Goal: Information Seeking & Learning: Learn about a topic

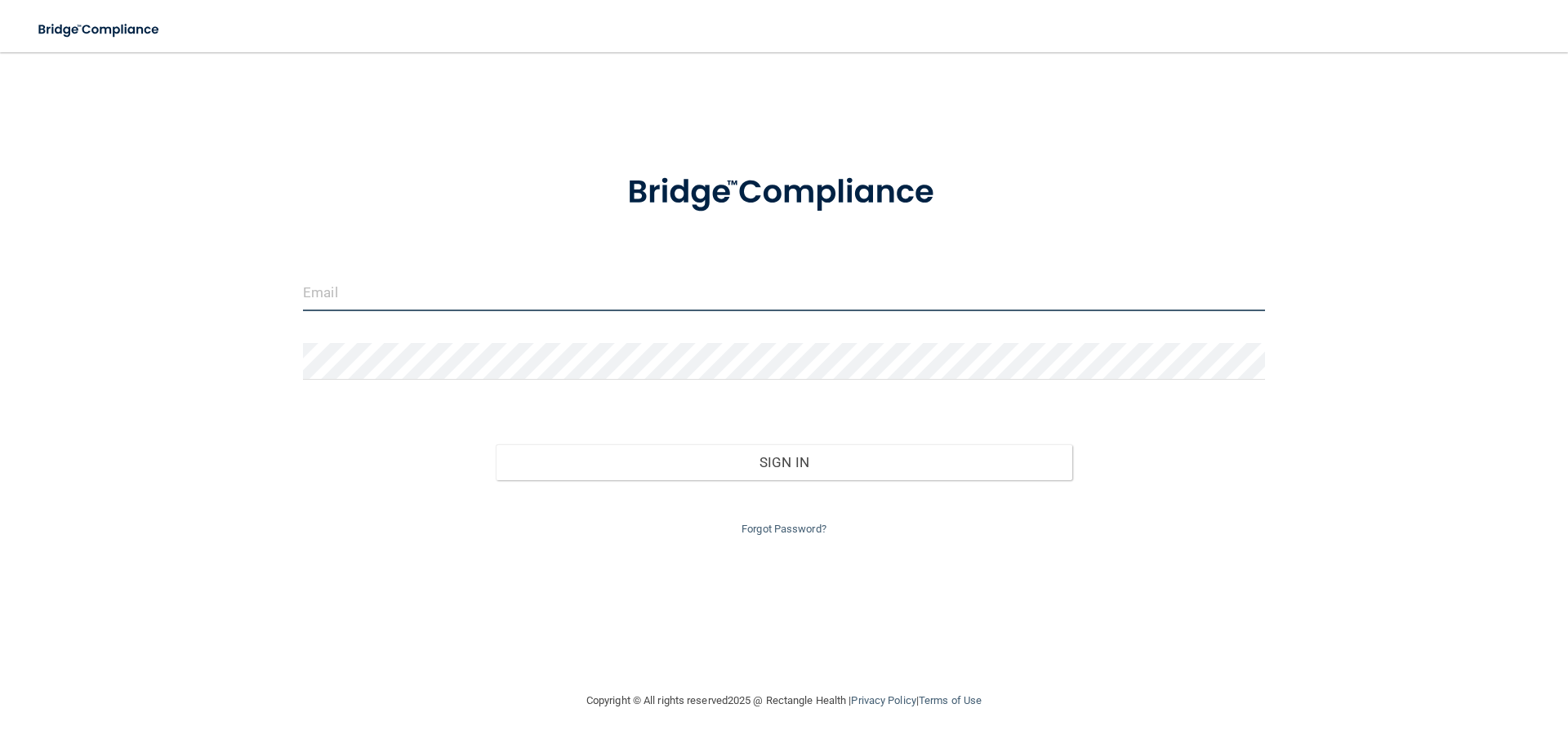
click at [732, 299] on input "email" at bounding box center [784, 292] width 962 height 37
type input "[PERSON_NAME][EMAIL_ADDRESS][PERSON_NAME][DOMAIN_NAME]"
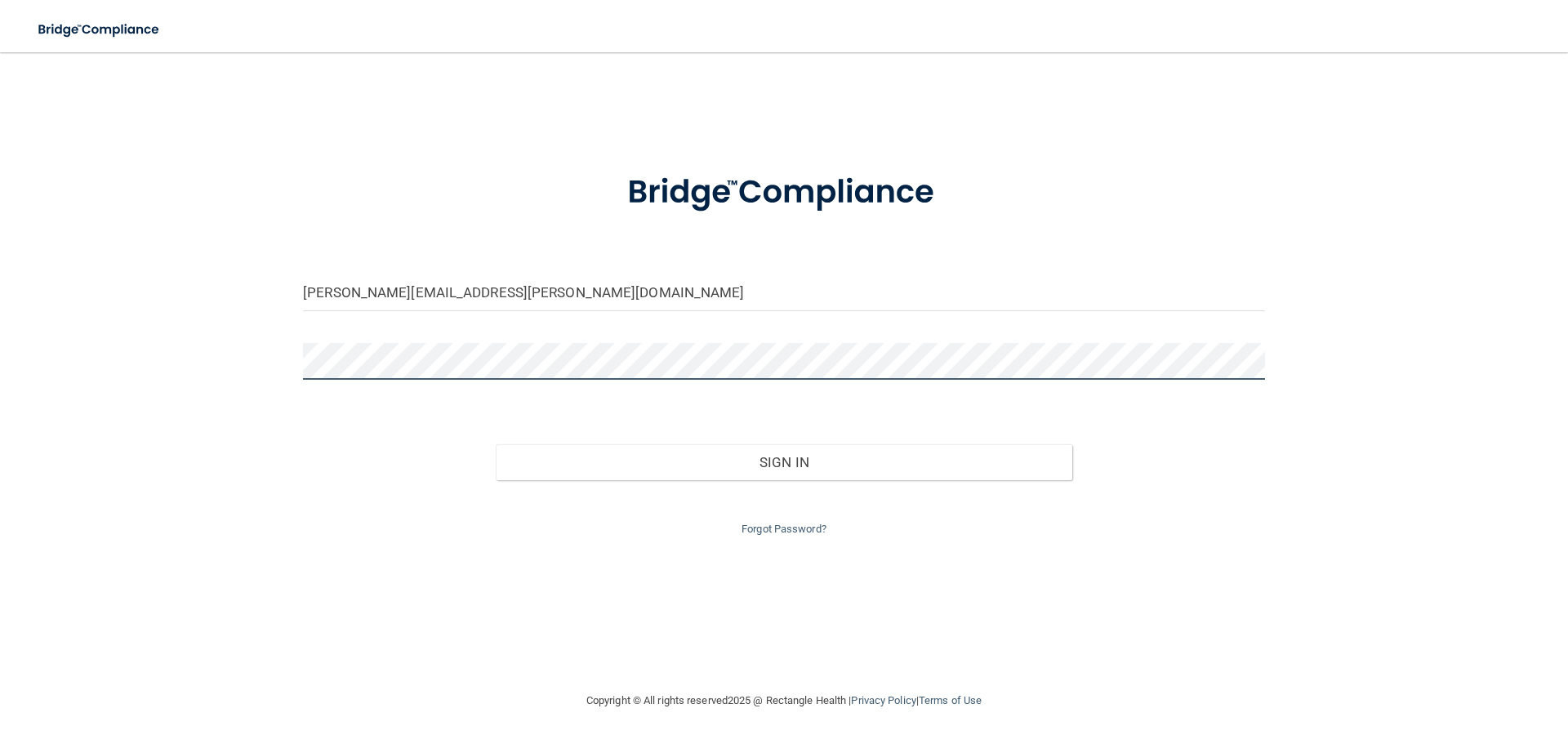
click at [496, 445] on button "Sign In" at bounding box center [784, 463] width 578 height 36
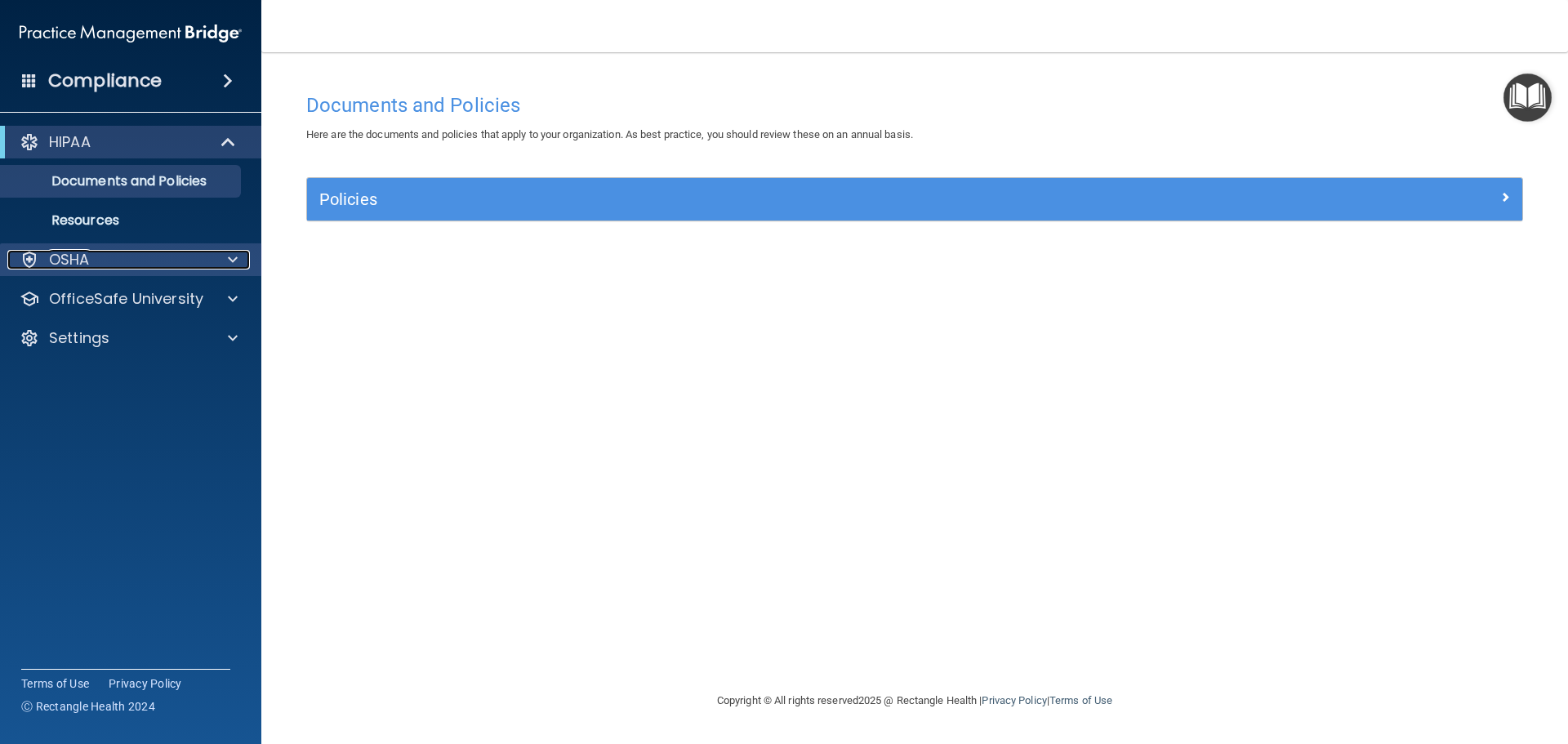
click at [213, 262] on div at bounding box center [231, 260] width 41 height 20
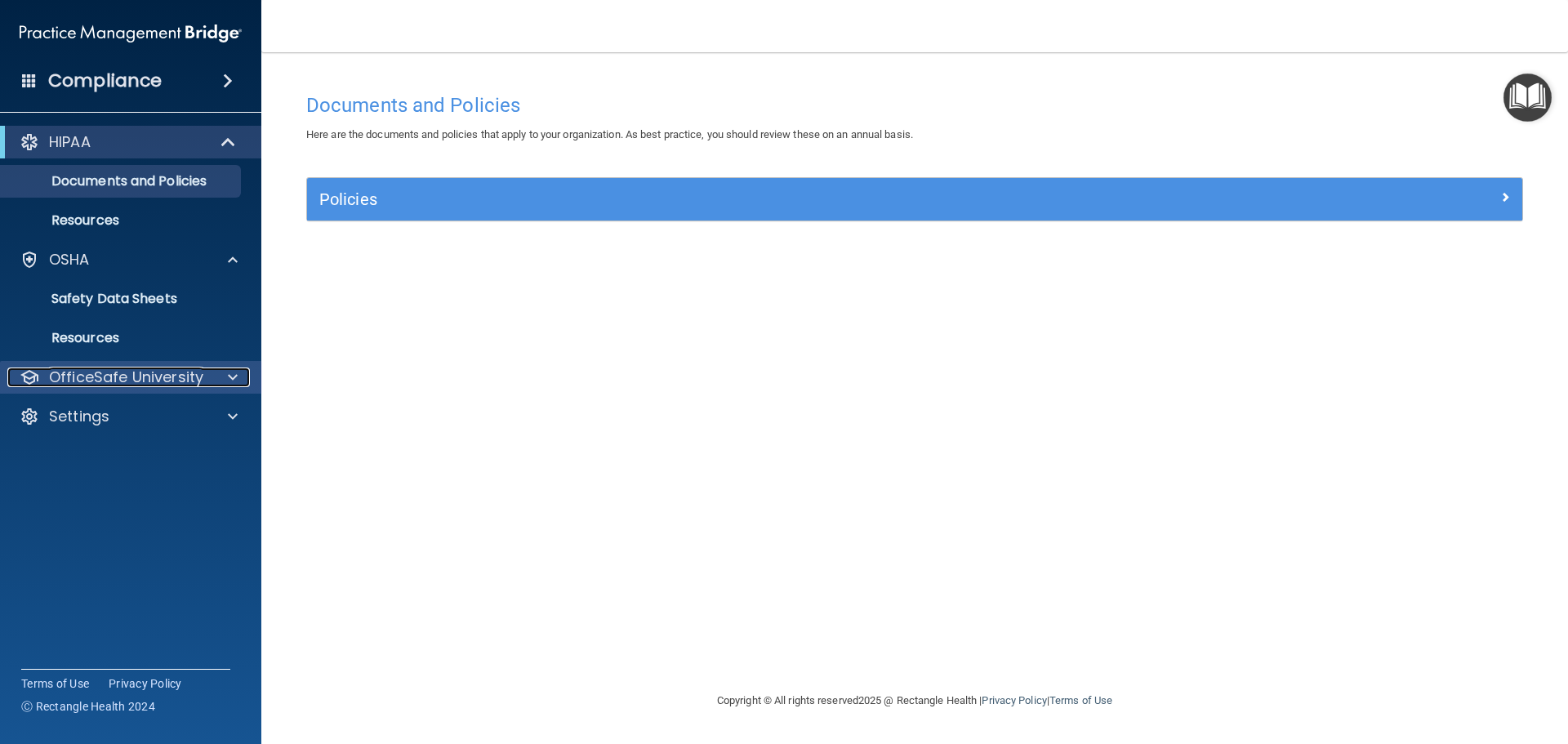
click at [176, 371] on p "OfficeSafe University" at bounding box center [126, 377] width 154 height 20
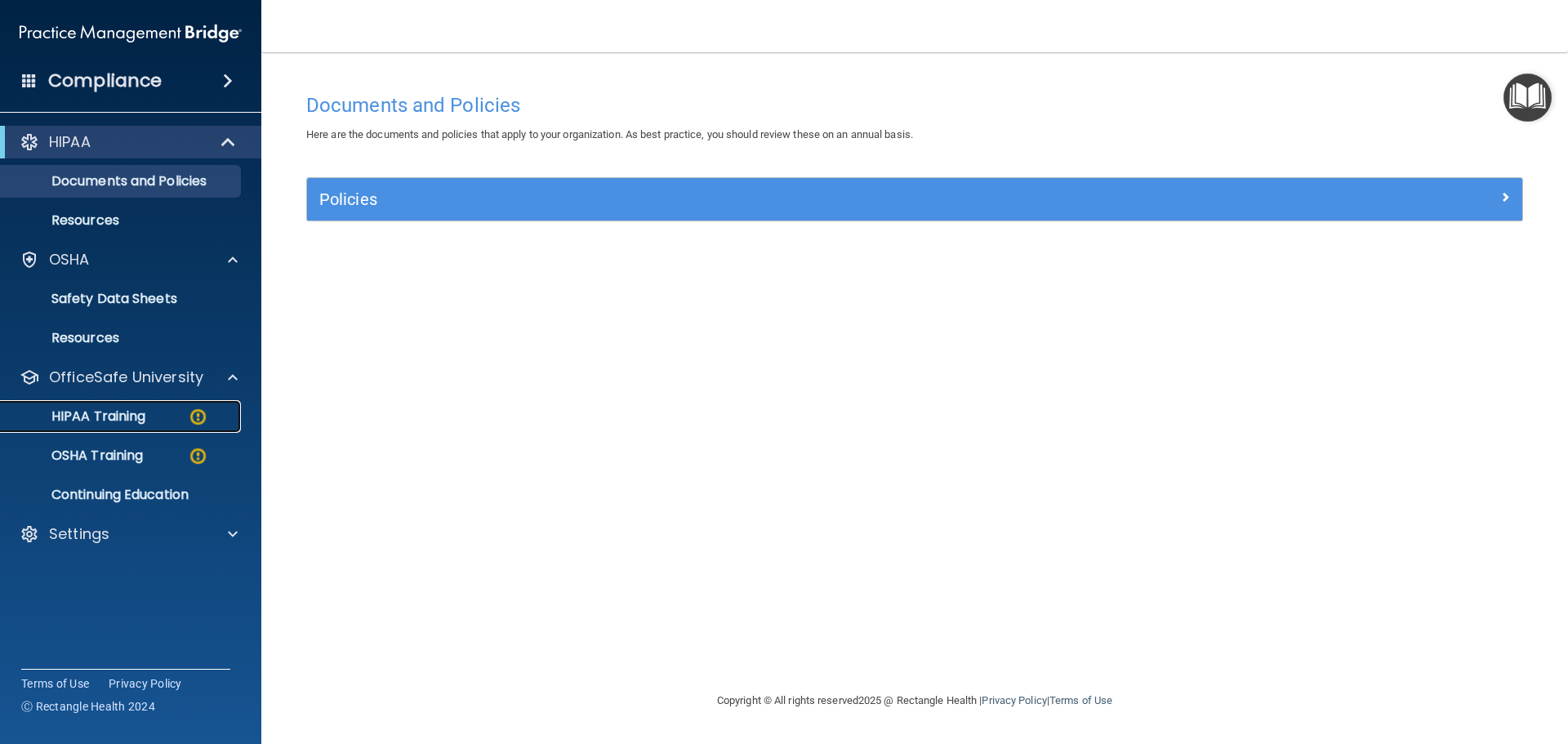
click at [137, 413] on p "HIPAA Training" at bounding box center [78, 417] width 135 height 16
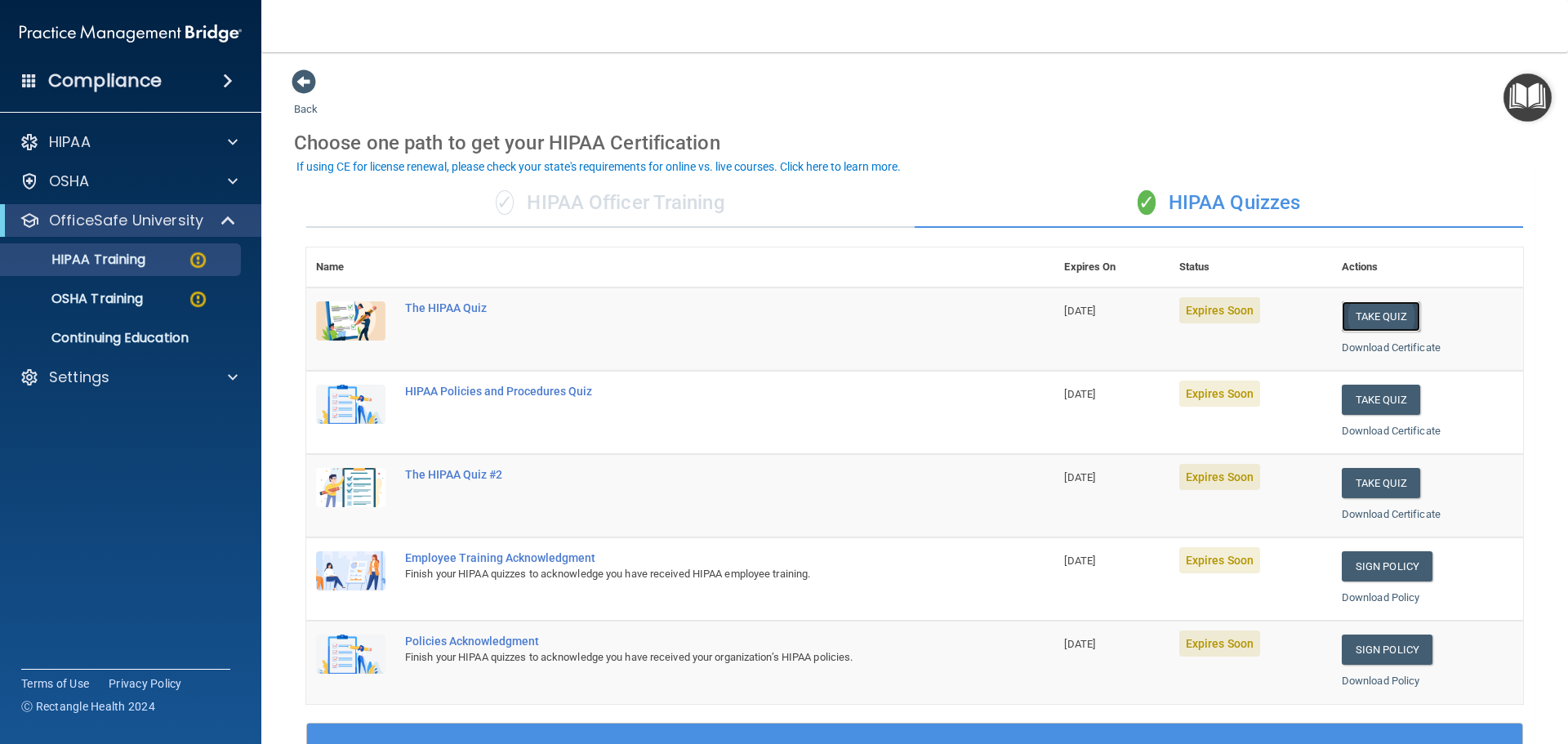
click at [1359, 317] on button "Take Quiz" at bounding box center [1382, 316] width 79 height 30
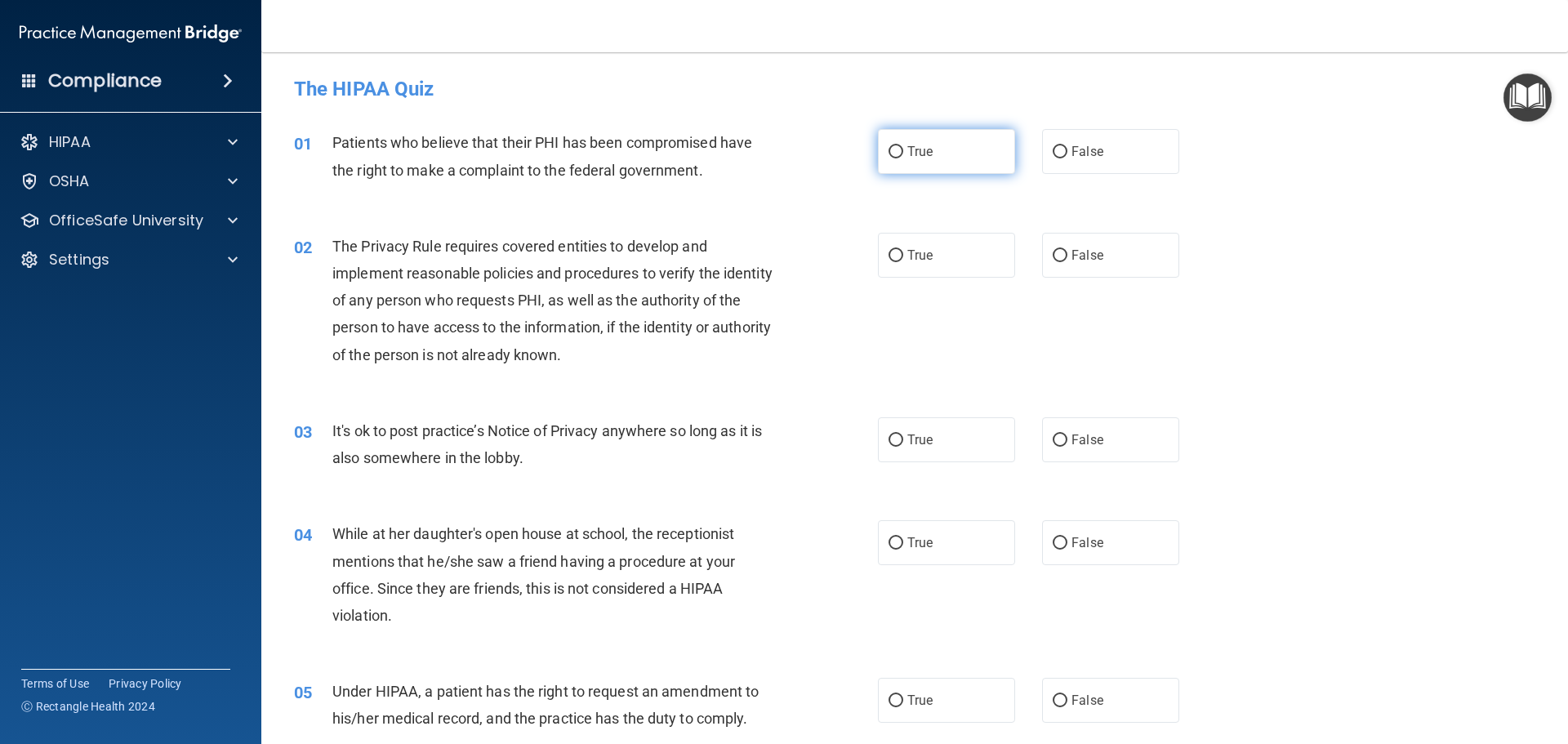
click at [919, 148] on span "True" at bounding box center [920, 151] width 25 height 16
click at [903, 148] on input "True" at bounding box center [896, 152] width 15 height 12
radio input "true"
click at [1063, 443] on label "False" at bounding box center [1110, 440] width 137 height 45
click at [1063, 443] on input "False" at bounding box center [1060, 440] width 15 height 12
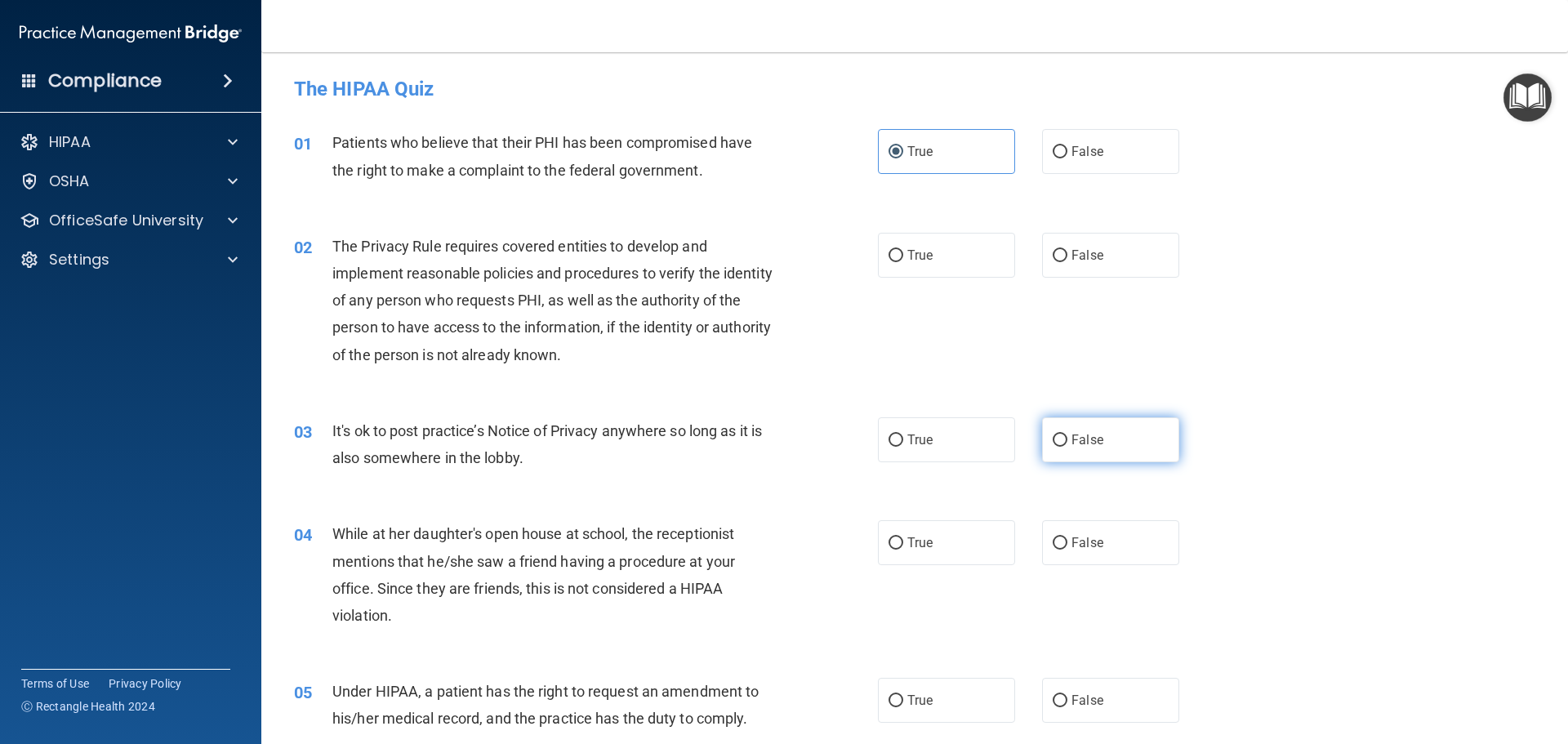
radio input "true"
click at [926, 263] on label "True" at bounding box center [946, 255] width 137 height 45
click at [903, 262] on input "True" at bounding box center [896, 256] width 15 height 12
radio input "true"
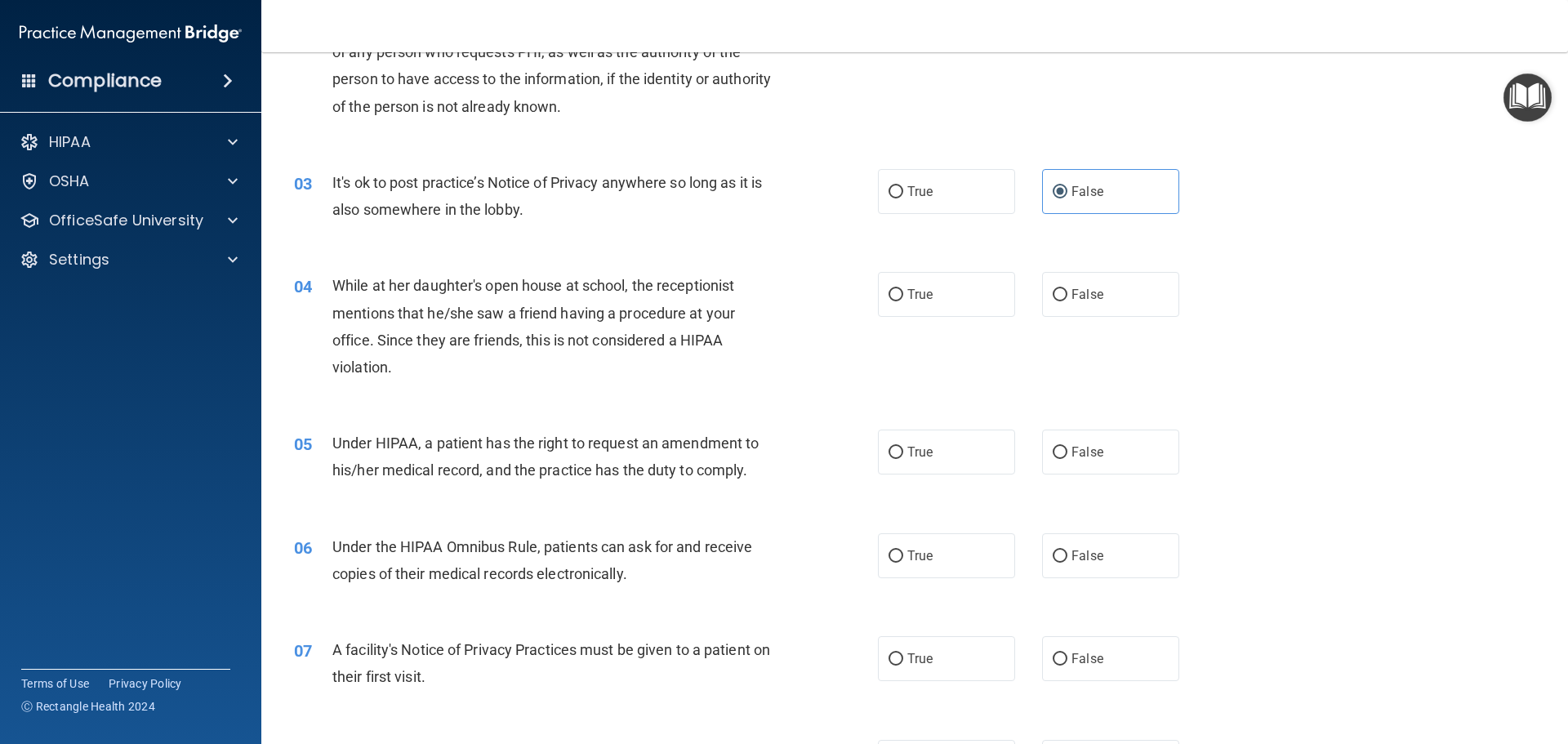
scroll to position [306, 0]
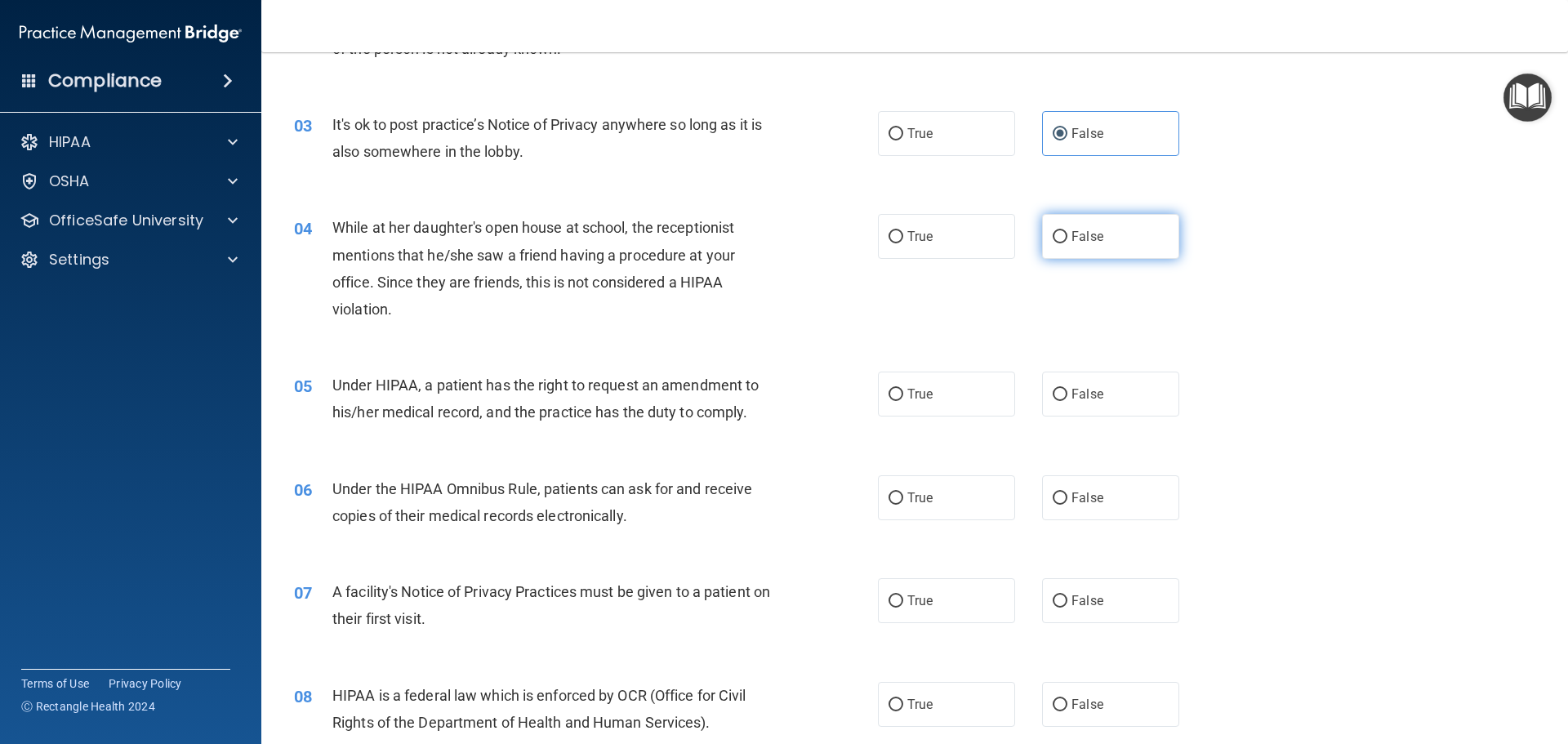
click at [1072, 243] on span "False" at bounding box center [1087, 236] width 32 height 16
click at [1067, 243] on input "False" at bounding box center [1060, 237] width 15 height 12
radio input "true"
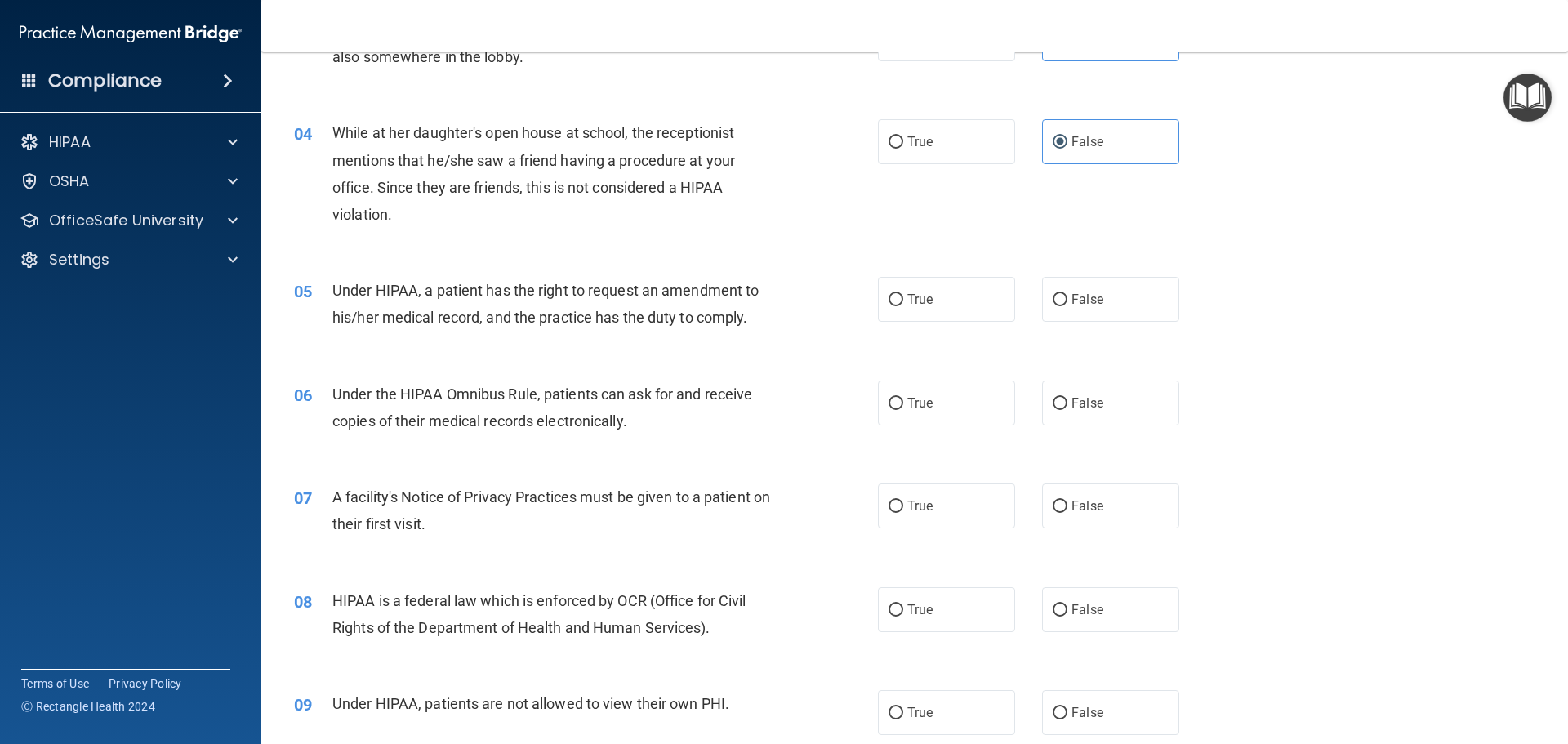
scroll to position [409, 0]
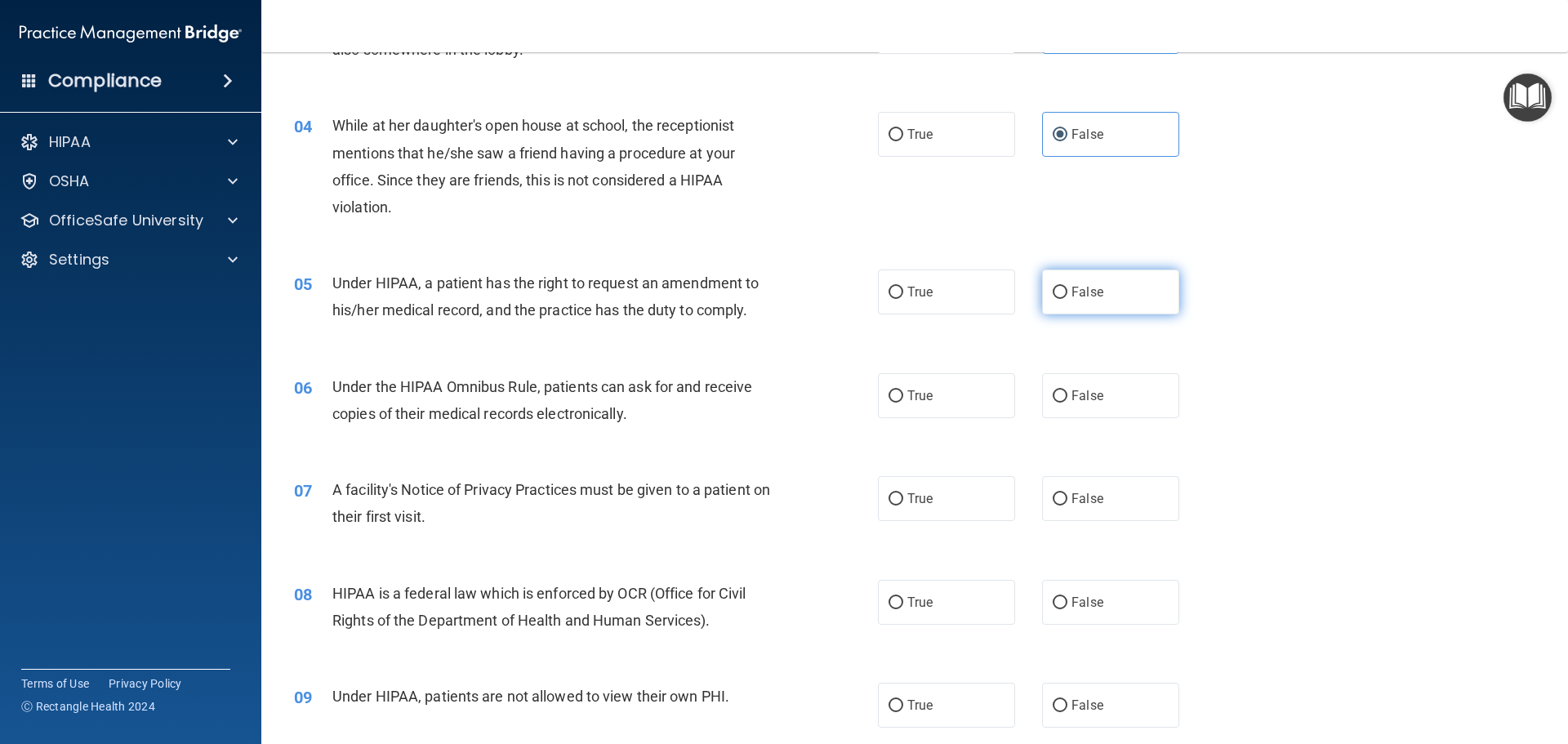
click at [1062, 286] on label "False" at bounding box center [1110, 292] width 137 height 45
click at [1062, 286] on input "False" at bounding box center [1060, 292] width 15 height 12
radio input "true"
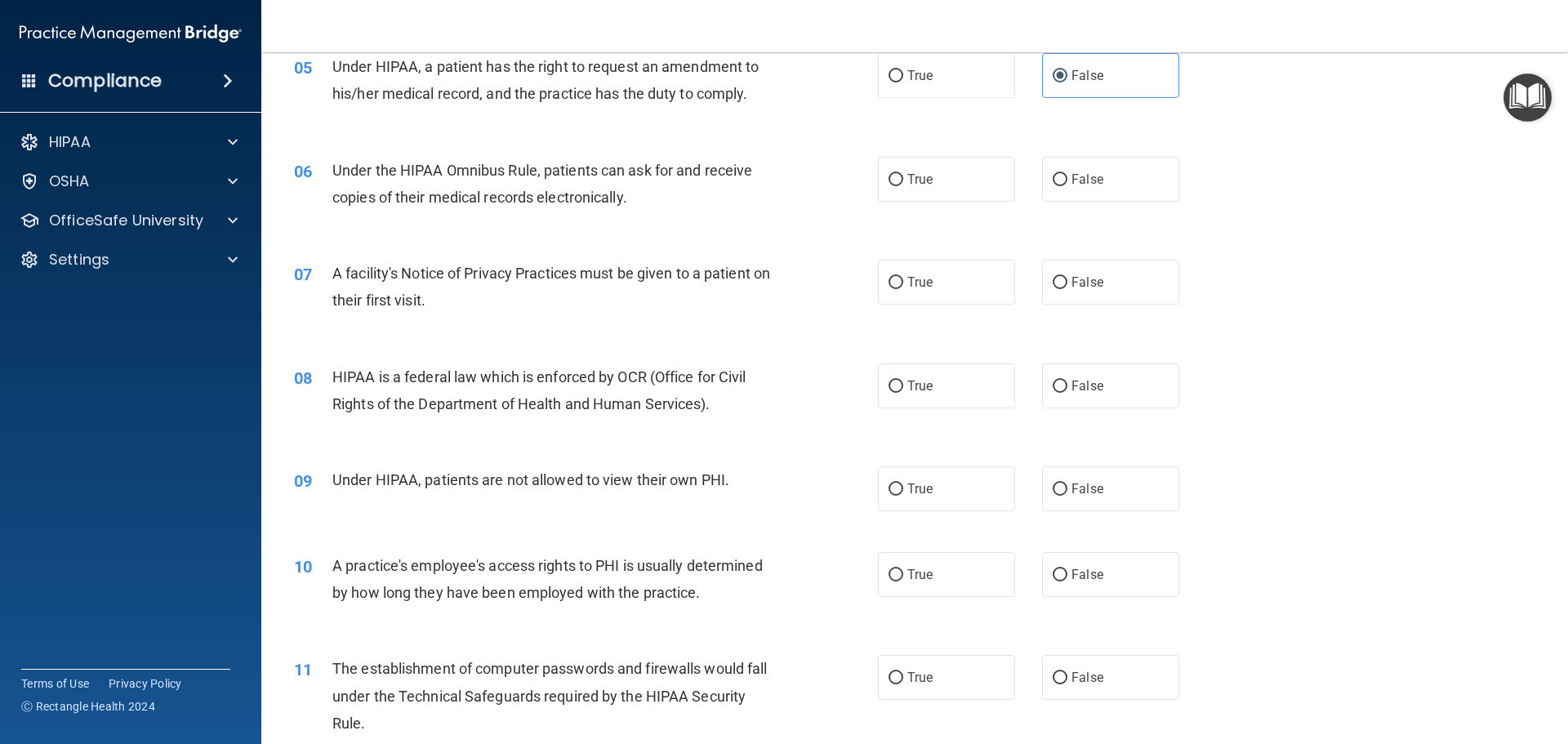
scroll to position [673, 0]
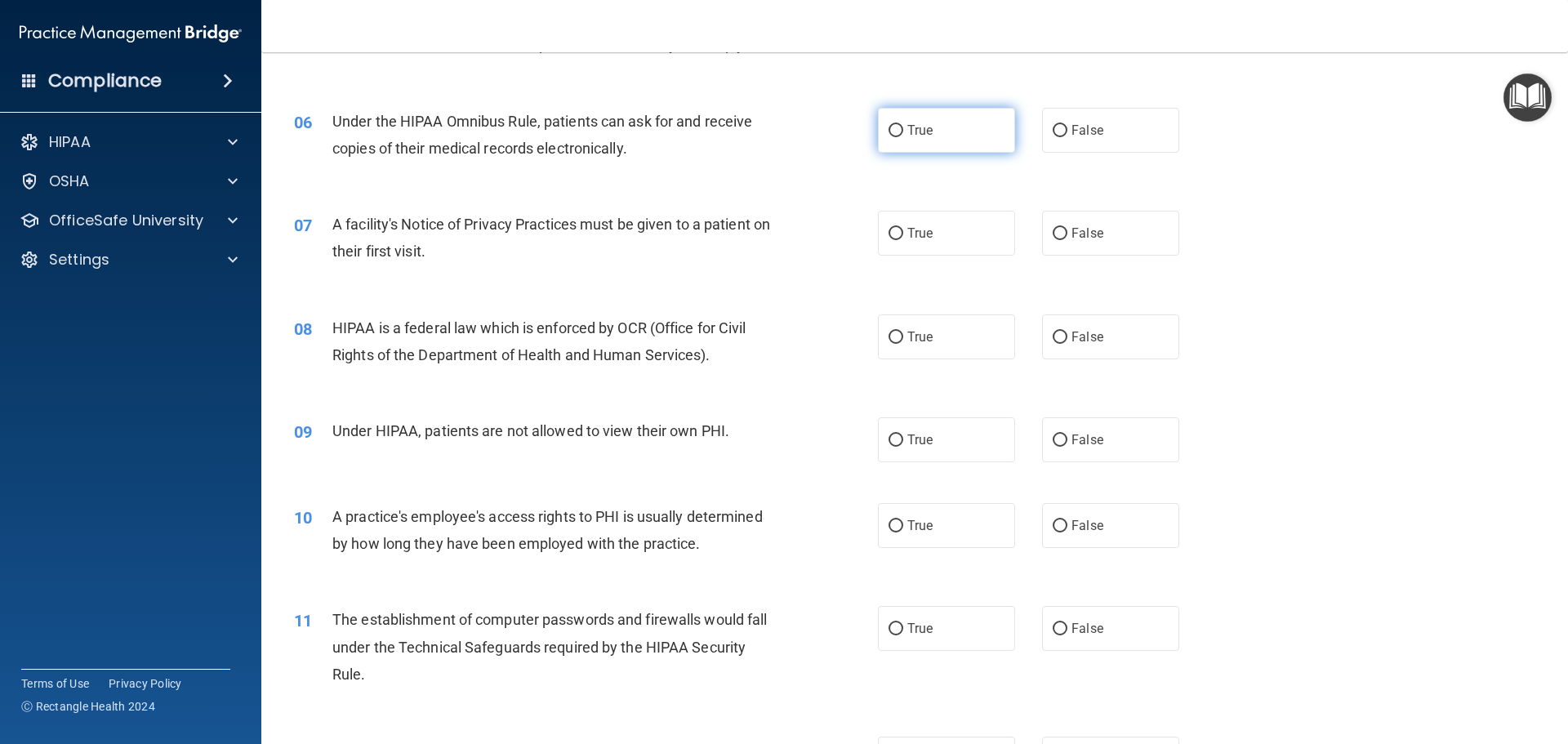
click at [933, 126] on label "True" at bounding box center [946, 130] width 137 height 45
click at [903, 126] on input "True" at bounding box center [896, 130] width 15 height 12
radio input "true"
click at [927, 240] on span "True" at bounding box center [920, 233] width 25 height 16
click at [903, 240] on input "True" at bounding box center [896, 234] width 15 height 12
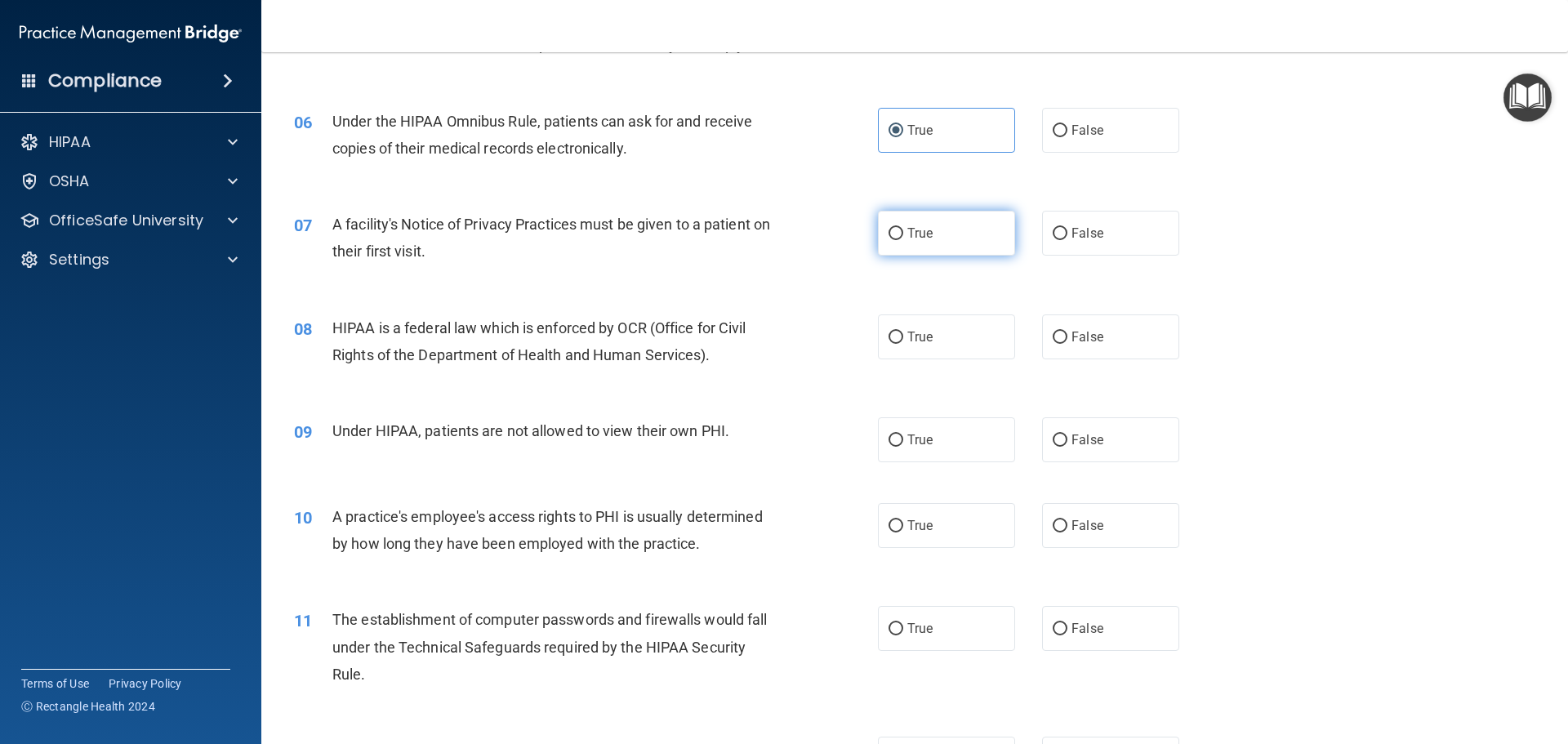
radio input "true"
click at [907, 328] on label "True" at bounding box center [946, 336] width 137 height 45
click at [903, 331] on input "True" at bounding box center [896, 337] width 15 height 12
radio input "true"
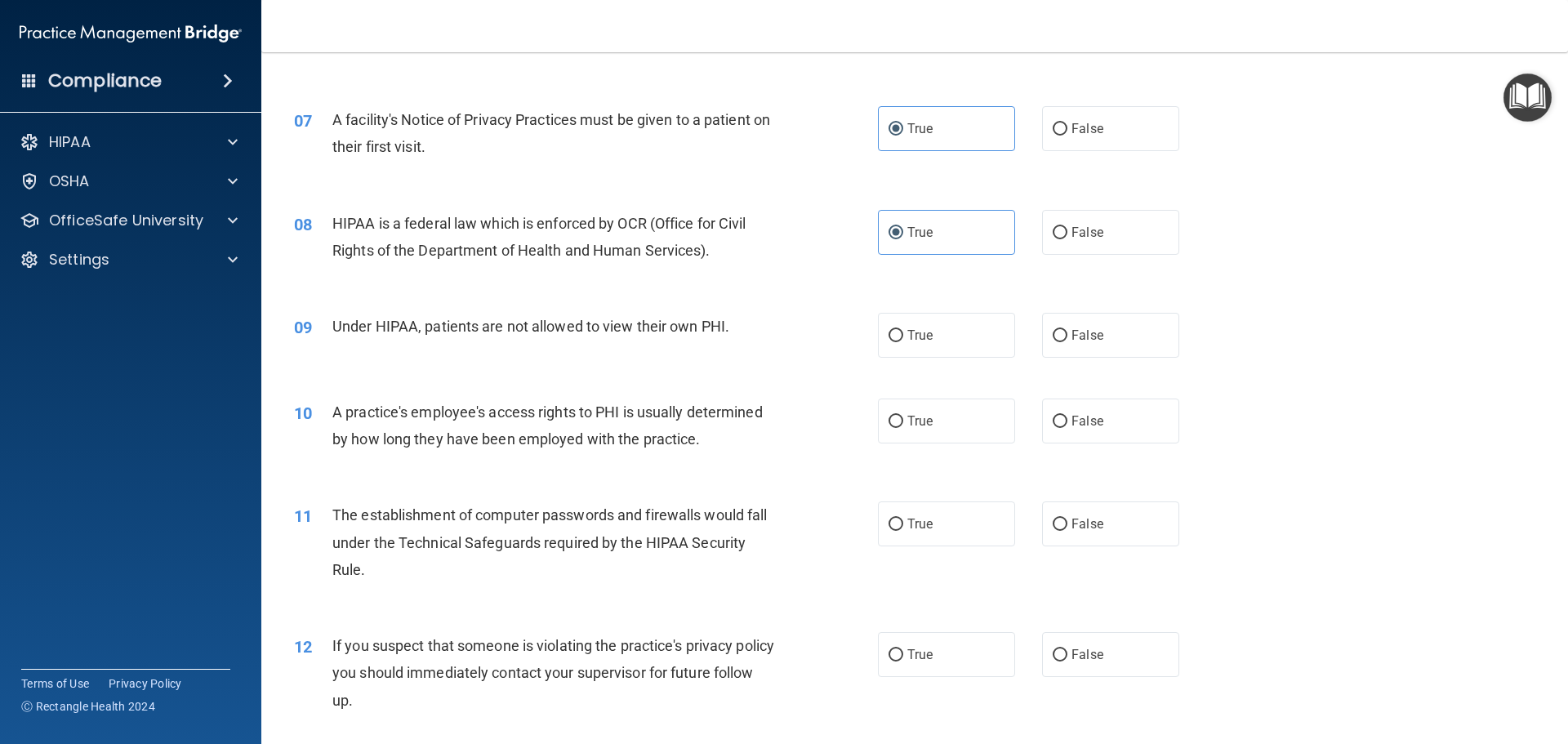
scroll to position [857, 0]
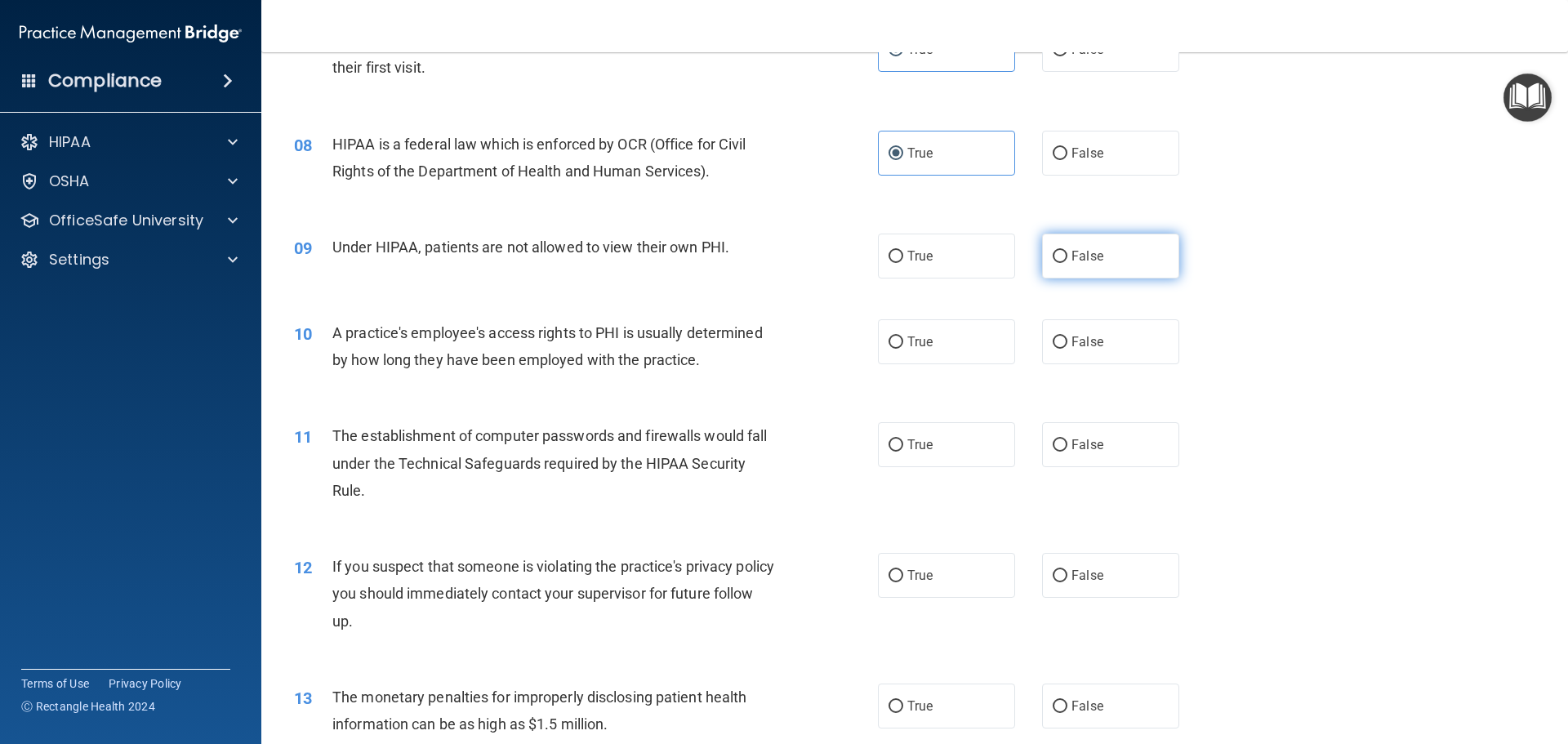
click at [1062, 259] on label "False" at bounding box center [1110, 256] width 137 height 45
click at [1062, 259] on input "False" at bounding box center [1060, 257] width 15 height 12
radio input "true"
click at [1069, 358] on label "False" at bounding box center [1110, 341] width 137 height 45
click at [1067, 349] on input "False" at bounding box center [1060, 342] width 15 height 12
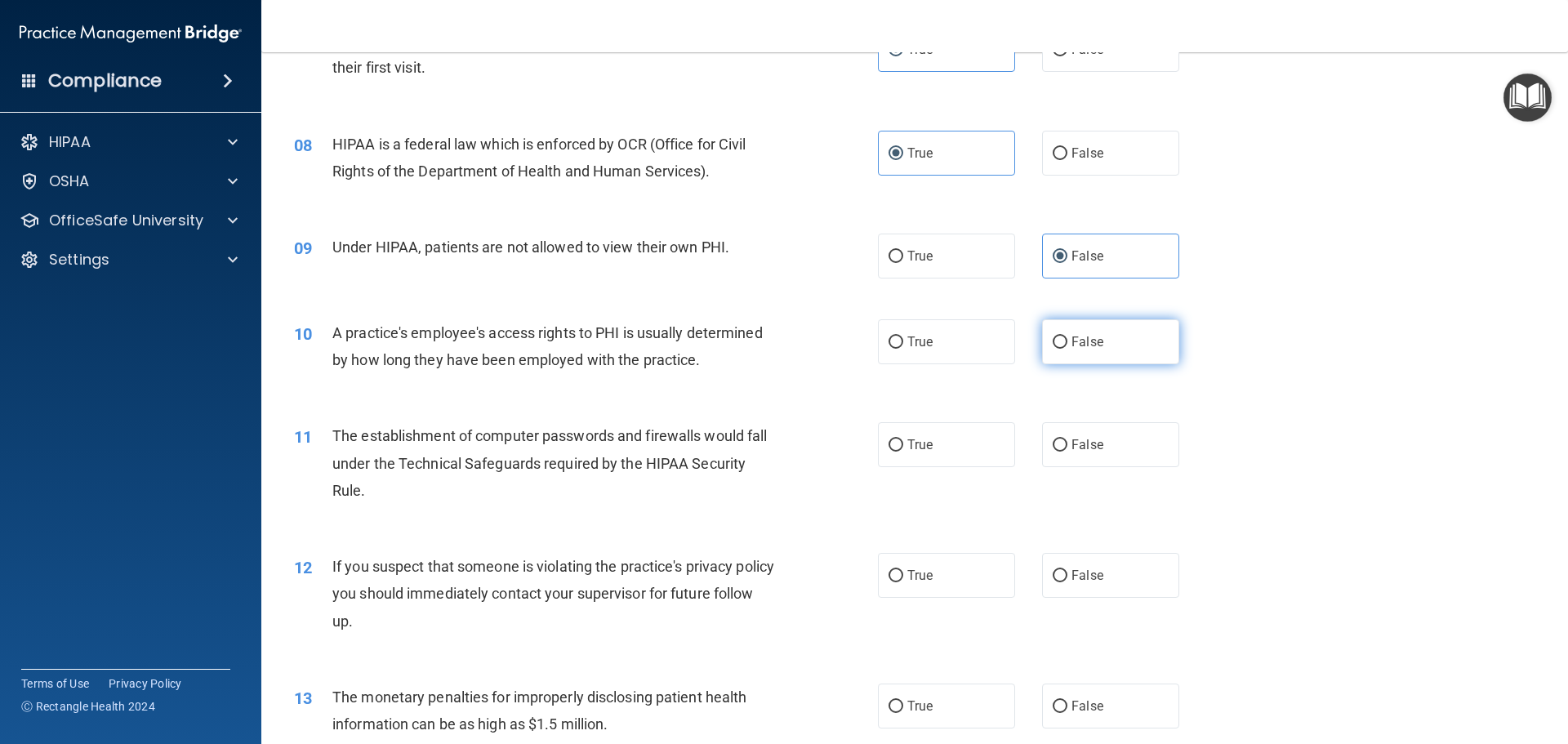
radio input "true"
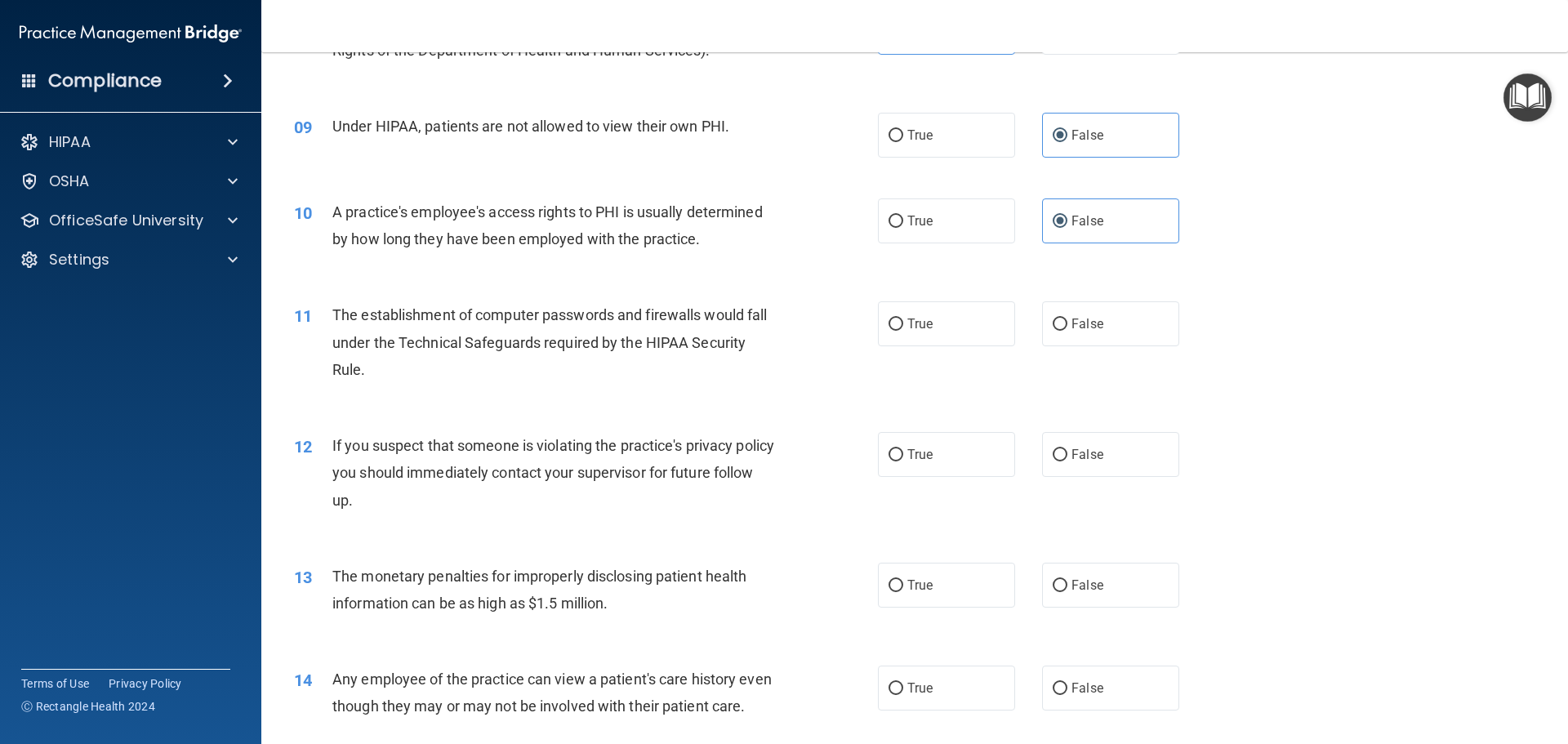
scroll to position [980, 0]
click at [932, 308] on label "True" at bounding box center [946, 322] width 137 height 45
click at [903, 317] on input "True" at bounding box center [896, 322] width 15 height 12
radio input "true"
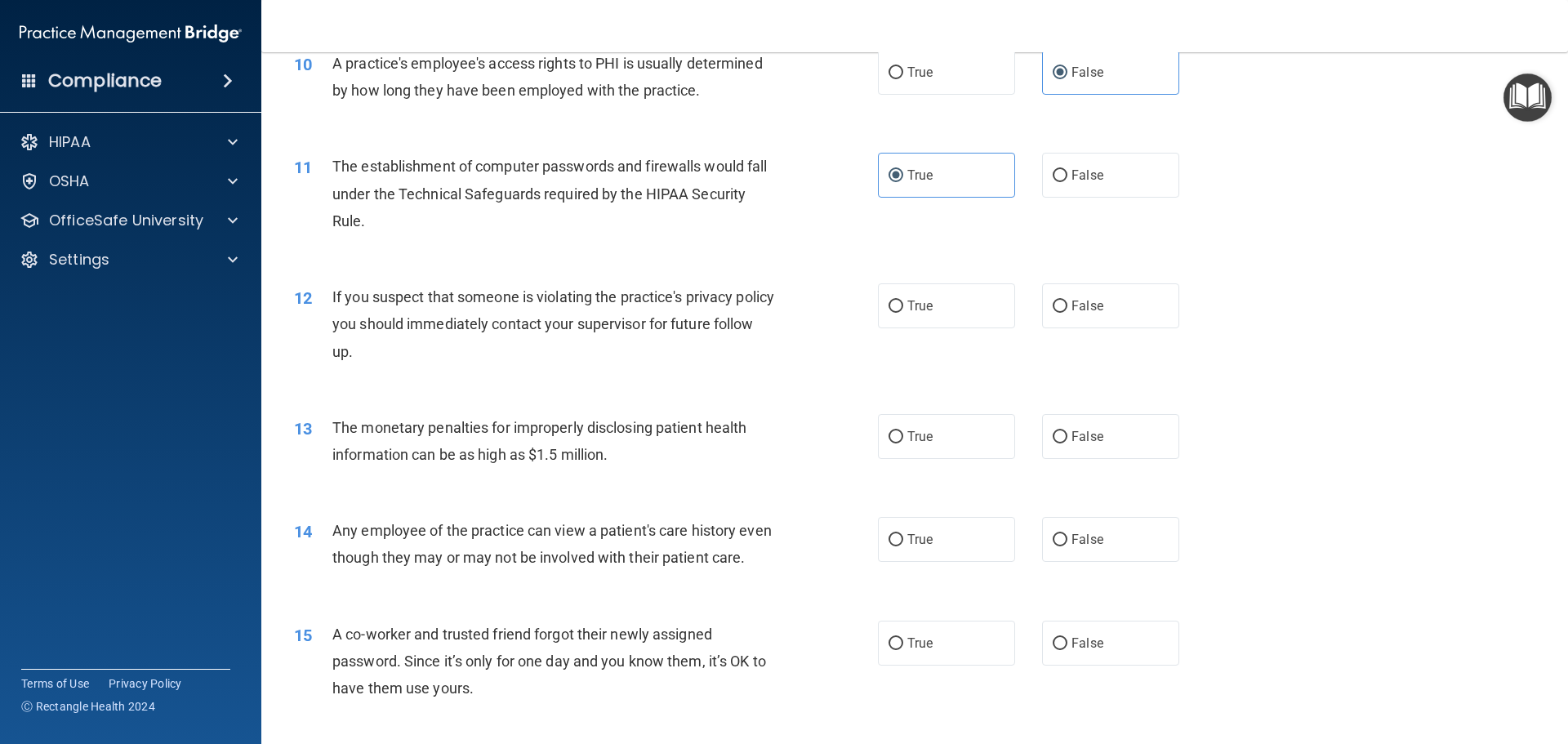
scroll to position [1204, 0]
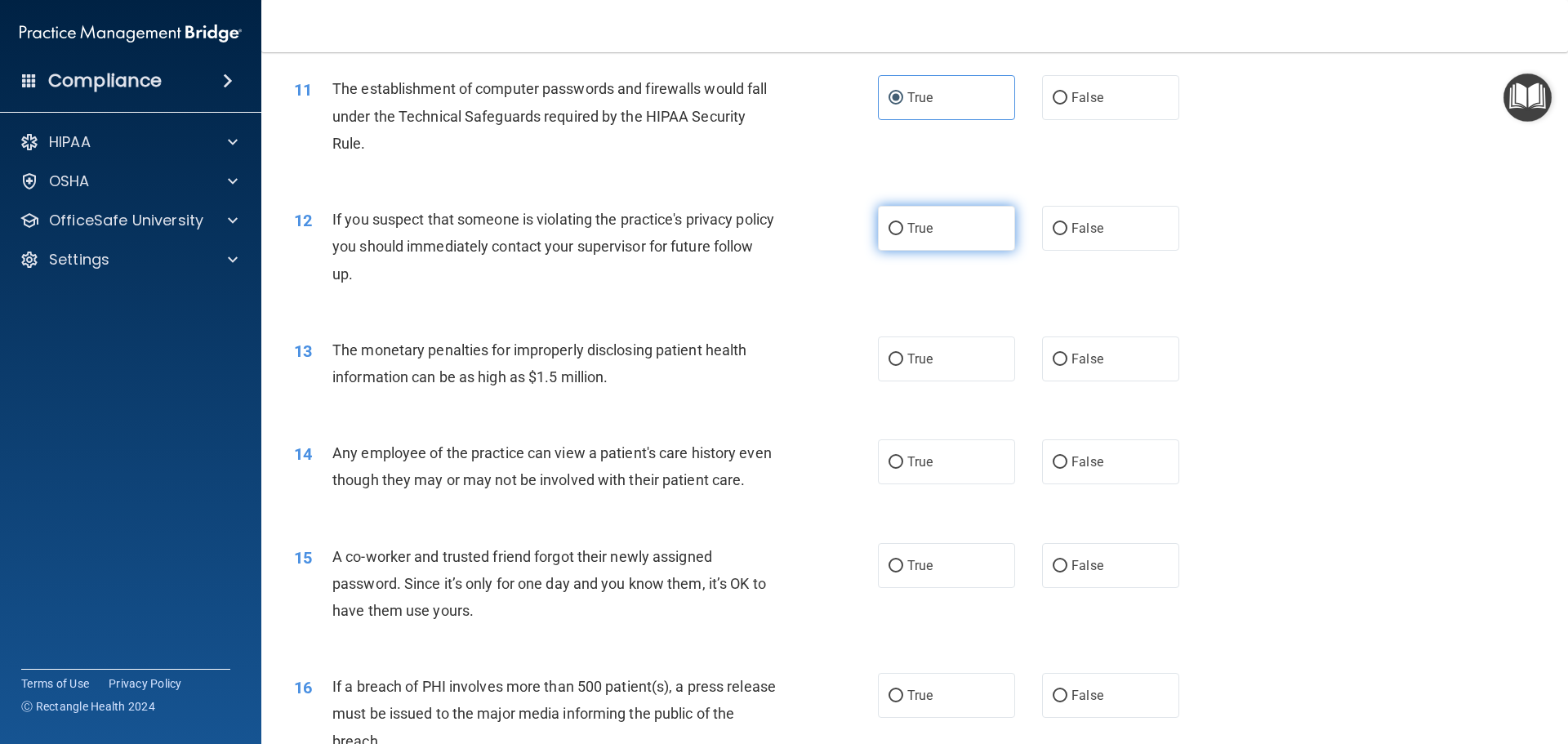
click at [911, 221] on span "True" at bounding box center [920, 228] width 25 height 16
click at [903, 223] on input "True" at bounding box center [896, 229] width 15 height 12
radio input "true"
click at [893, 359] on input "True" at bounding box center [896, 359] width 15 height 12
radio input "true"
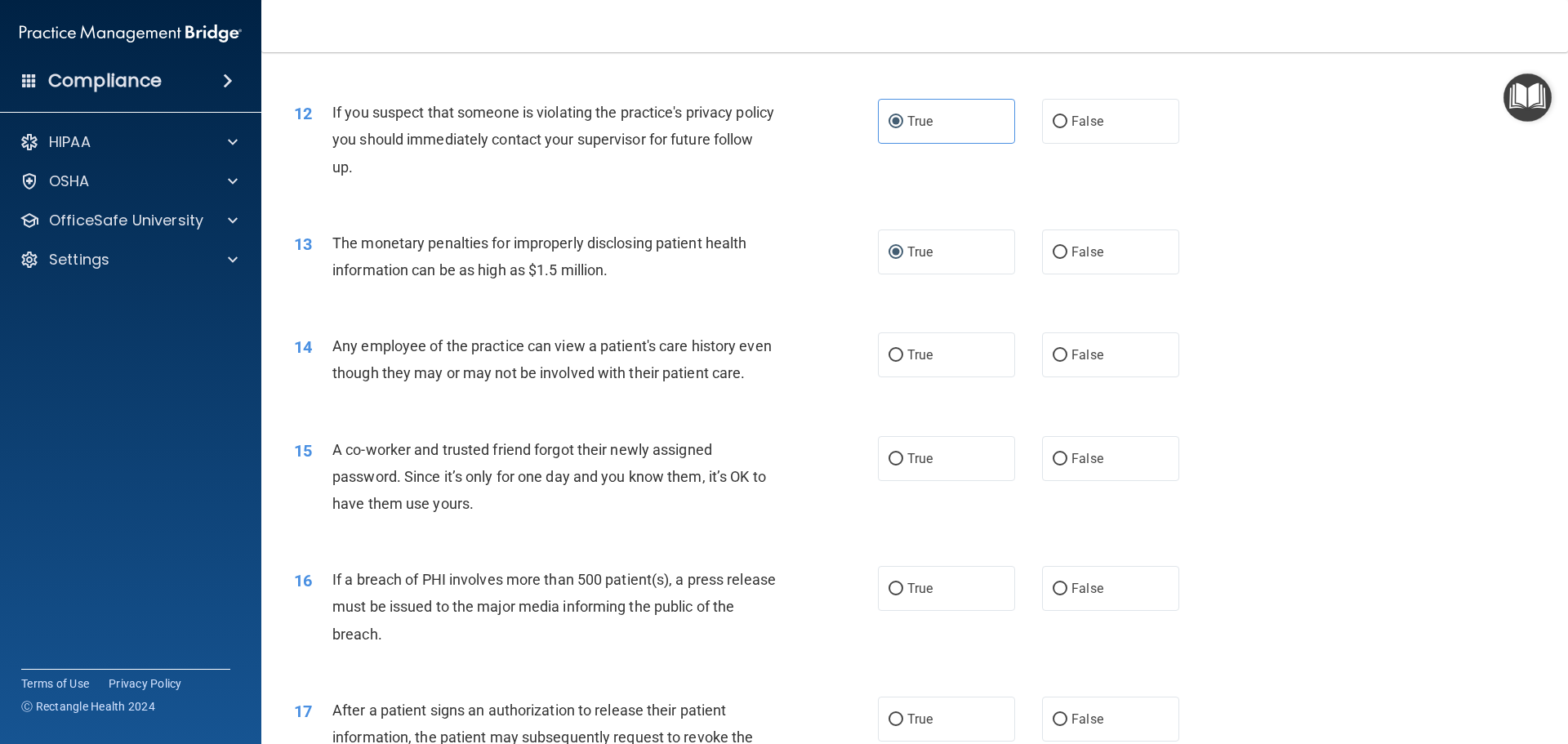
scroll to position [1327, 0]
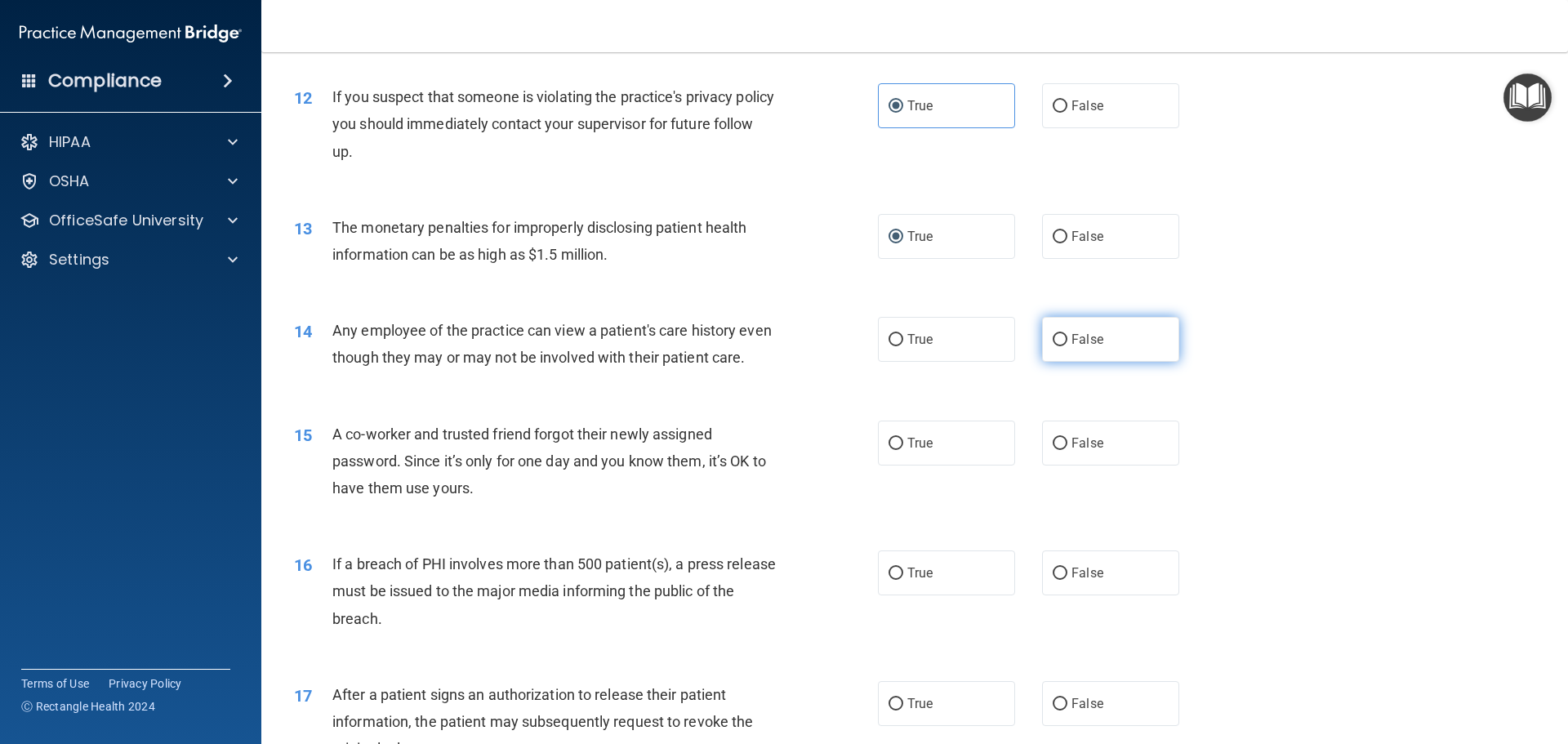
click at [1053, 346] on input "False" at bounding box center [1060, 340] width 15 height 12
radio input "true"
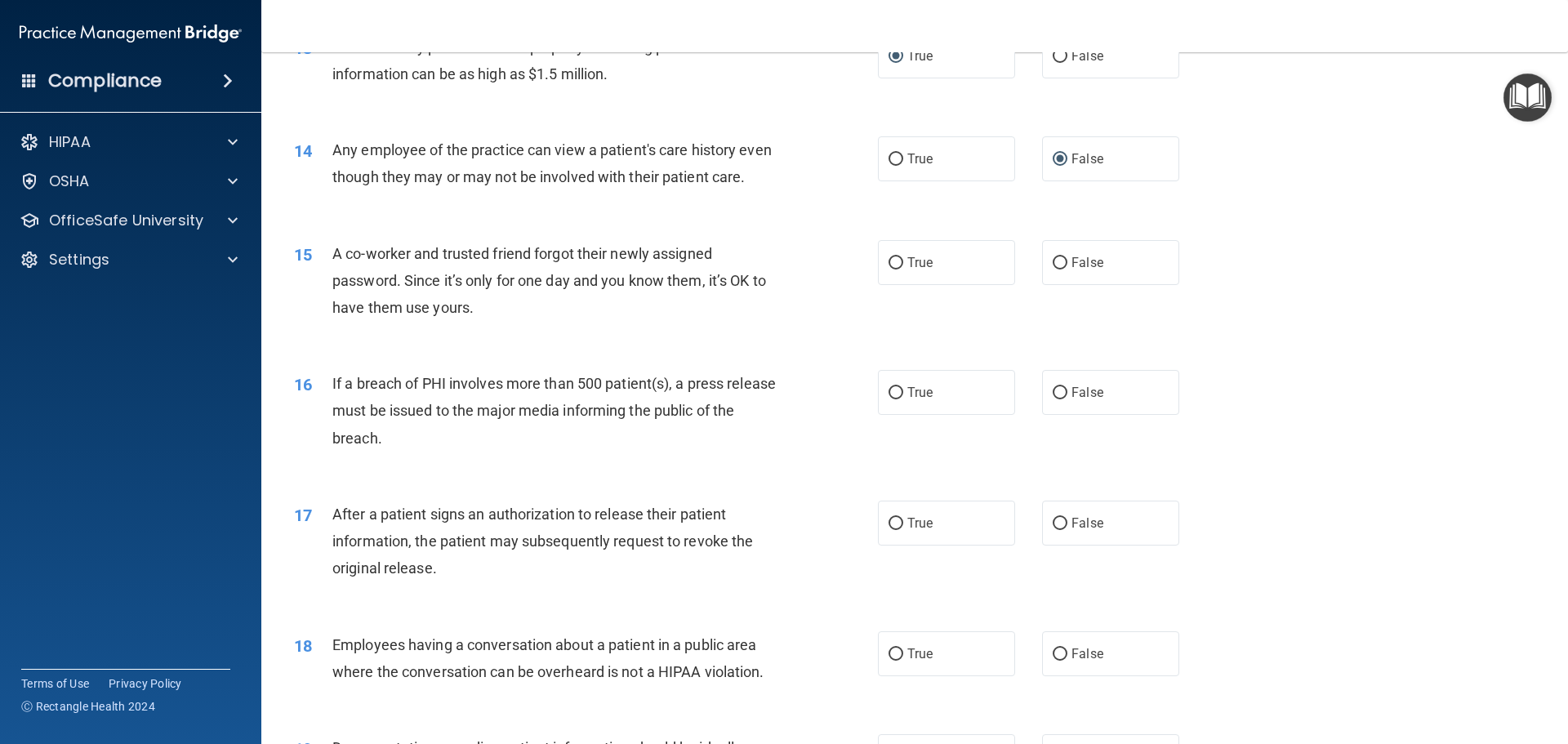
scroll to position [1511, 0]
click at [1059, 281] on label "False" at bounding box center [1110, 259] width 137 height 45
click at [1059, 267] on input "False" at bounding box center [1060, 260] width 15 height 12
radio input "true"
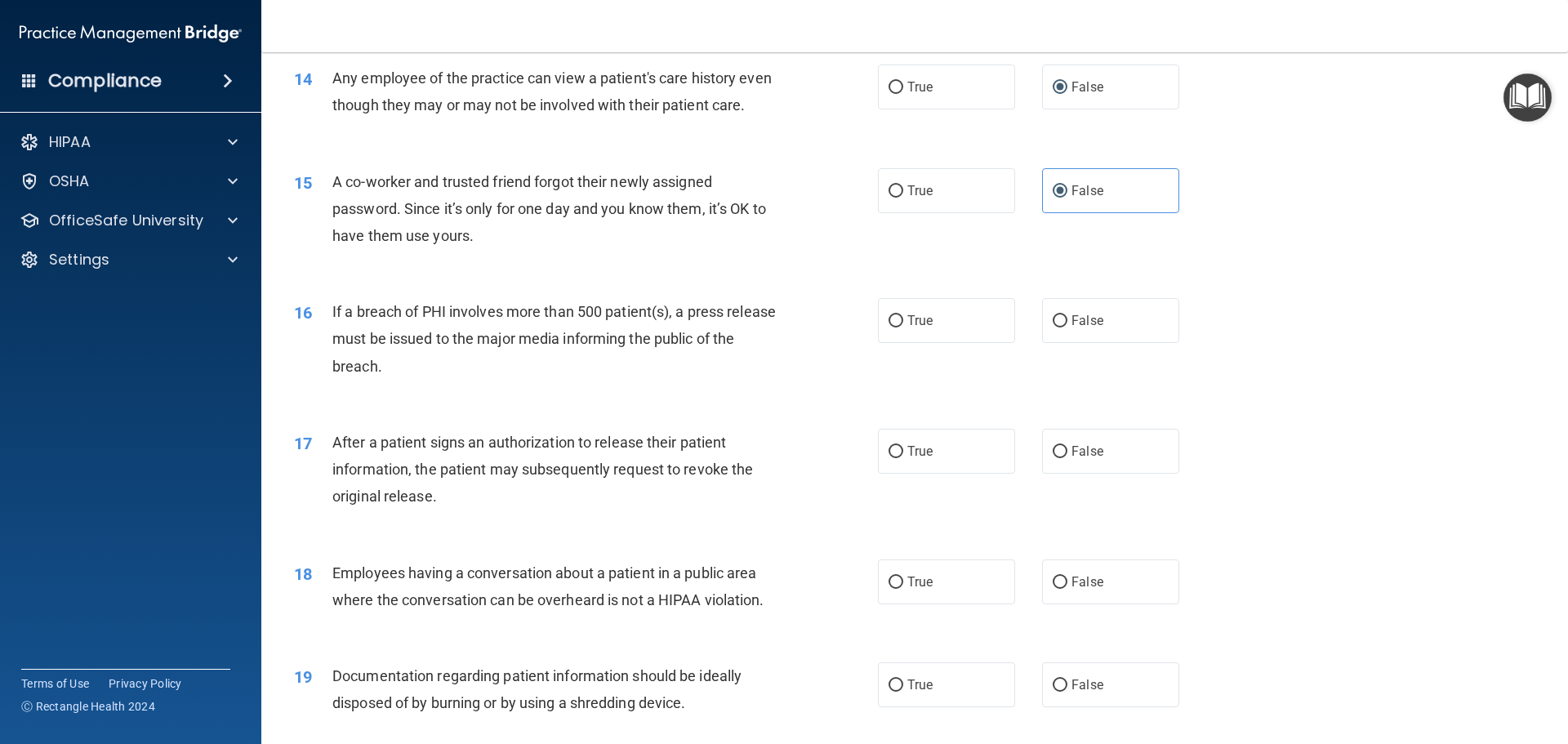
scroll to position [1674, 0]
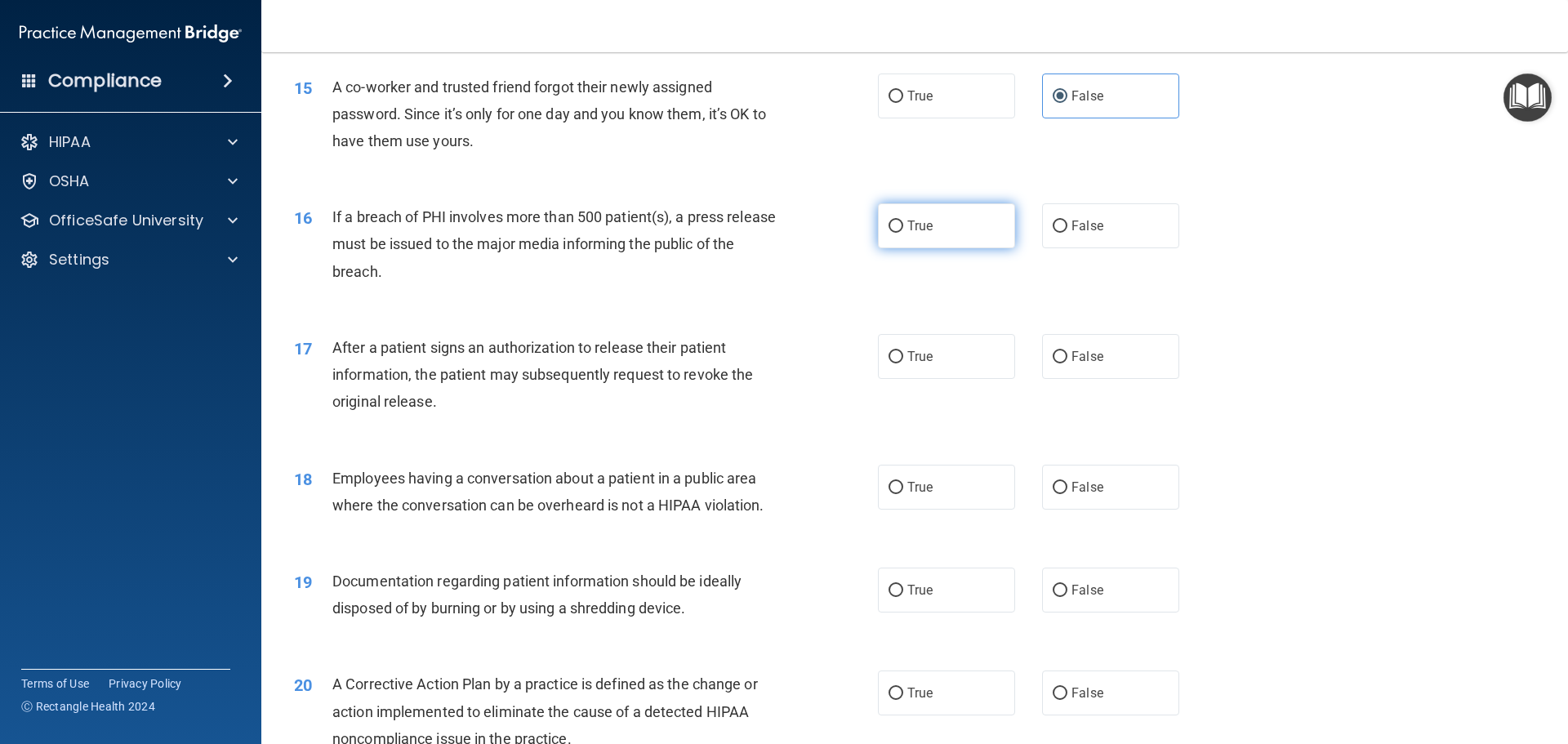
click at [933, 241] on label "True" at bounding box center [946, 226] width 137 height 45
click at [903, 233] on input "True" at bounding box center [896, 226] width 15 height 12
radio input "true"
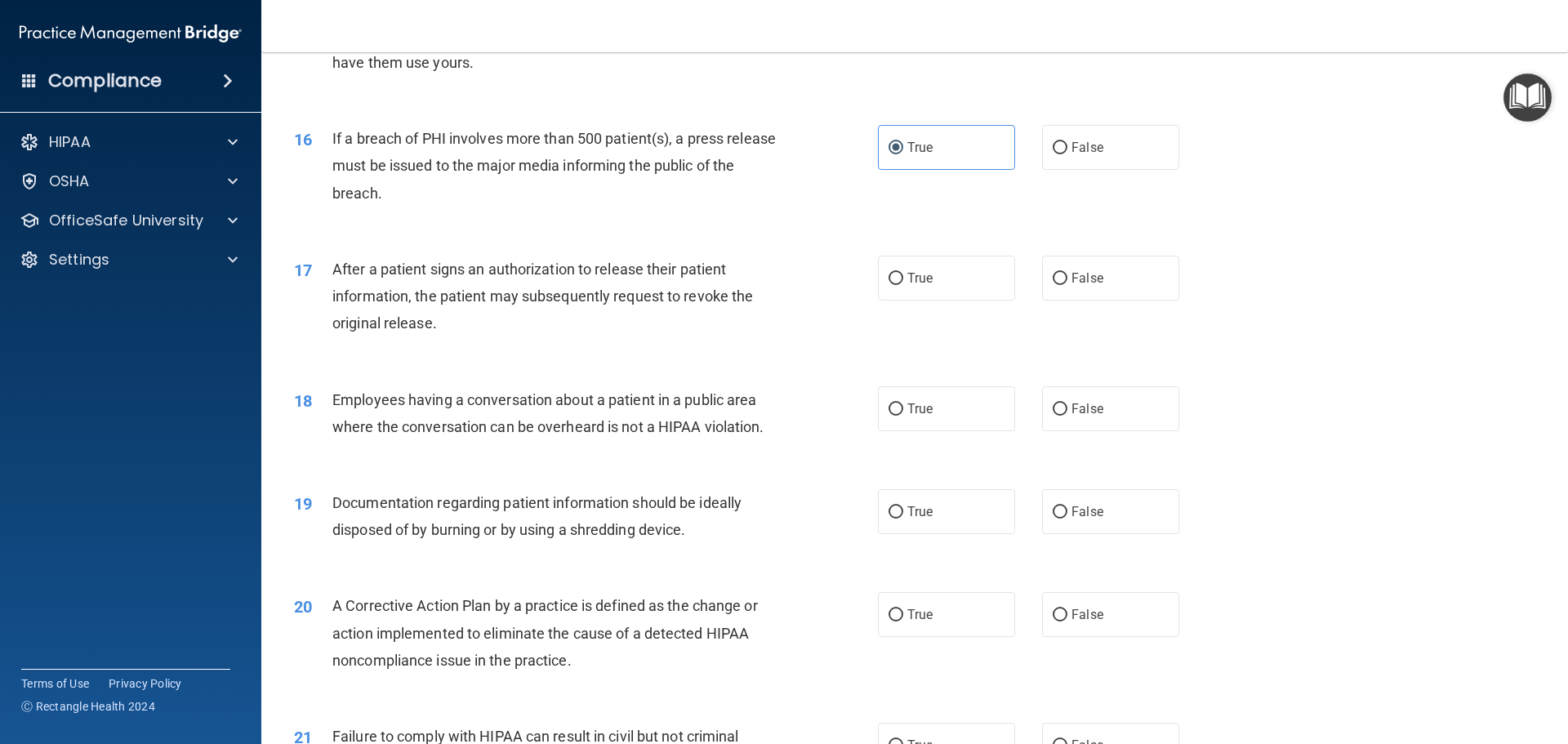
scroll to position [1858, 0]
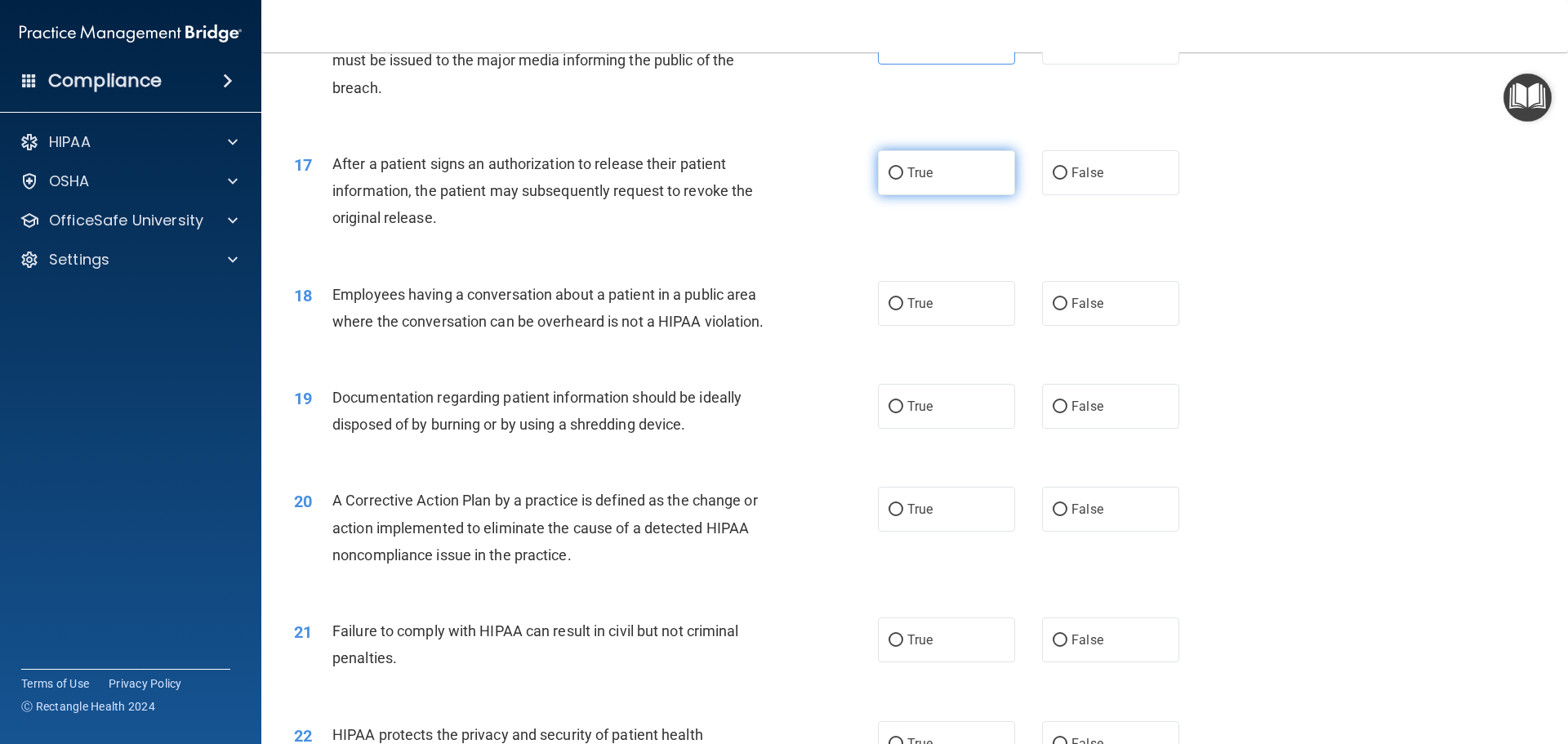
click at [920, 195] on label "True" at bounding box center [946, 172] width 137 height 45
click at [903, 180] on input "True" at bounding box center [896, 173] width 15 height 12
radio input "true"
click at [1101, 326] on label "False" at bounding box center [1110, 303] width 137 height 45
click at [1067, 310] on input "False" at bounding box center [1060, 304] width 15 height 12
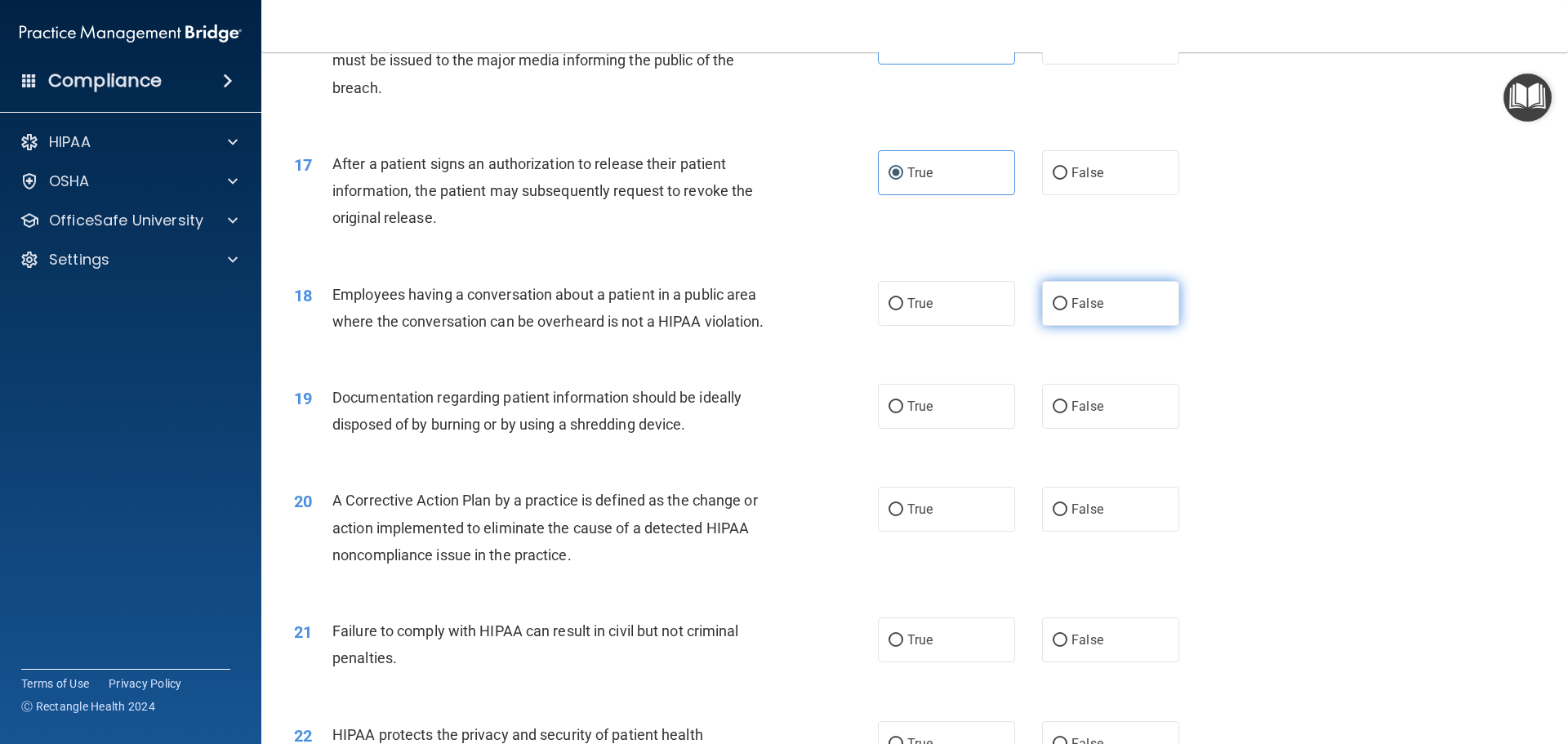
radio input "true"
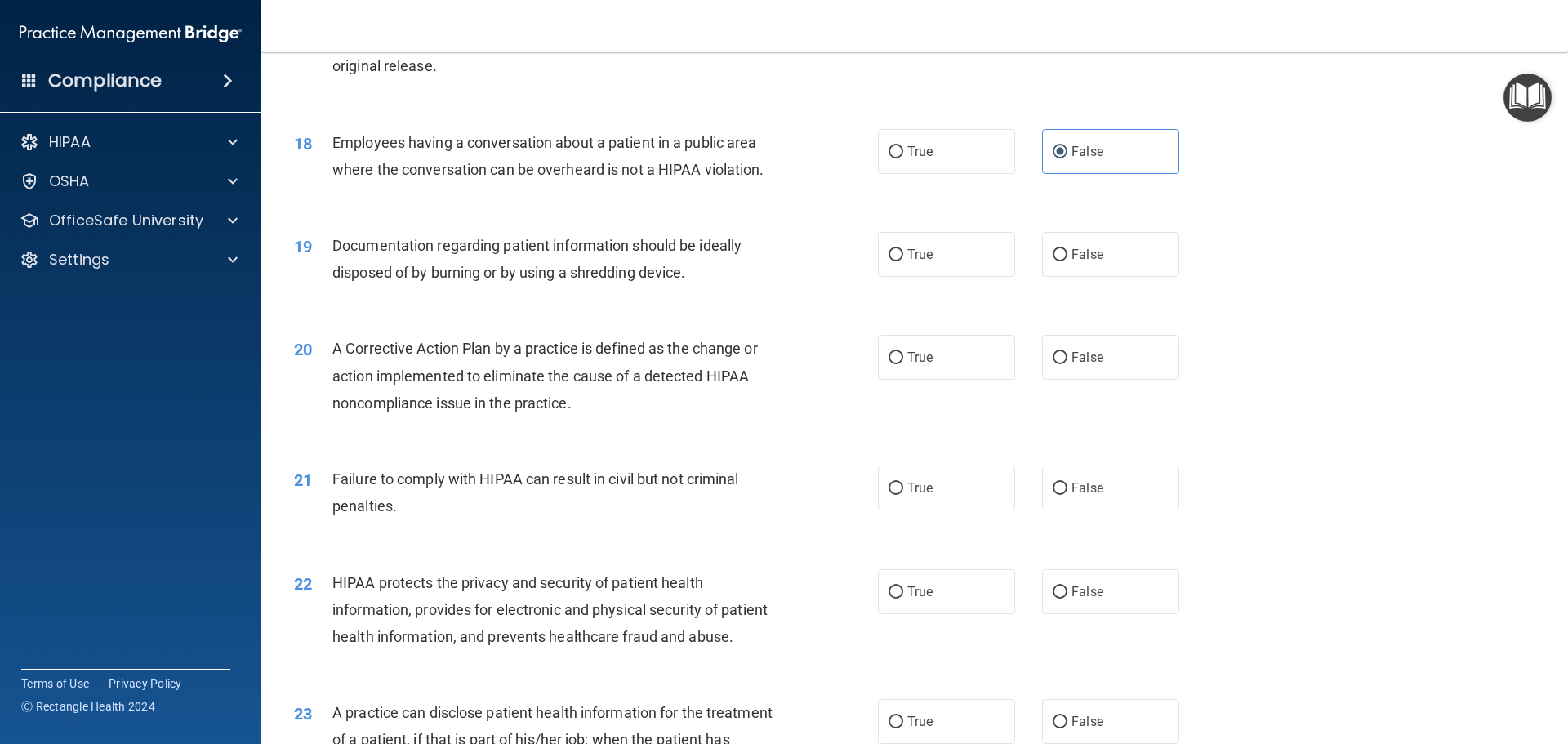
scroll to position [2062, 0]
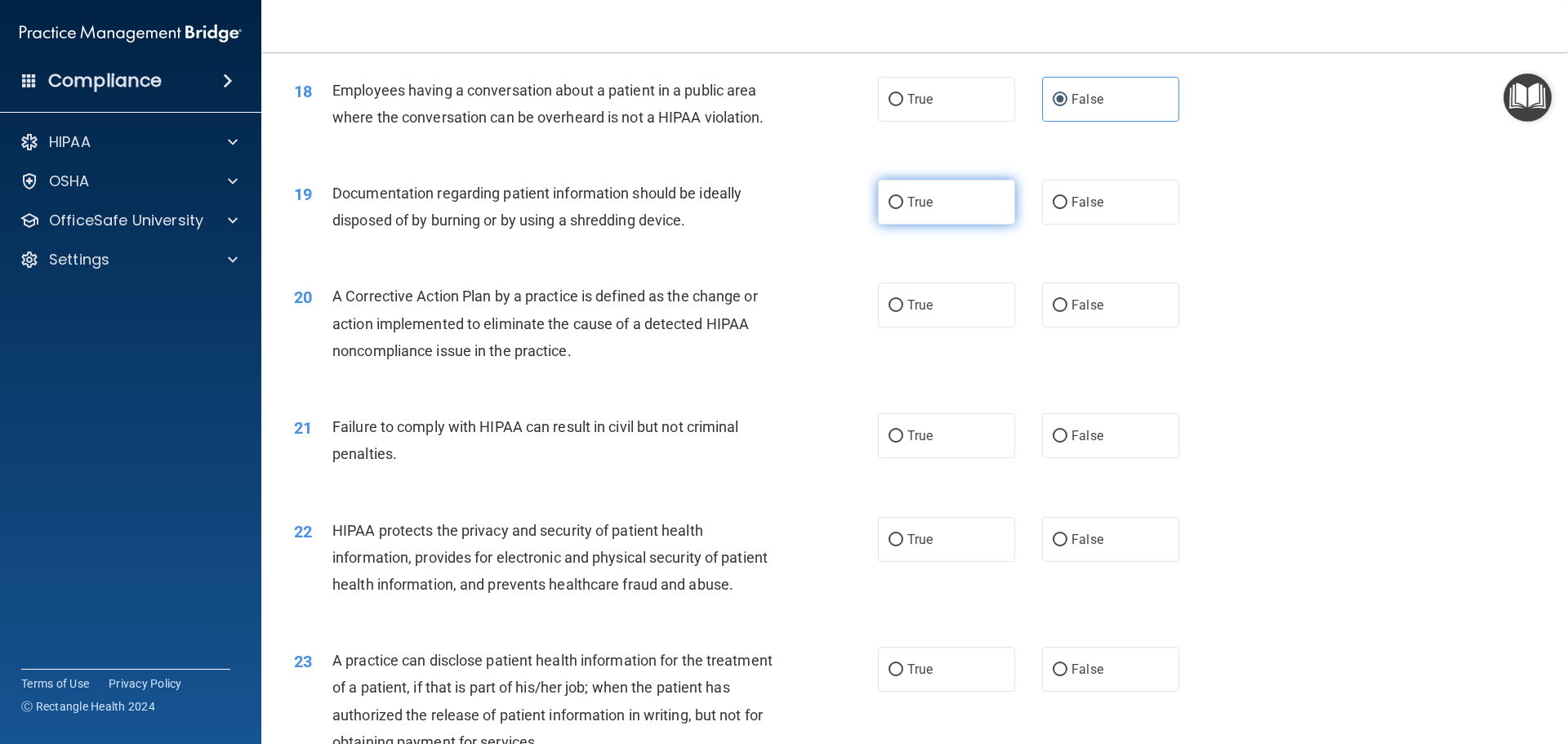
click at [916, 225] on label "True" at bounding box center [946, 202] width 137 height 45
click at [903, 209] on input "True" at bounding box center [896, 203] width 15 height 12
radio input "true"
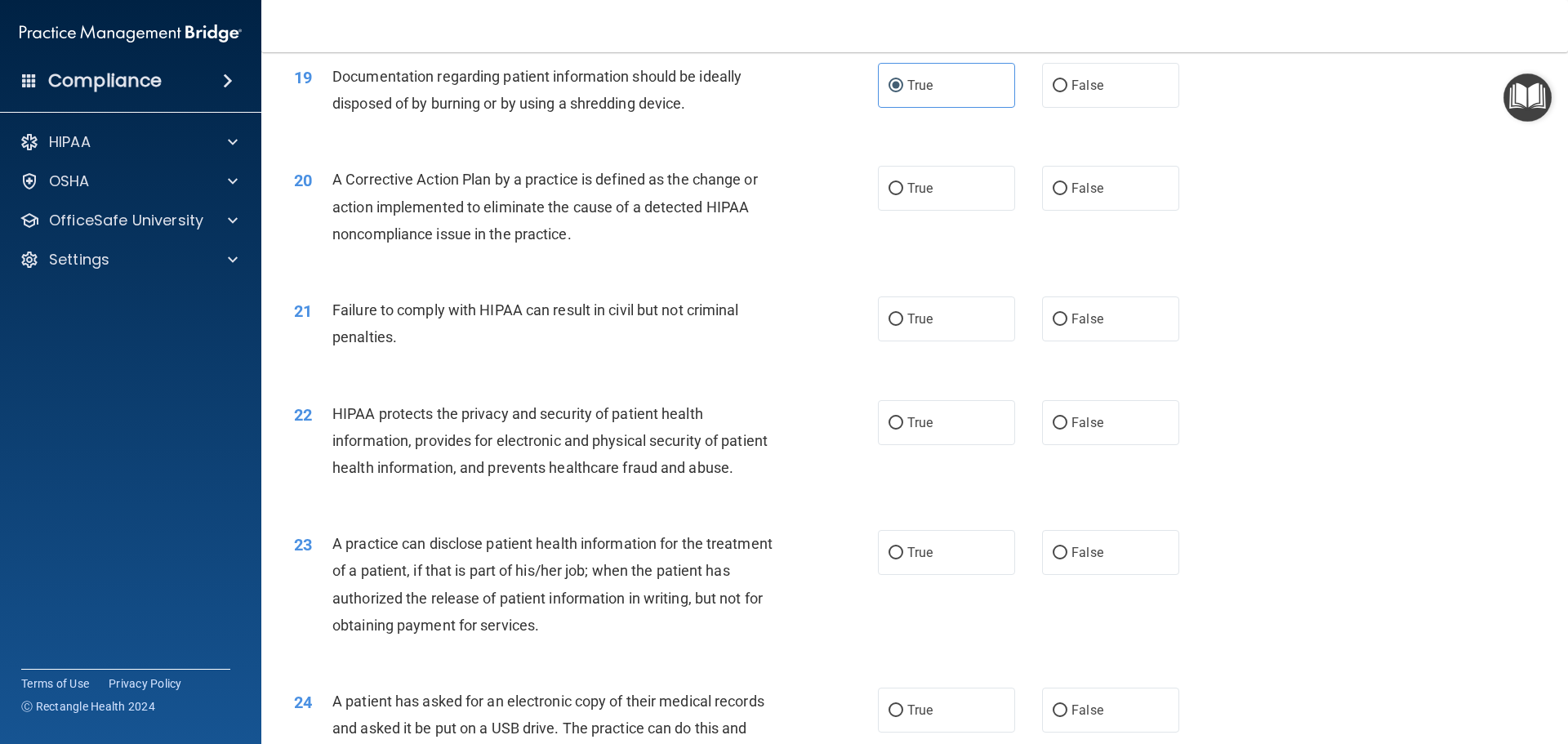
scroll to position [2246, 0]
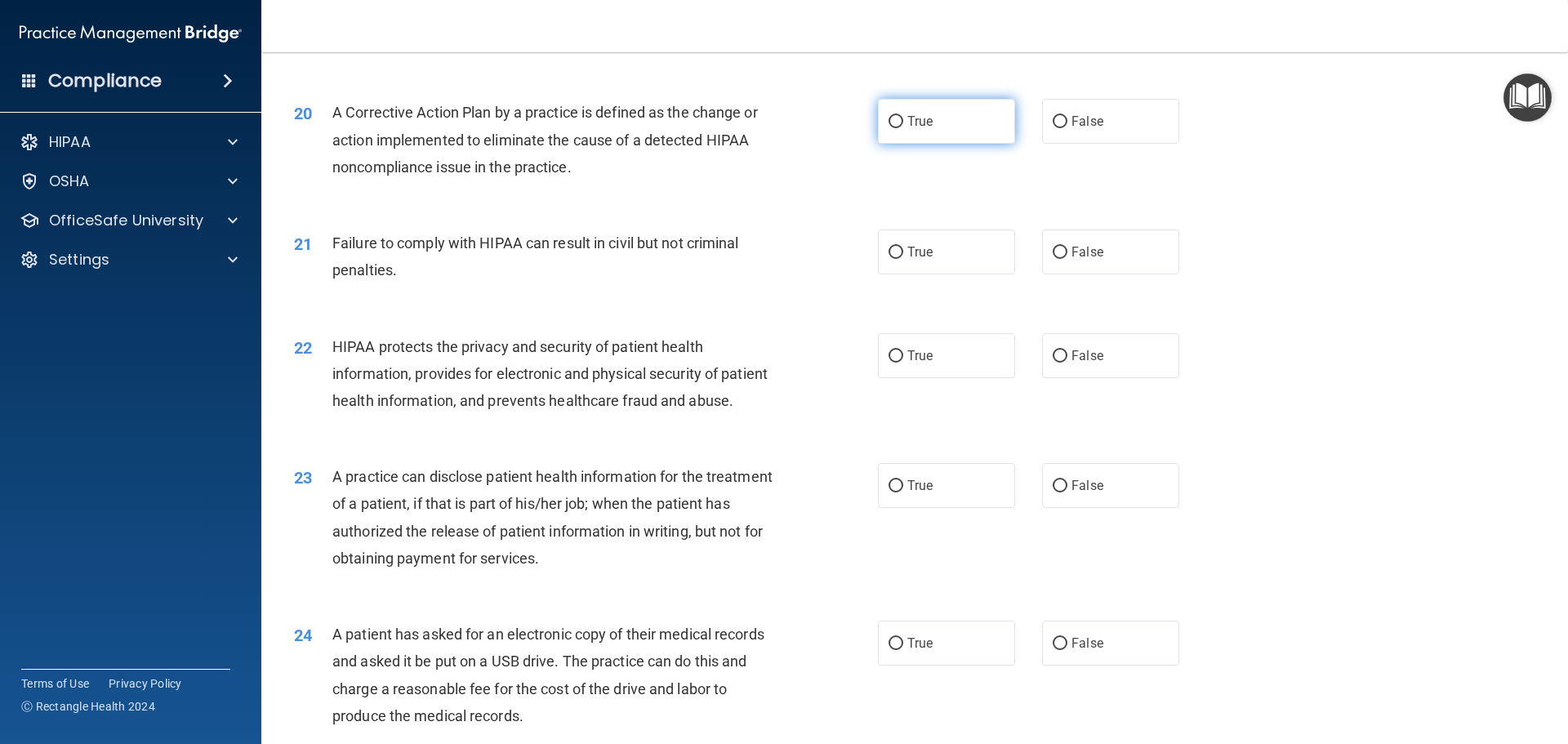
click at [919, 129] on span "True" at bounding box center [920, 121] width 25 height 16
click at [903, 128] on input "True" at bounding box center [896, 121] width 15 height 12
radio input "true"
click at [915, 260] on span "True" at bounding box center [920, 252] width 25 height 16
click at [903, 259] on input "True" at bounding box center [896, 253] width 15 height 12
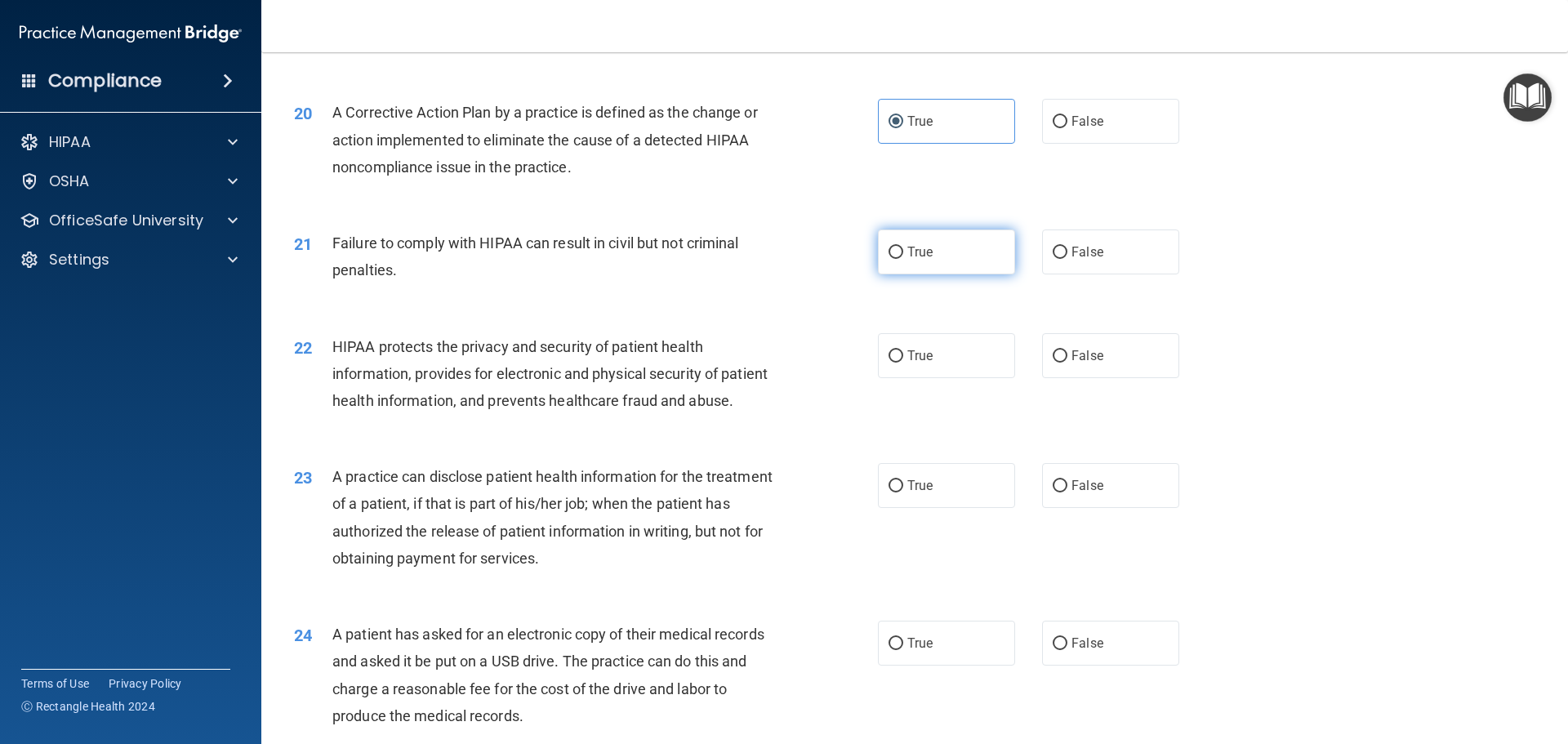
radio input "true"
click at [914, 369] on label "True" at bounding box center [946, 355] width 137 height 45
click at [903, 363] on input "True" at bounding box center [896, 356] width 15 height 12
radio input "true"
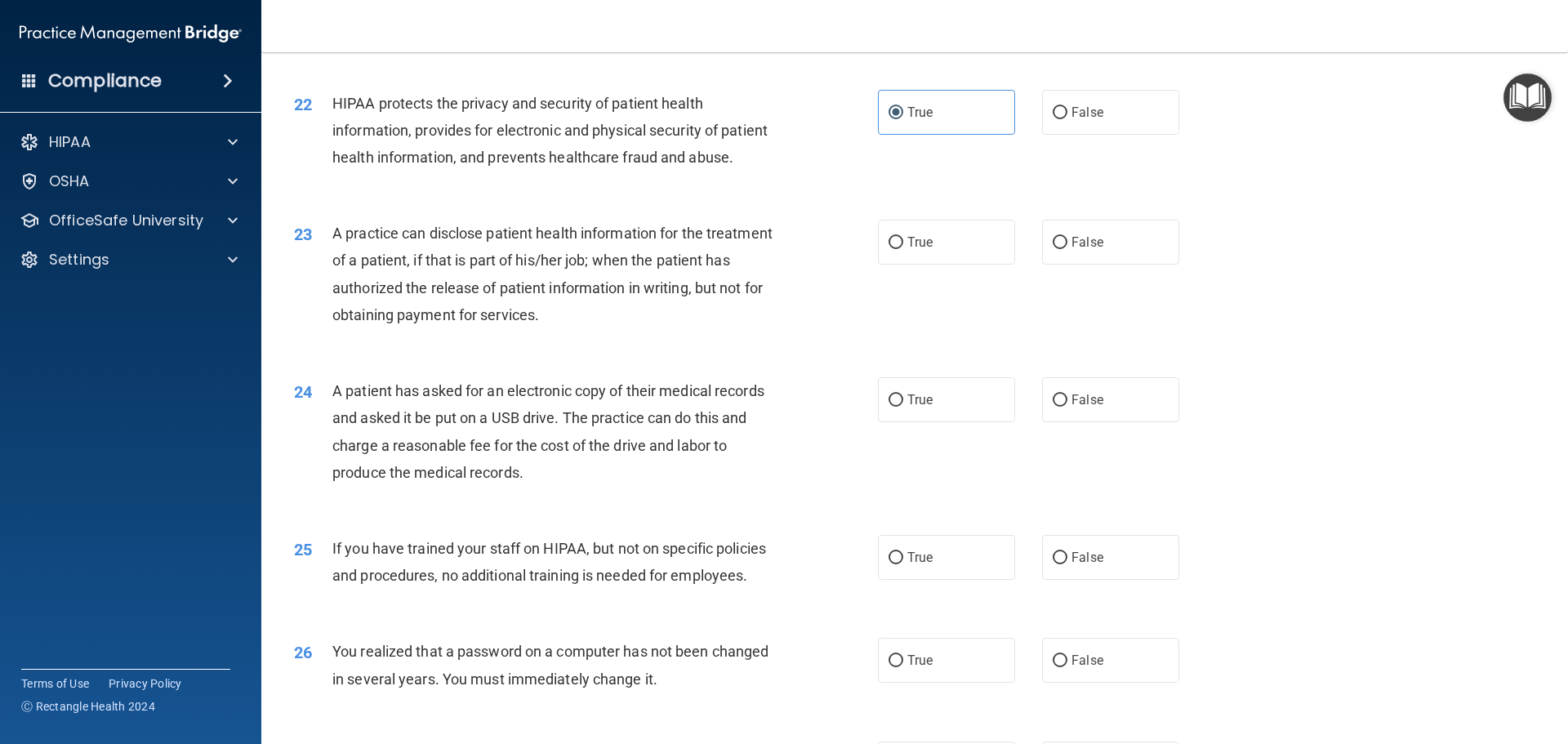
scroll to position [2470, 0]
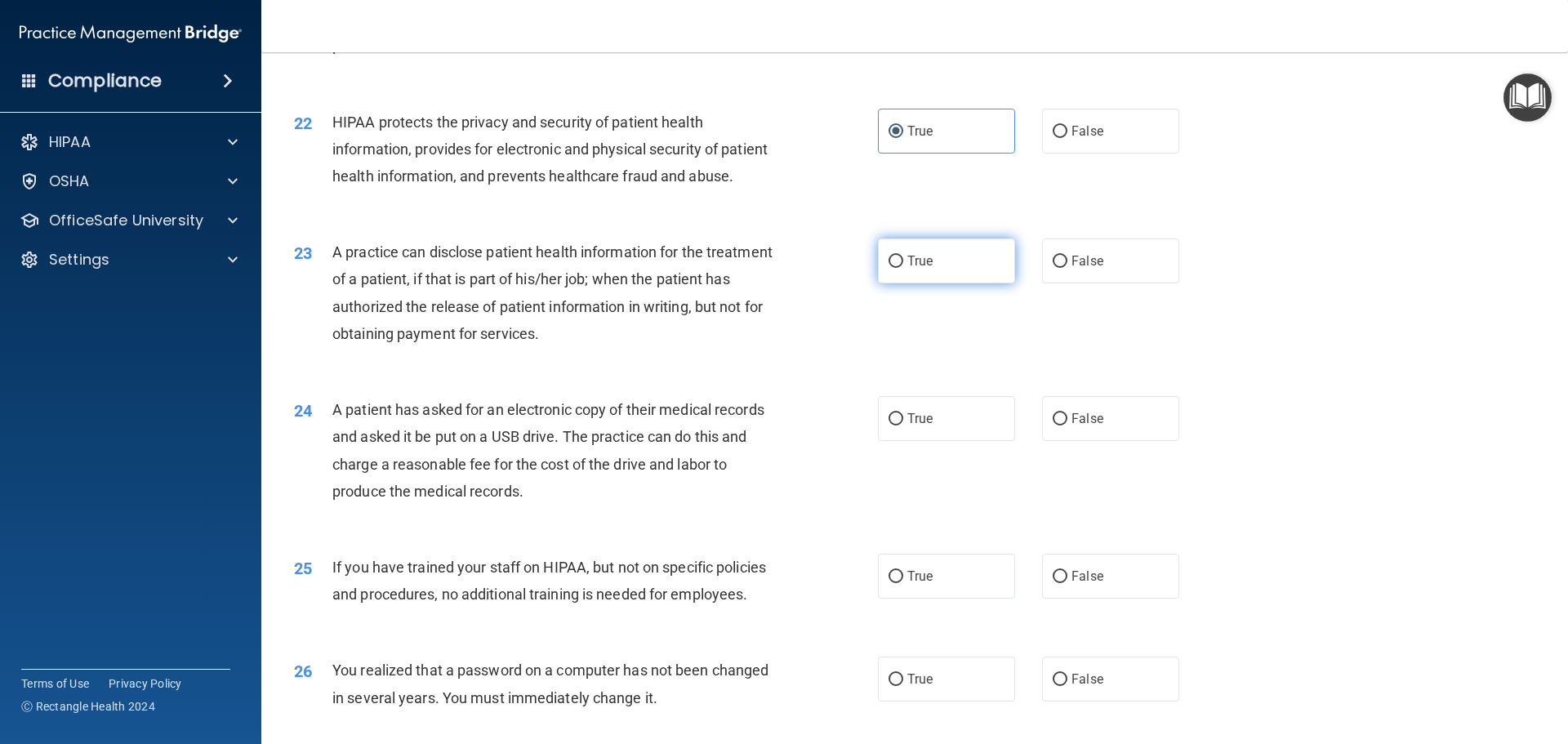
click at [897, 283] on label "True" at bounding box center [946, 261] width 137 height 45
click at [897, 268] on input "True" at bounding box center [896, 262] width 15 height 12
radio input "true"
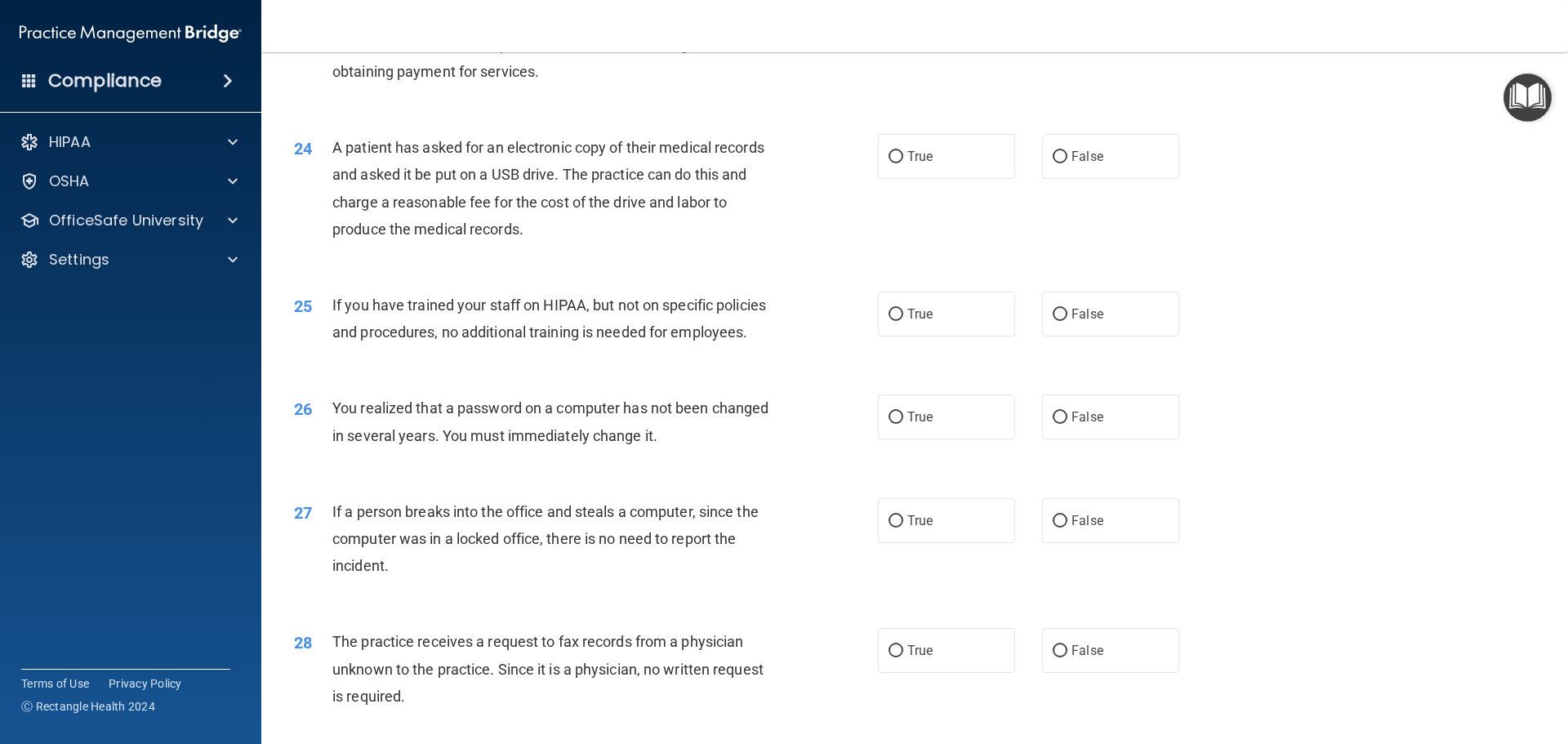
scroll to position [2777, 0]
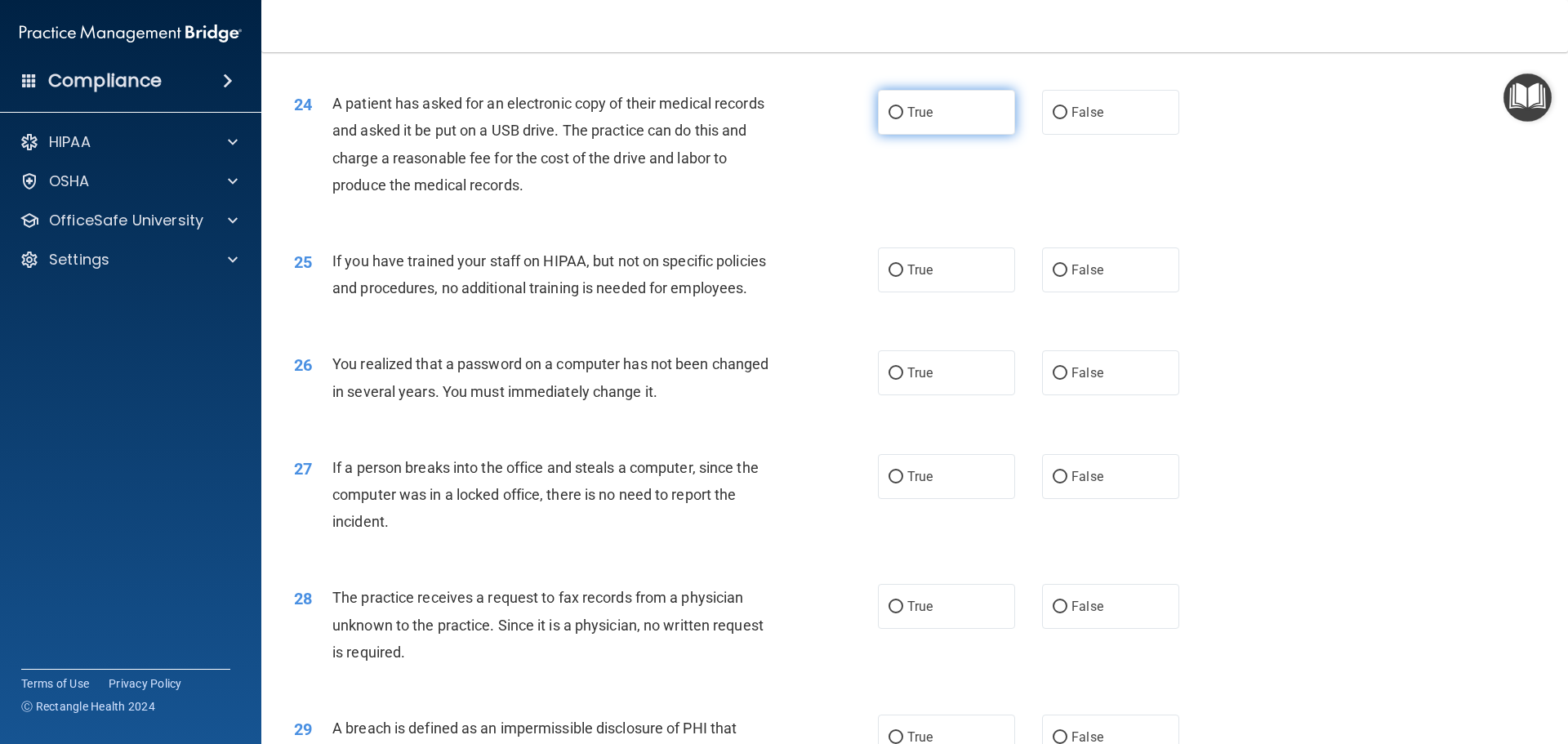
click at [893, 119] on input "True" at bounding box center [896, 112] width 15 height 12
radio input "true"
click at [1058, 119] on input "False" at bounding box center [1060, 112] width 15 height 12
radio input "true"
radio input "false"
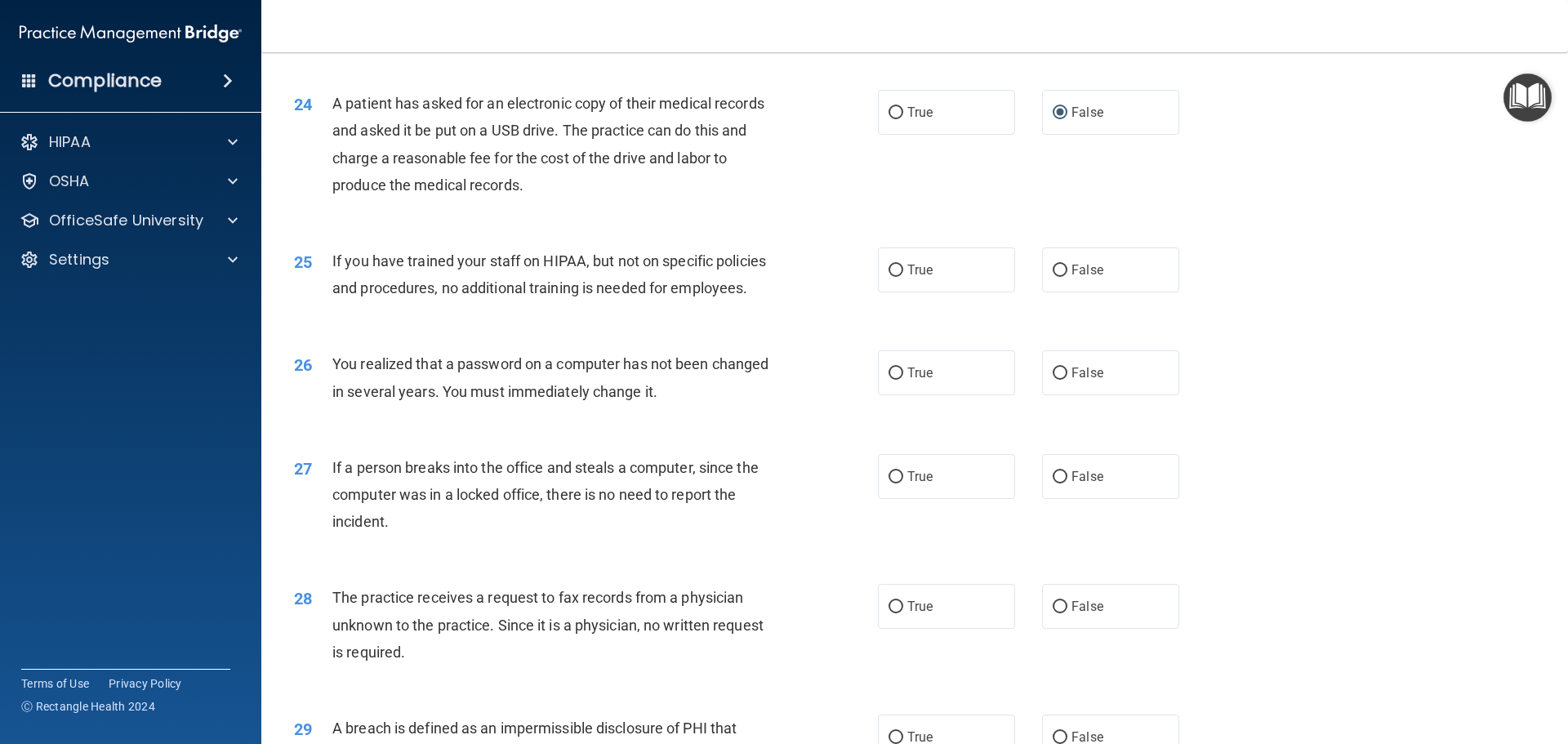
click at [1031, 292] on div "True False" at bounding box center [1042, 270] width 329 height 45
click at [1072, 277] on span "False" at bounding box center [1087, 270] width 32 height 16
click at [1067, 276] on input "False" at bounding box center [1060, 271] width 15 height 12
radio input "true"
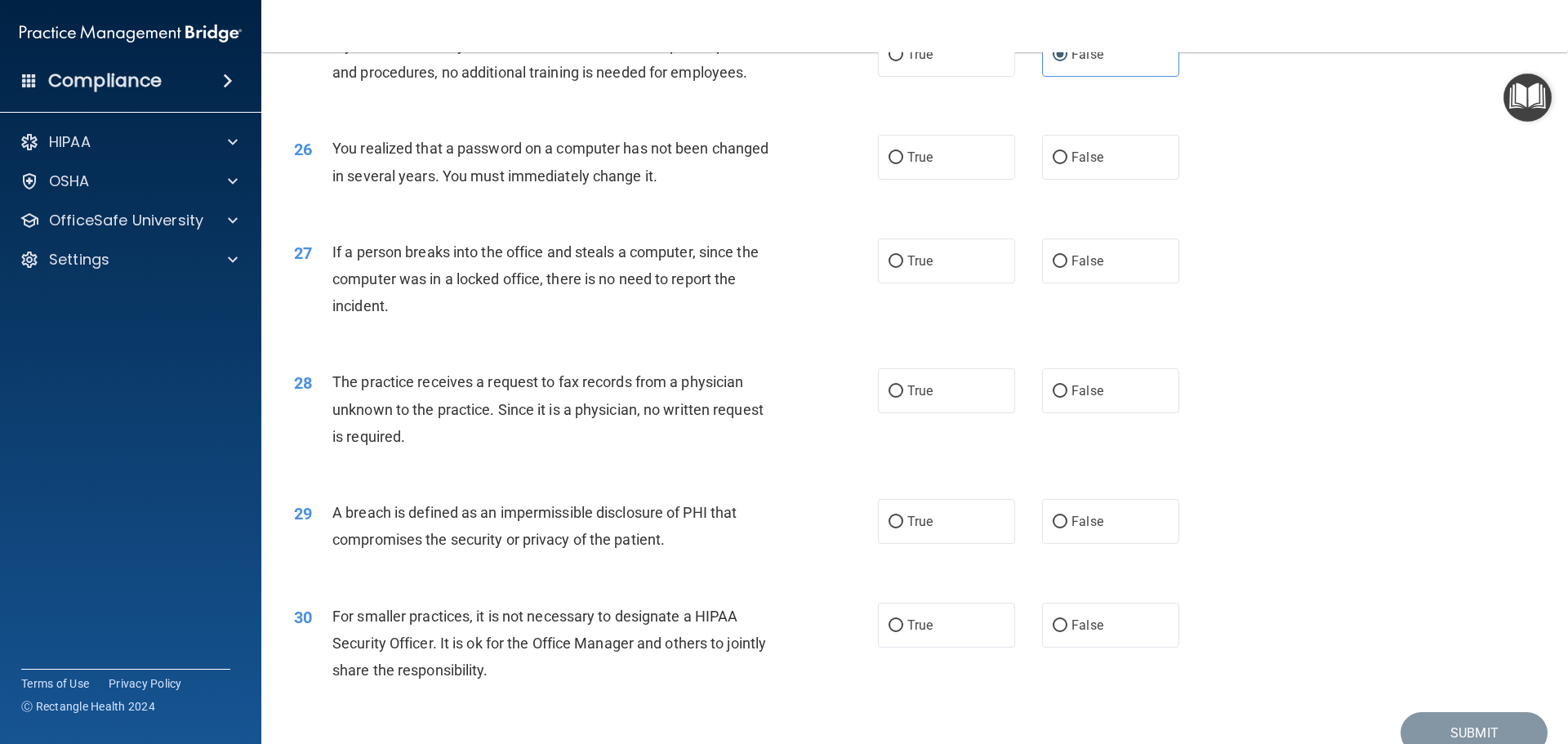
scroll to position [3001, 0]
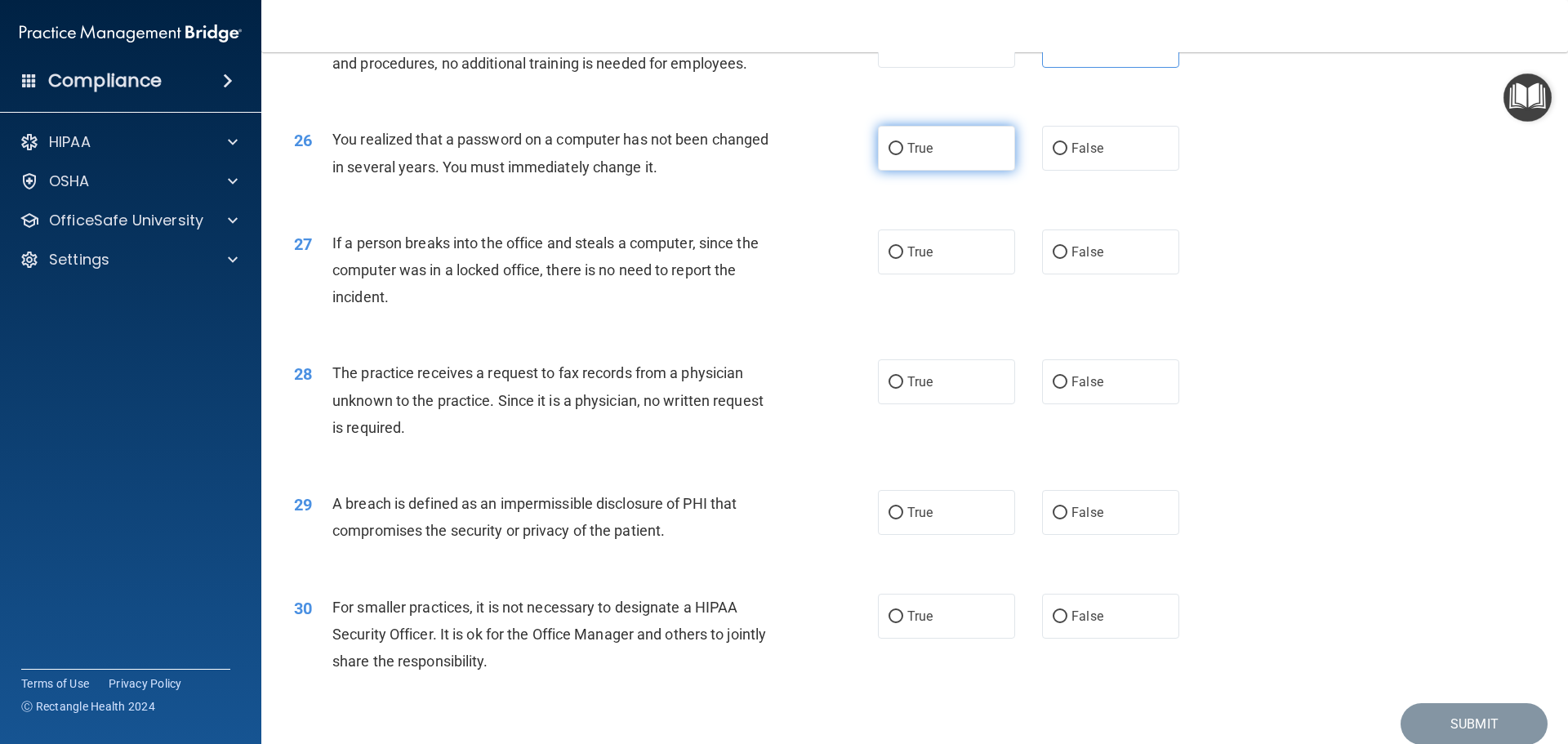
click at [939, 171] on label "True" at bounding box center [946, 148] width 137 height 45
click at [903, 155] on input "True" at bounding box center [896, 148] width 15 height 12
radio input "true"
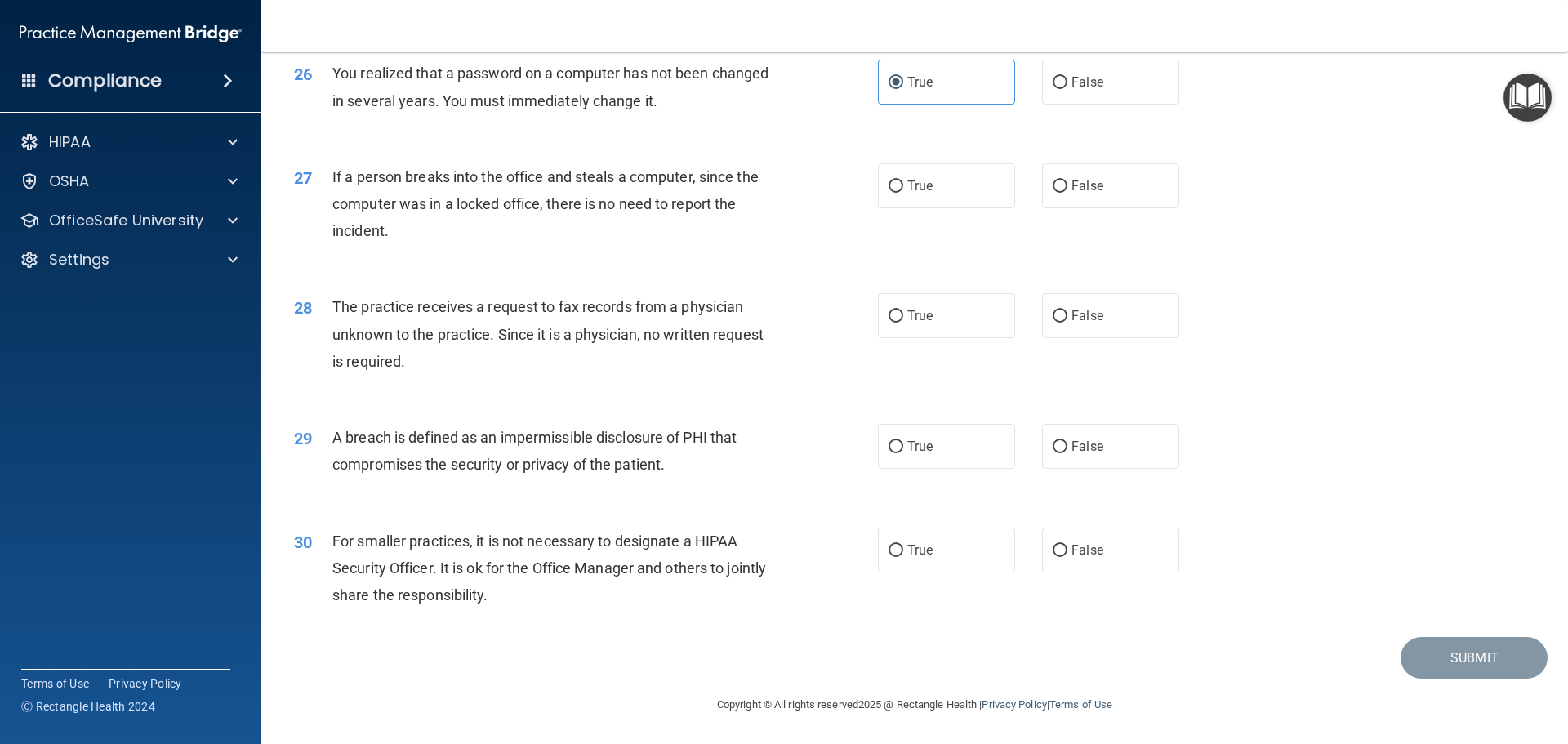
scroll to position [3121, 0]
click at [1094, 183] on span "False" at bounding box center [1087, 185] width 32 height 16
click at [1067, 183] on input "False" at bounding box center [1060, 186] width 15 height 12
radio input "true"
click at [1075, 308] on span "False" at bounding box center [1087, 315] width 32 height 16
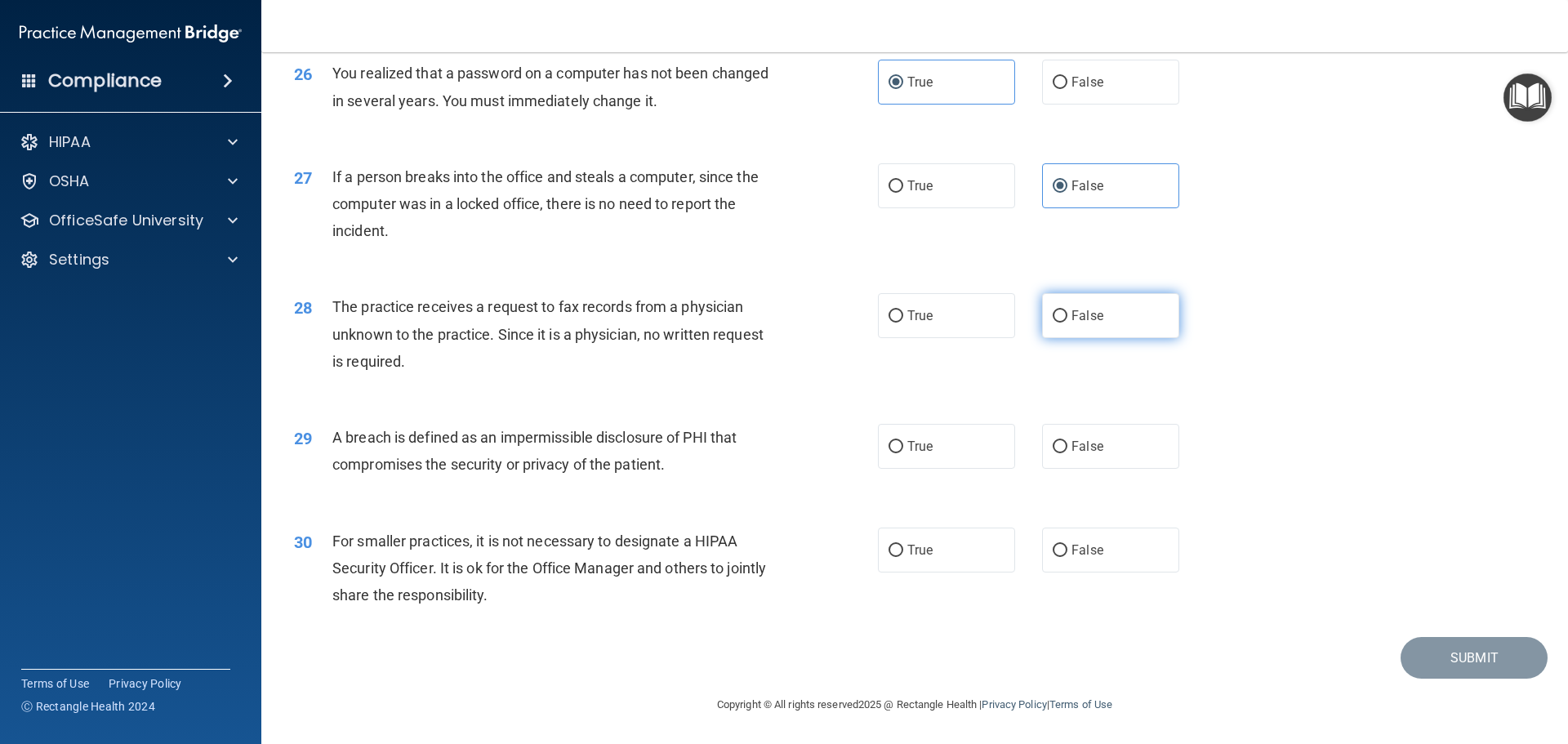
click at [1067, 310] on input "False" at bounding box center [1060, 316] width 15 height 12
radio input "true"
click at [955, 445] on label "True" at bounding box center [946, 446] width 137 height 45
click at [903, 445] on input "True" at bounding box center [896, 447] width 15 height 12
radio input "true"
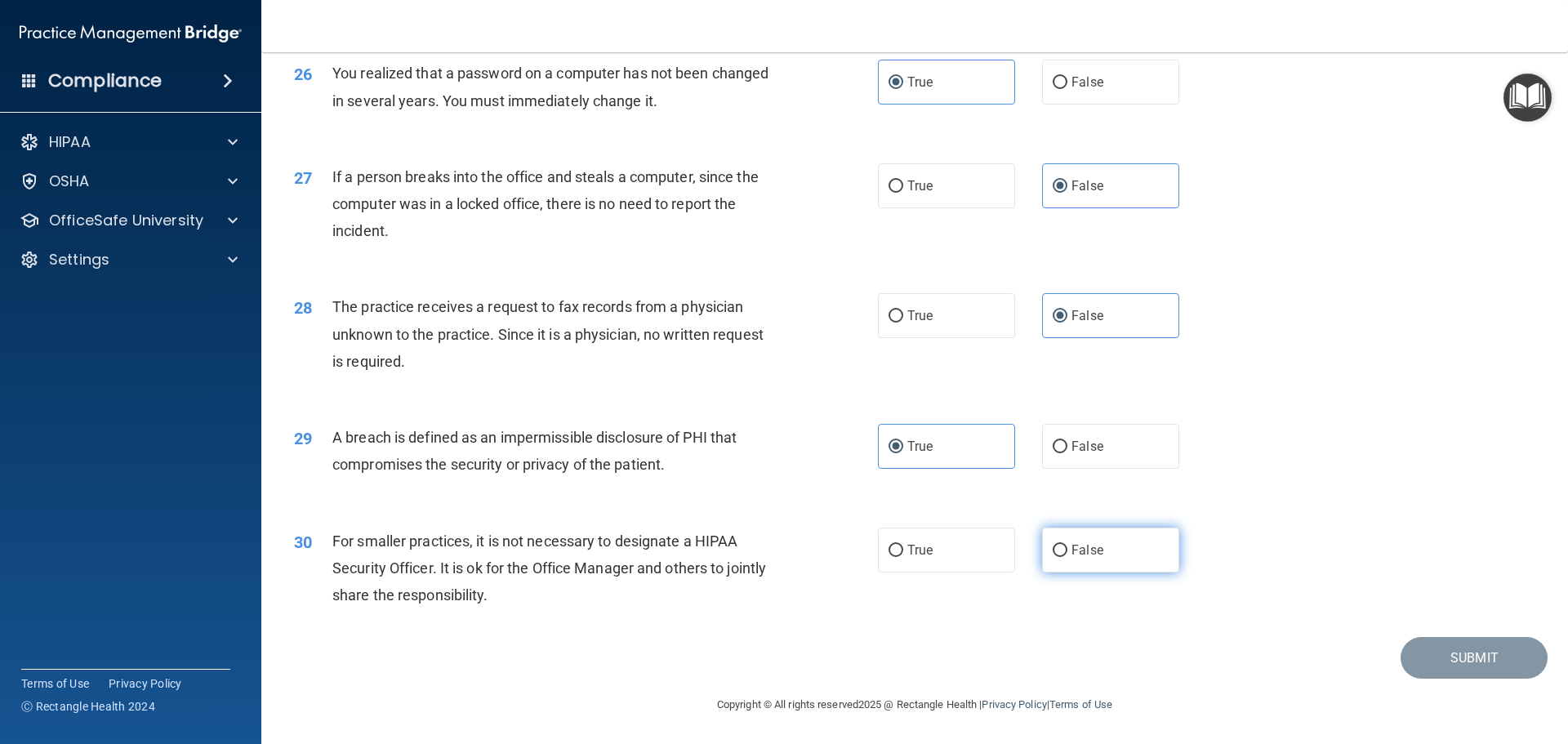
click at [1076, 549] on span "False" at bounding box center [1087, 550] width 32 height 16
click at [1067, 549] on input "False" at bounding box center [1060, 550] width 15 height 12
radio input "true"
click at [1408, 660] on button "Submit" at bounding box center [1474, 657] width 147 height 42
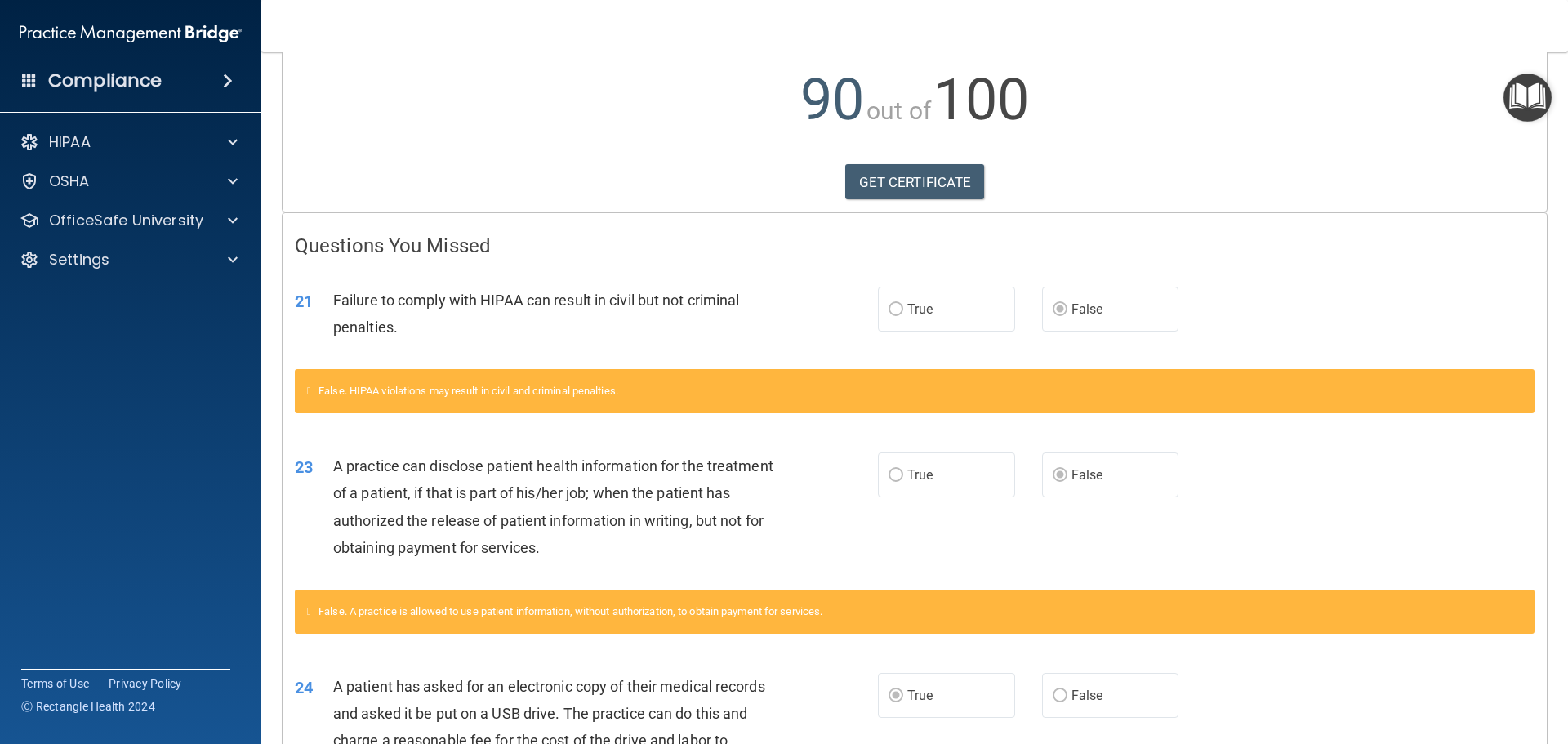
scroll to position [12, 0]
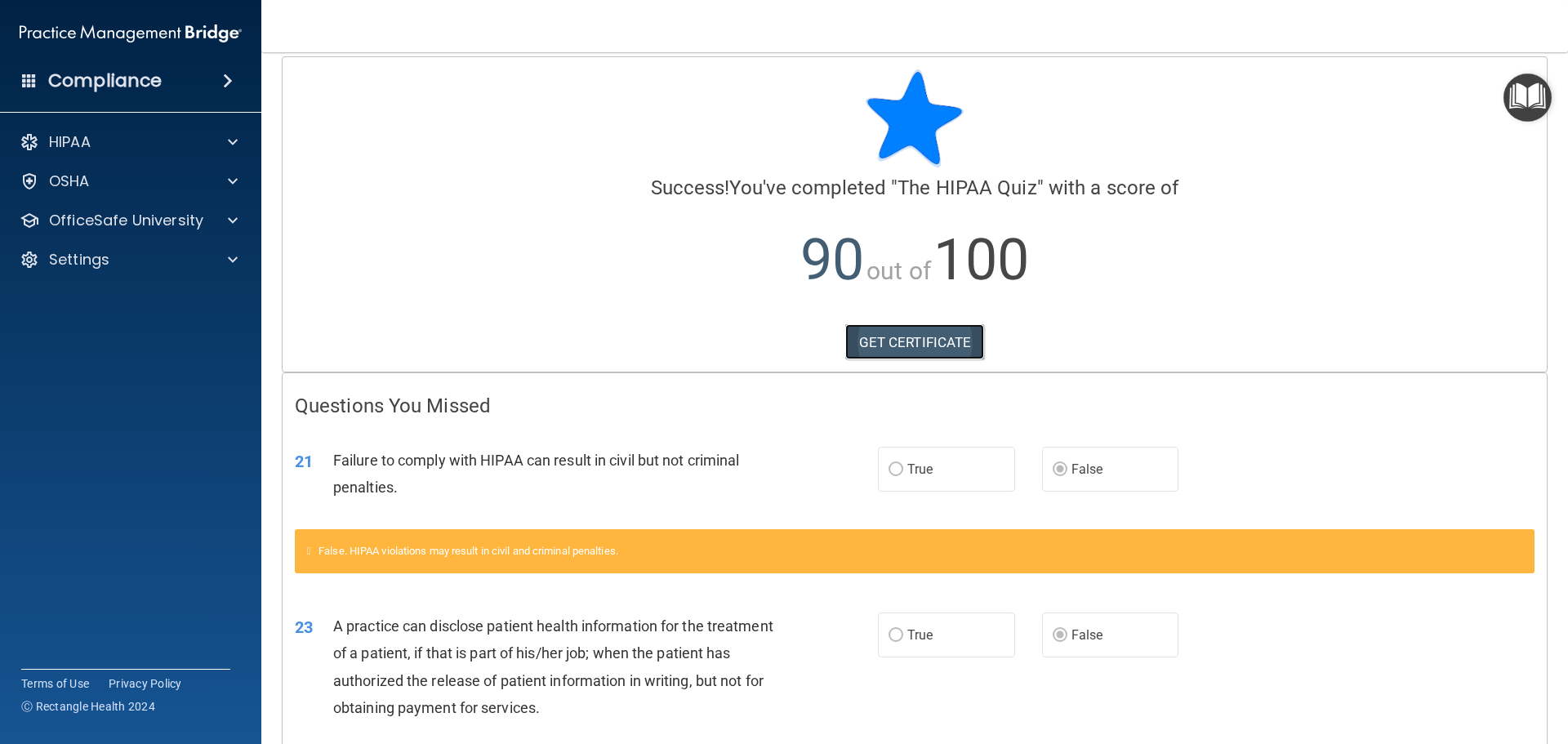
click at [949, 344] on link "GET CERTIFICATE" at bounding box center [915, 342] width 139 height 36
click at [155, 224] on p "OfficeSafe University" at bounding box center [126, 221] width 154 height 20
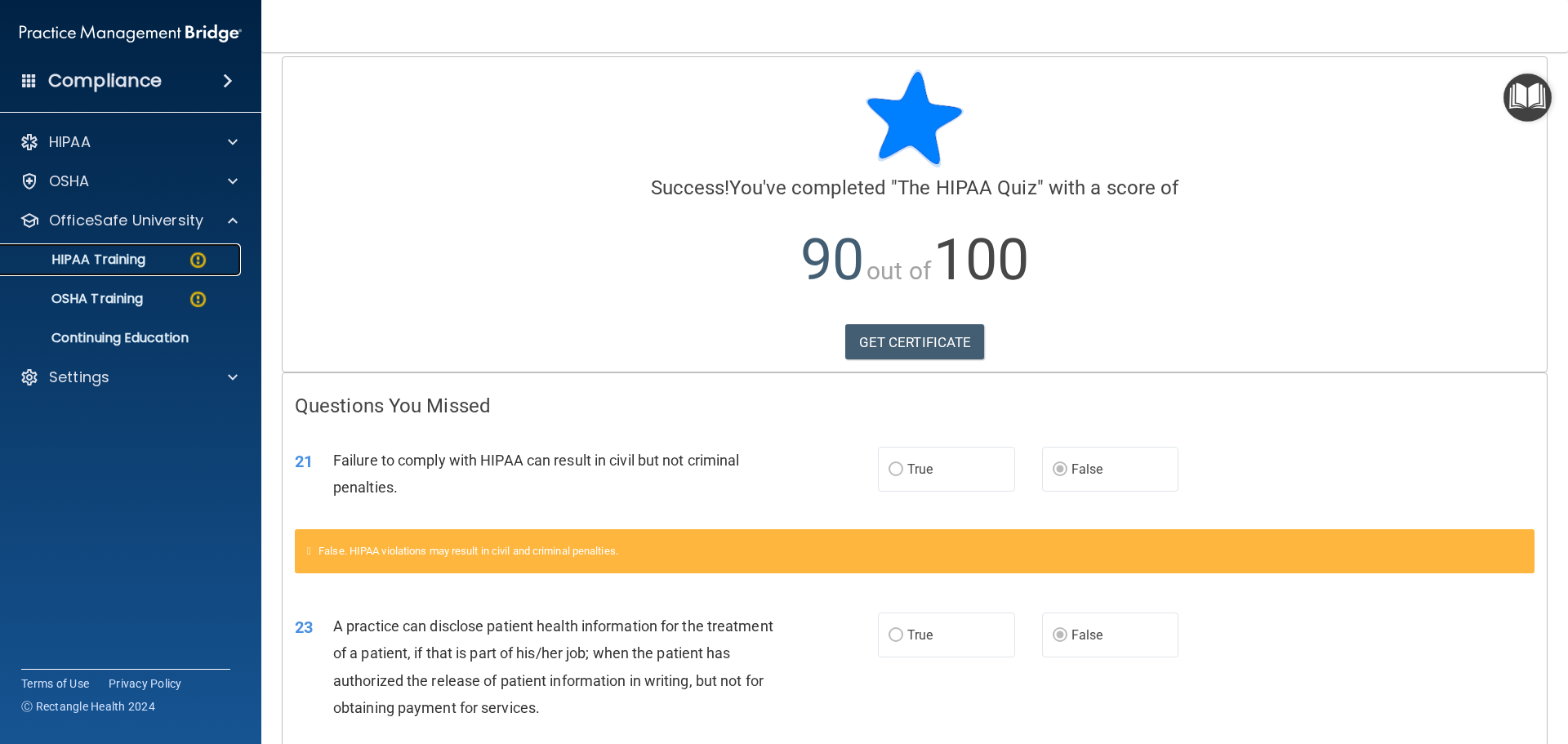
click at [115, 259] on p "HIPAA Training" at bounding box center [78, 260] width 135 height 16
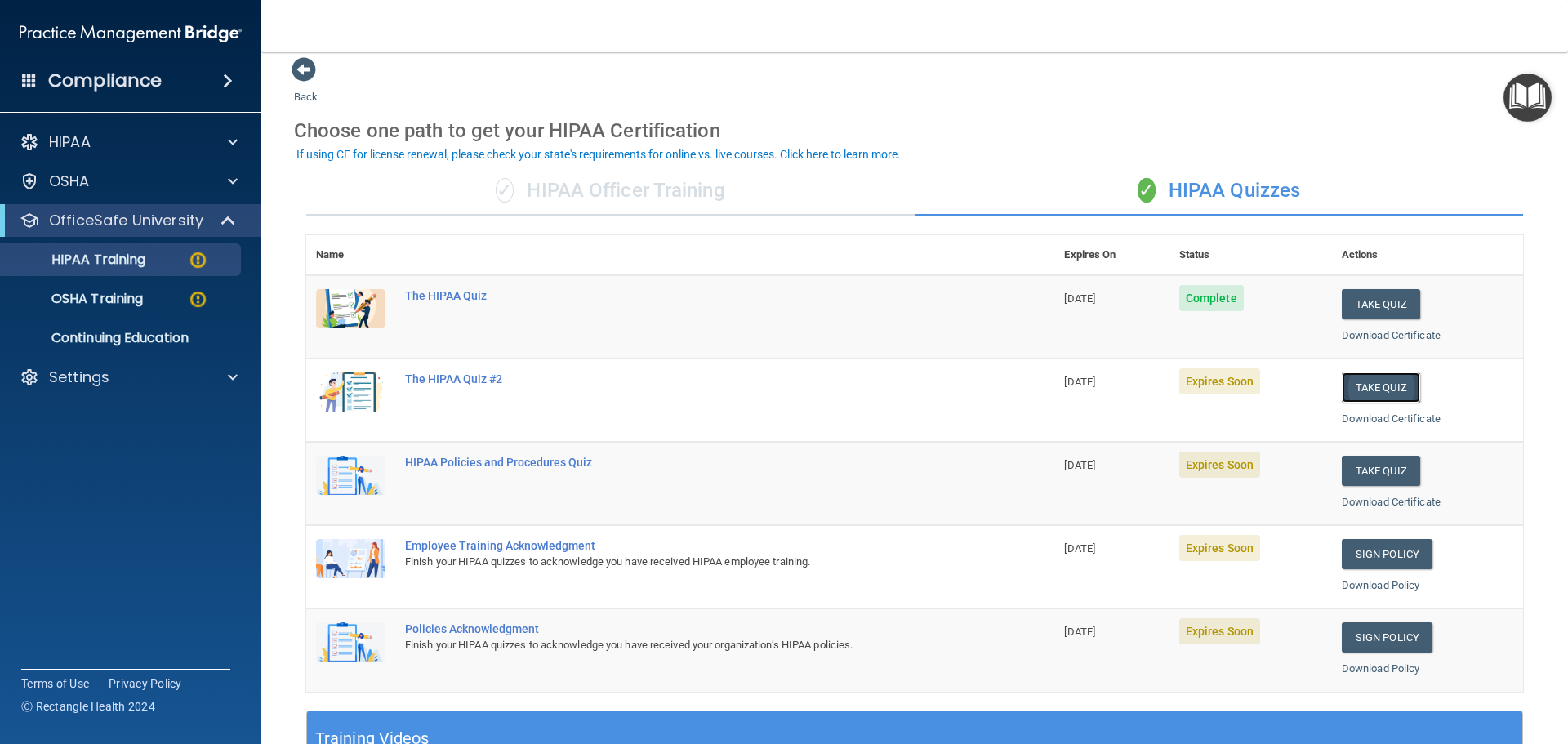
click at [1371, 395] on button "Take Quiz" at bounding box center [1382, 387] width 79 height 30
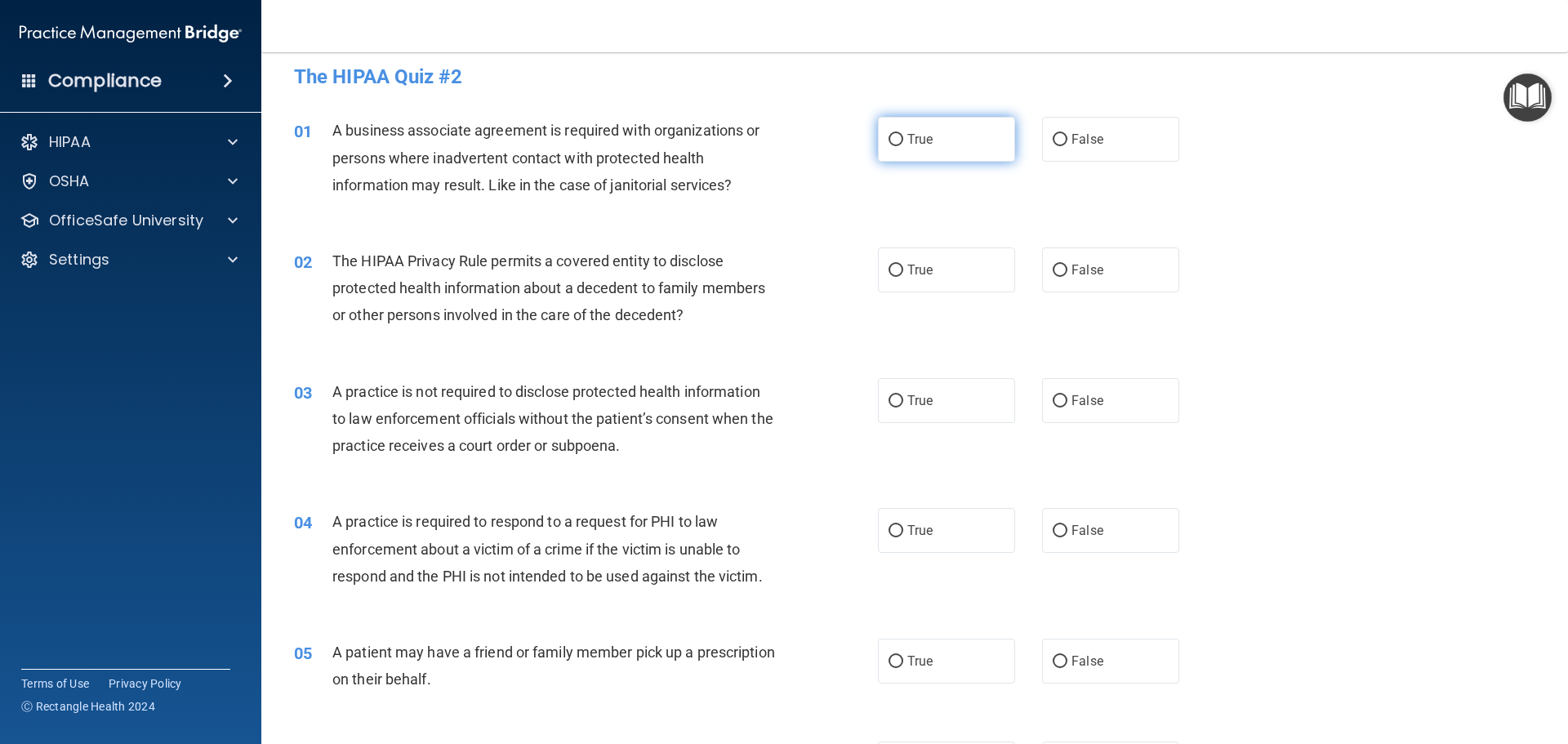
click at [918, 150] on label "True" at bounding box center [946, 139] width 137 height 45
click at [903, 146] on input "True" at bounding box center [896, 139] width 15 height 12
radio input "true"
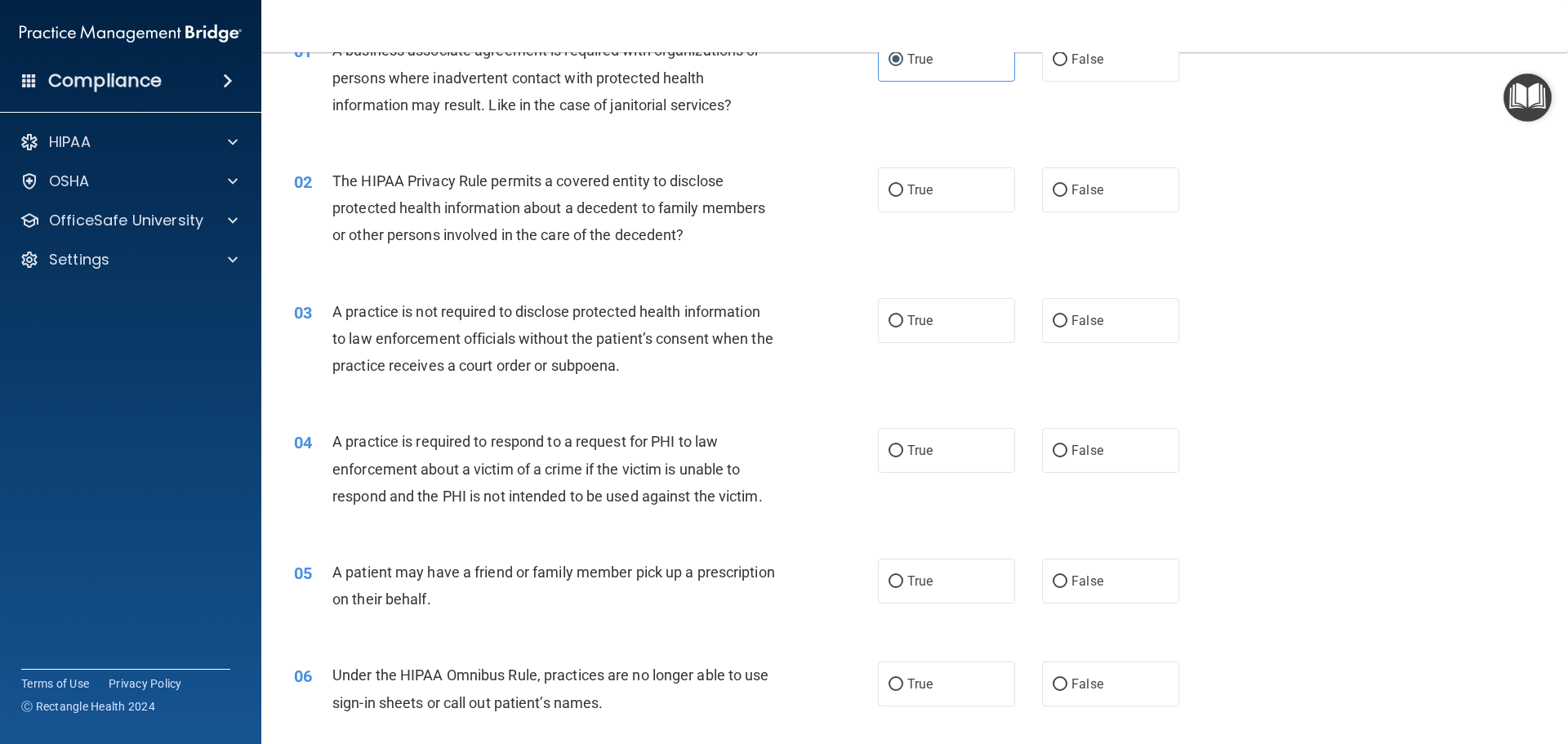
scroll to position [94, 0]
click at [912, 198] on label "True" at bounding box center [946, 188] width 137 height 45
click at [903, 195] on input "True" at bounding box center [896, 189] width 15 height 12
radio input "true"
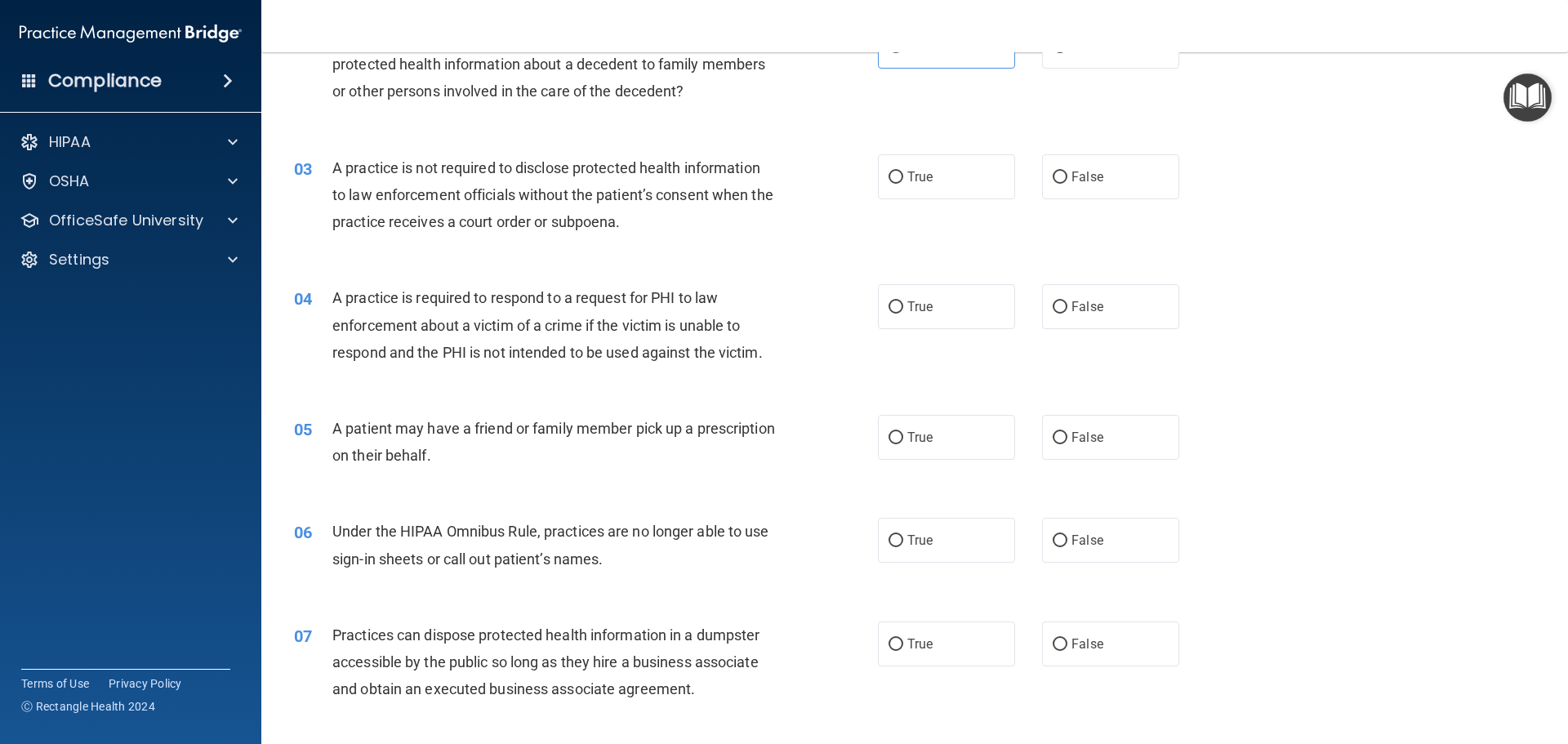
scroll to position [237, 0]
click at [1054, 180] on input "False" at bounding box center [1060, 176] width 15 height 12
radio input "true"
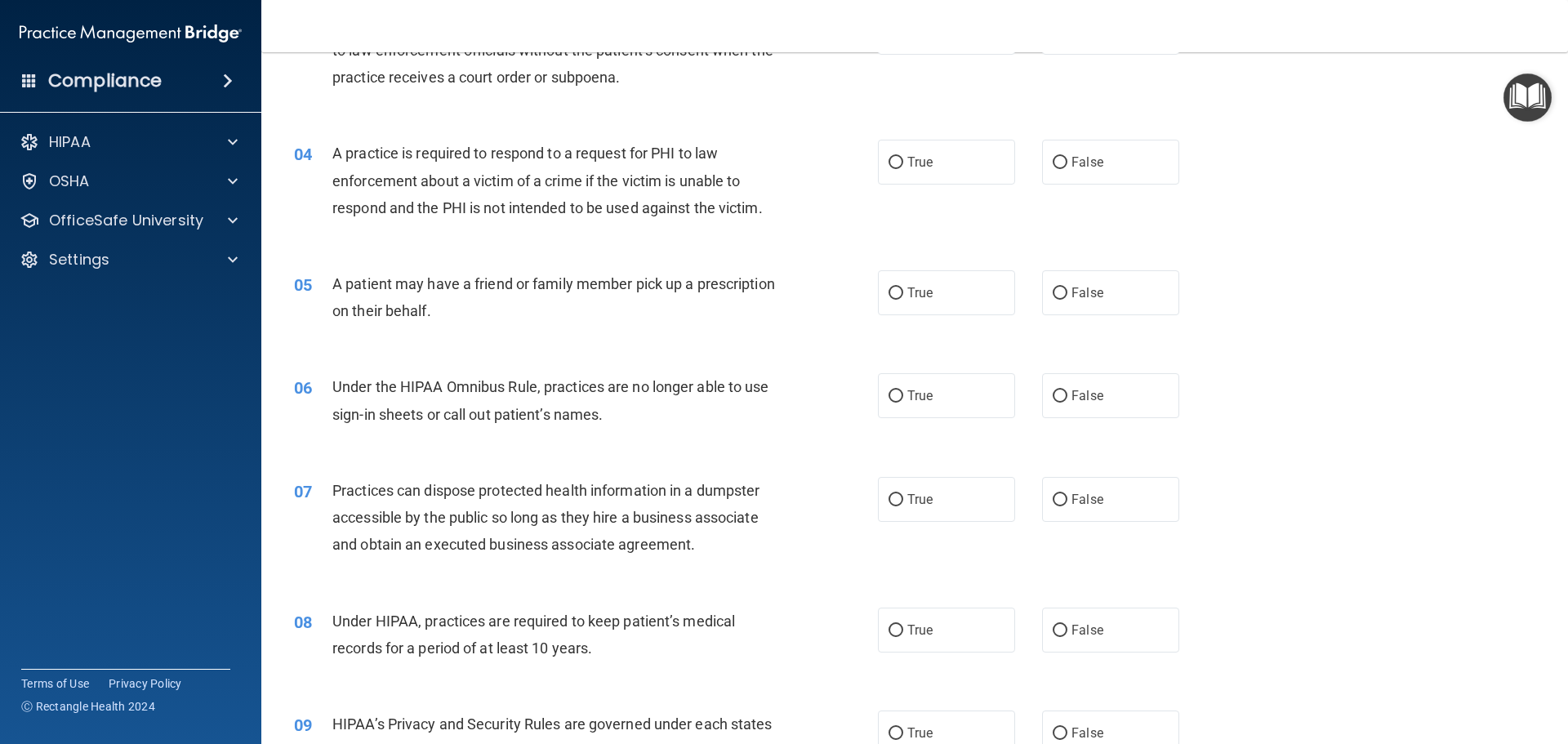
scroll to position [380, 0]
click at [1095, 167] on span "False" at bounding box center [1087, 162] width 32 height 16
click at [1067, 167] on input "False" at bounding box center [1060, 163] width 15 height 12
radio input "true"
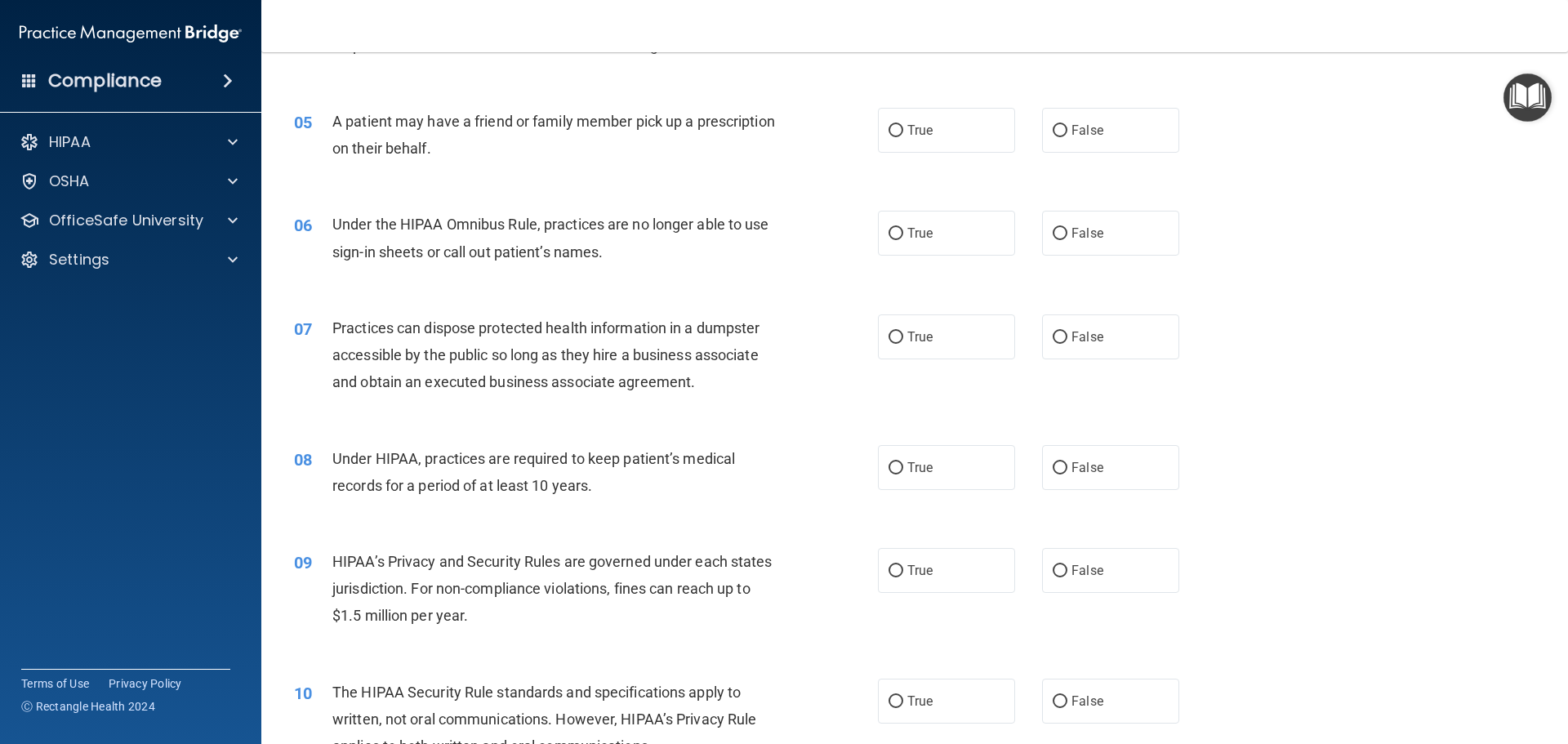
scroll to position [584, 0]
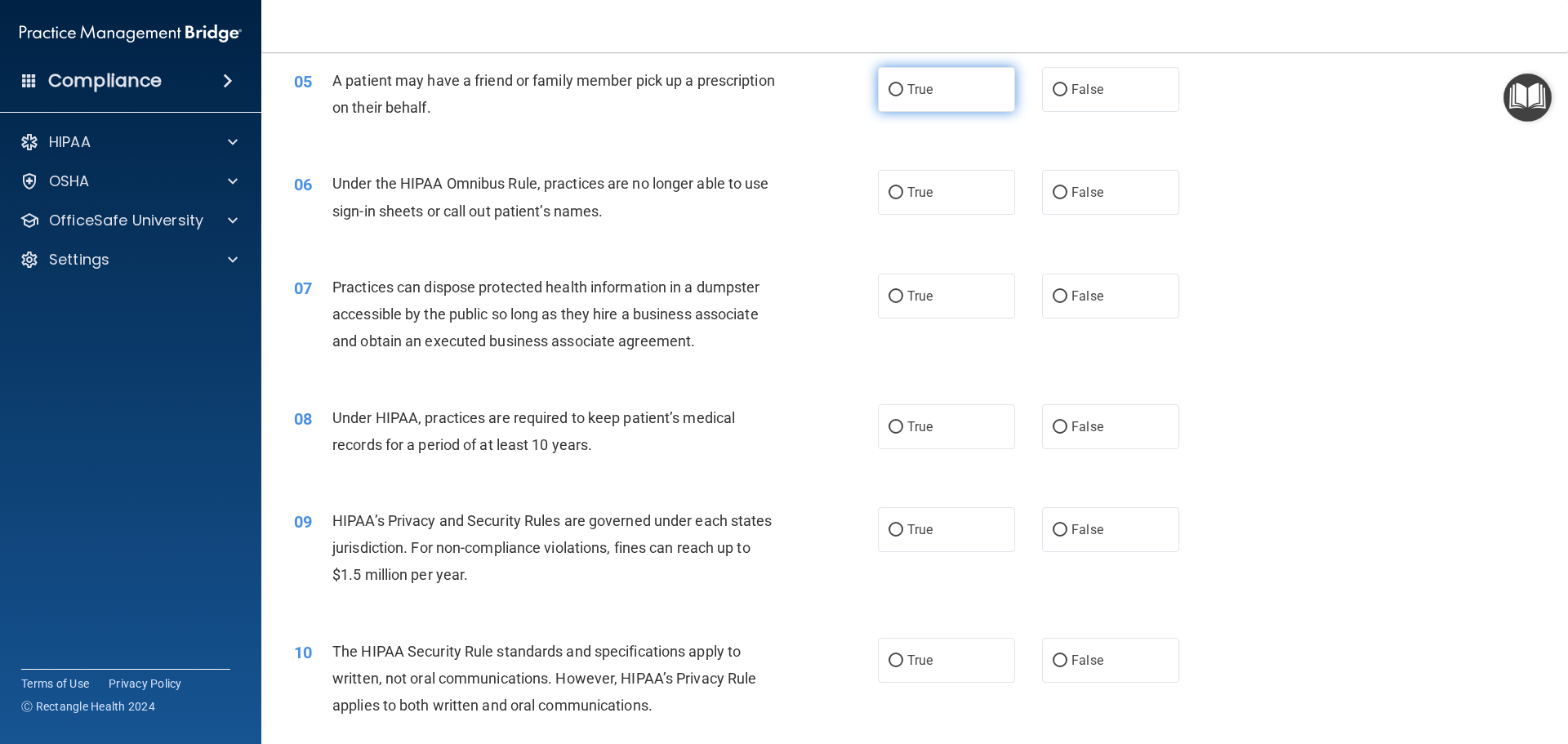
click at [970, 94] on label "True" at bounding box center [946, 89] width 137 height 45
click at [903, 94] on input "True" at bounding box center [896, 90] width 15 height 12
radio input "true"
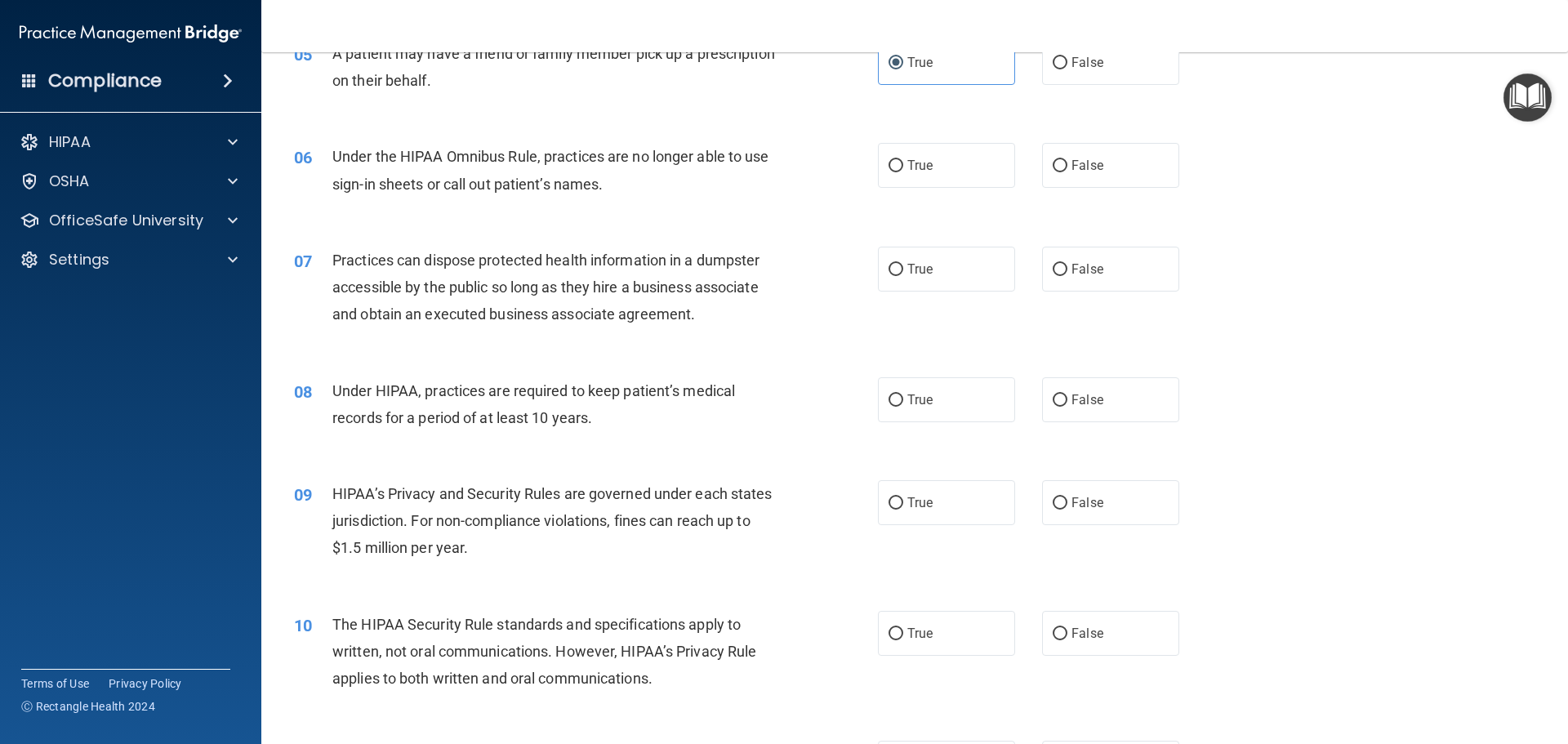
scroll to position [625, 0]
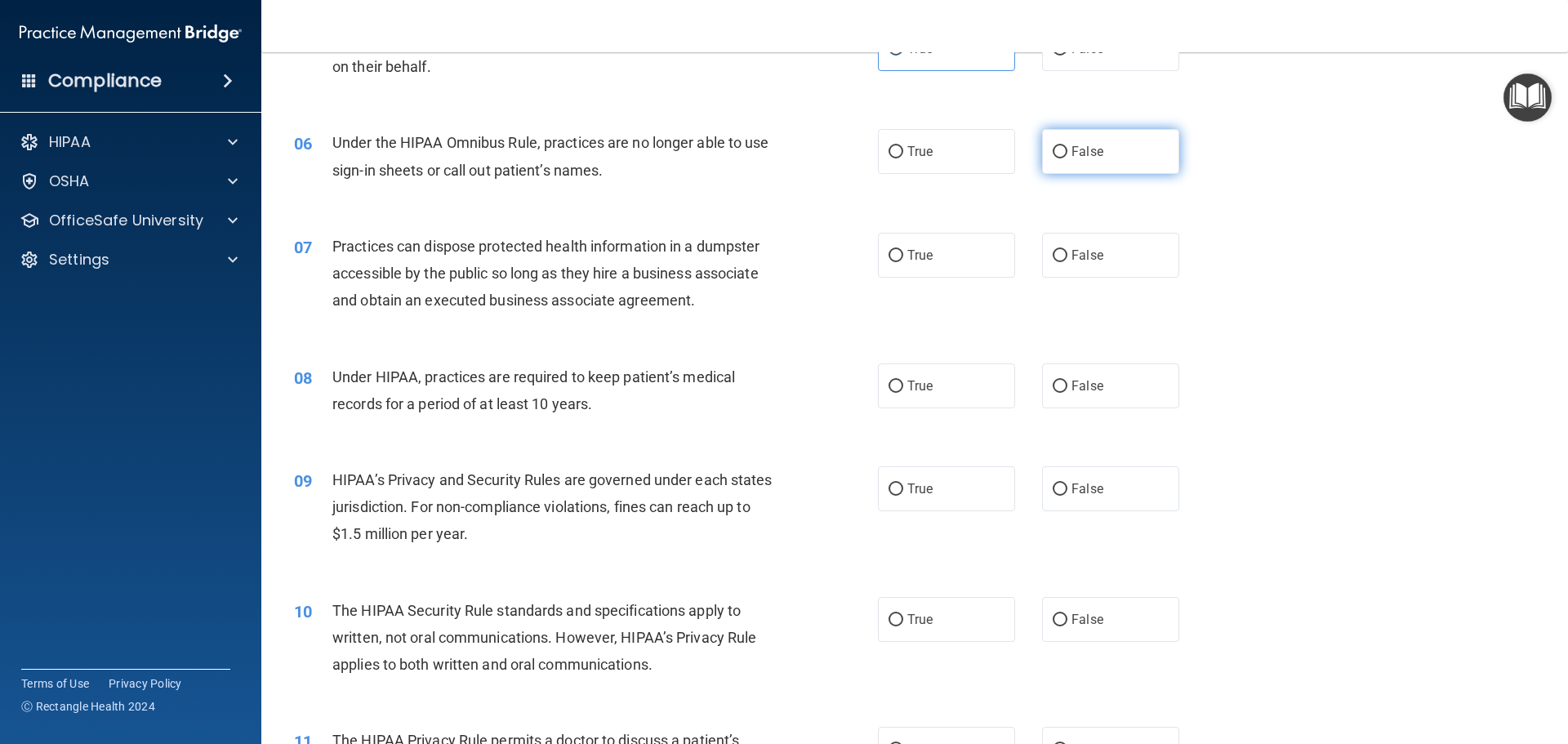
click at [1072, 132] on label "False" at bounding box center [1110, 151] width 137 height 45
click at [1067, 146] on input "False" at bounding box center [1060, 152] width 15 height 12
radio input "true"
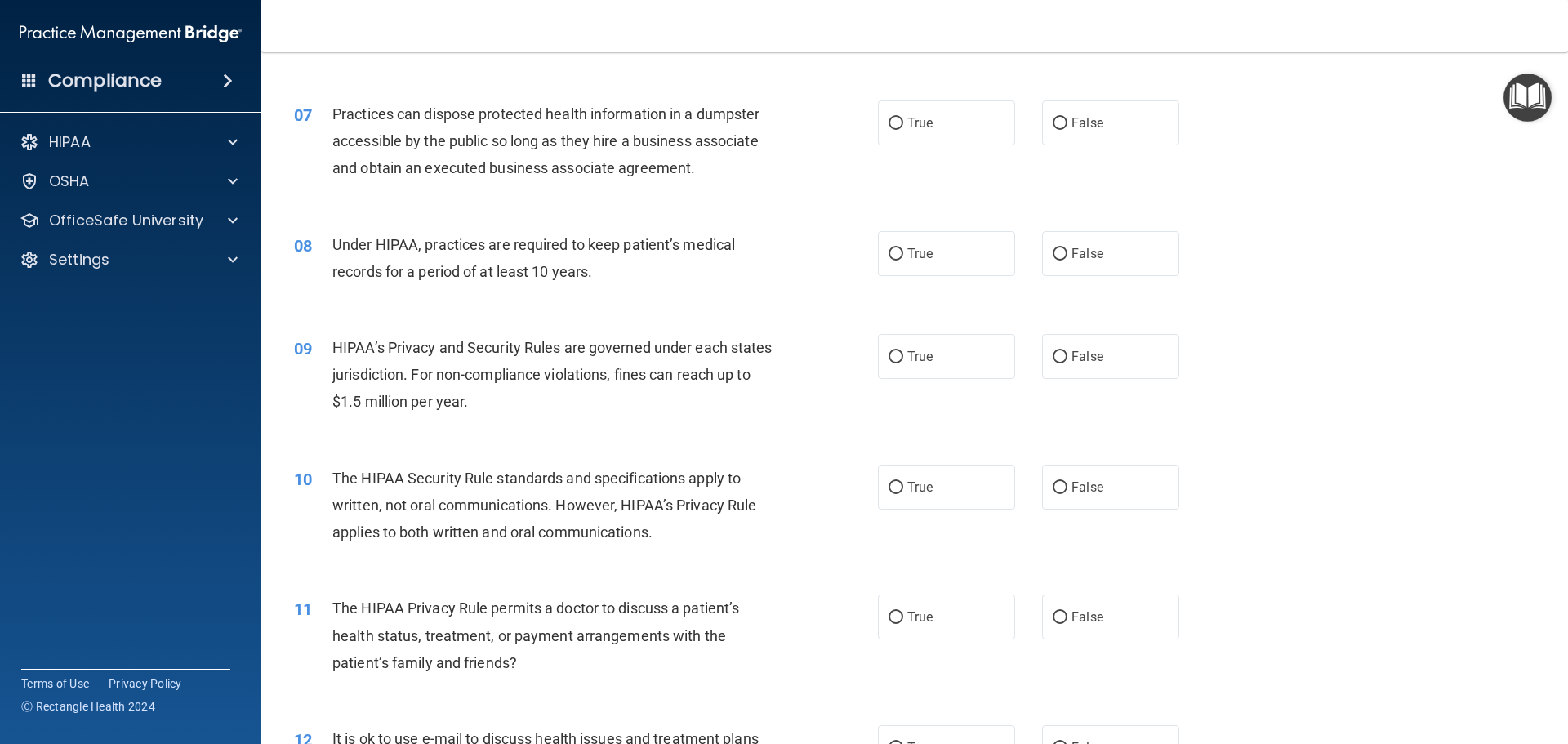
scroll to position [768, 0]
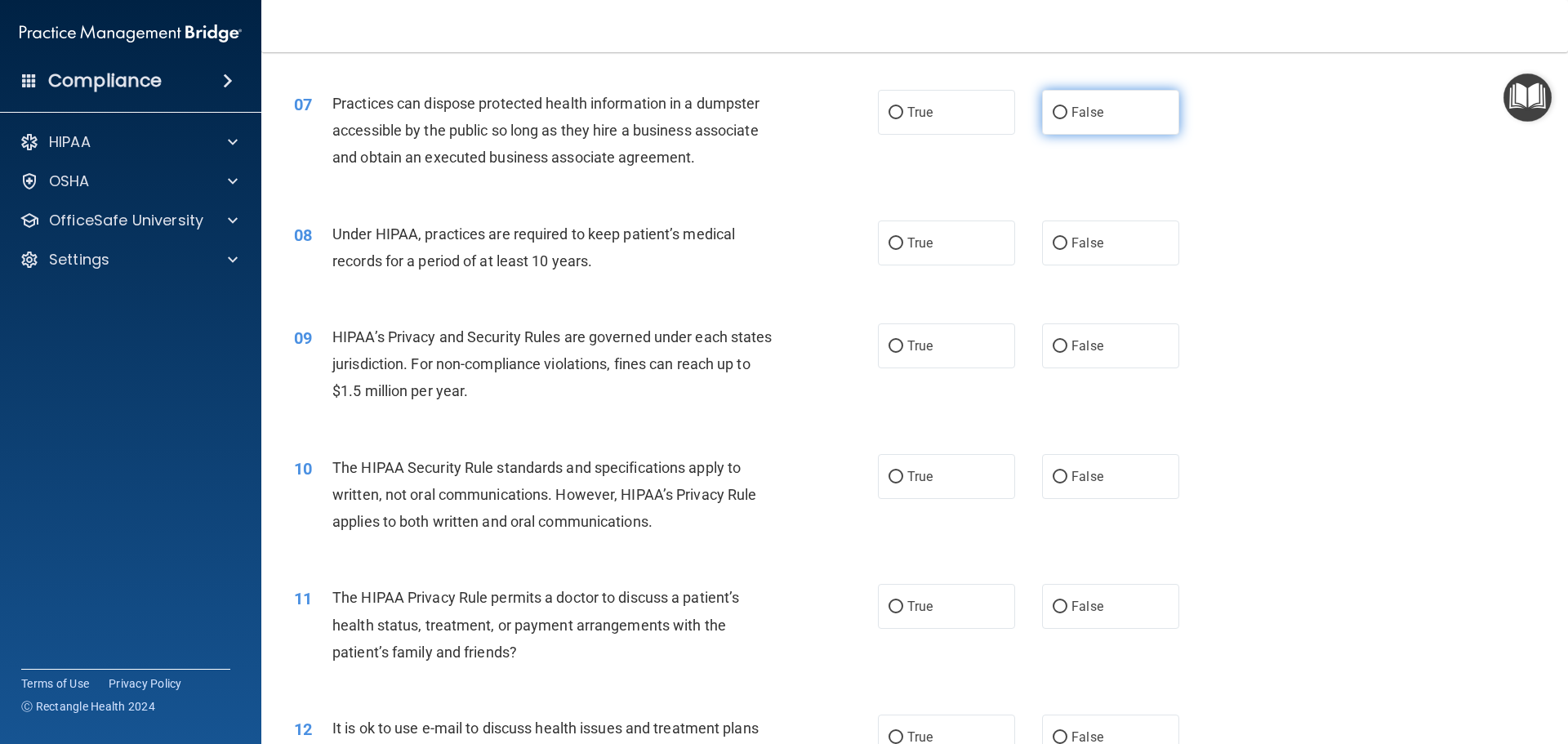
click at [1062, 112] on label "False" at bounding box center [1110, 112] width 137 height 45
click at [1062, 112] on input "False" at bounding box center [1060, 112] width 15 height 12
radio input "true"
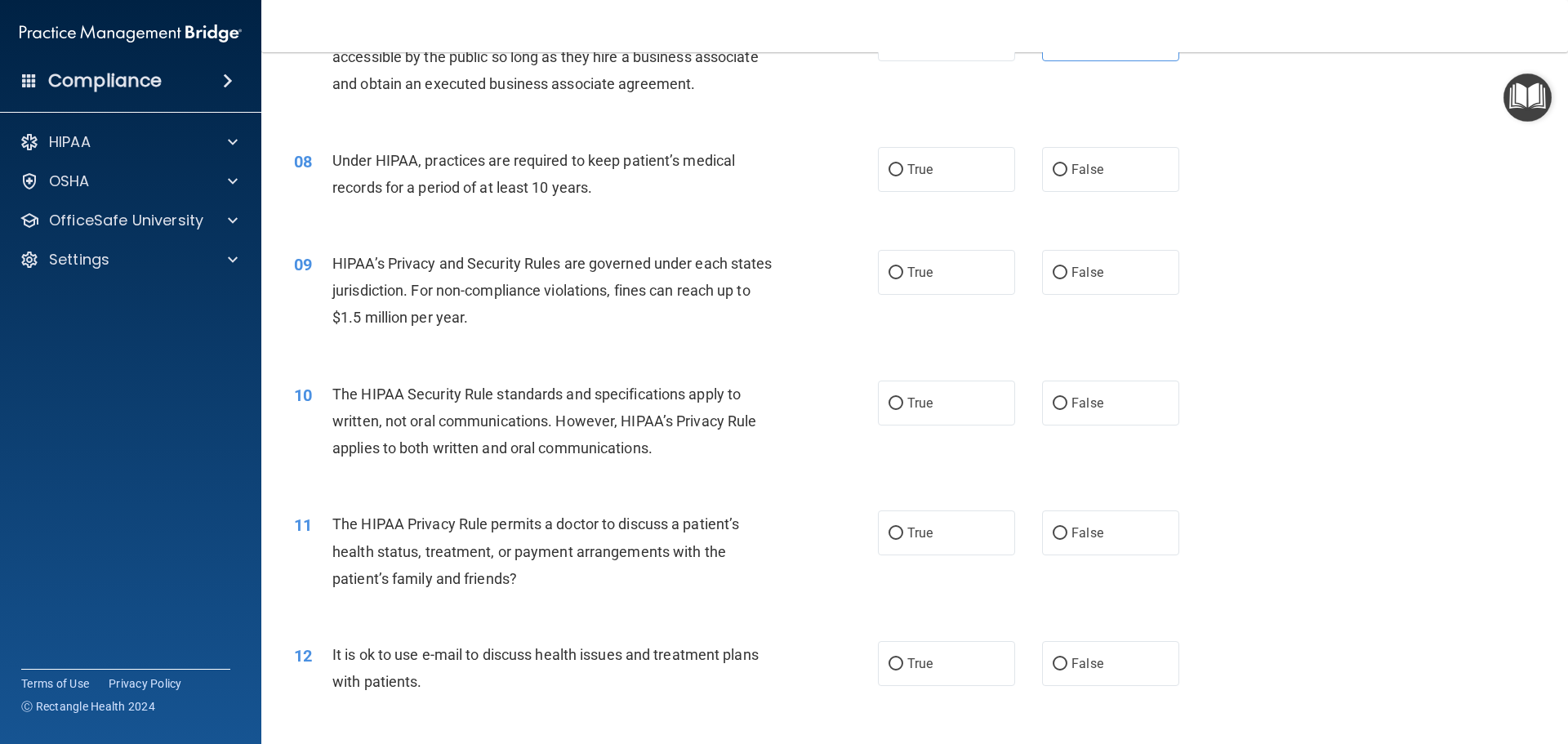
scroll to position [911, 0]
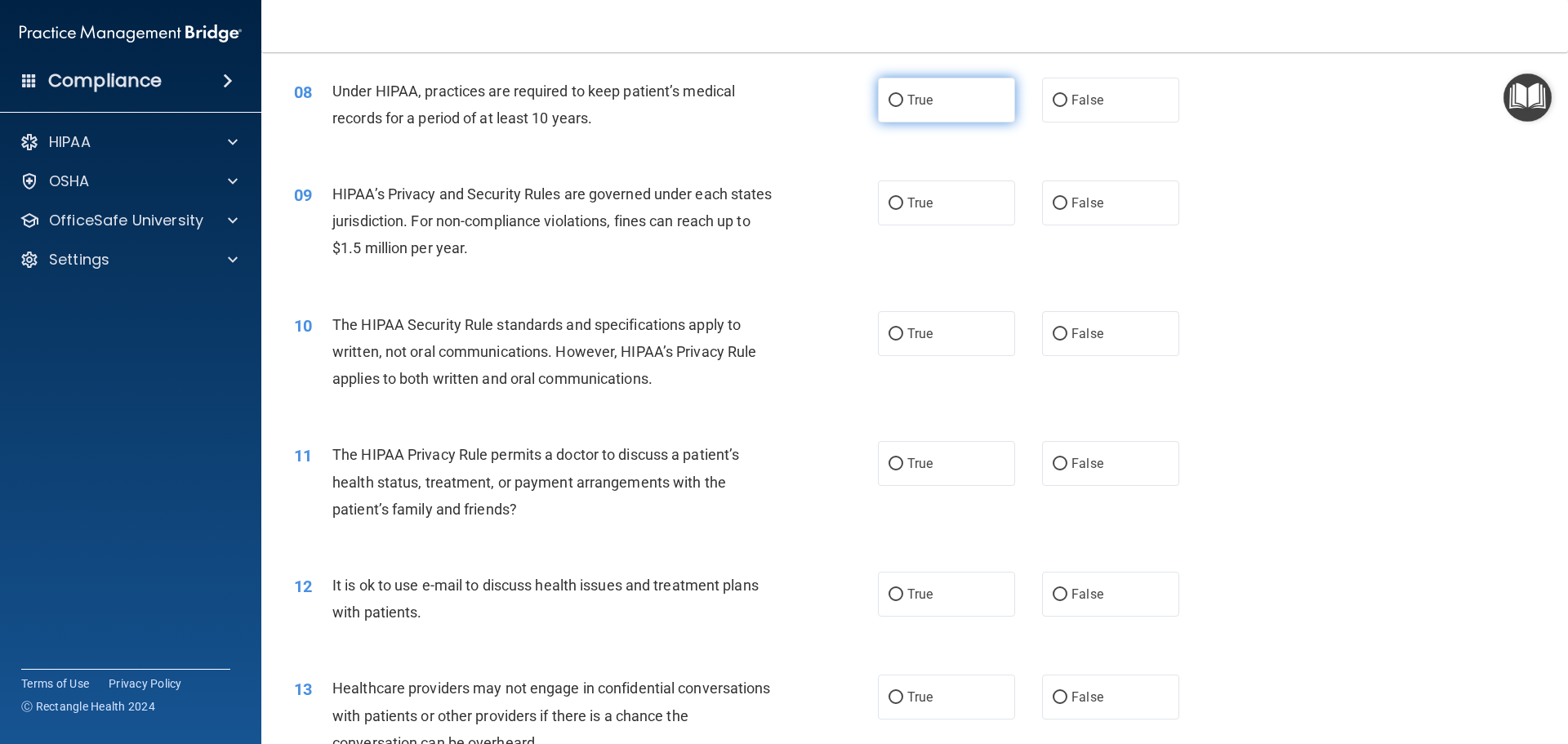
click at [954, 112] on label "True" at bounding box center [946, 100] width 137 height 45
click at [903, 107] on input "True" at bounding box center [896, 100] width 15 height 12
radio input "true"
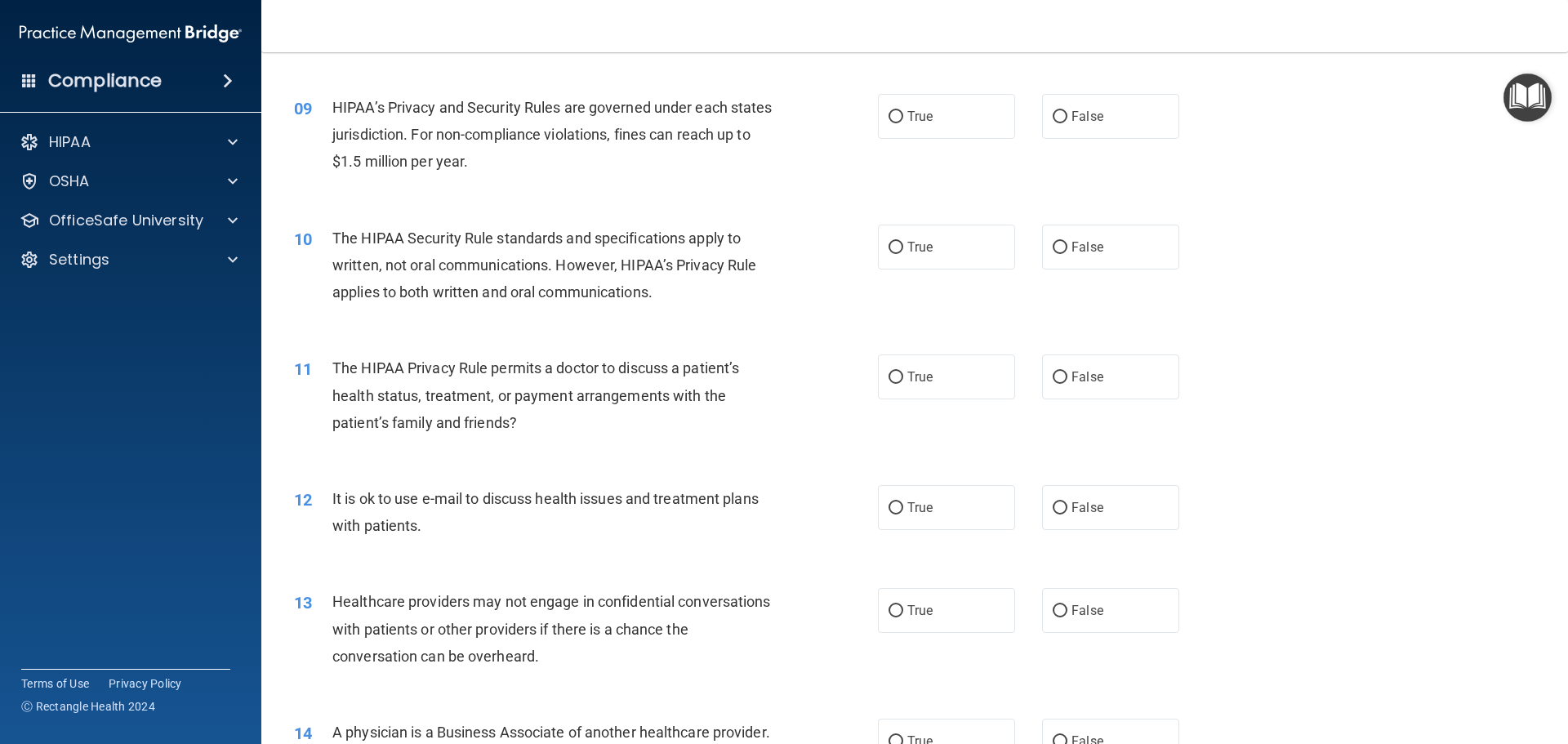
scroll to position [1012, 0]
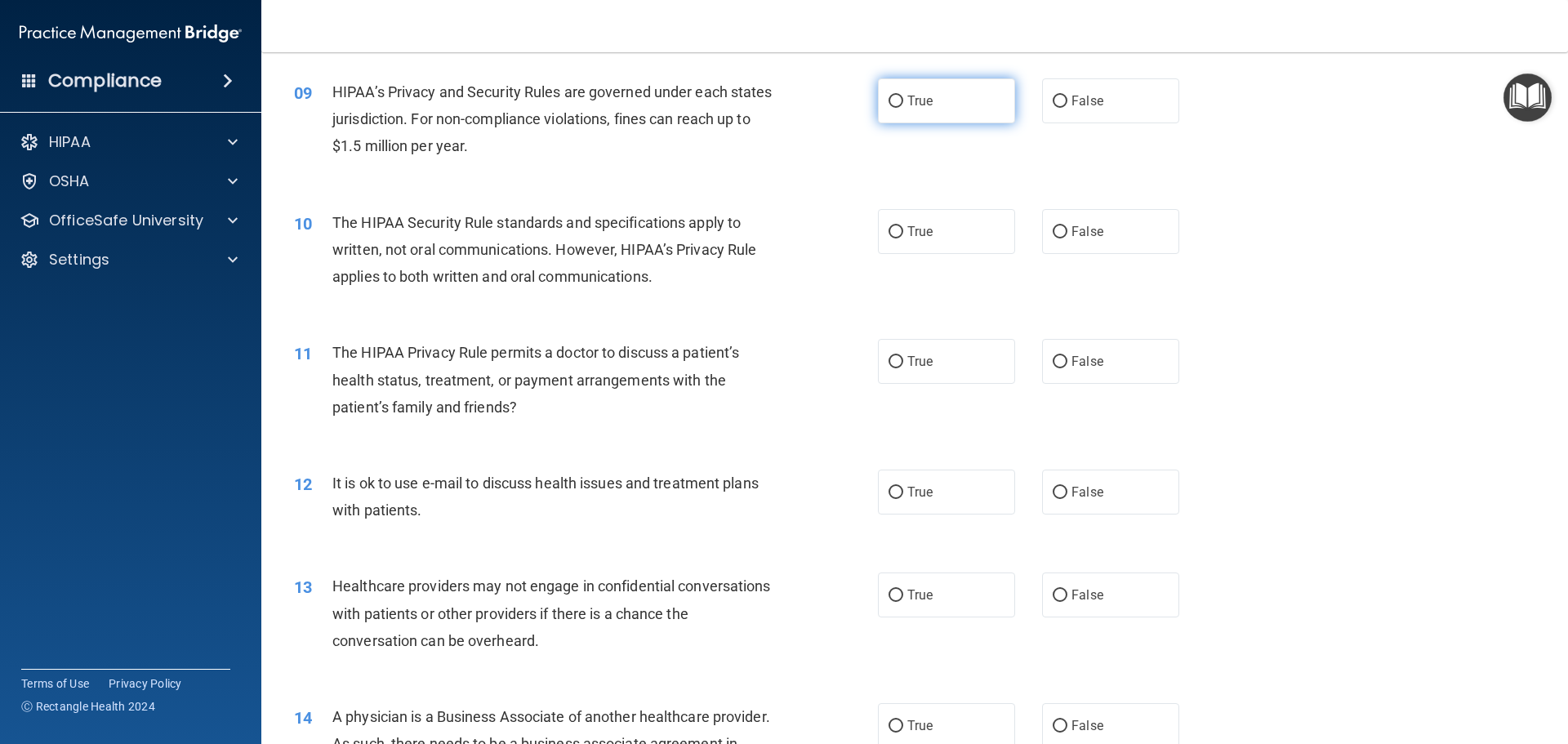
click at [895, 94] on label "True" at bounding box center [946, 101] width 137 height 45
click at [895, 95] on input "True" at bounding box center [896, 101] width 15 height 12
radio input "true"
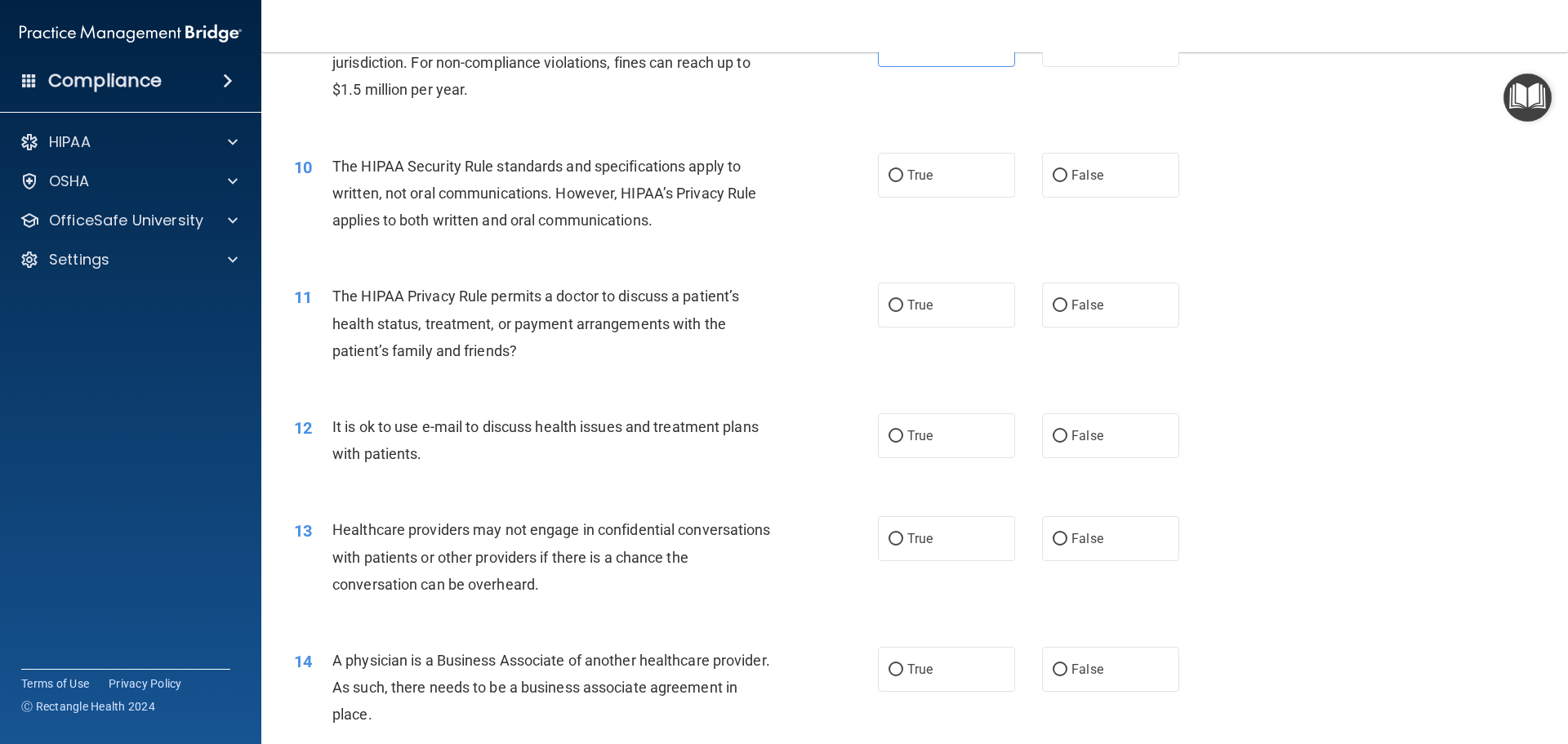
scroll to position [1094, 0]
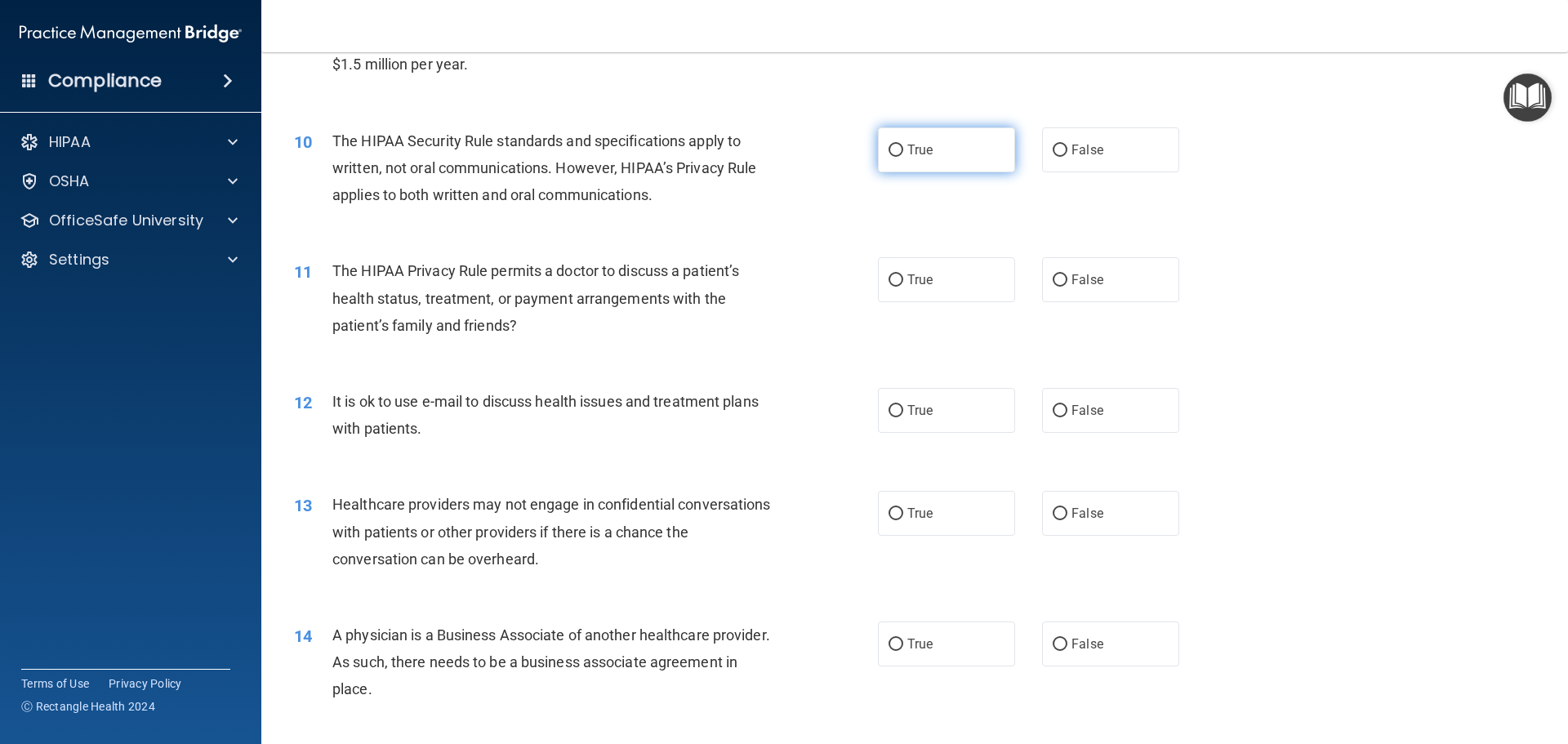
click at [939, 139] on label "True" at bounding box center [946, 149] width 137 height 45
click at [903, 144] on input "True" at bounding box center [896, 150] width 15 height 12
radio input "true"
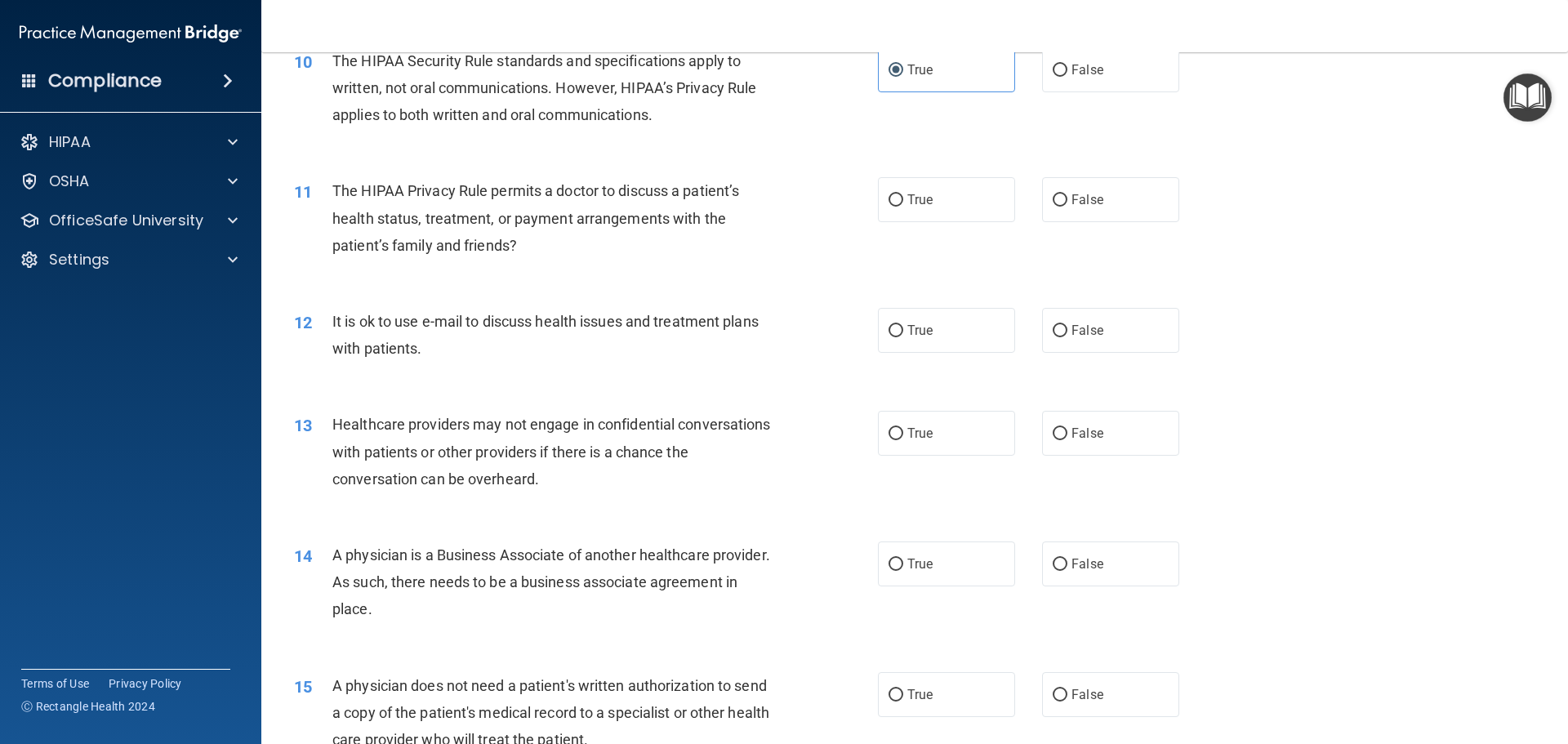
scroll to position [1176, 0]
click at [1053, 194] on input "False" at bounding box center [1060, 199] width 15 height 12
radio input "true"
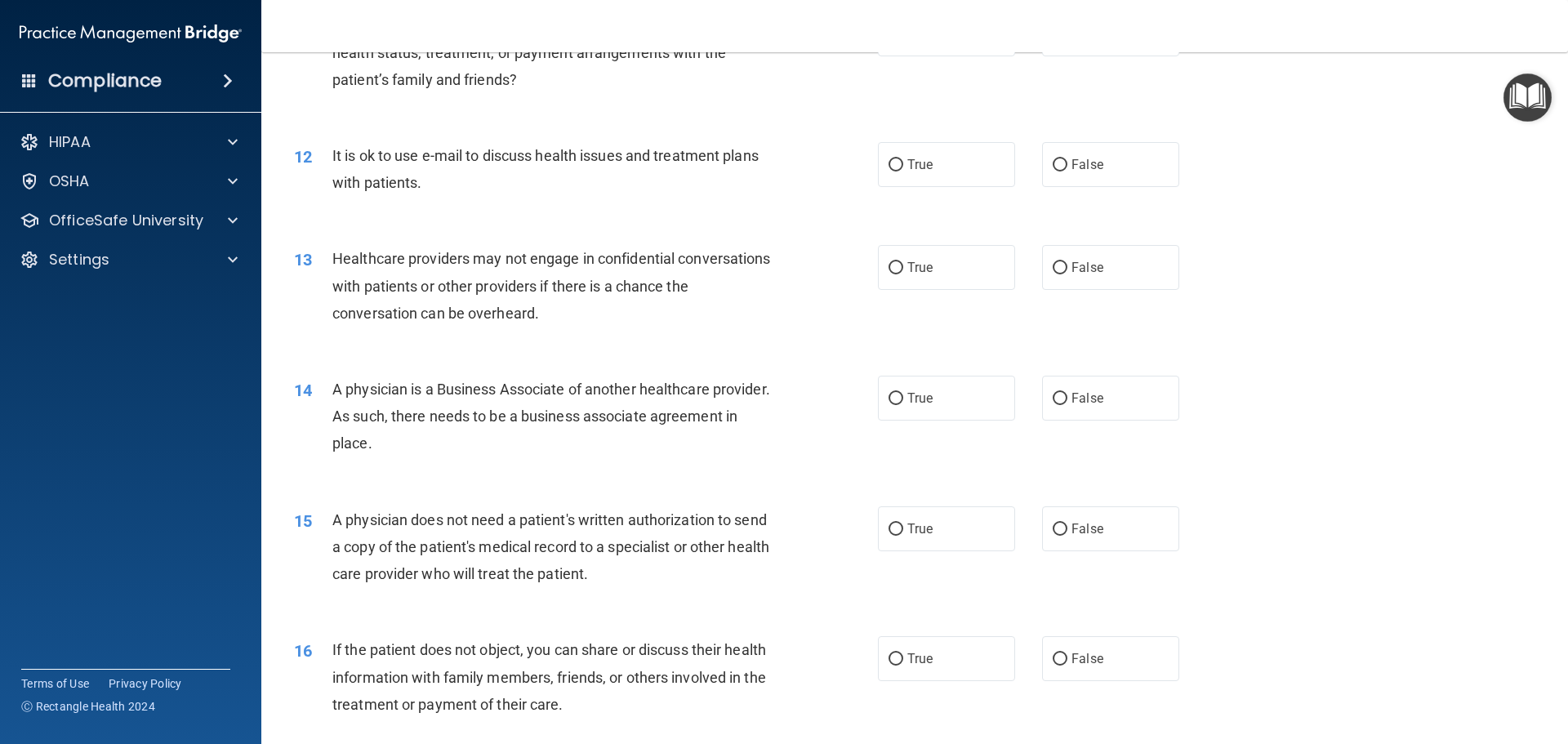
scroll to position [1380, 0]
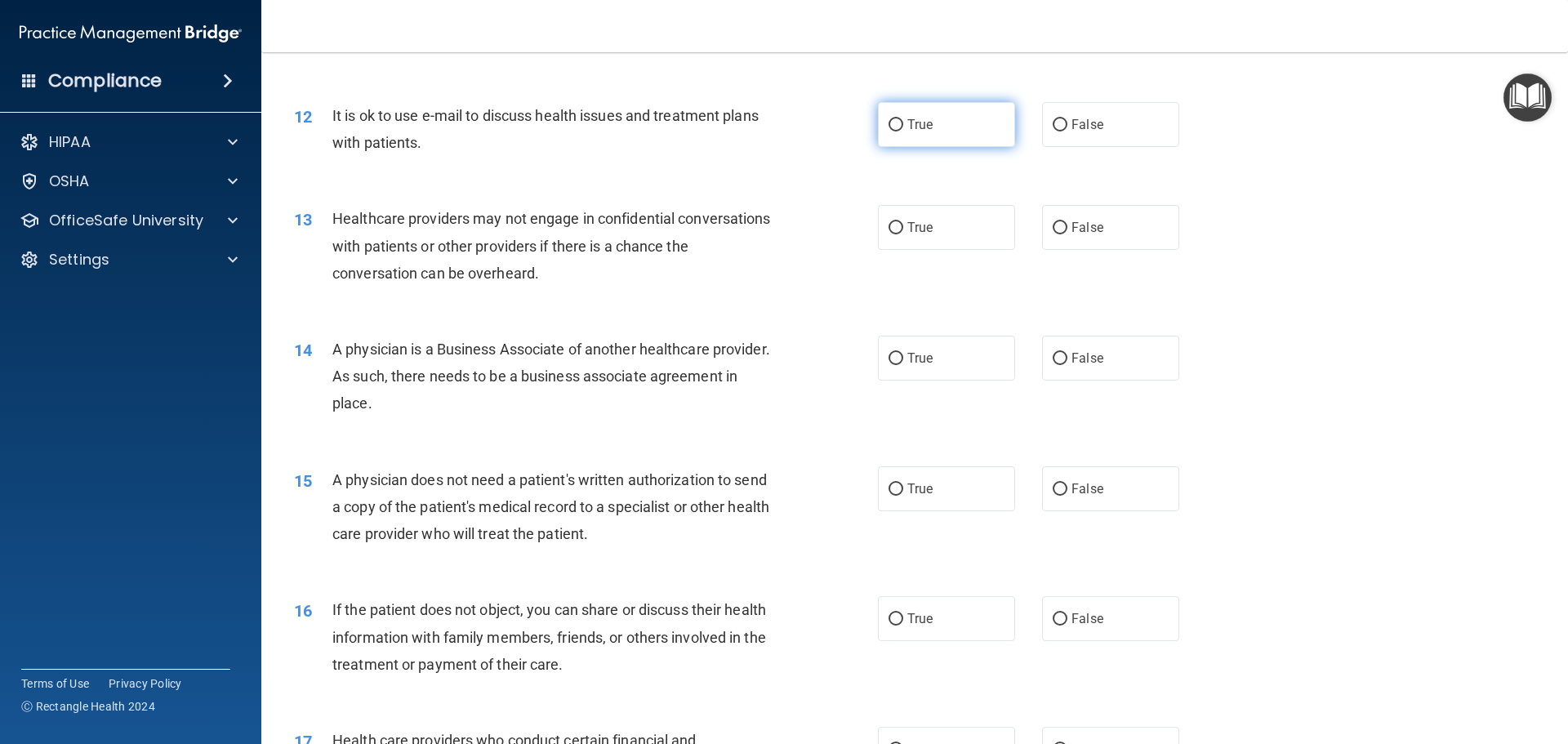
click at [941, 128] on label "True" at bounding box center [946, 124] width 137 height 45
click at [903, 128] on input "True" at bounding box center [896, 125] width 15 height 12
radio input "true"
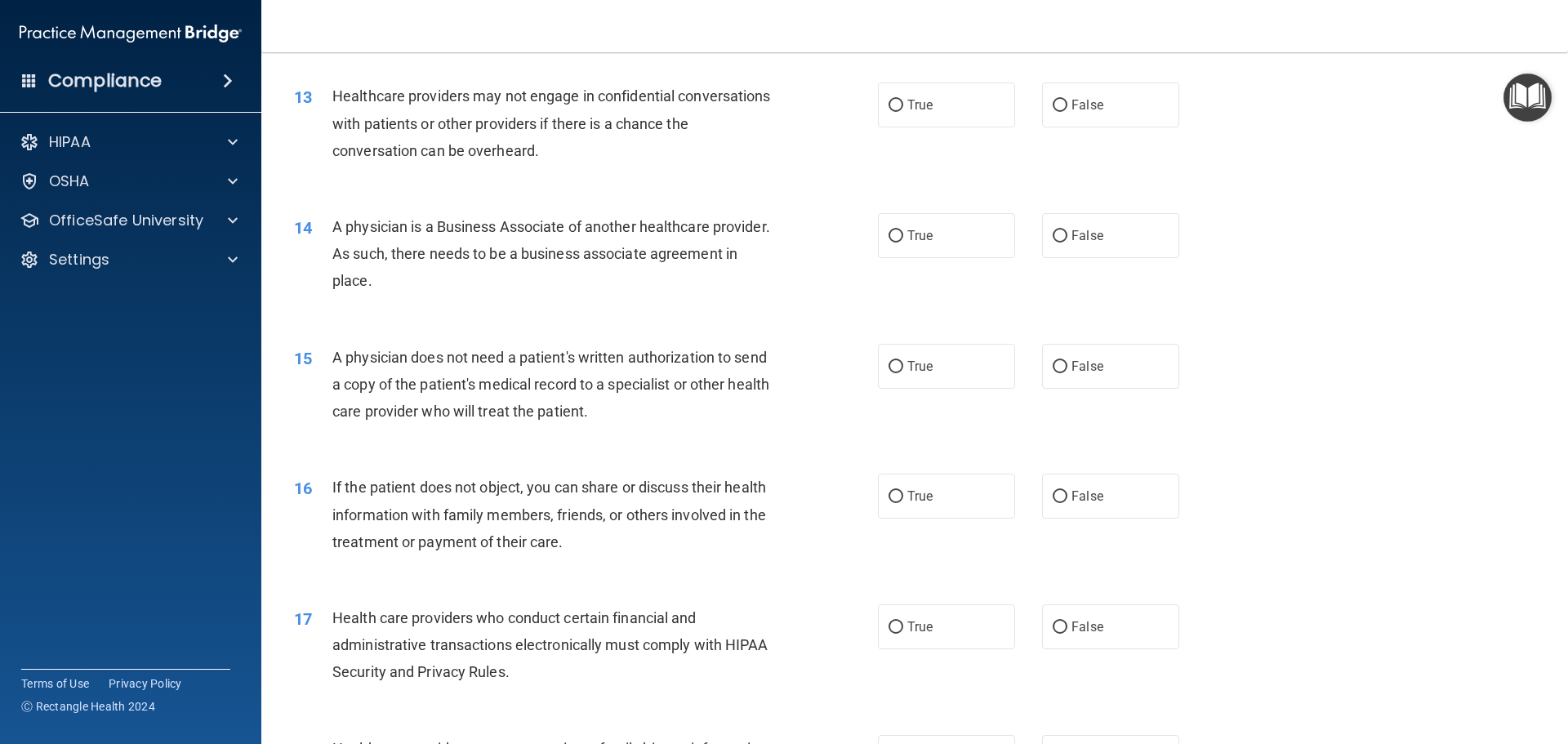
scroll to position [1523, 0]
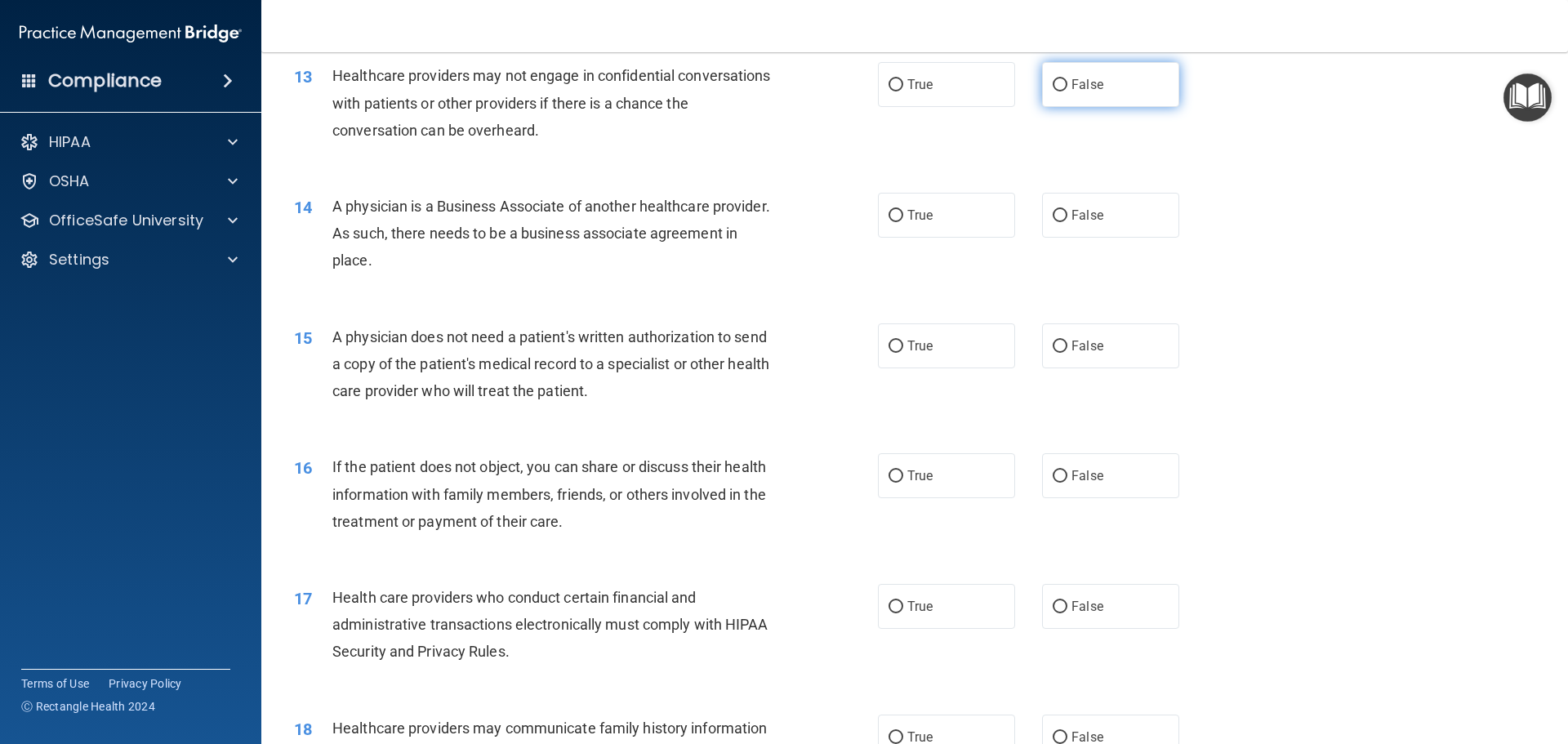
click at [1094, 98] on label "False" at bounding box center [1110, 84] width 137 height 45
click at [1067, 91] on input "False" at bounding box center [1060, 85] width 15 height 12
radio input "true"
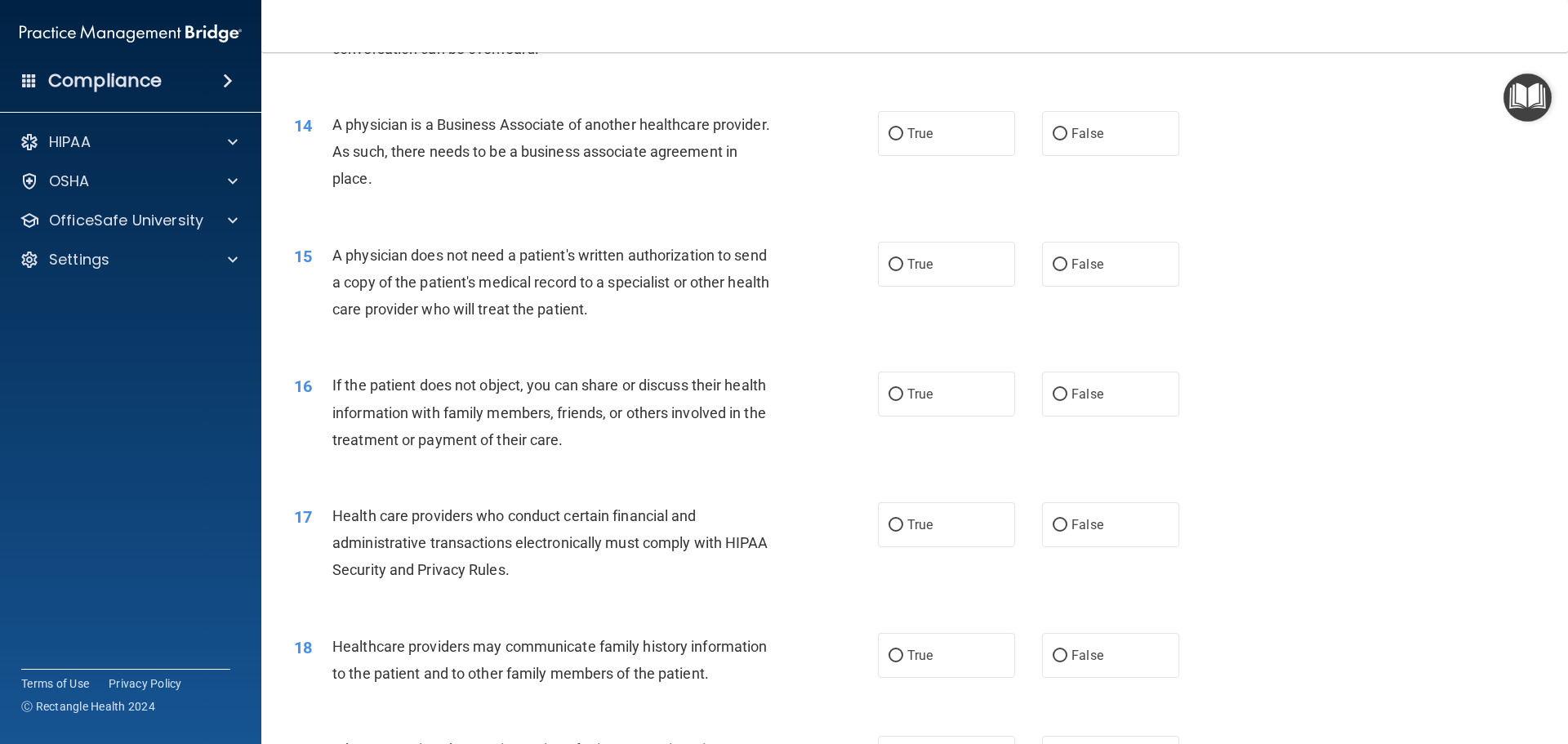
scroll to position [1625, 0]
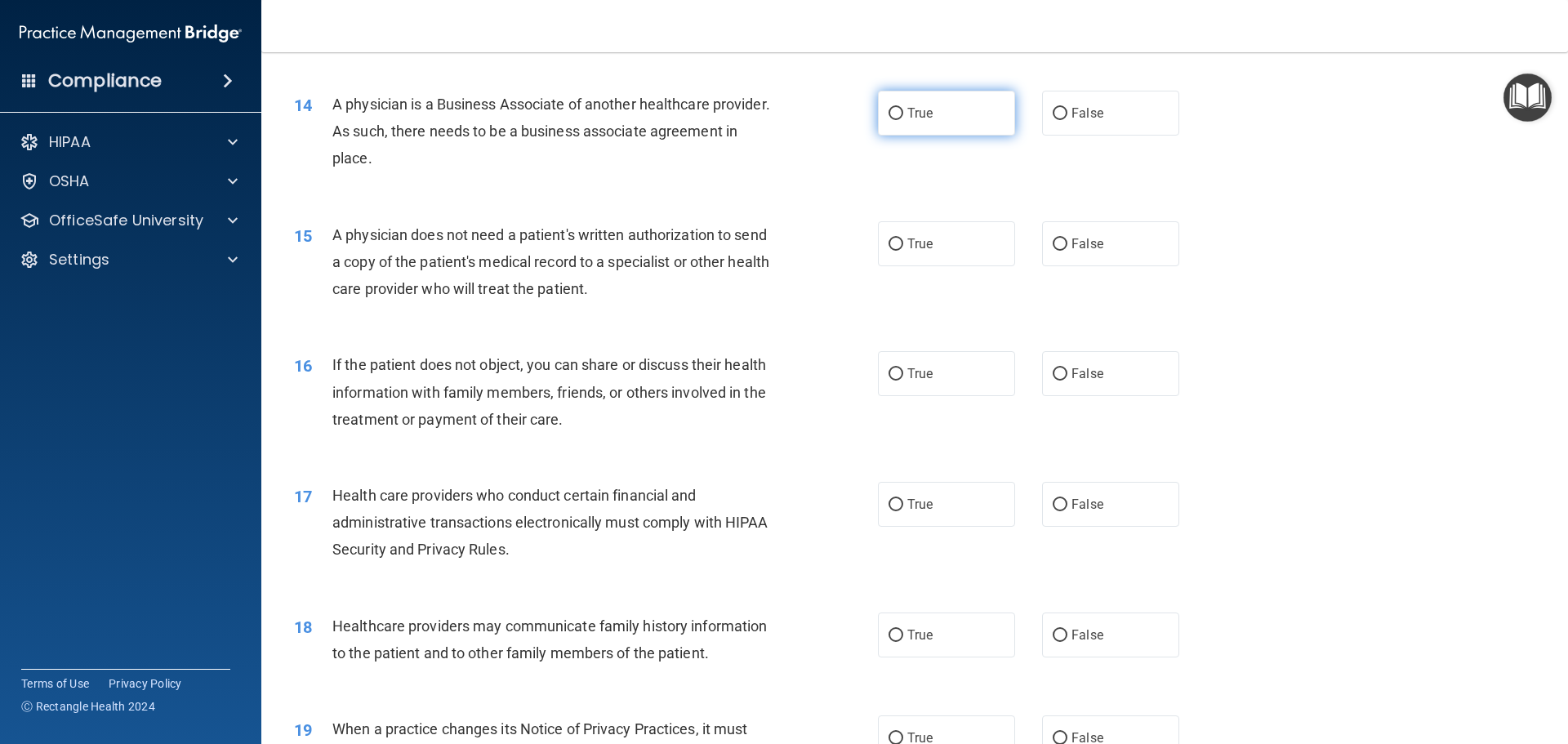
click at [962, 112] on label "True" at bounding box center [946, 113] width 137 height 45
click at [903, 112] on input "True" at bounding box center [896, 113] width 15 height 12
radio input "true"
click at [907, 247] on span "True" at bounding box center [920, 244] width 25 height 16
click at [903, 247] on input "True" at bounding box center [896, 244] width 15 height 12
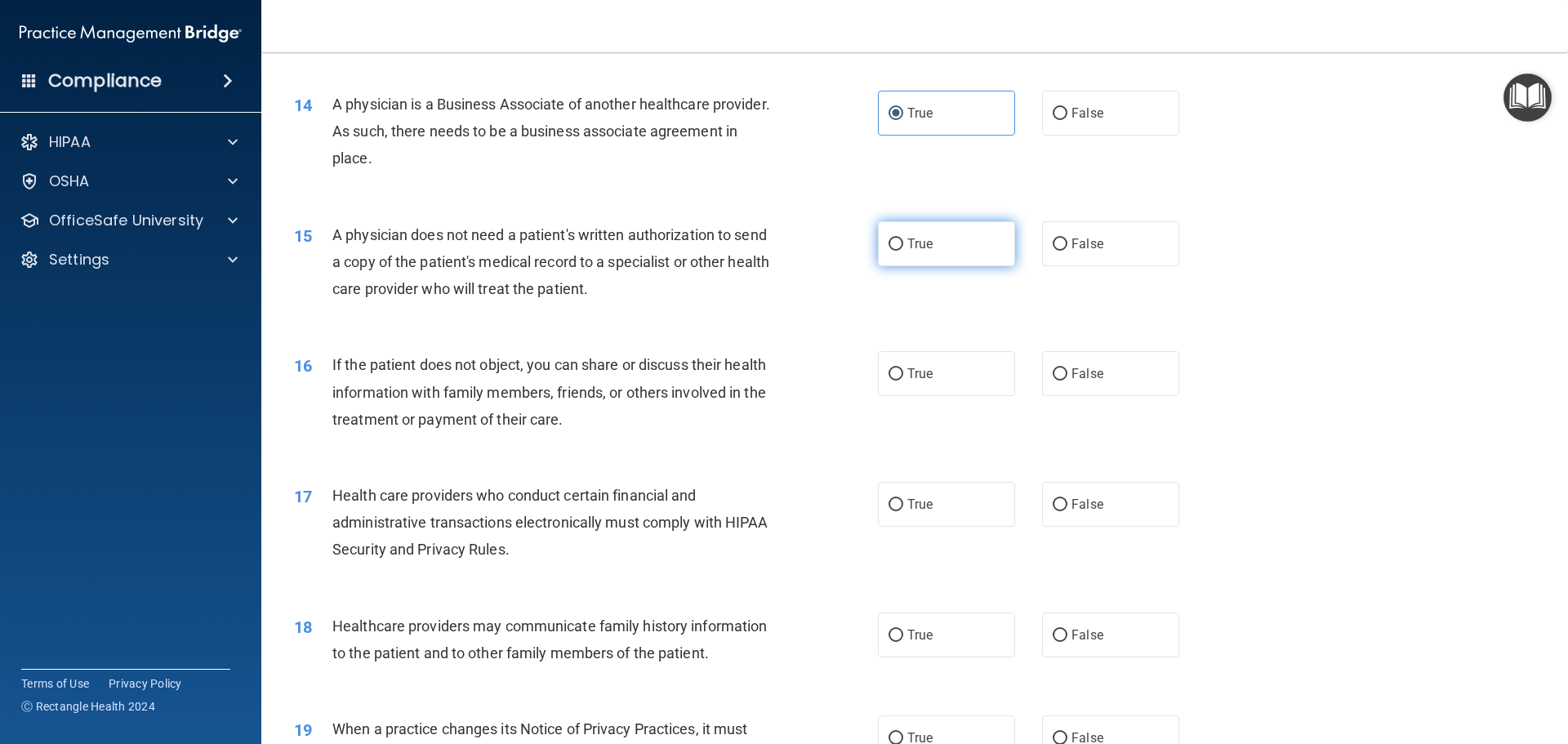
radio input "true"
click at [925, 395] on label "True" at bounding box center [946, 373] width 137 height 45
click at [903, 381] on input "True" at bounding box center [896, 374] width 15 height 12
radio input "true"
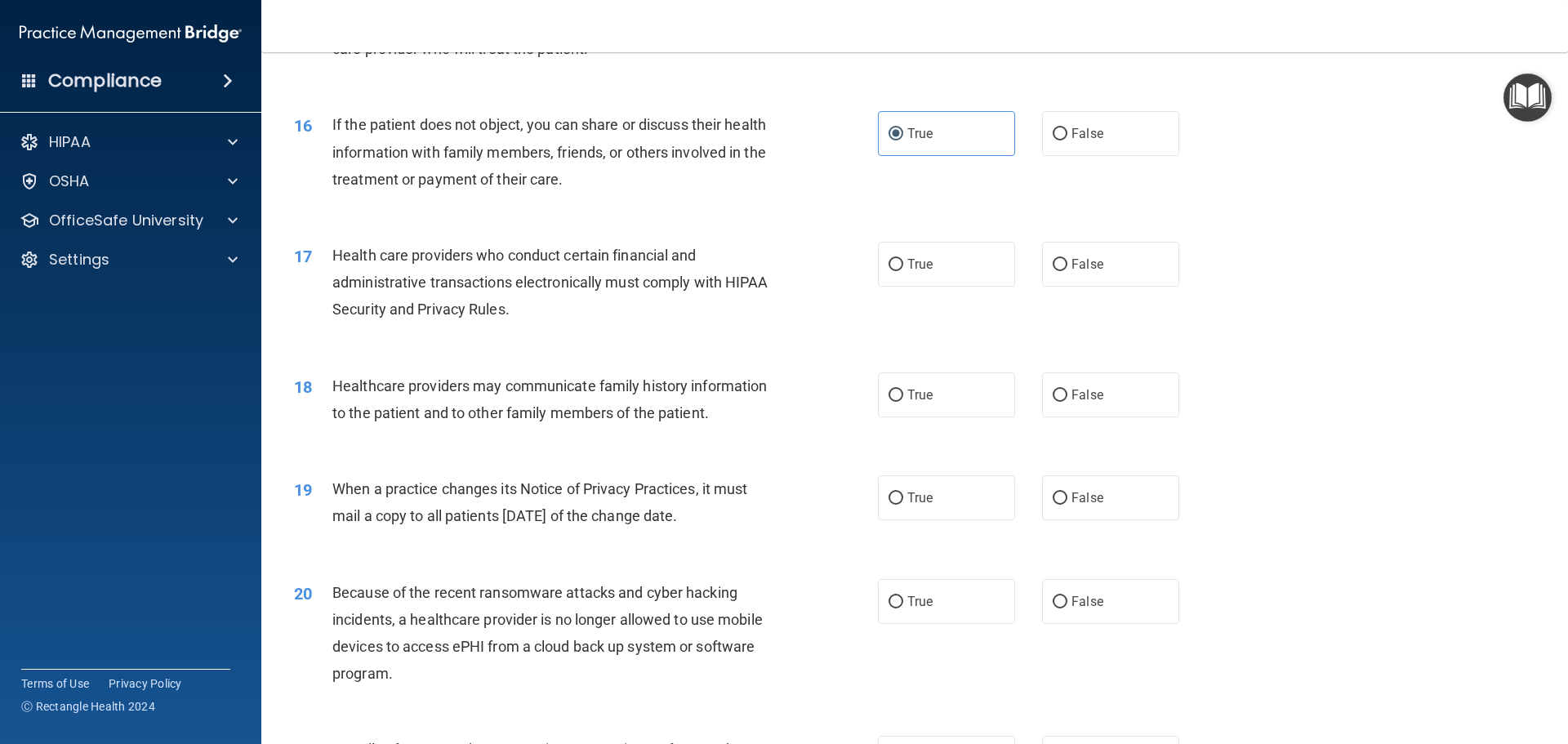
scroll to position [1870, 0]
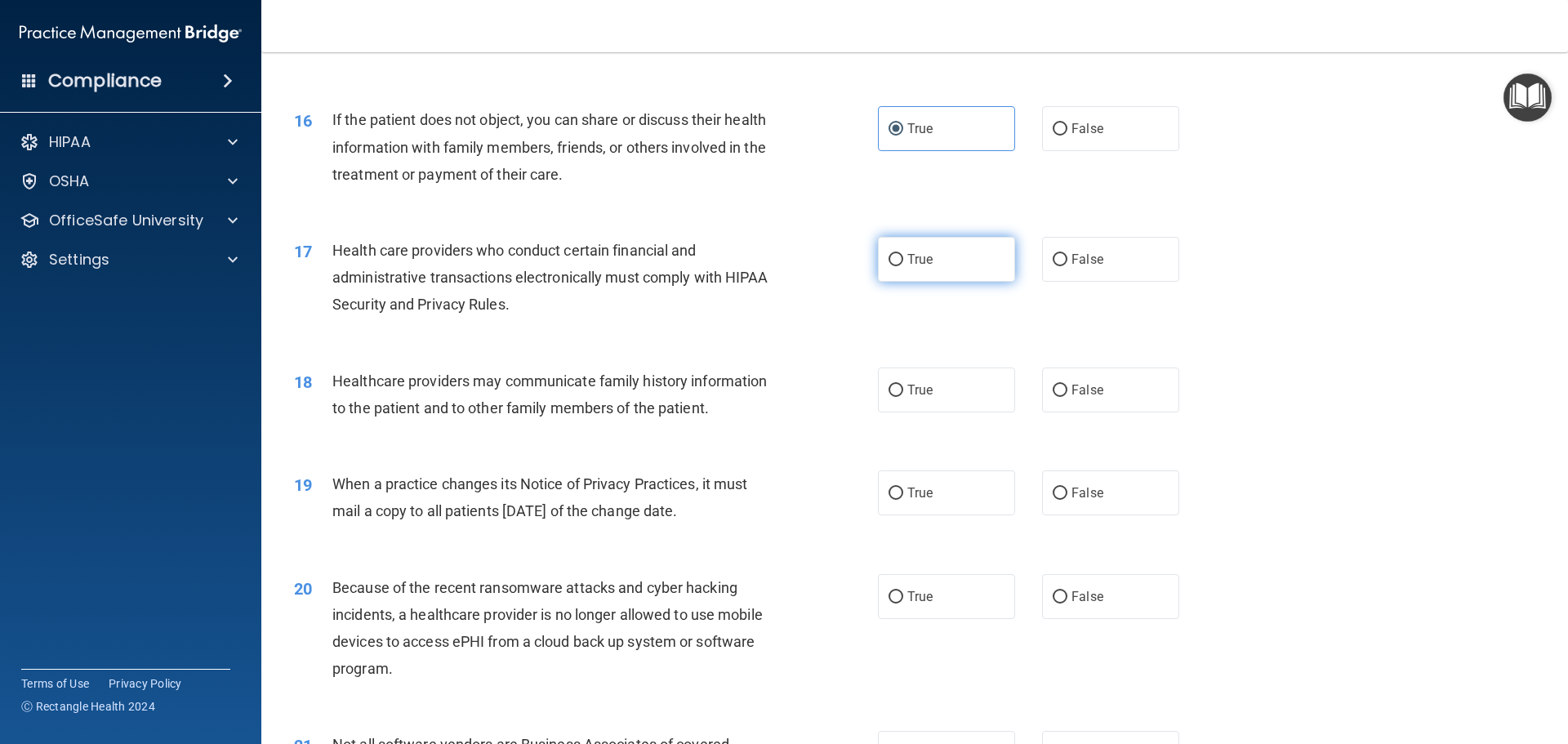
click at [891, 249] on label "True" at bounding box center [946, 259] width 137 height 45
click at [891, 254] on input "True" at bounding box center [896, 260] width 15 height 12
radio input "true"
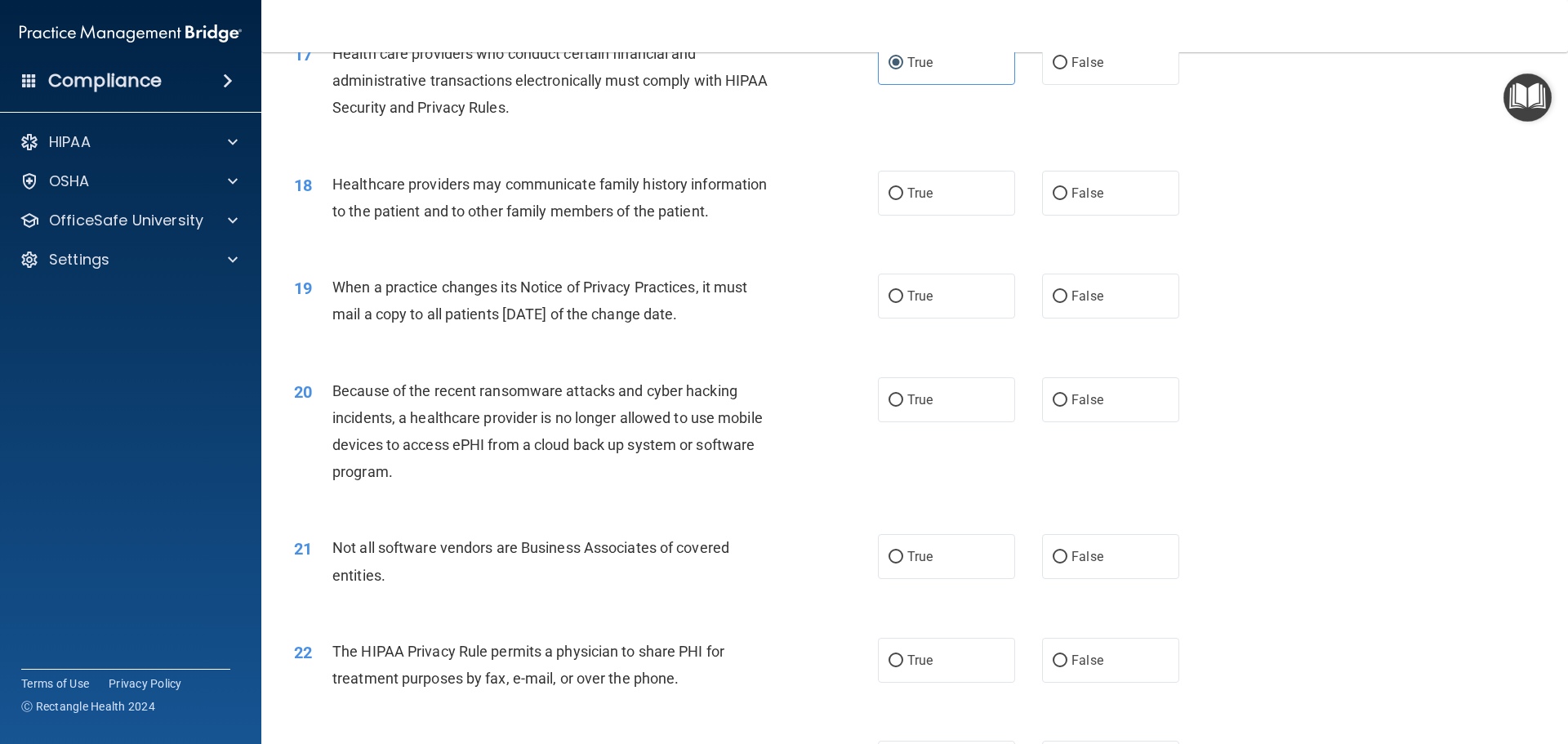
scroll to position [2115, 0]
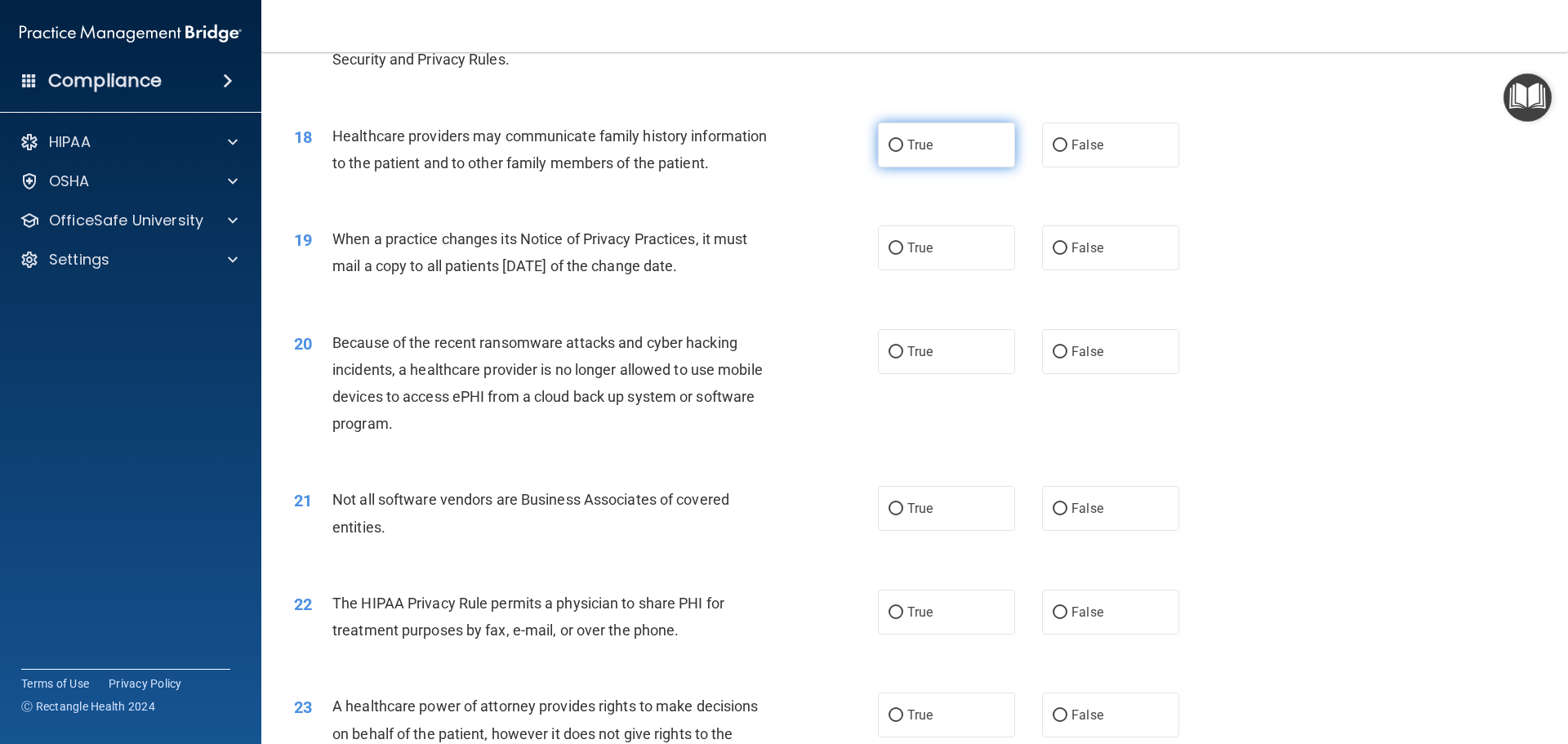
click at [909, 140] on span "True" at bounding box center [920, 144] width 25 height 16
click at [903, 140] on input "True" at bounding box center [896, 145] width 15 height 12
radio input "true"
click at [914, 243] on span "True" at bounding box center [920, 248] width 25 height 16
click at [903, 243] on input "True" at bounding box center [896, 249] width 15 height 12
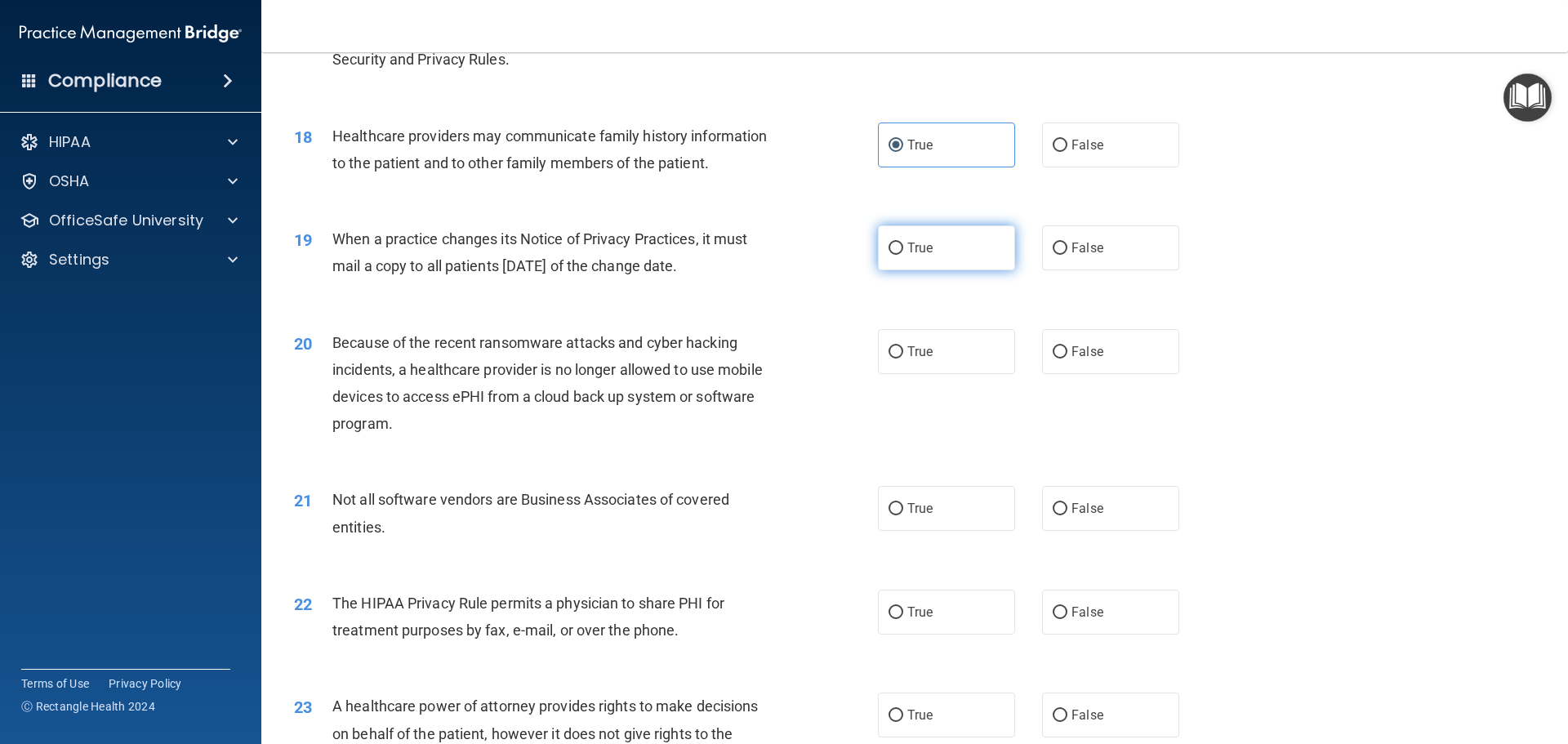
radio input "true"
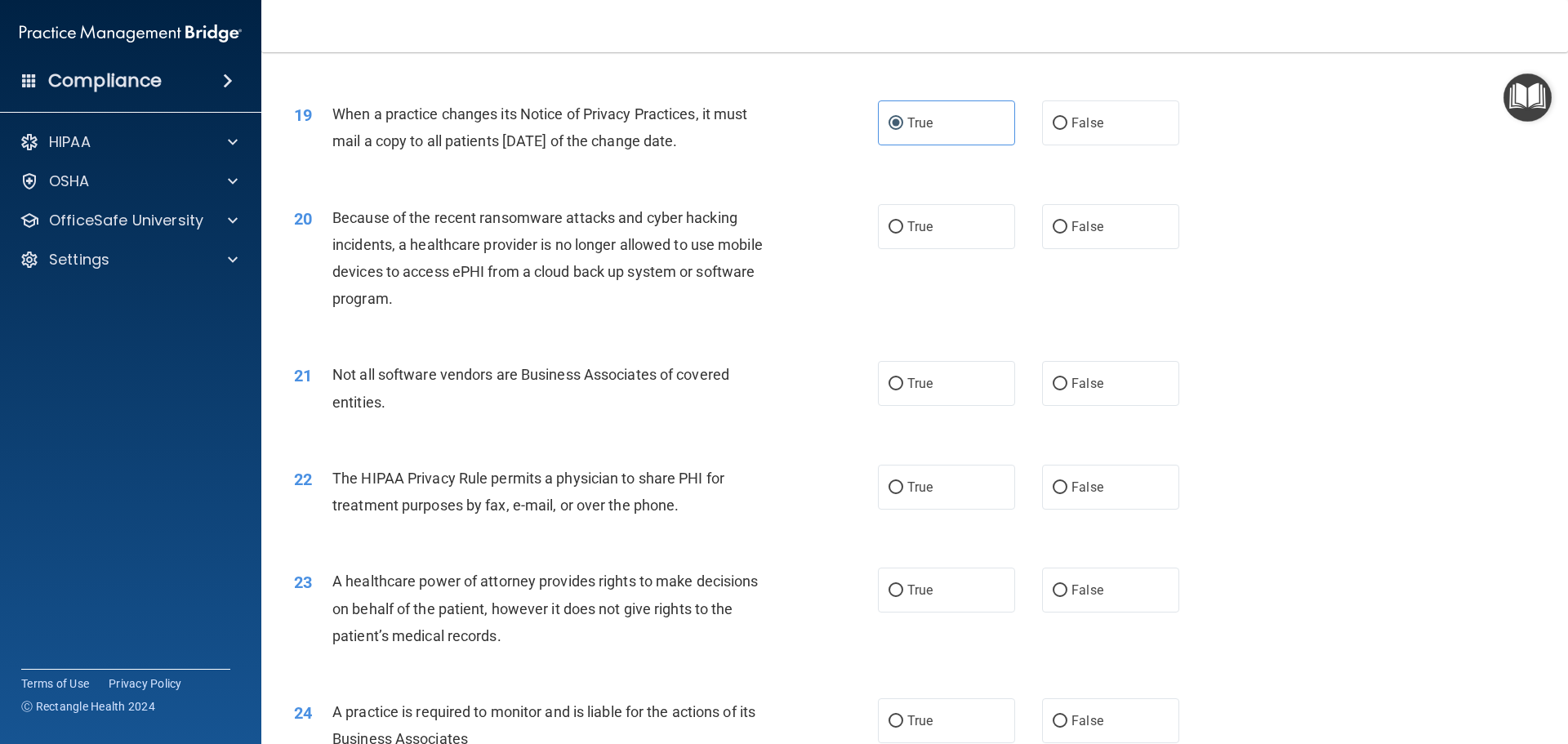
scroll to position [2278, 0]
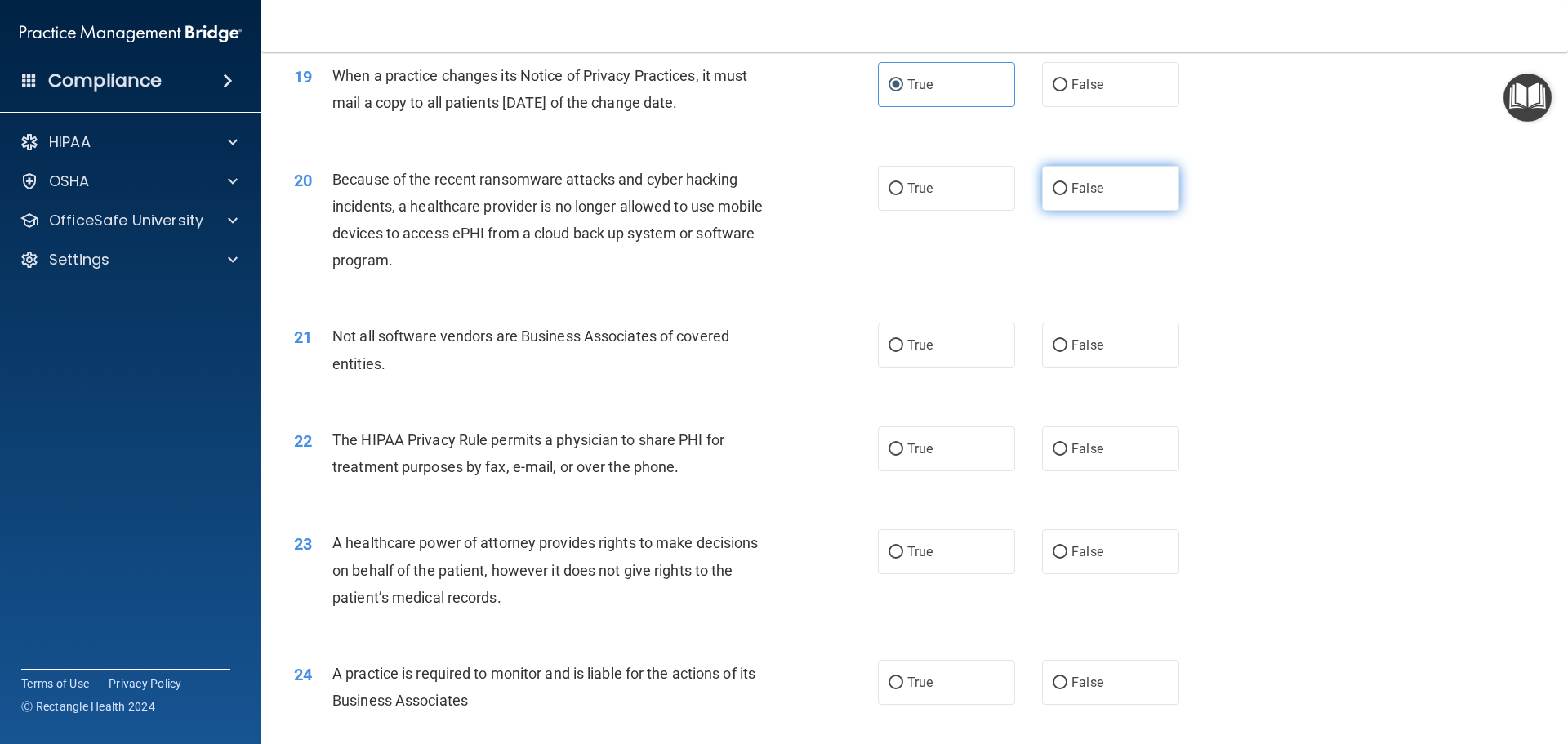
click at [1058, 191] on input "False" at bounding box center [1060, 189] width 15 height 12
radio input "true"
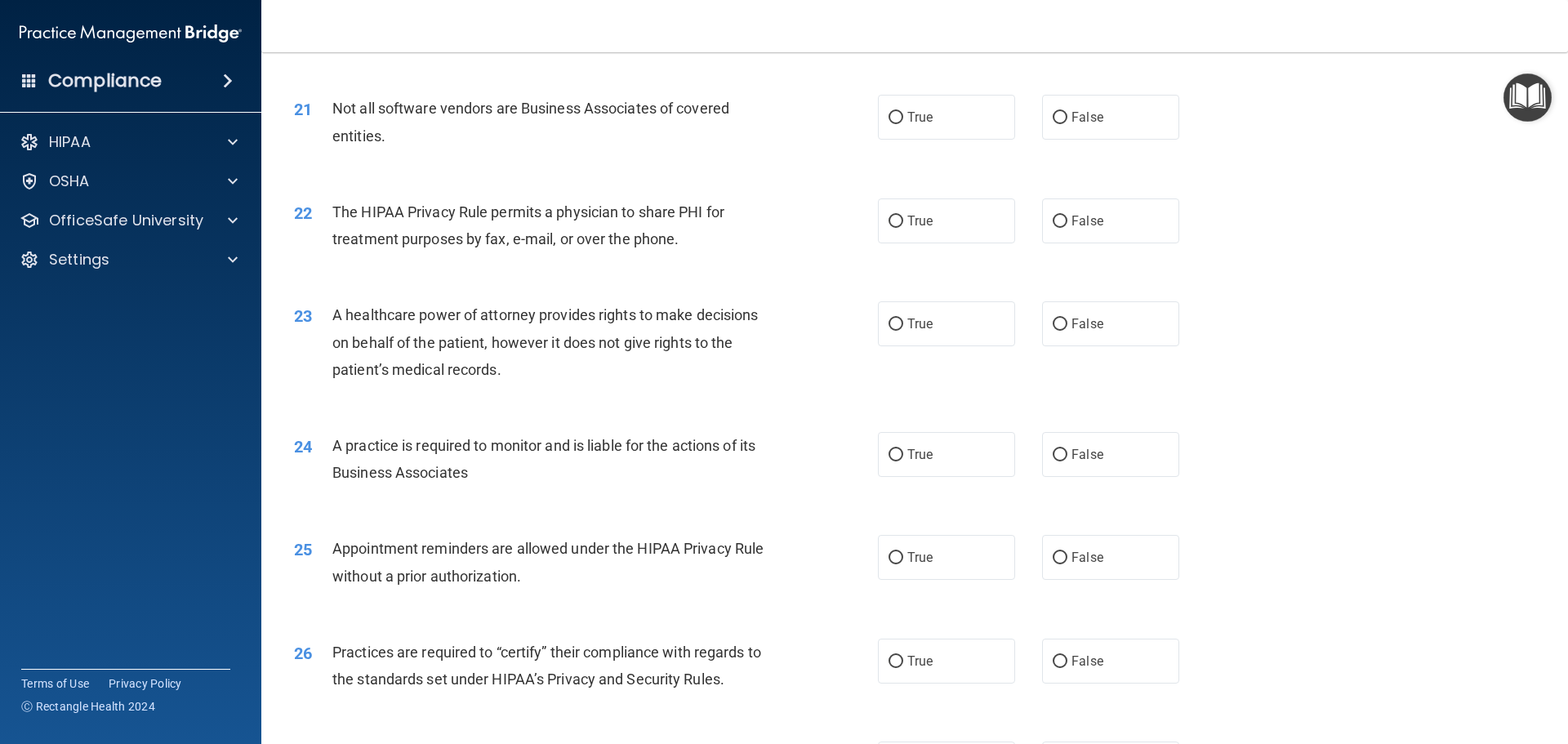
scroll to position [2523, 0]
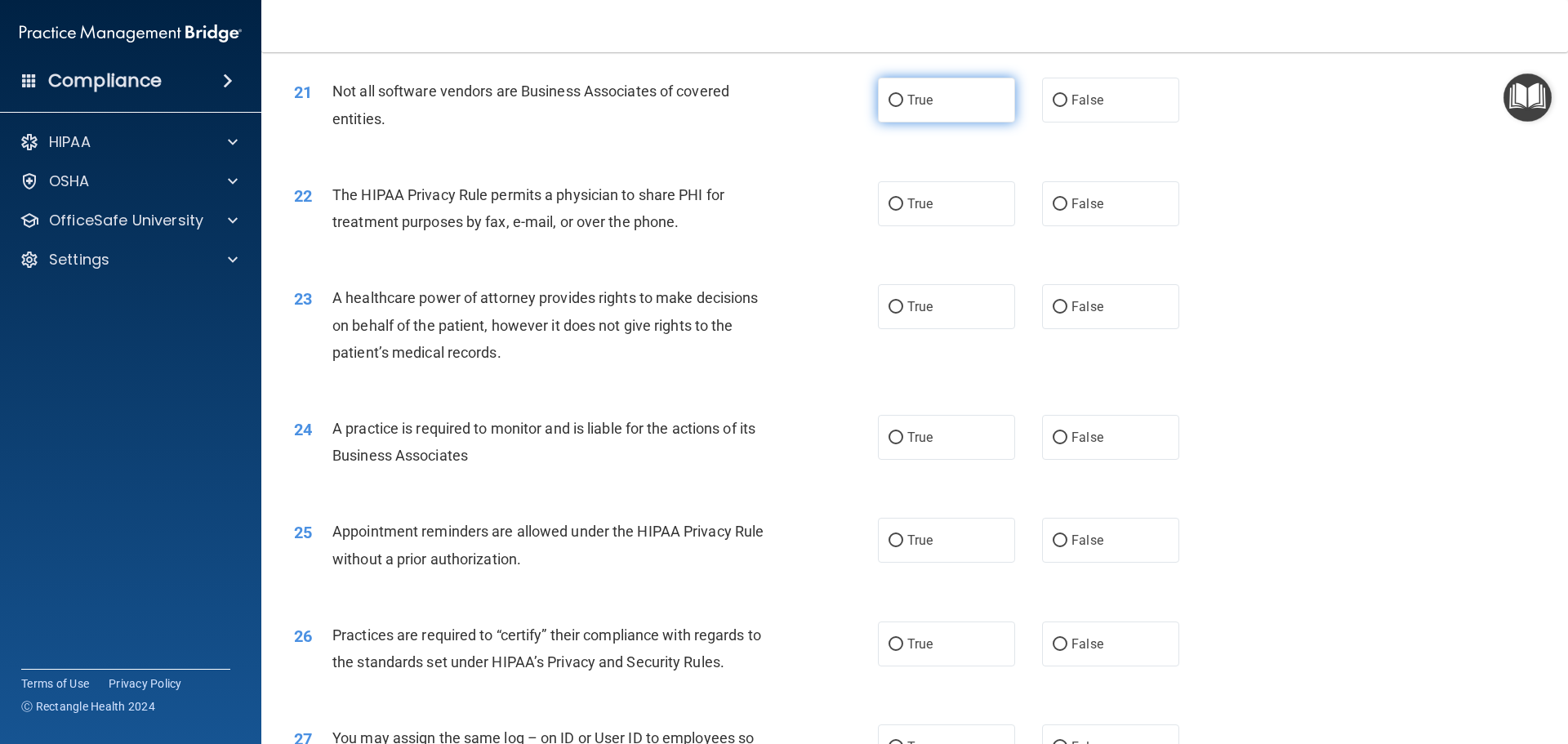
click at [912, 108] on label "True" at bounding box center [946, 100] width 137 height 45
click at [903, 107] on input "True" at bounding box center [896, 100] width 15 height 12
radio input "true"
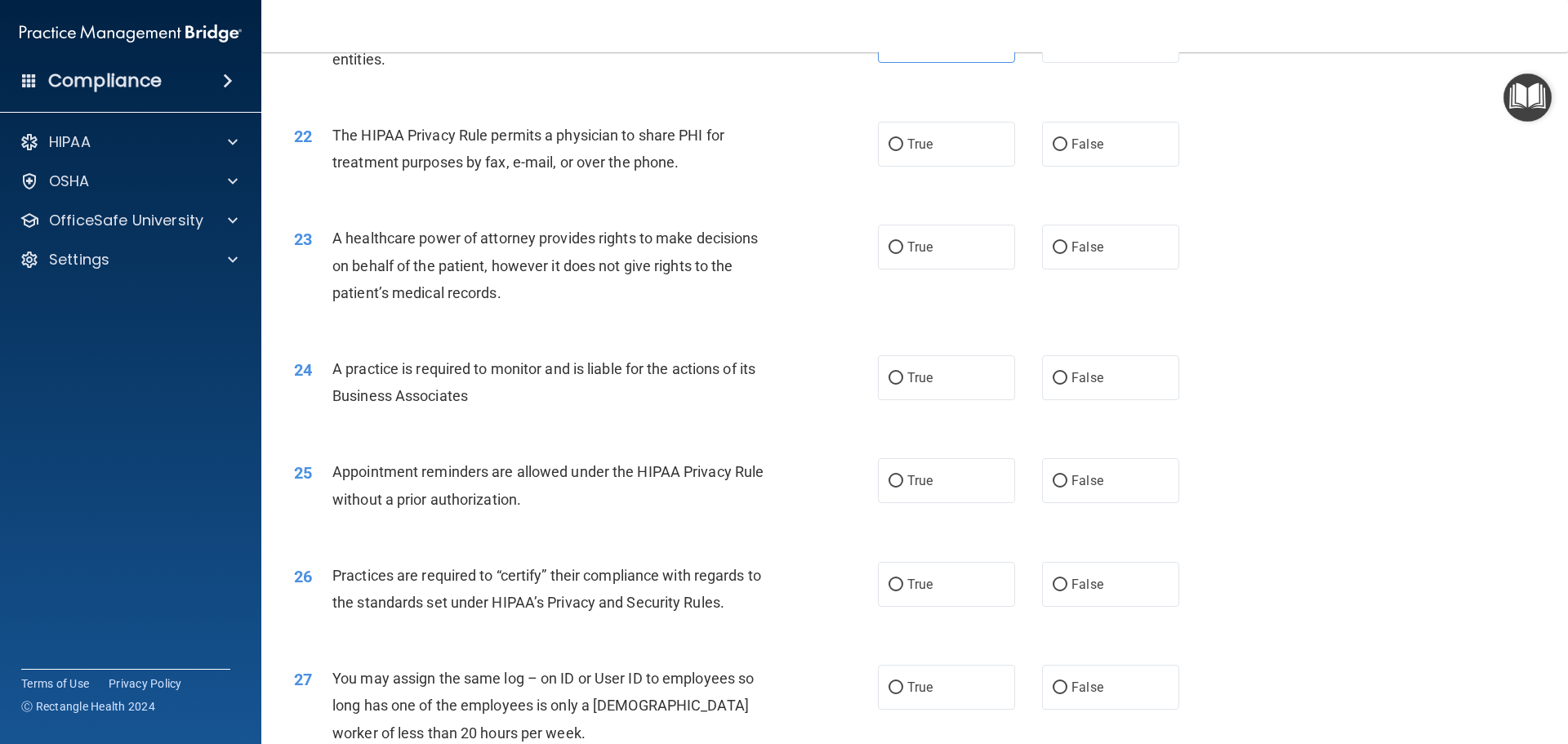
scroll to position [2585, 0]
click at [921, 159] on label "True" at bounding box center [946, 142] width 137 height 45
click at [903, 149] on input "True" at bounding box center [896, 143] width 15 height 12
radio input "true"
click at [1074, 247] on span "False" at bounding box center [1087, 245] width 32 height 16
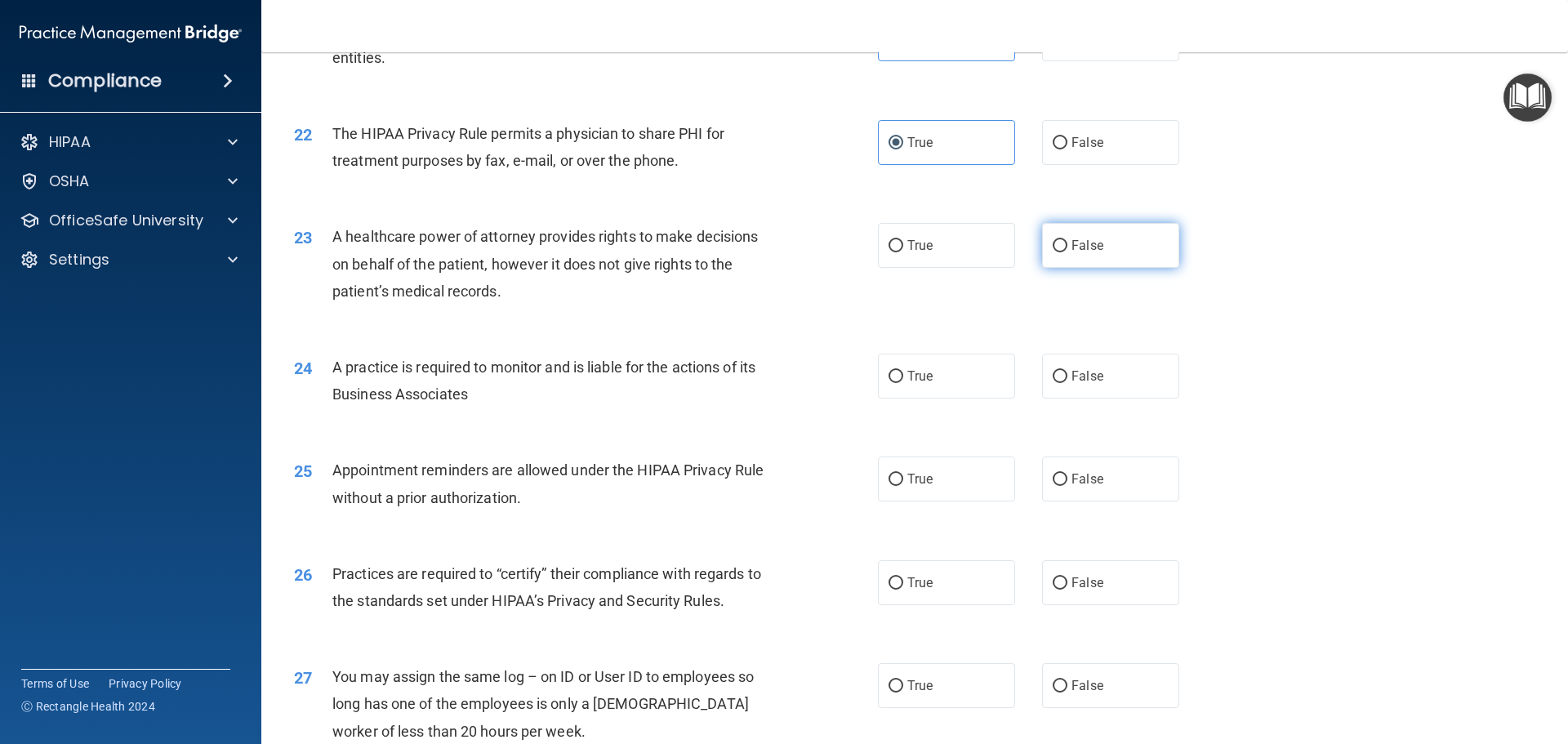
click at [1067, 247] on input "False" at bounding box center [1060, 246] width 15 height 12
radio input "true"
click at [913, 372] on span "True" at bounding box center [920, 376] width 25 height 16
click at [903, 372] on input "True" at bounding box center [896, 377] width 15 height 12
radio input "true"
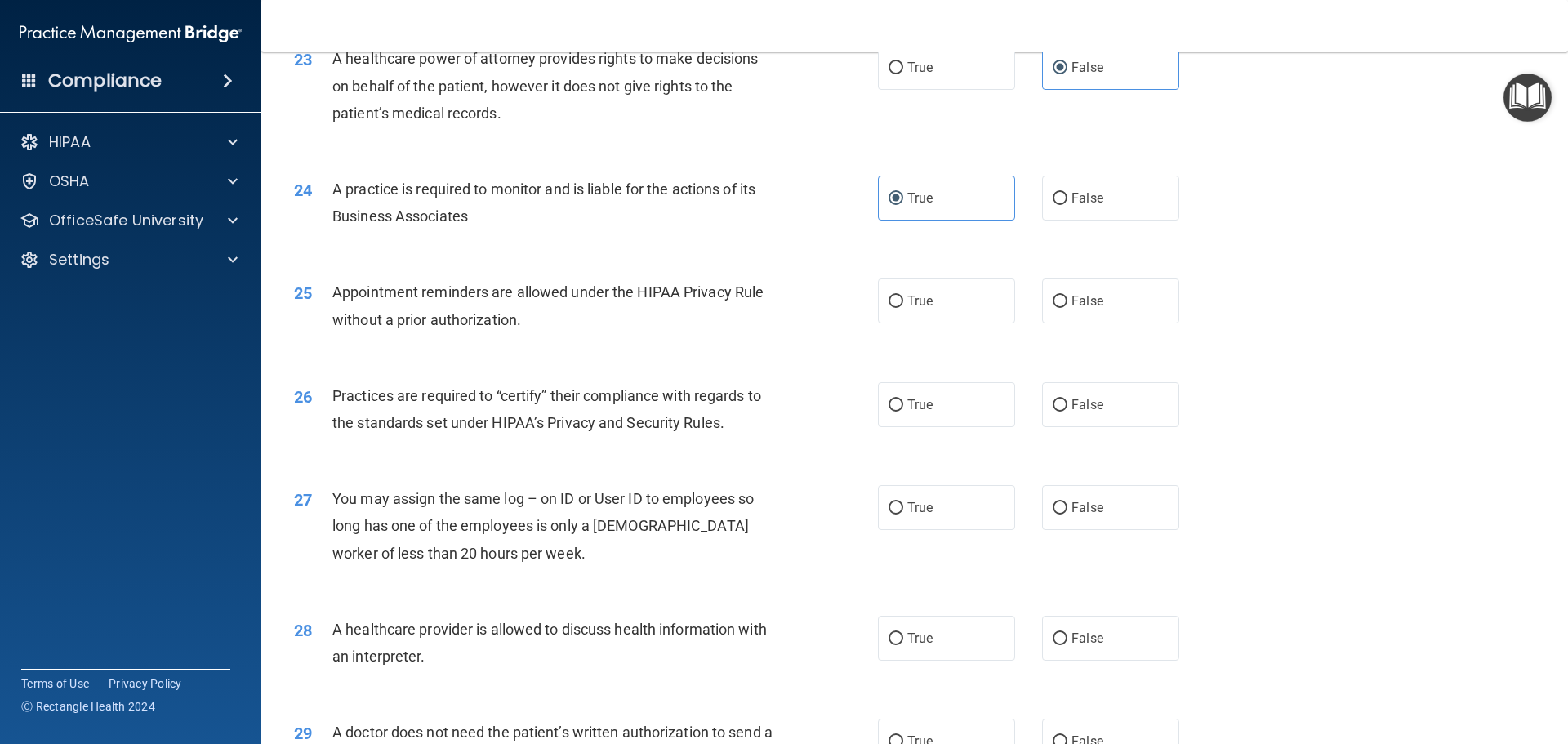
scroll to position [2768, 0]
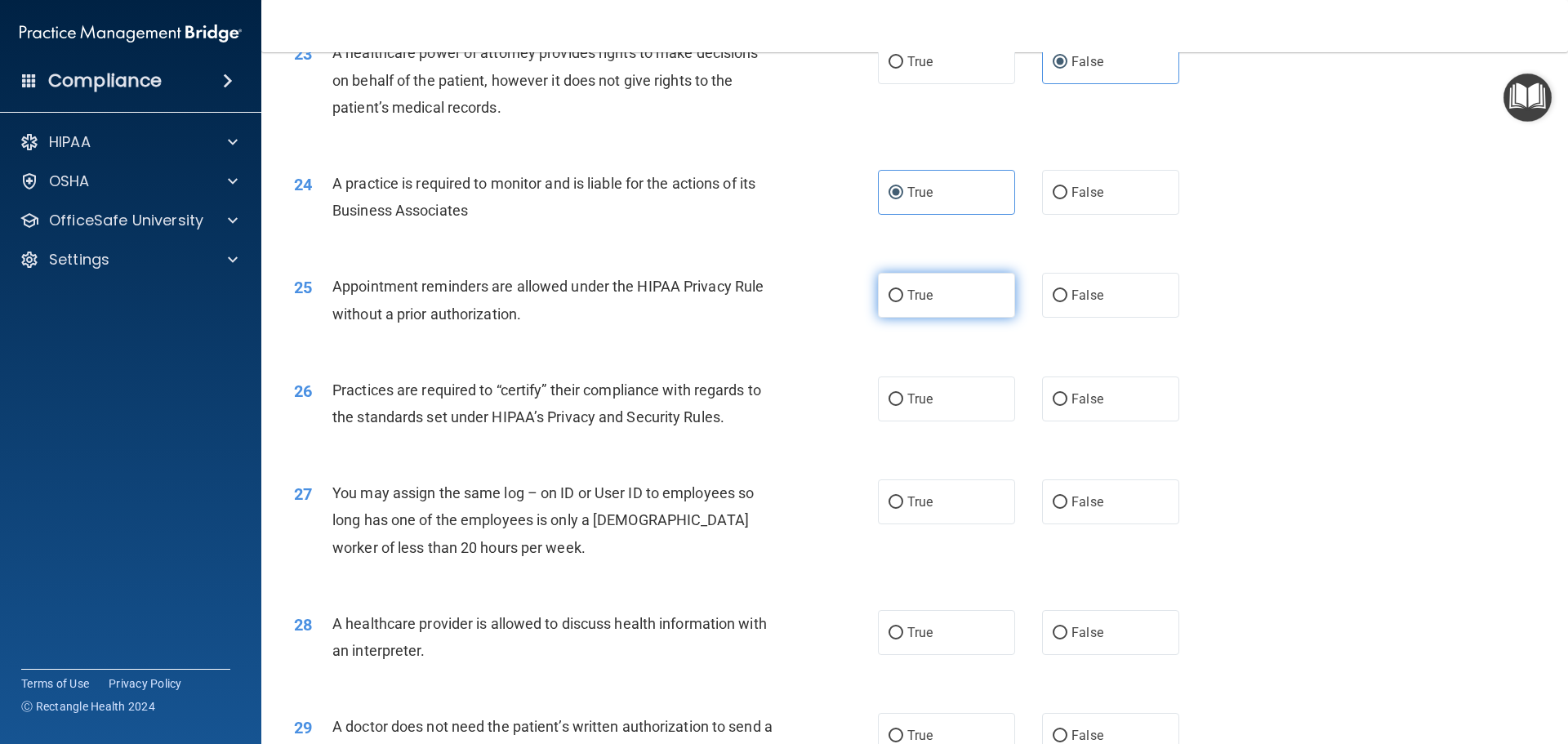
click at [918, 287] on span "True" at bounding box center [920, 294] width 25 height 16
click at [903, 290] on input "True" at bounding box center [896, 295] width 15 height 12
radio input "true"
click at [912, 390] on label "True" at bounding box center [946, 399] width 137 height 45
click at [903, 394] on input "True" at bounding box center [896, 399] width 15 height 12
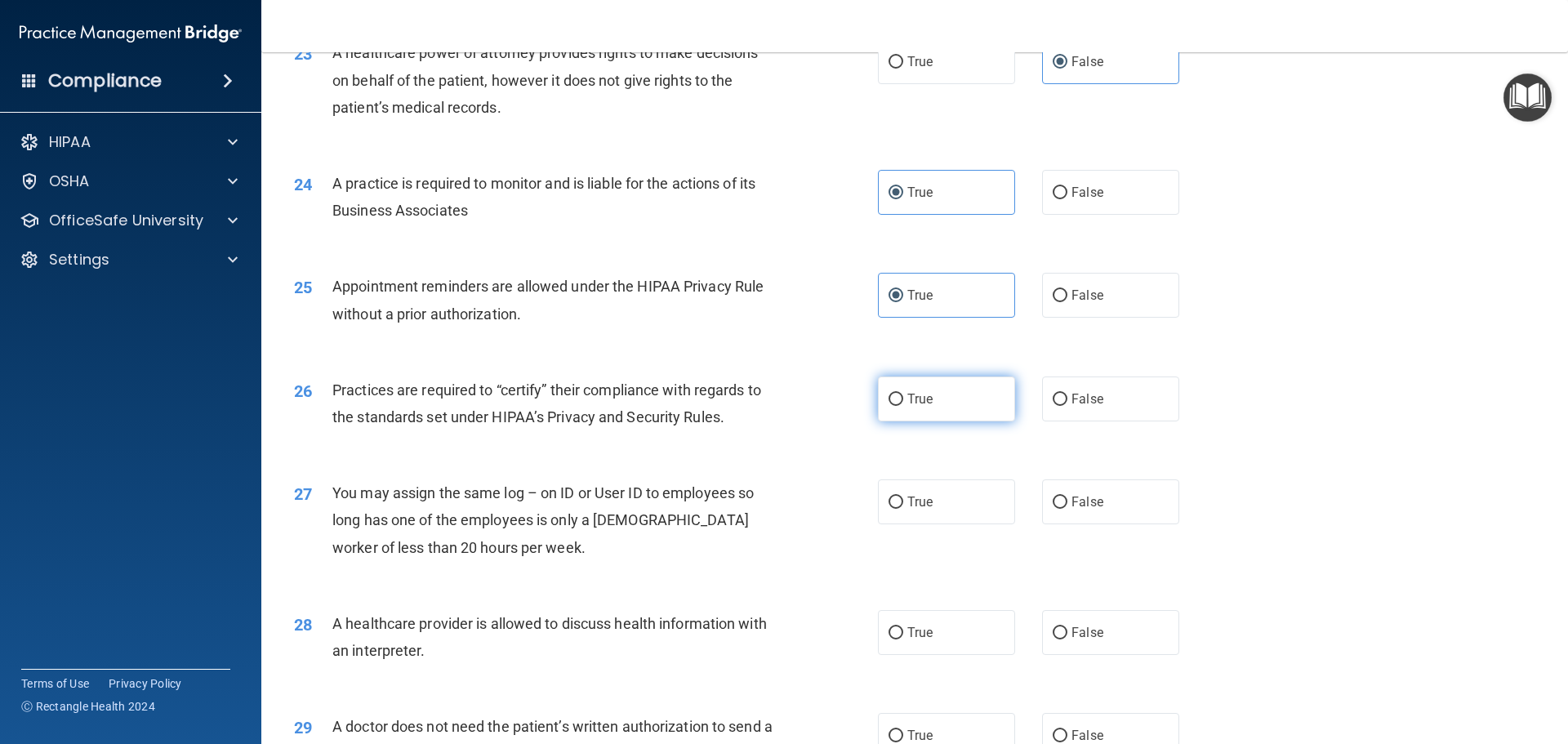
radio input "true"
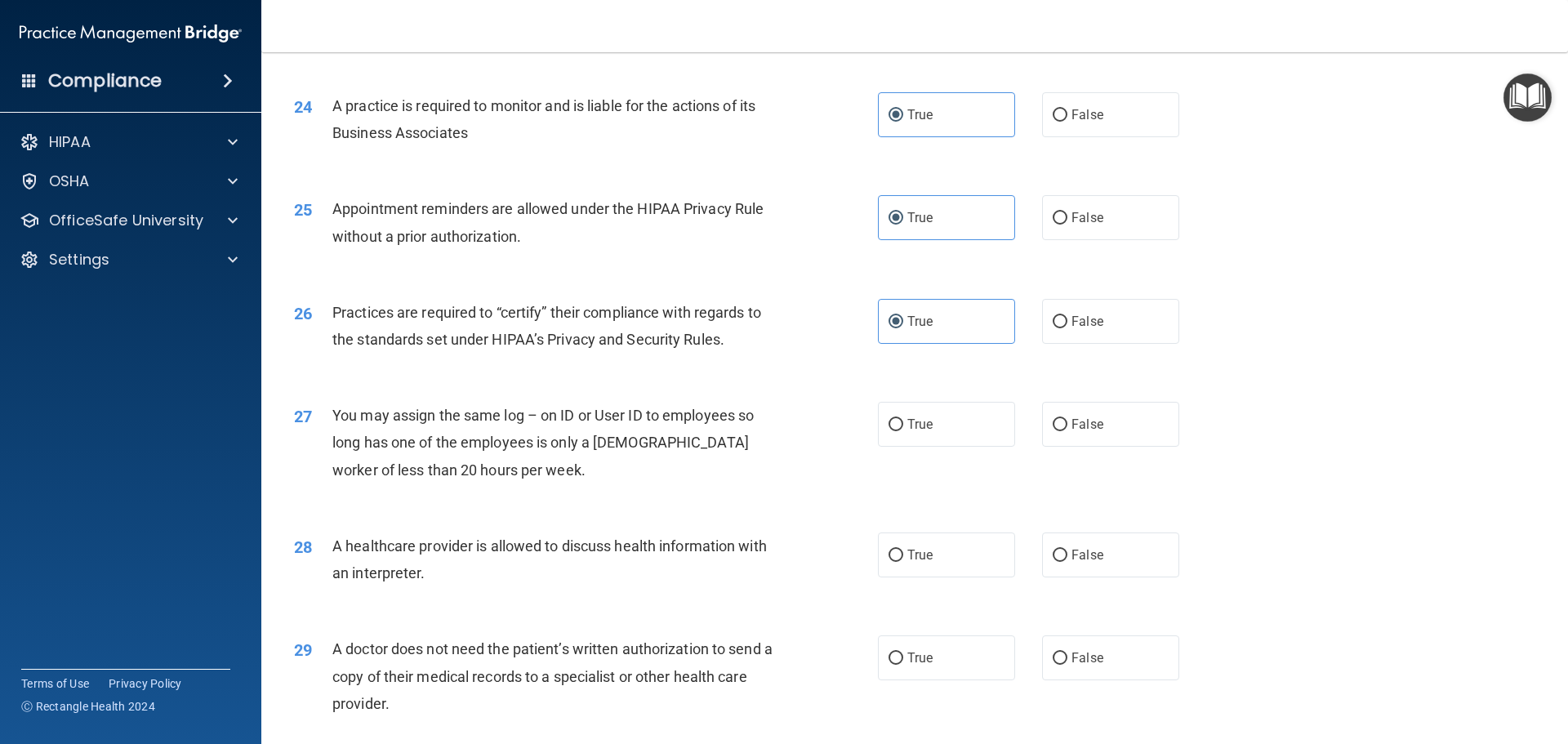
scroll to position [2891, 0]
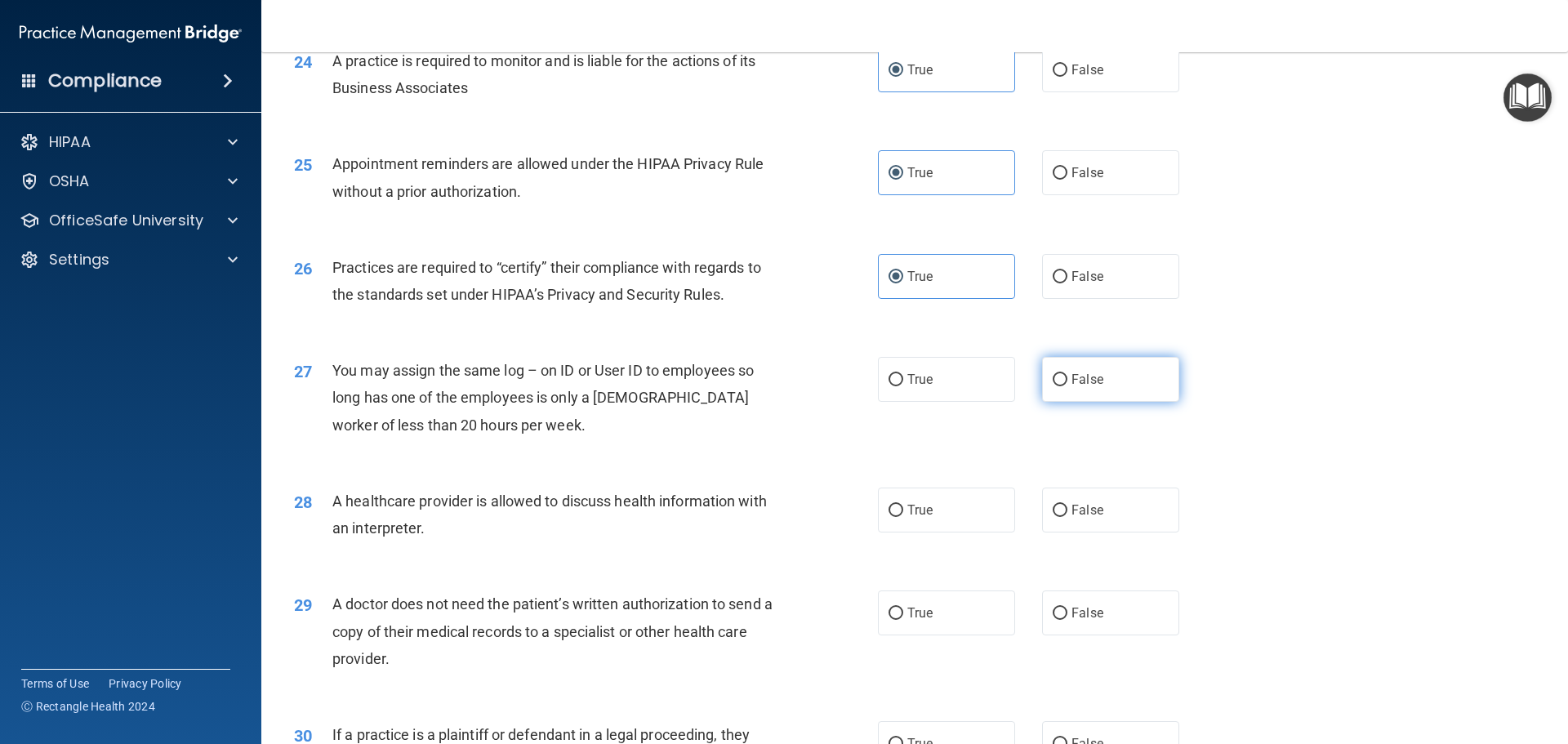
click at [1081, 376] on span "False" at bounding box center [1087, 379] width 32 height 16
click at [1067, 376] on input "False" at bounding box center [1060, 380] width 15 height 12
radio input "true"
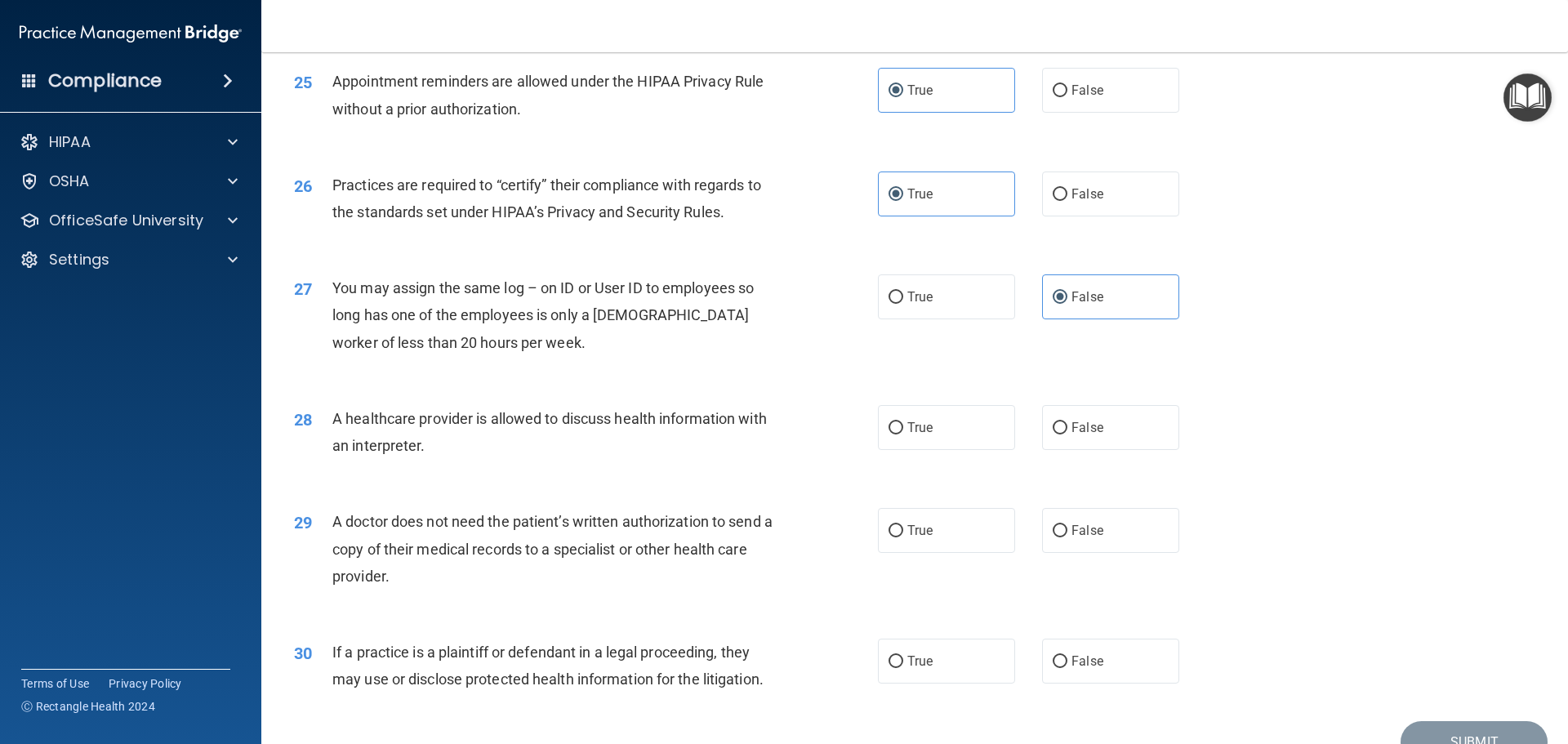
scroll to position [2973, 0]
click at [910, 425] on span "True" at bounding box center [920, 428] width 25 height 16
click at [903, 425] on input "True" at bounding box center [896, 429] width 15 height 12
radio input "true"
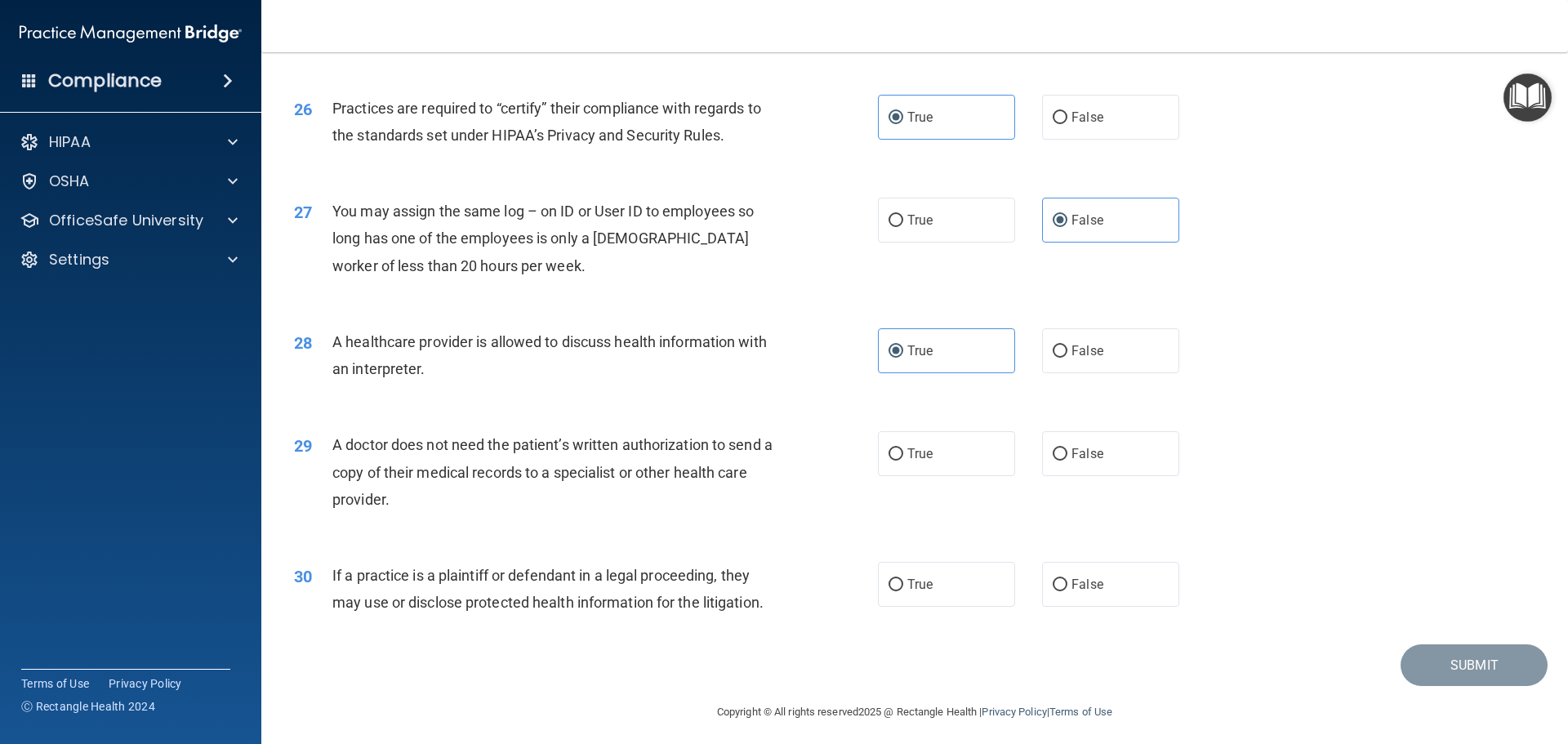
scroll to position [3057, 0]
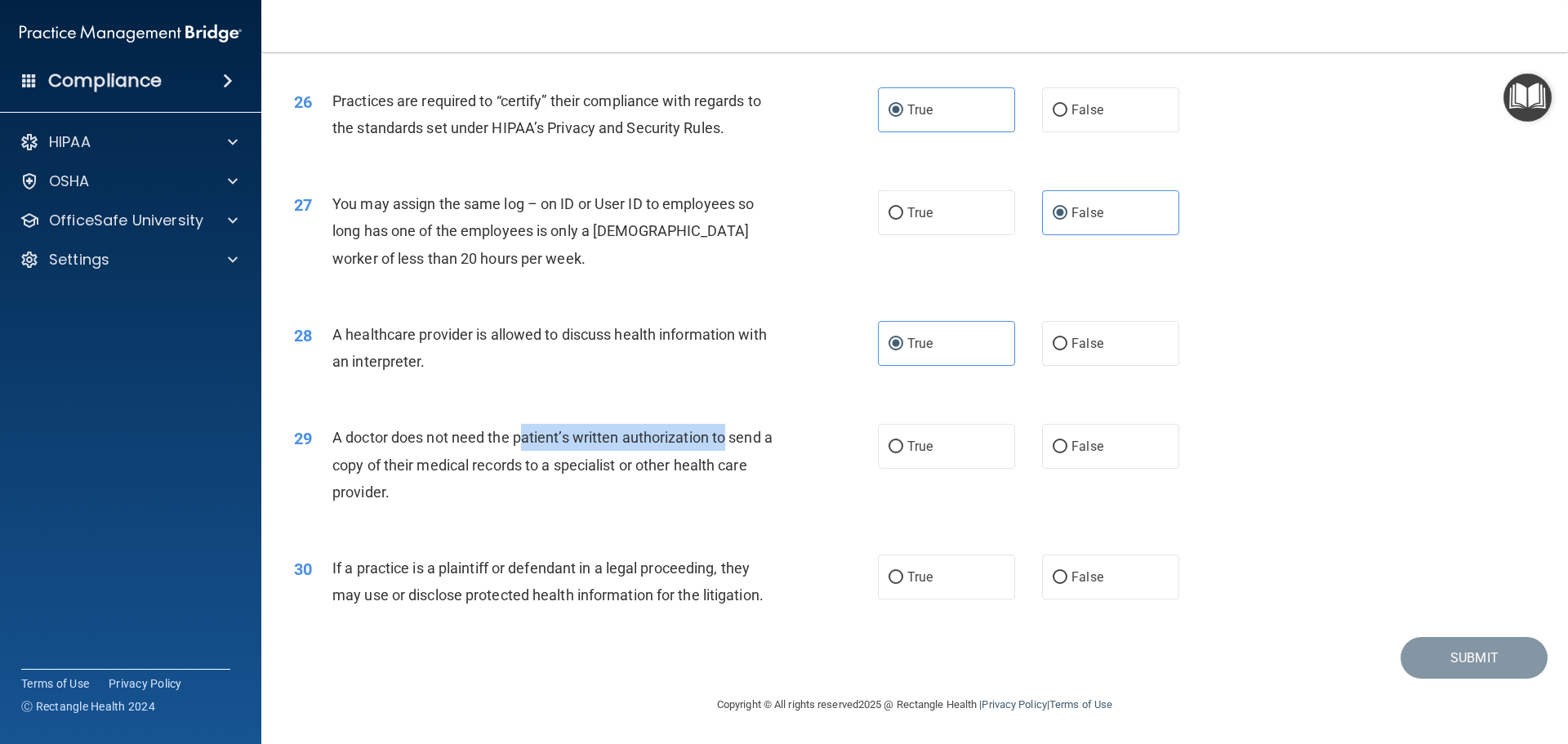
drag, startPoint x: 516, startPoint y: 436, endPoint x: 722, endPoint y: 436, distance: 206.0
click at [722, 436] on span "A doctor does not need the patient’s written authorization to send a copy of th…" at bounding box center [552, 464] width 441 height 71
click at [619, 456] on span "A doctor does not need the patient’s written authorization to send a copy of th…" at bounding box center [552, 464] width 441 height 71
click at [930, 457] on label "True" at bounding box center [946, 446] width 137 height 45
click at [903, 454] on input "True" at bounding box center [896, 447] width 15 height 12
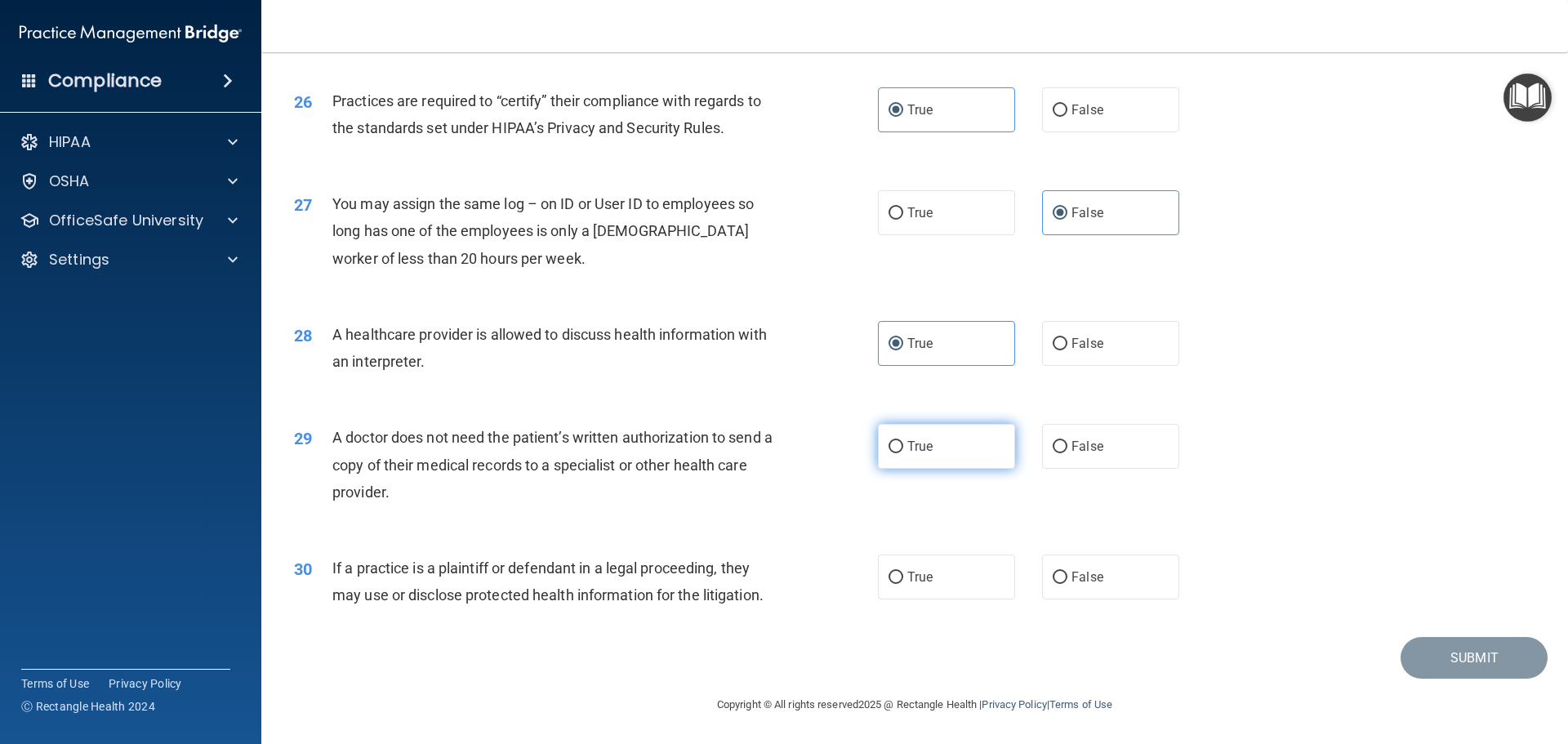
radio input "true"
click at [1072, 584] on span "False" at bounding box center [1087, 577] width 32 height 16
click at [1067, 584] on input "False" at bounding box center [1060, 577] width 15 height 12
radio input "true"
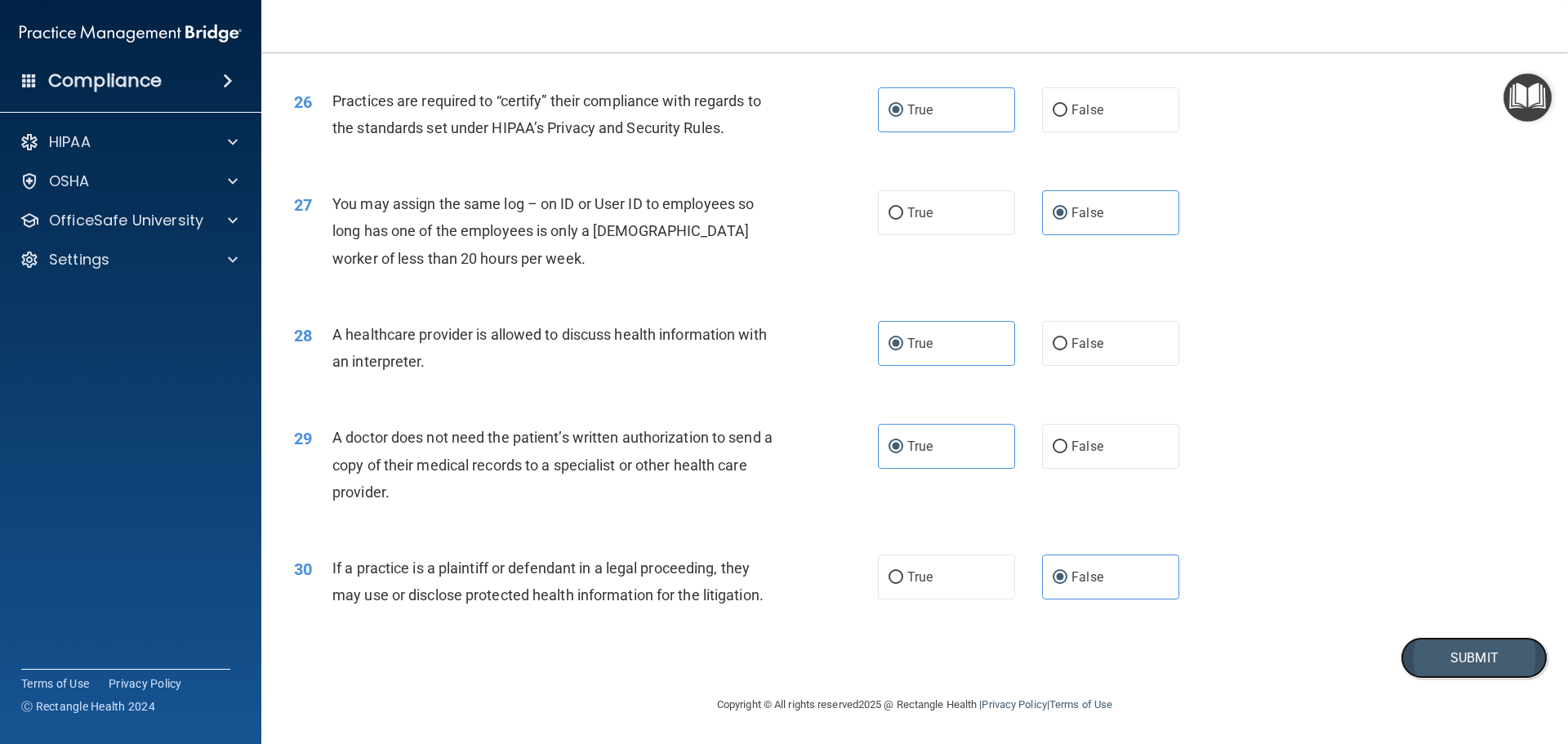
click at [1420, 666] on button "Submit" at bounding box center [1474, 657] width 147 height 42
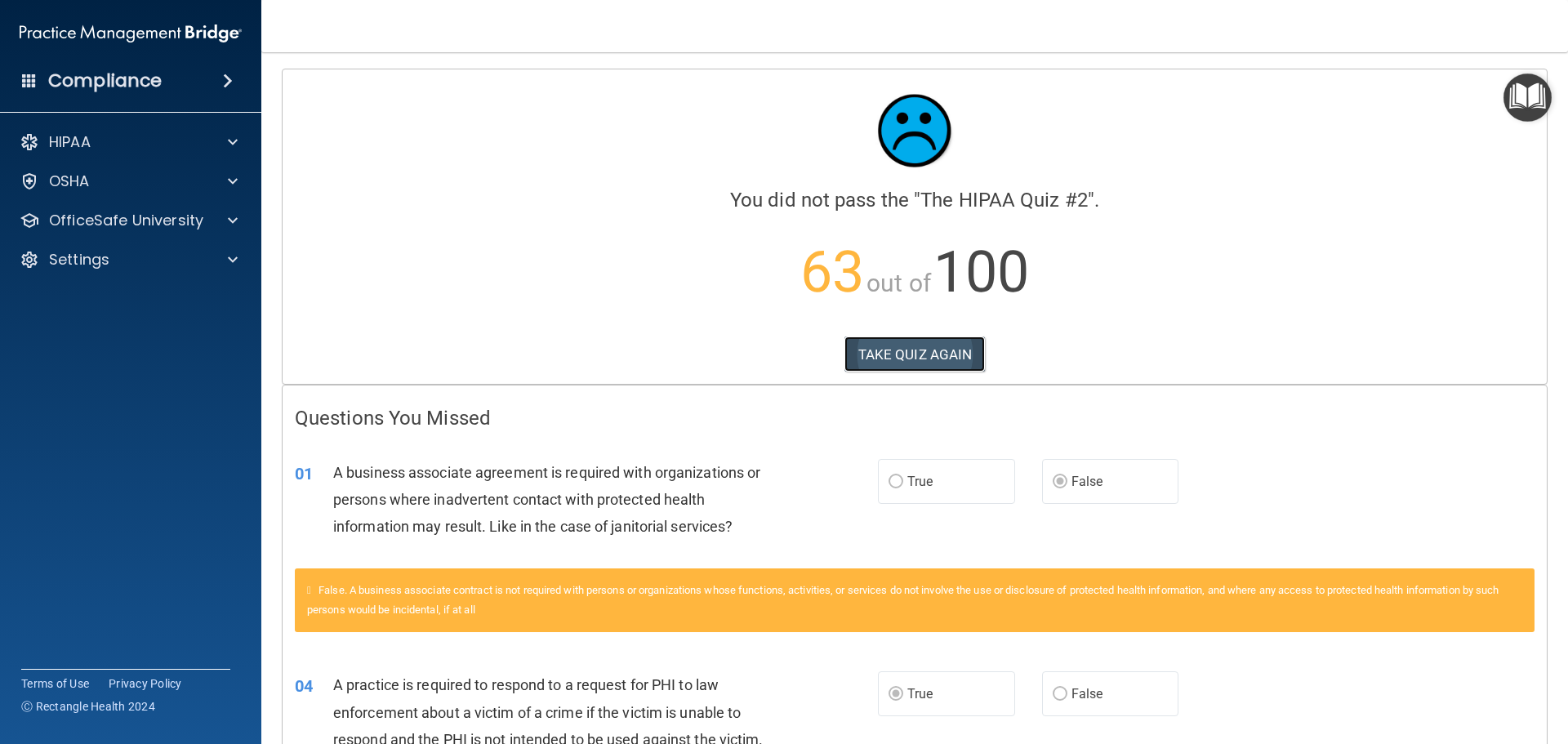
click at [867, 358] on button "TAKE QUIZ AGAIN" at bounding box center [915, 354] width 141 height 36
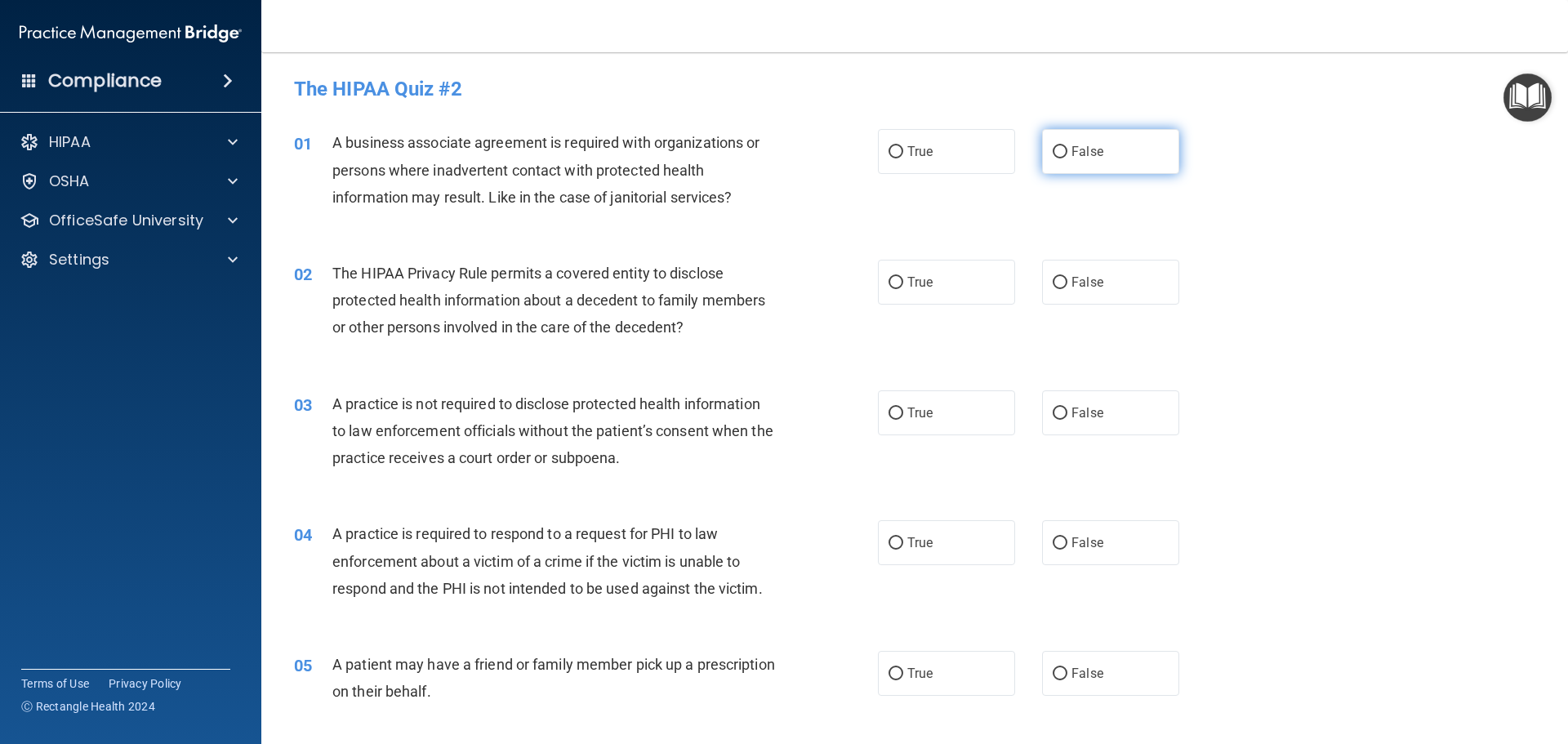
click at [1072, 148] on span "False" at bounding box center [1087, 151] width 32 height 16
click at [1066, 148] on input "False" at bounding box center [1060, 152] width 15 height 12
radio input "true"
click at [908, 291] on label "True" at bounding box center [946, 282] width 137 height 45
click at [903, 289] on input "True" at bounding box center [896, 282] width 15 height 12
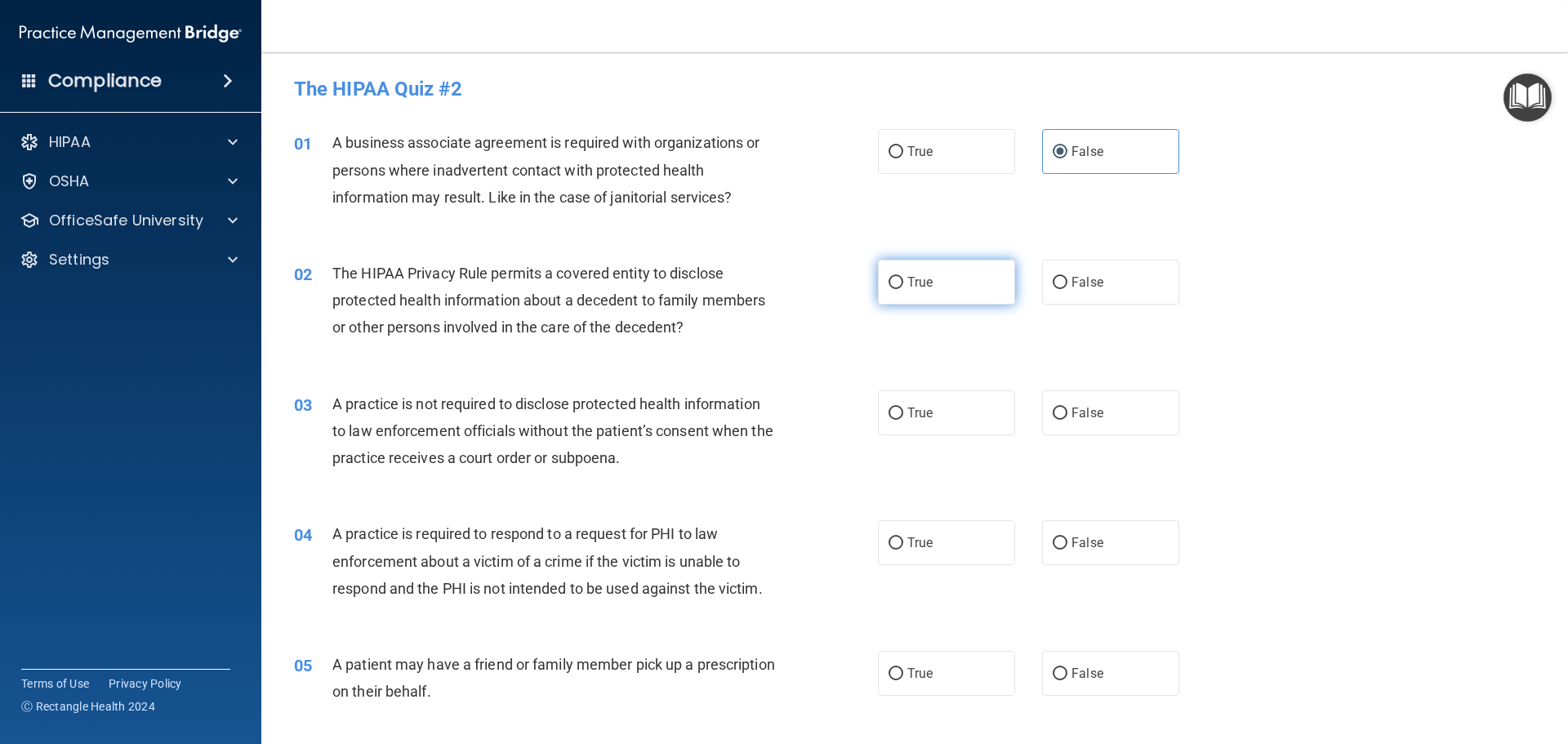
radio input "true"
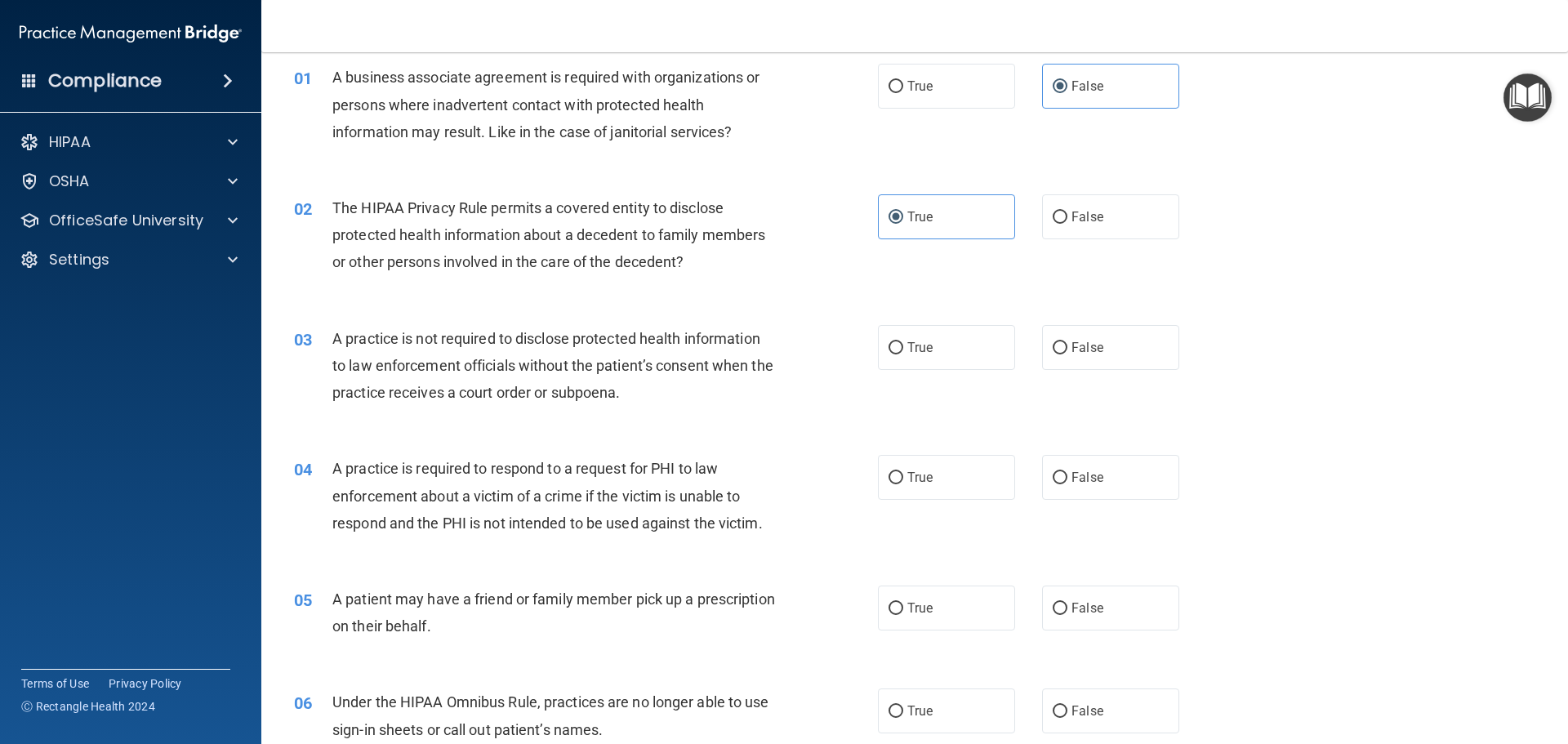
scroll to position [62, 0]
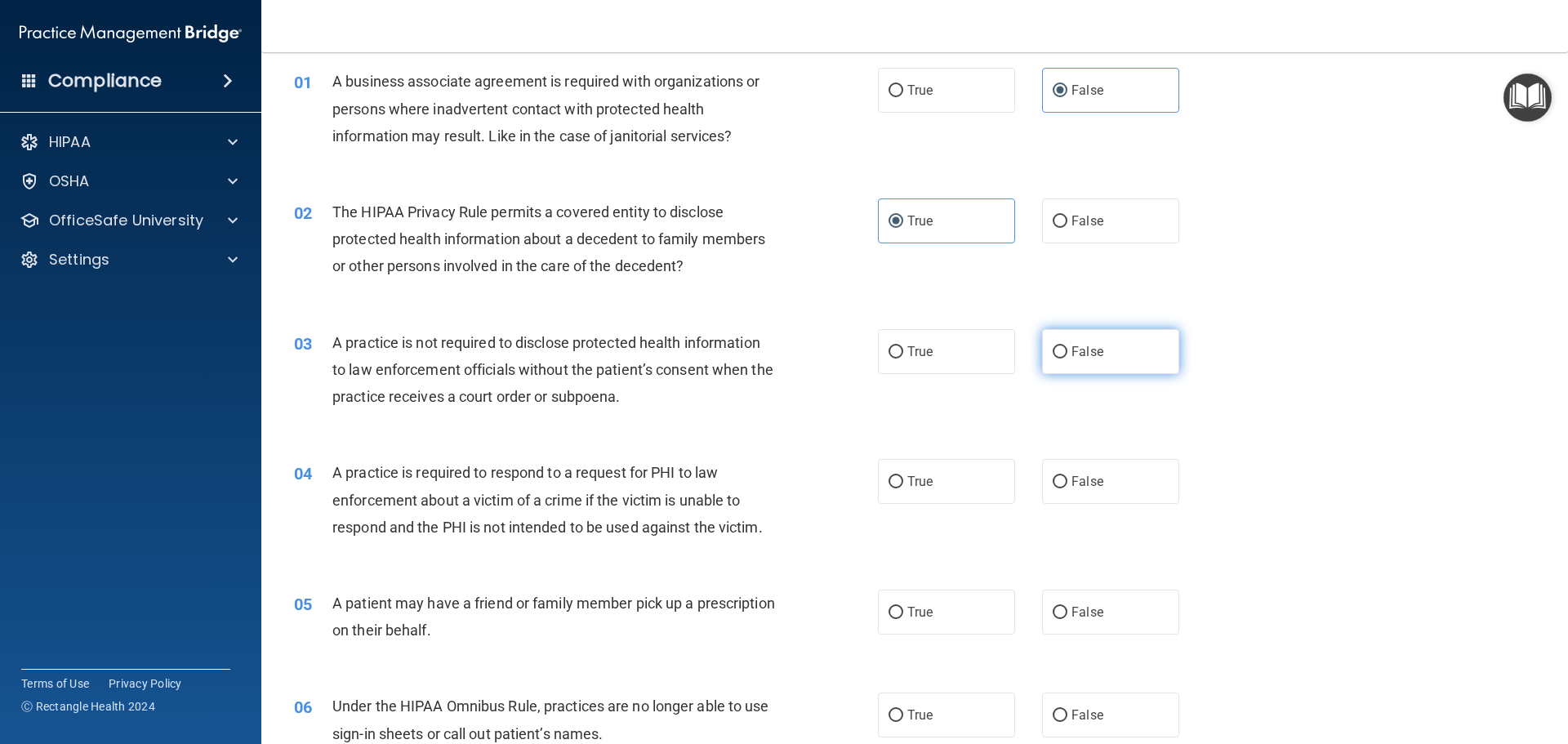
click at [1058, 350] on input "False" at bounding box center [1060, 352] width 15 height 12
radio input "true"
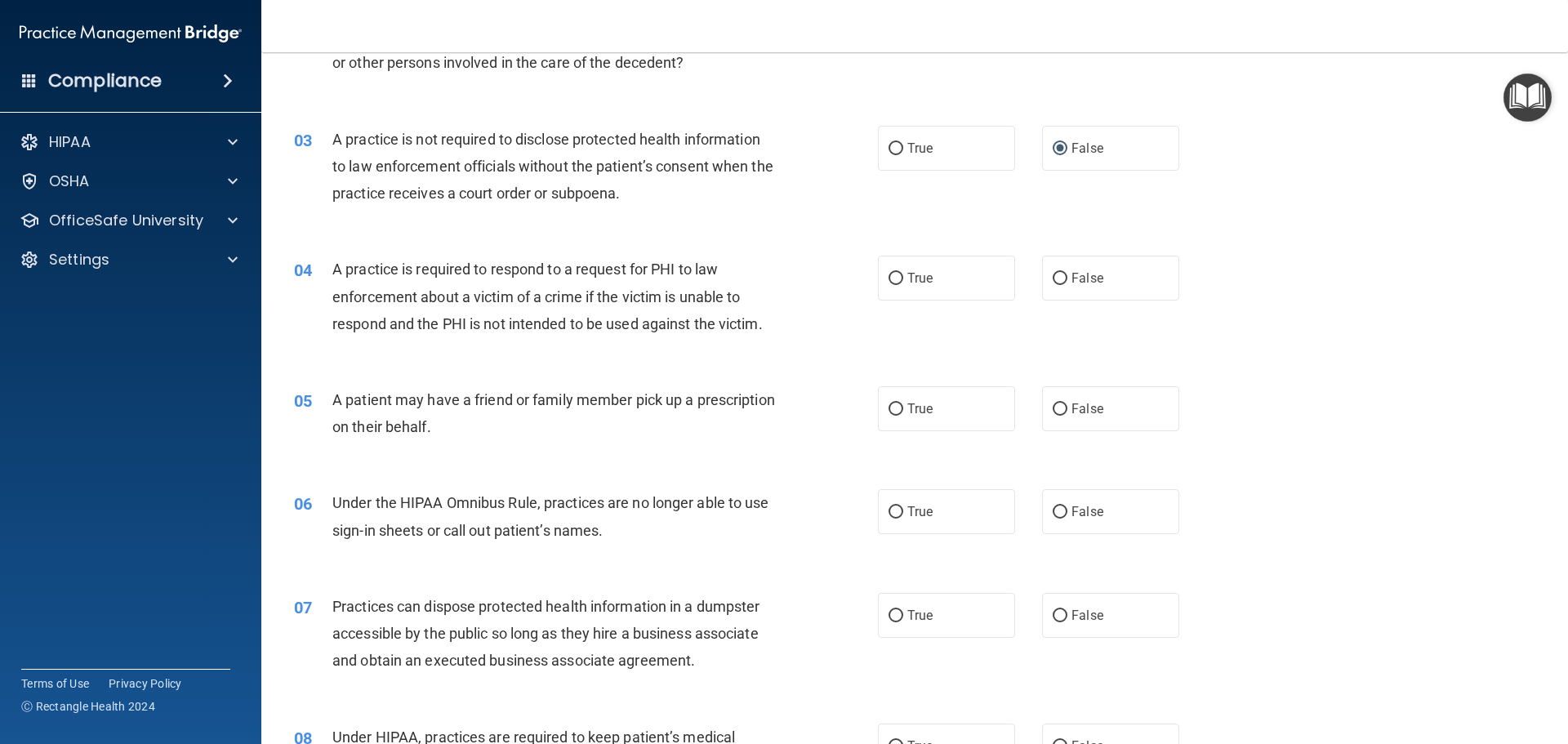
scroll to position [266, 0]
click at [1090, 284] on span "False" at bounding box center [1087, 277] width 32 height 16
click at [1067, 284] on input "False" at bounding box center [1060, 278] width 15 height 12
radio input "true"
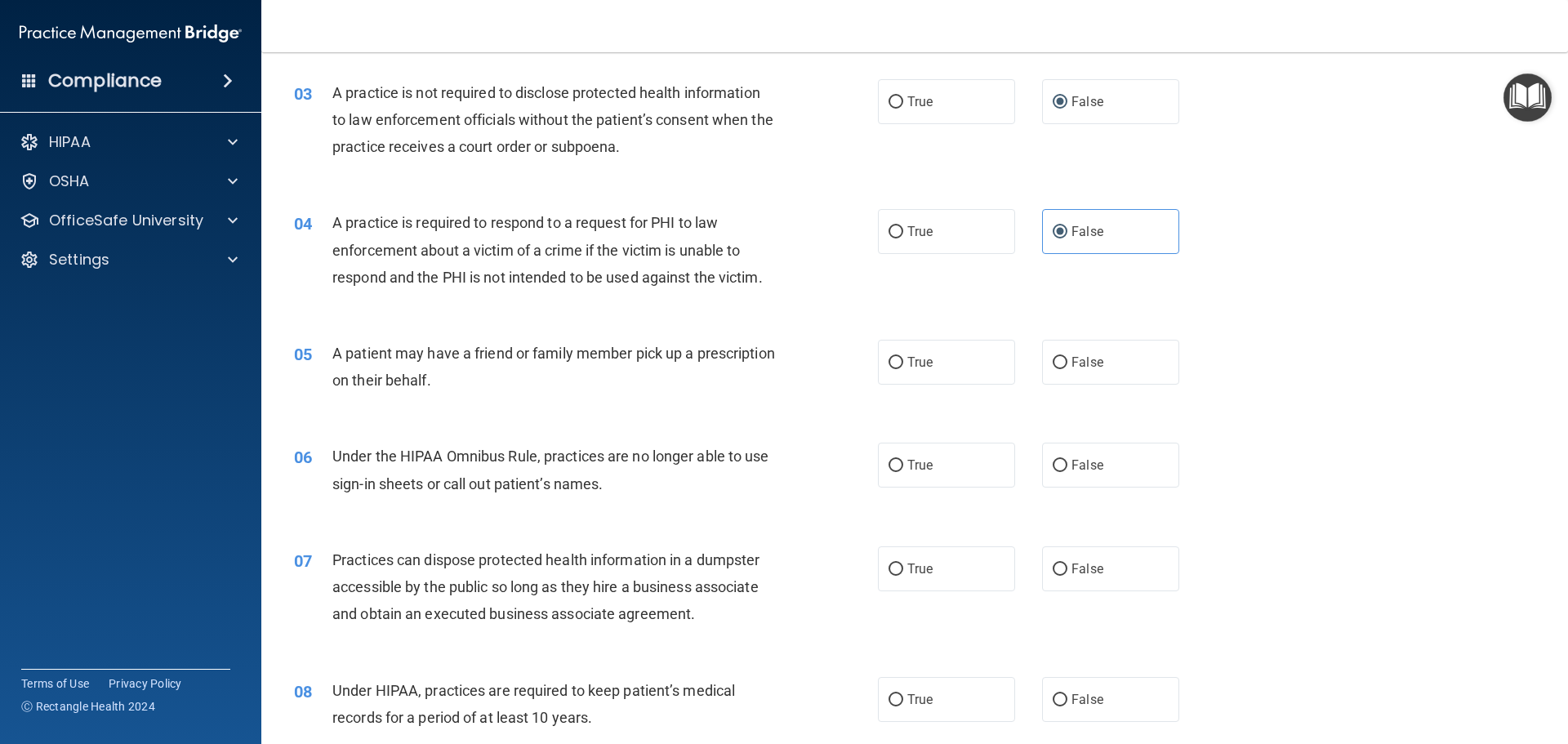
scroll to position [347, 0]
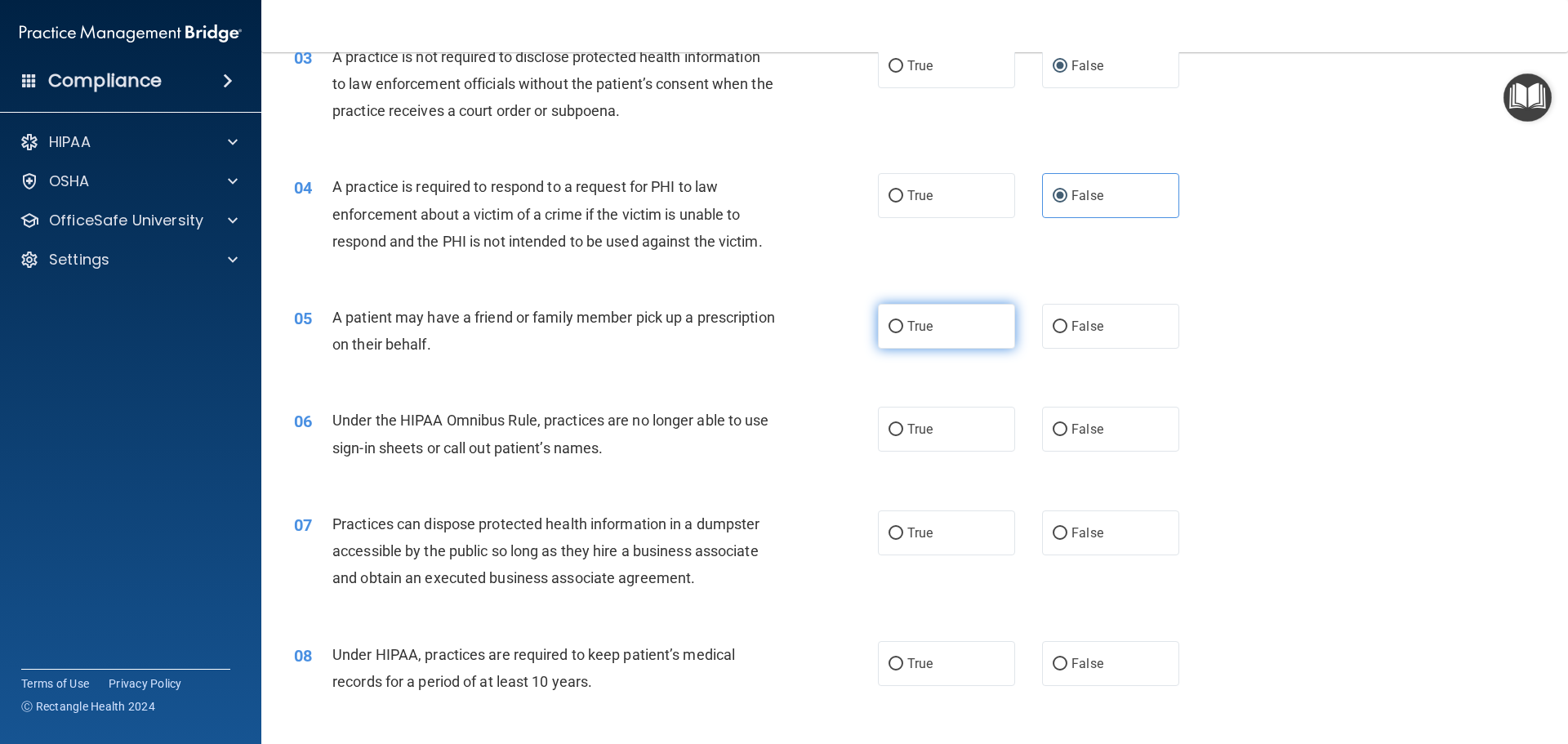
click at [905, 334] on label "True" at bounding box center [946, 326] width 137 height 45
click at [903, 333] on input "True" at bounding box center [896, 326] width 15 height 12
radio input "true"
click at [908, 428] on span "True" at bounding box center [920, 429] width 25 height 16
click at [903, 428] on input "True" at bounding box center [896, 430] width 15 height 12
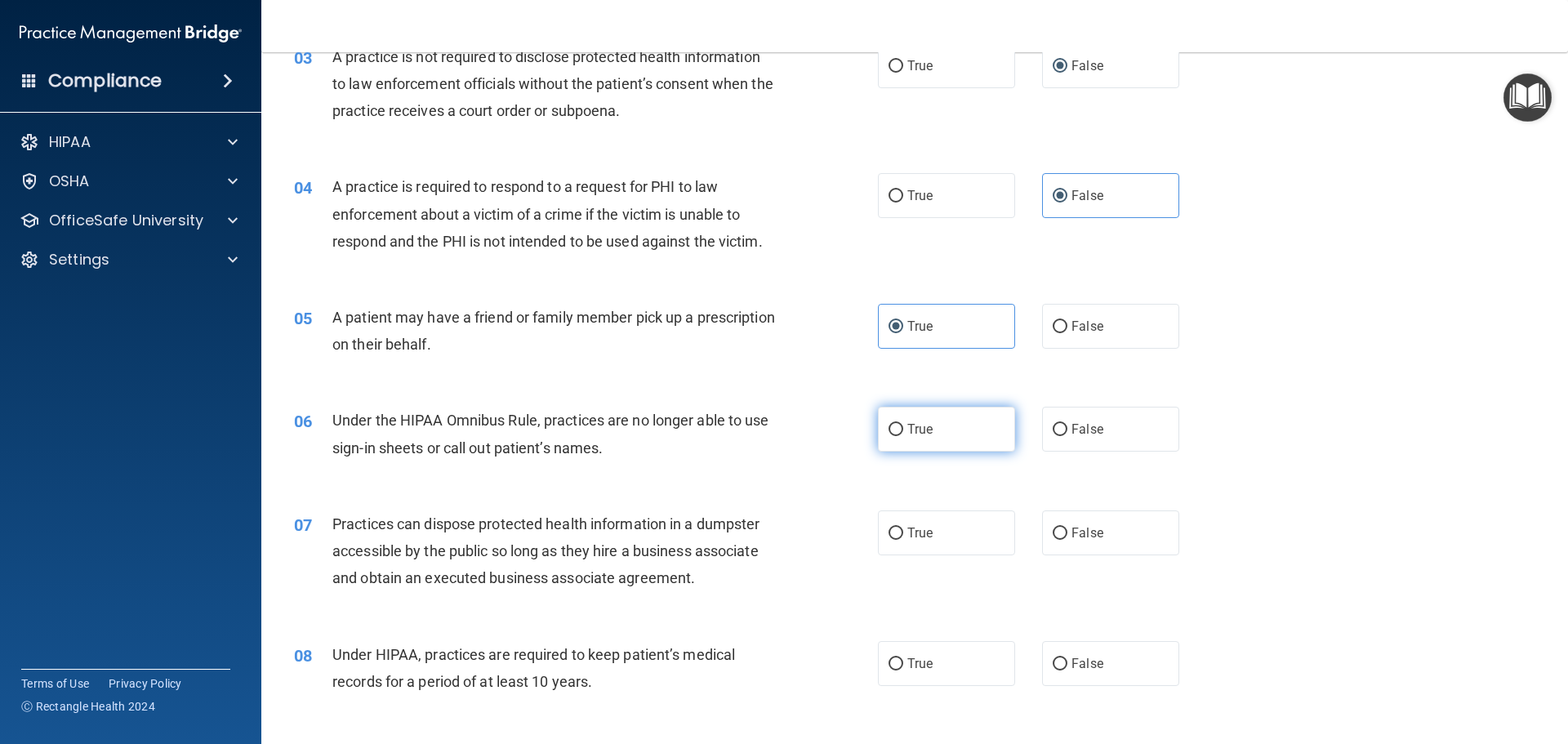
radio input "true"
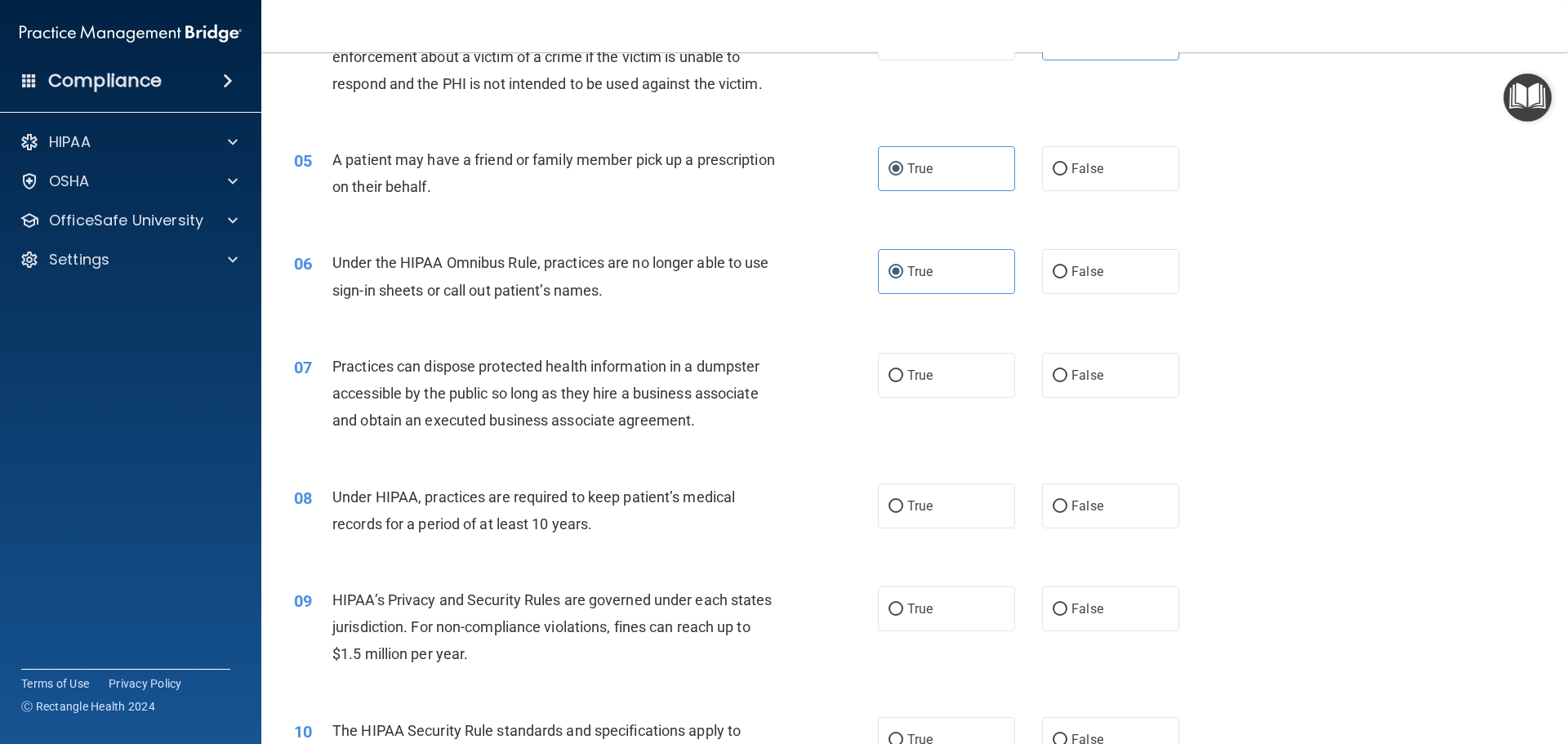
scroll to position [510, 0]
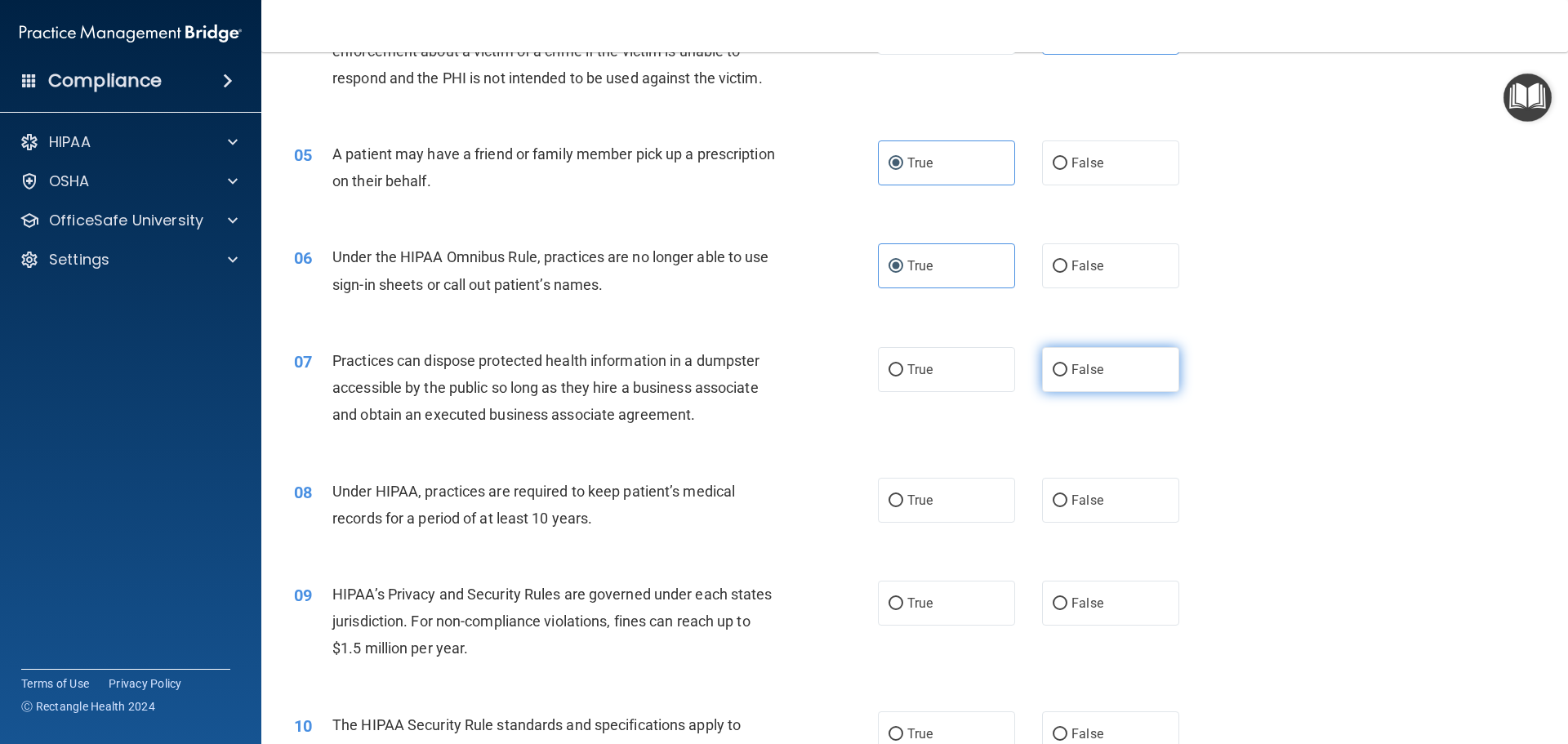
click at [1096, 365] on label "False" at bounding box center [1110, 369] width 137 height 45
click at [1067, 365] on input "False" at bounding box center [1060, 370] width 15 height 12
radio input "true"
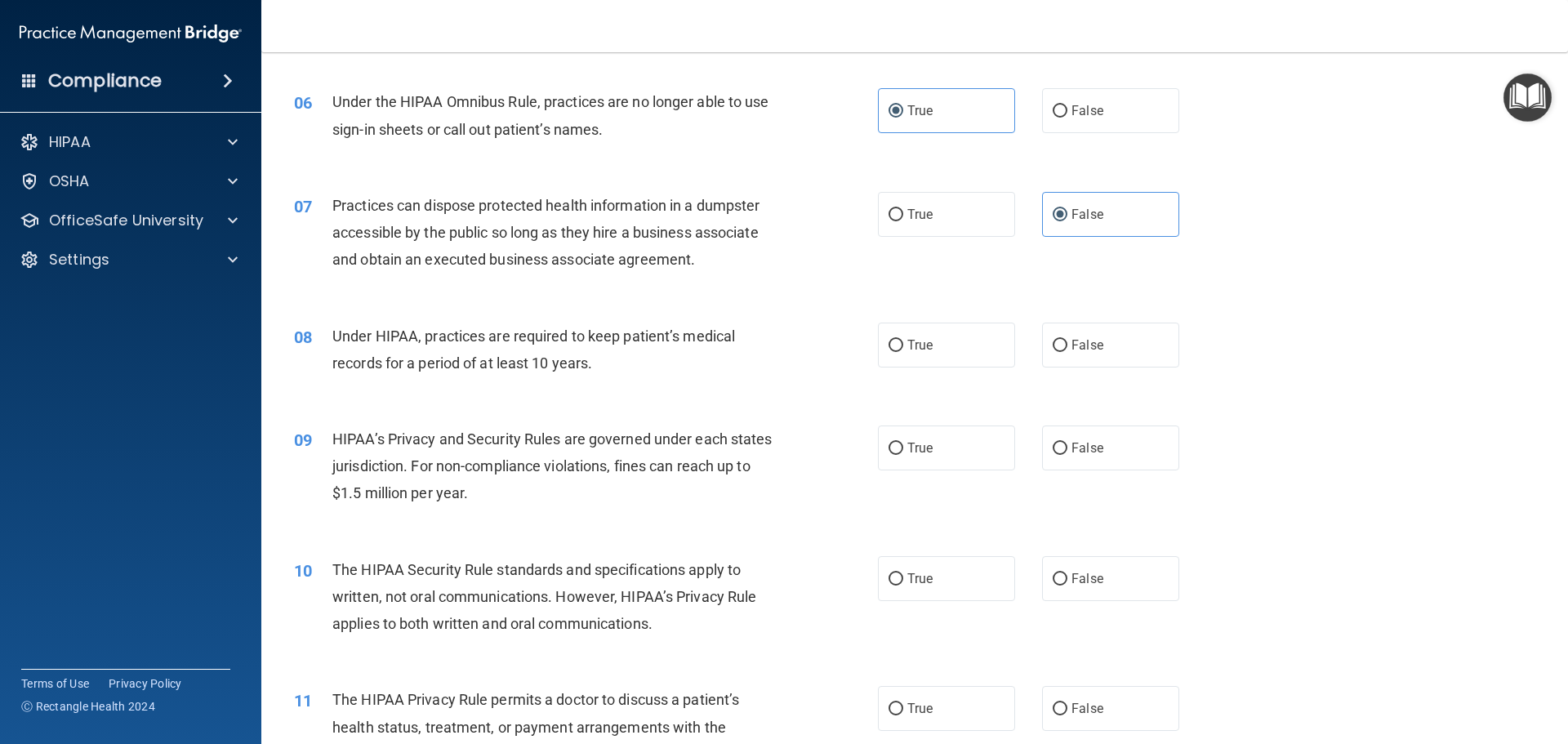
scroll to position [673, 0]
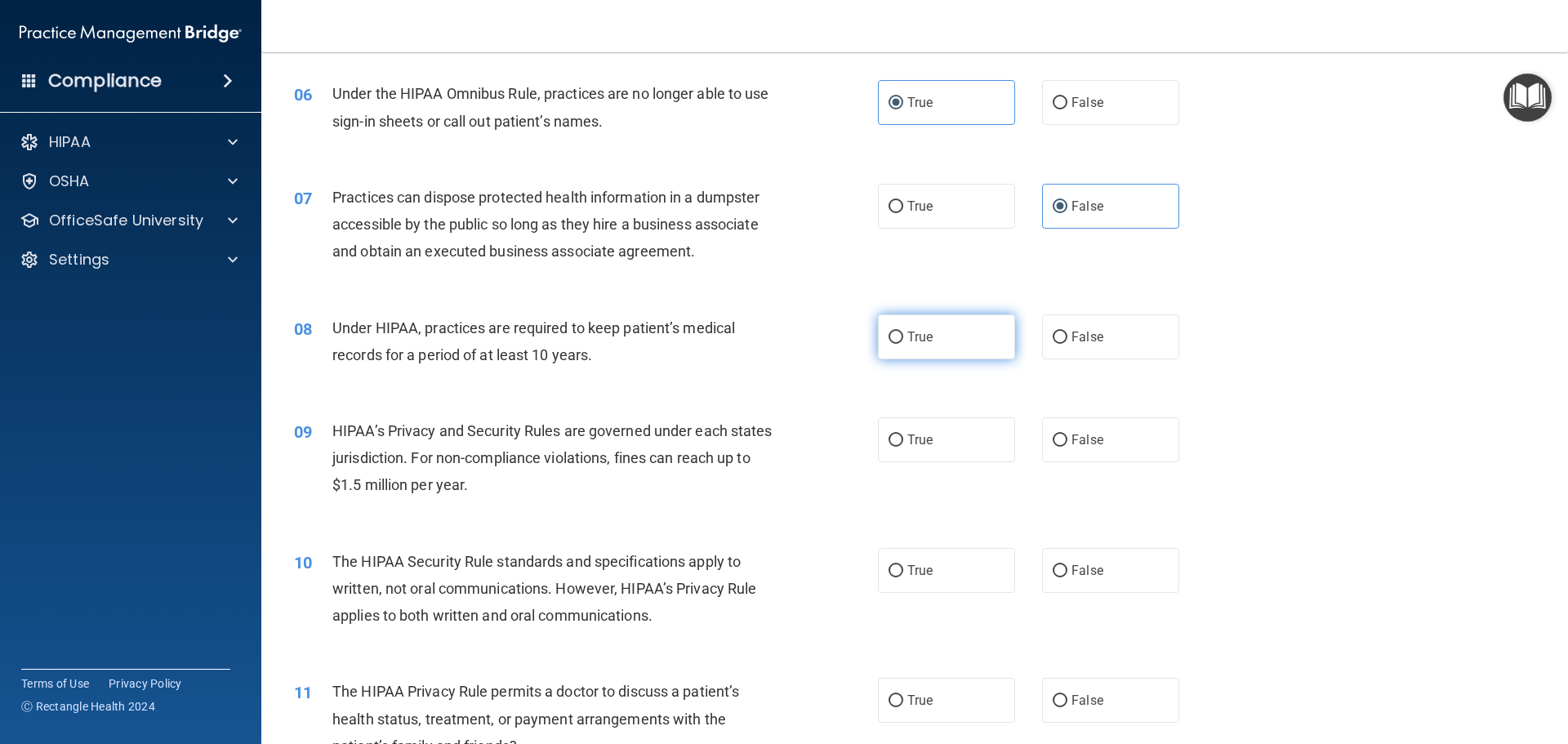
click at [949, 342] on label "True" at bounding box center [946, 336] width 137 height 45
click at [903, 342] on input "True" at bounding box center [896, 337] width 15 height 12
radio input "true"
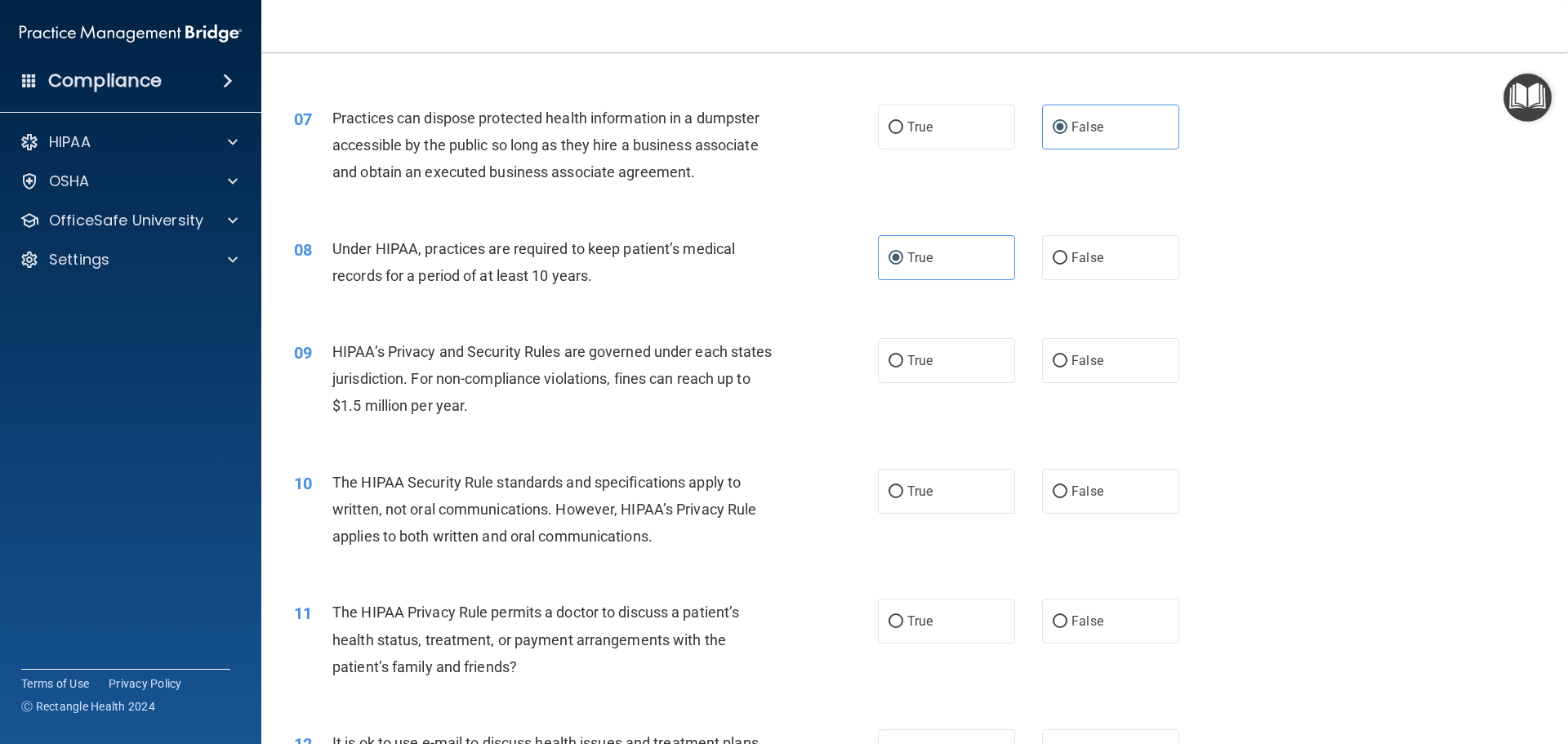
scroll to position [796, 0]
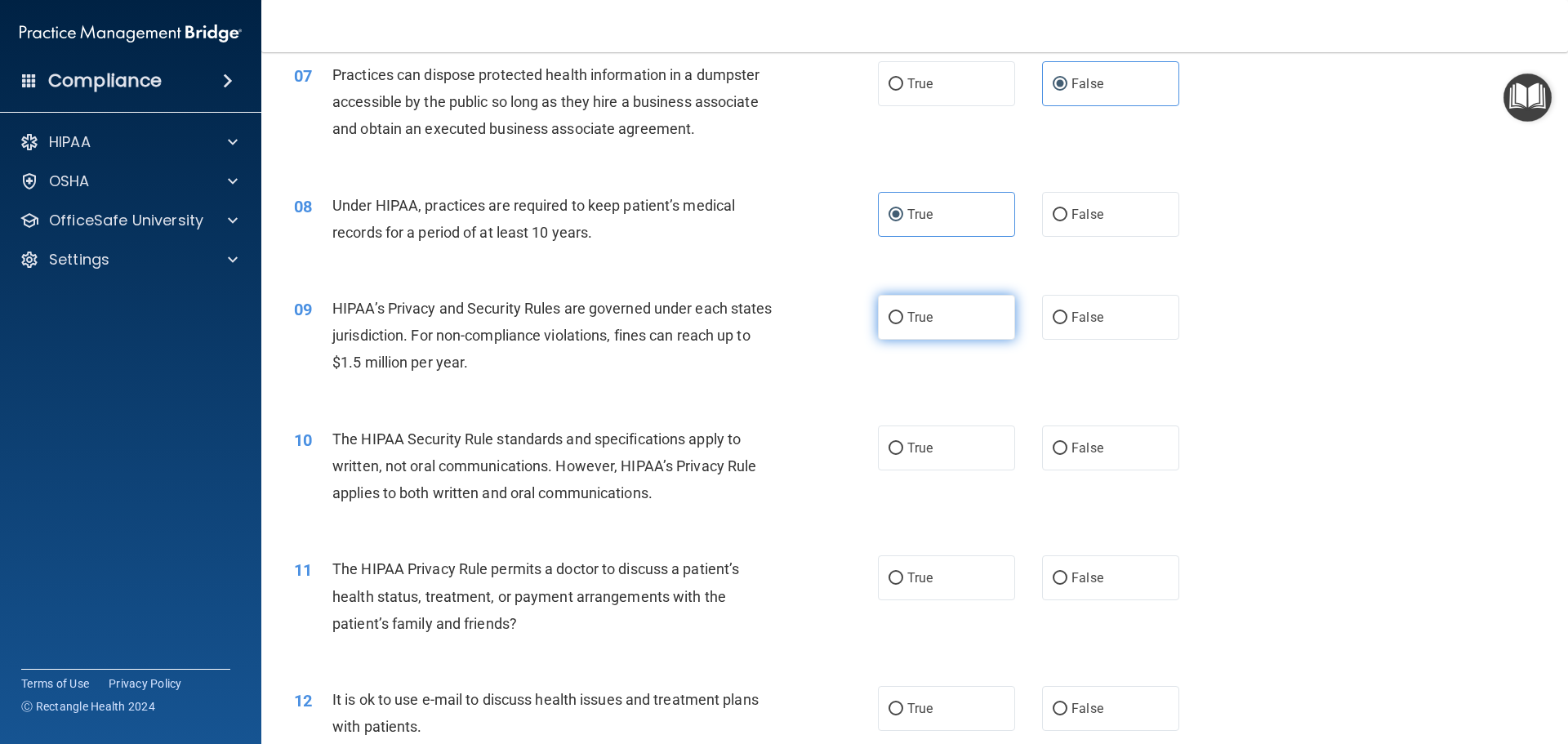
click at [921, 327] on label "True" at bounding box center [946, 317] width 137 height 45
click at [903, 324] on input "True" at bounding box center [896, 317] width 15 height 12
radio input "true"
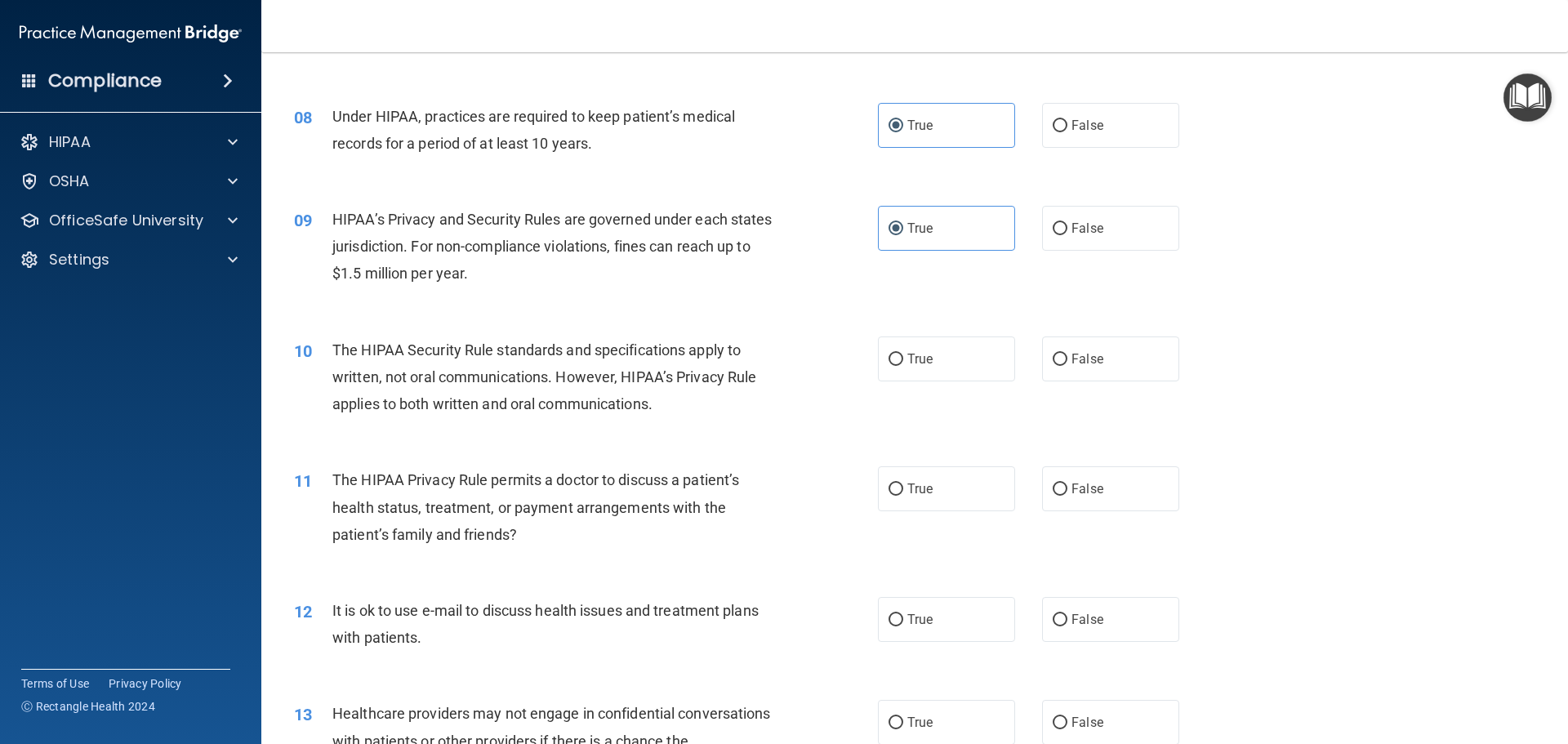
scroll to position [898, 0]
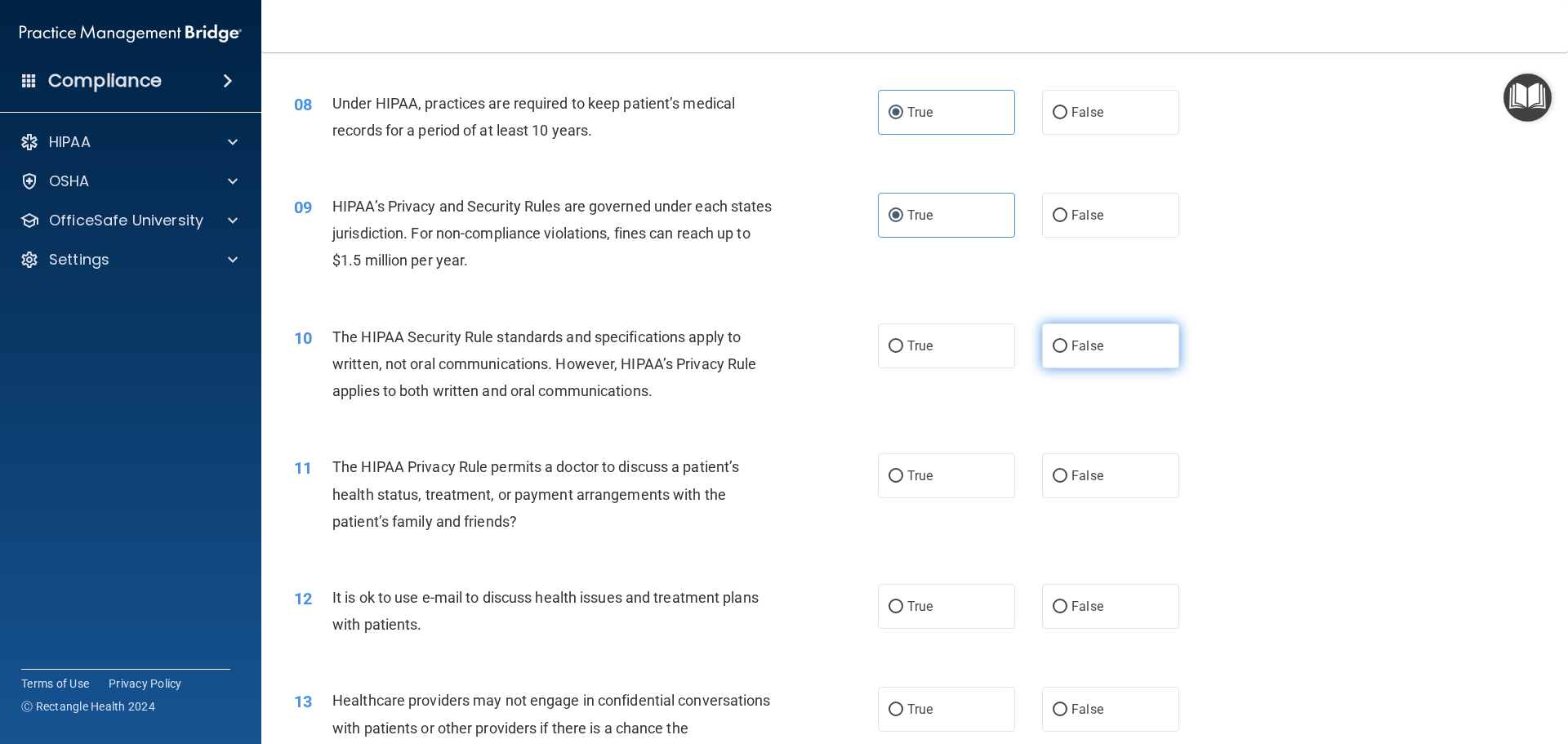
click at [1081, 359] on label "False" at bounding box center [1110, 345] width 137 height 45
click at [1067, 353] on input "False" at bounding box center [1060, 346] width 15 height 12
radio input "true"
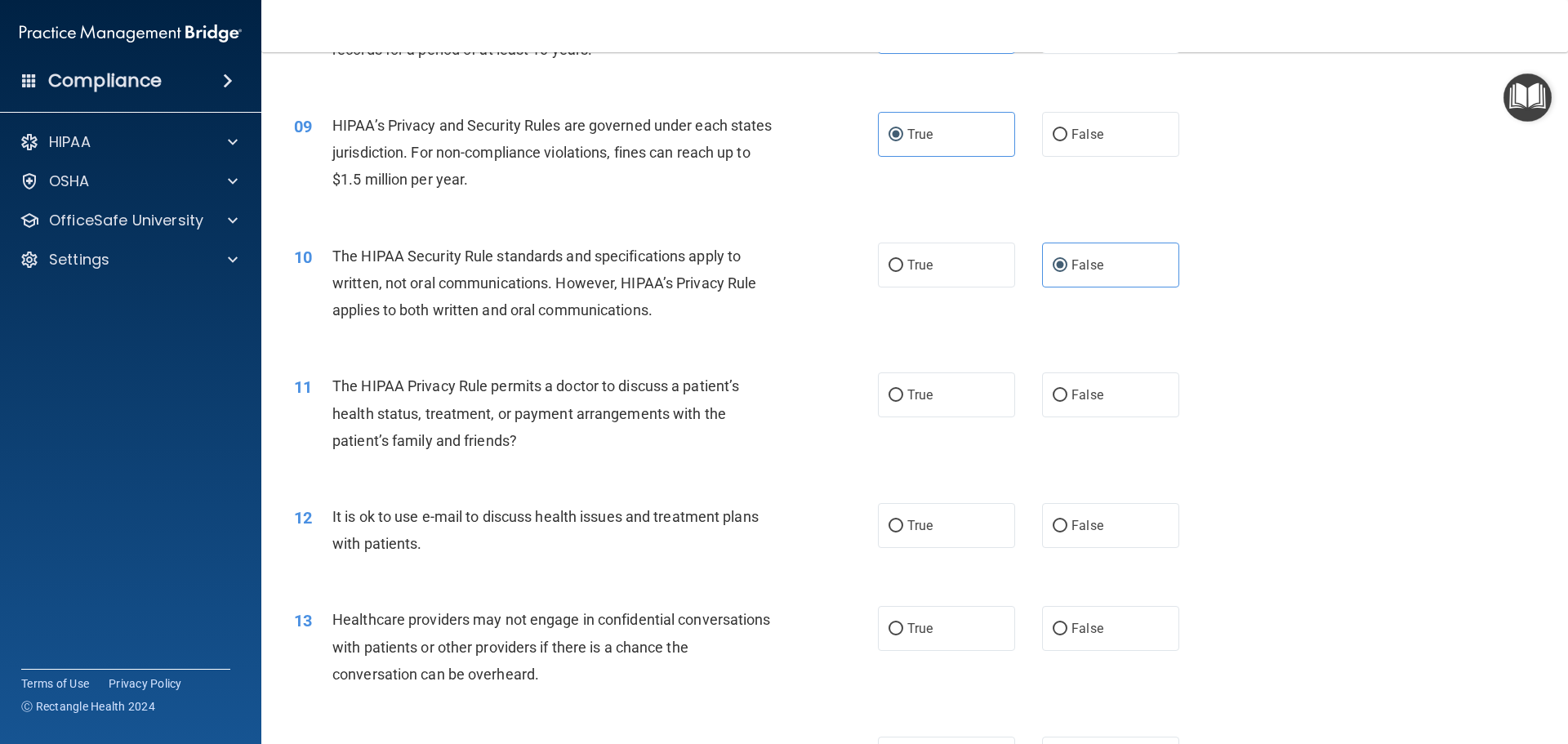
scroll to position [1020, 0]
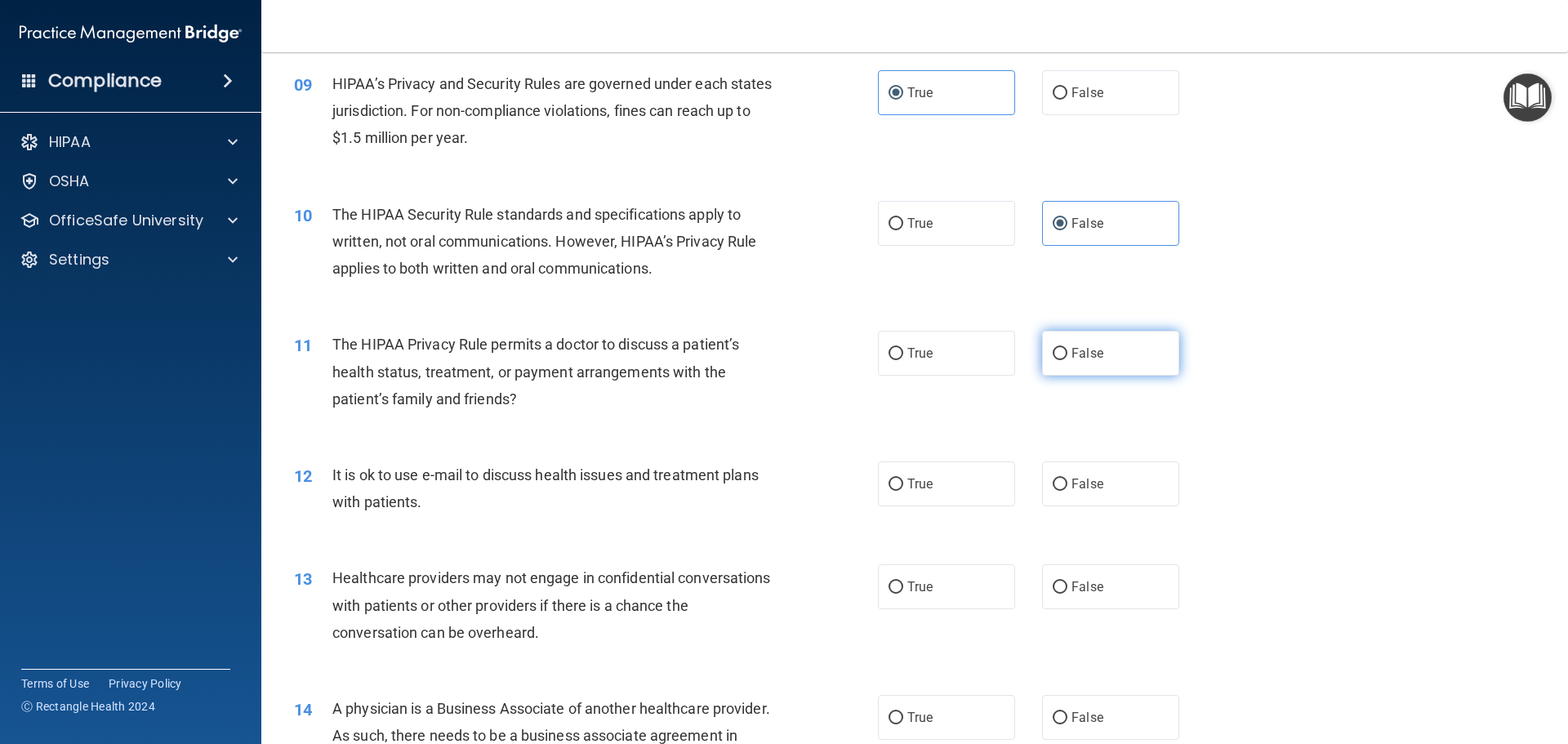
click at [1062, 370] on label "False" at bounding box center [1110, 353] width 137 height 45
click at [1062, 360] on input "False" at bounding box center [1060, 354] width 15 height 12
radio input "true"
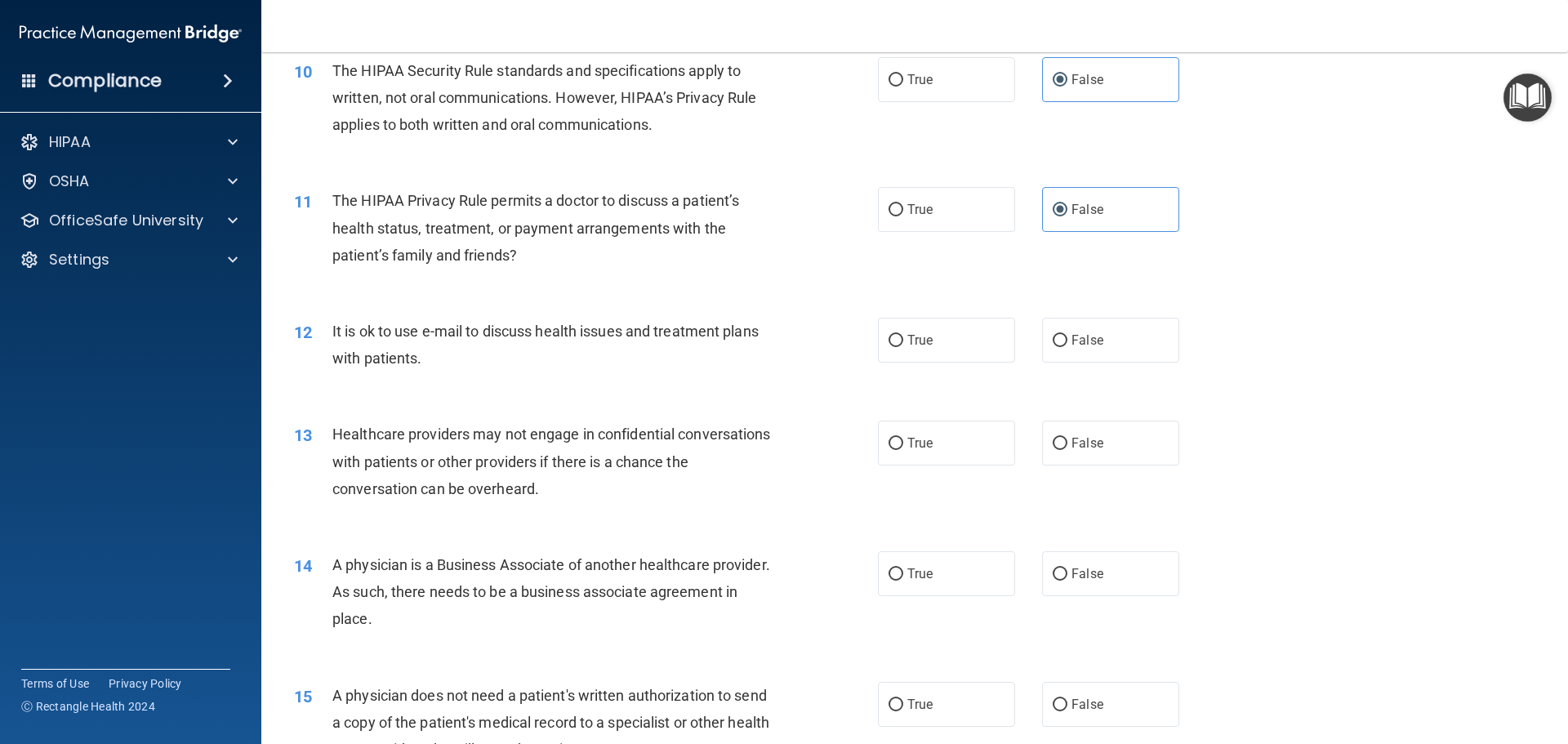
scroll to position [1245, 0]
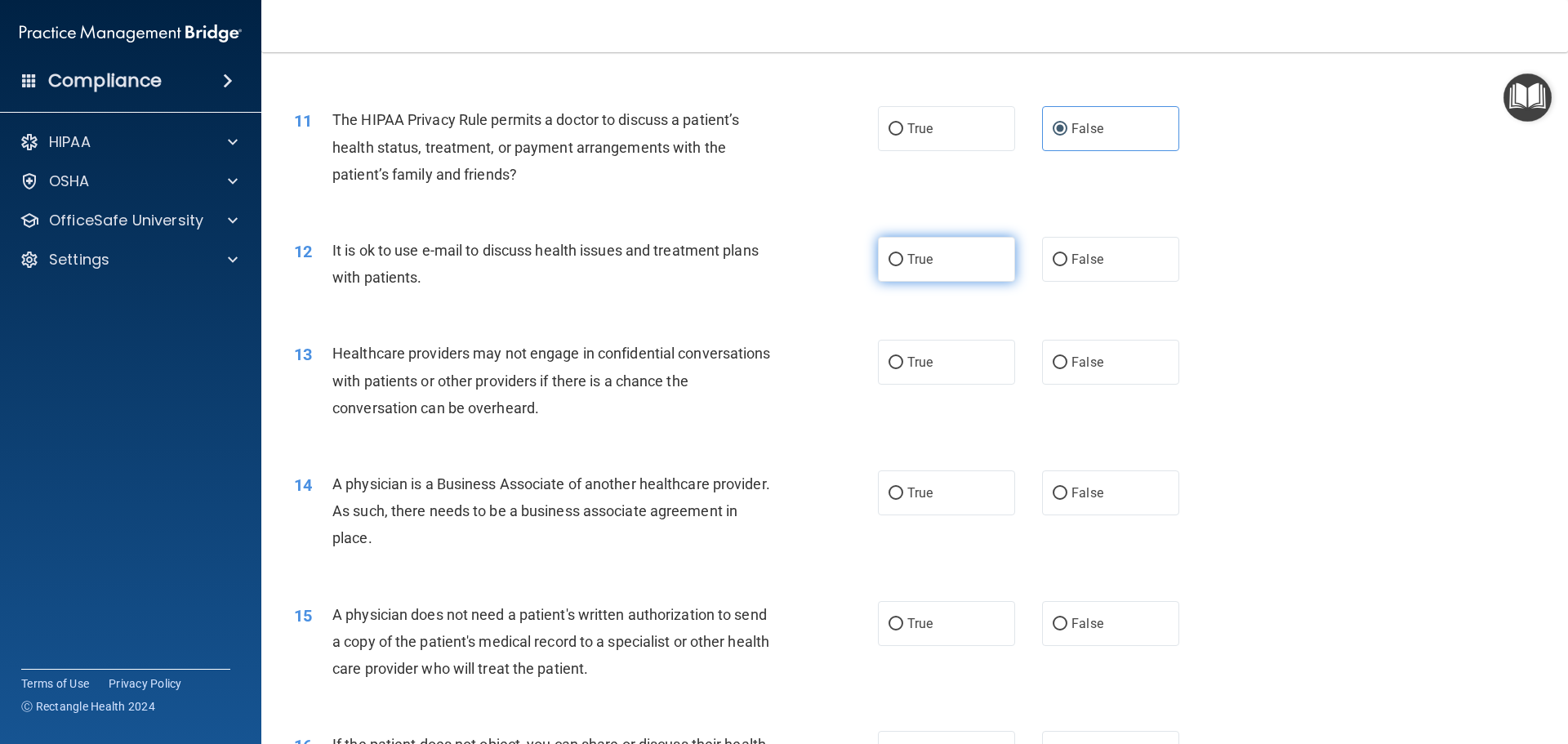
click at [937, 272] on label "True" at bounding box center [946, 259] width 137 height 45
click at [903, 267] on input "True" at bounding box center [896, 260] width 15 height 12
radio input "true"
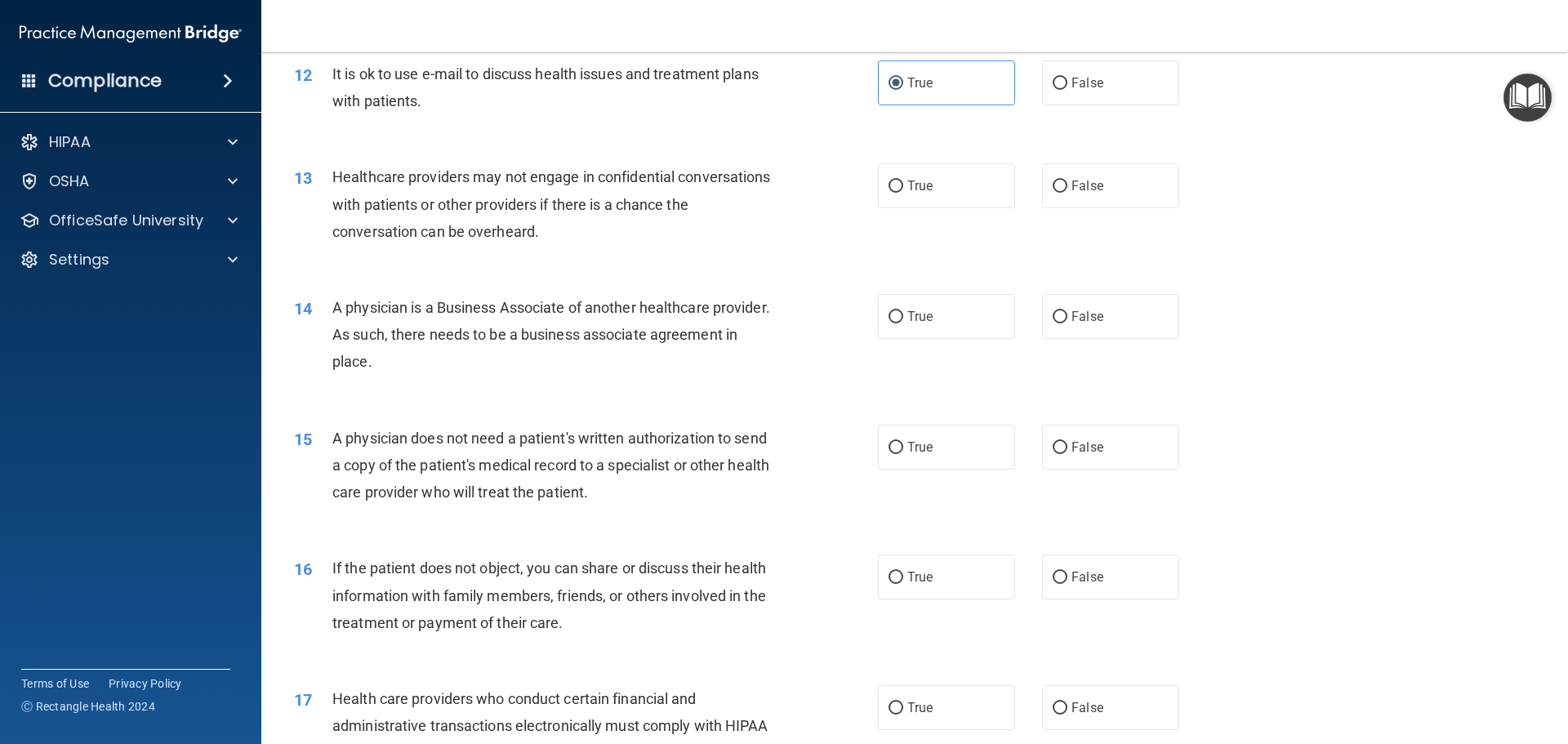
scroll to position [1449, 0]
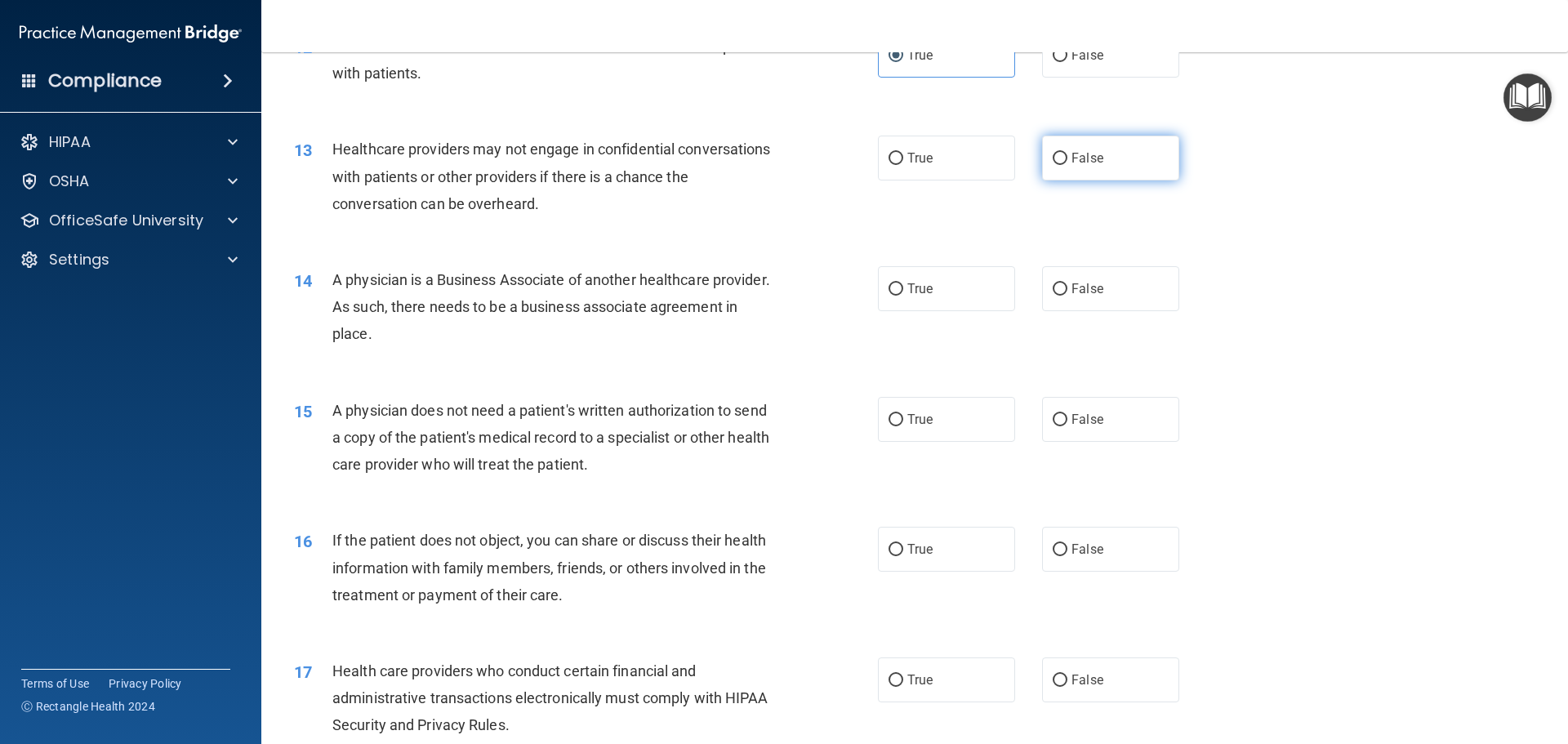
click at [1073, 157] on span "False" at bounding box center [1087, 157] width 32 height 16
click at [1067, 157] on input "False" at bounding box center [1060, 158] width 15 height 12
radio input "true"
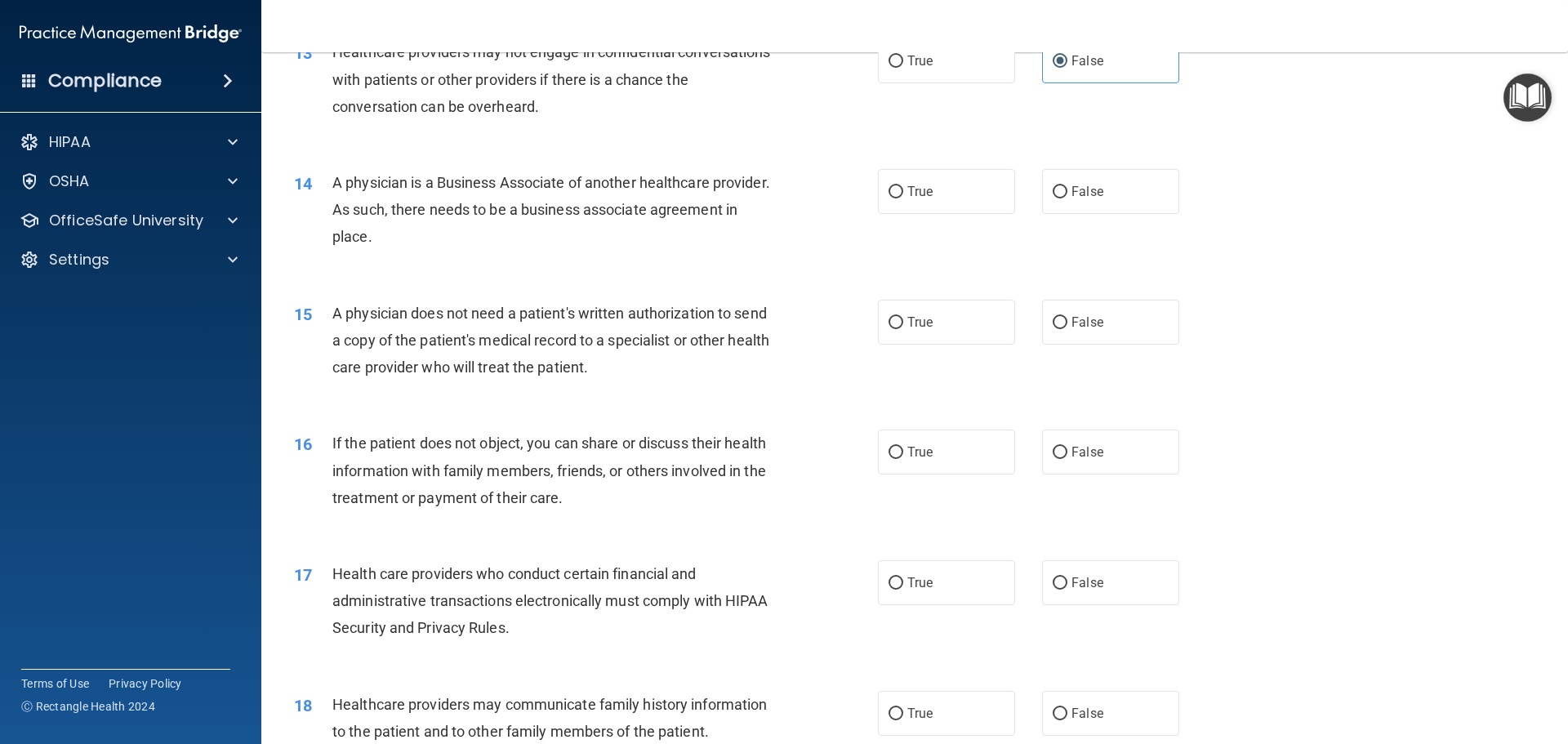
scroll to position [1551, 0]
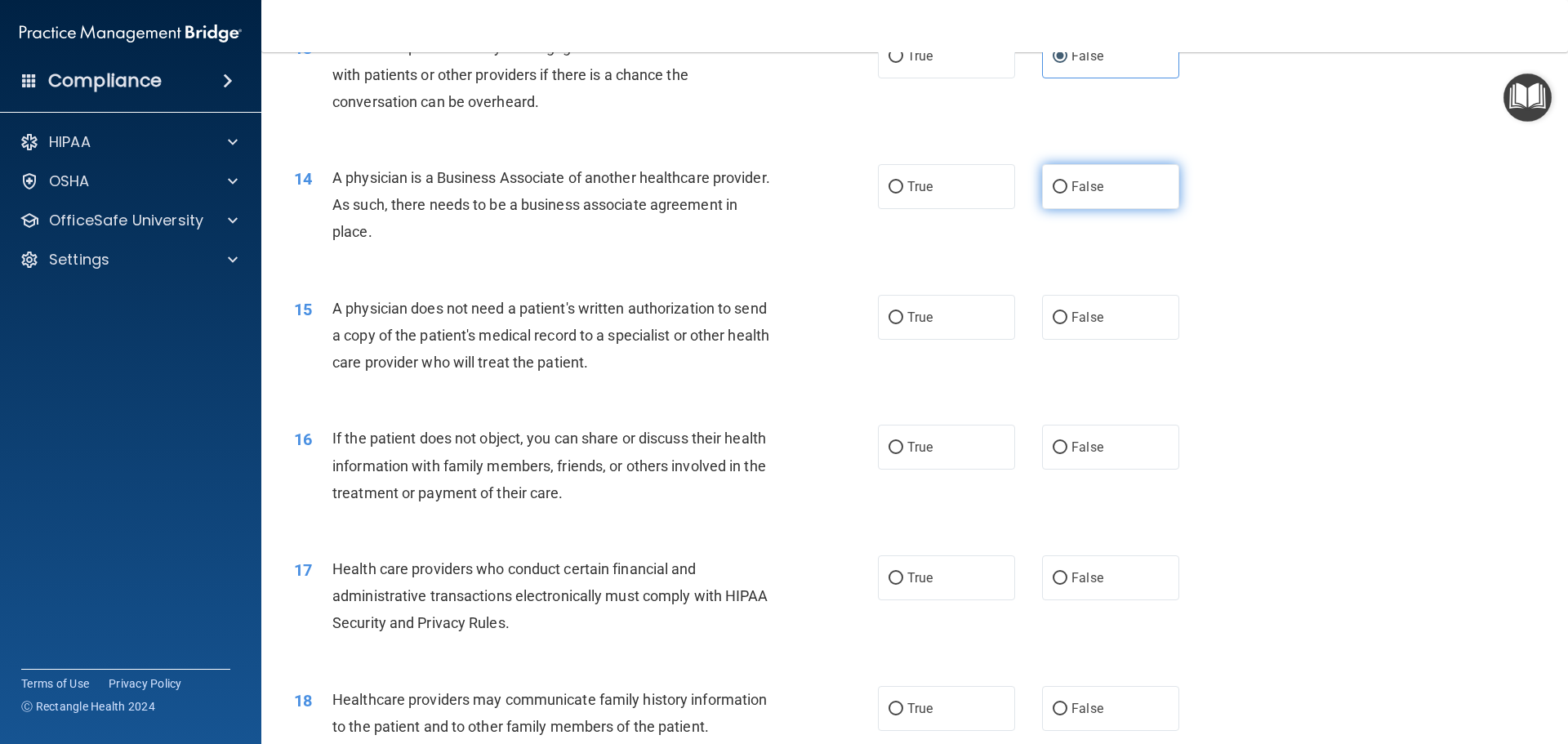
click at [1126, 192] on label "False" at bounding box center [1110, 186] width 137 height 45
click at [1067, 192] on input "False" at bounding box center [1060, 187] width 15 height 12
radio input "true"
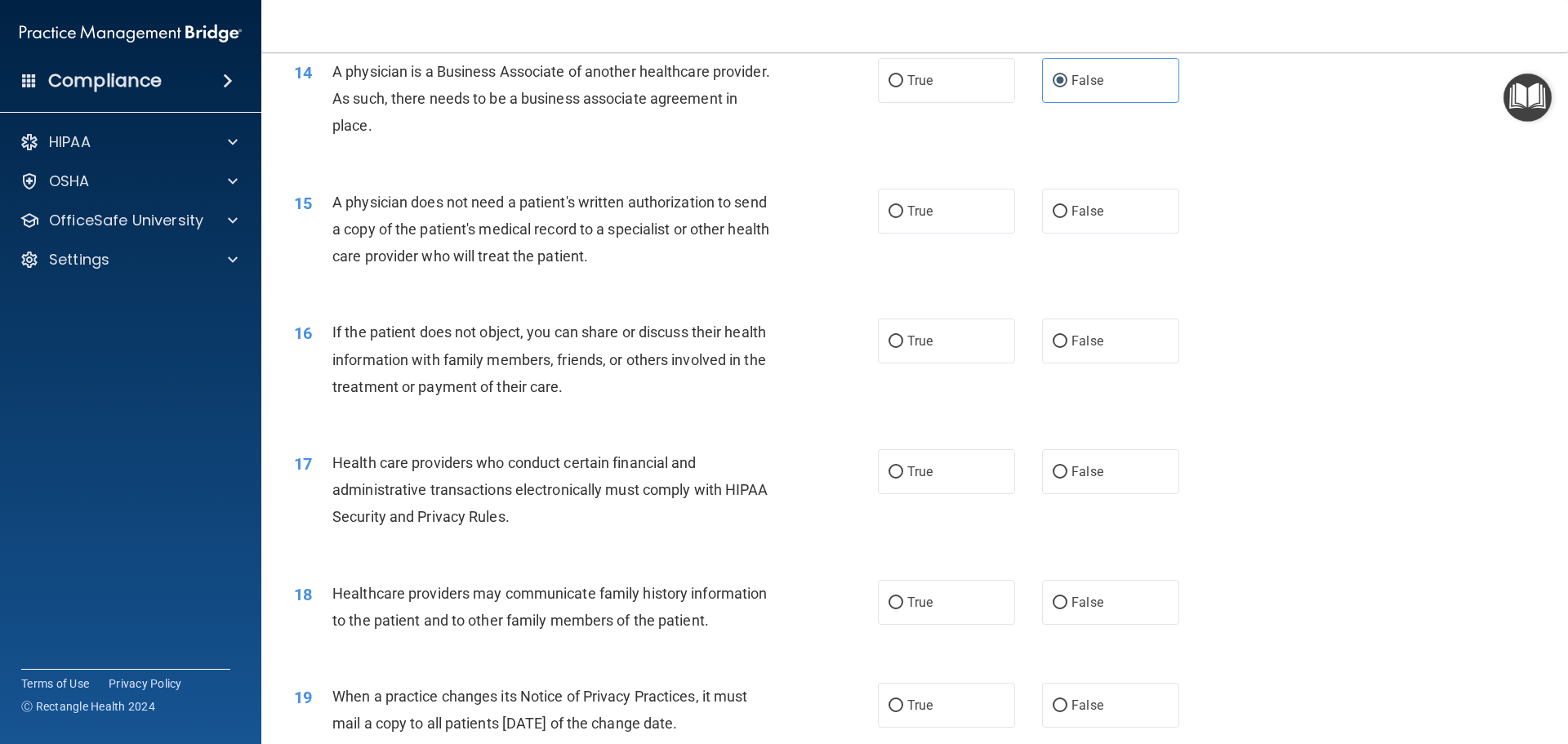
scroll to position [1633, 0]
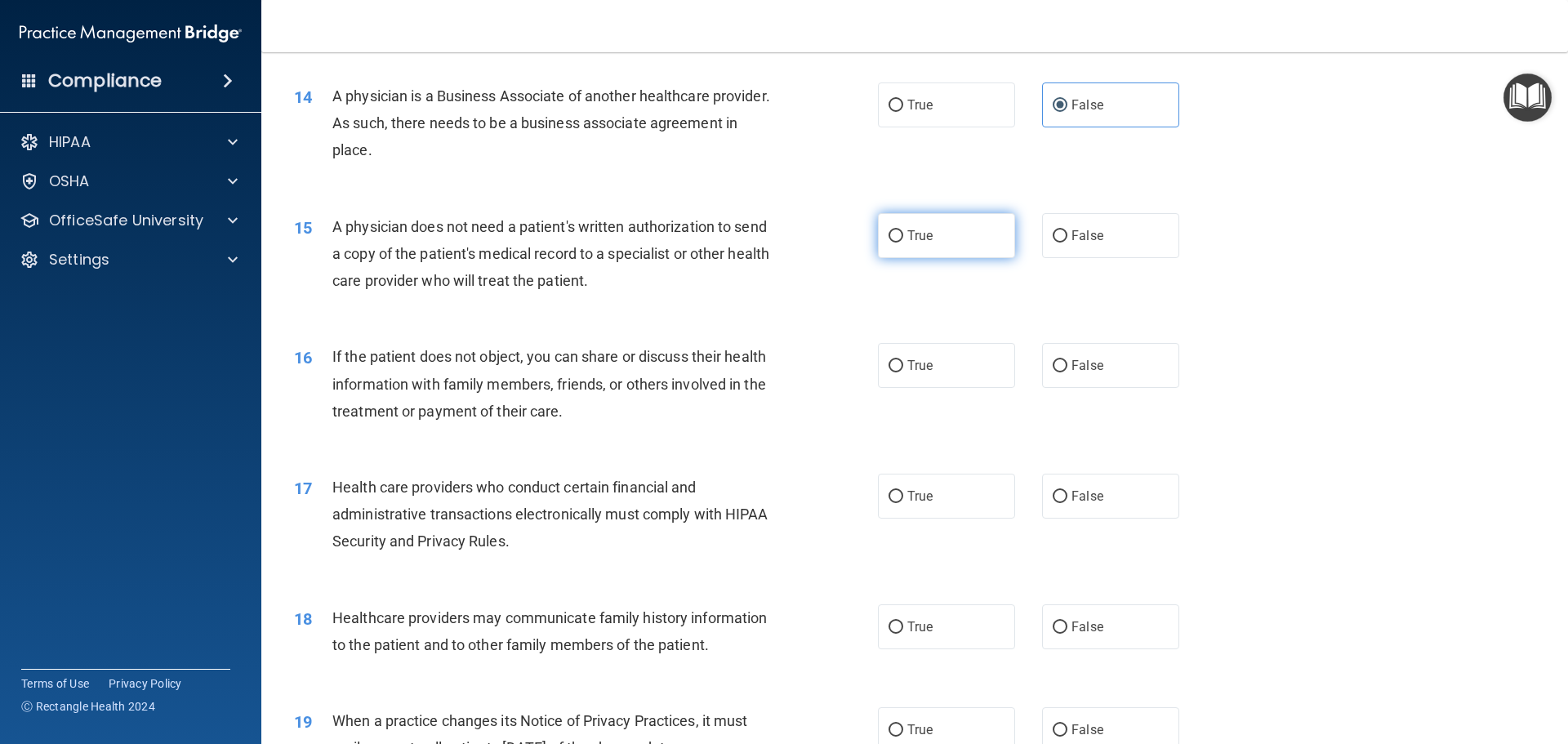
click at [964, 251] on label "True" at bounding box center [946, 235] width 137 height 45
click at [903, 243] on input "True" at bounding box center [896, 236] width 15 height 12
radio input "true"
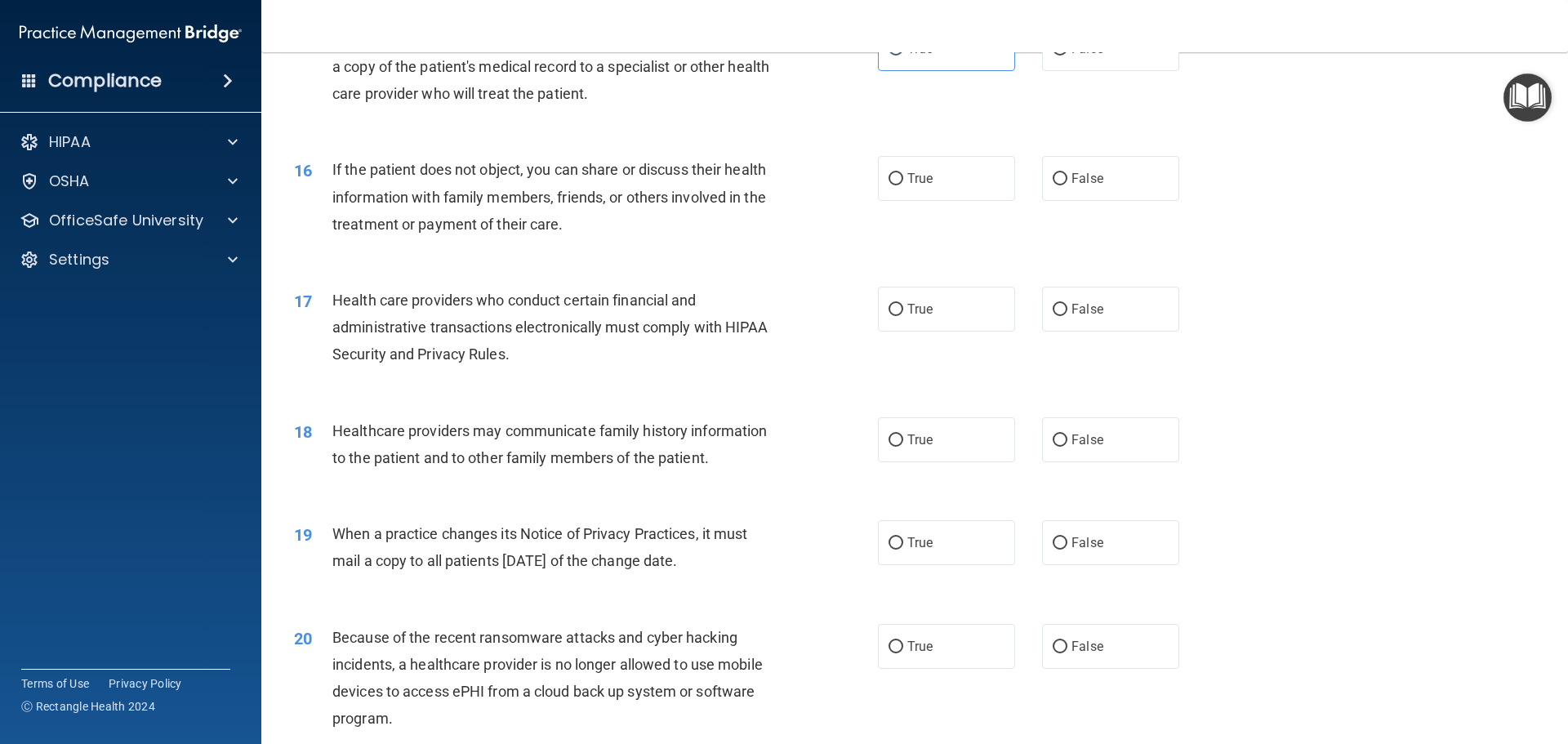
scroll to position [1817, 0]
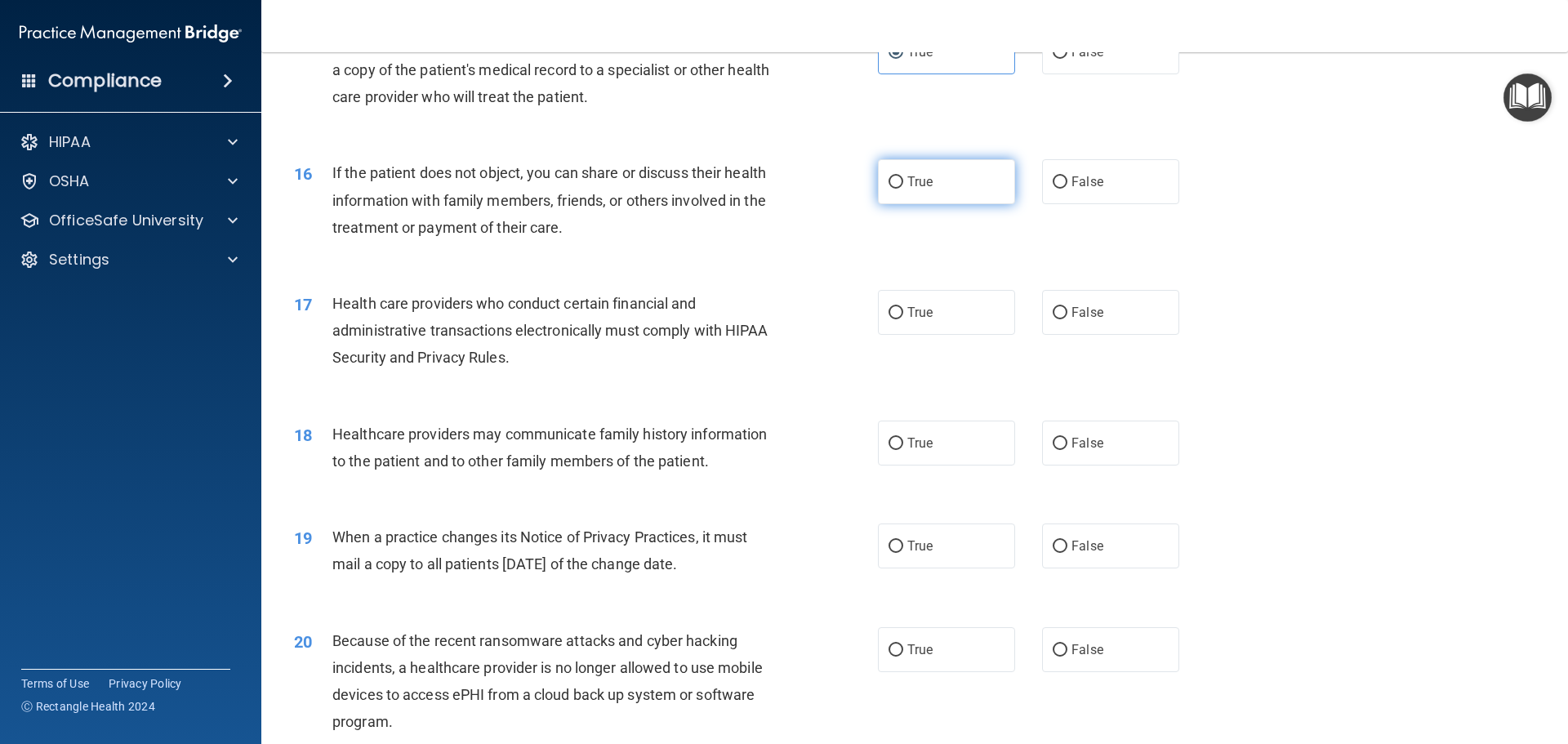
click at [907, 188] on span "True" at bounding box center [920, 181] width 25 height 16
click at [903, 188] on input "True" at bounding box center [896, 182] width 15 height 12
radio input "true"
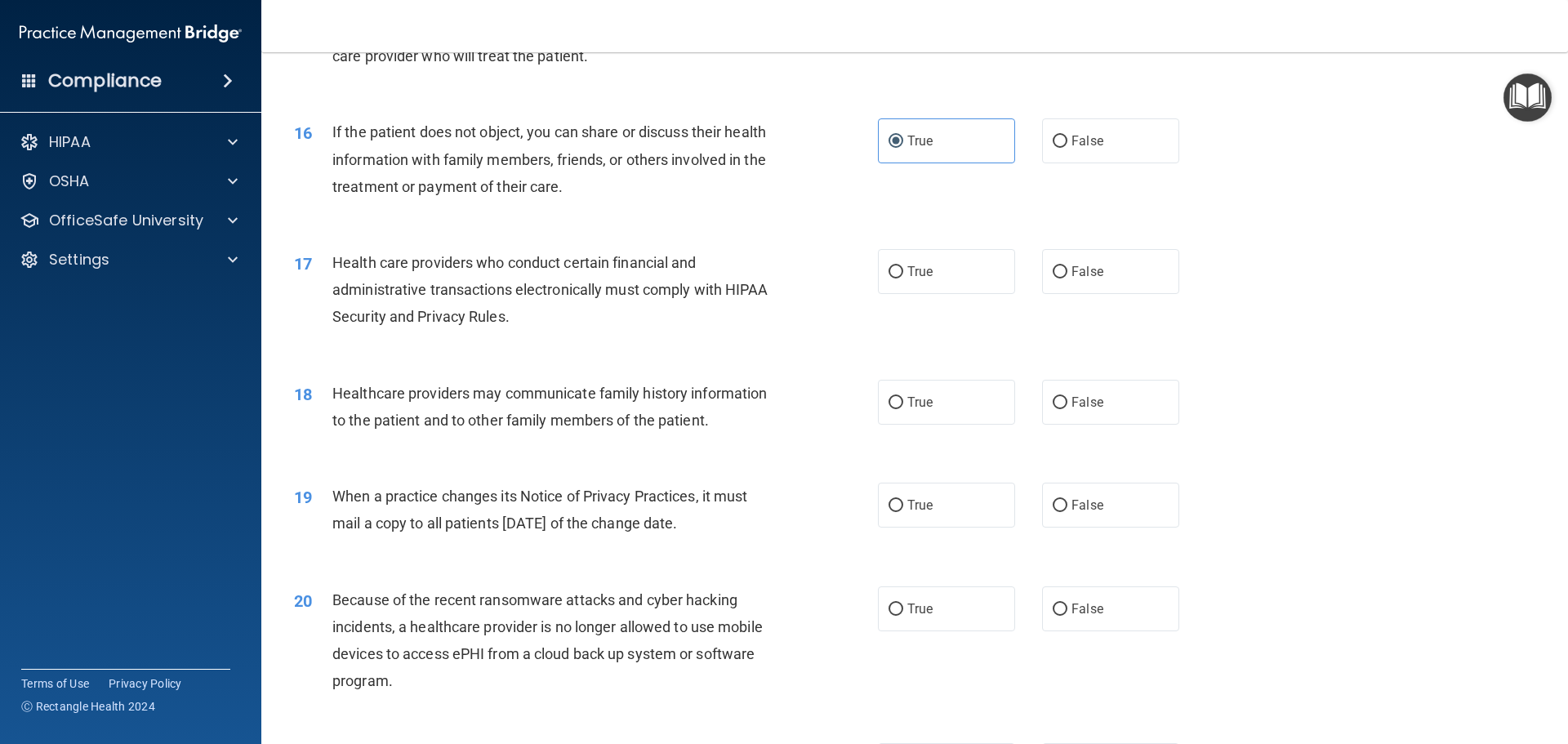
scroll to position [1878, 0]
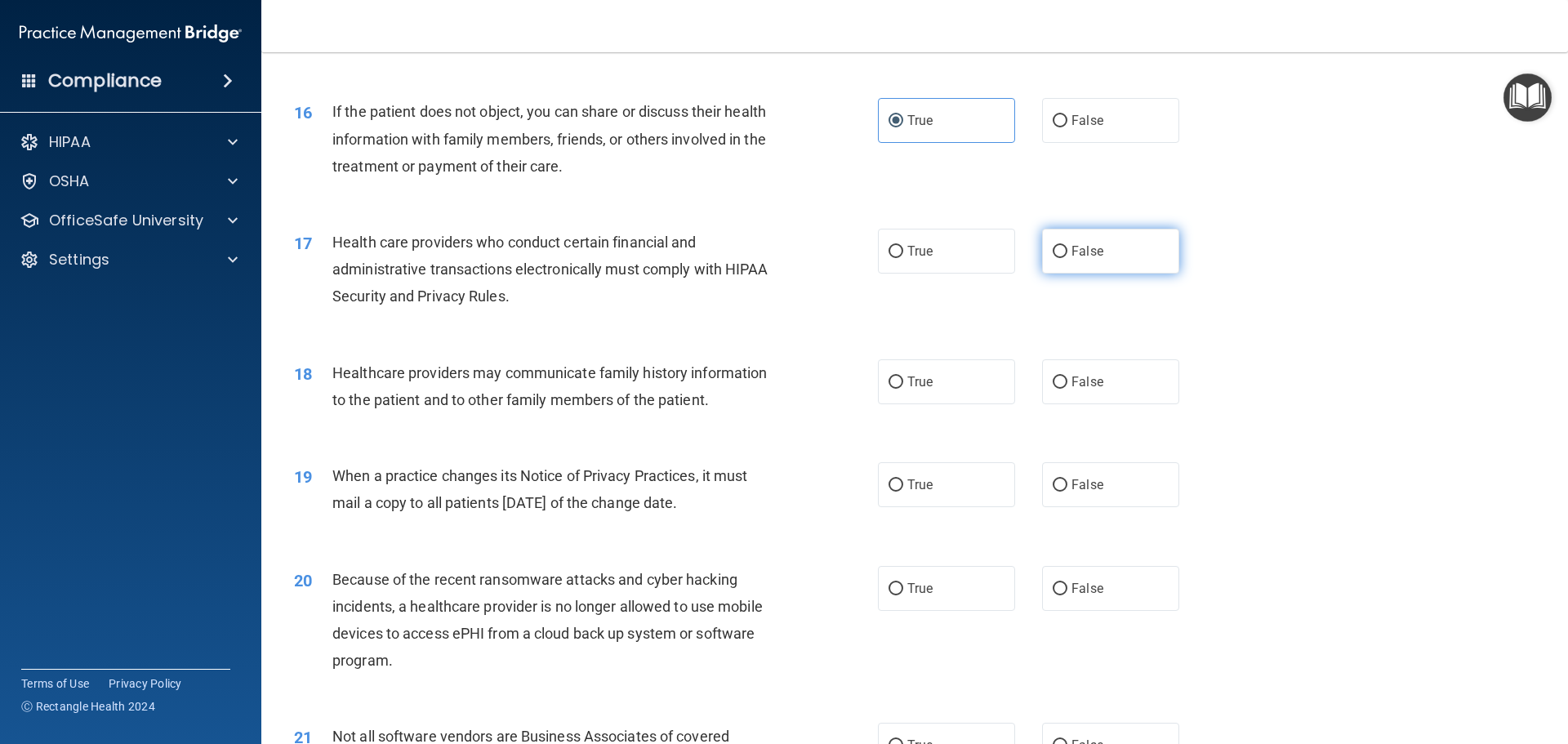
click at [1072, 255] on span "False" at bounding box center [1087, 251] width 32 height 16
click at [1067, 255] on input "False" at bounding box center [1060, 252] width 15 height 12
radio input "true"
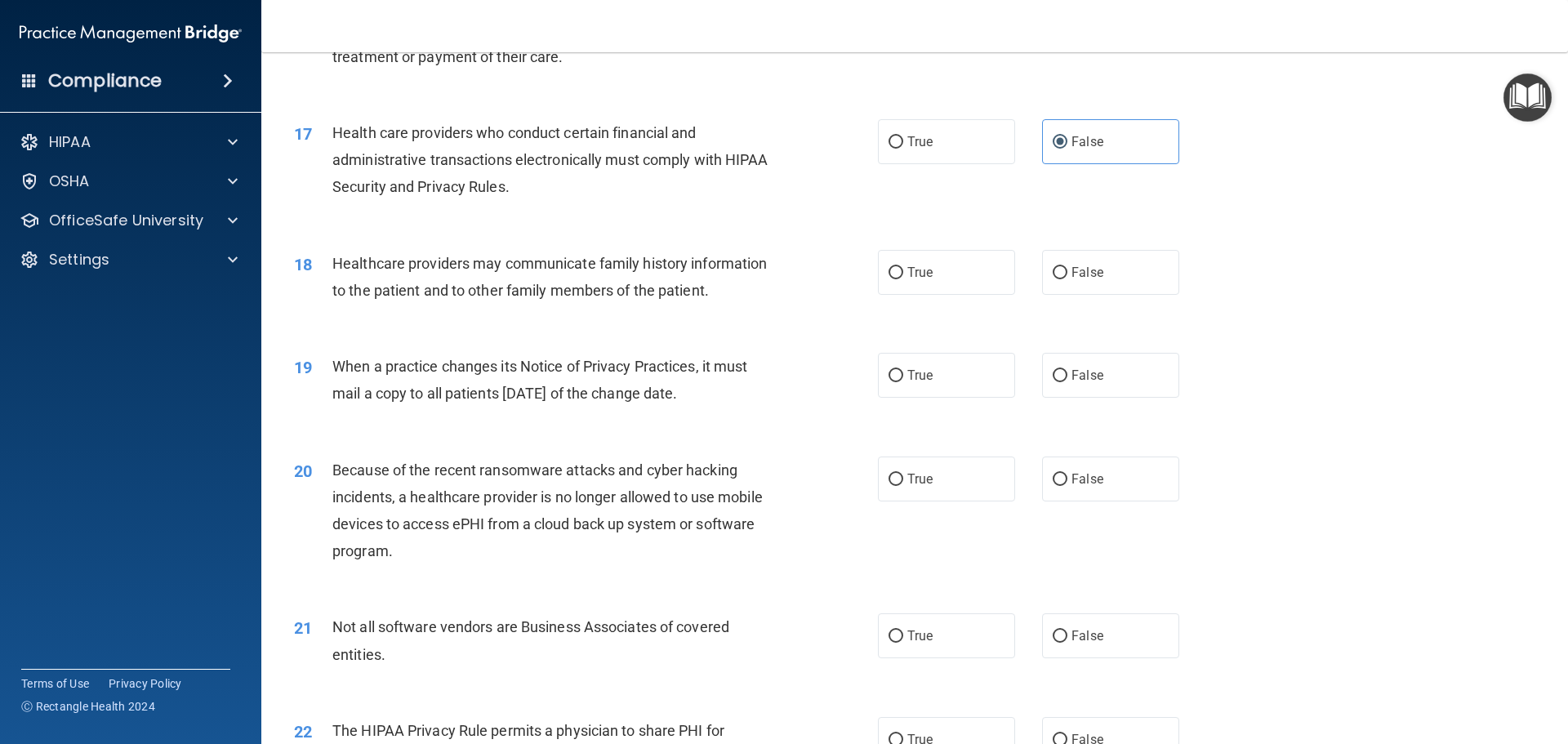
scroll to position [2021, 0]
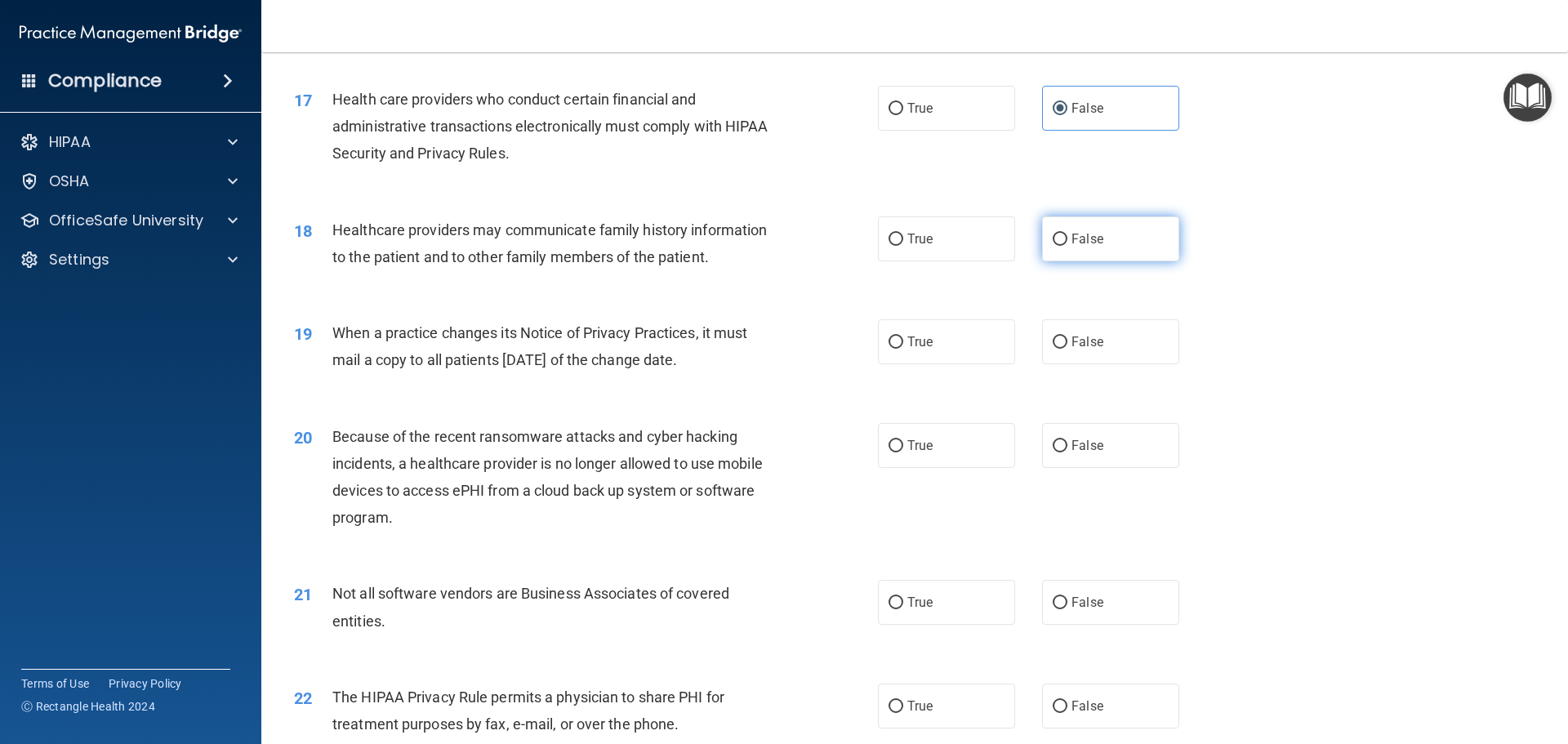
click at [1118, 258] on label "False" at bounding box center [1110, 239] width 137 height 45
click at [1067, 246] on input "False" at bounding box center [1060, 240] width 15 height 12
radio input "true"
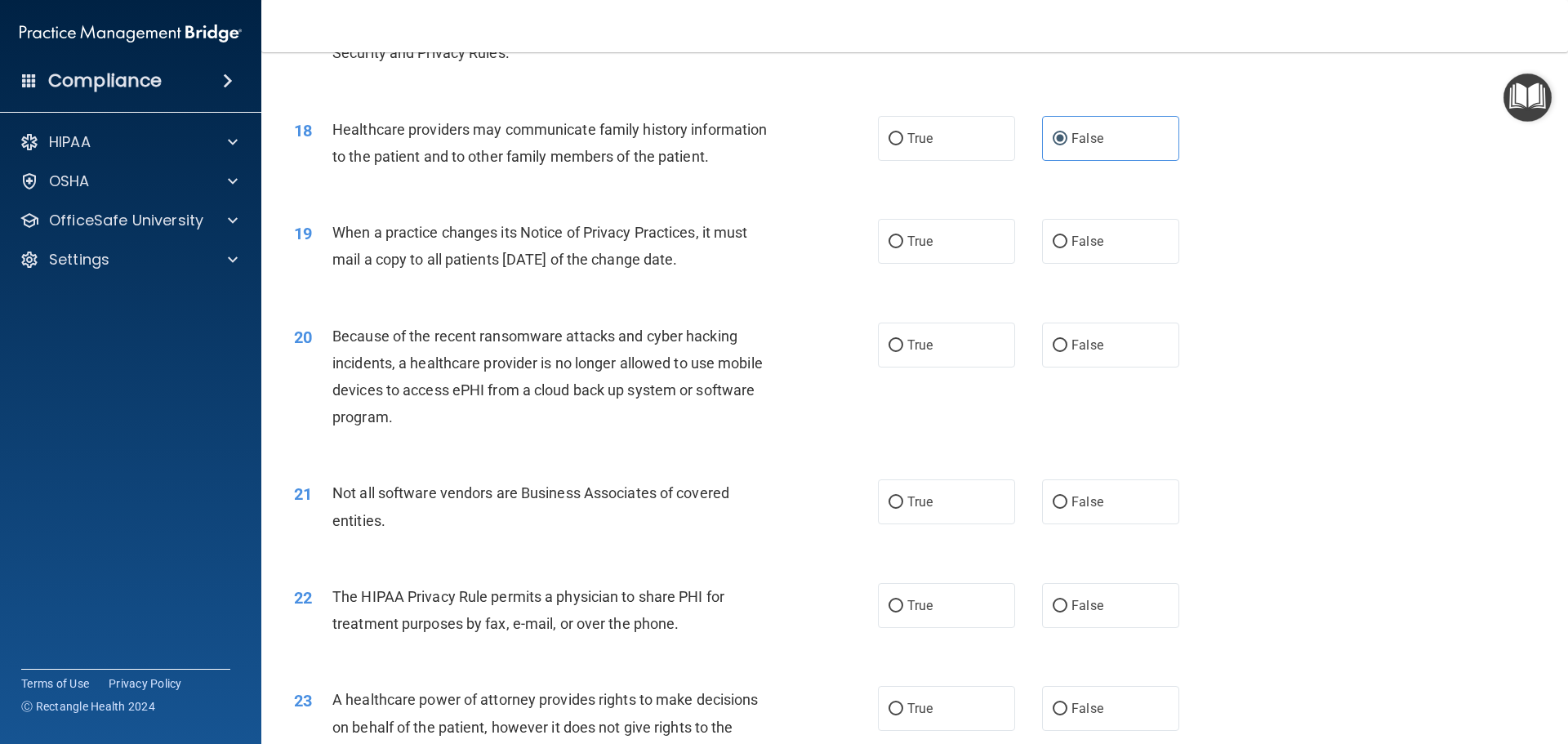
scroll to position [2123, 0]
click at [938, 242] on label "True" at bounding box center [946, 240] width 137 height 45
click at [903, 242] on input "True" at bounding box center [896, 240] width 15 height 12
radio input "true"
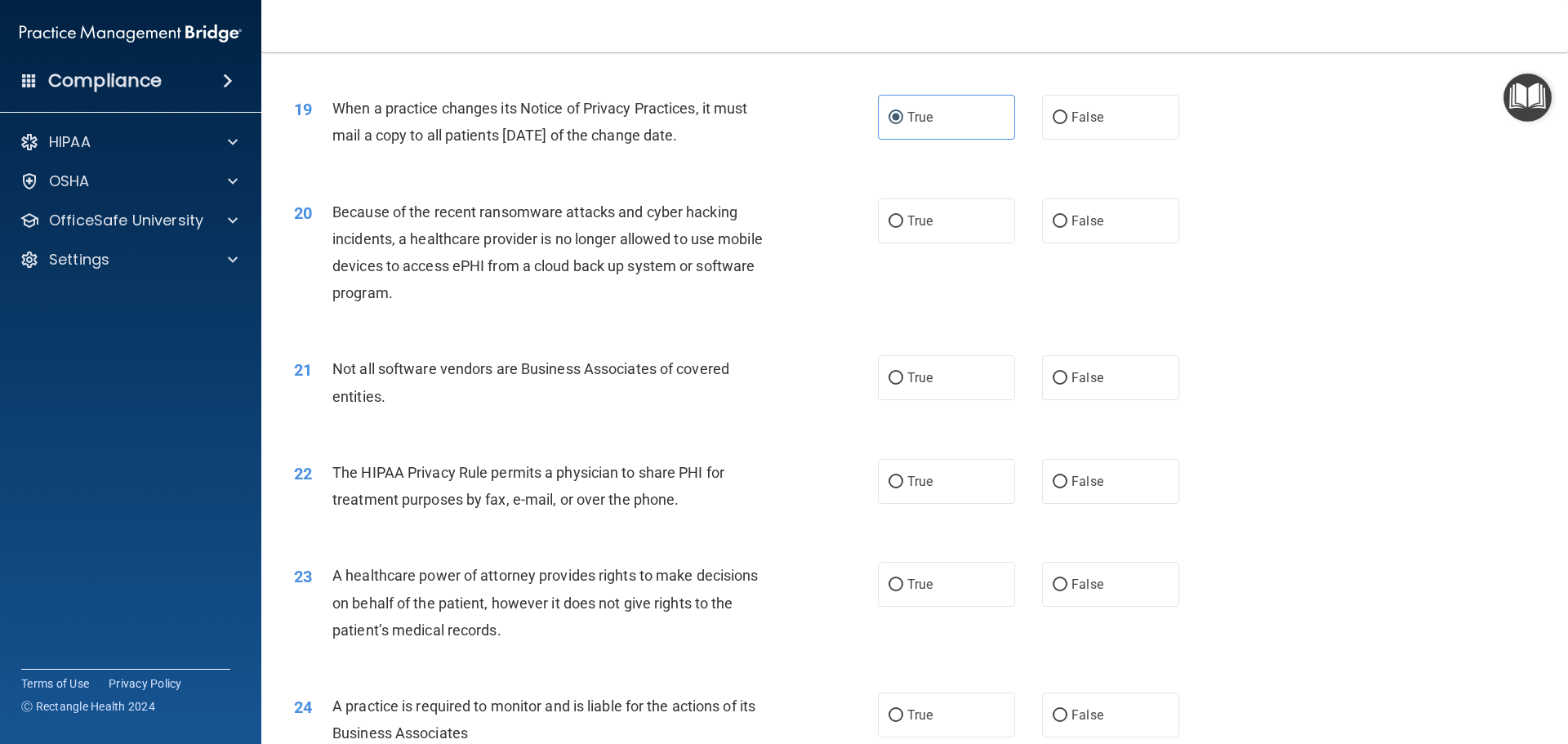
scroll to position [2286, 0]
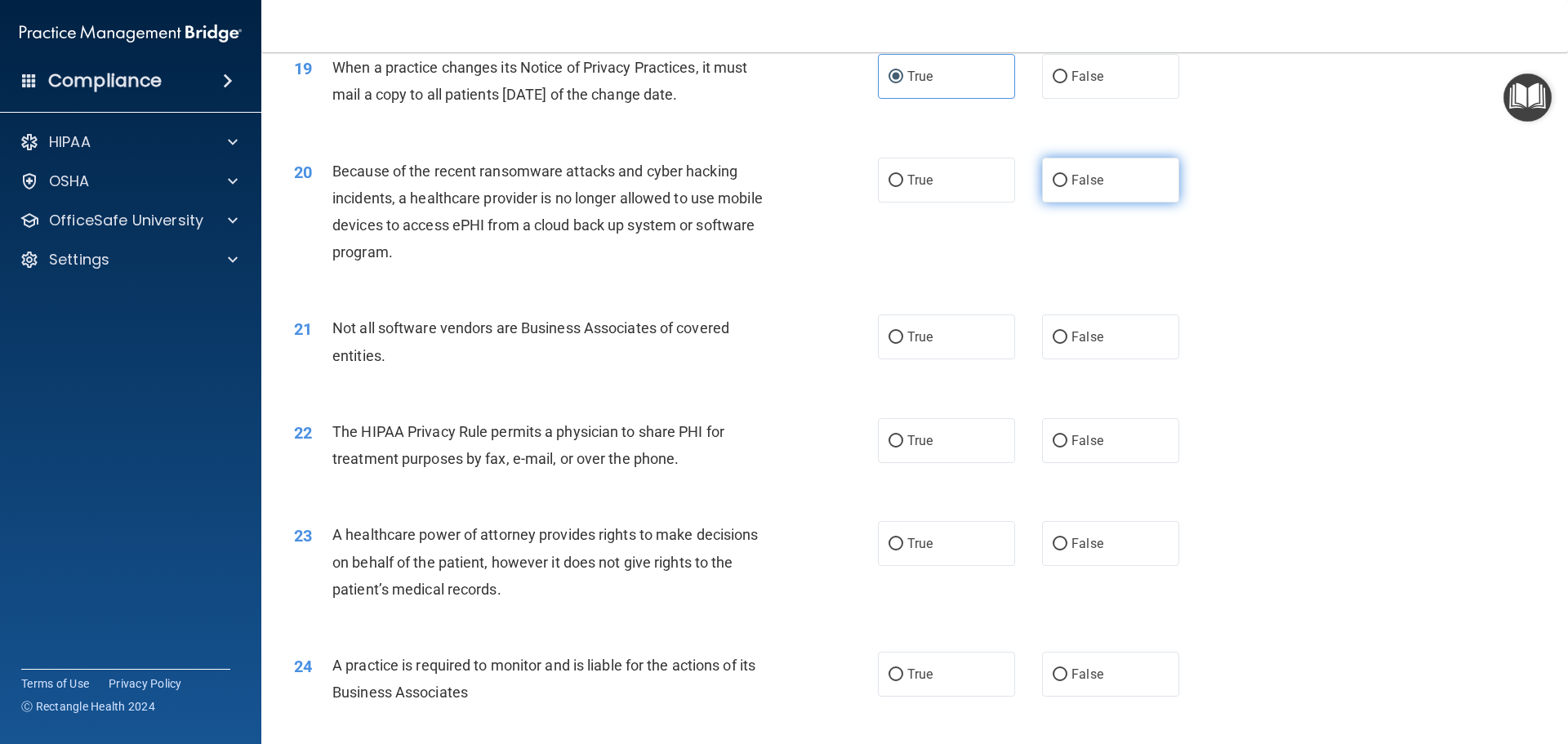
click at [1051, 189] on label "False" at bounding box center [1110, 180] width 137 height 45
click at [1053, 187] on input "False" at bounding box center [1060, 180] width 15 height 12
radio input "true"
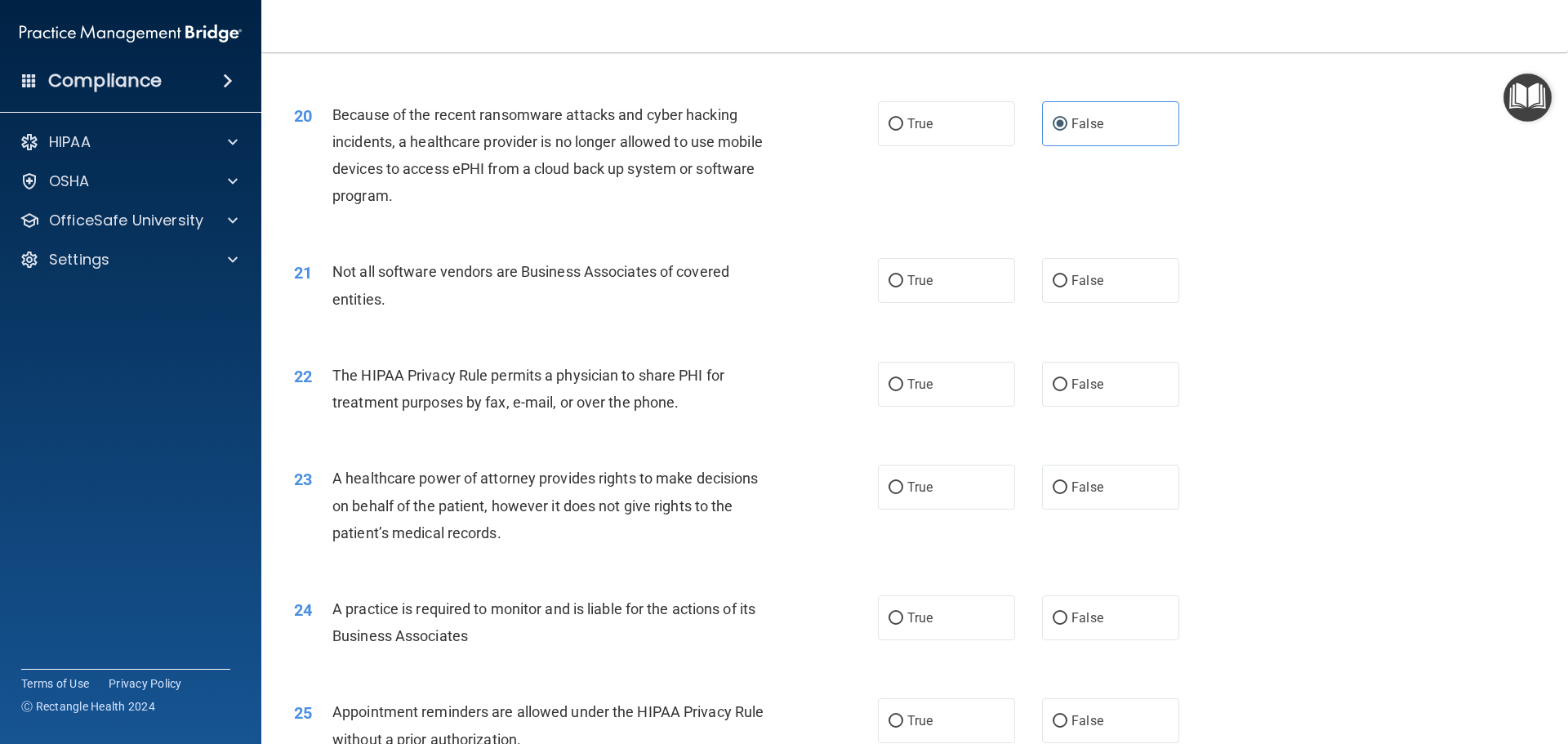
scroll to position [2307, 0]
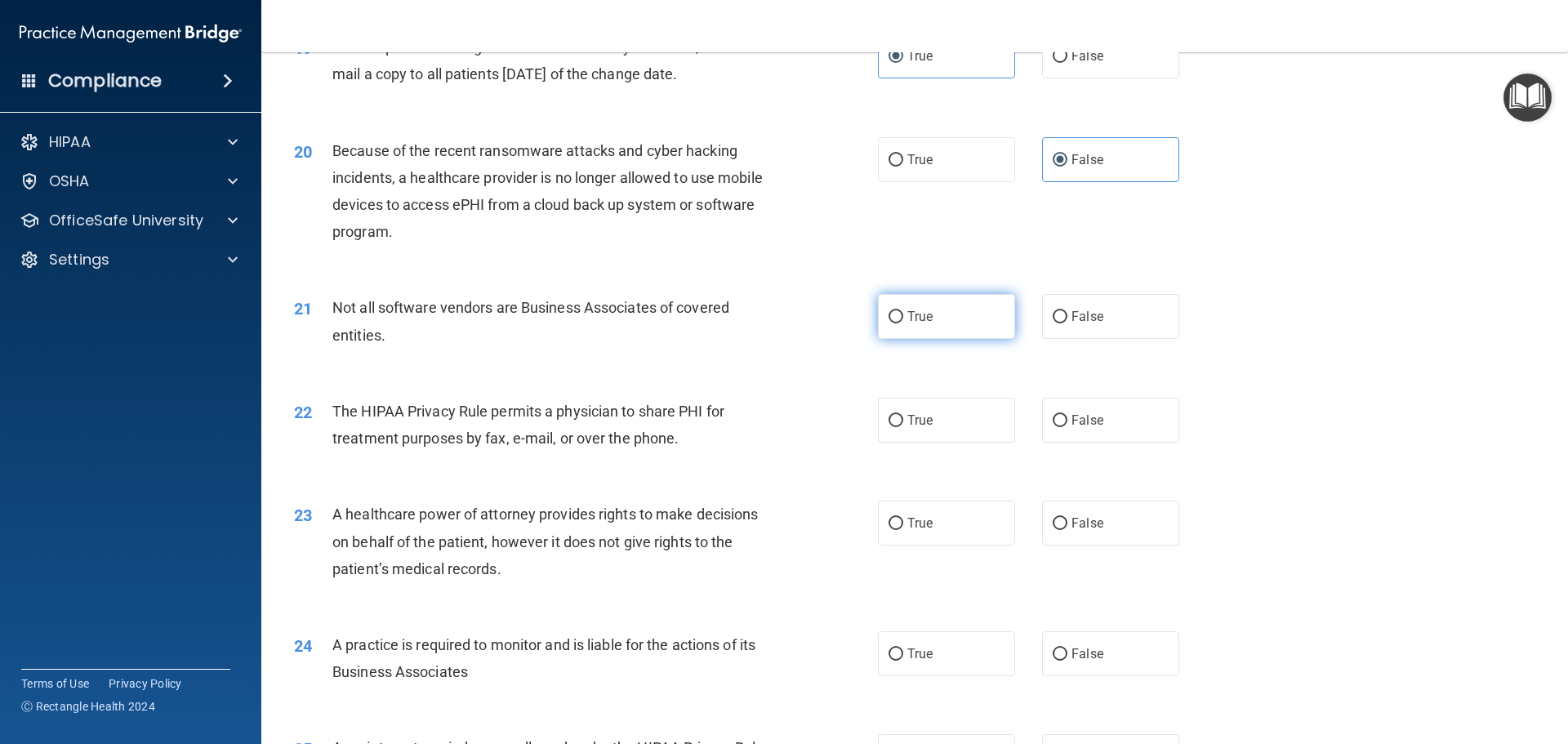
click at [898, 310] on label "True" at bounding box center [946, 316] width 137 height 45
click at [898, 311] on input "True" at bounding box center [896, 317] width 15 height 12
radio input "true"
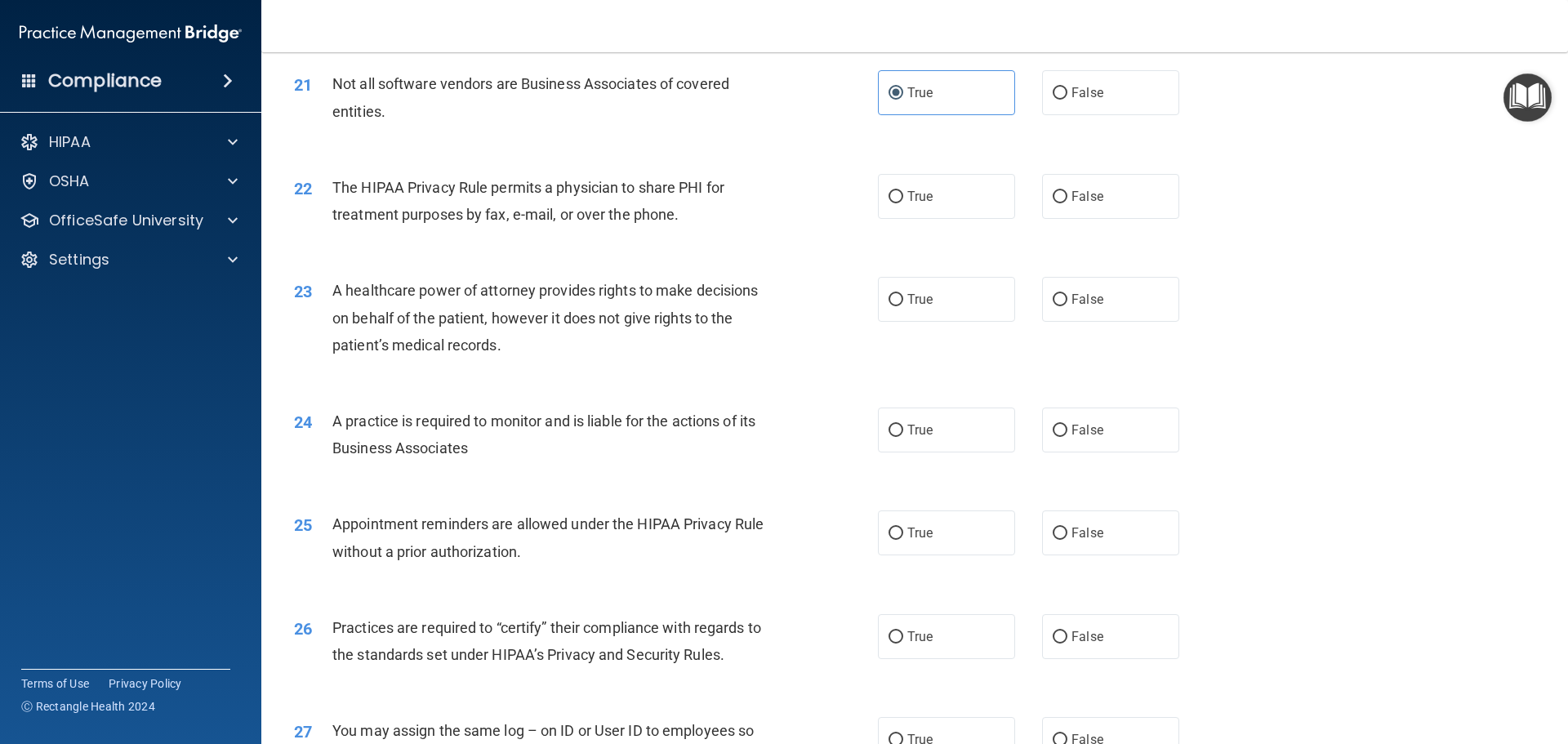
scroll to position [2552, 0]
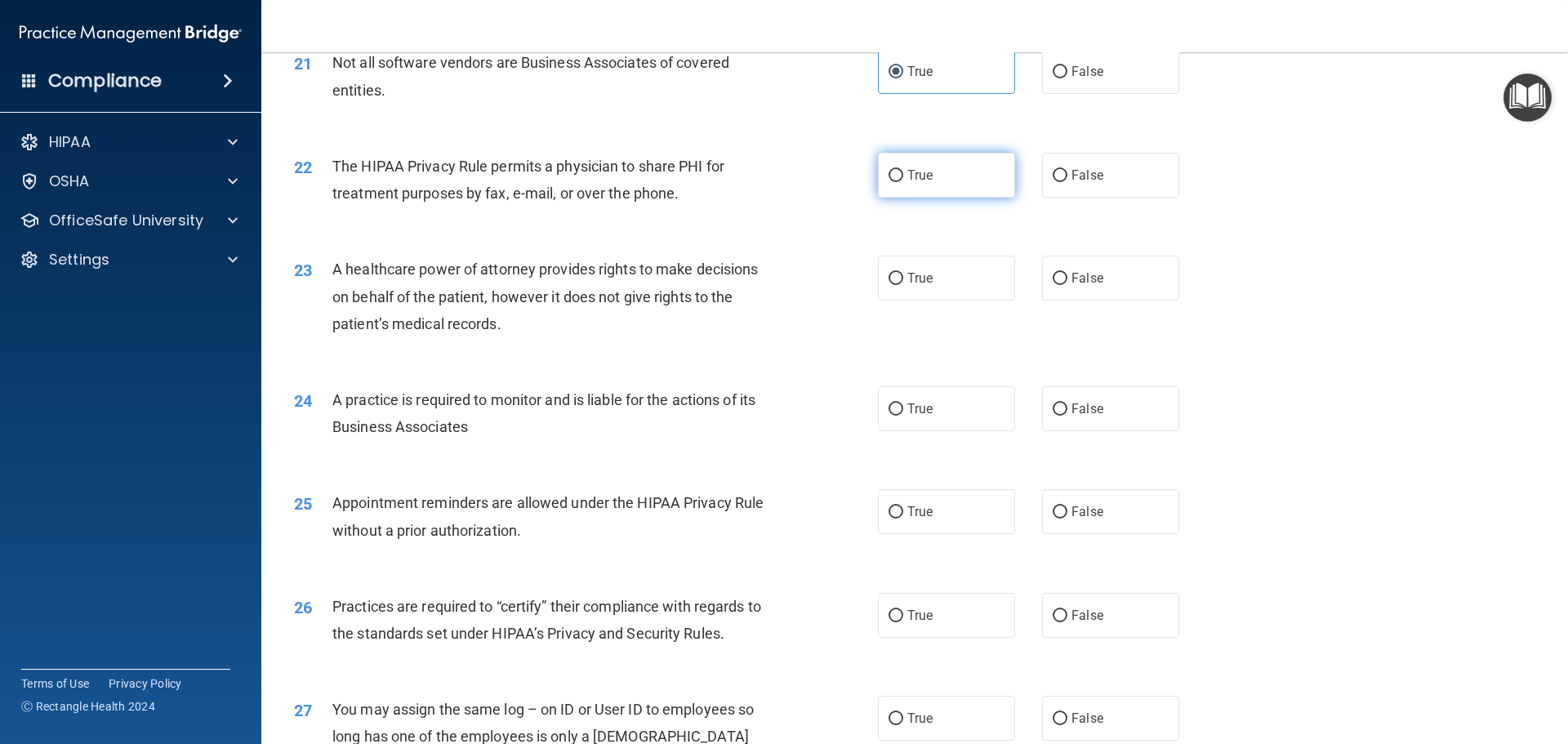
click at [971, 173] on label "True" at bounding box center [946, 175] width 137 height 45
click at [903, 173] on input "True" at bounding box center [896, 176] width 15 height 12
radio input "true"
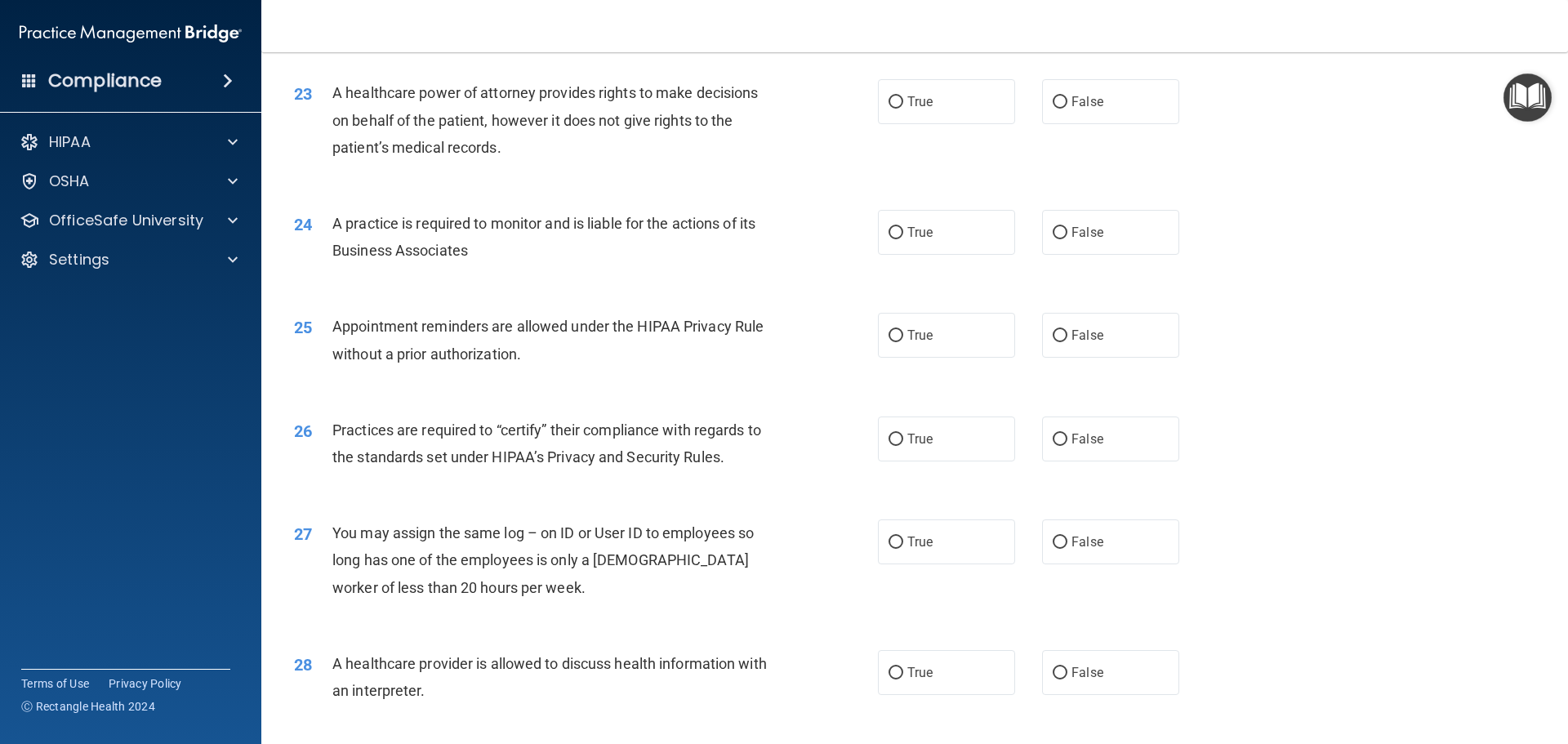
scroll to position [2715, 0]
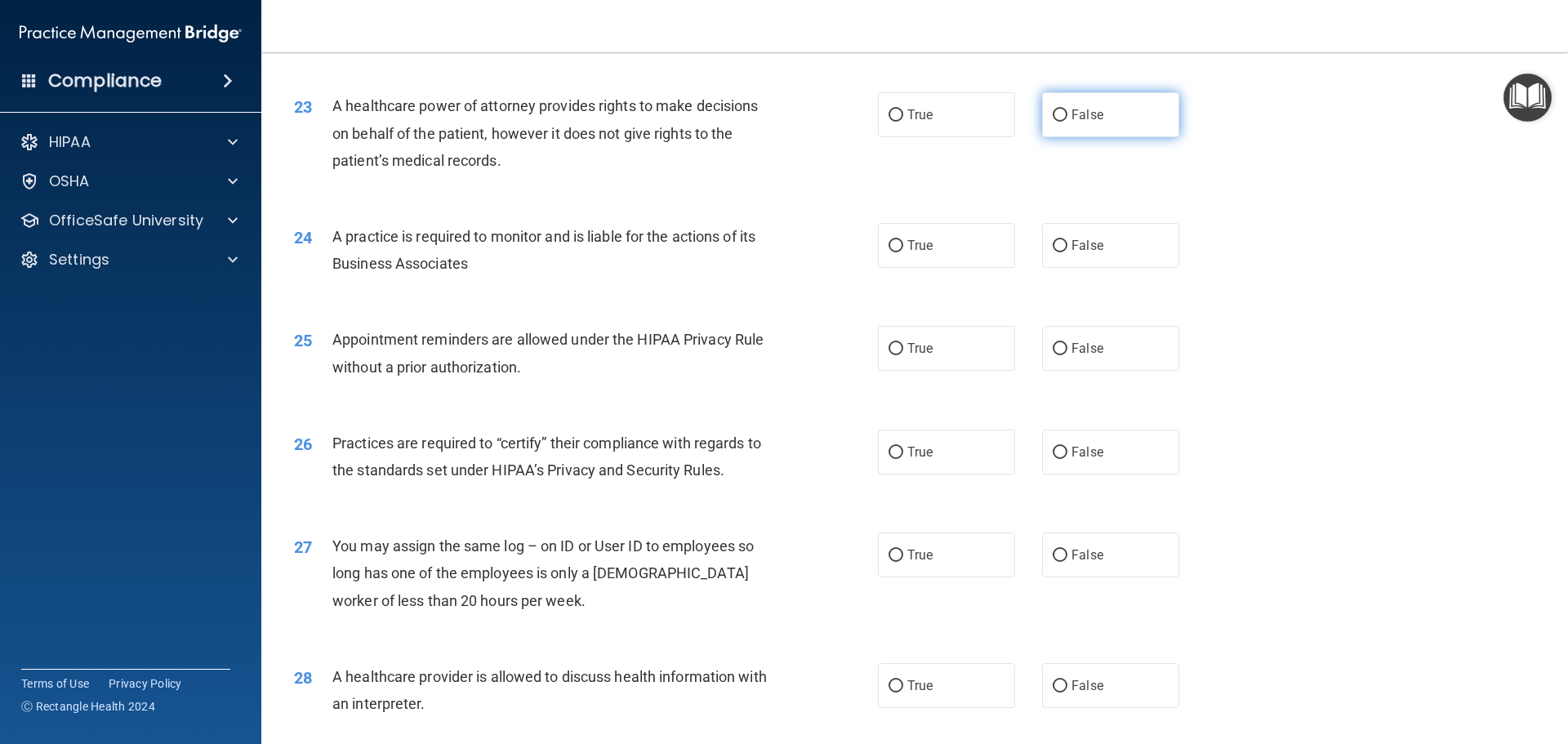
click at [1109, 119] on label "False" at bounding box center [1110, 114] width 137 height 45
click at [1067, 119] on input "False" at bounding box center [1060, 115] width 15 height 12
radio input "true"
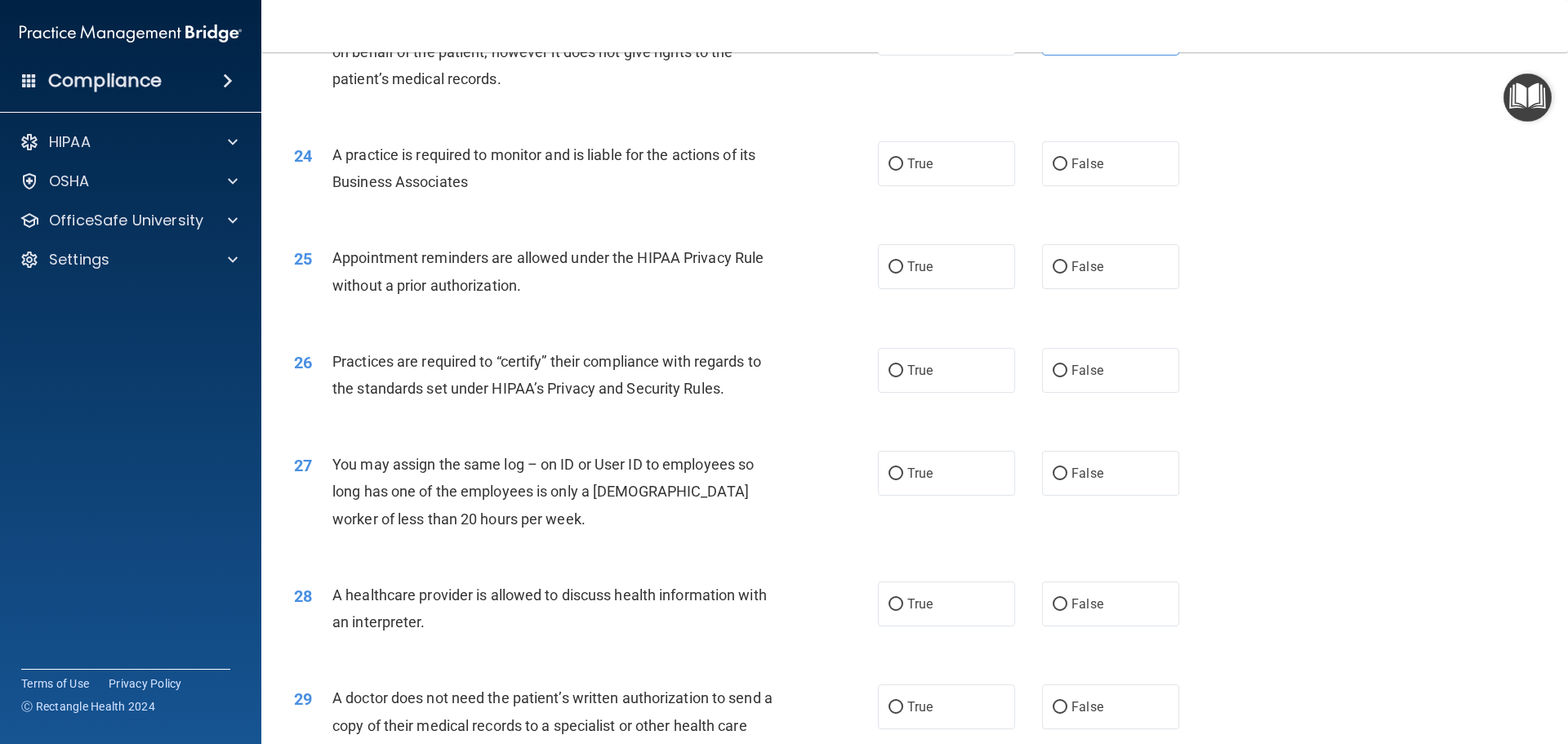
scroll to position [2817, 0]
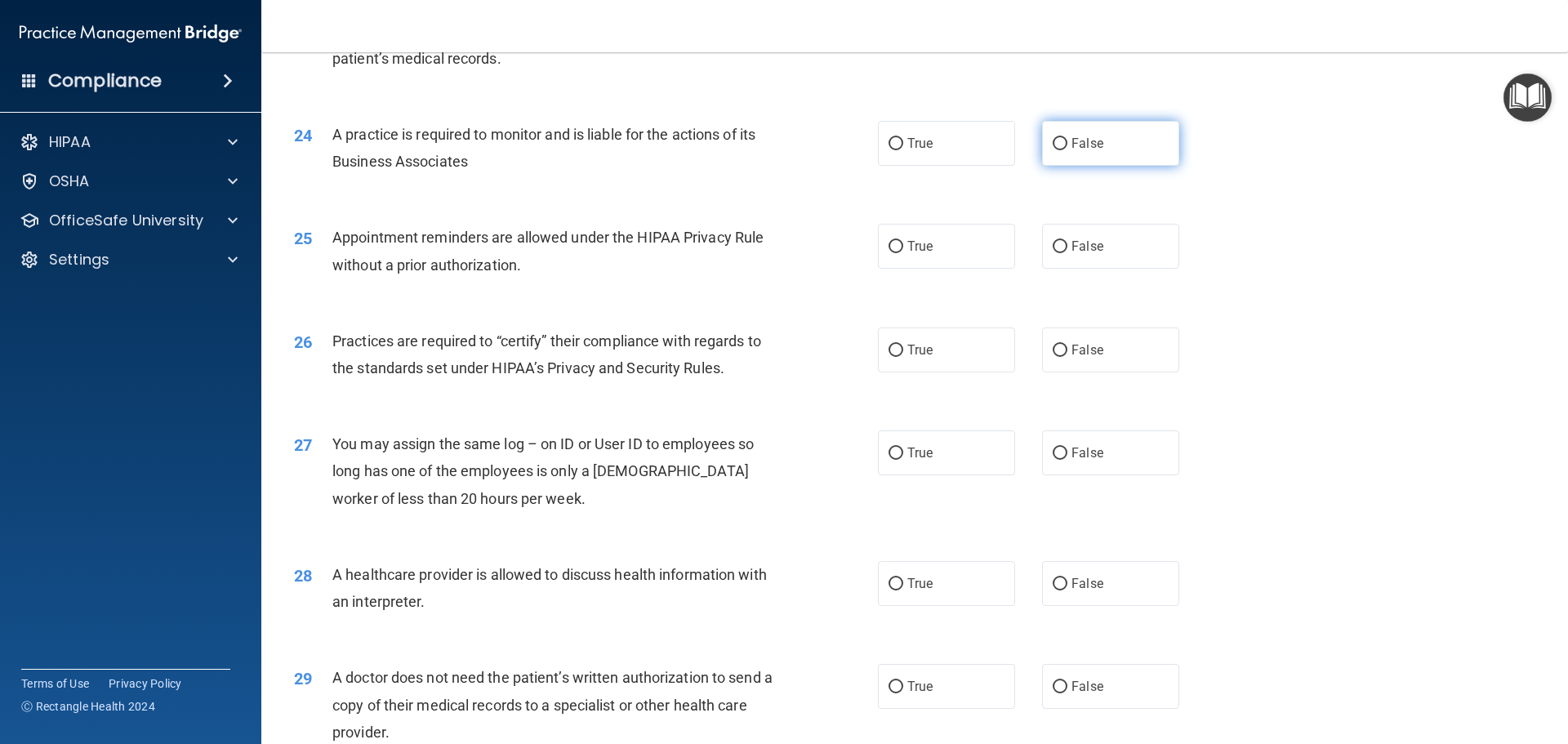
click at [1048, 160] on label "False" at bounding box center [1110, 143] width 137 height 45
click at [1053, 150] on input "False" at bounding box center [1060, 144] width 15 height 12
radio input "true"
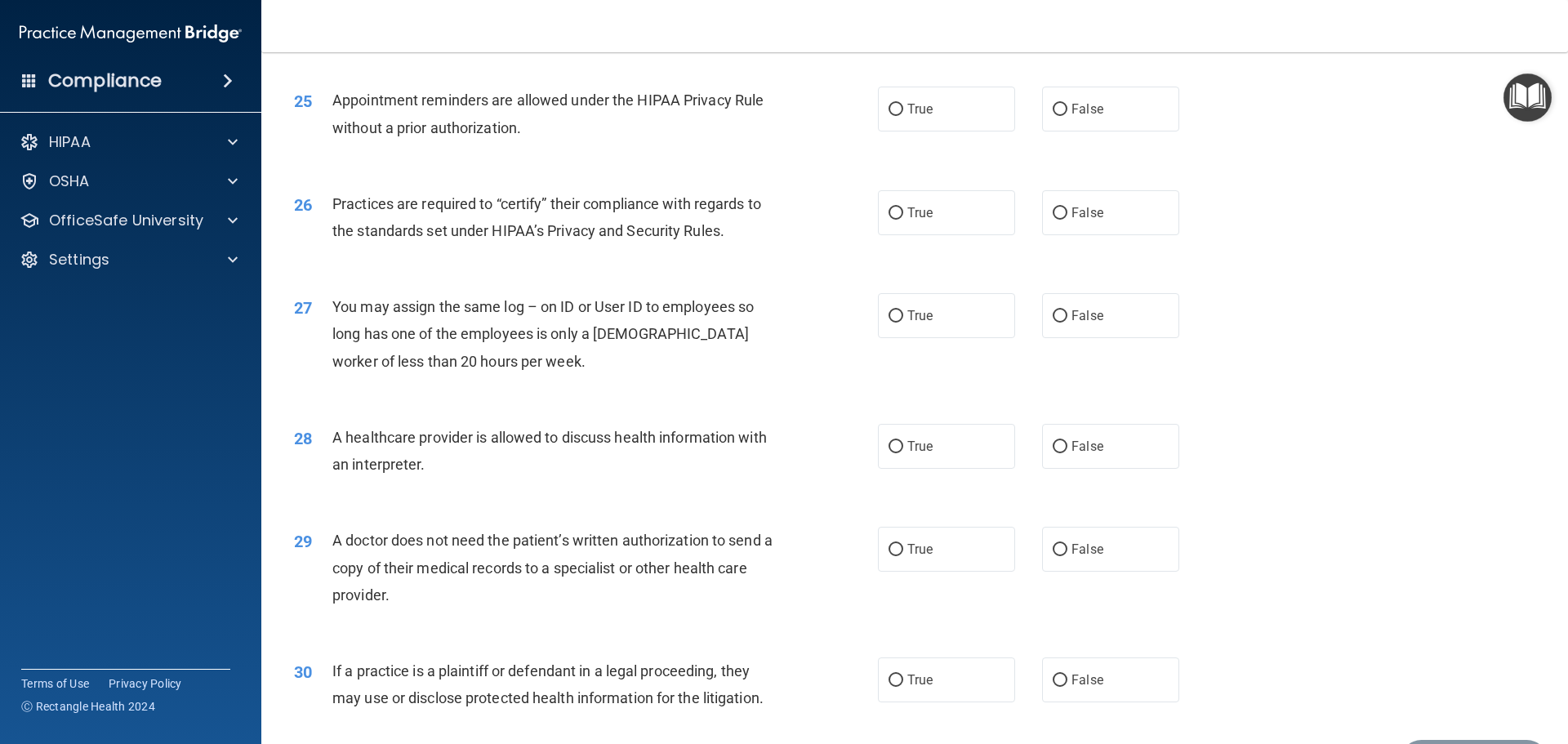
scroll to position [2960, 0]
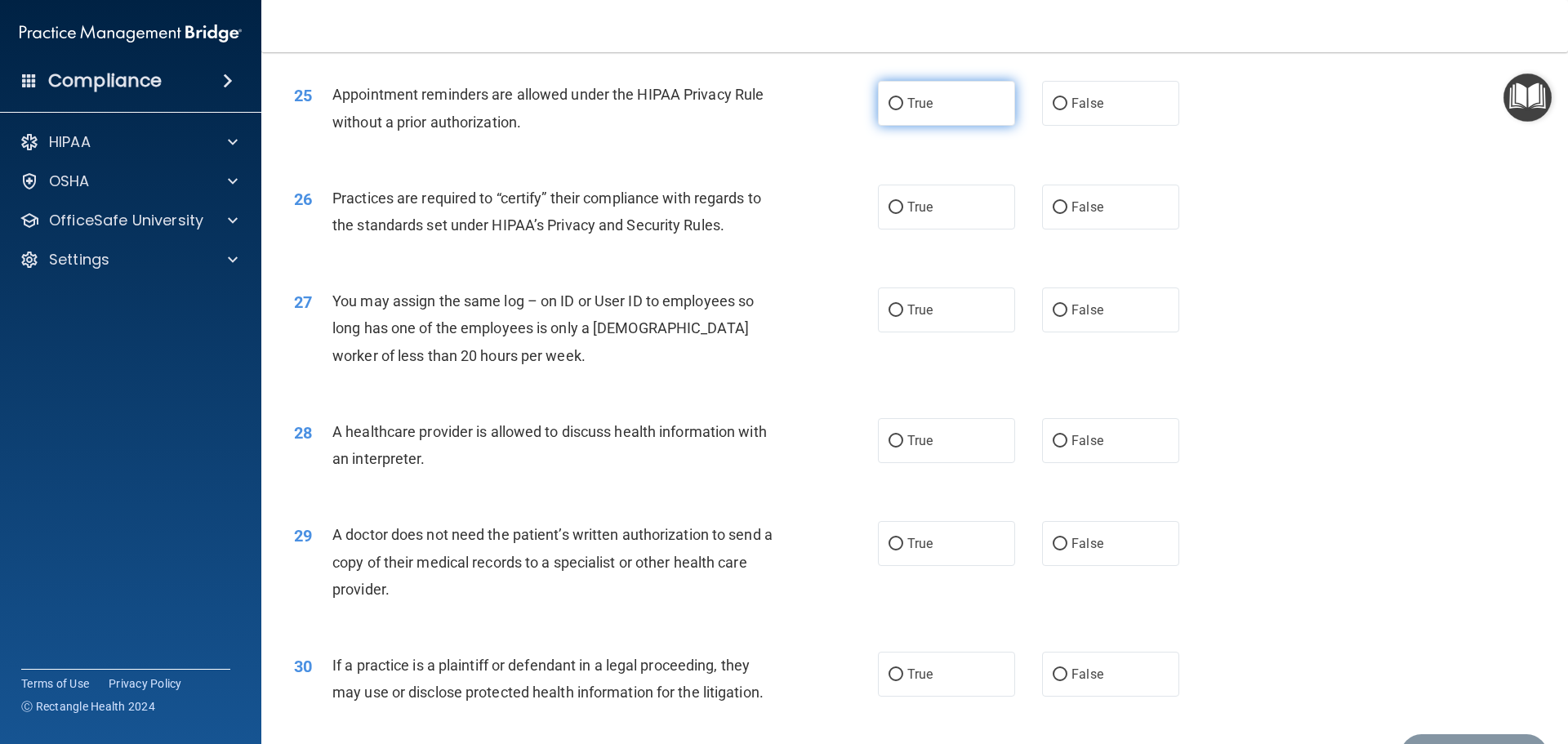
click at [930, 115] on label "True" at bounding box center [946, 103] width 137 height 45
click at [903, 110] on input "True" at bounding box center [896, 103] width 15 height 12
radio input "true"
click at [1053, 107] on input "False" at bounding box center [1060, 103] width 15 height 12
radio input "true"
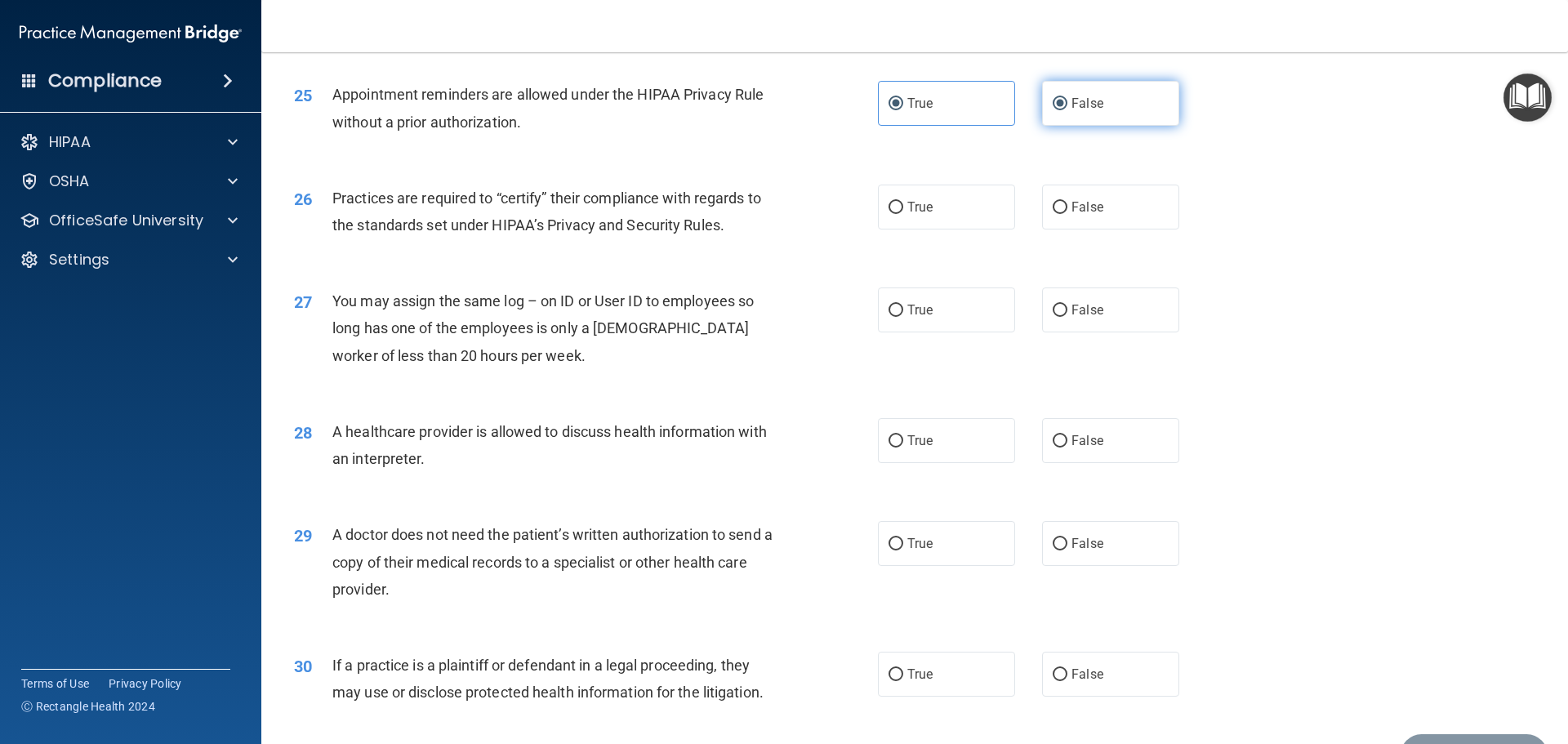
radio input "false"
click at [919, 200] on span "True" at bounding box center [920, 207] width 25 height 16
click at [903, 202] on input "True" at bounding box center [896, 208] width 15 height 12
radio input "true"
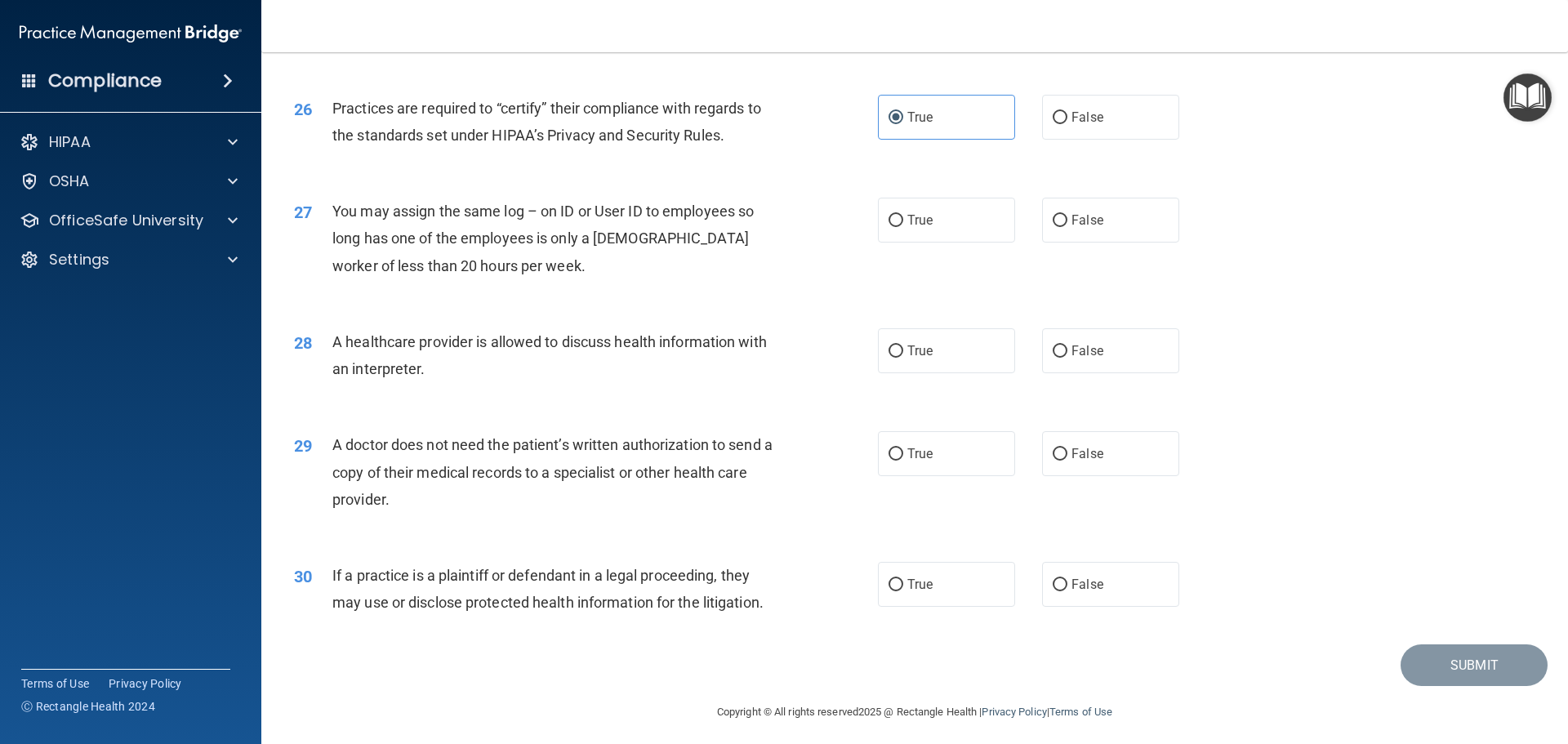
scroll to position [3057, 0]
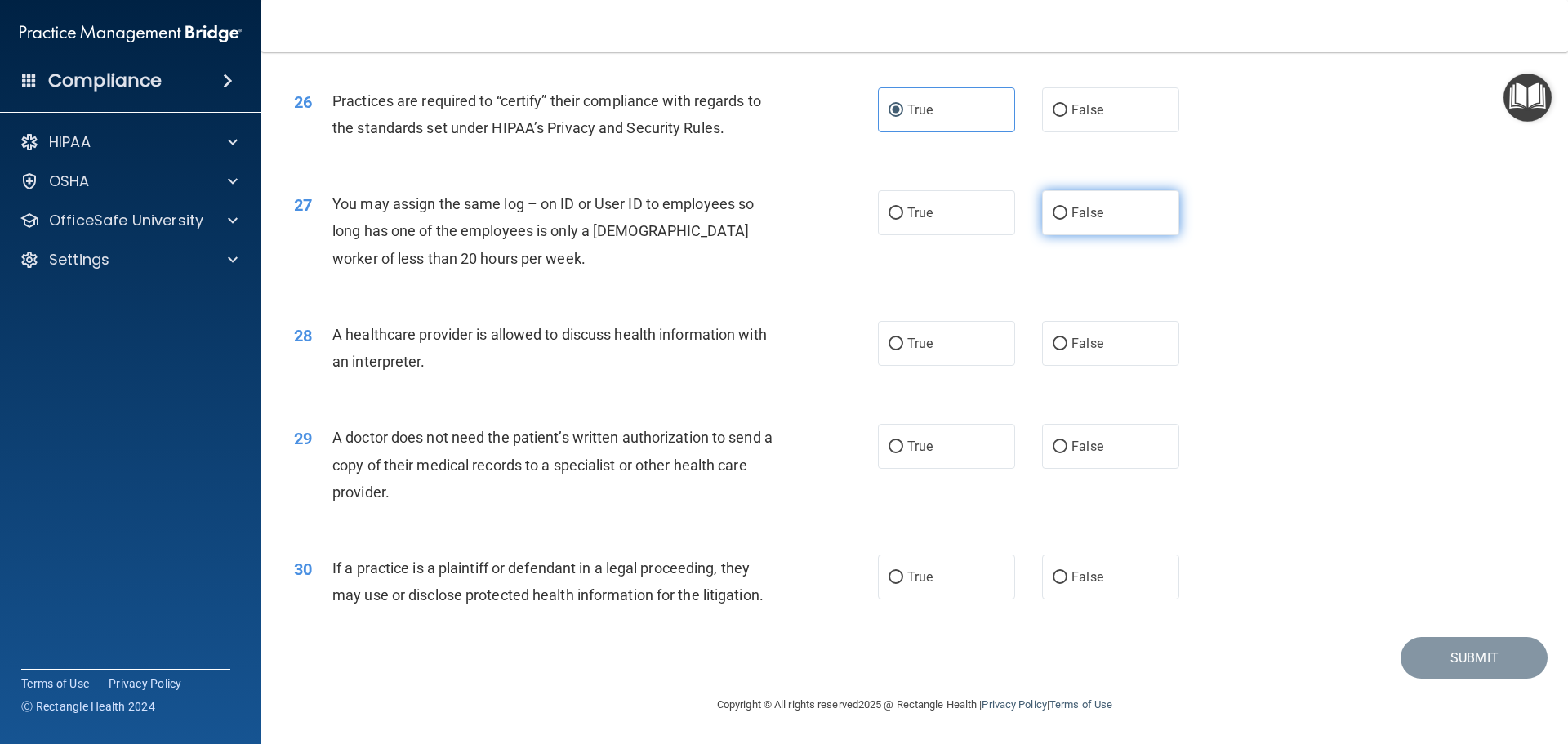
click at [1072, 226] on label "False" at bounding box center [1110, 212] width 137 height 45
click at [1067, 220] on input "False" at bounding box center [1060, 213] width 15 height 12
radio input "true"
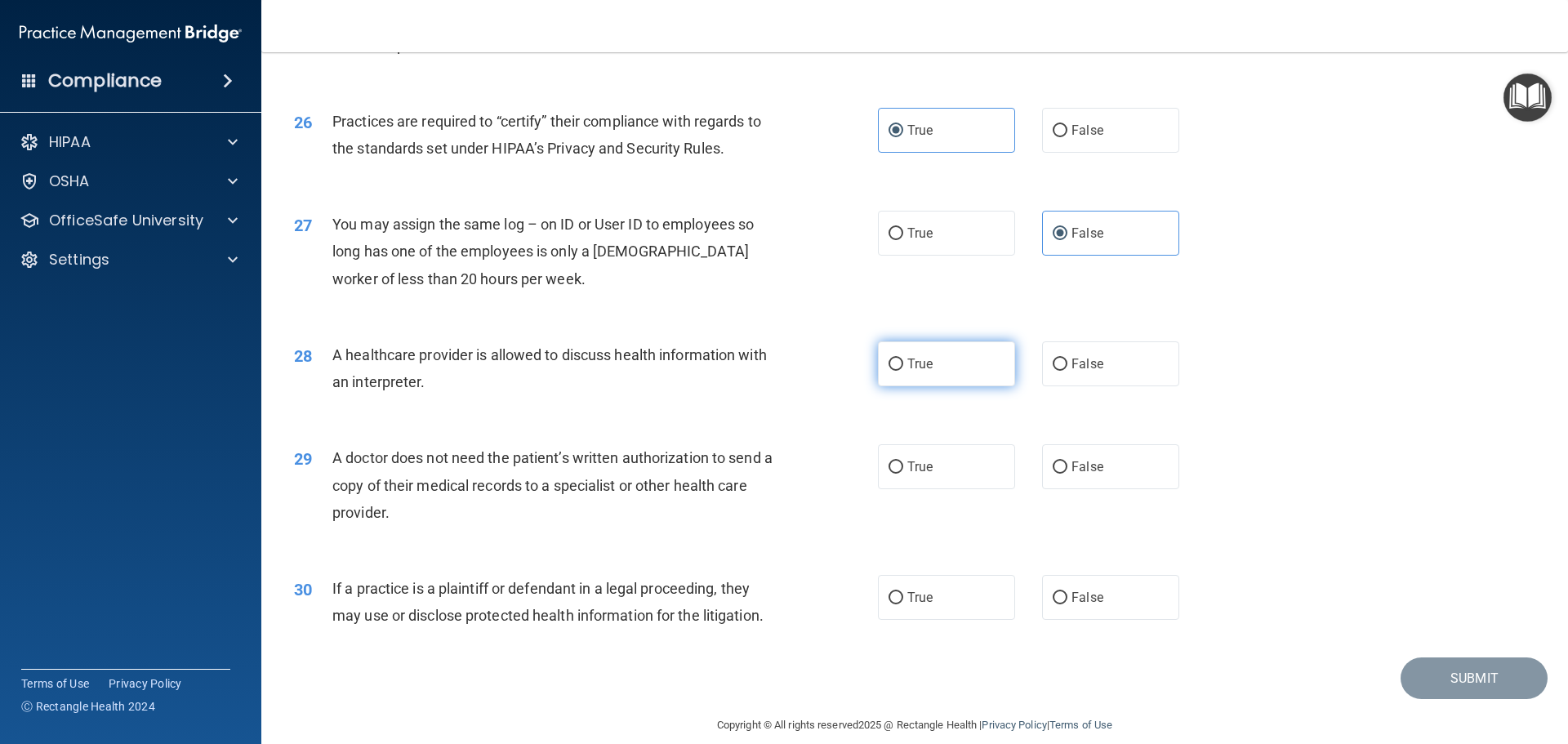
click at [924, 366] on span "True" at bounding box center [920, 363] width 25 height 16
click at [903, 366] on input "True" at bounding box center [896, 364] width 15 height 12
radio input "true"
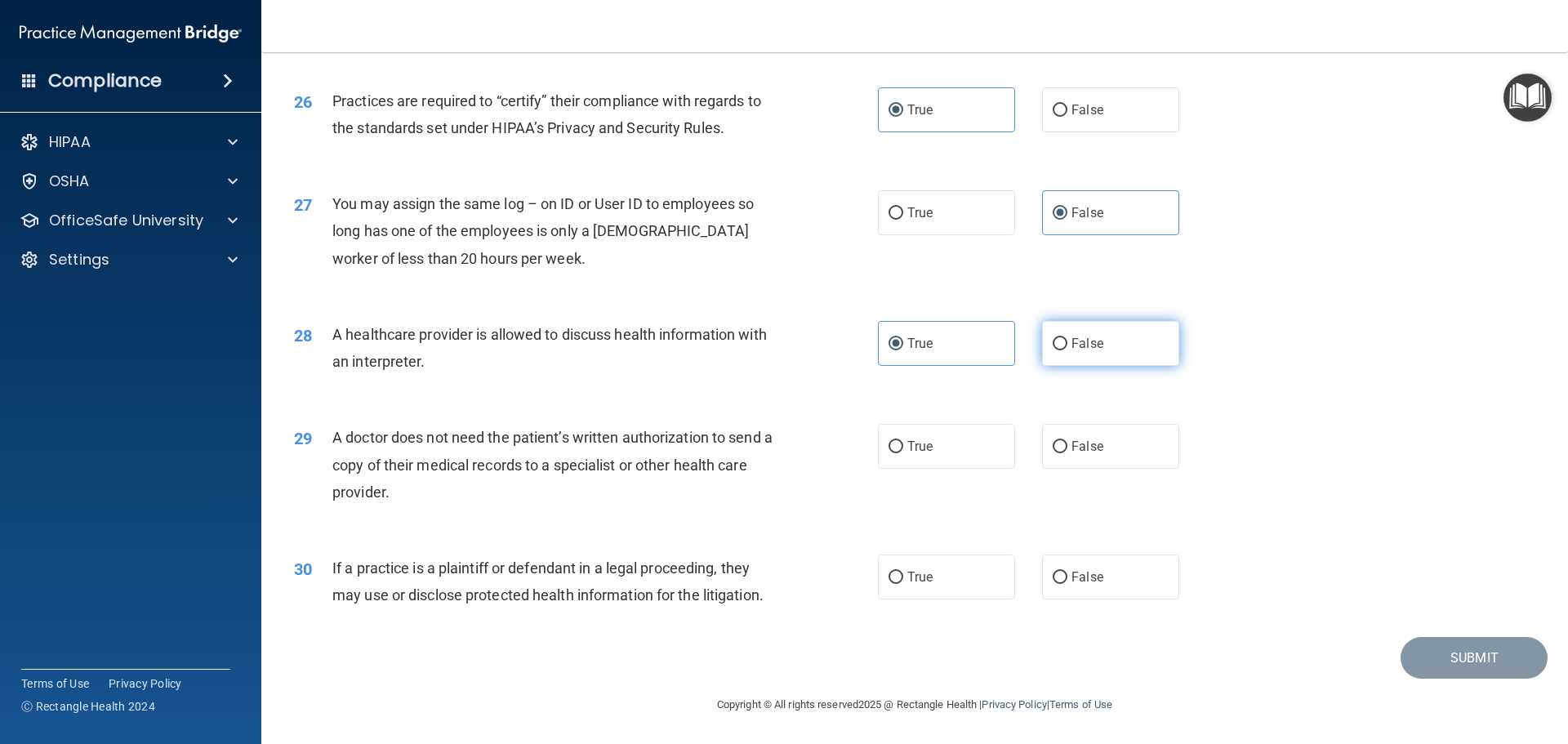
click at [1079, 351] on label "False" at bounding box center [1110, 343] width 137 height 45
click at [1067, 350] on input "False" at bounding box center [1060, 344] width 15 height 12
radio input "true"
click at [947, 349] on label "True" at bounding box center [946, 343] width 137 height 45
click at [903, 349] on input "True" at bounding box center [896, 344] width 15 height 12
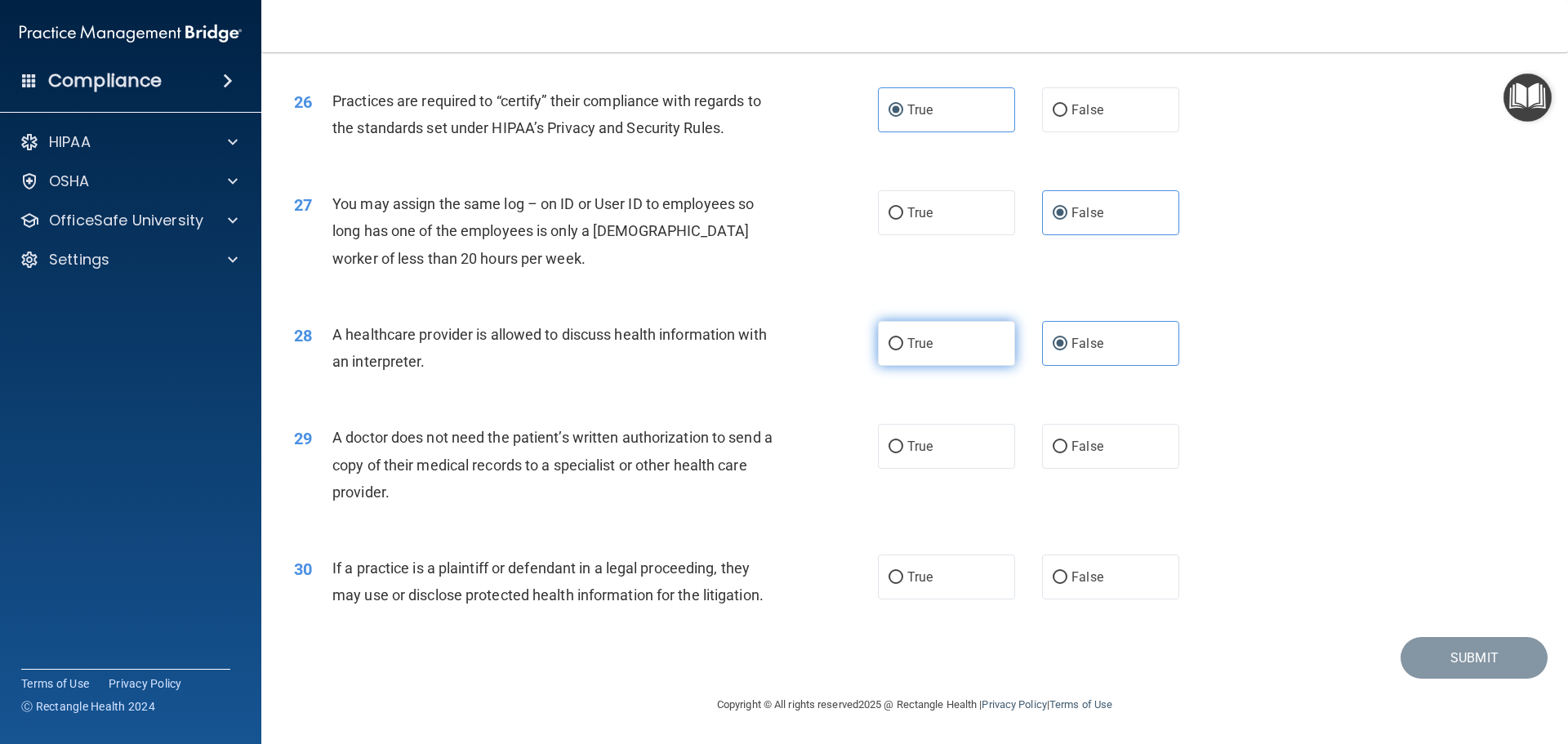
radio input "true"
radio input "false"
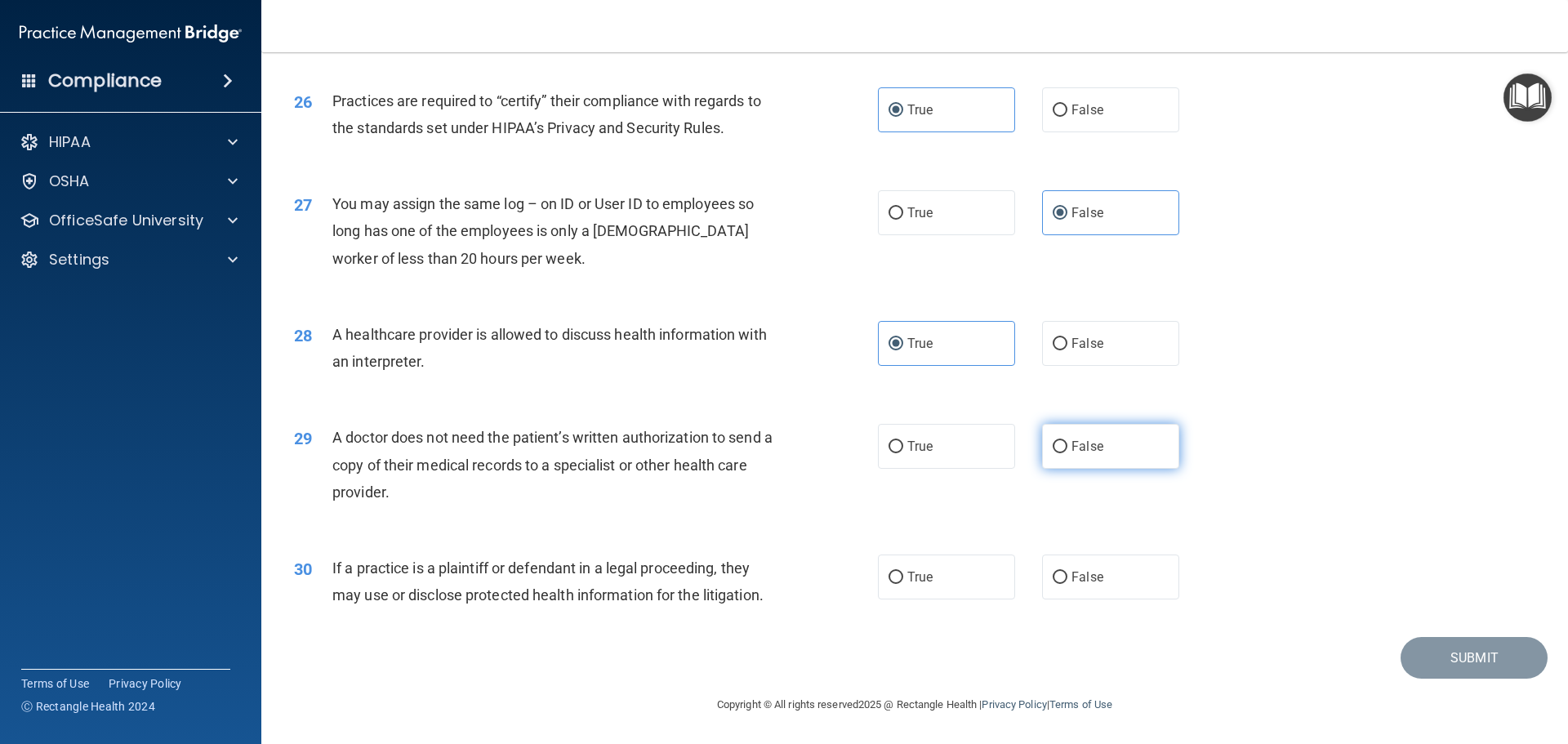
click at [1072, 450] on span "False" at bounding box center [1087, 446] width 32 height 16
click at [1066, 450] on input "False" at bounding box center [1060, 447] width 15 height 12
radio input "true"
click at [1042, 573] on label "False" at bounding box center [1110, 577] width 137 height 45
click at [1053, 573] on input "False" at bounding box center [1060, 577] width 15 height 12
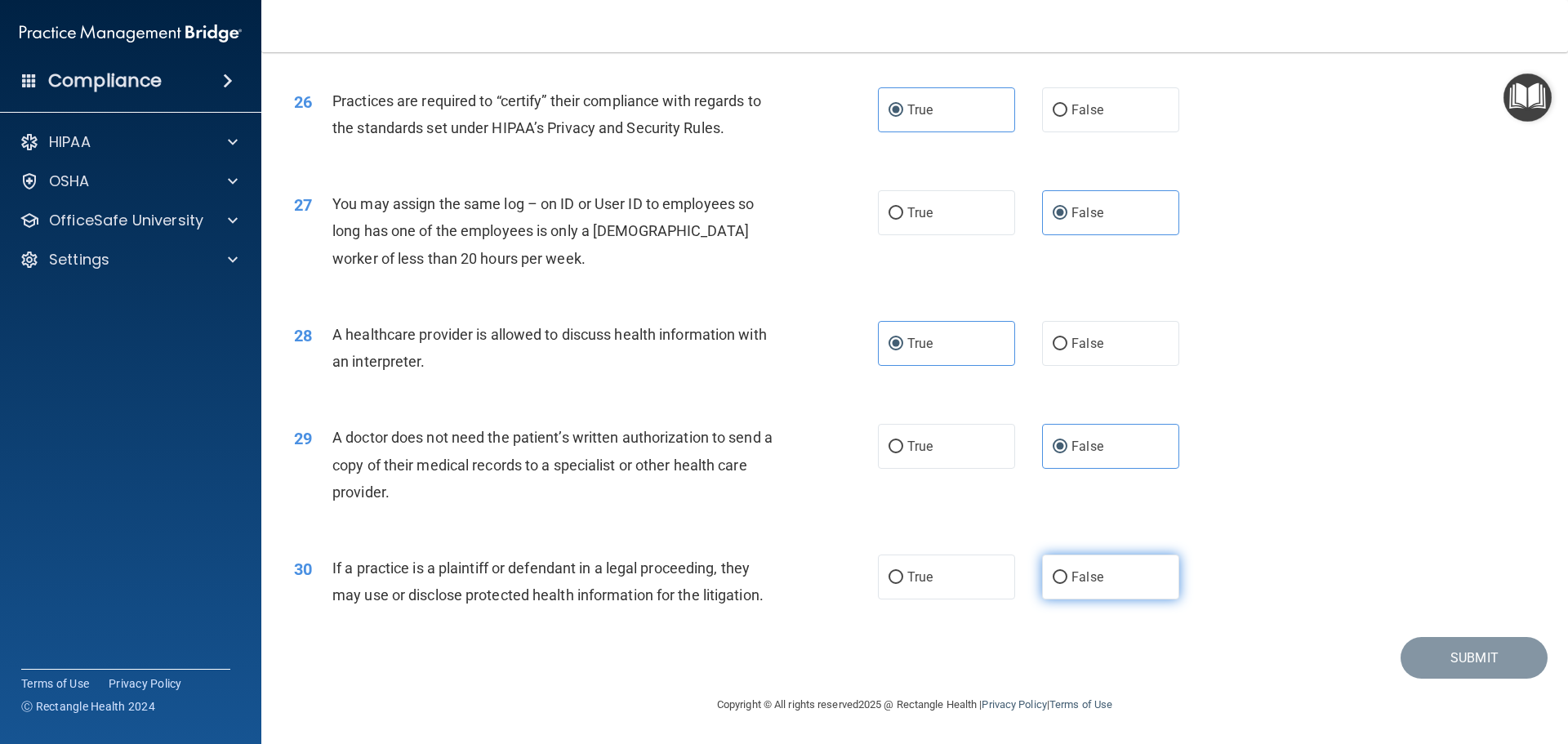
radio input "true"
click at [1433, 670] on button "Submit" at bounding box center [1474, 657] width 147 height 42
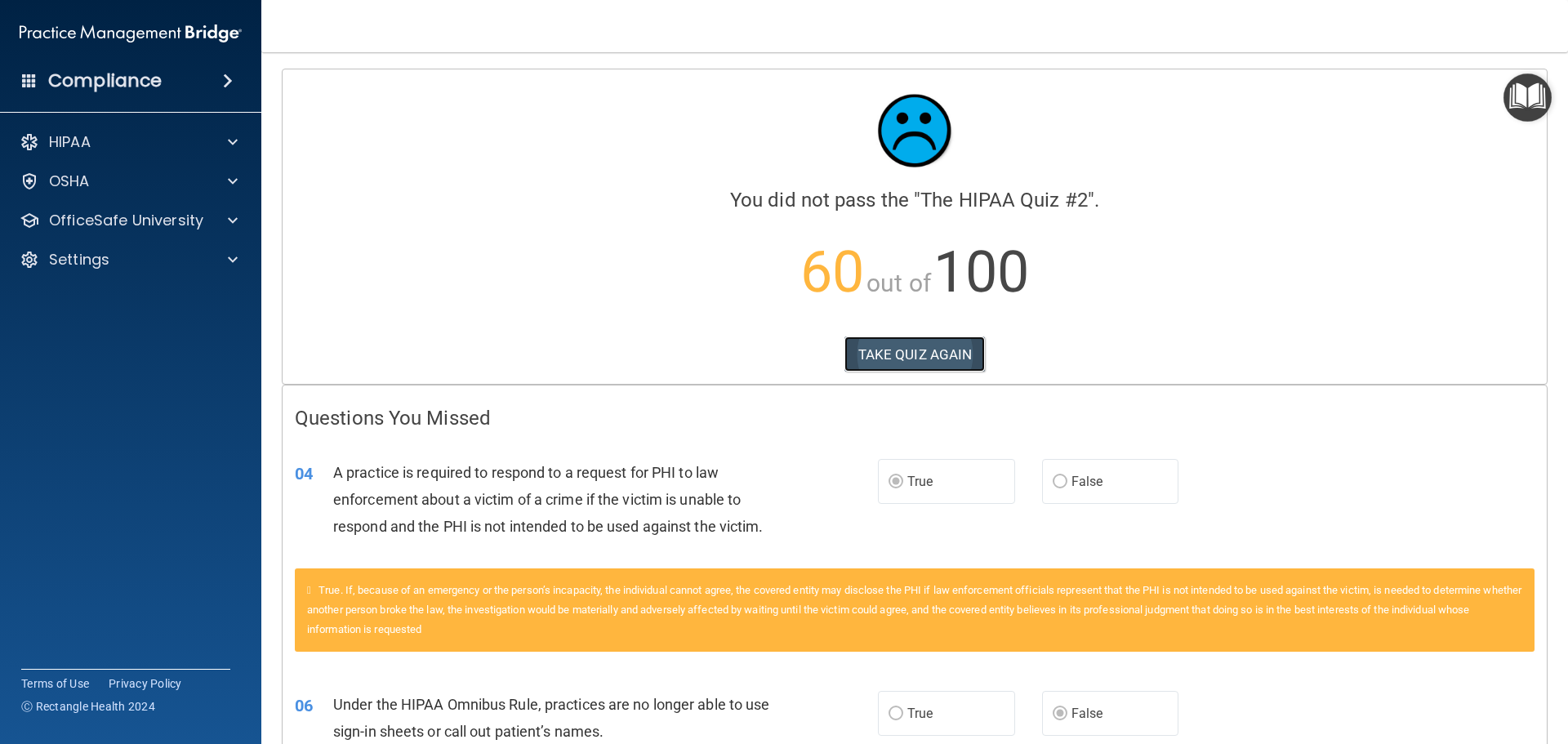
click at [918, 338] on button "TAKE QUIZ AGAIN" at bounding box center [915, 354] width 141 height 36
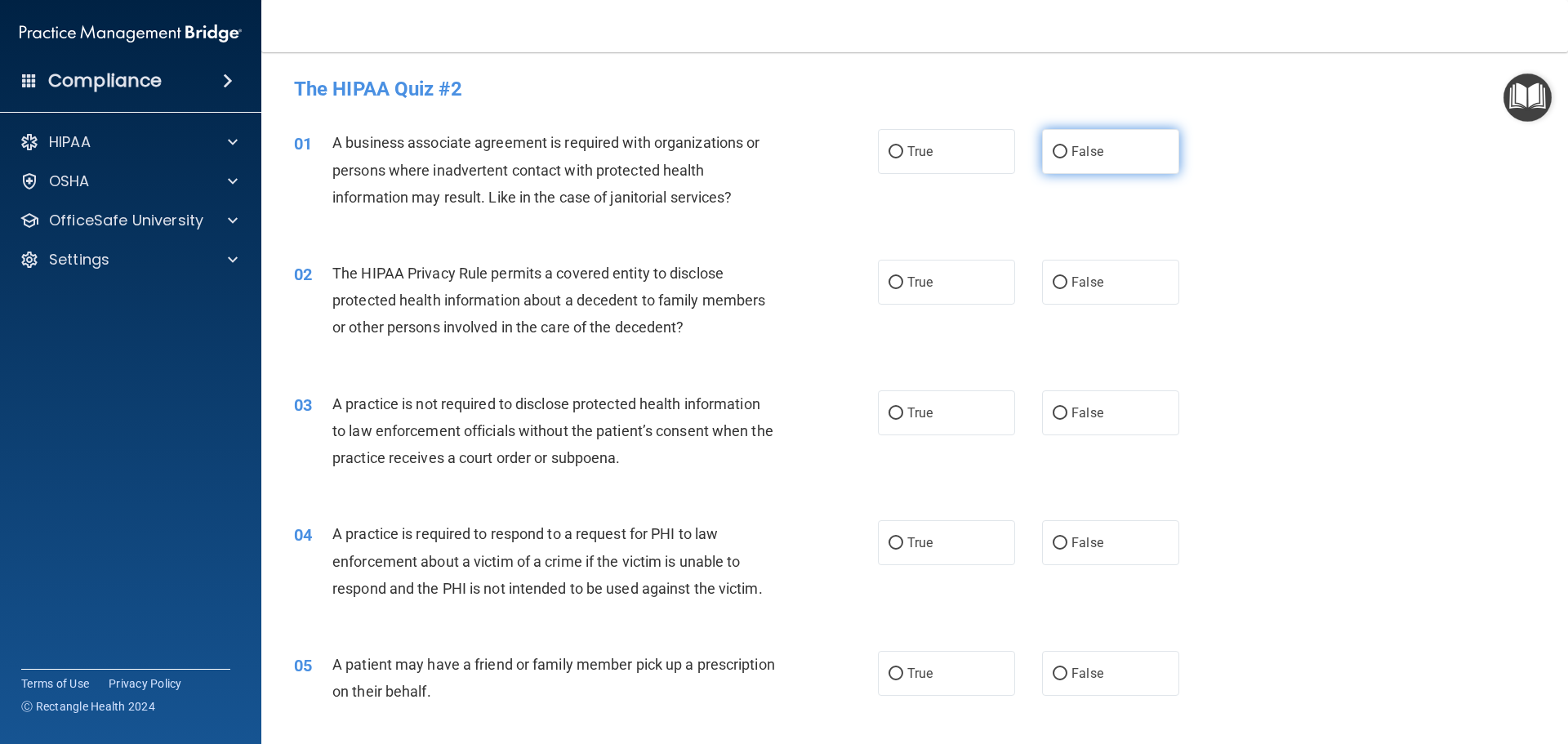
click at [1082, 157] on span "False" at bounding box center [1087, 151] width 32 height 16
click at [1067, 157] on input "False" at bounding box center [1060, 152] width 15 height 12
radio input "true"
click at [930, 276] on label "True" at bounding box center [946, 282] width 137 height 45
click at [903, 276] on input "True" at bounding box center [896, 282] width 15 height 12
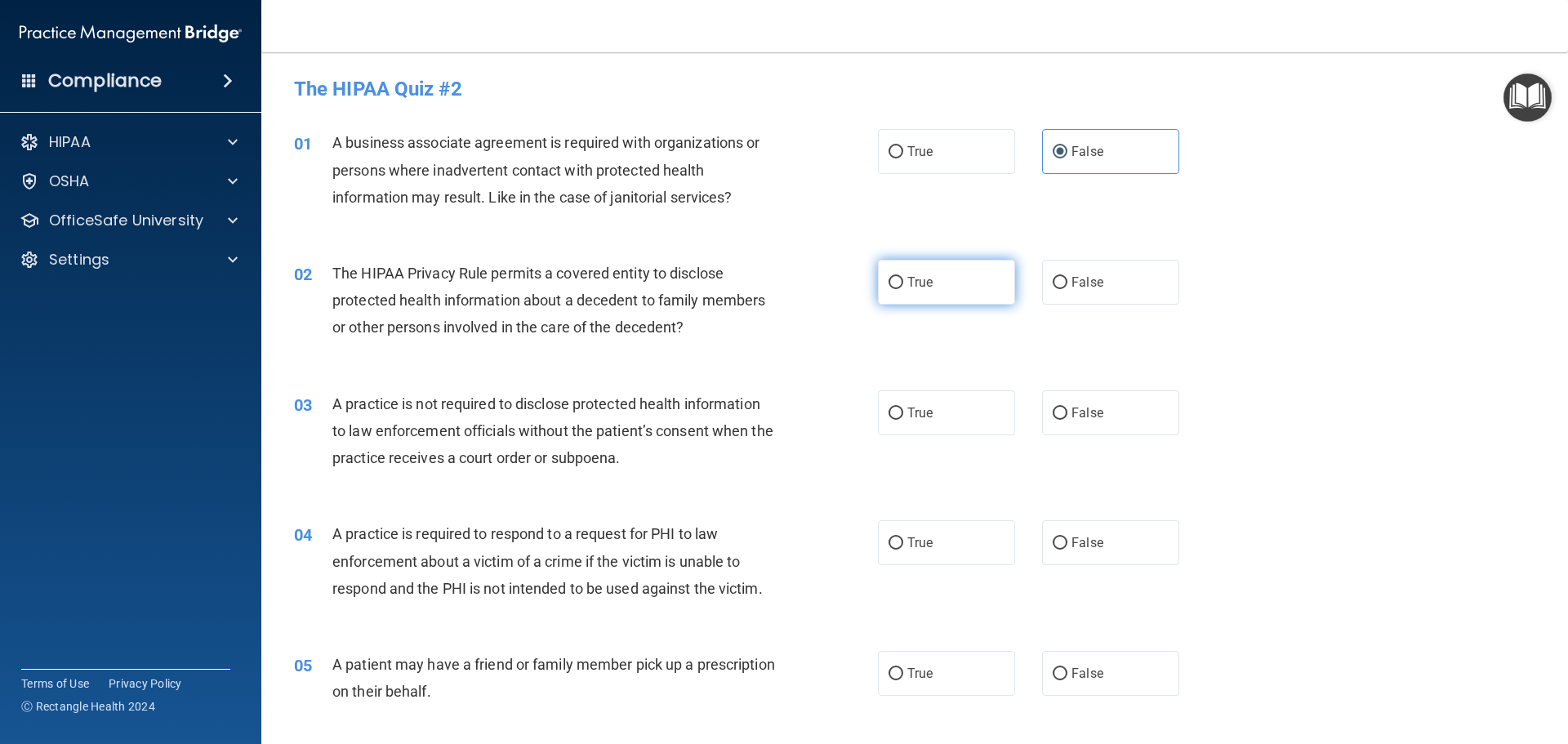
radio input "true"
click at [889, 148] on input "True" at bounding box center [896, 152] width 15 height 12
radio input "true"
radio input "false"
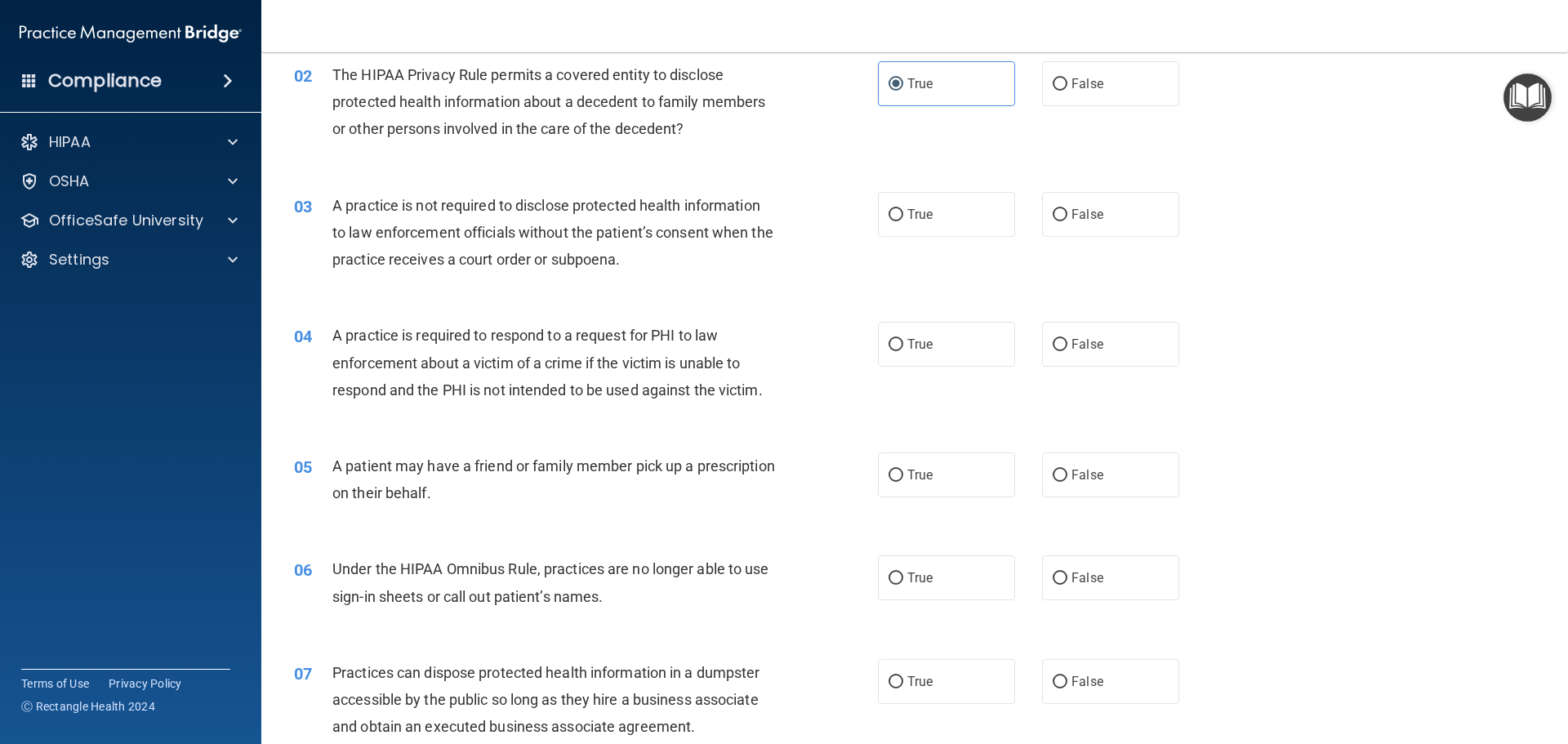
scroll to position [266, 0]
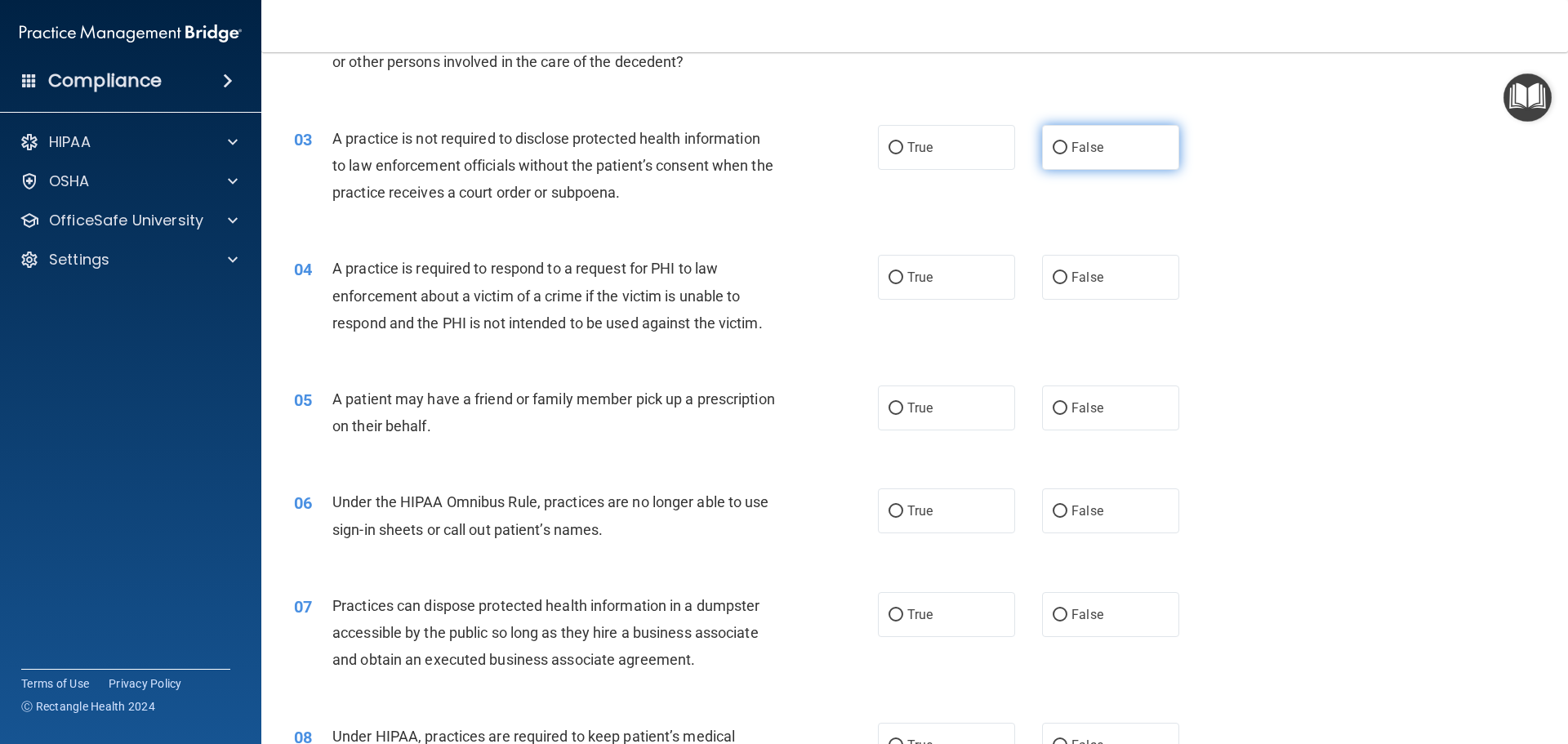
click at [1097, 157] on label "False" at bounding box center [1110, 147] width 137 height 45
click at [1067, 154] on input "False" at bounding box center [1060, 148] width 15 height 12
radio input "true"
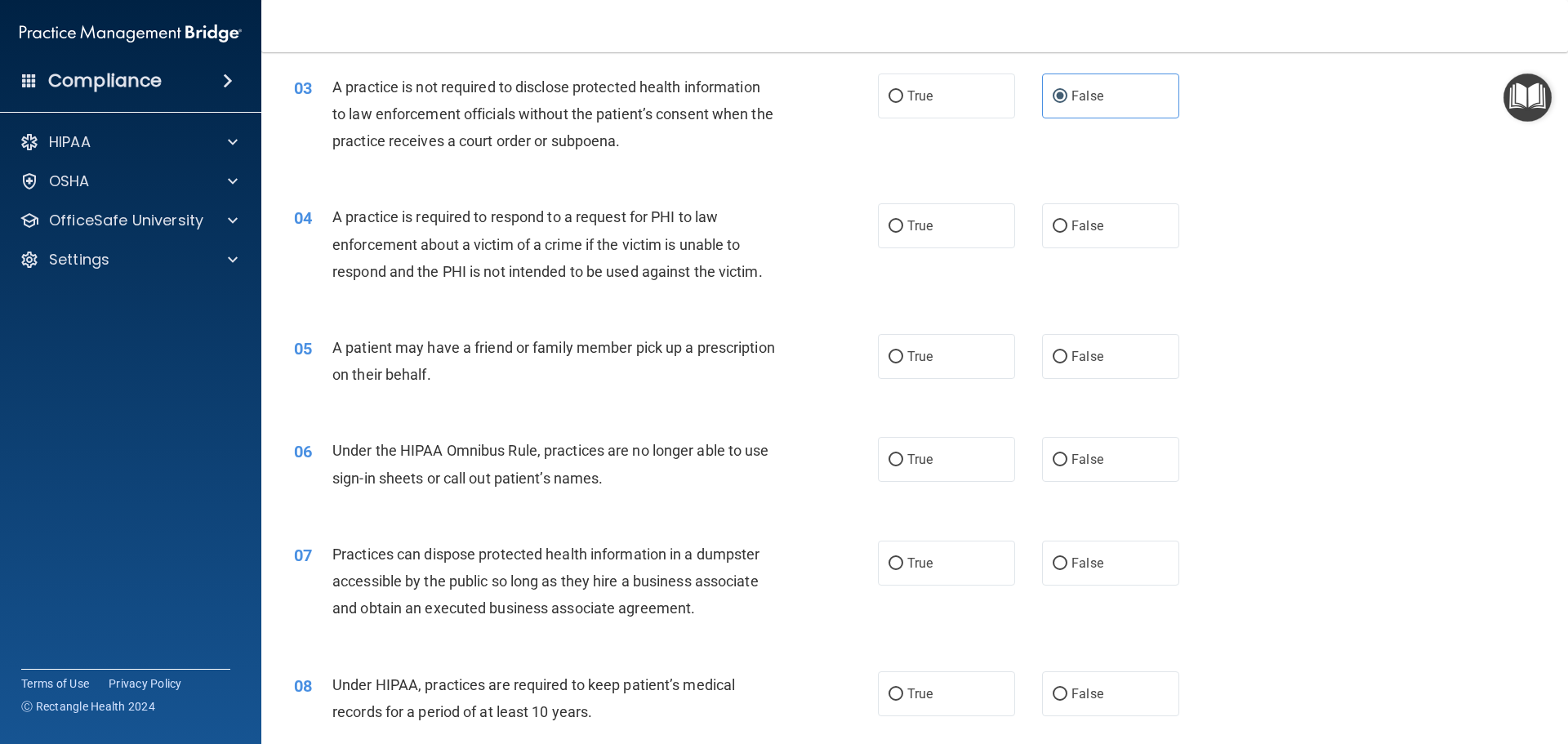
scroll to position [388, 0]
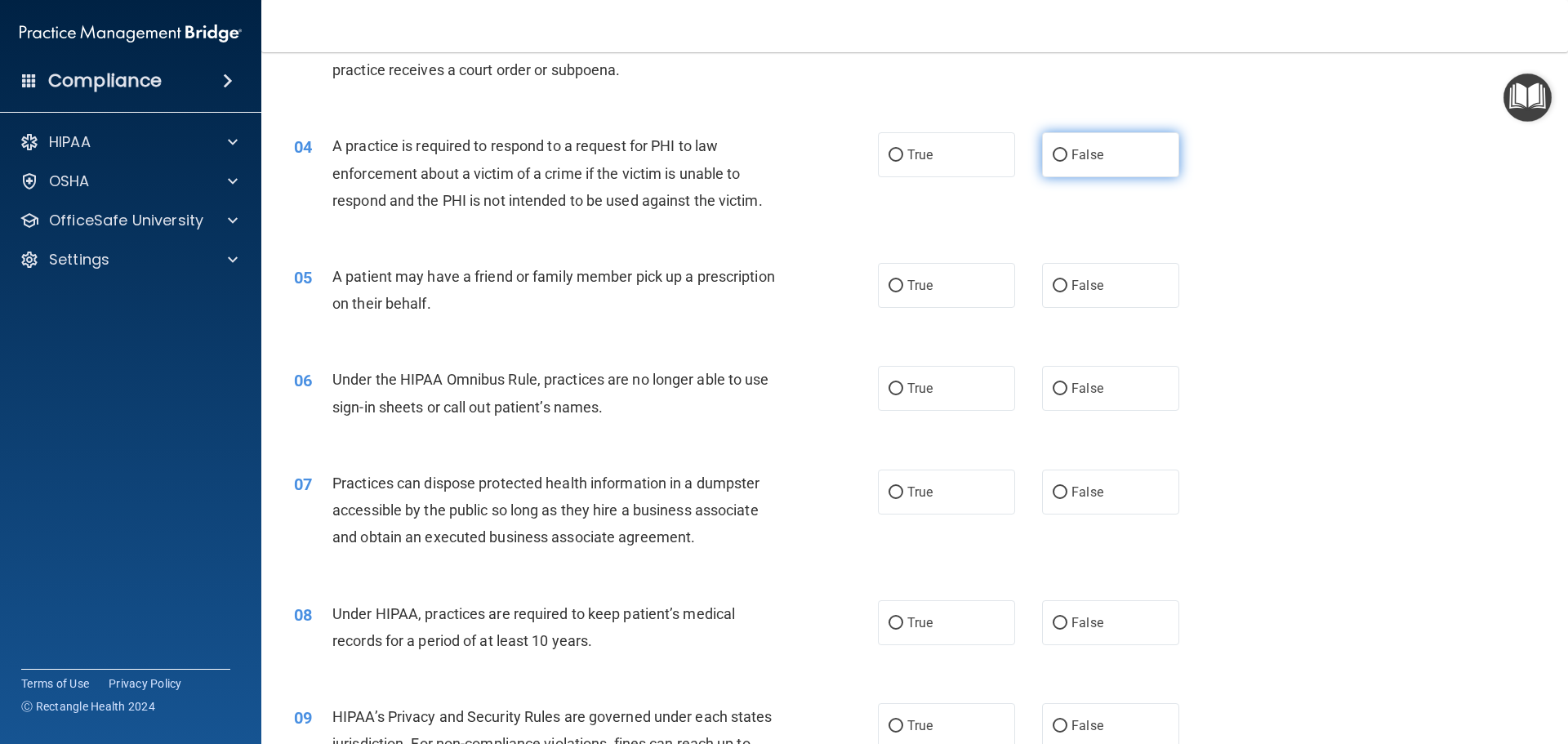
click at [1113, 164] on label "False" at bounding box center [1110, 154] width 137 height 45
click at [1067, 162] on input "False" at bounding box center [1060, 155] width 15 height 12
radio input "true"
click at [916, 171] on label "True" at bounding box center [946, 154] width 137 height 45
click at [903, 162] on input "True" at bounding box center [896, 155] width 15 height 12
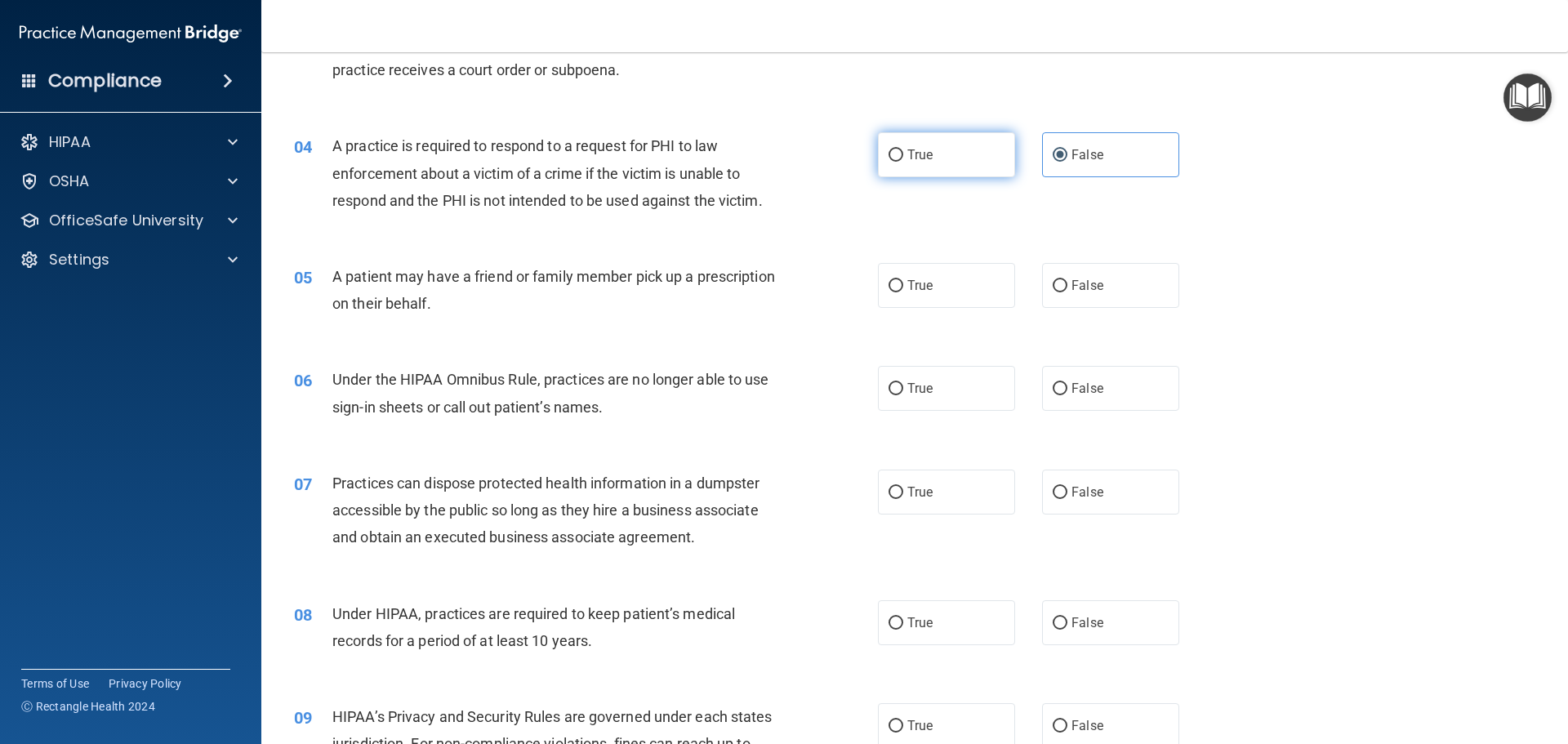
radio input "true"
radio input "false"
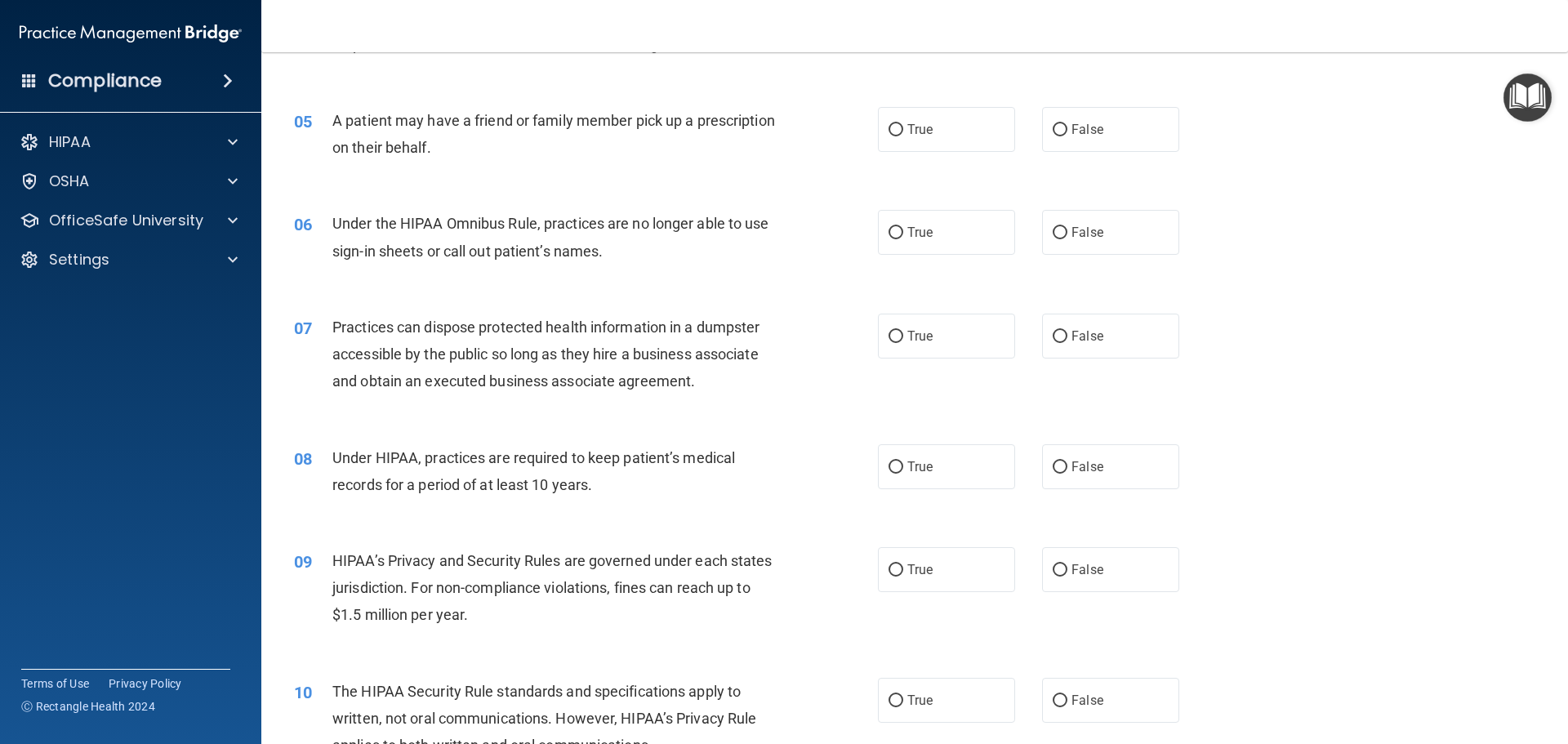
scroll to position [551, 0]
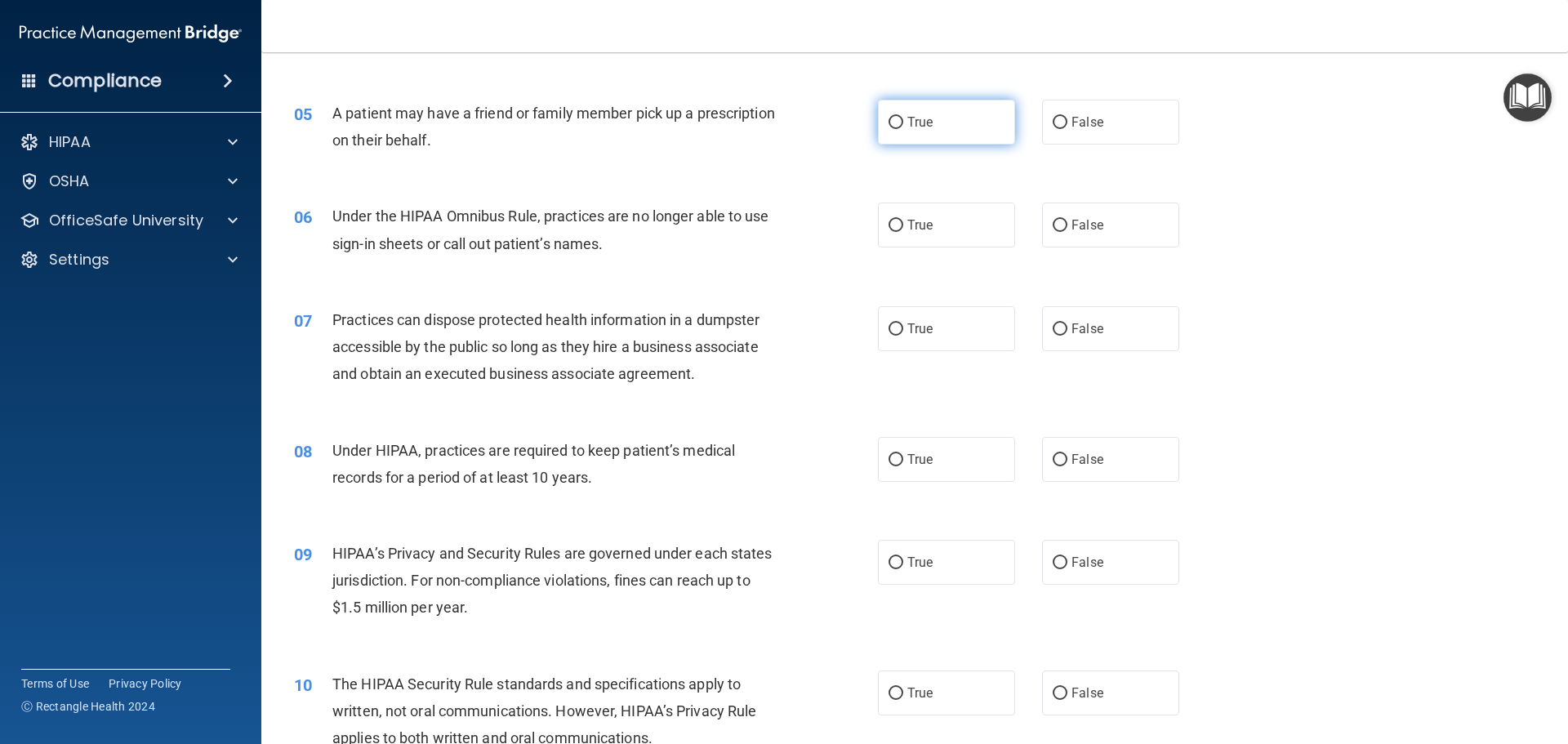
click at [956, 131] on label "True" at bounding box center [946, 121] width 137 height 45
click at [903, 129] on input "True" at bounding box center [896, 122] width 15 height 12
radio input "true"
click at [1043, 226] on label "False" at bounding box center [1110, 225] width 137 height 45
click at [1053, 226] on input "False" at bounding box center [1060, 226] width 15 height 12
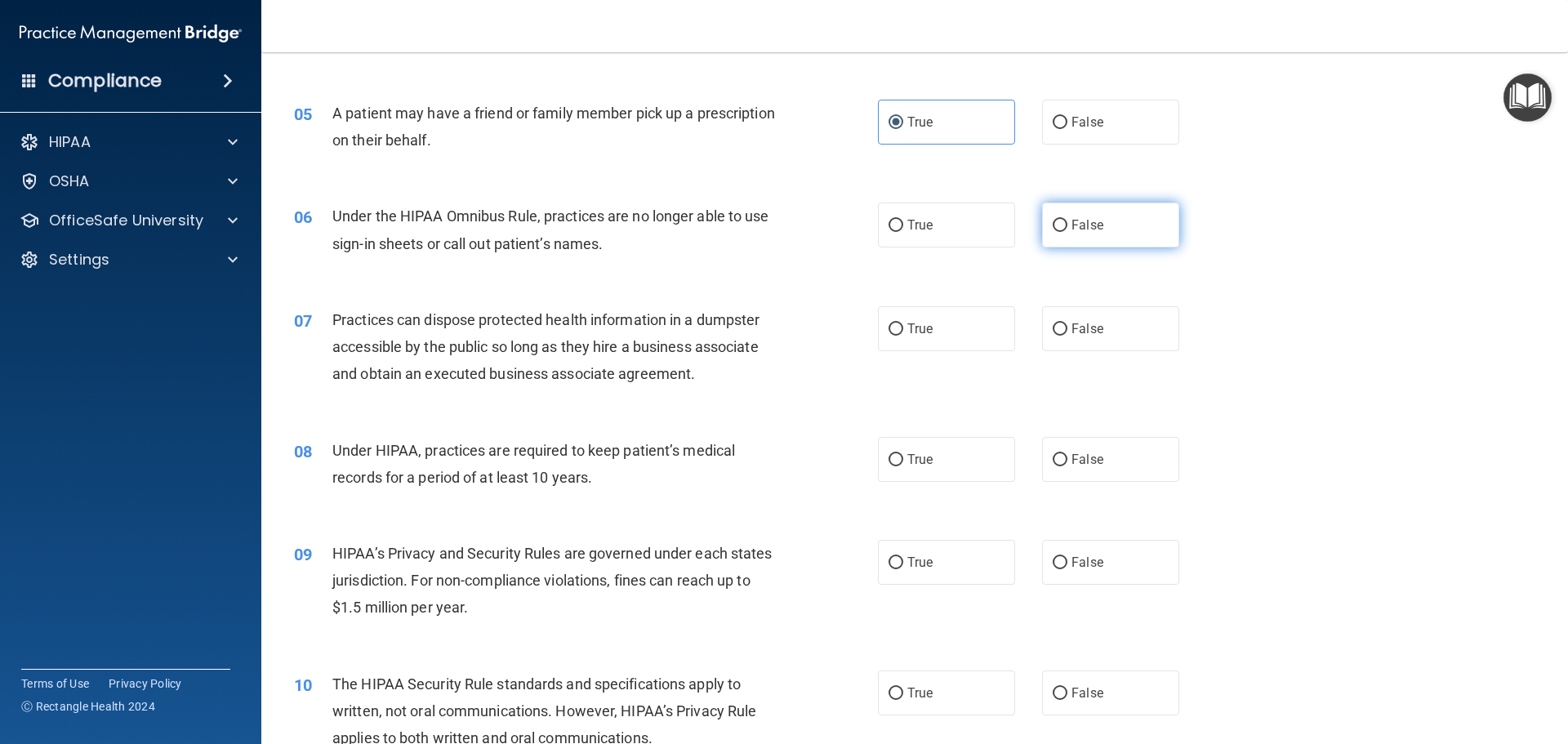
radio input "true"
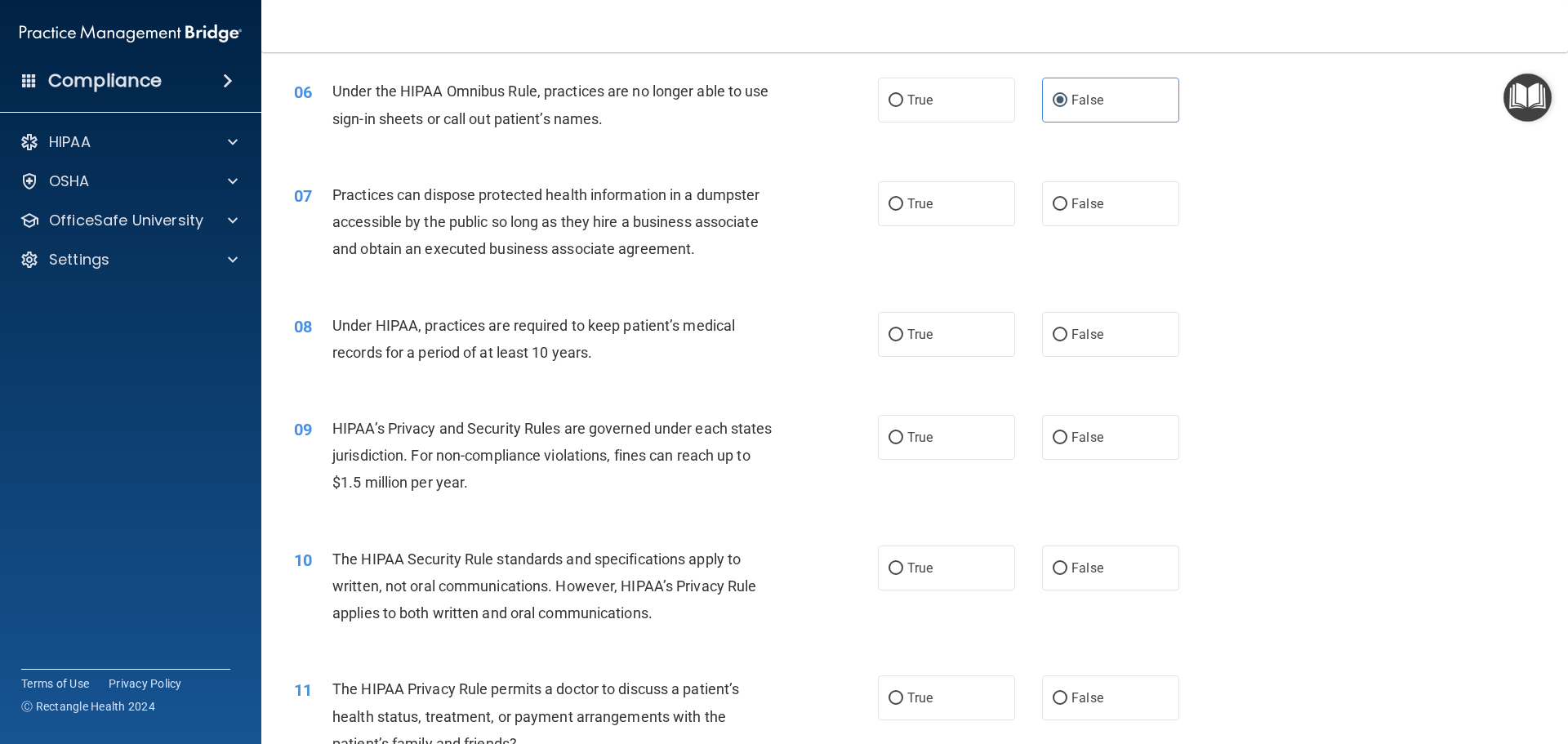
scroll to position [714, 0]
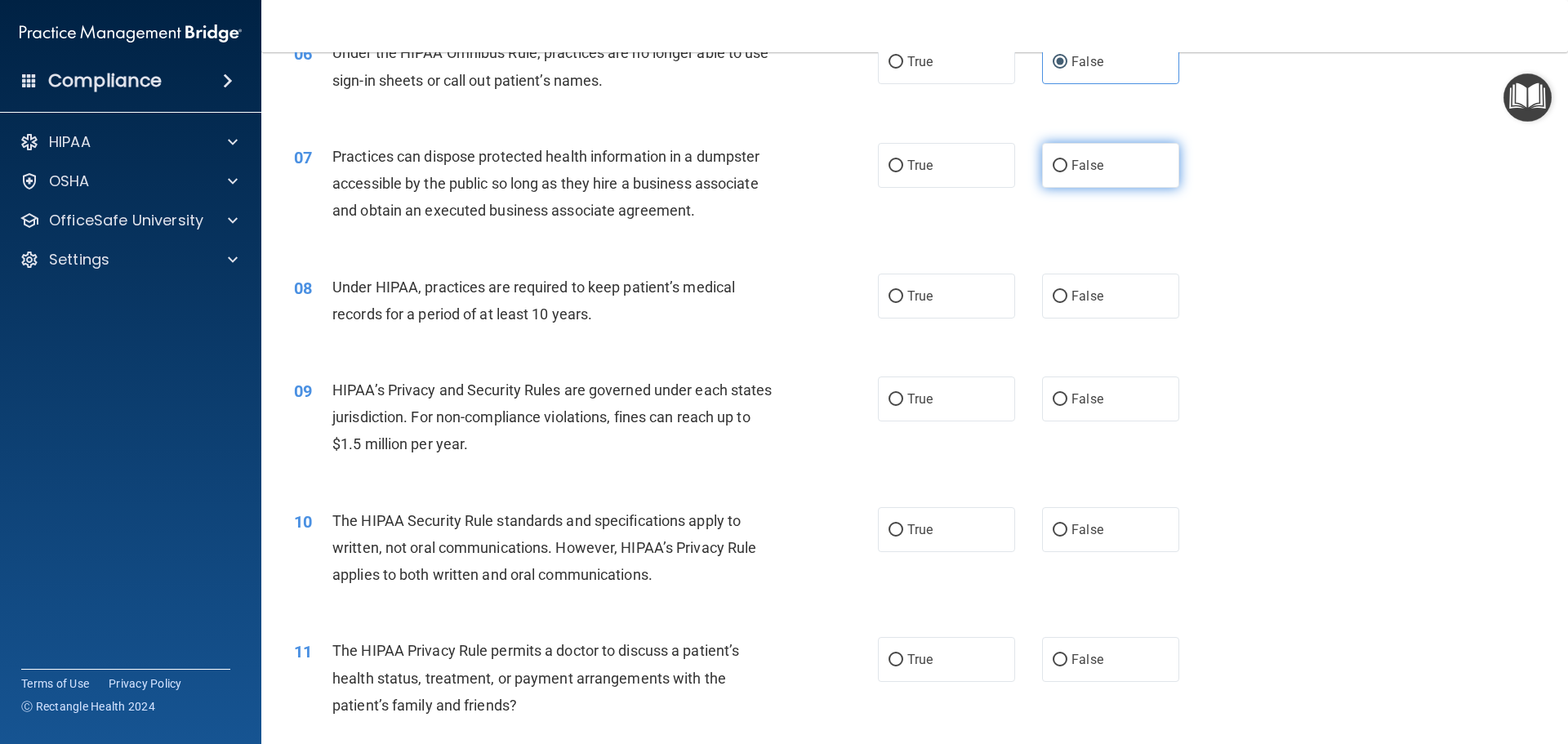
click at [1053, 164] on input "False" at bounding box center [1060, 166] width 15 height 12
radio input "true"
click at [1083, 300] on span "False" at bounding box center [1087, 295] width 32 height 16
click at [1067, 300] on input "False" at bounding box center [1060, 296] width 15 height 12
radio input "true"
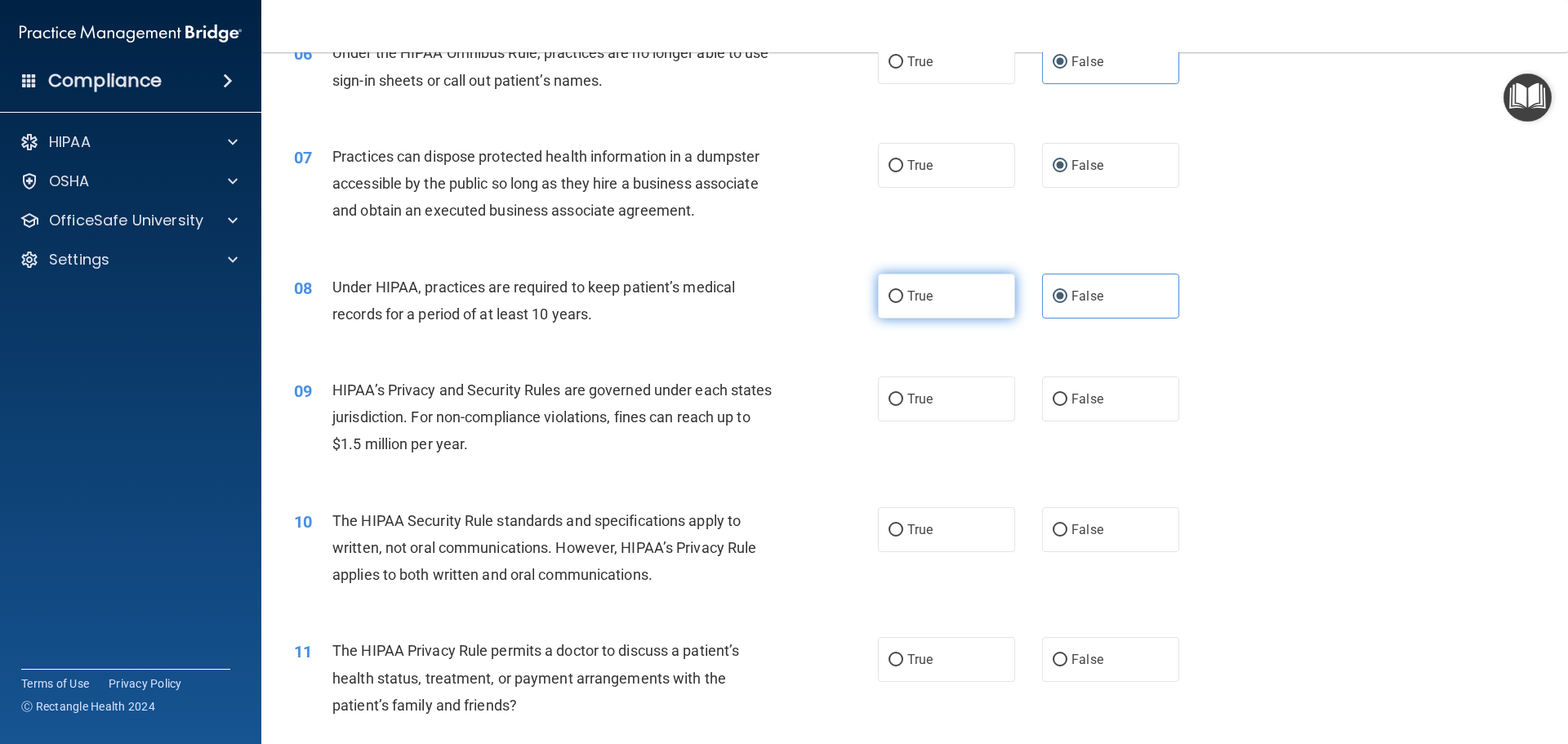
click at [976, 298] on label "True" at bounding box center [946, 295] width 137 height 45
click at [903, 298] on input "True" at bounding box center [896, 296] width 15 height 12
radio input "true"
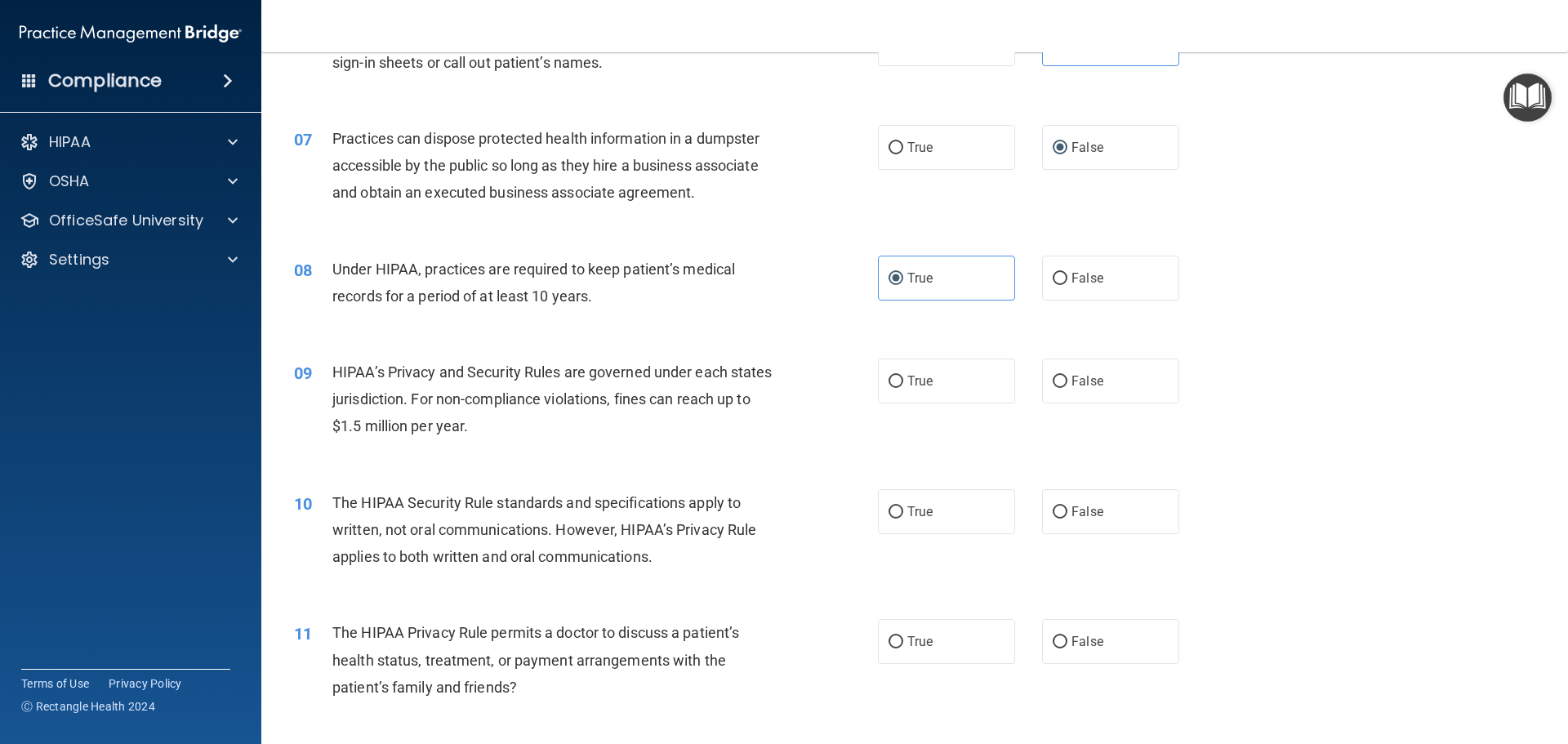
scroll to position [735, 0]
click at [1053, 276] on input "False" at bounding box center [1060, 276] width 15 height 12
radio input "true"
radio input "false"
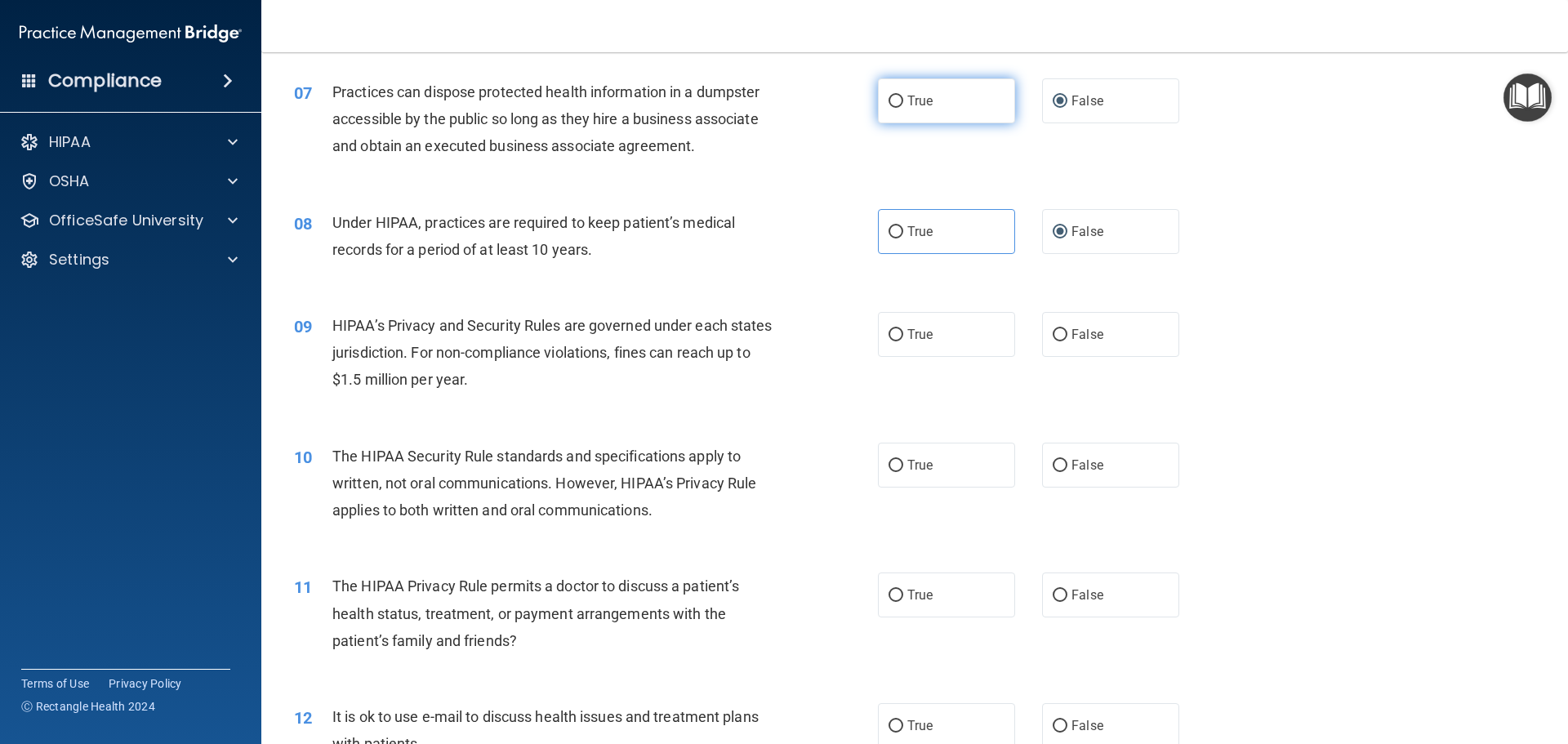
scroll to position [817, 0]
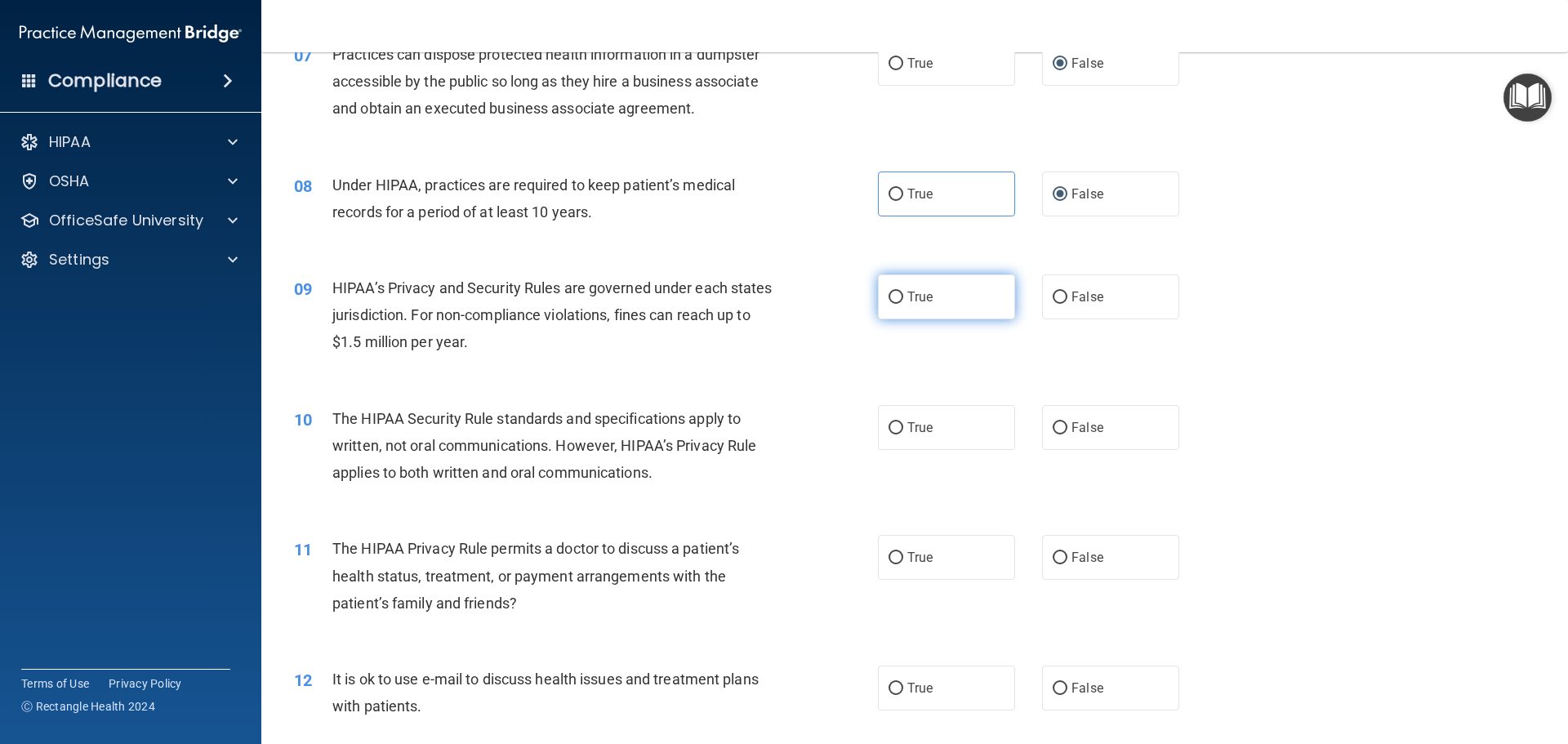
click at [925, 290] on span "True" at bounding box center [920, 296] width 25 height 16
click at [903, 291] on input "True" at bounding box center [896, 297] width 15 height 12
radio input "true"
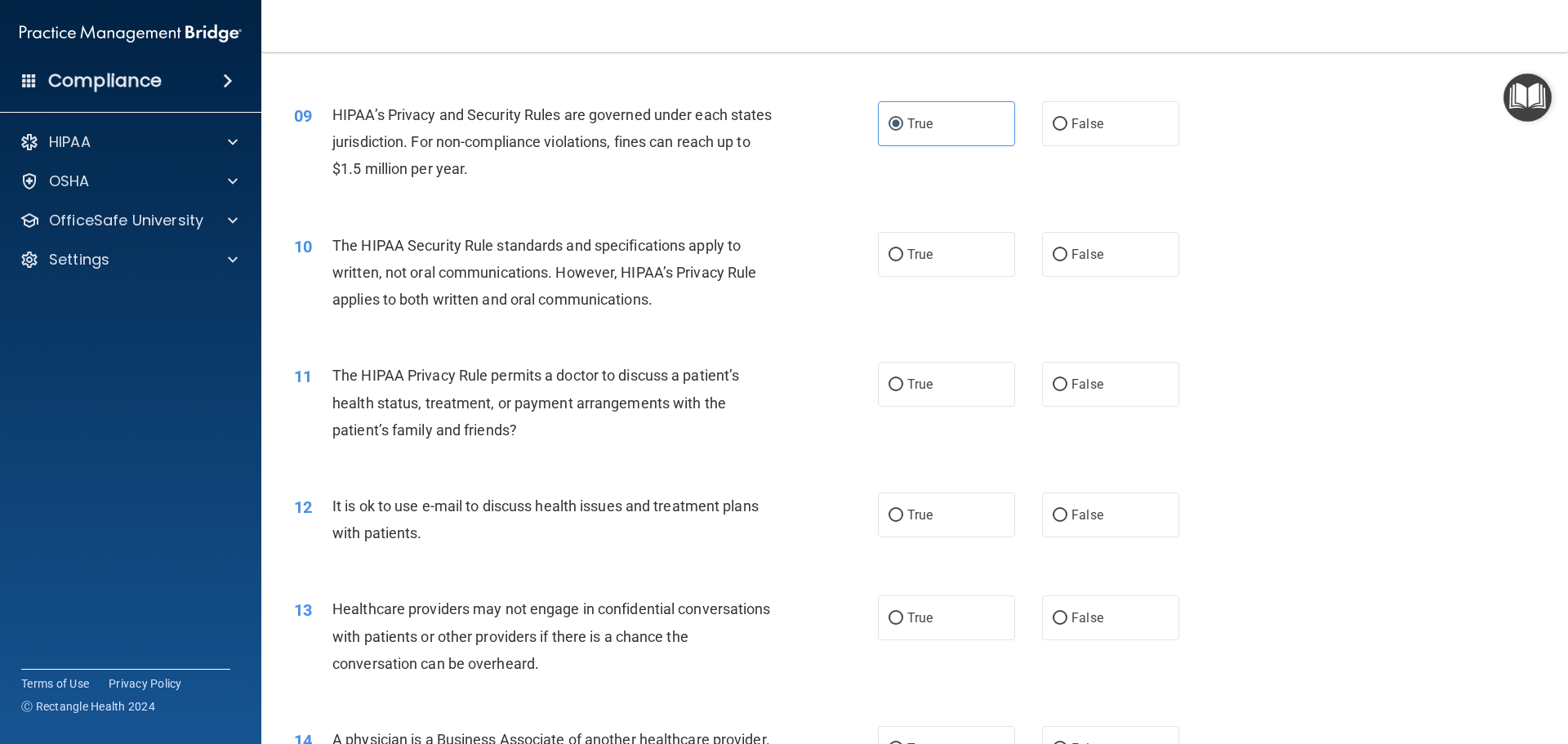
scroll to position [1020, 0]
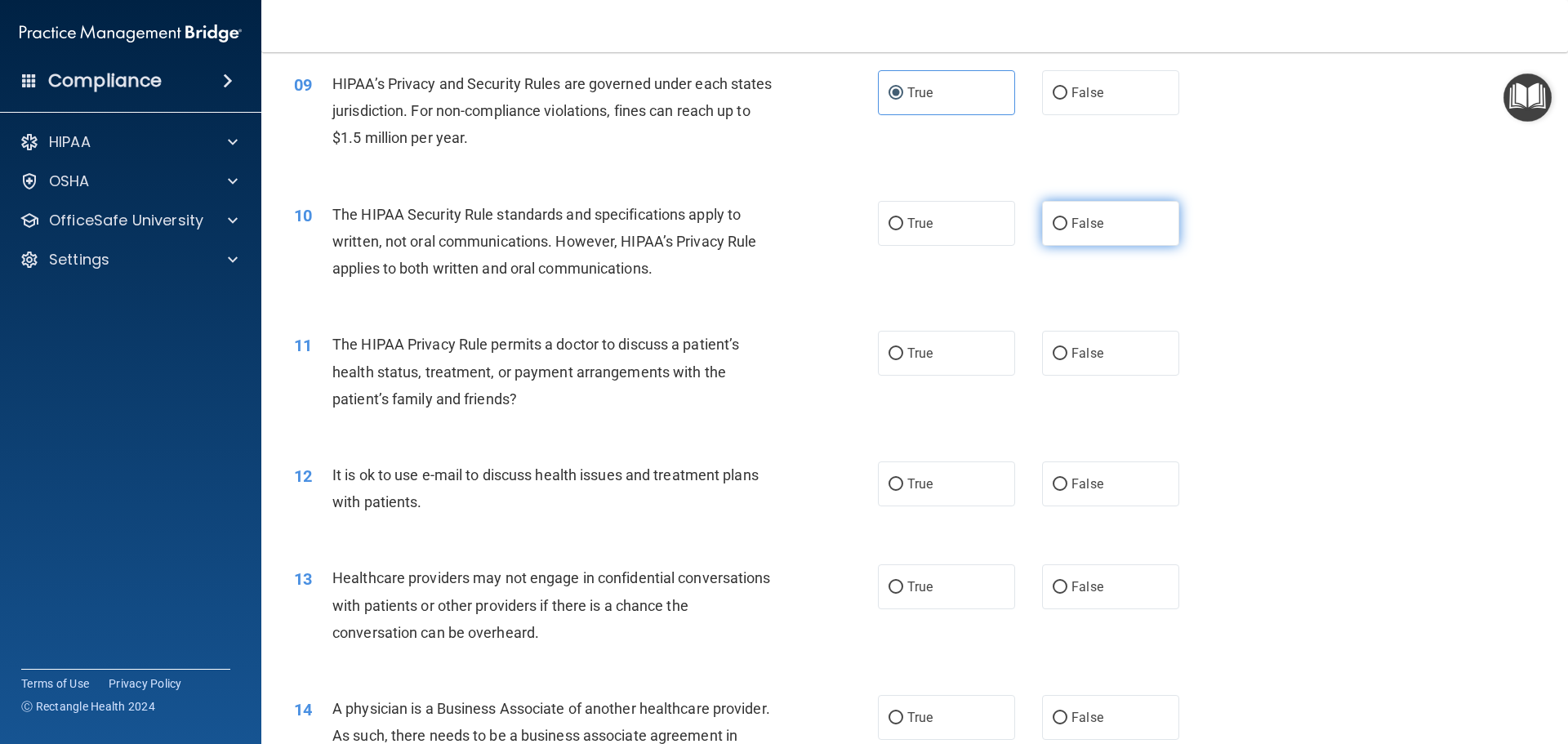
click at [1078, 231] on span "False" at bounding box center [1087, 223] width 32 height 16
click at [1067, 231] on input "False" at bounding box center [1060, 224] width 15 height 12
radio input "true"
click at [1072, 483] on span "False" at bounding box center [1087, 483] width 32 height 16
click at [1067, 483] on input "False" at bounding box center [1060, 484] width 15 height 12
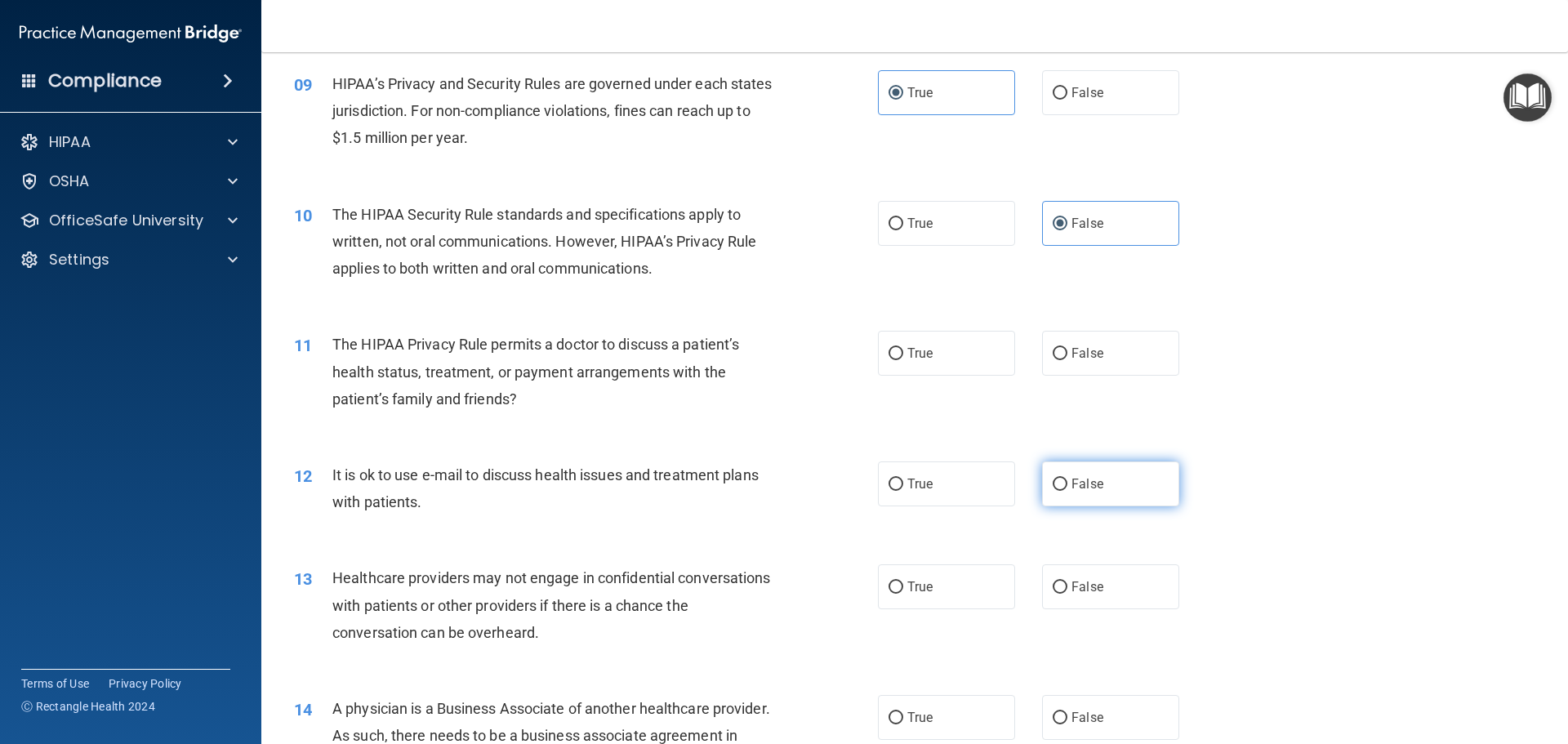
radio input "true"
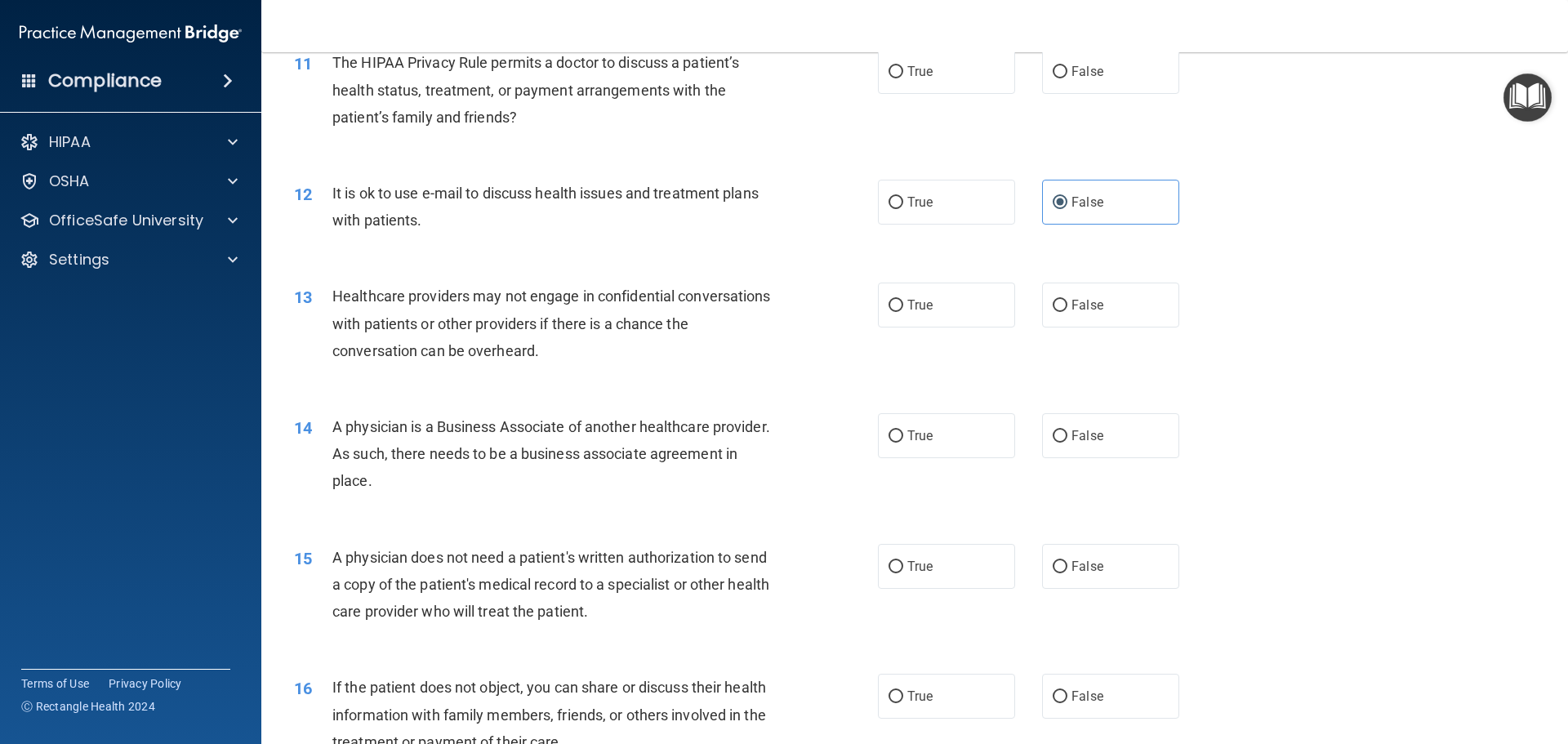
scroll to position [1307, 0]
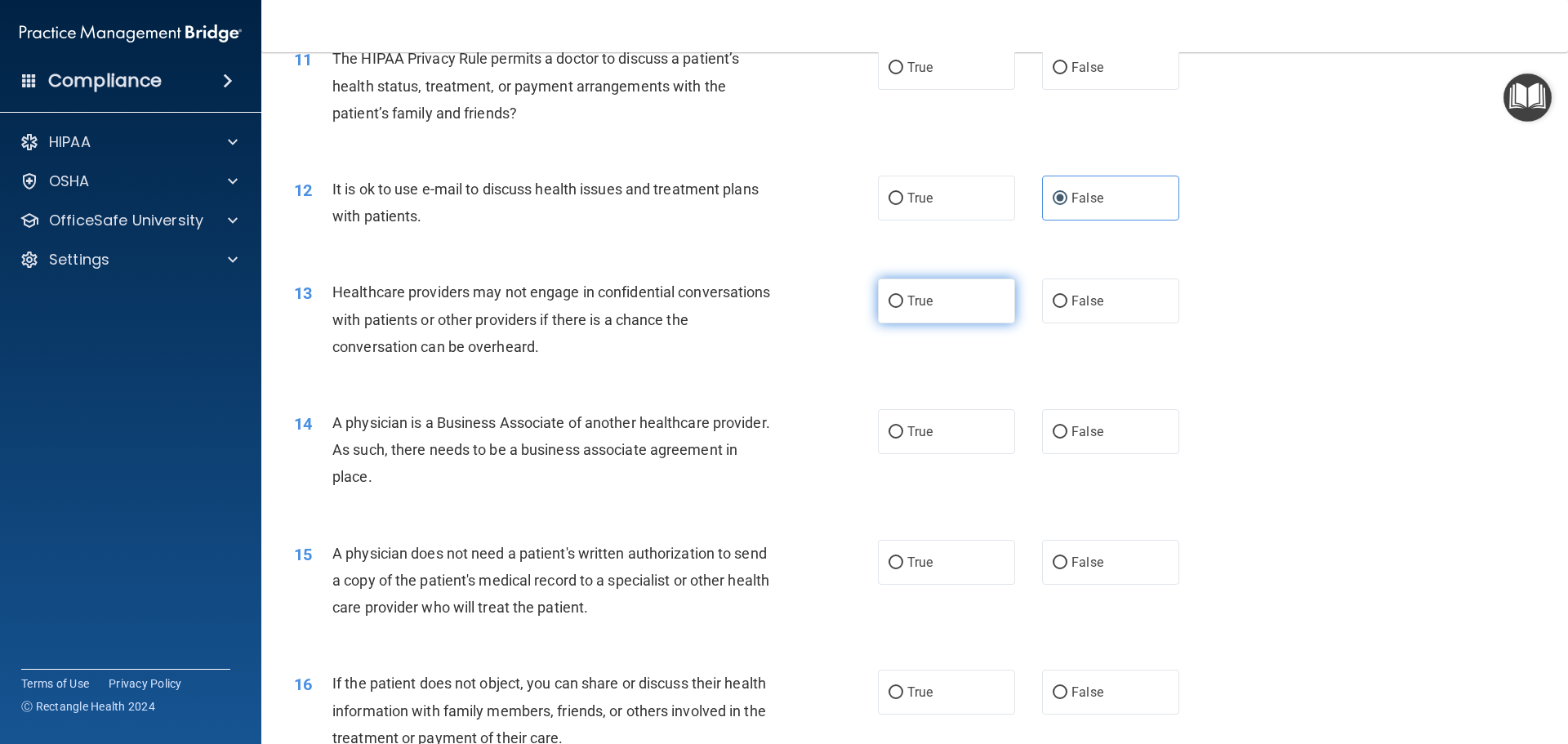
click at [912, 290] on label "True" at bounding box center [946, 300] width 137 height 45
click at [903, 295] on input "True" at bounding box center [896, 301] width 15 height 12
radio input "true"
click at [1085, 435] on span "False" at bounding box center [1087, 431] width 32 height 16
click at [1067, 435] on input "False" at bounding box center [1060, 432] width 15 height 12
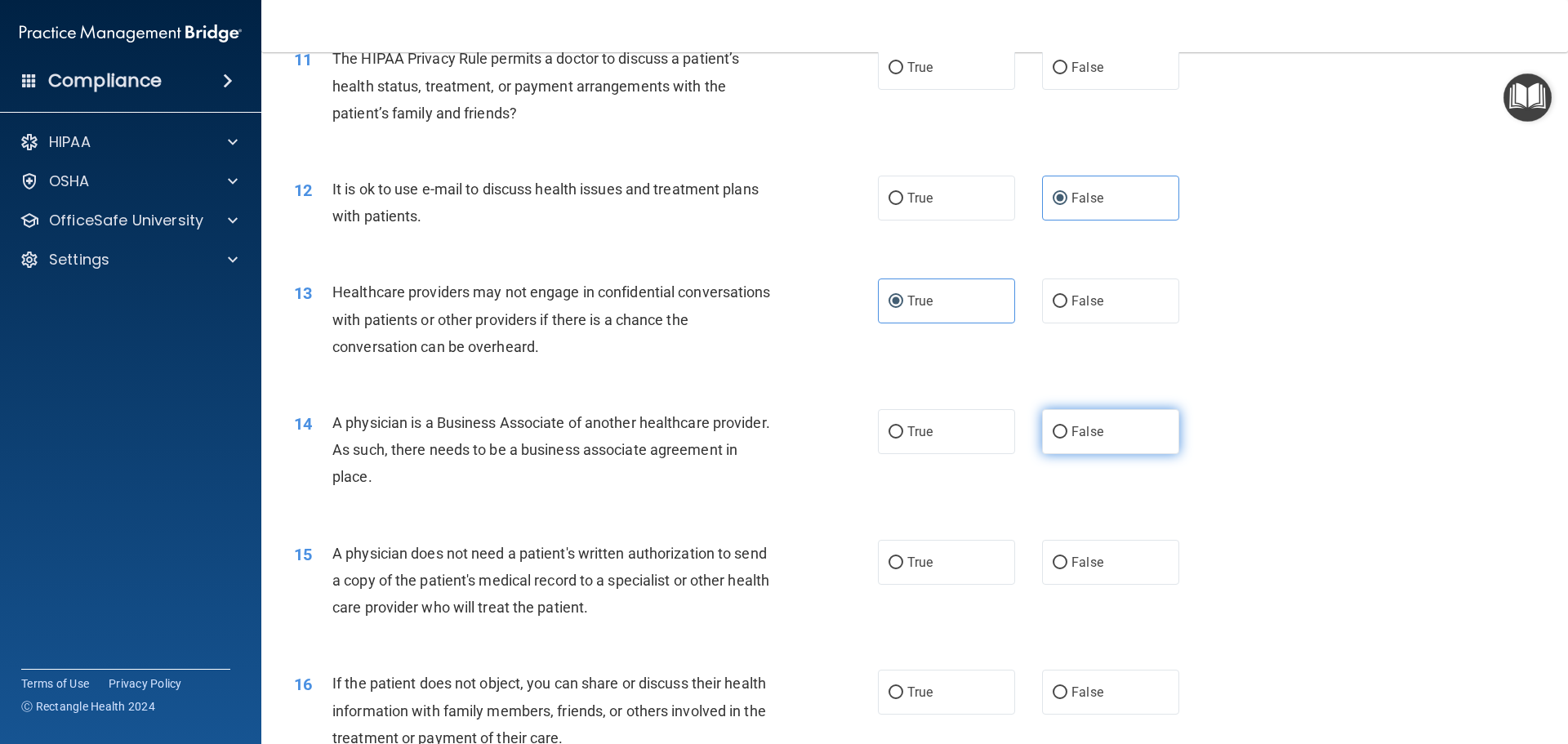
radio input "true"
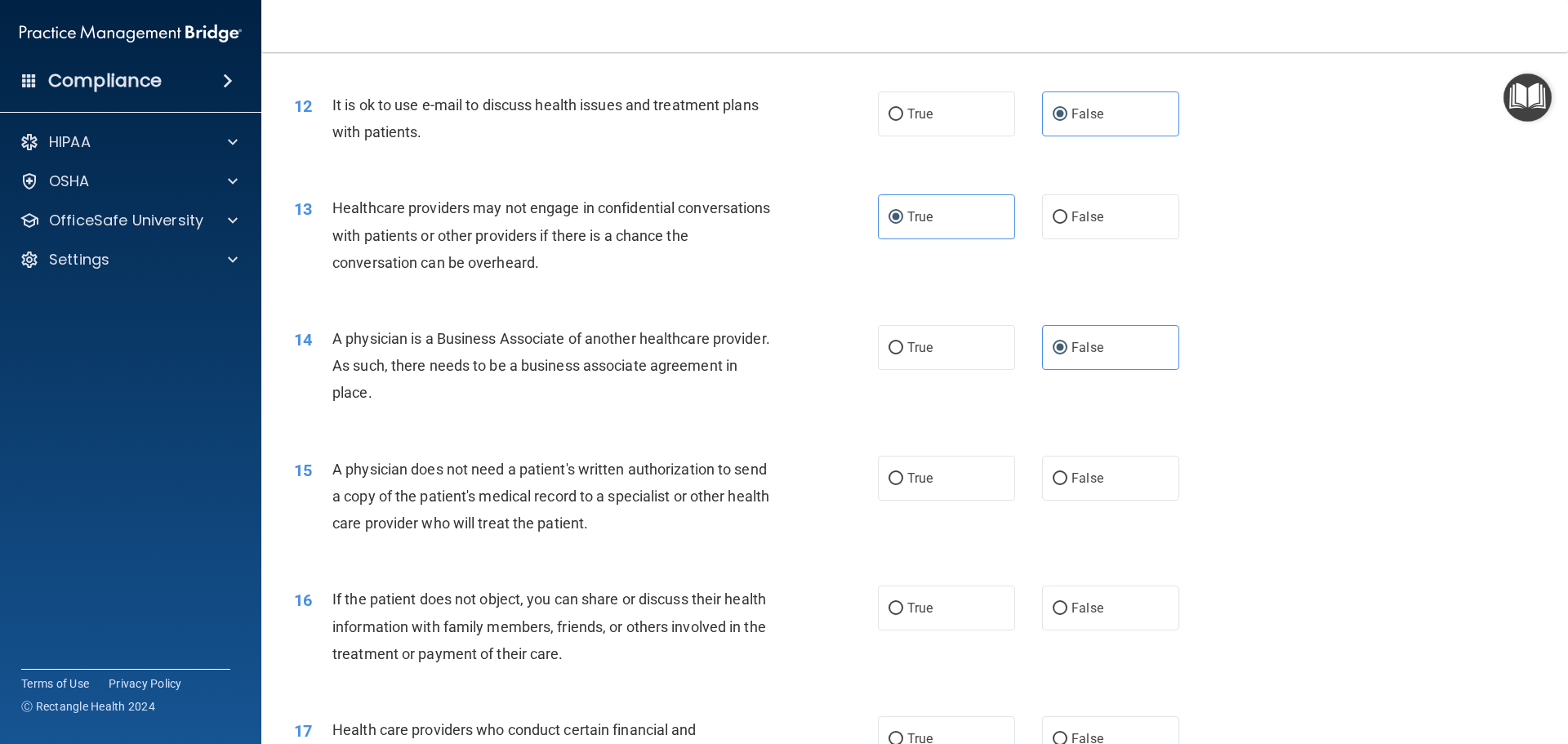
scroll to position [1449, 0]
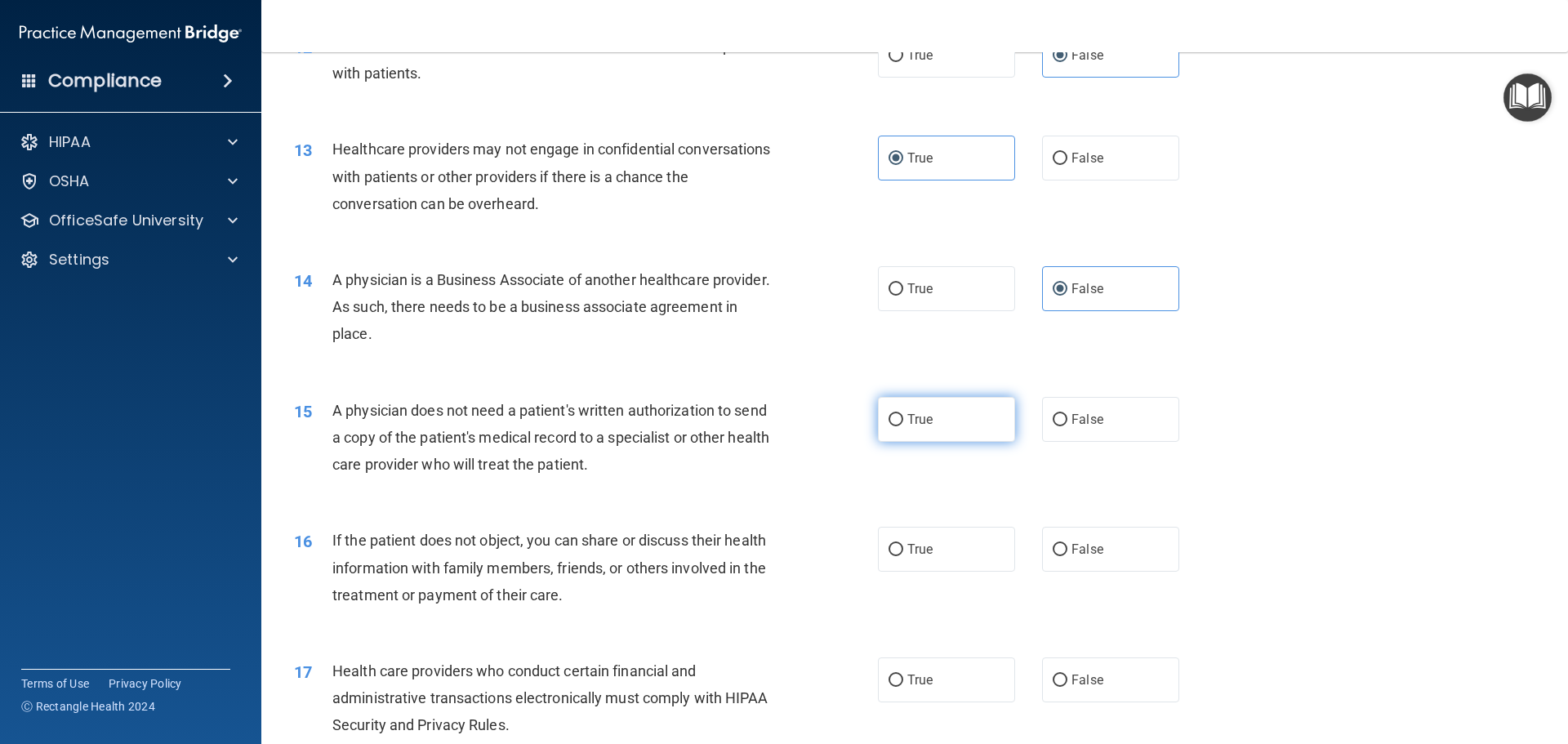
click at [889, 422] on input "True" at bounding box center [896, 420] width 15 height 12
radio input "true"
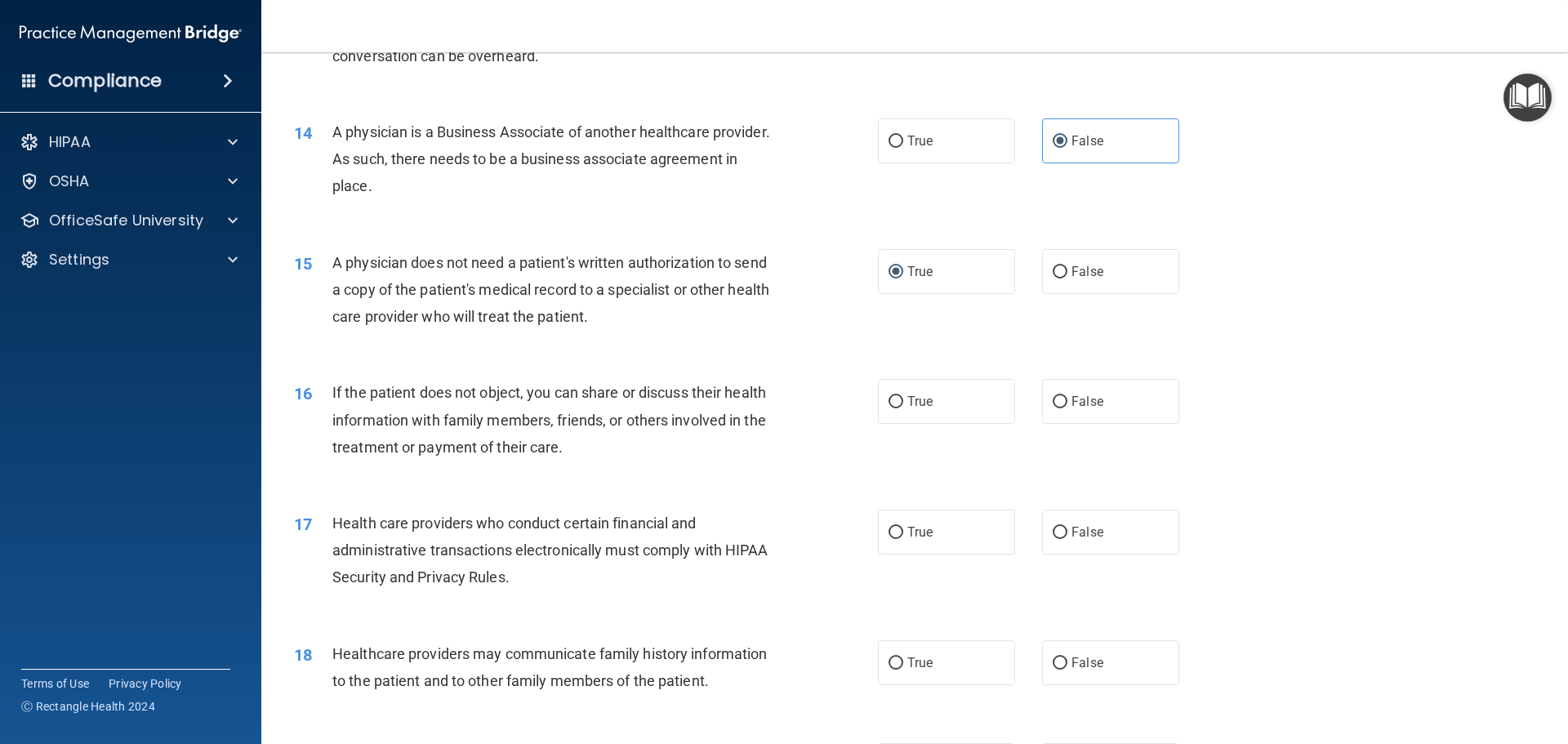
scroll to position [1695, 0]
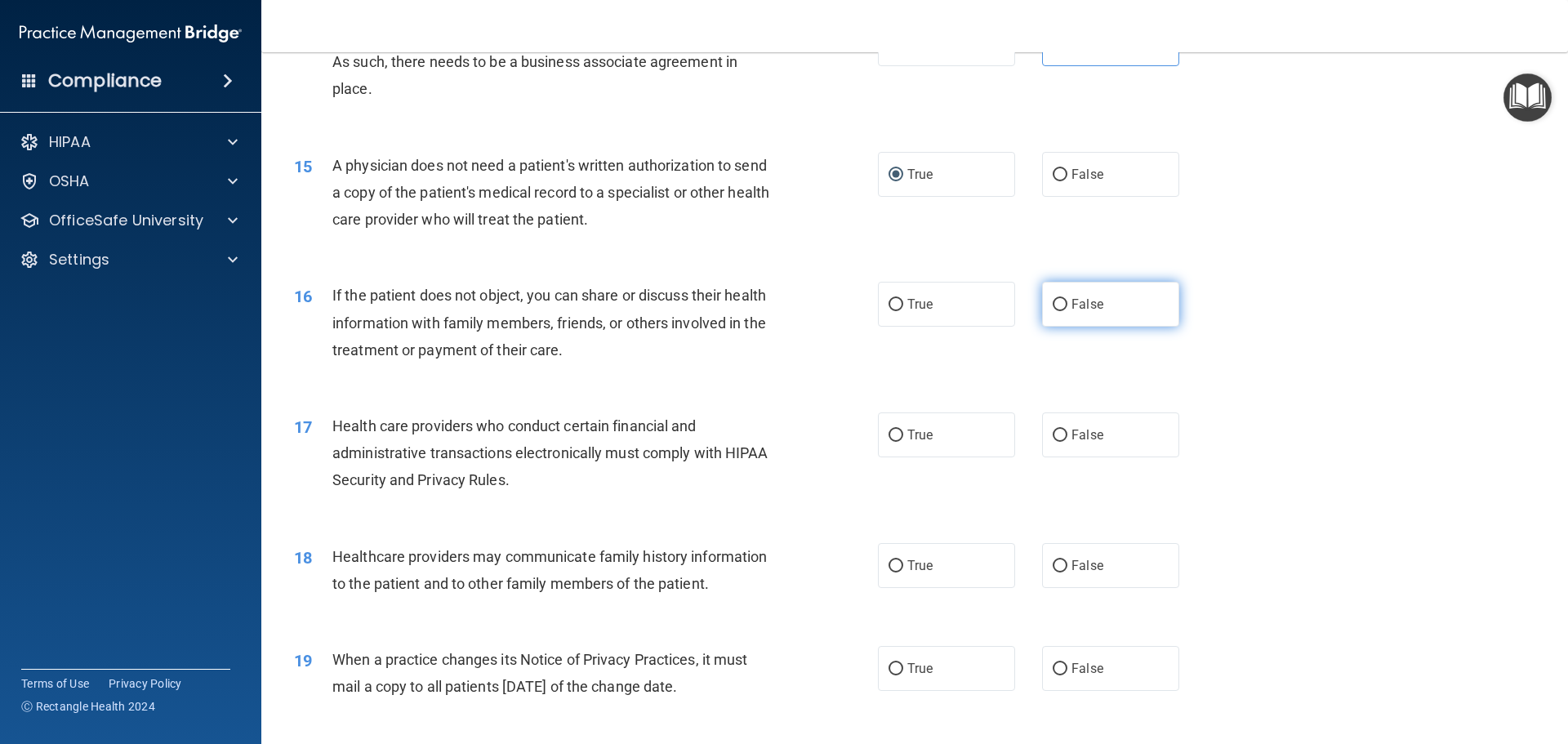
click at [1066, 290] on label "False" at bounding box center [1110, 304] width 137 height 45
click at [1066, 299] on input "False" at bounding box center [1060, 304] width 15 height 12
radio input "true"
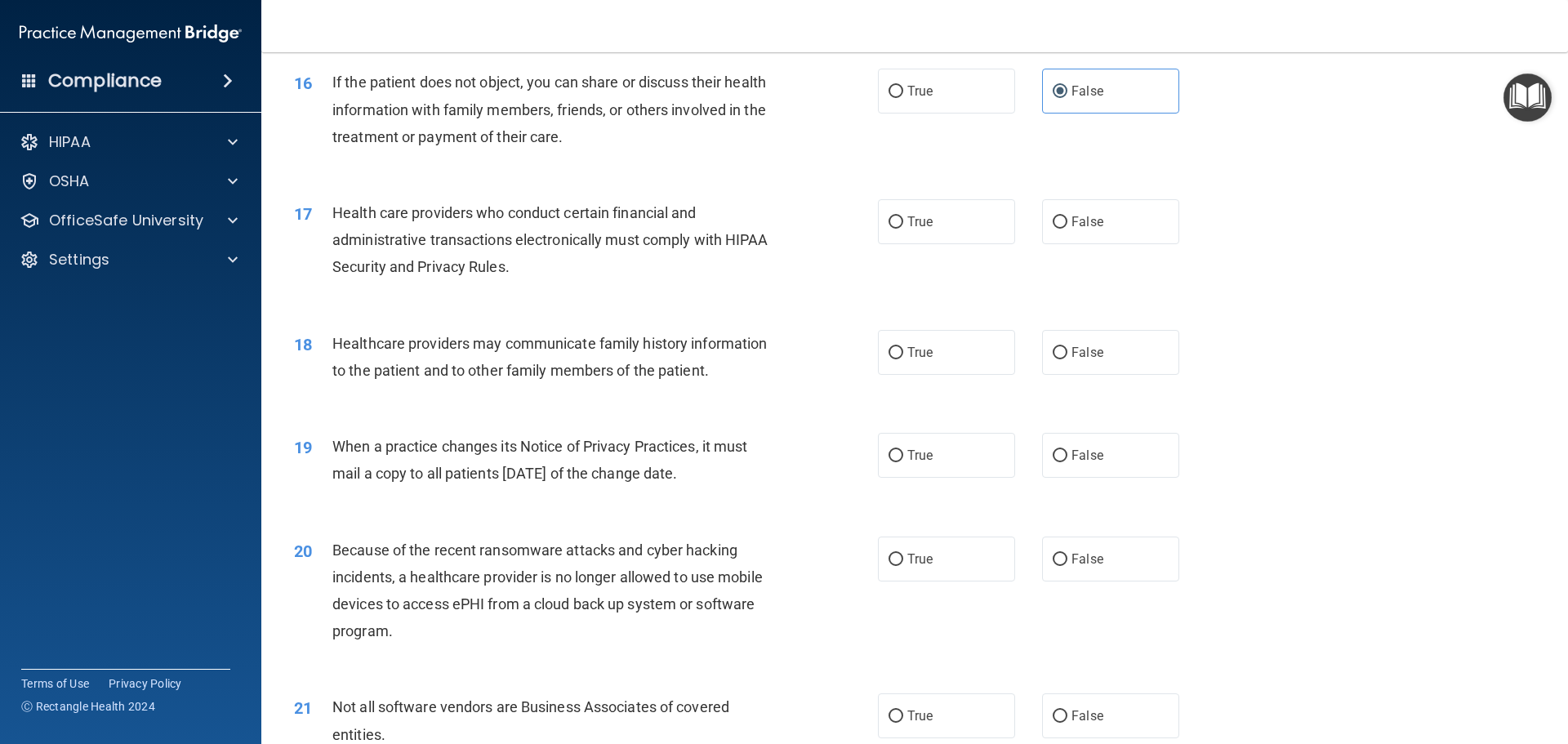
scroll to position [1919, 0]
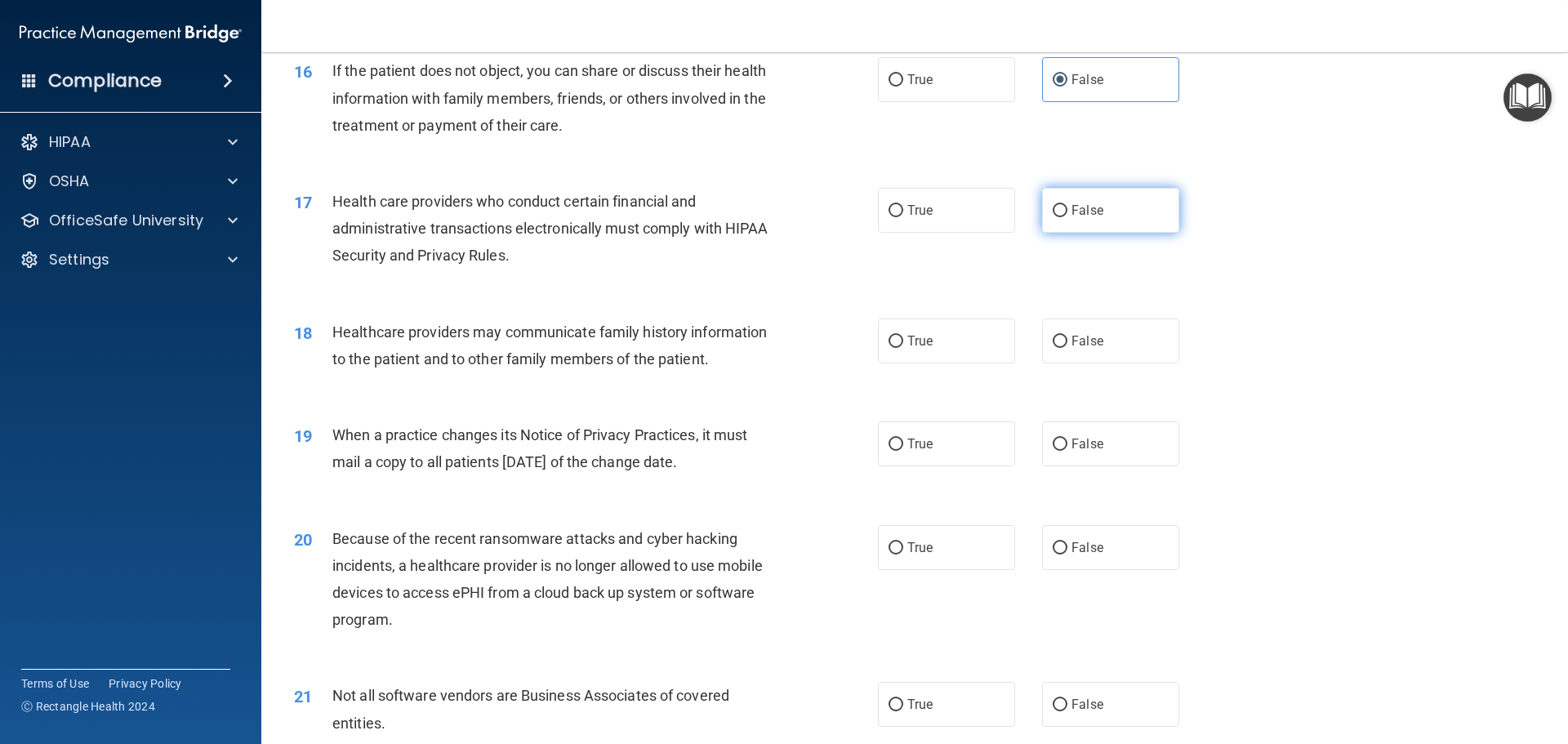
click at [1053, 205] on input "False" at bounding box center [1060, 211] width 15 height 12
radio input "true"
click at [1068, 349] on label "False" at bounding box center [1110, 340] width 137 height 45
click at [1067, 348] on input "False" at bounding box center [1060, 341] width 15 height 12
radio input "true"
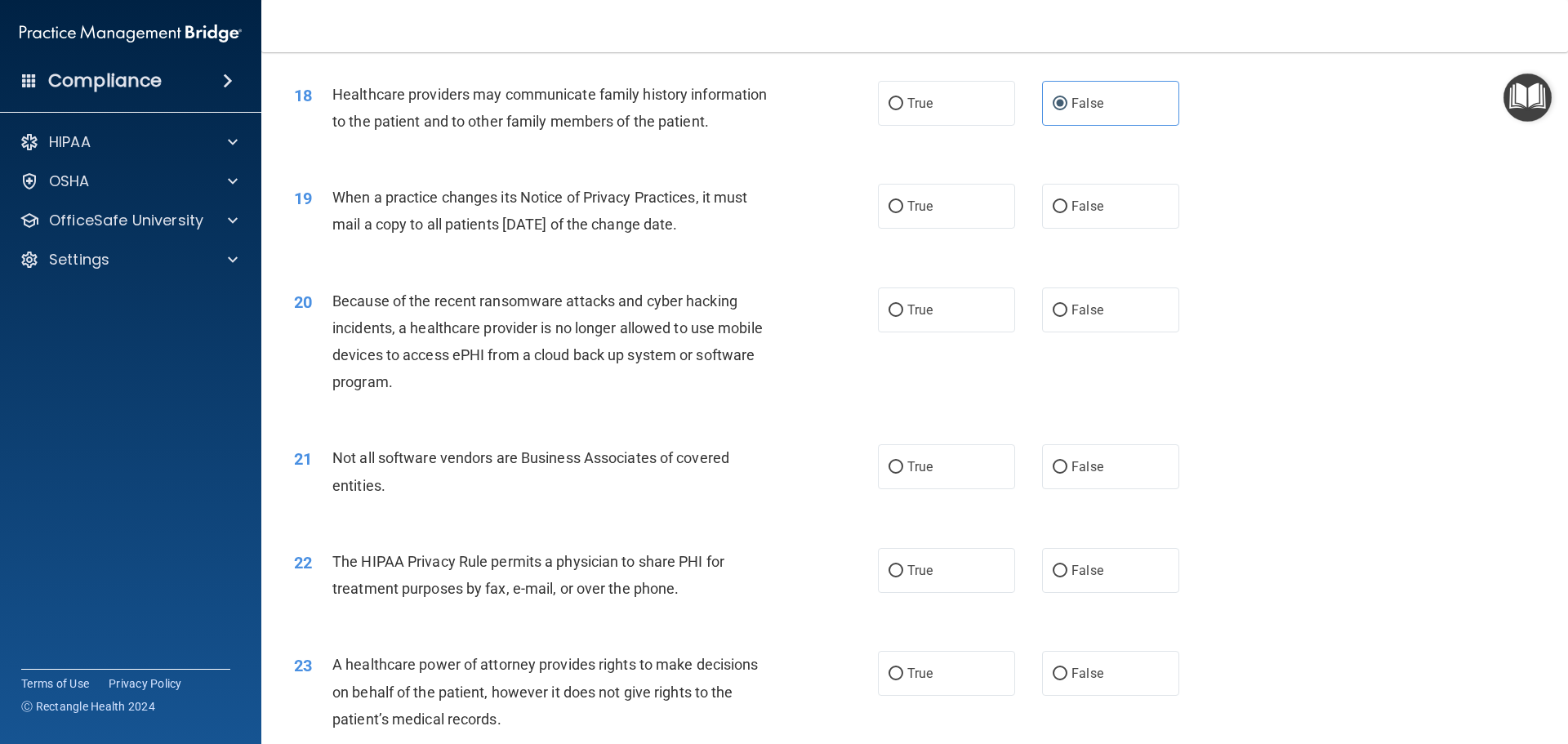
scroll to position [2164, 0]
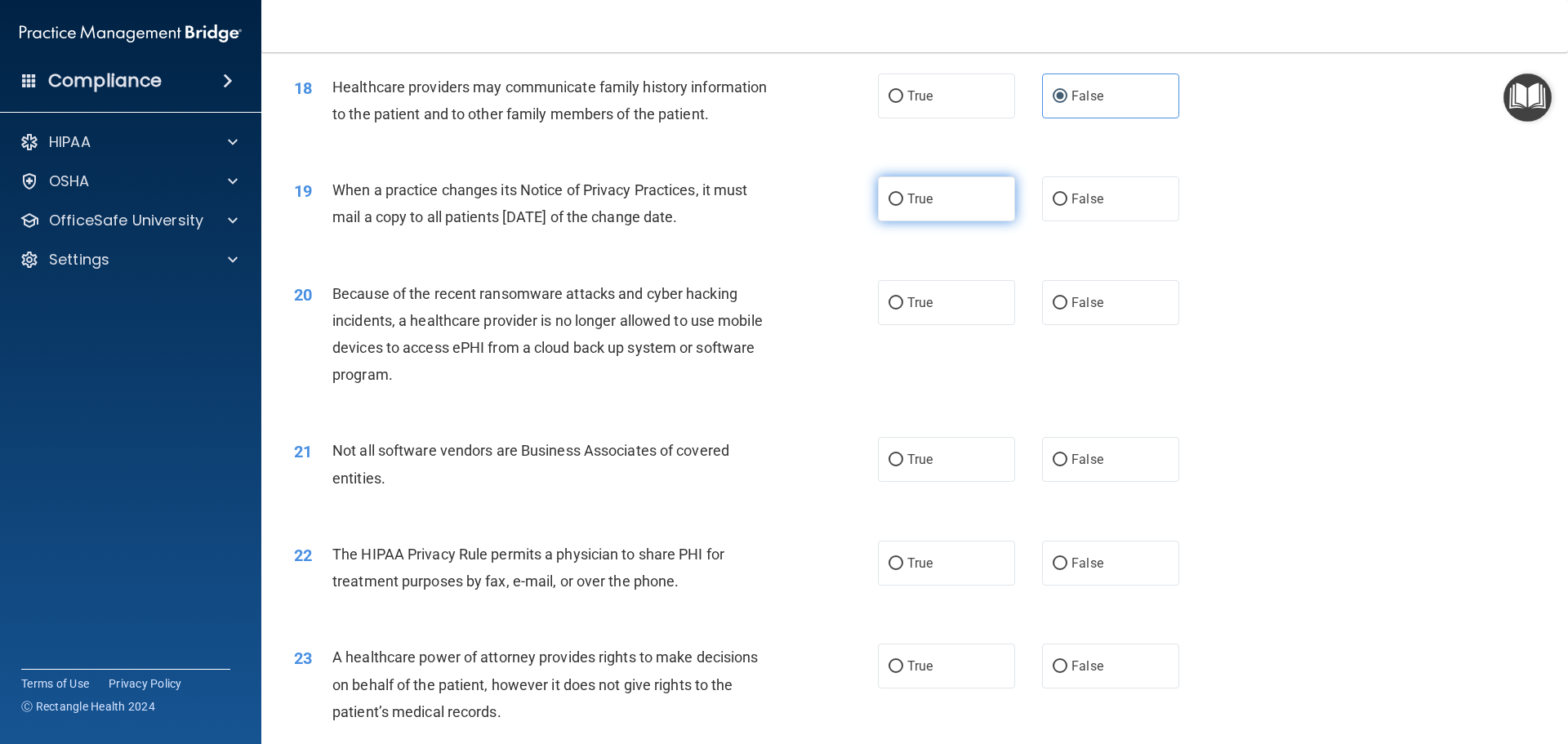
click at [926, 208] on label "True" at bounding box center [946, 199] width 137 height 45
click at [903, 206] on input "True" at bounding box center [896, 199] width 15 height 12
radio input "true"
click at [1072, 302] on span "False" at bounding box center [1087, 302] width 32 height 16
click at [1067, 302] on input "False" at bounding box center [1060, 303] width 15 height 12
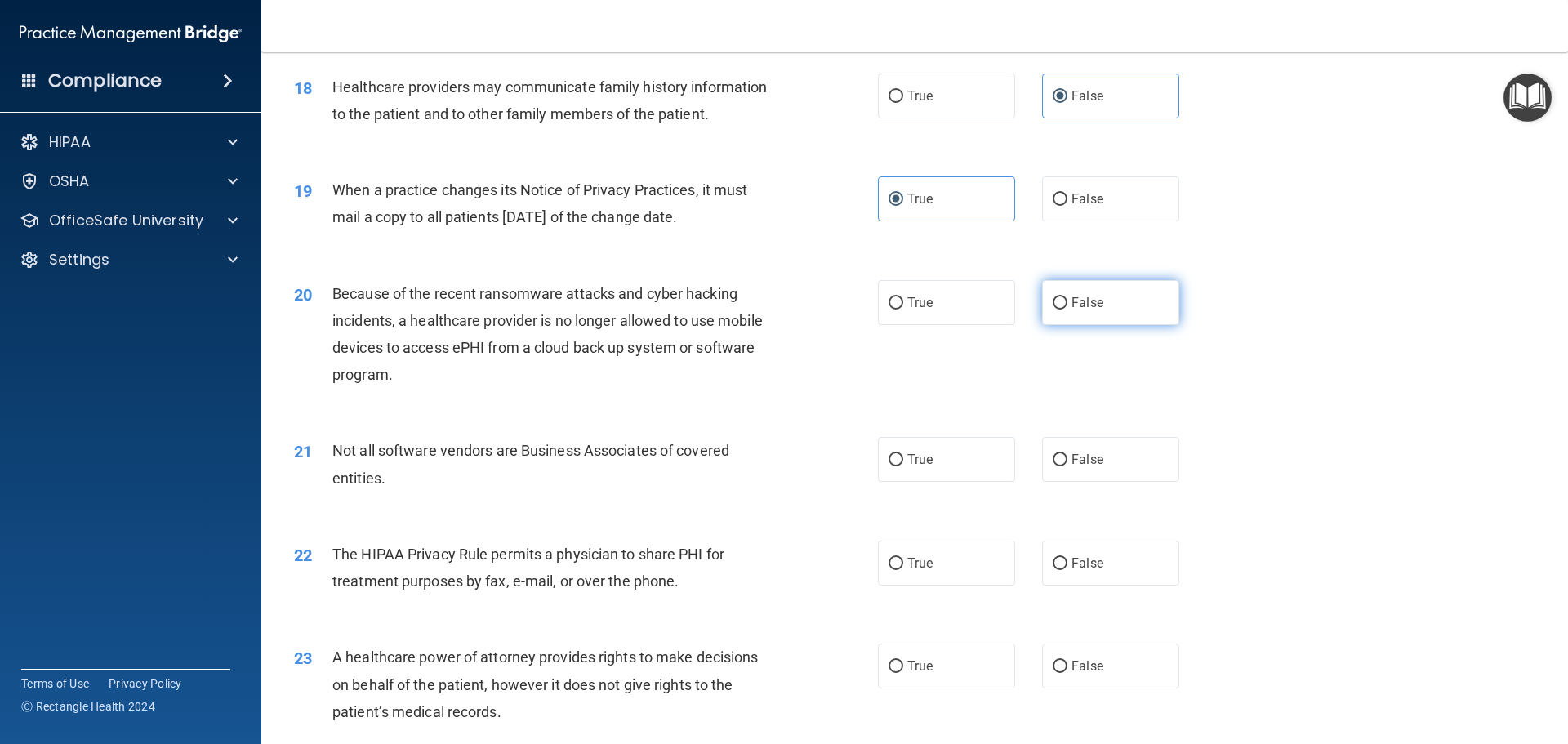
radio input "true"
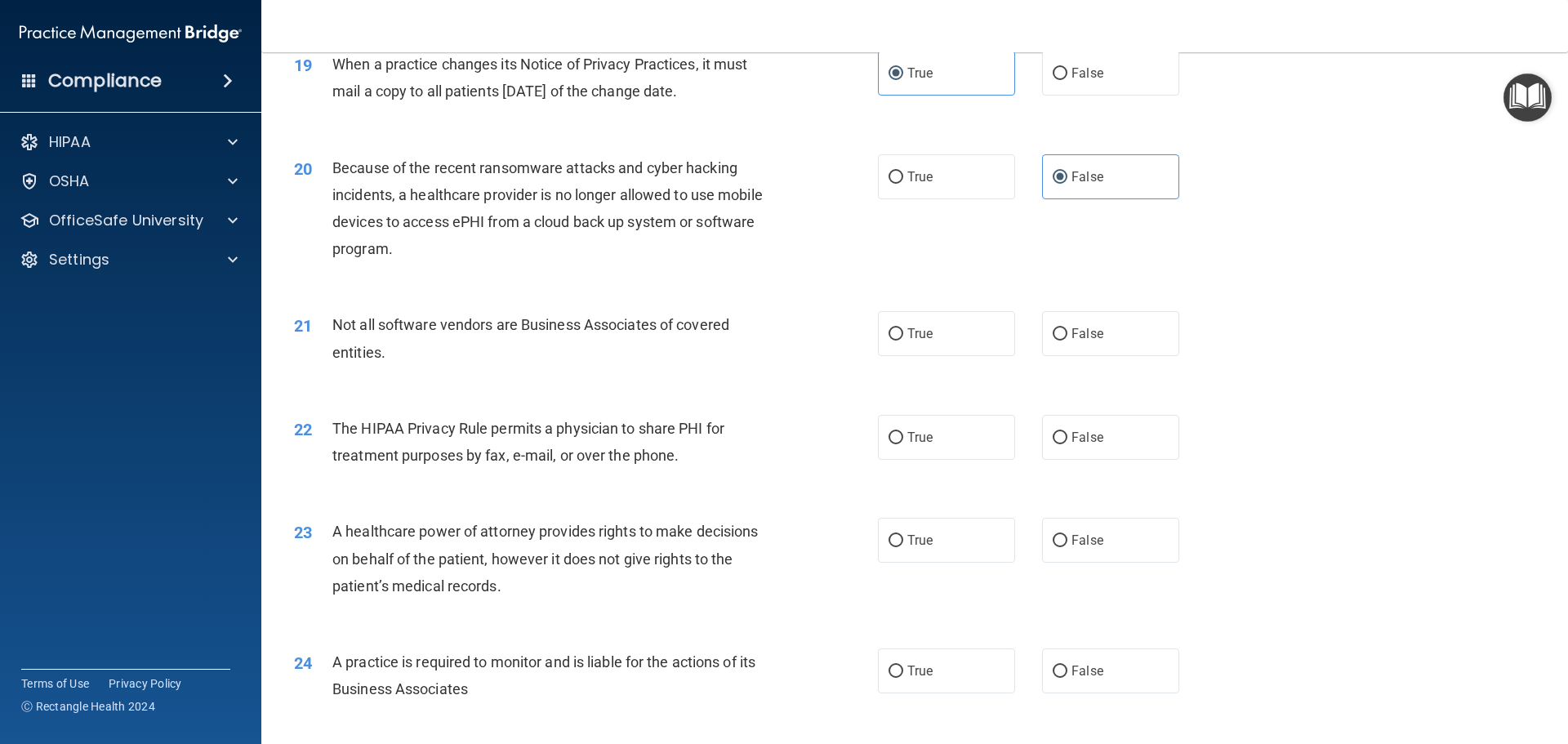
scroll to position [2348, 0]
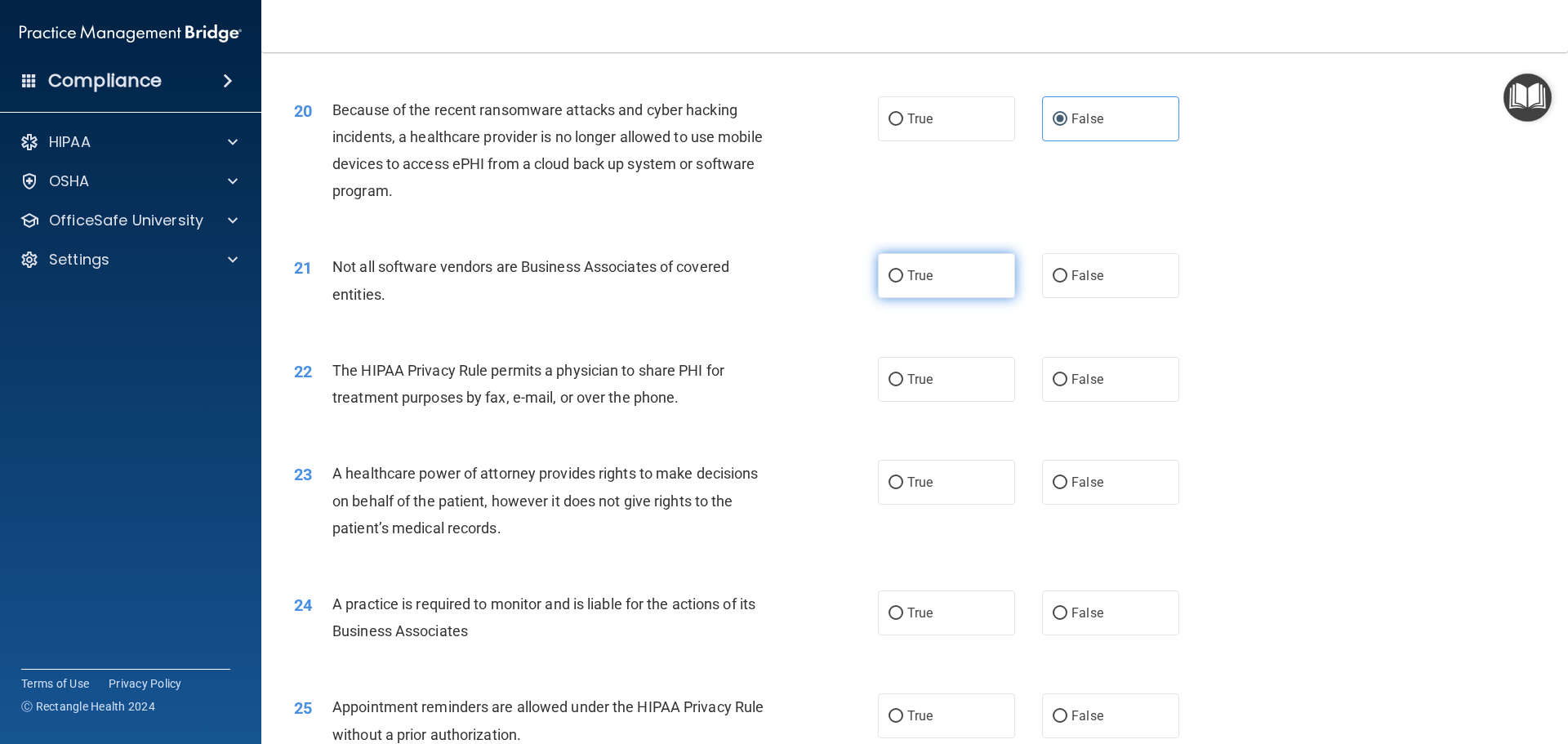
click at [952, 274] on label "True" at bounding box center [946, 276] width 137 height 45
click at [903, 274] on input "True" at bounding box center [896, 276] width 15 height 12
radio input "true"
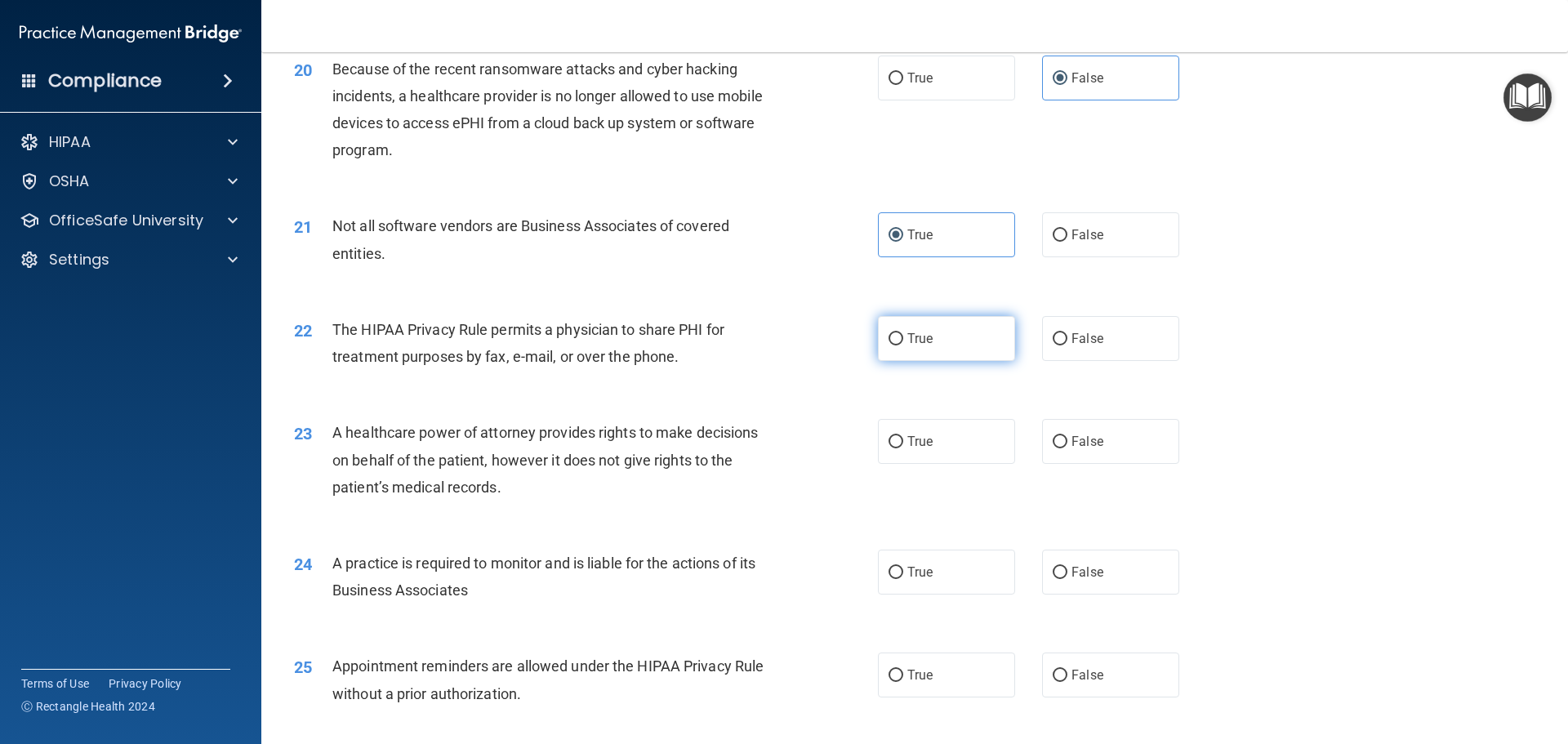
click at [926, 340] on span "True" at bounding box center [920, 338] width 25 height 16
click at [903, 340] on input "True" at bounding box center [896, 339] width 15 height 12
radio input "true"
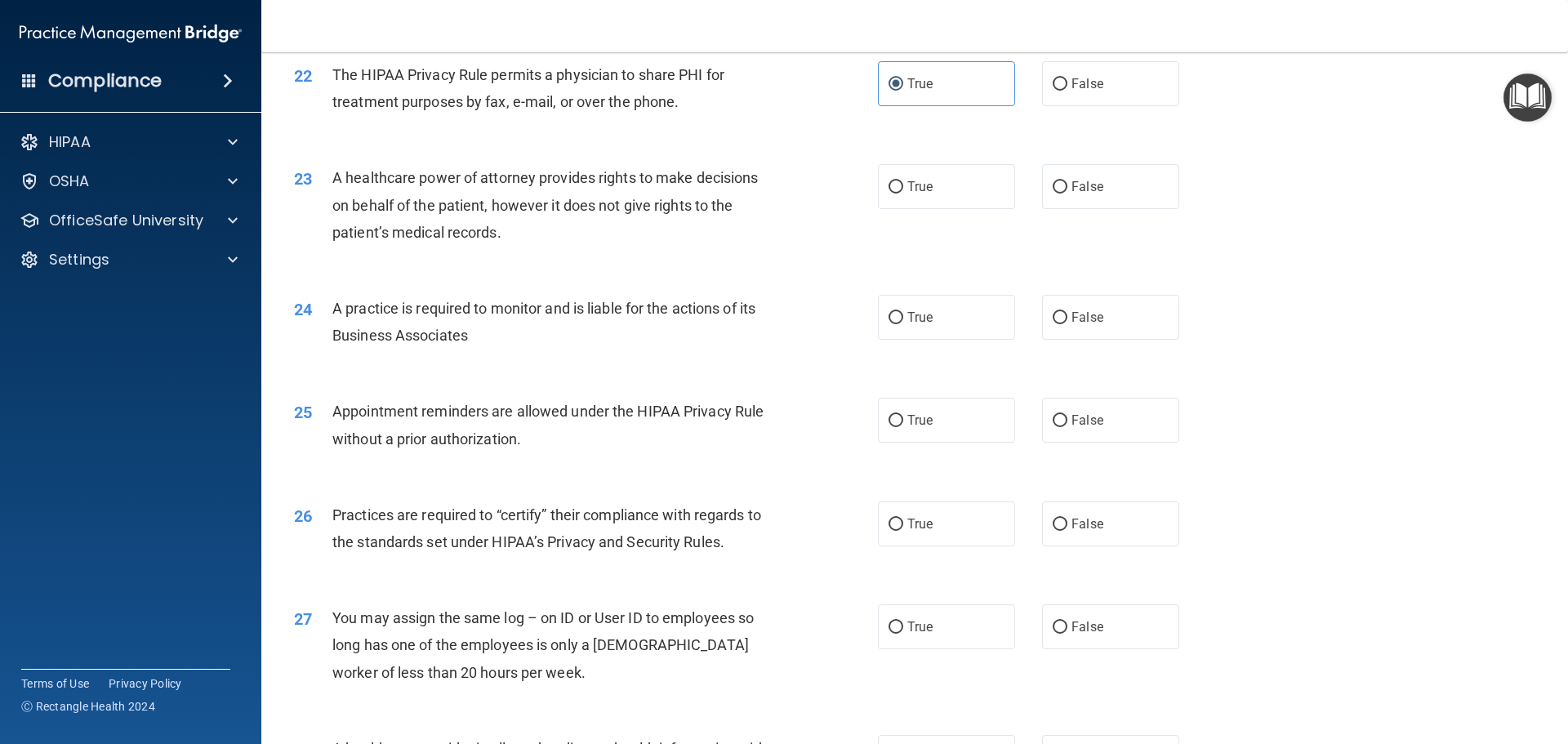
scroll to position [2654, 0]
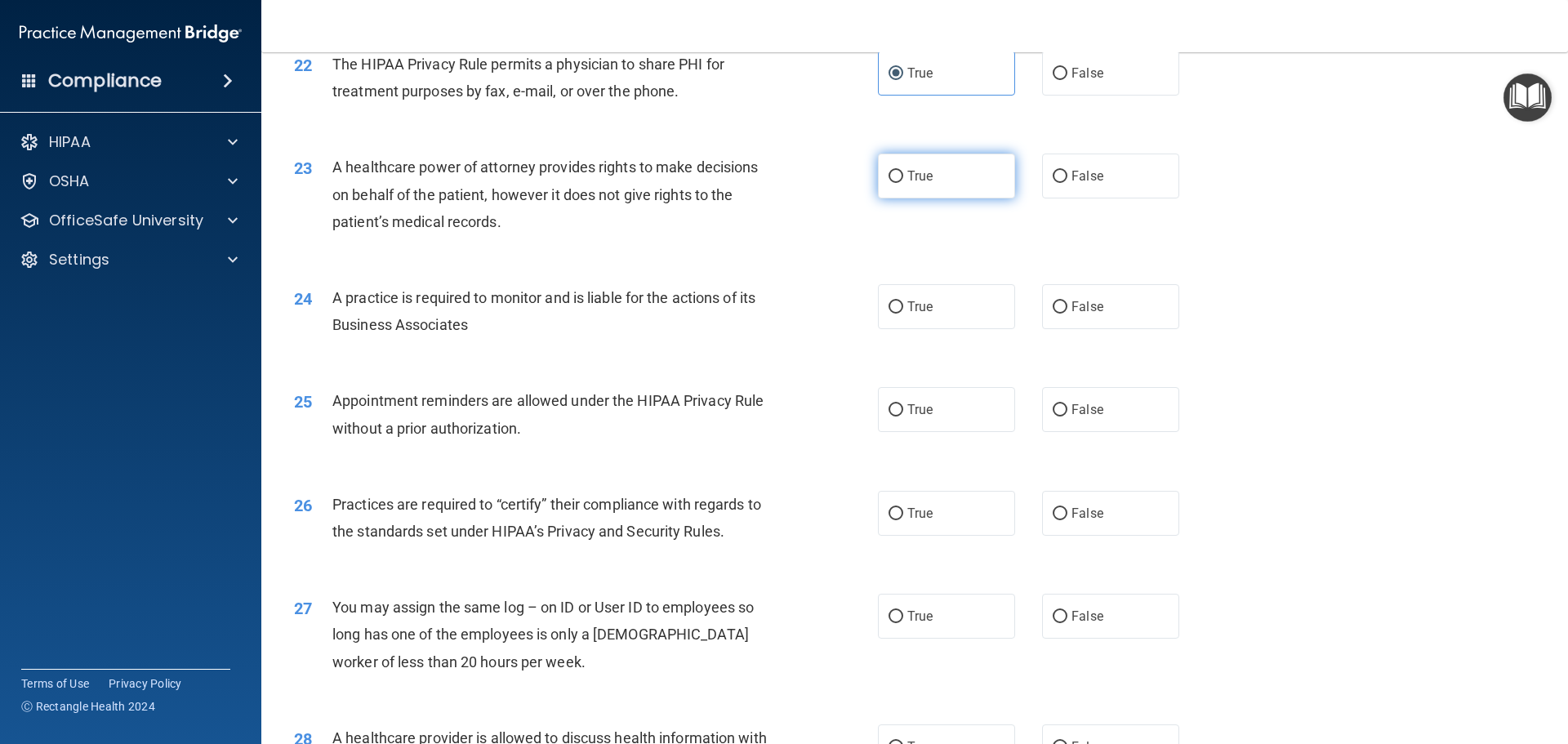
click at [958, 184] on label "True" at bounding box center [946, 176] width 137 height 45
click at [903, 183] on input "True" at bounding box center [896, 176] width 15 height 12
radio input "true"
click at [1056, 313] on input "False" at bounding box center [1060, 307] width 15 height 12
radio input "true"
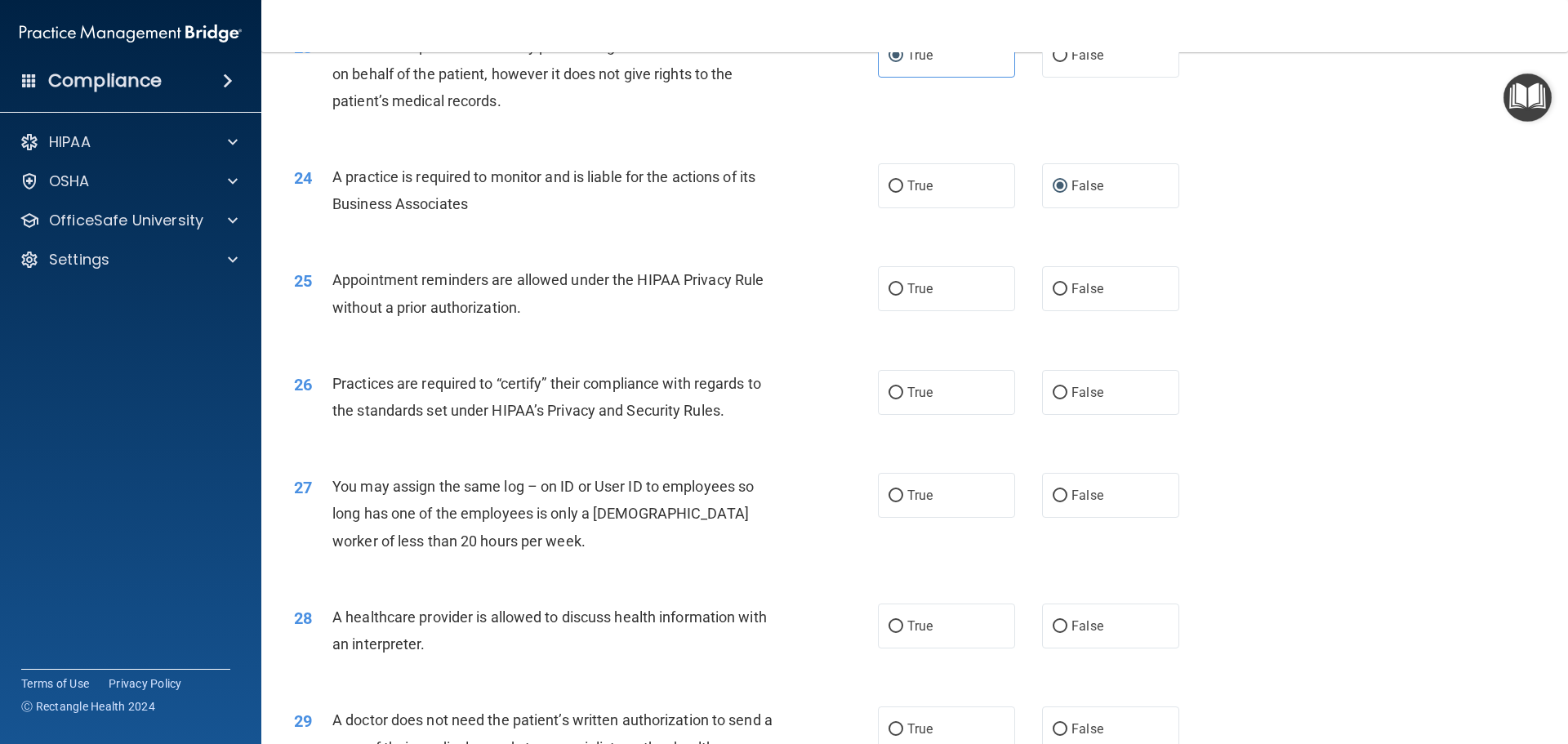
scroll to position [2817, 0]
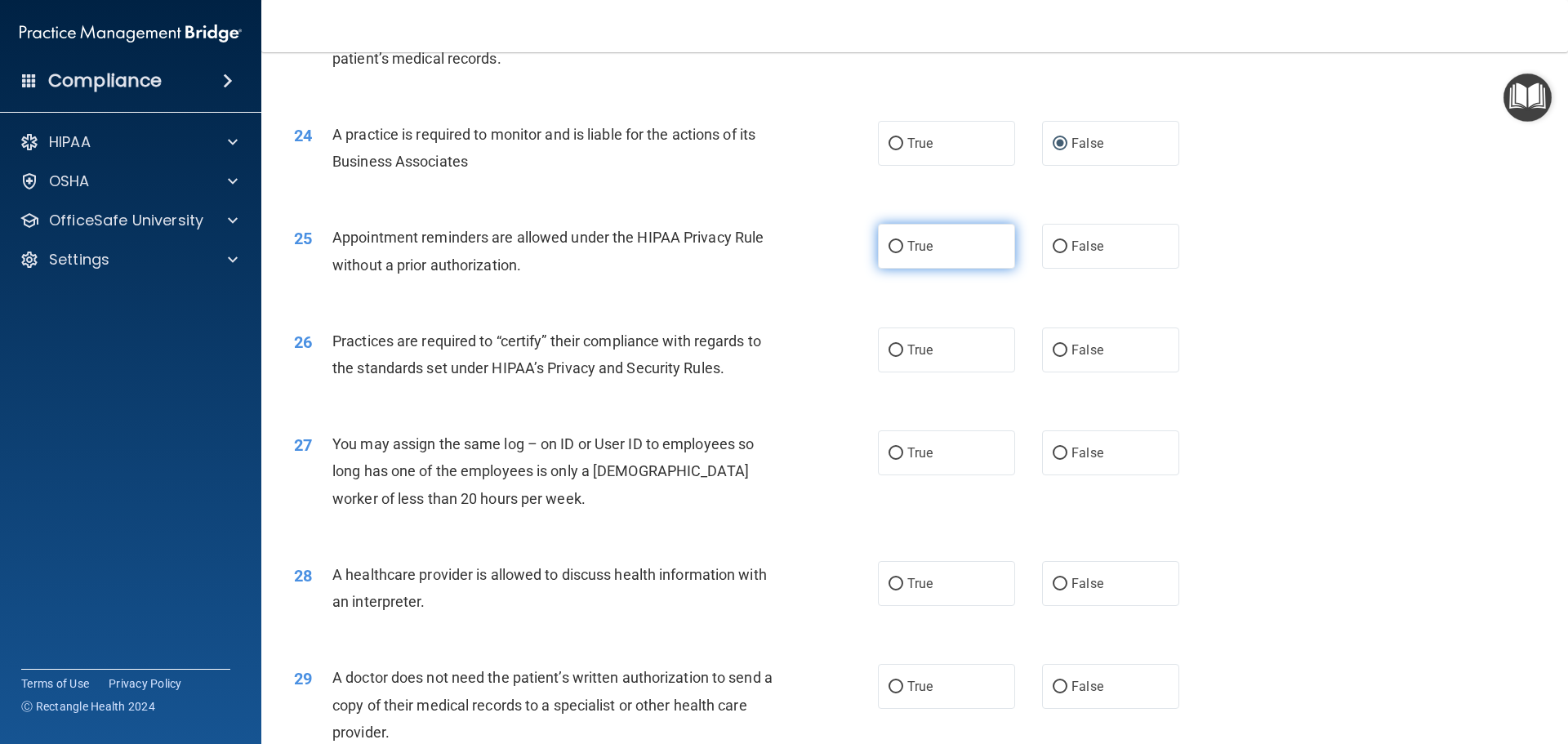
click at [929, 257] on label "True" at bounding box center [946, 246] width 137 height 45
click at [903, 253] on input "True" at bounding box center [896, 247] width 15 height 12
radio input "true"
click at [1059, 240] on label "False" at bounding box center [1110, 246] width 137 height 45
click at [1059, 241] on input "False" at bounding box center [1060, 247] width 15 height 12
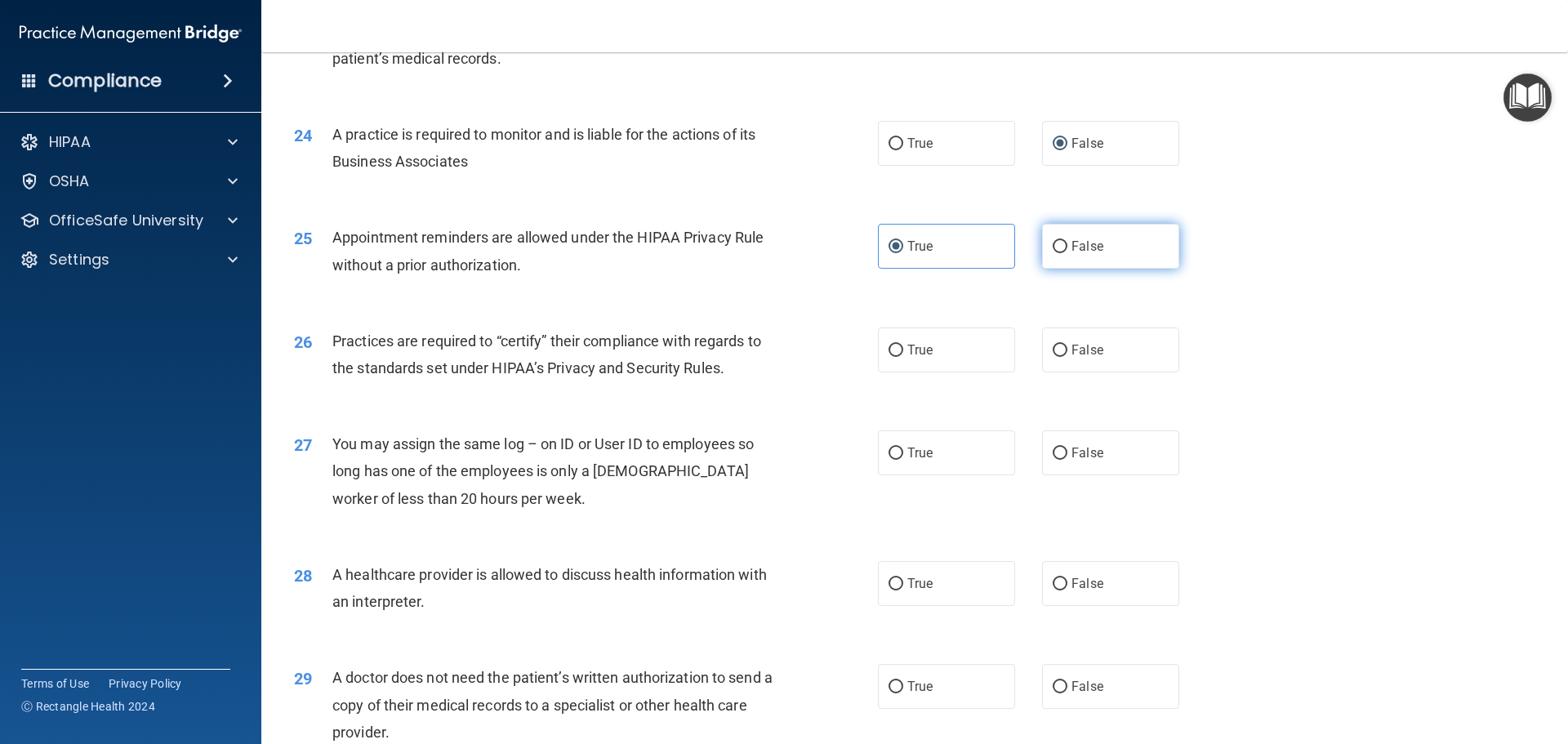
radio input "true"
radio input "false"
click at [919, 357] on span "True" at bounding box center [920, 349] width 25 height 16
click at [903, 357] on input "True" at bounding box center [896, 350] width 15 height 12
radio input "true"
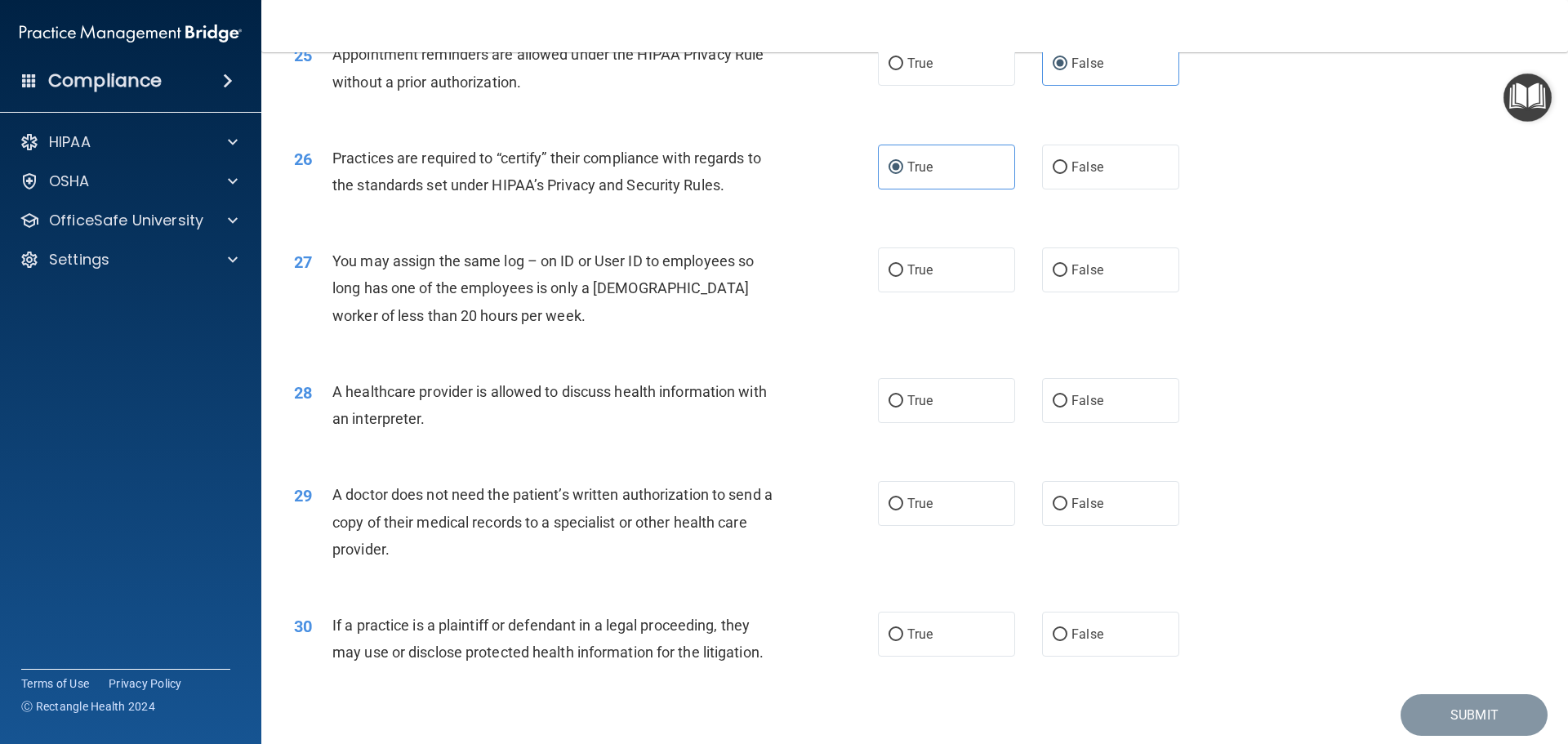
scroll to position [3001, 0]
click at [1048, 261] on label "False" at bounding box center [1110, 269] width 137 height 45
click at [1053, 264] on input "False" at bounding box center [1060, 270] width 15 height 12
radio input "true"
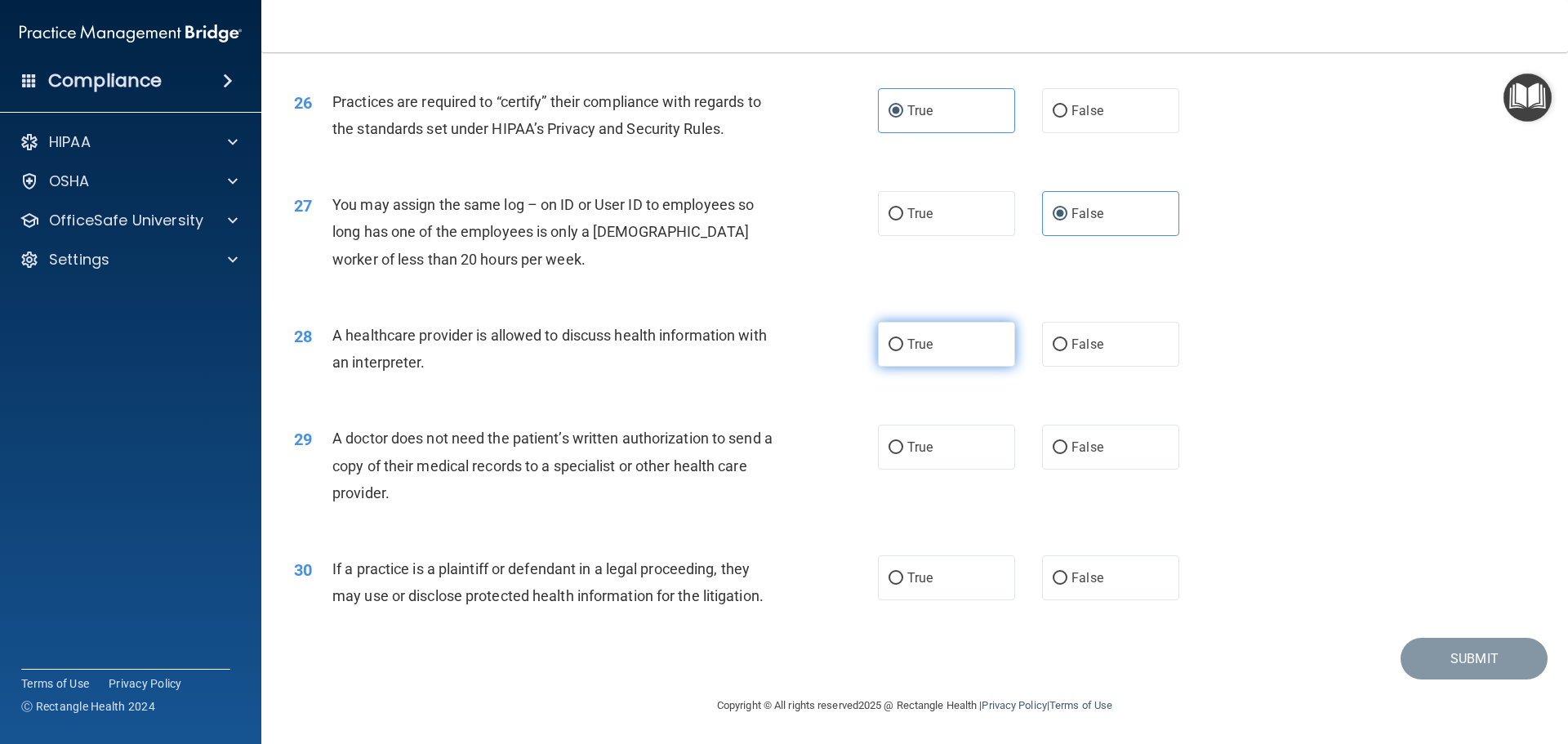
scroll to position [3057, 0]
click at [934, 326] on label "True" at bounding box center [946, 343] width 137 height 45
click at [903, 338] on input "True" at bounding box center [896, 344] width 15 height 12
radio input "true"
click at [921, 452] on span "True" at bounding box center [920, 446] width 25 height 16
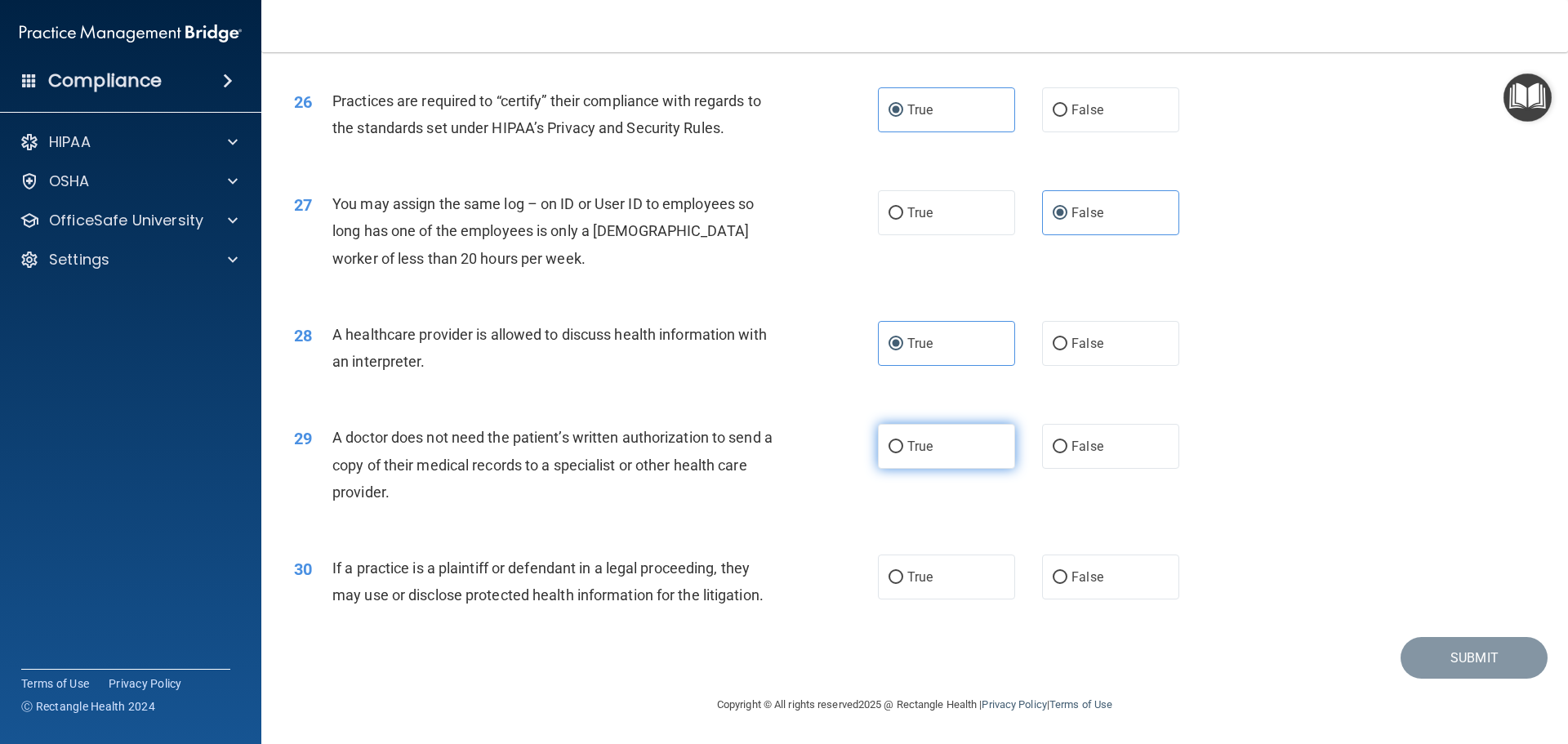
click at [903, 452] on input "True" at bounding box center [896, 447] width 15 height 12
radio input "true"
click at [1057, 573] on input "False" at bounding box center [1060, 577] width 15 height 12
radio input "true"
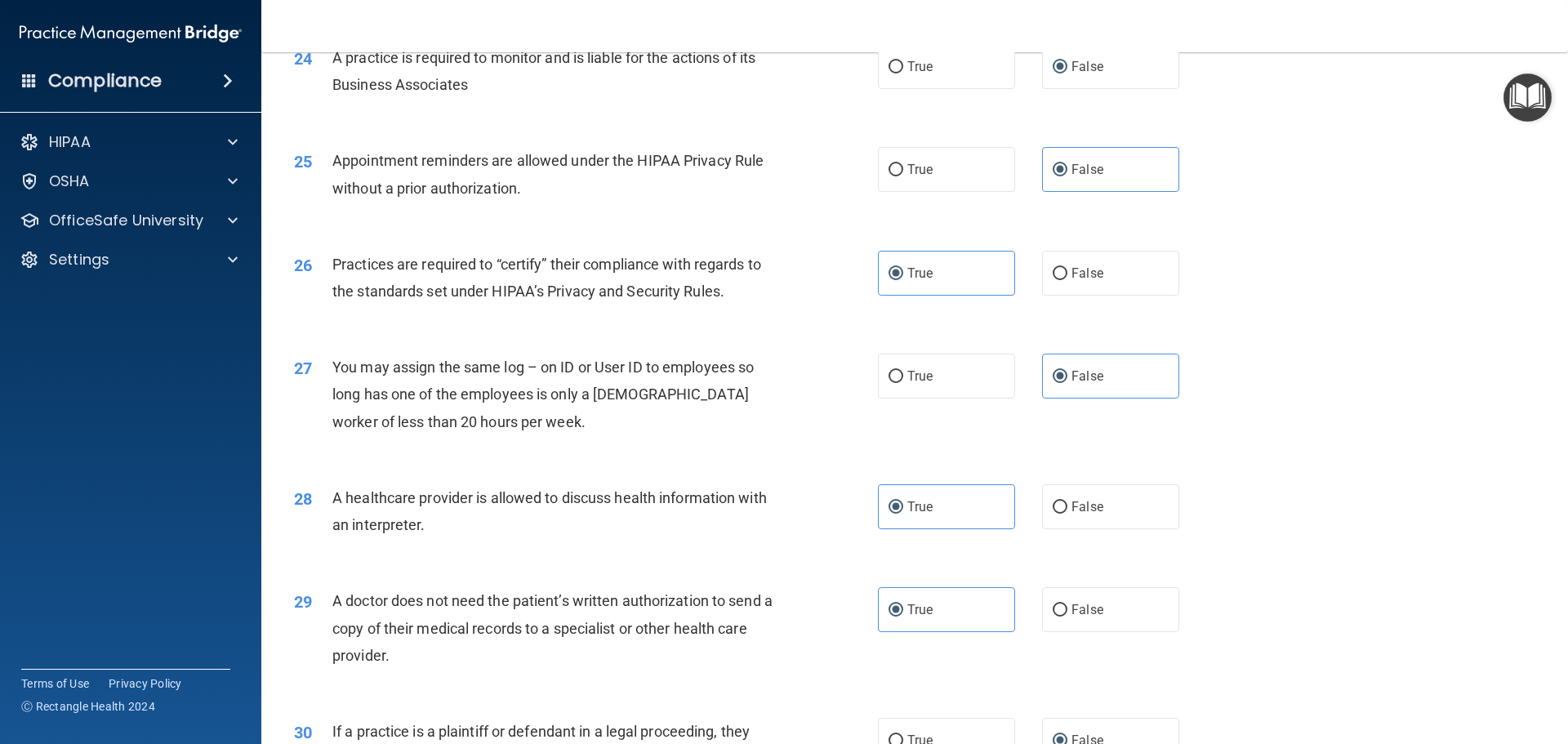
scroll to position [2547, 0]
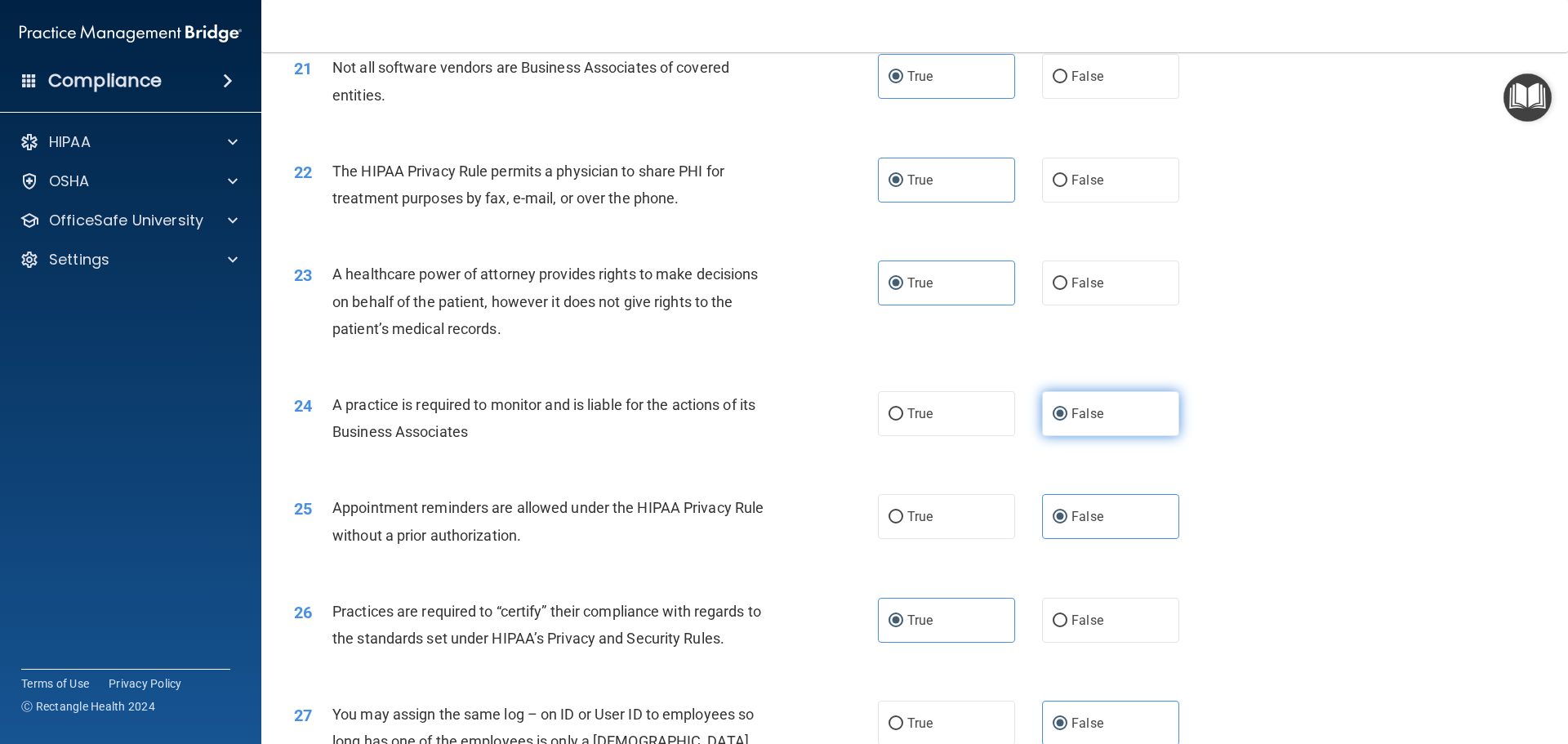
click at [1094, 429] on label "False" at bounding box center [1110, 413] width 137 height 45
click at [1067, 421] on input "False" at bounding box center [1060, 414] width 15 height 12
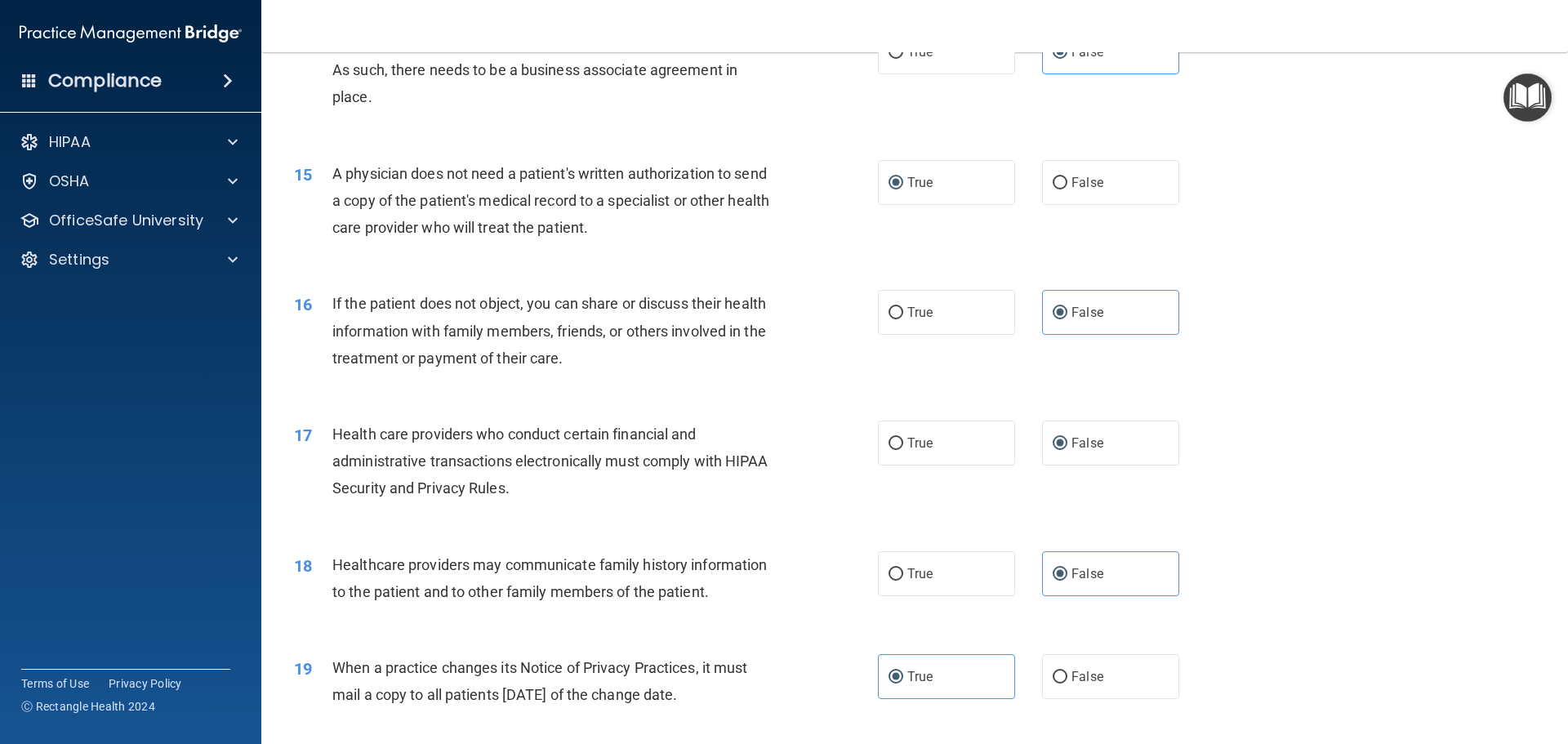
scroll to position [1608, 0]
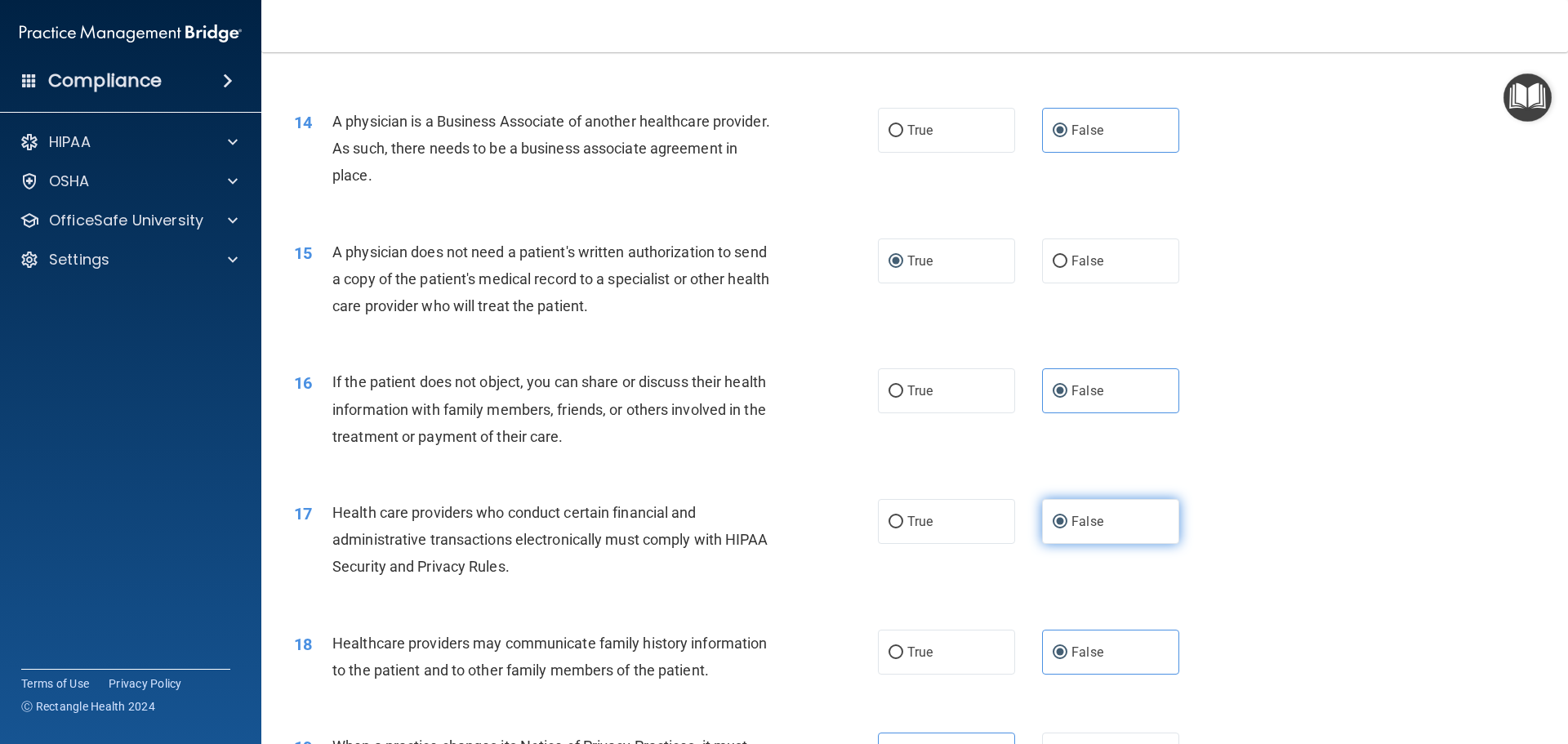
click at [1080, 514] on span "False" at bounding box center [1087, 521] width 32 height 16
click at [1067, 516] on input "False" at bounding box center [1060, 522] width 15 height 12
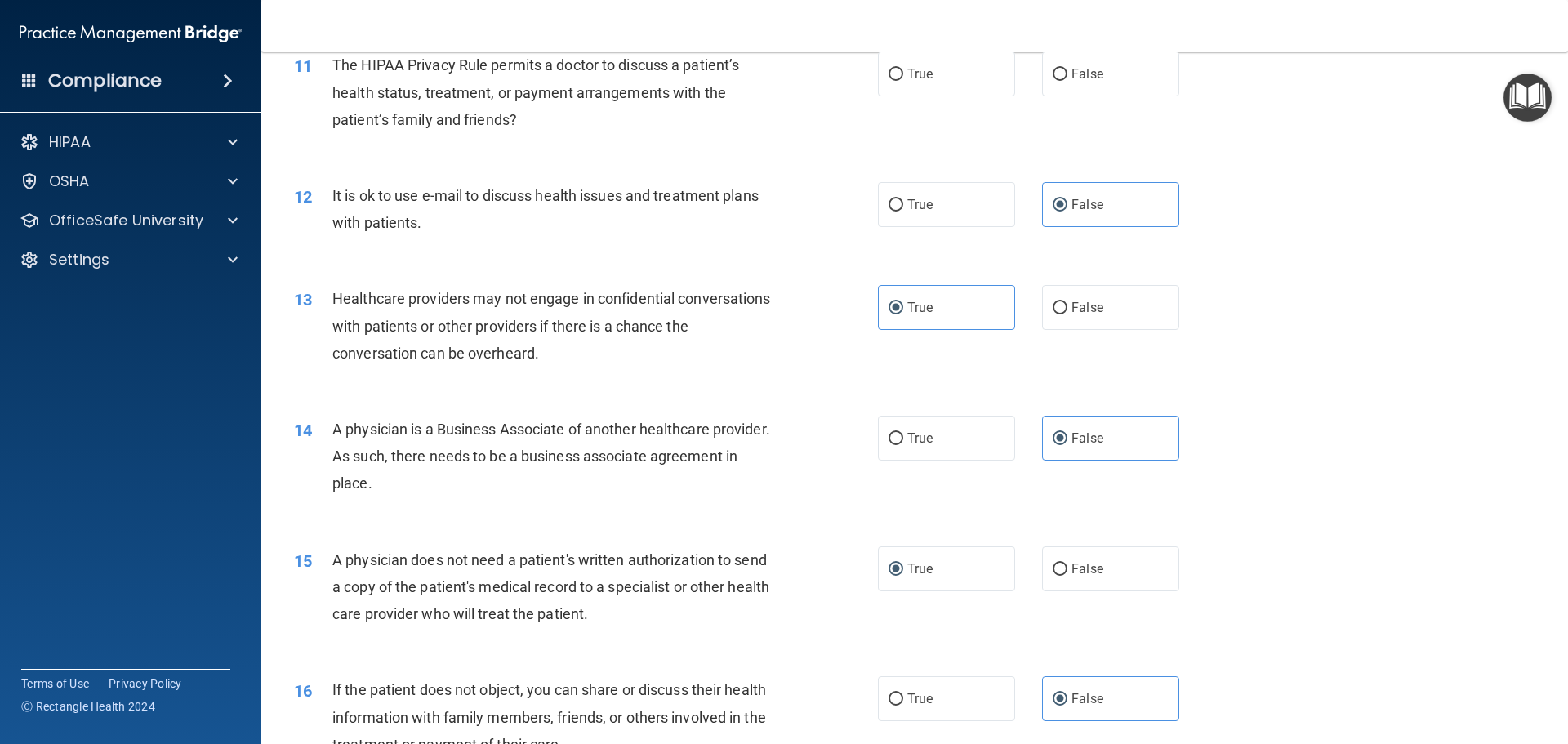
scroll to position [1220, 0]
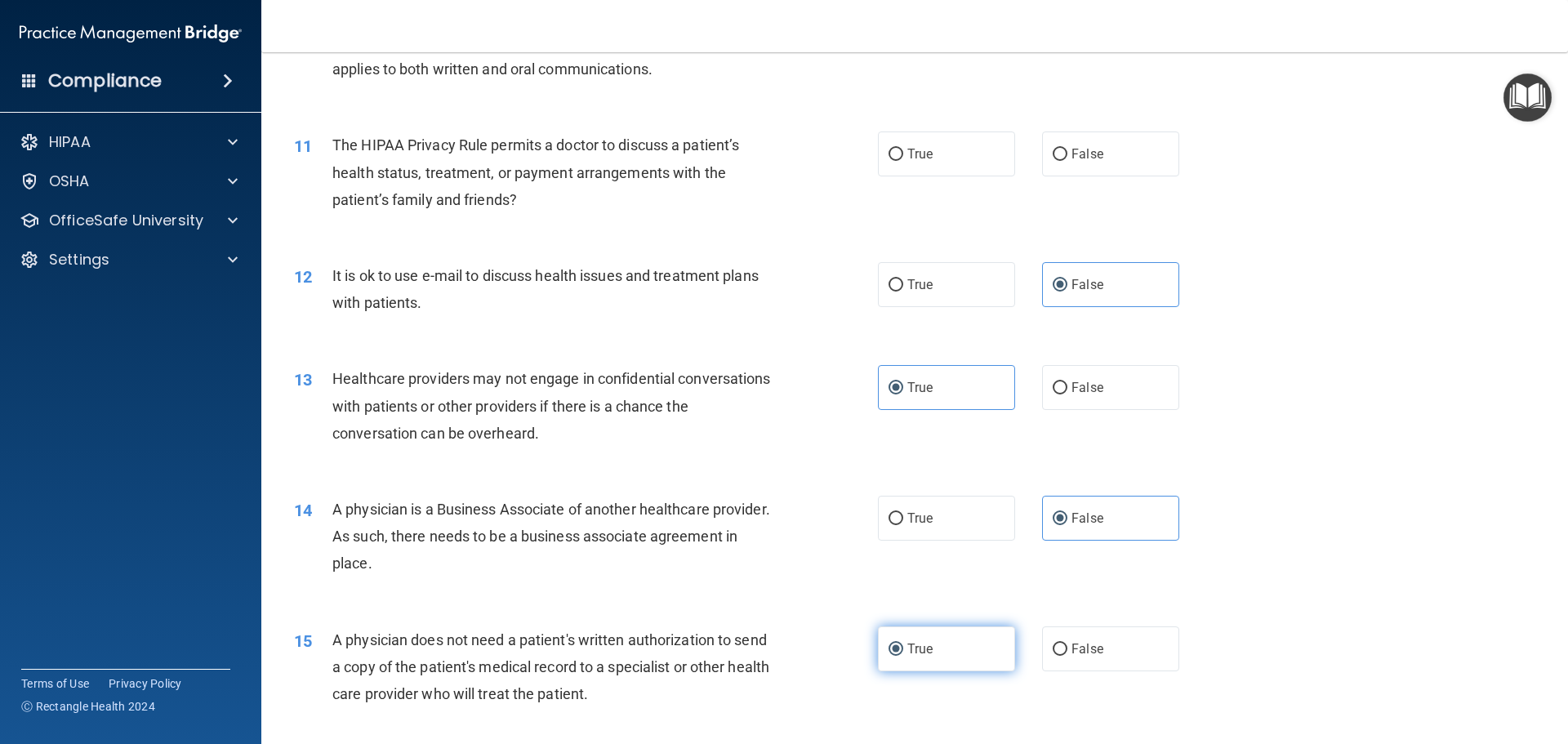
click at [950, 637] on label "True" at bounding box center [946, 649] width 137 height 45
click at [903, 643] on input "True" at bounding box center [896, 649] width 15 height 12
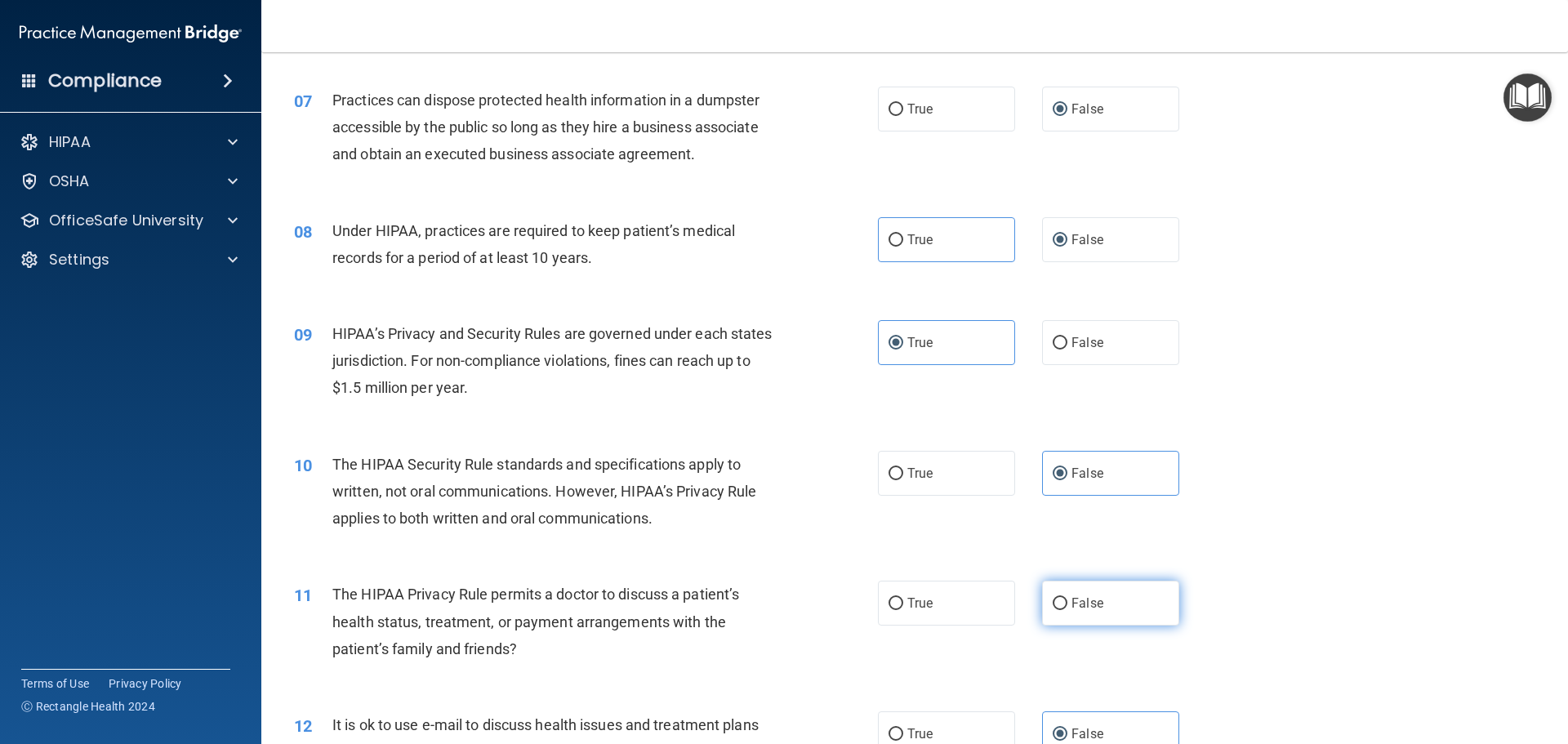
scroll to position [751, 0]
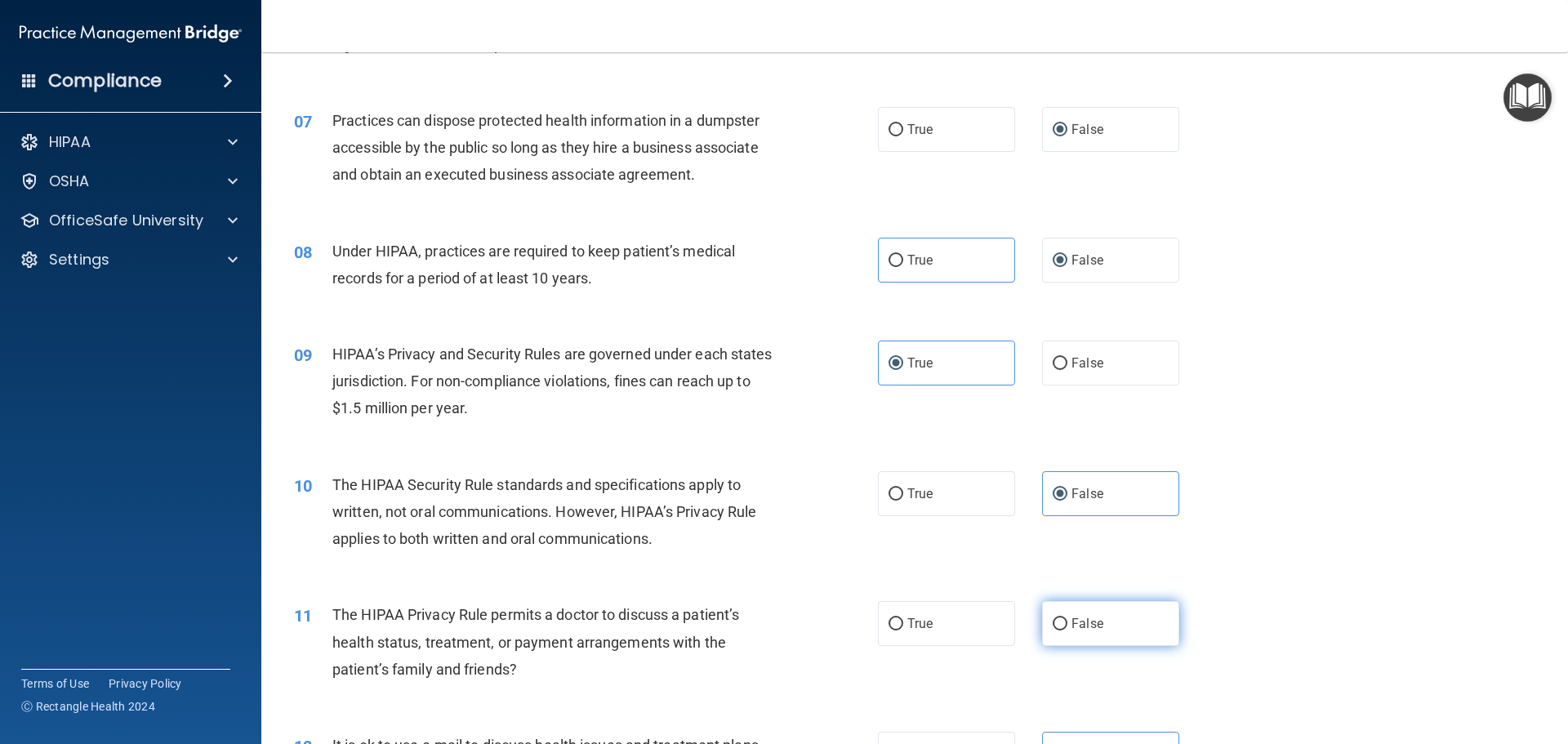
click at [1063, 628] on label "False" at bounding box center [1110, 623] width 137 height 45
click at [1063, 628] on input "False" at bounding box center [1060, 624] width 15 height 12
radio input "true"
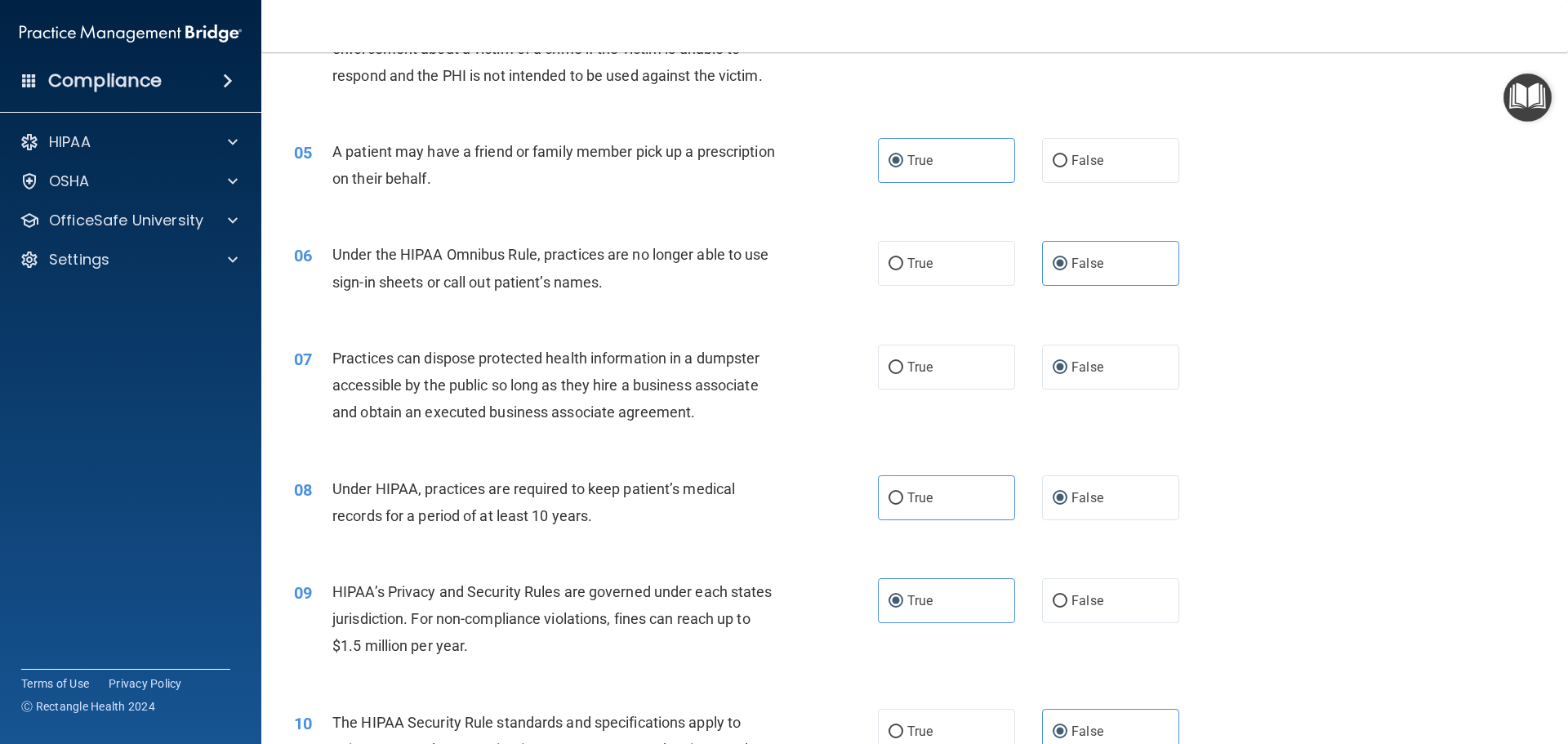
scroll to position [505, 0]
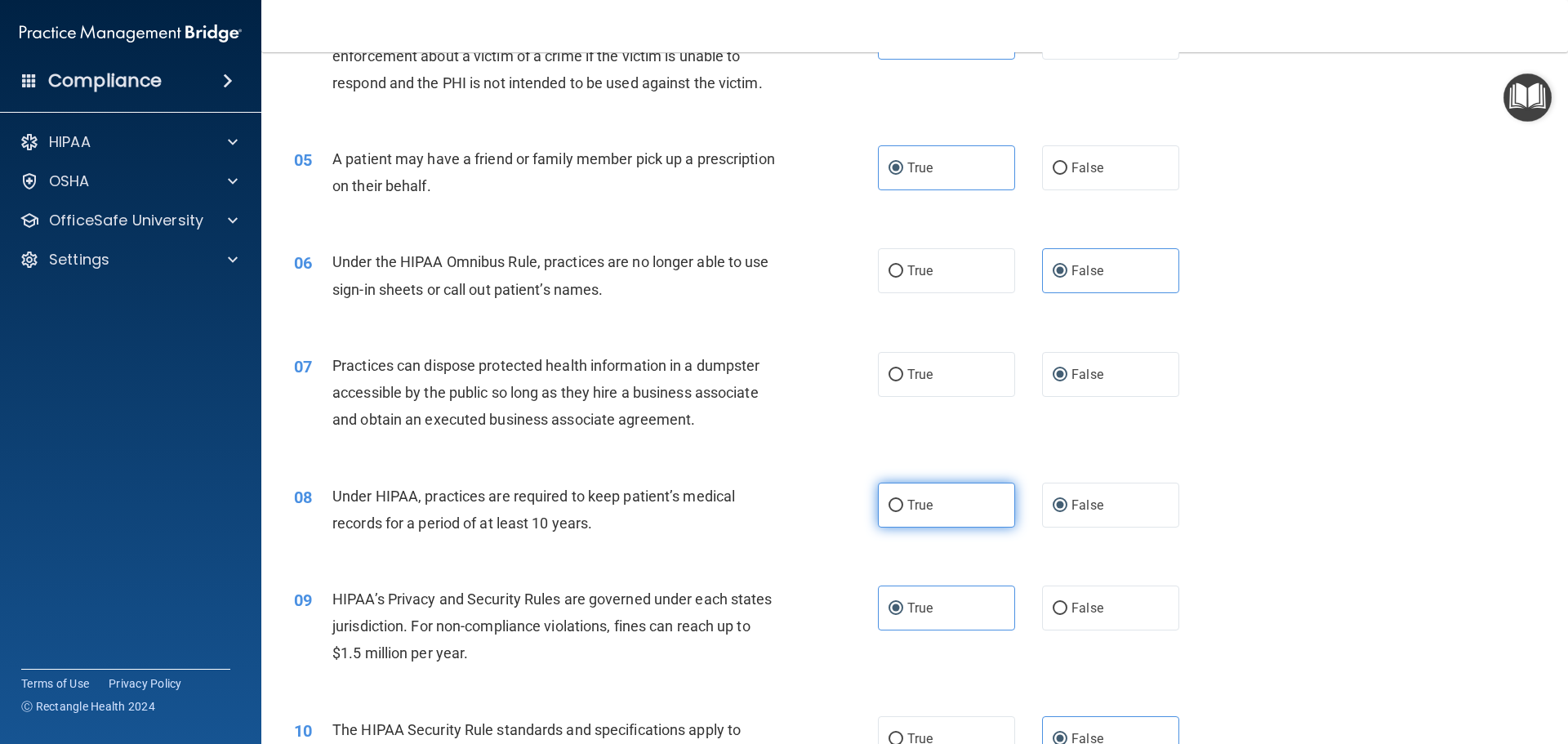
click at [938, 493] on label "True" at bounding box center [946, 504] width 137 height 45
click at [903, 500] on input "True" at bounding box center [896, 505] width 15 height 12
radio input "true"
click at [1068, 513] on label "False" at bounding box center [1110, 504] width 137 height 45
click at [1067, 512] on input "False" at bounding box center [1060, 505] width 15 height 12
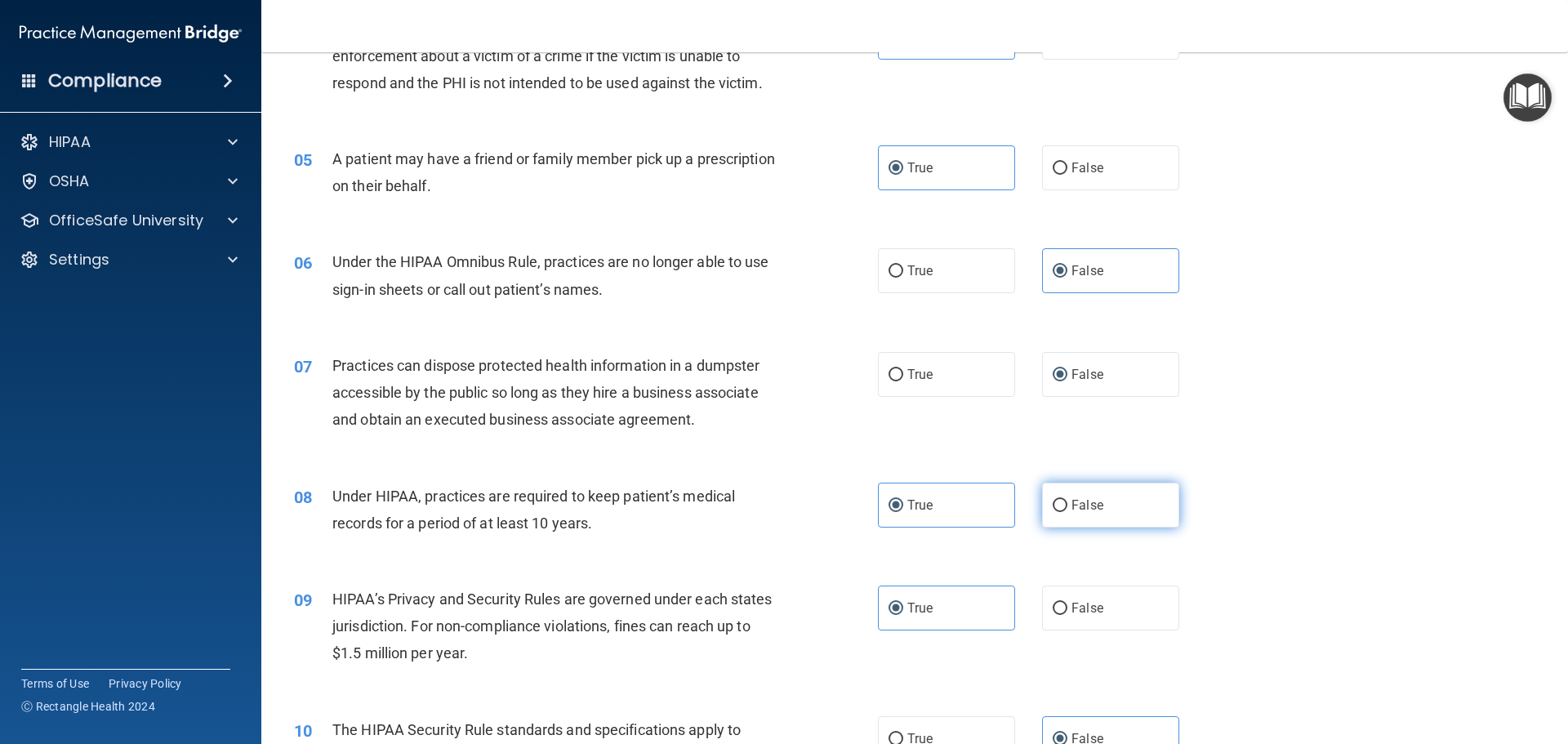
radio input "true"
radio input "false"
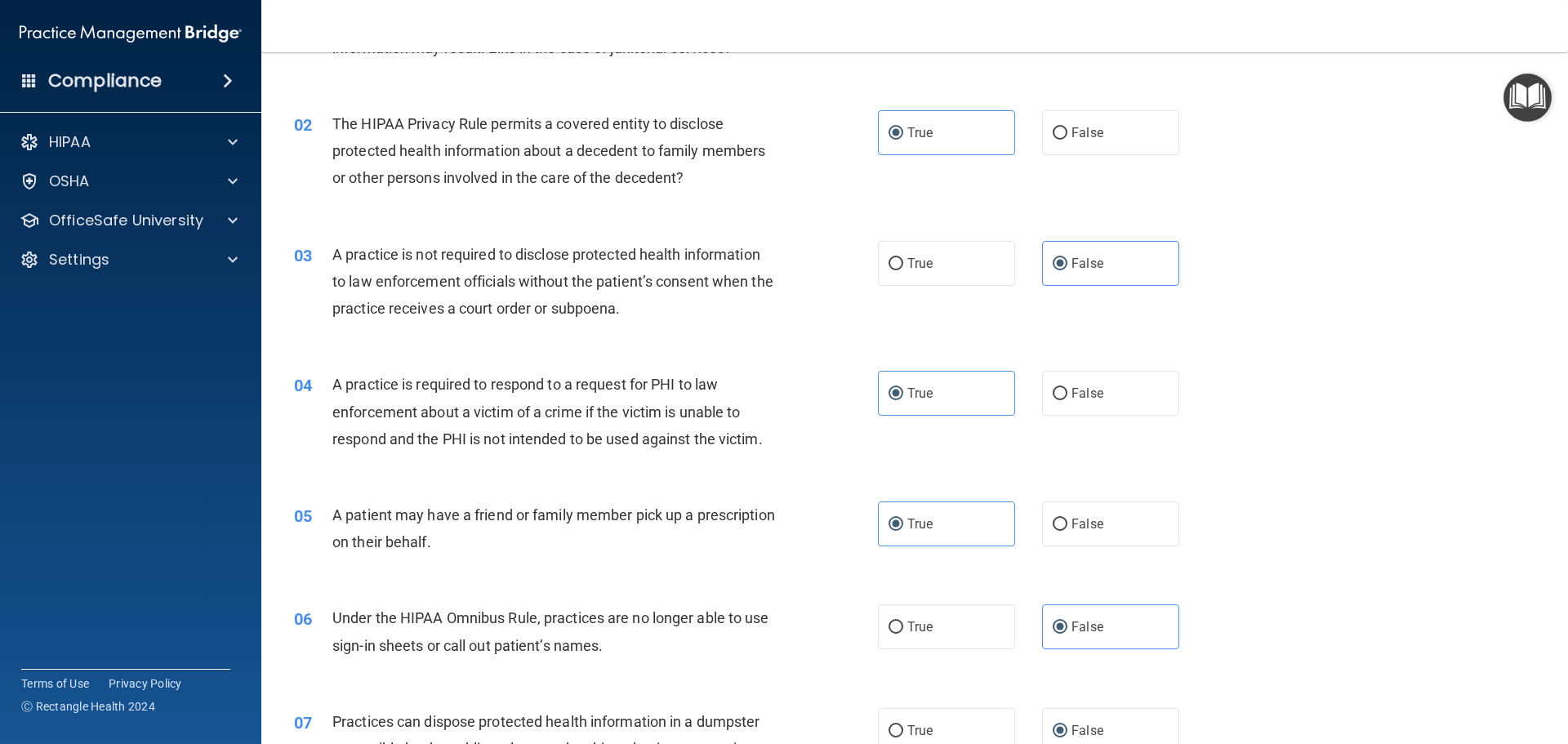
scroll to position [0, 0]
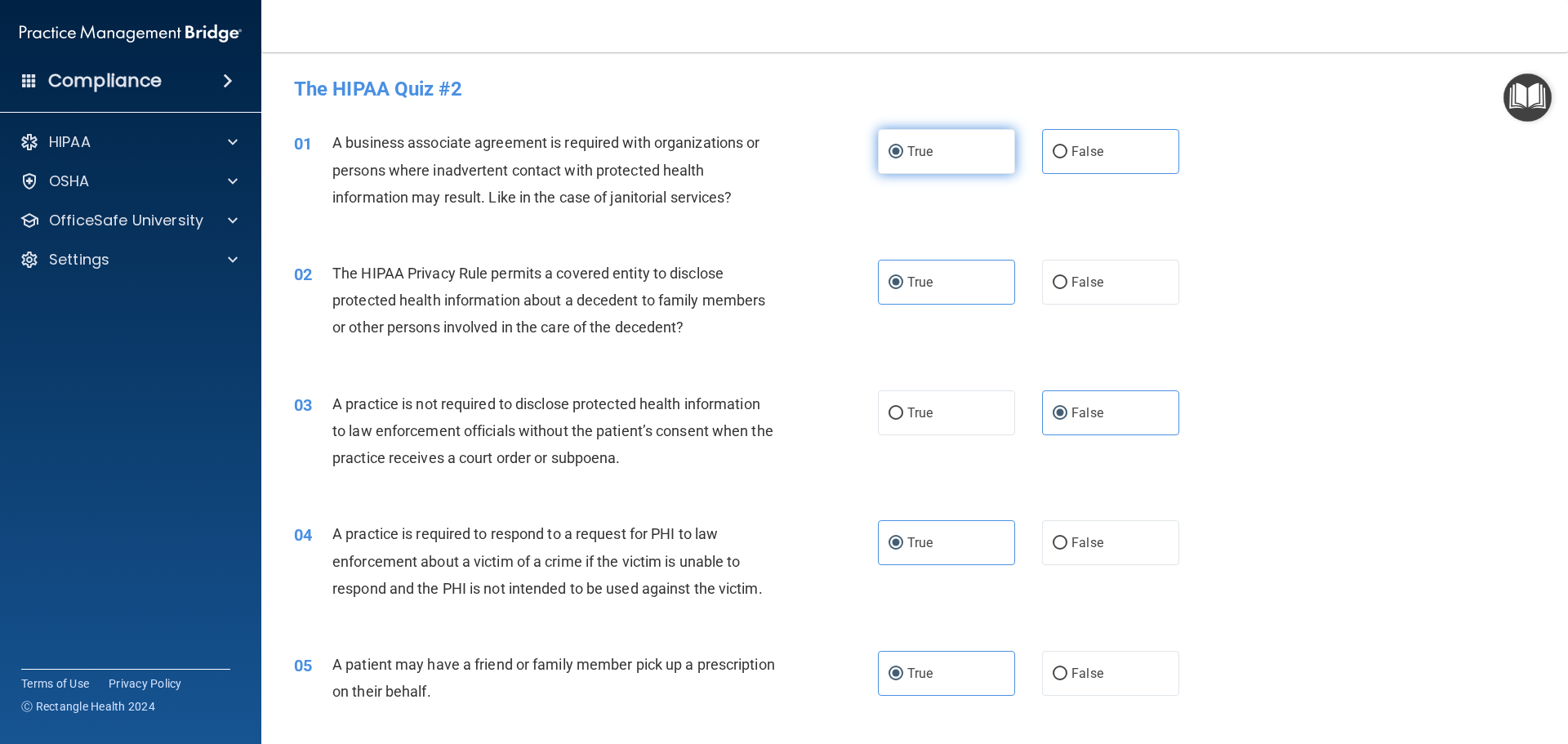
click at [951, 160] on label "True" at bounding box center [946, 151] width 137 height 45
click at [903, 158] on input "True" at bounding box center [896, 152] width 15 height 12
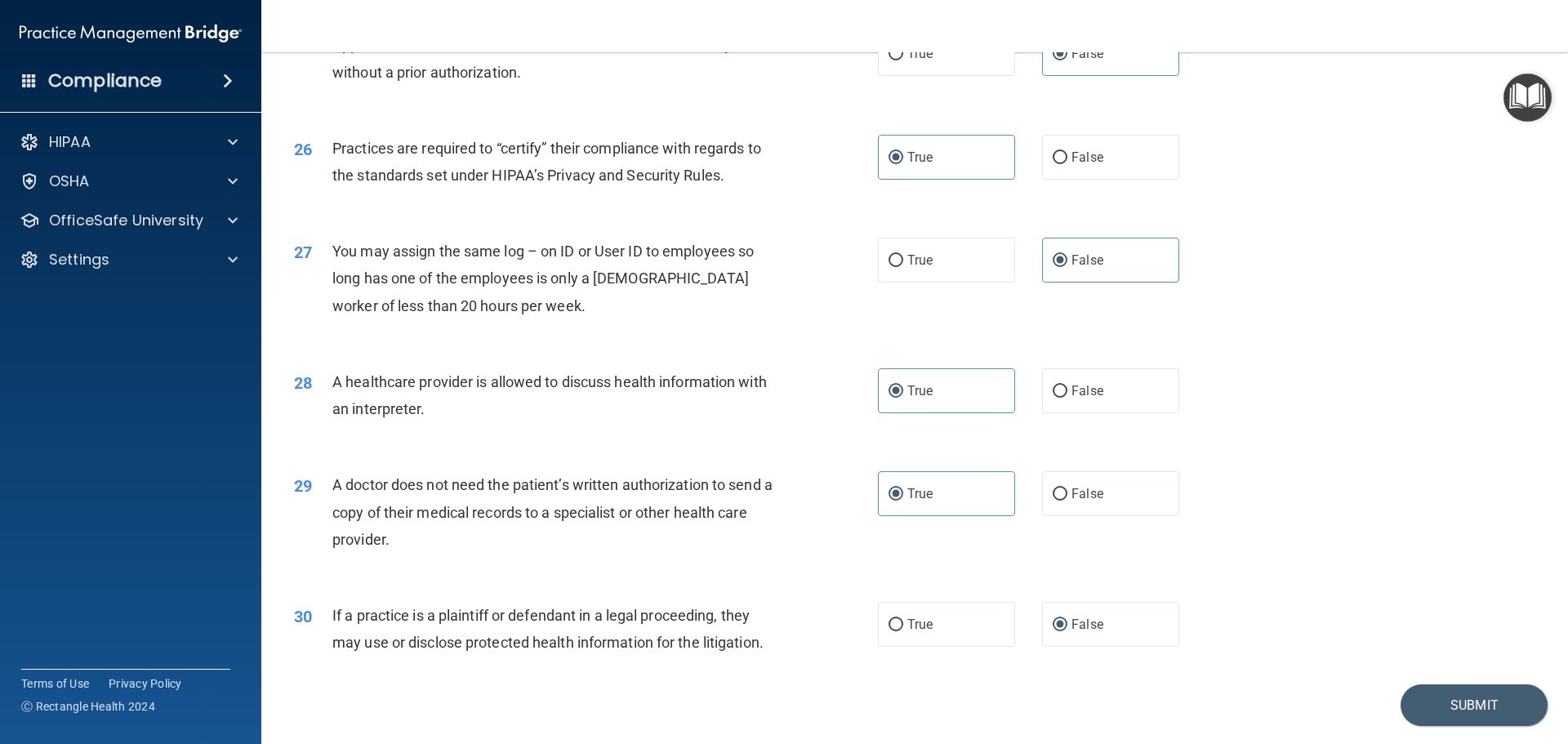
scroll to position [3057, 0]
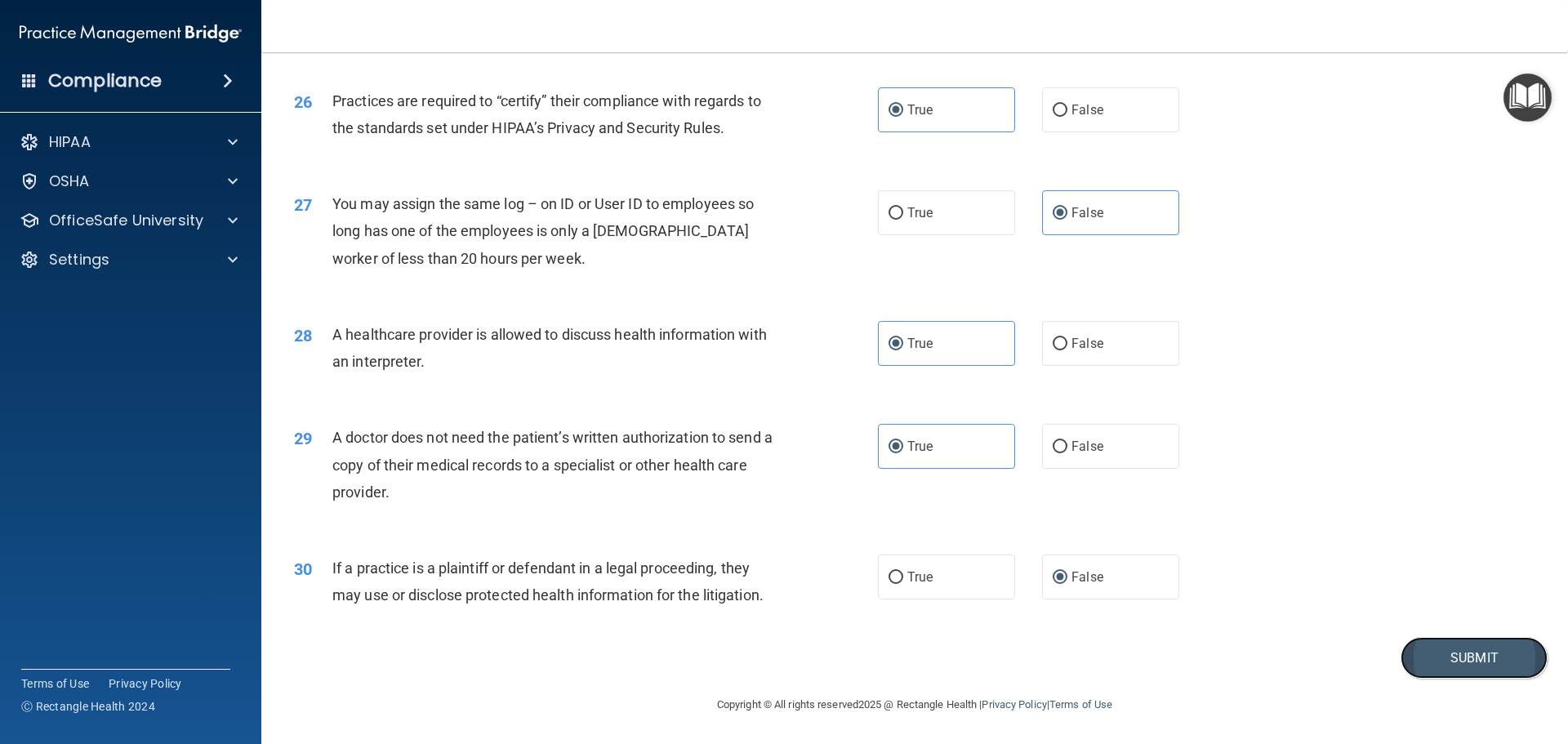
click at [1415, 651] on button "Submit" at bounding box center [1474, 657] width 147 height 42
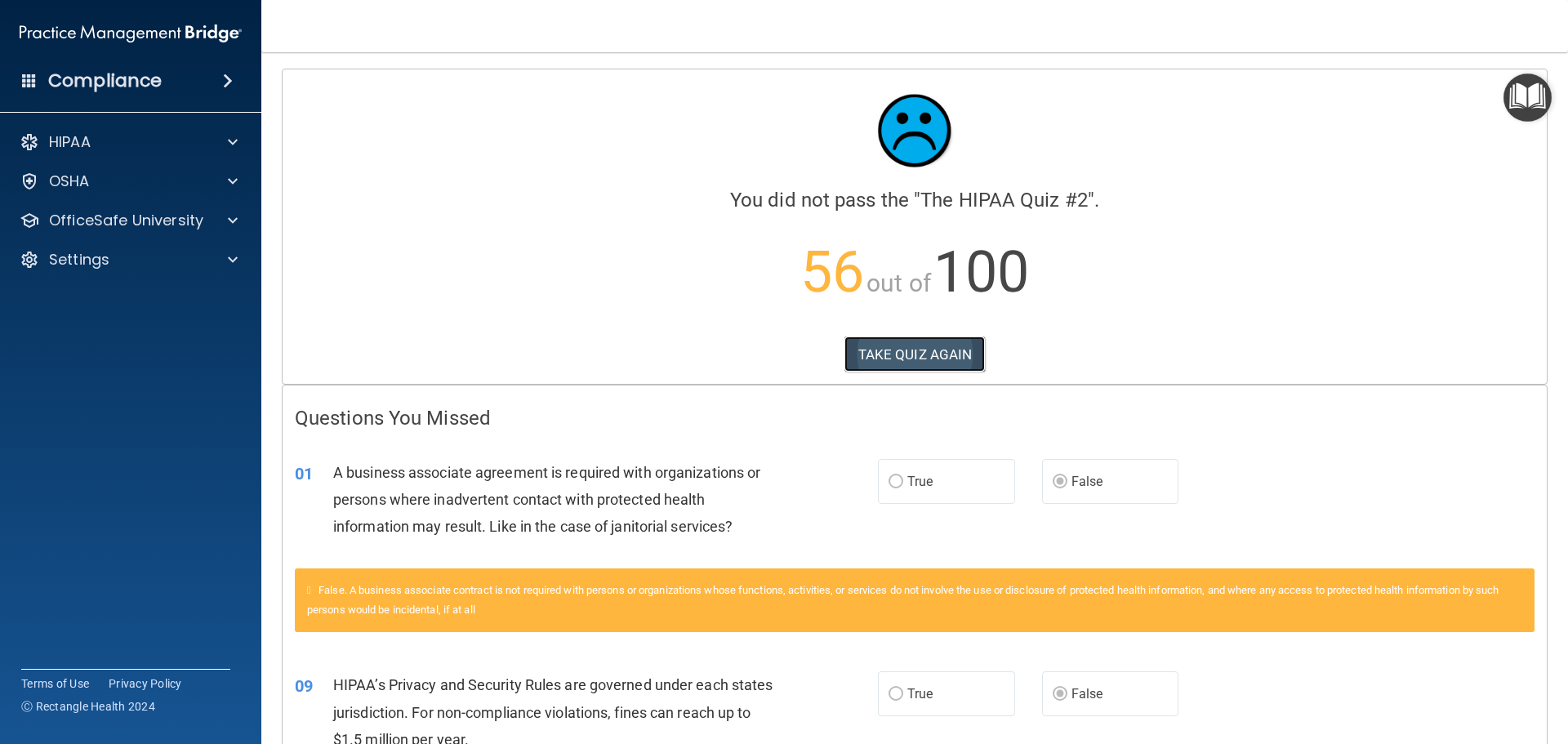
click at [939, 350] on button "TAKE QUIZ AGAIN" at bounding box center [915, 354] width 141 height 36
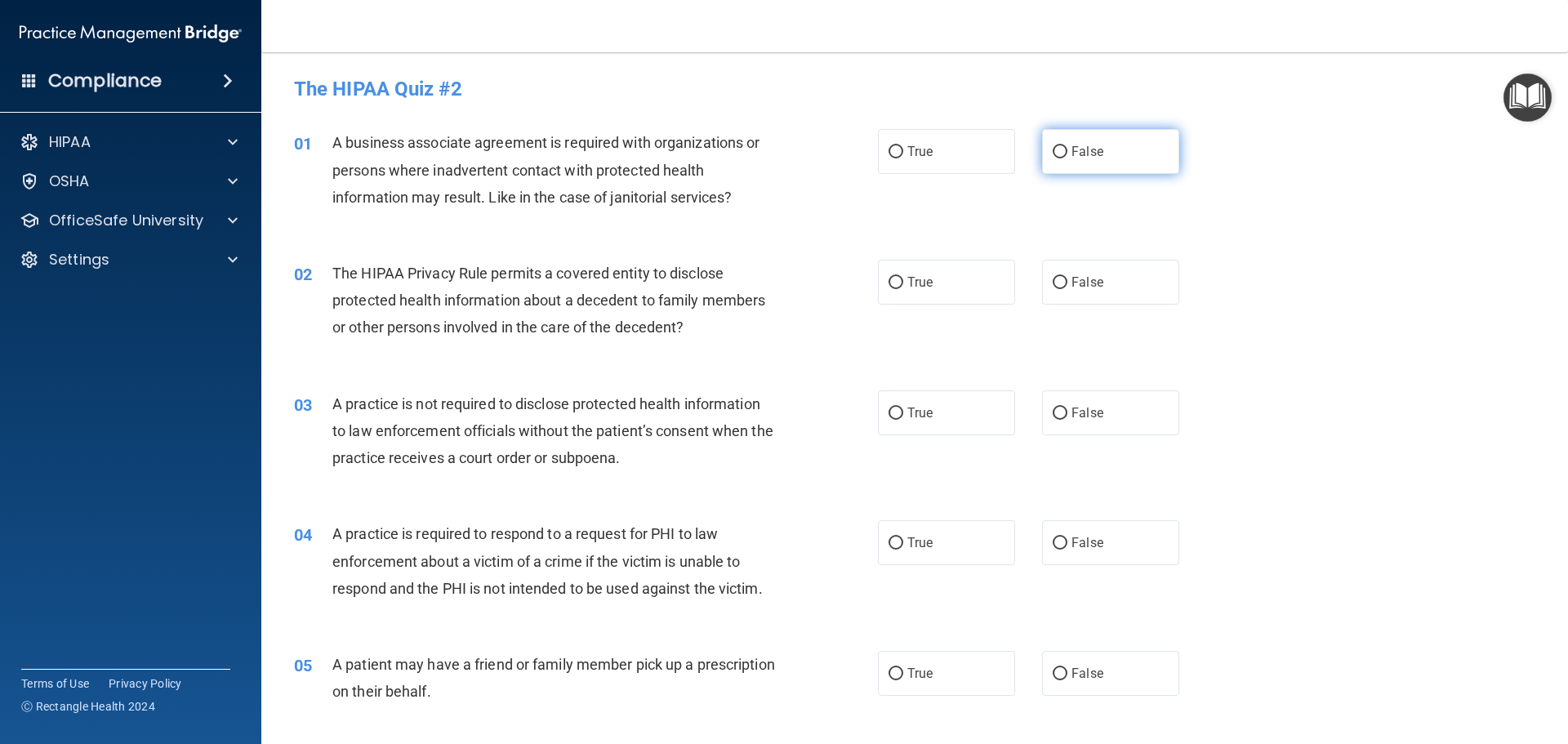
click at [1110, 153] on label "False" at bounding box center [1110, 151] width 137 height 45
click at [1067, 153] on input "False" at bounding box center [1060, 152] width 15 height 12
radio input "true"
click at [926, 273] on label "True" at bounding box center [946, 282] width 137 height 45
click at [903, 276] on input "True" at bounding box center [896, 282] width 15 height 12
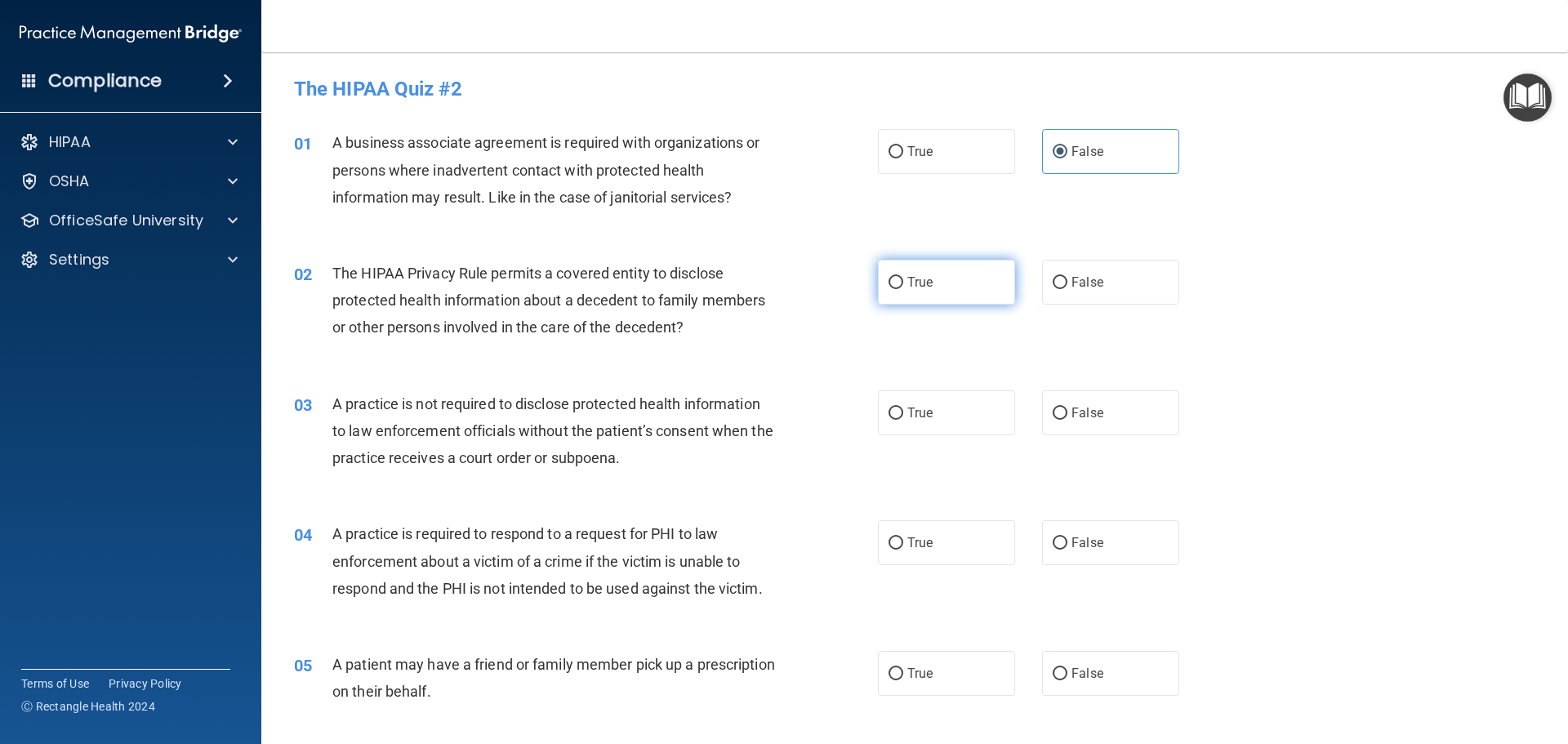
radio input "true"
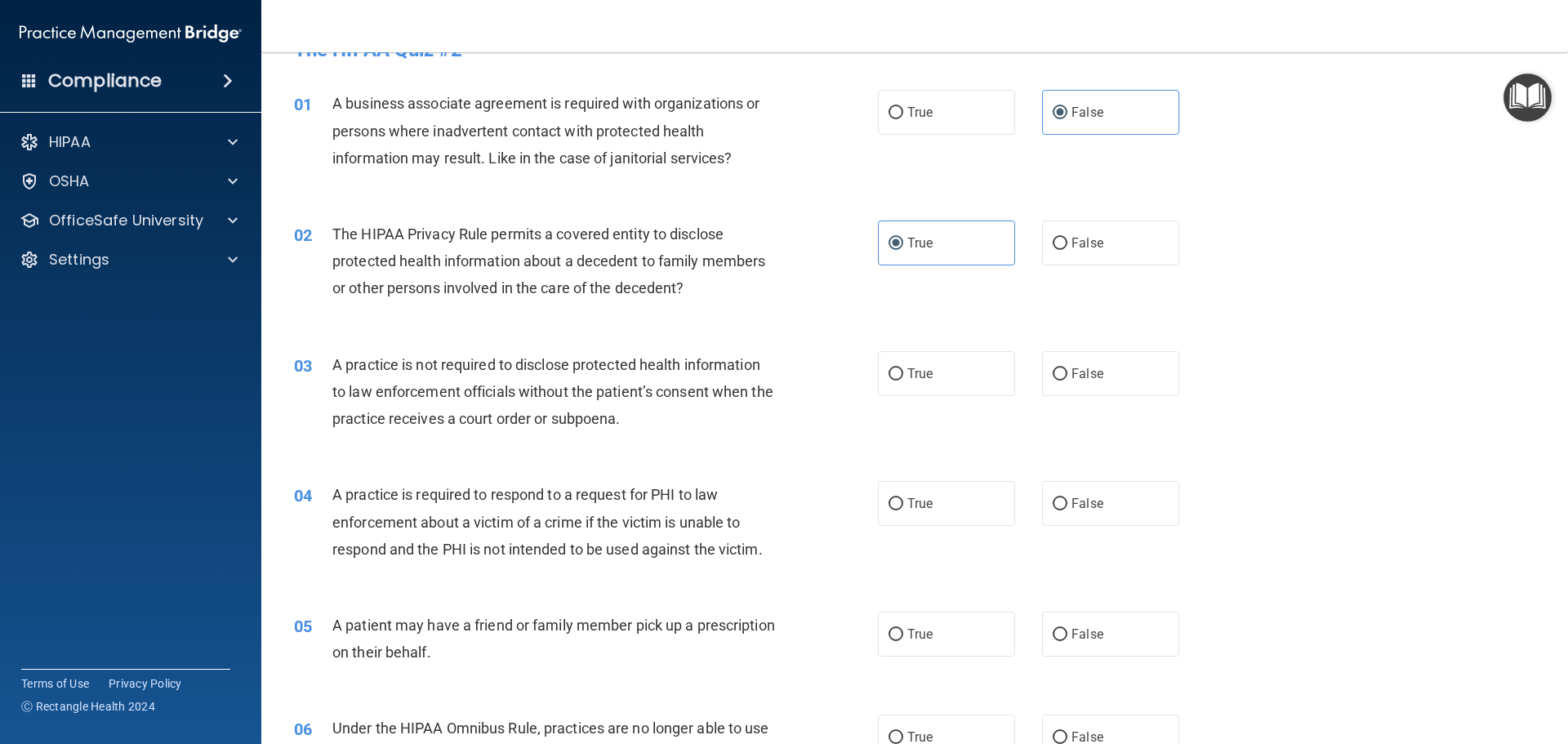
scroll to position [41, 0]
click at [972, 377] on label "True" at bounding box center [946, 372] width 137 height 45
click at [903, 377] on input "True" at bounding box center [896, 372] width 15 height 12
radio input "true"
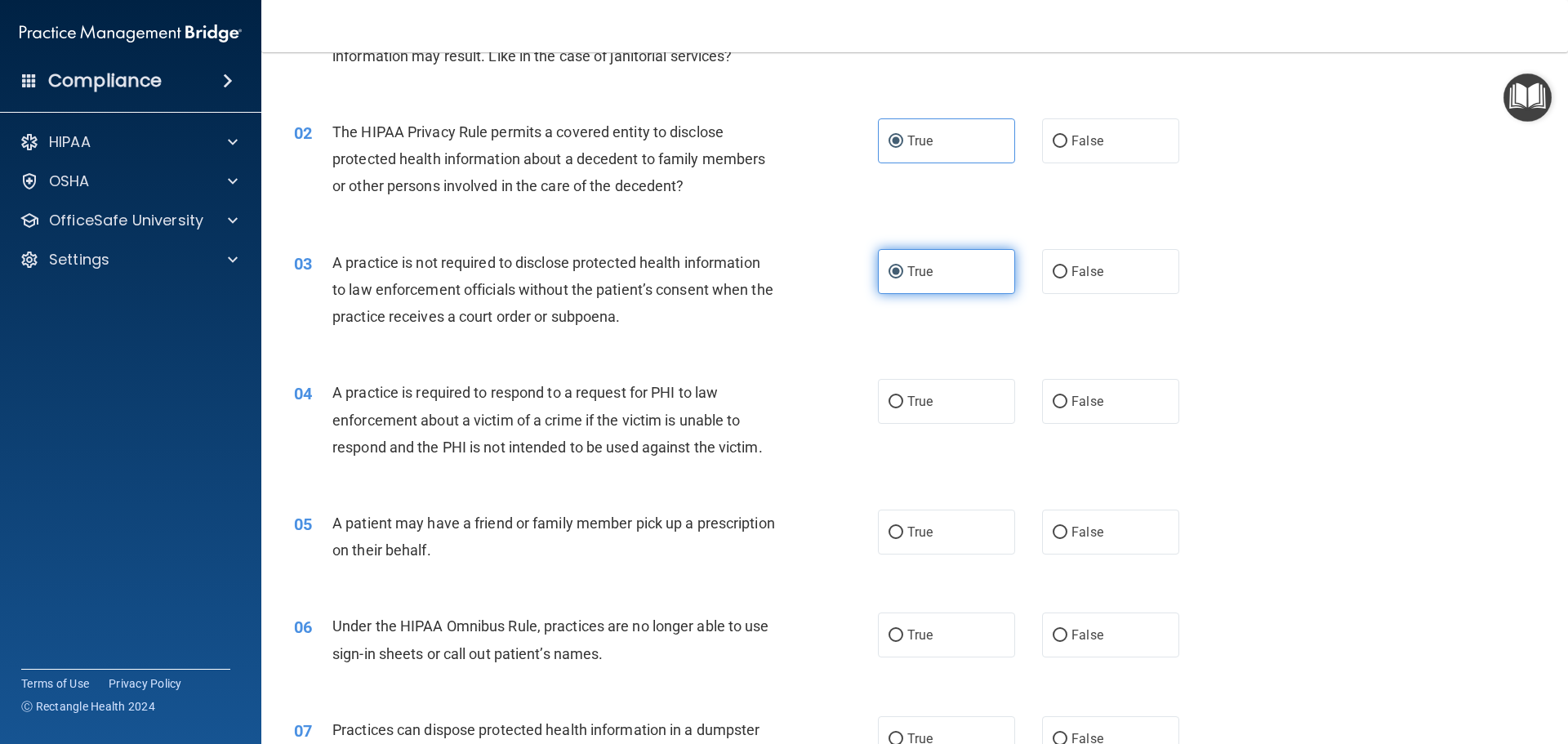
scroll to position [143, 0]
click at [1077, 264] on span "False" at bounding box center [1087, 270] width 32 height 16
click at [1067, 265] on input "False" at bounding box center [1060, 271] width 15 height 12
radio input "true"
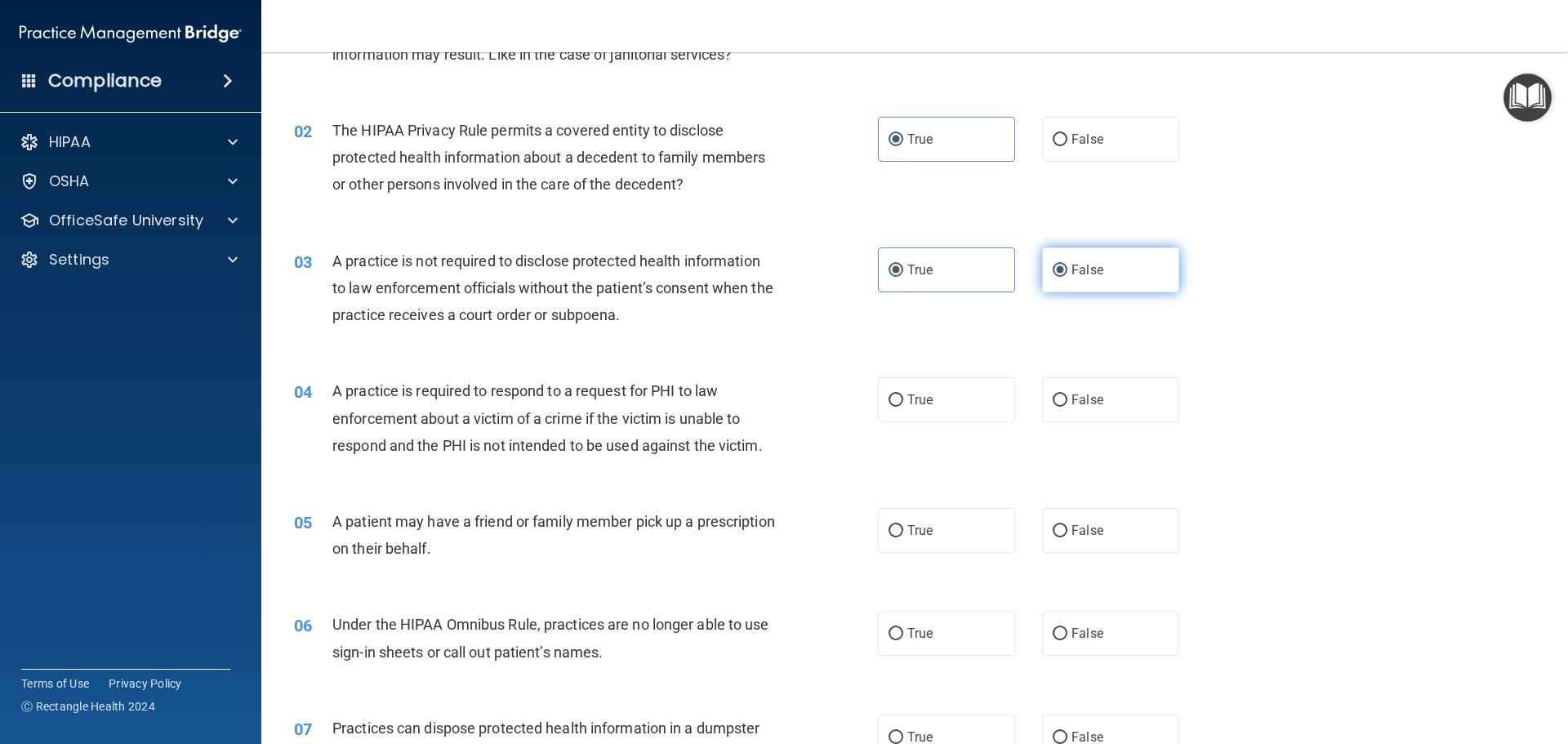
radio input "false"
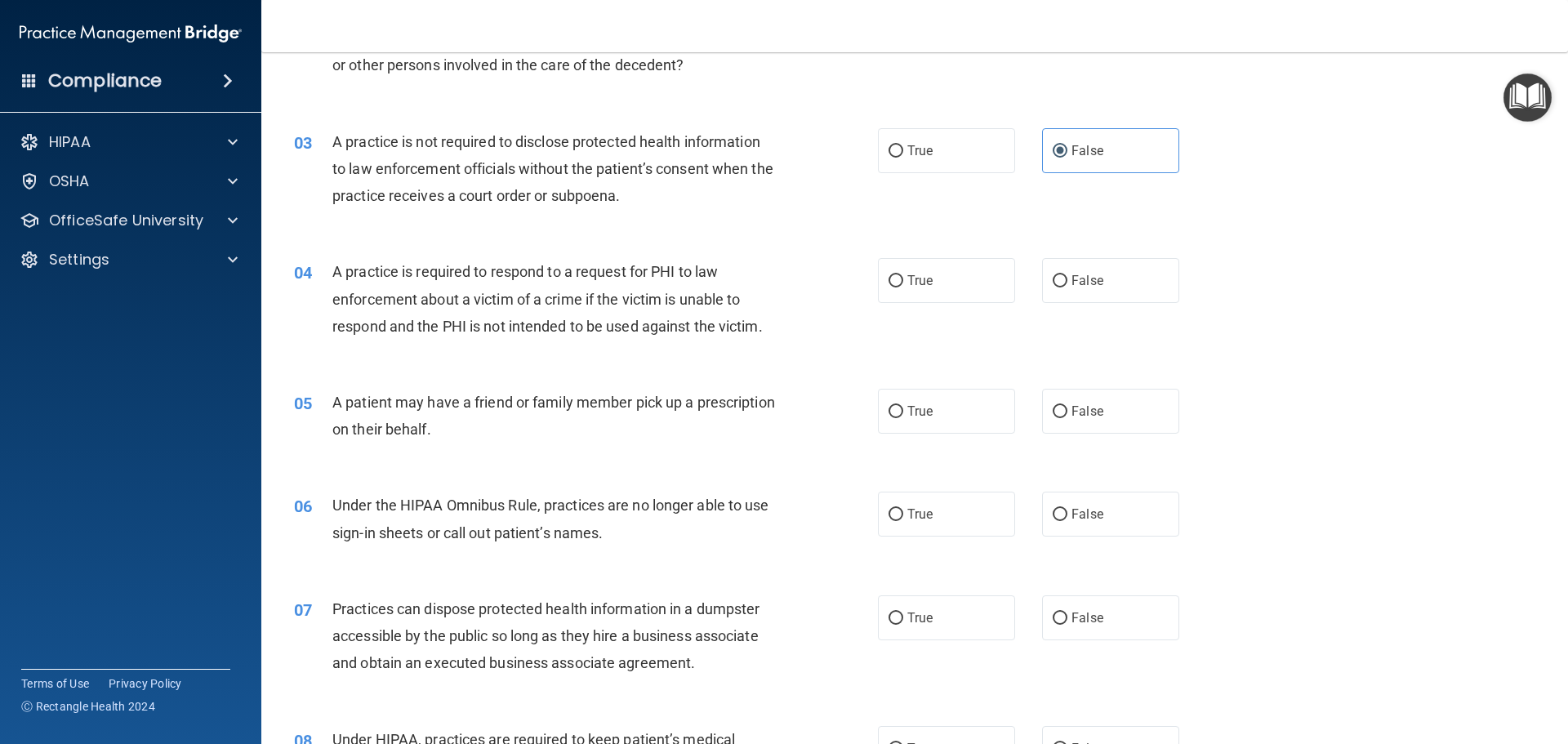
scroll to position [266, 0]
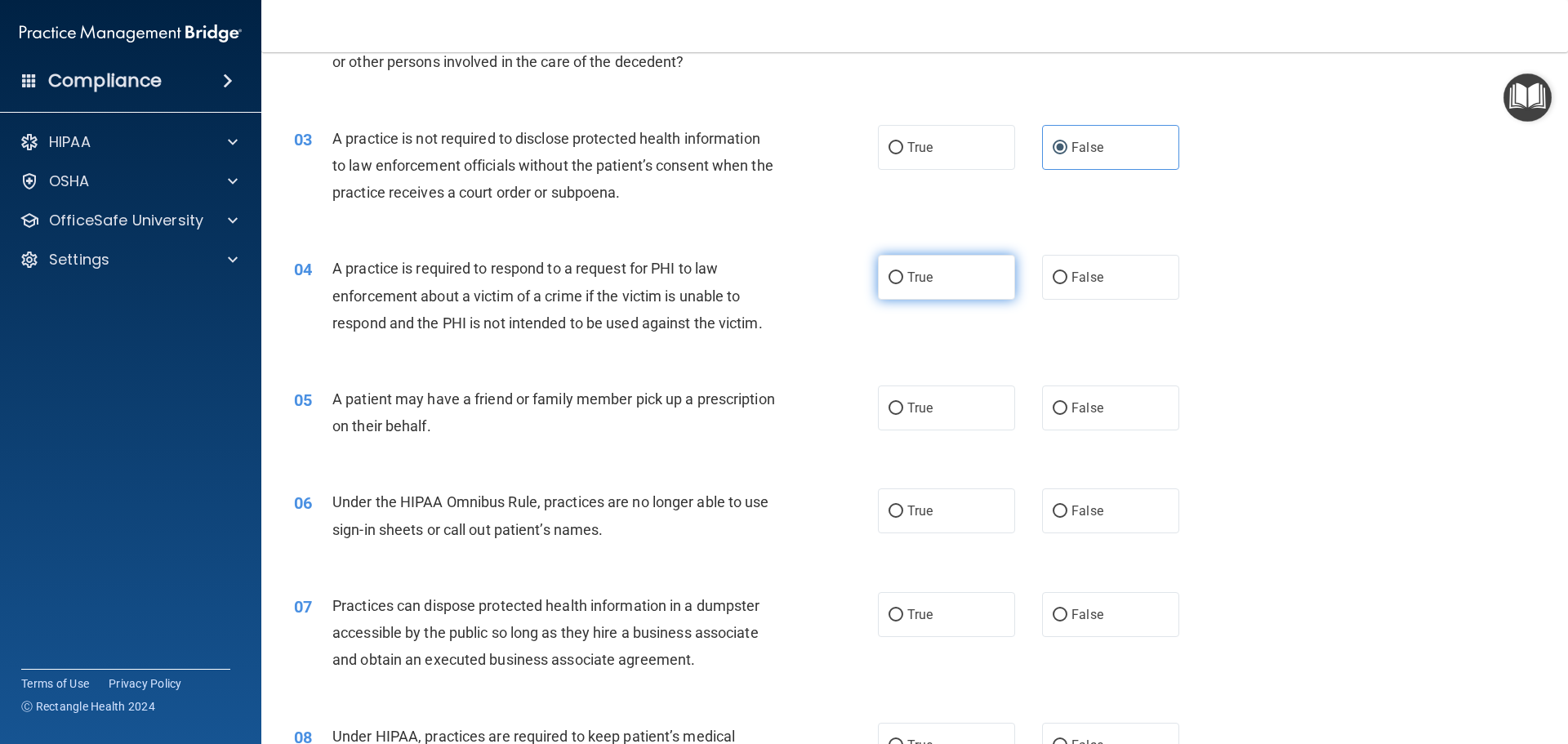
click at [934, 265] on label "True" at bounding box center [946, 277] width 137 height 45
click at [903, 272] on input "True" at bounding box center [896, 278] width 15 height 12
radio input "true"
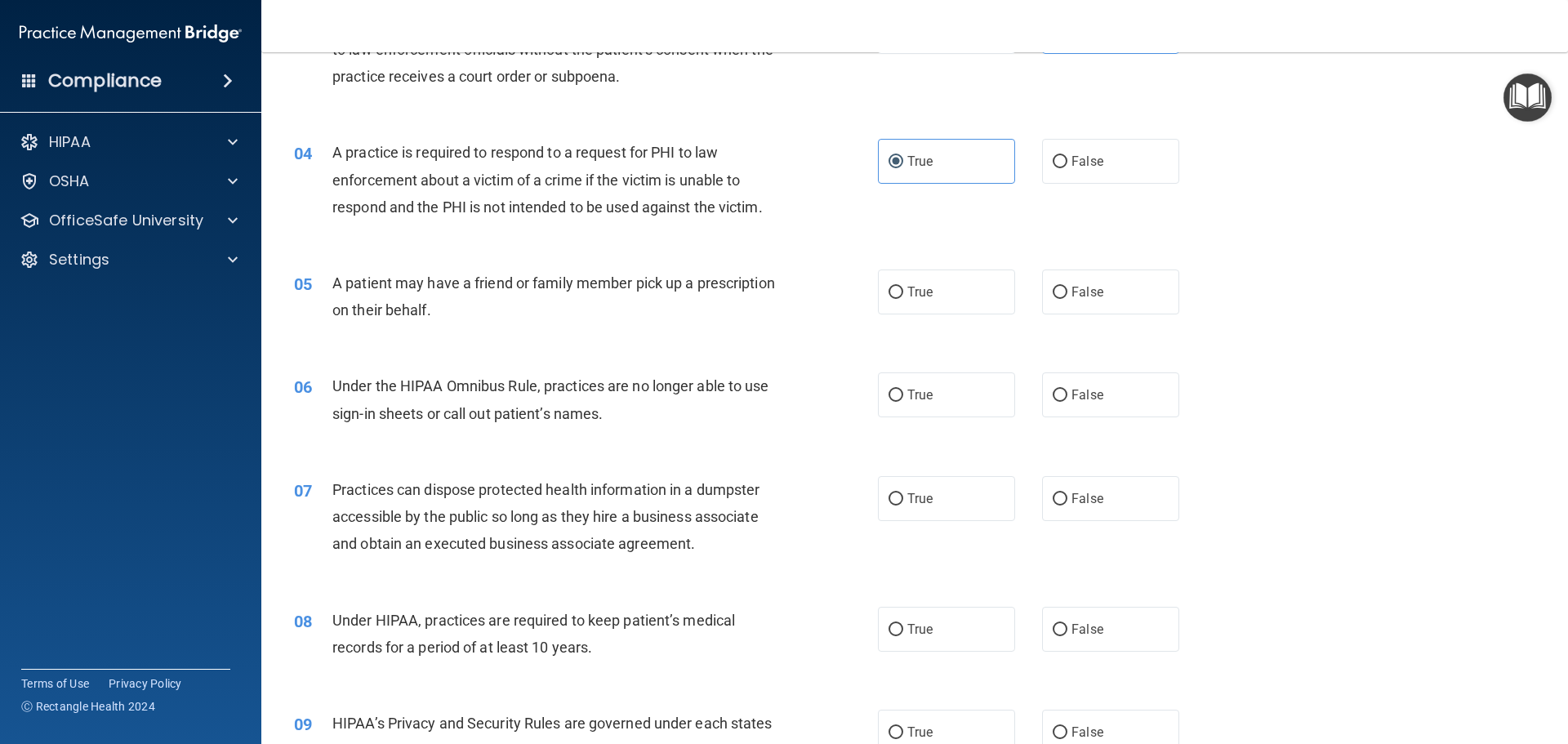
scroll to position [409, 0]
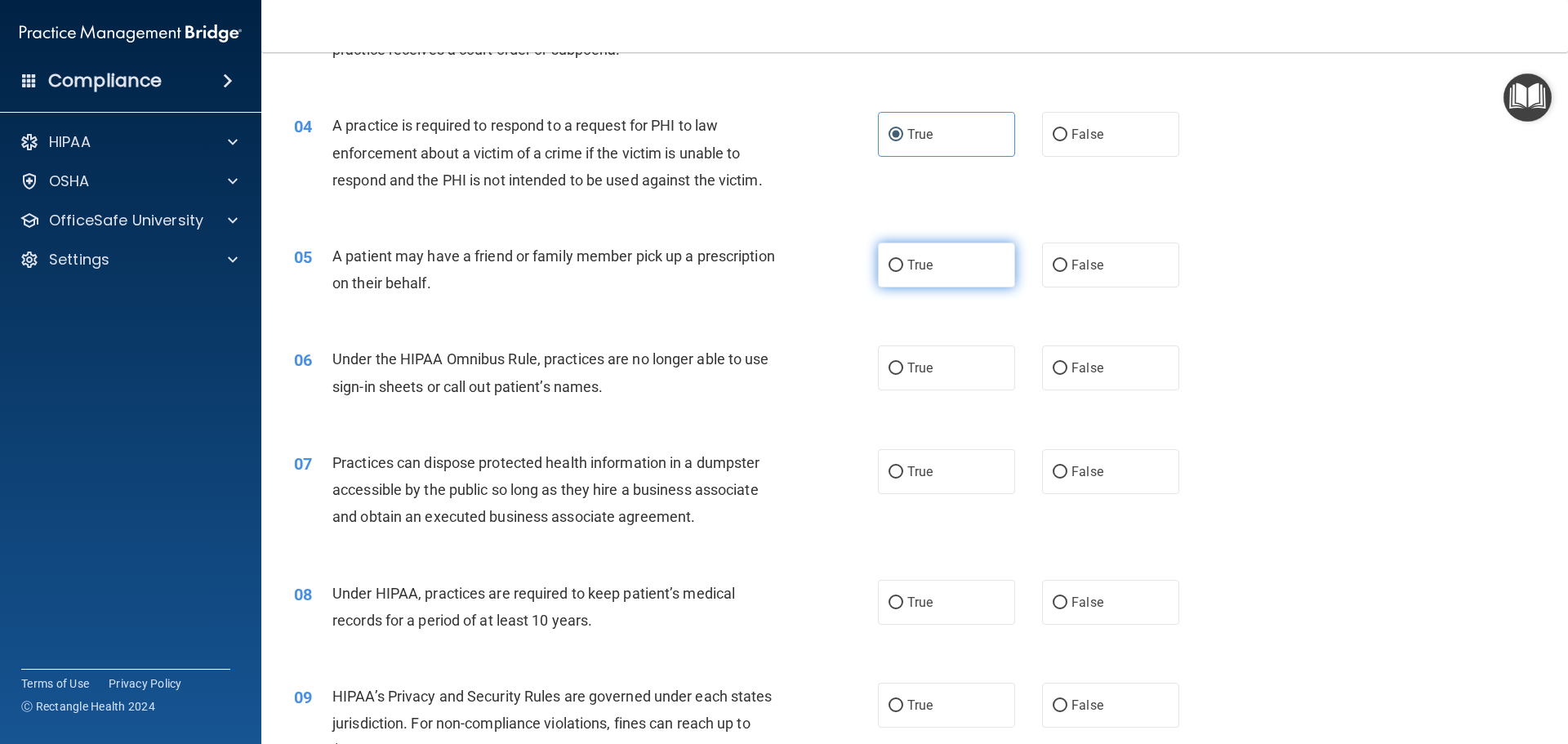
click at [967, 258] on label "True" at bounding box center [946, 265] width 137 height 45
click at [903, 260] on input "True" at bounding box center [896, 266] width 15 height 12
radio input "true"
click at [1080, 349] on label "False" at bounding box center [1110, 367] width 137 height 45
click at [1067, 363] on input "False" at bounding box center [1060, 368] width 15 height 12
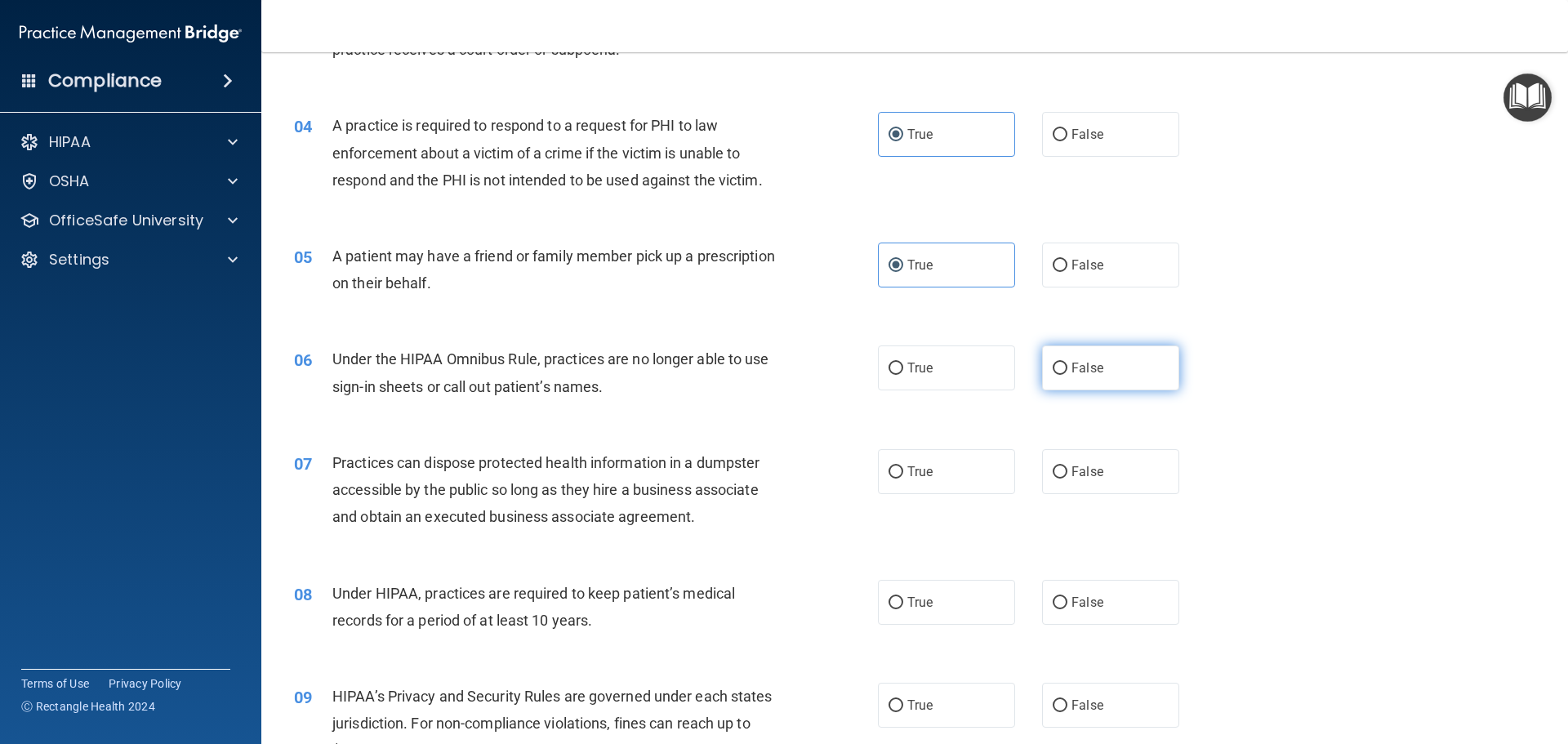
radio input "true"
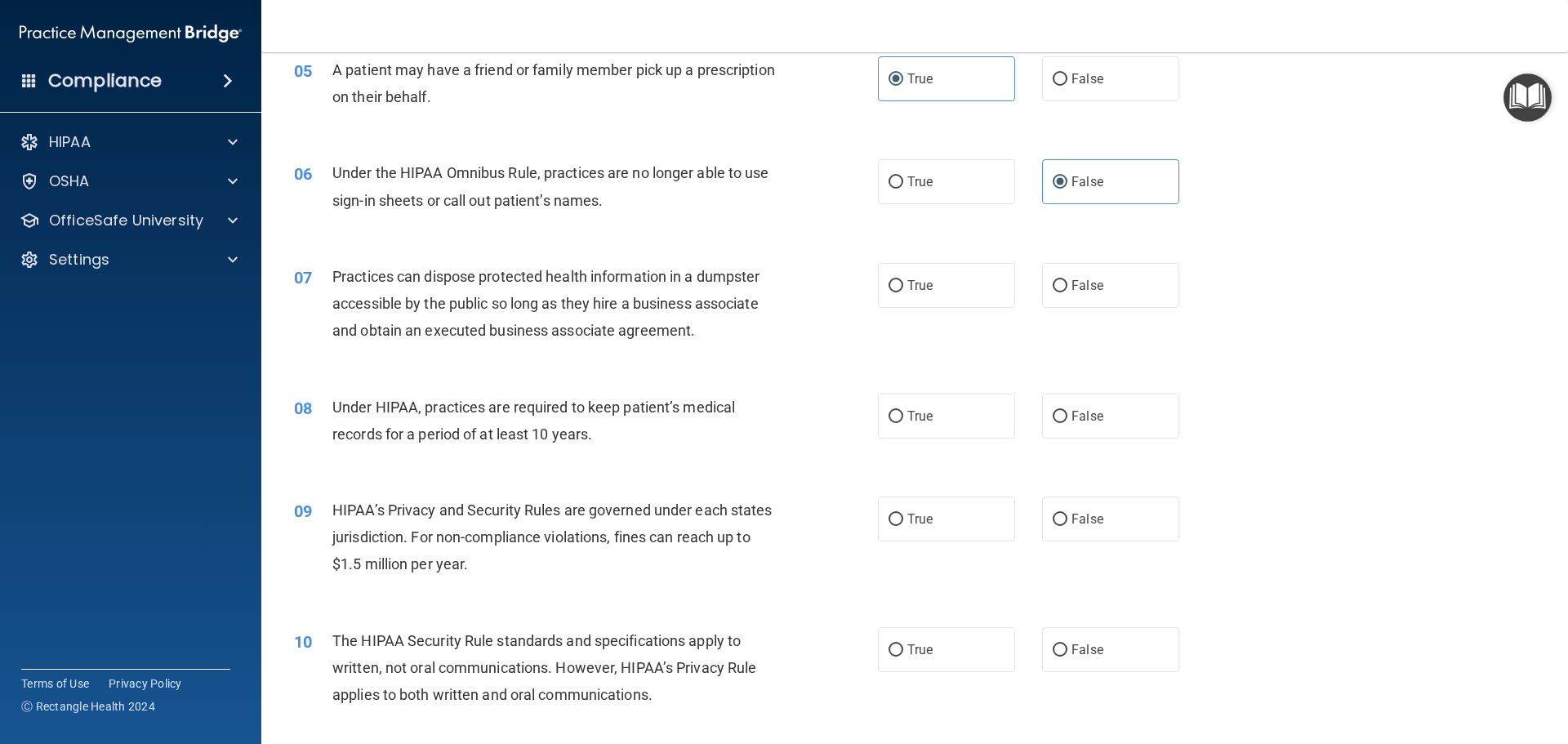
scroll to position [633, 0]
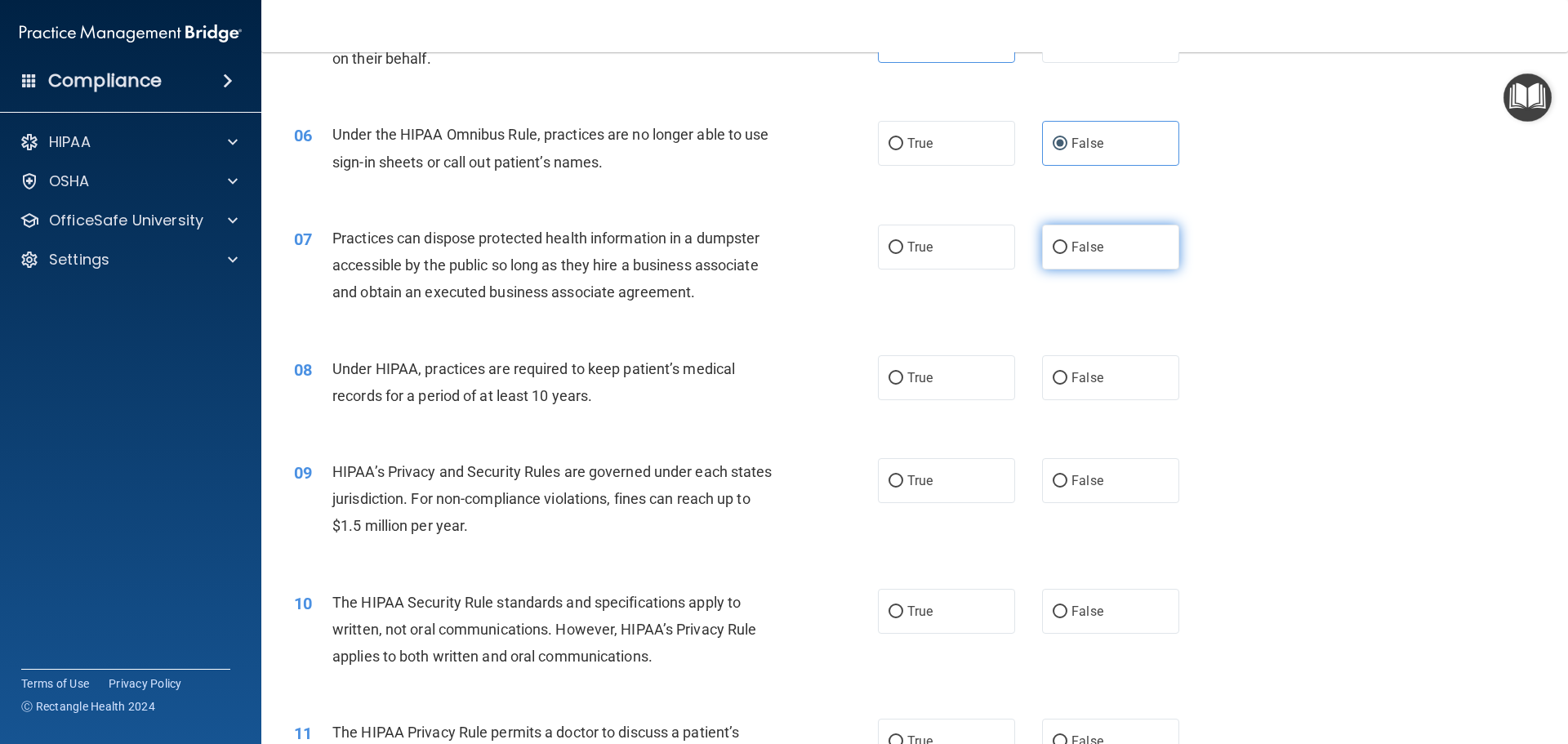
click at [1072, 251] on span "False" at bounding box center [1087, 247] width 32 height 16
click at [1067, 251] on input "False" at bounding box center [1060, 248] width 15 height 12
radio input "true"
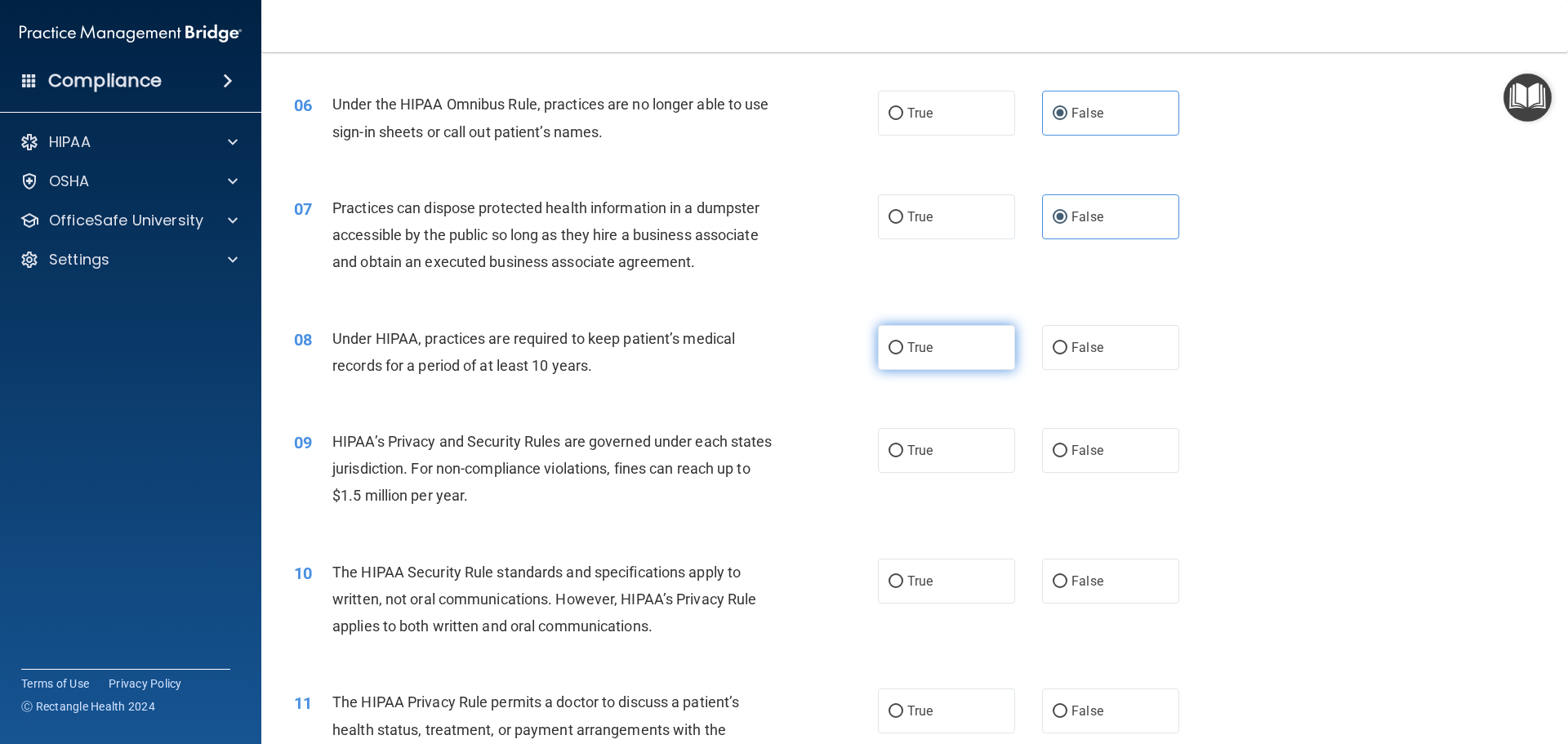
scroll to position [673, 0]
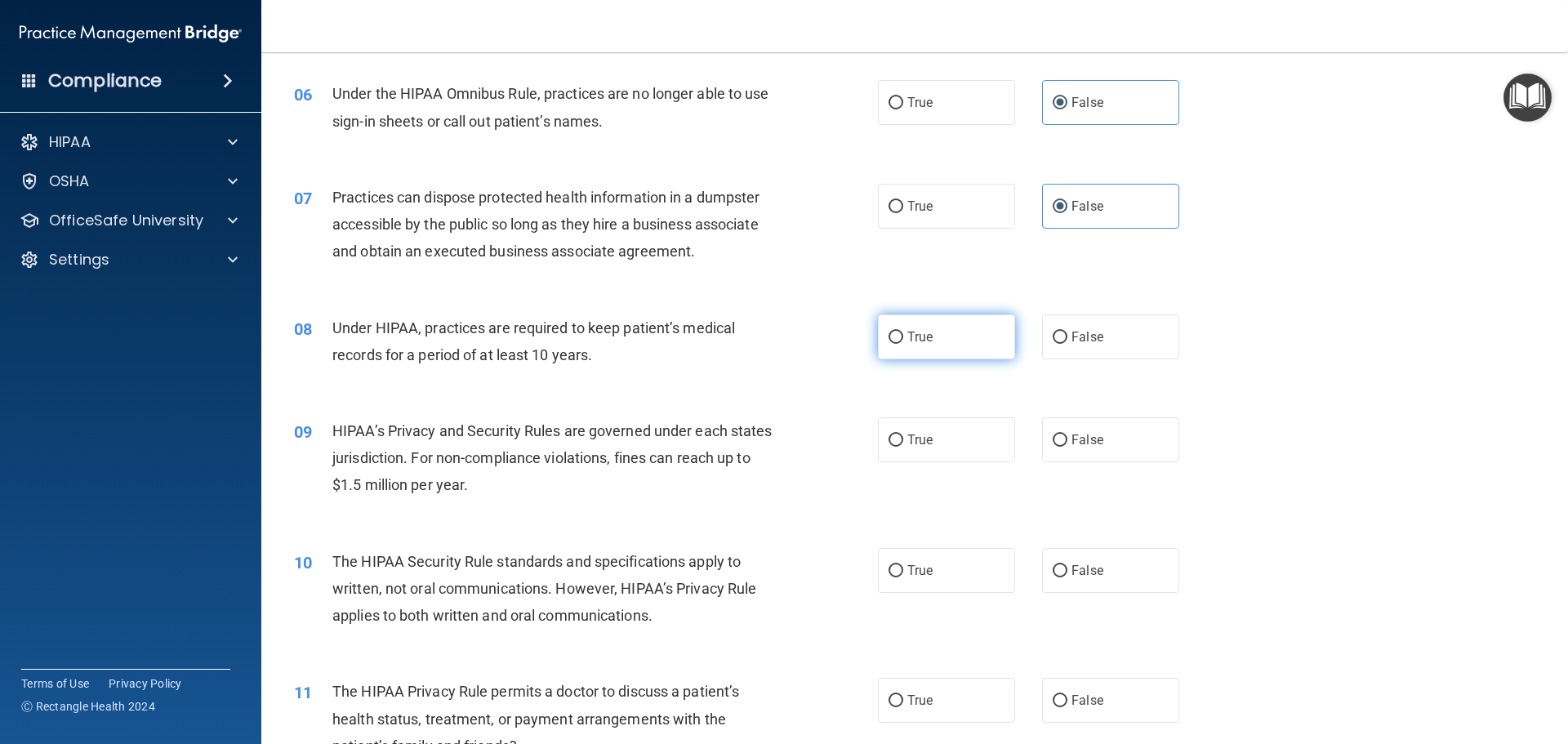
click at [966, 336] on label "True" at bounding box center [946, 336] width 137 height 45
click at [903, 336] on input "True" at bounding box center [896, 337] width 15 height 12
radio input "true"
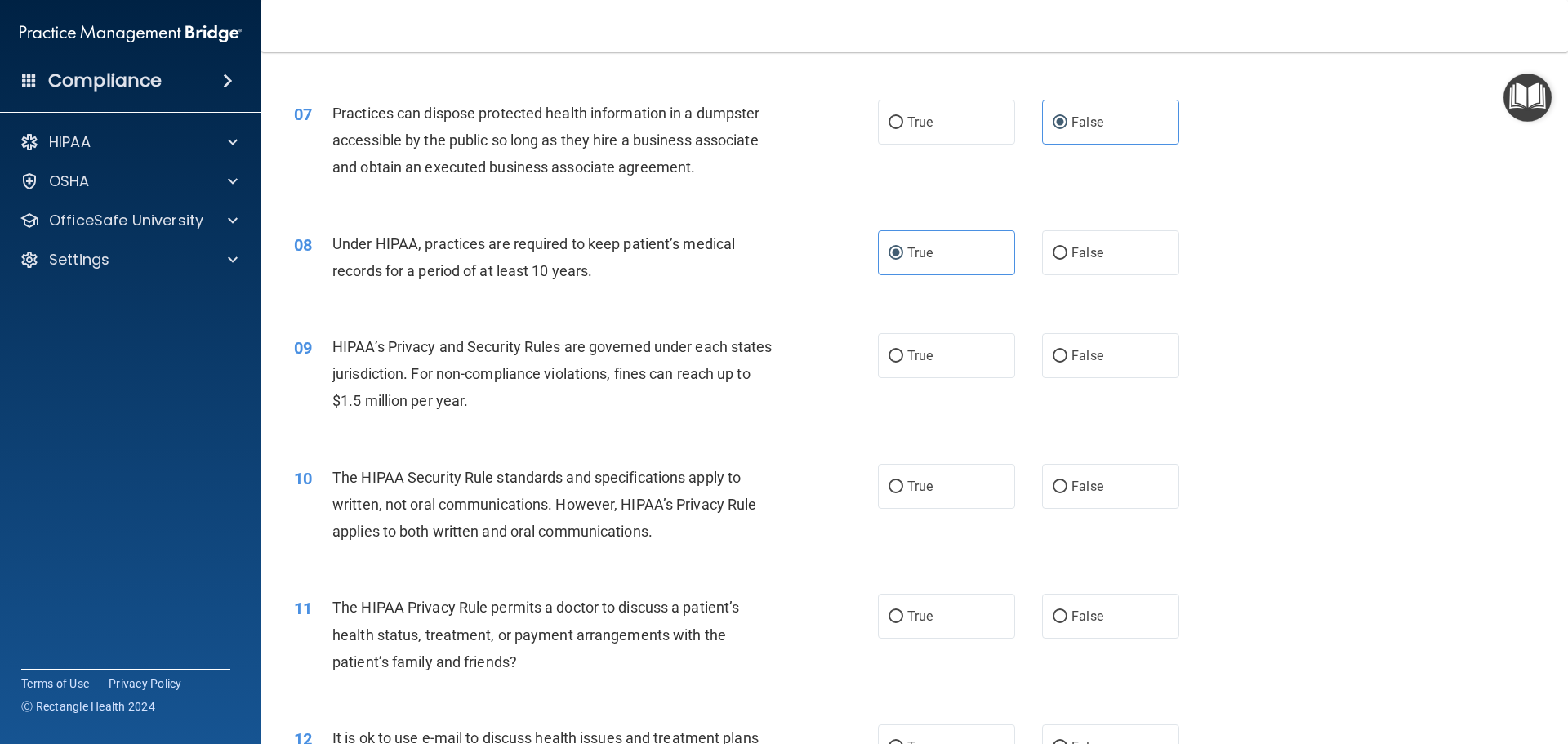
scroll to position [755, 0]
click at [931, 345] on label "True" at bounding box center [946, 358] width 137 height 45
click at [903, 353] on input "True" at bounding box center [896, 358] width 15 height 12
radio input "true"
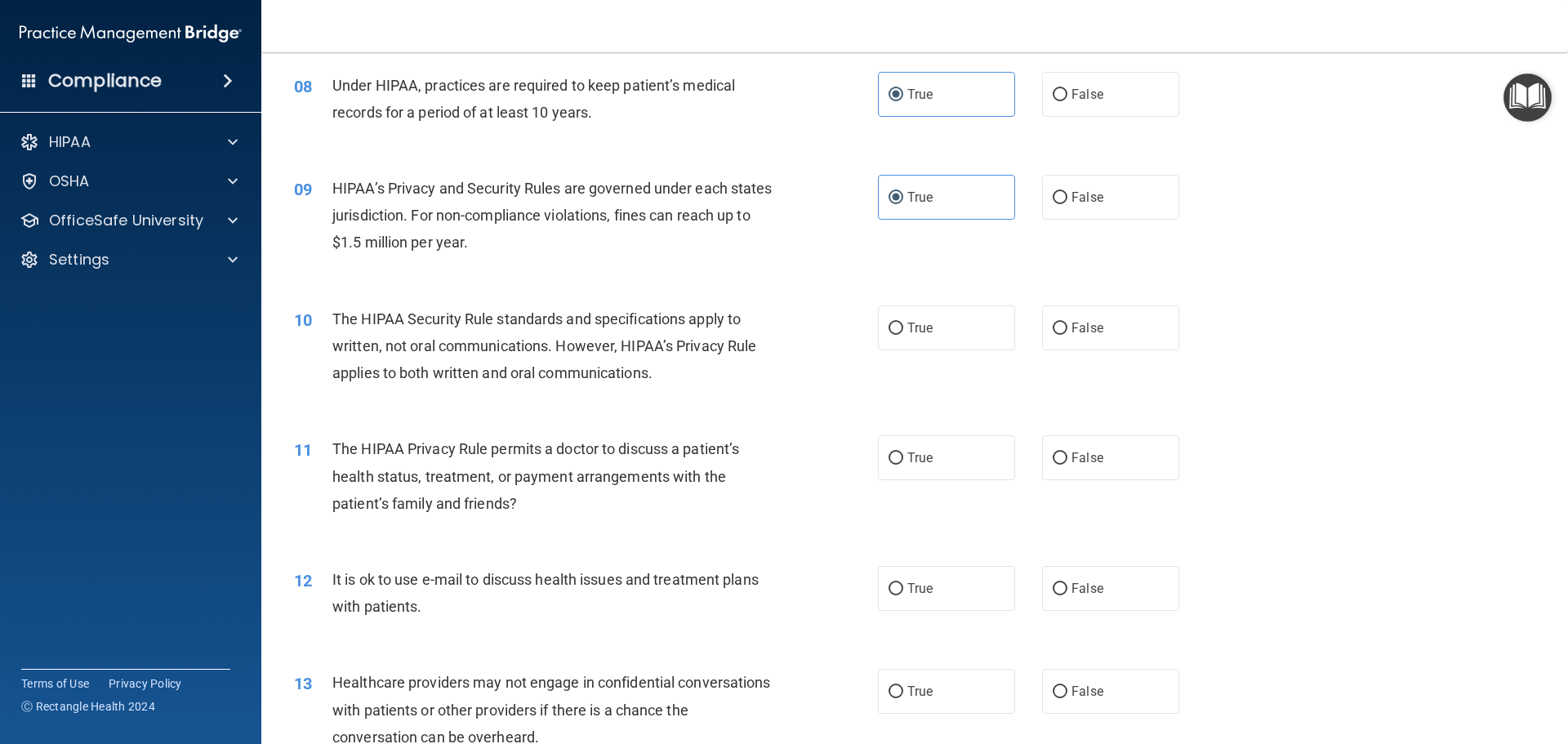
scroll to position [980, 0]
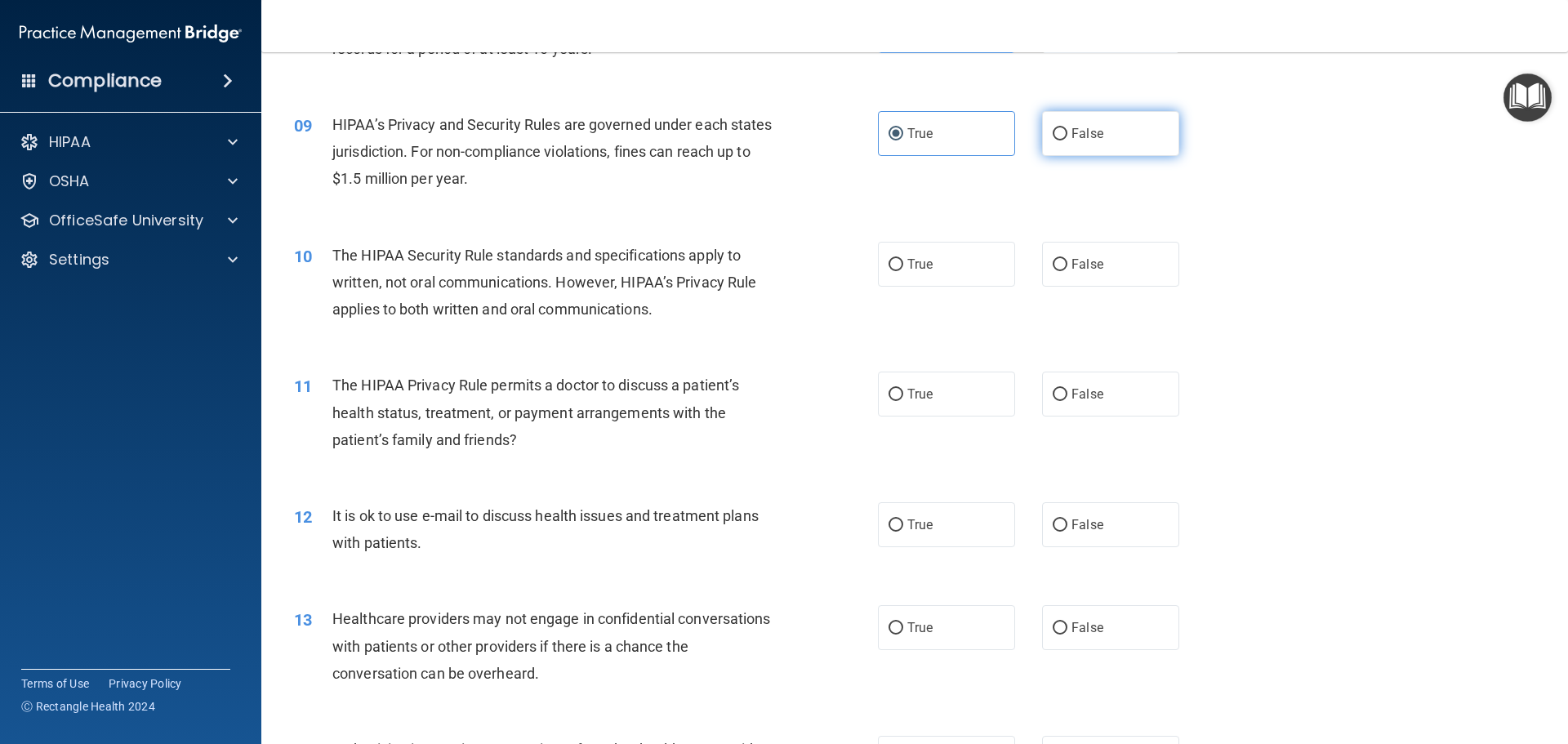
click at [1072, 132] on span "False" at bounding box center [1087, 133] width 32 height 16
click at [1067, 132] on input "False" at bounding box center [1060, 134] width 15 height 12
radio input "true"
radio input "false"
click at [907, 258] on span "True" at bounding box center [920, 264] width 25 height 16
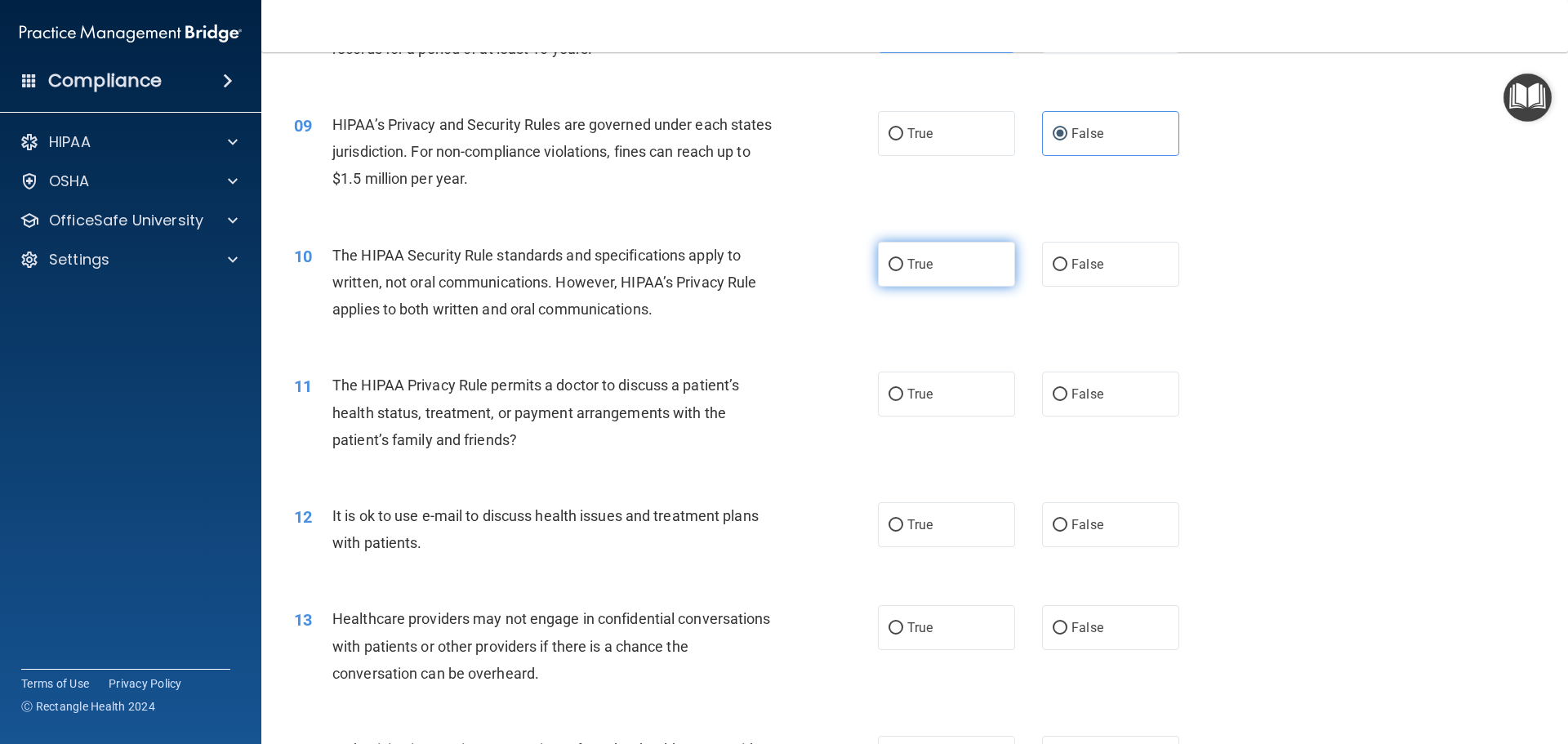
click at [902, 259] on input "True" at bounding box center [896, 265] width 15 height 12
radio input "true"
click at [926, 391] on span "True" at bounding box center [920, 394] width 25 height 16
click at [903, 391] on input "True" at bounding box center [896, 395] width 15 height 12
radio input "true"
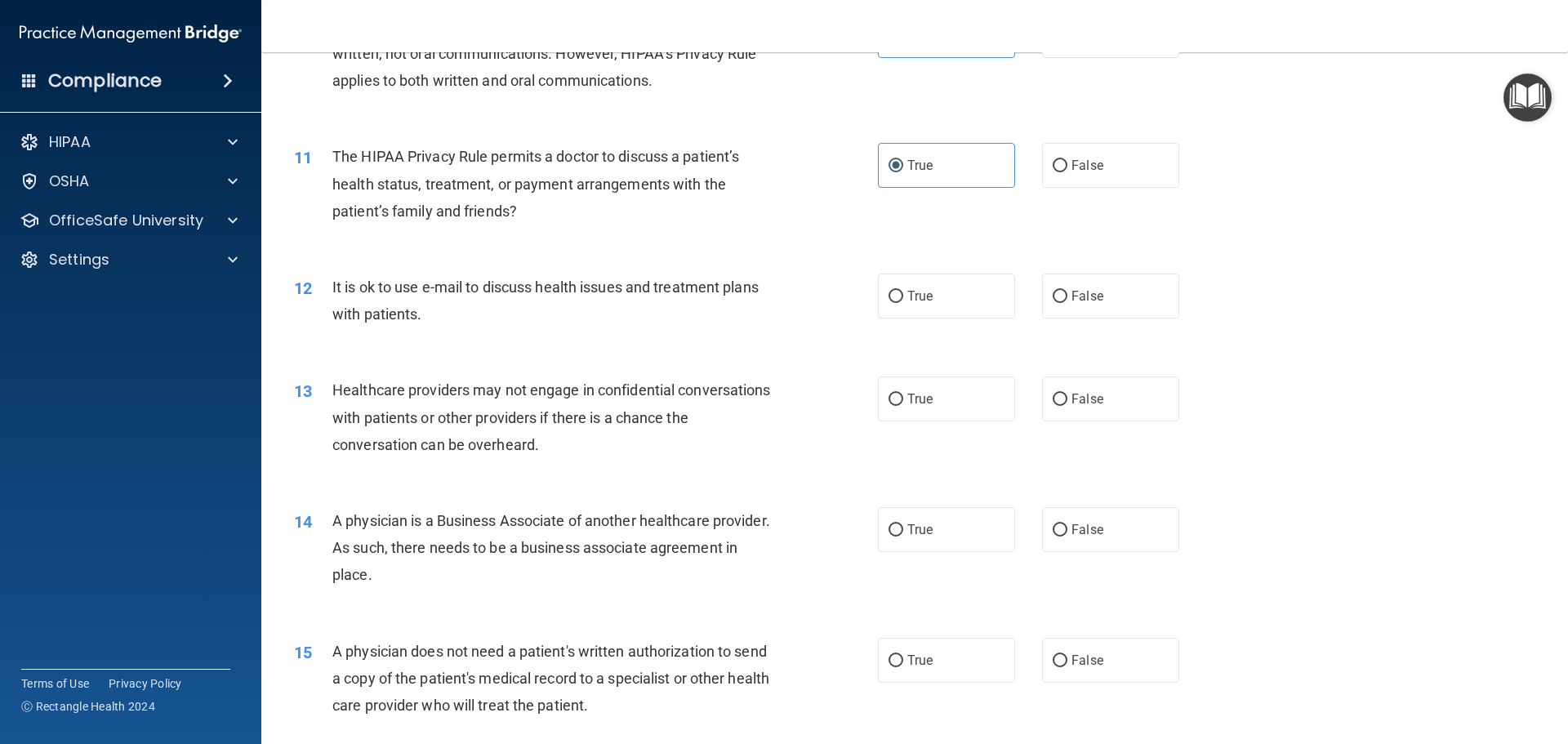
scroll to position [1225, 0]
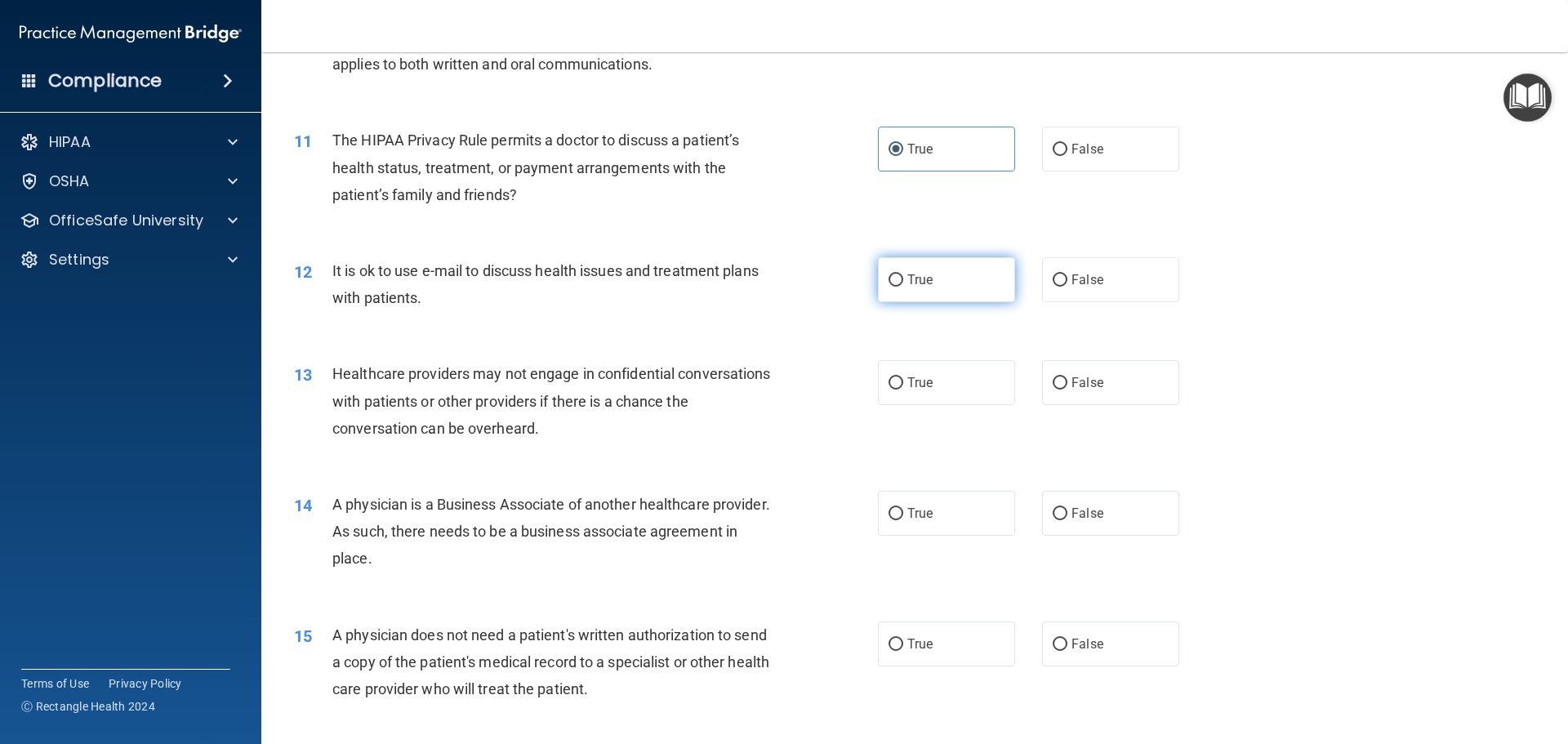
click at [924, 274] on span "True" at bounding box center [920, 280] width 25 height 16
click at [903, 274] on input "True" at bounding box center [896, 280] width 15 height 12
radio input "true"
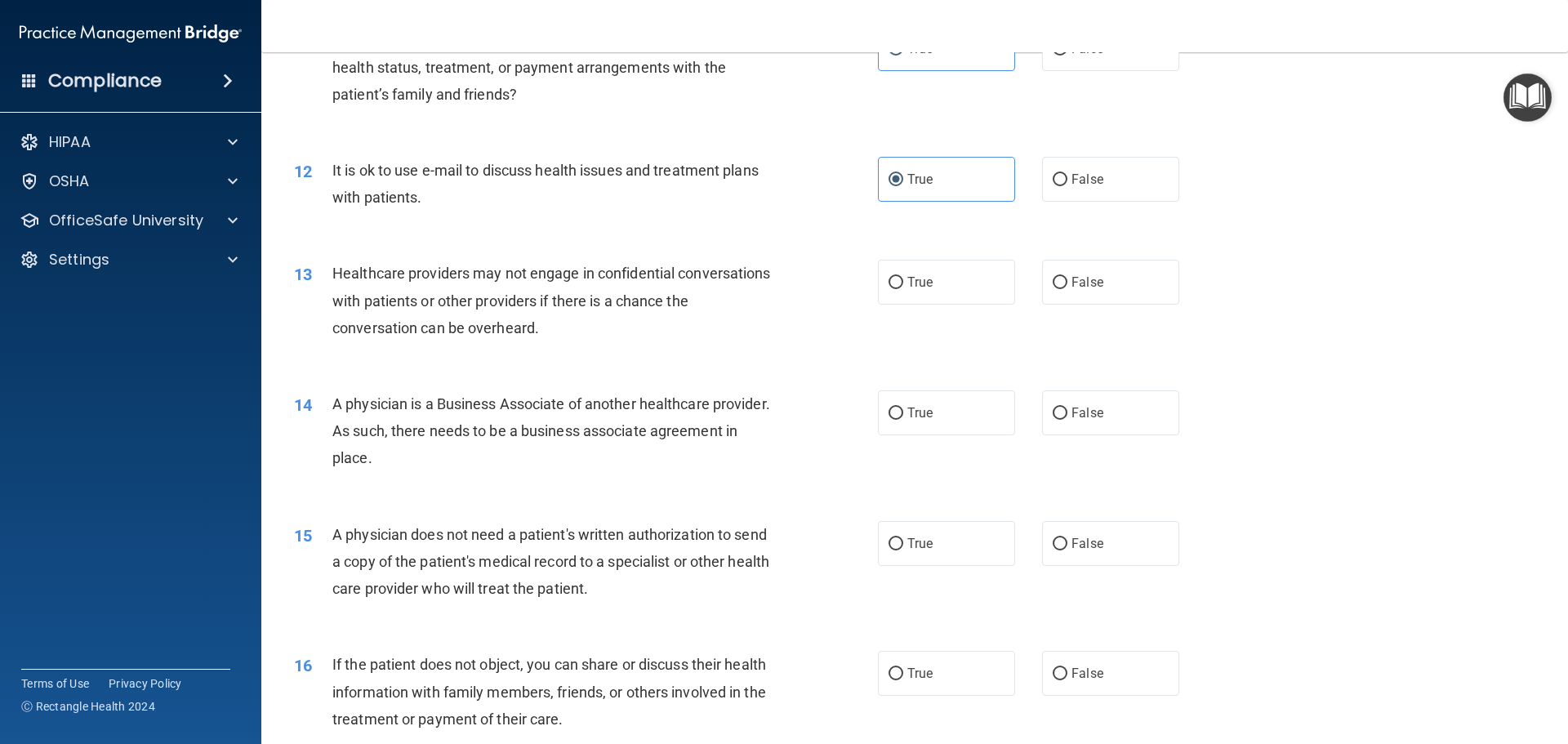
scroll to position [1388, 0]
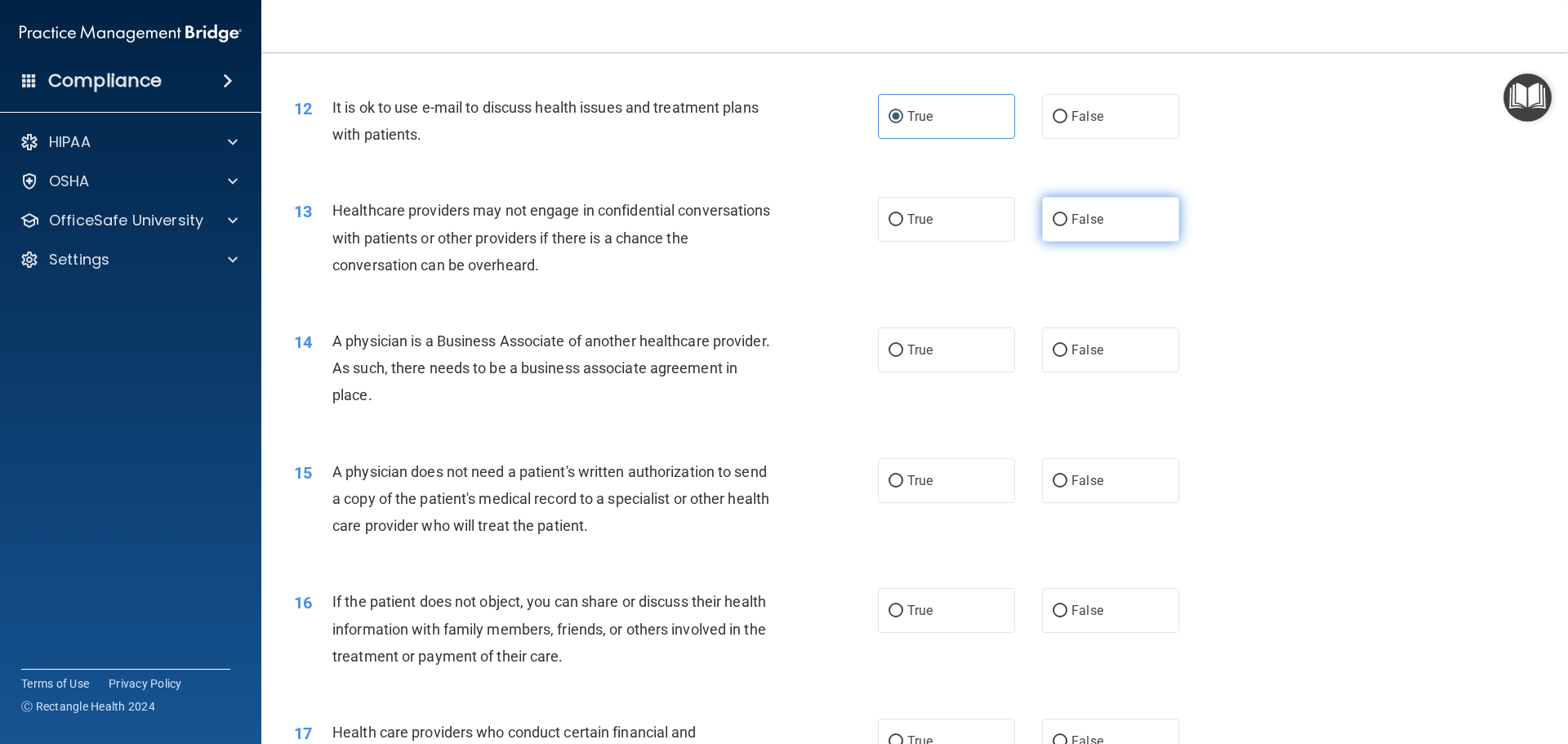
click at [1088, 231] on label "False" at bounding box center [1110, 219] width 137 height 45
click at [1067, 226] on input "False" at bounding box center [1060, 220] width 15 height 12
radio input "true"
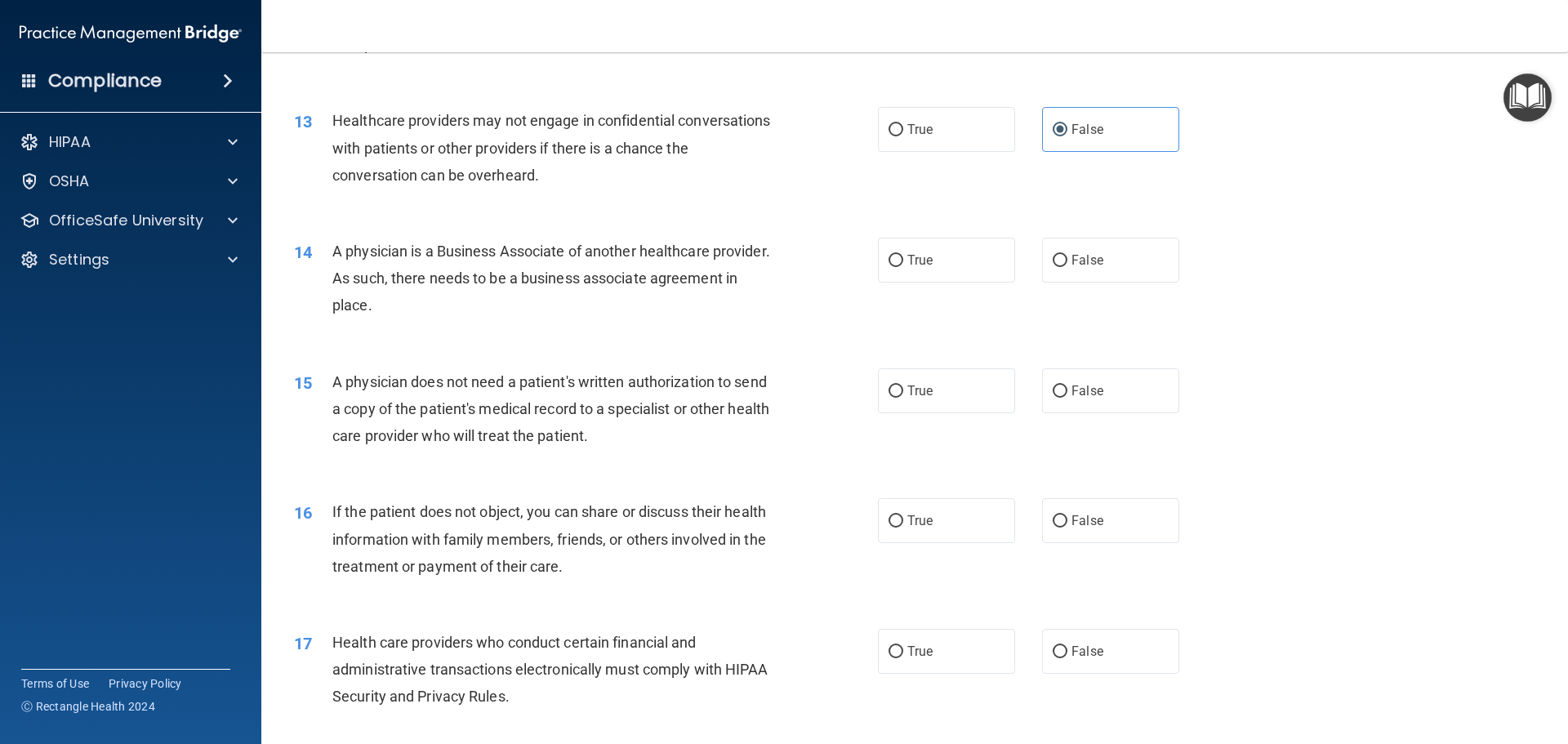
scroll to position [1511, 0]
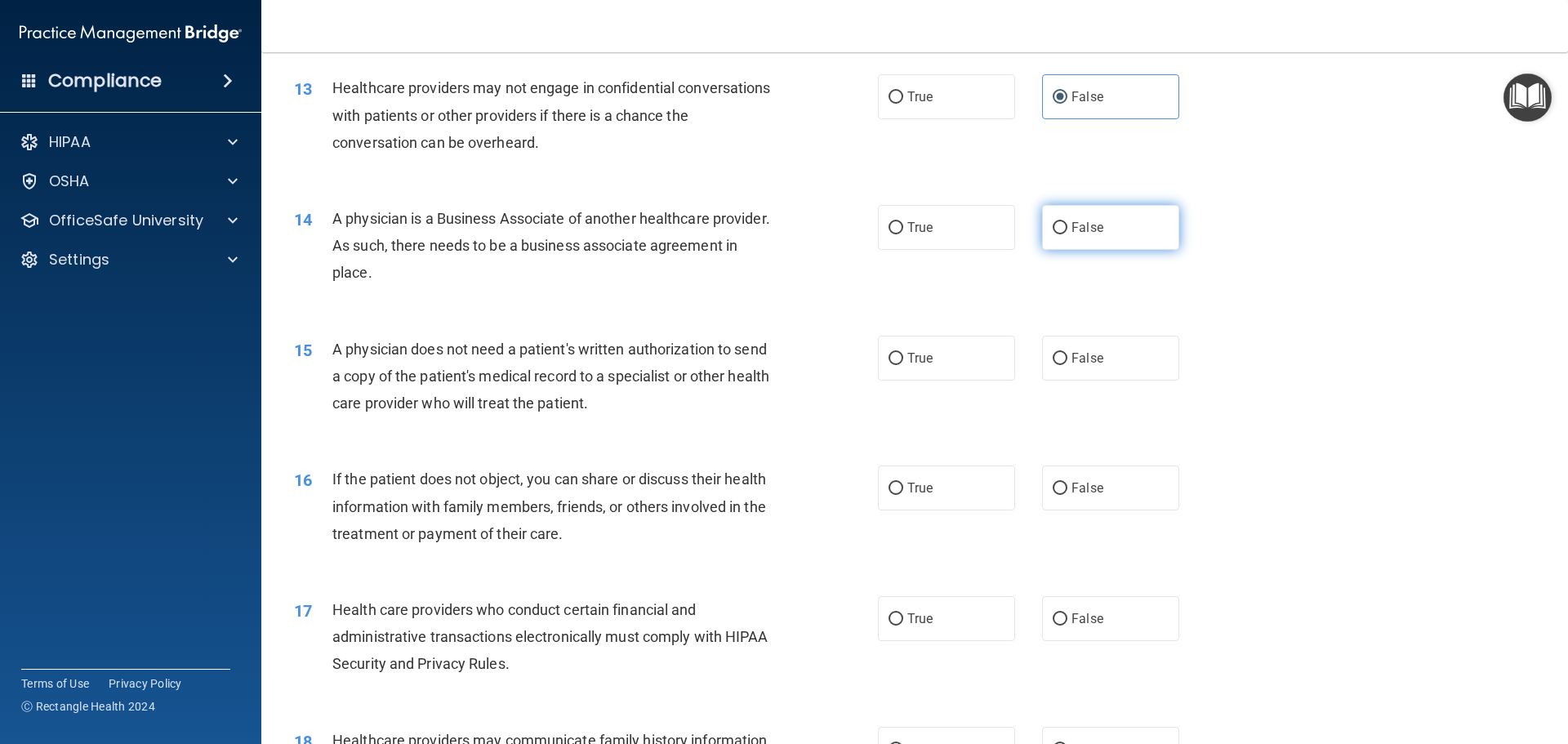
click at [1089, 217] on label "False" at bounding box center [1110, 227] width 137 height 45
click at [1067, 222] on input "False" at bounding box center [1060, 228] width 15 height 12
radio input "true"
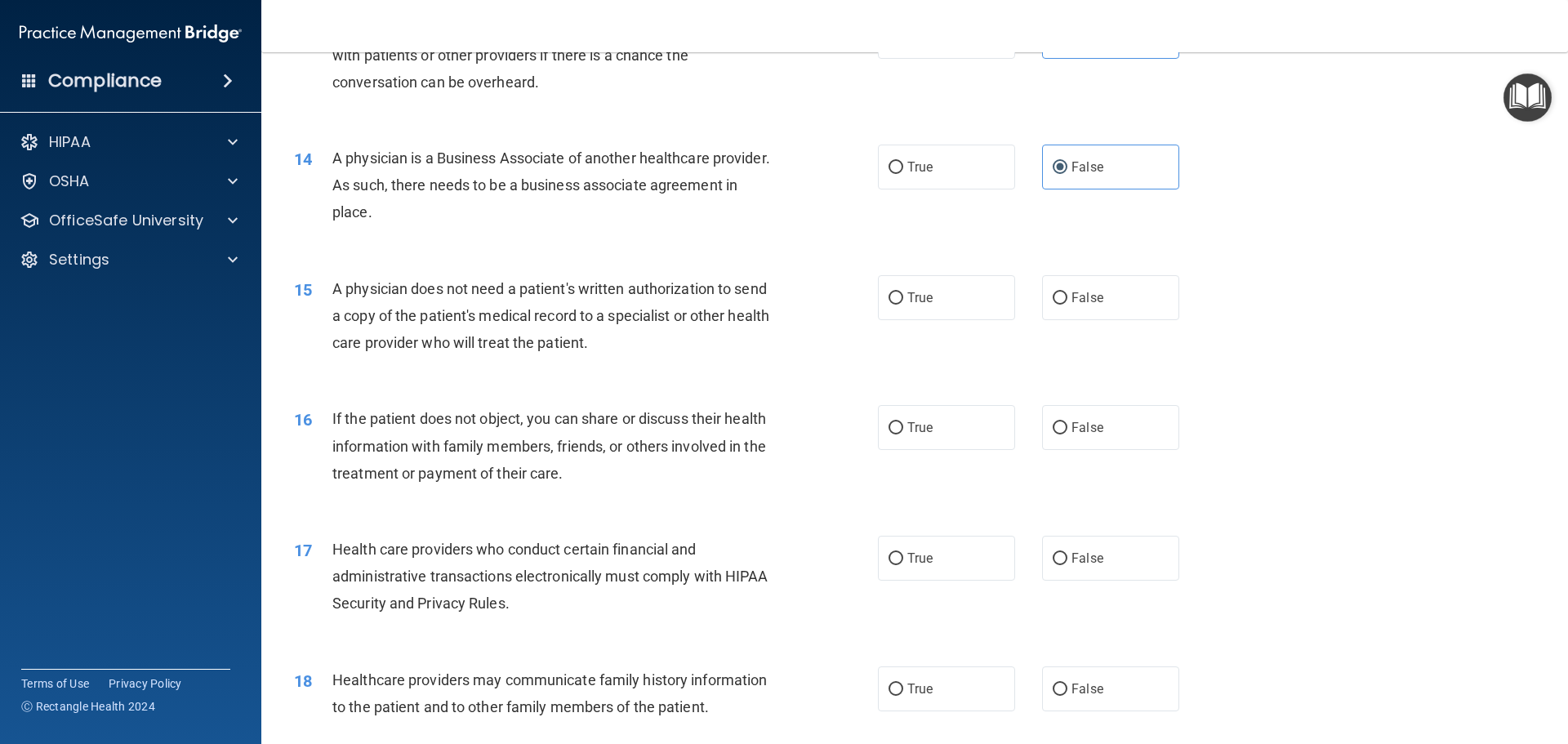
scroll to position [1572, 0]
click at [928, 313] on label "True" at bounding box center [946, 296] width 137 height 45
click at [903, 304] on input "True" at bounding box center [896, 297] width 15 height 12
radio input "true"
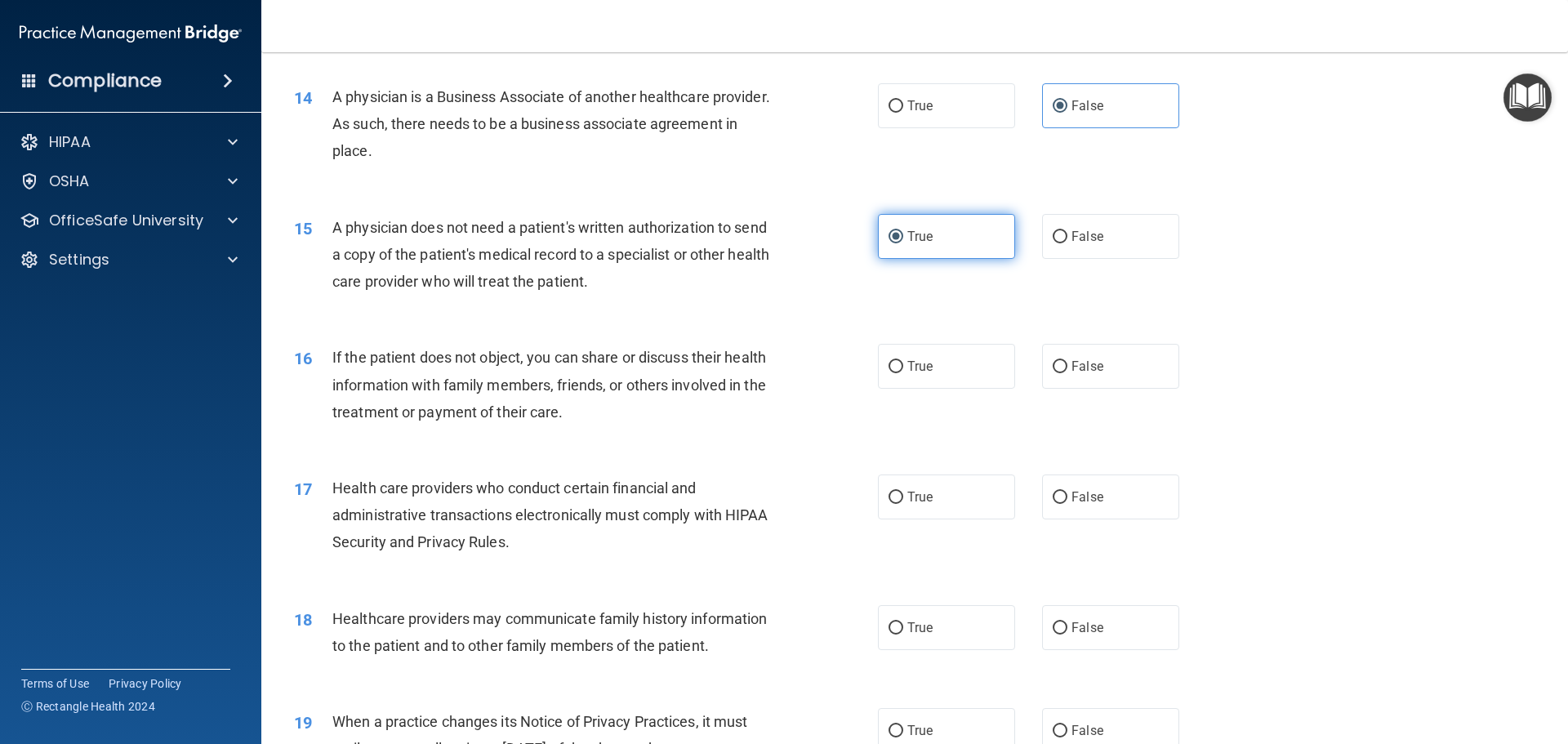
scroll to position [1633, 0]
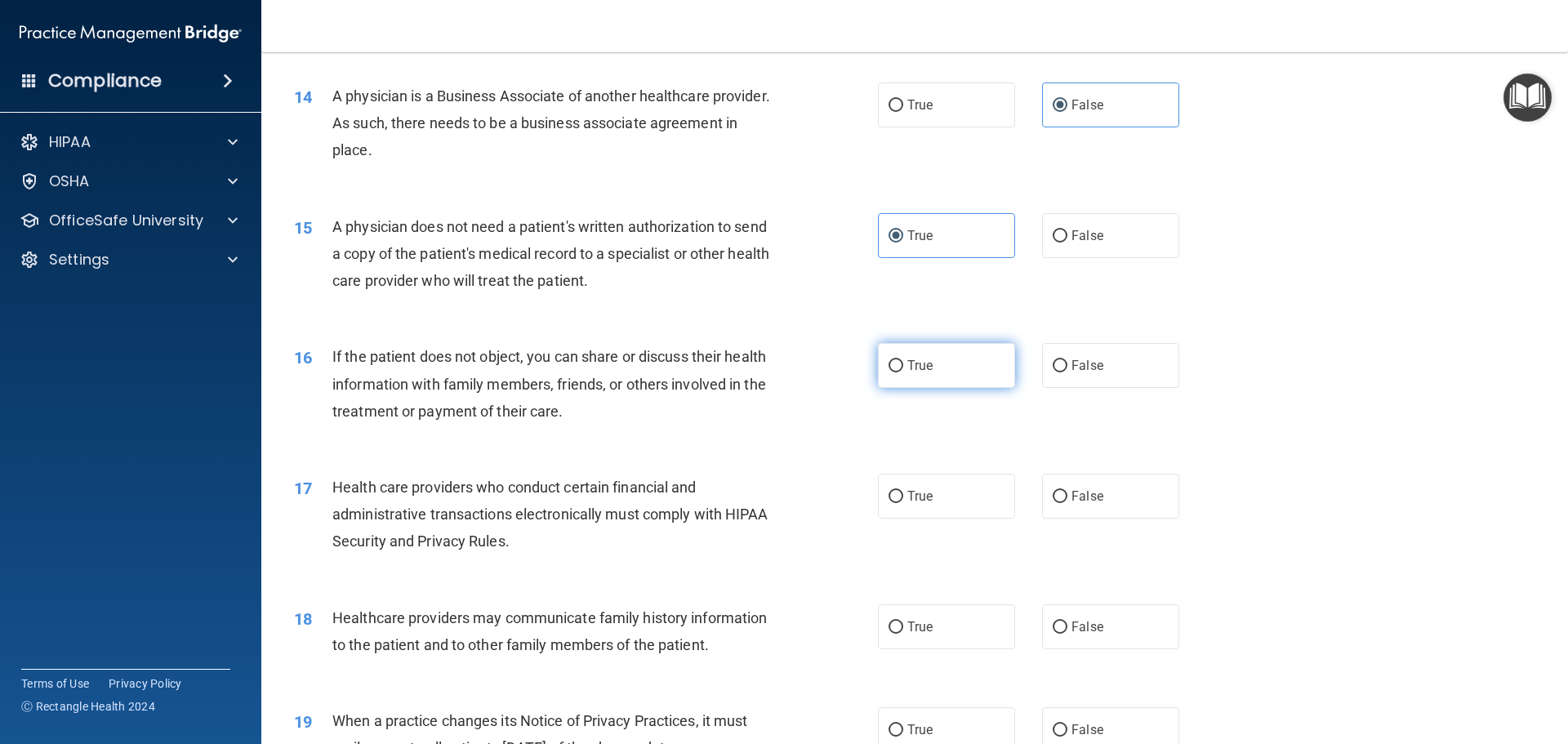
click at [922, 345] on label "True" at bounding box center [946, 365] width 137 height 45
click at [903, 360] on input "True" at bounding box center [896, 366] width 15 height 12
radio input "true"
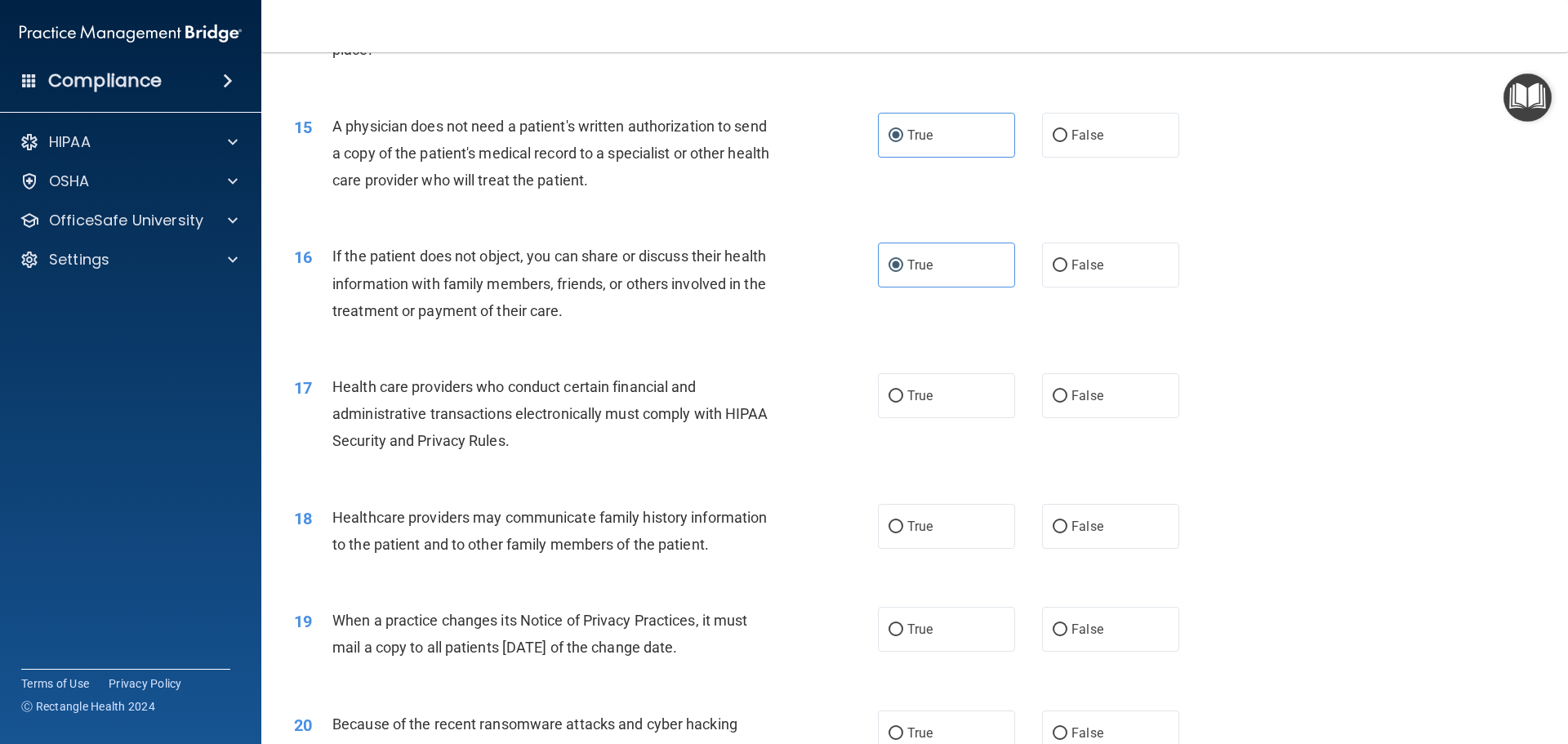
scroll to position [1735, 0]
click at [976, 398] on label "True" at bounding box center [946, 394] width 137 height 45
click at [903, 398] on input "True" at bounding box center [896, 395] width 15 height 12
radio input "true"
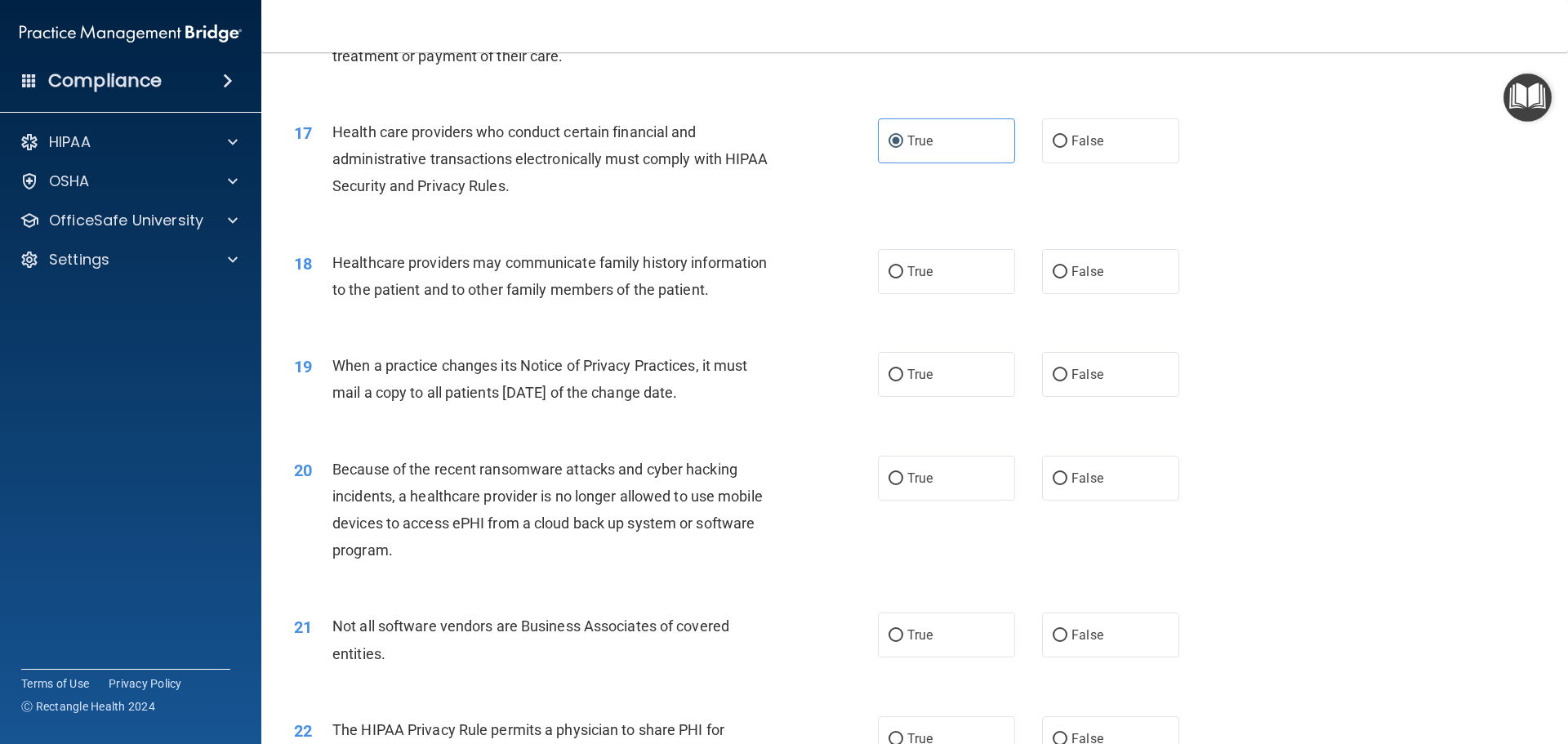
scroll to position [2001, 0]
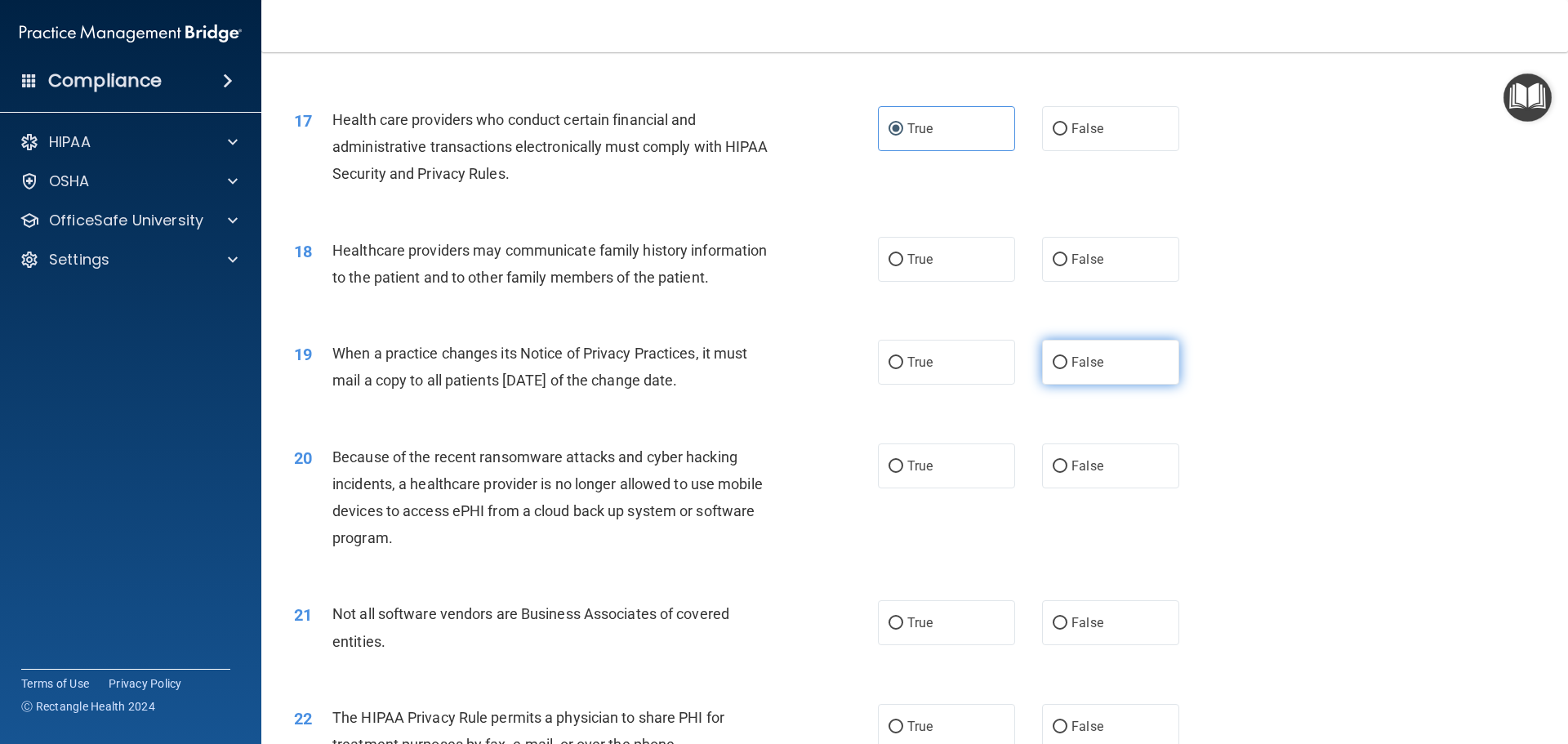
click at [1104, 344] on label "False" at bounding box center [1110, 362] width 137 height 45
click at [1067, 357] on input "False" at bounding box center [1060, 363] width 15 height 12
radio input "true"
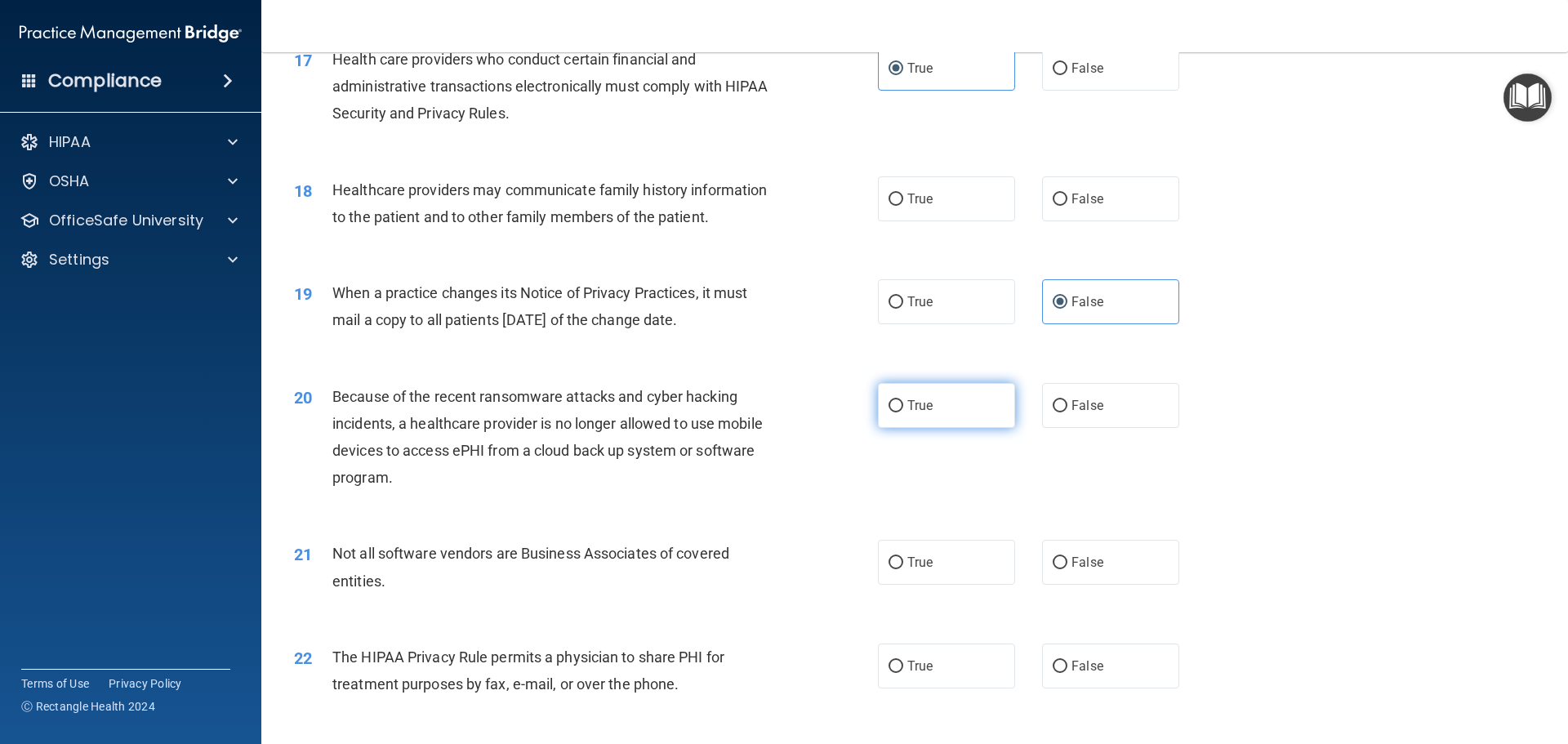
scroll to position [2062, 0]
click at [1003, 409] on label "True" at bounding box center [946, 404] width 137 height 45
click at [903, 409] on input "True" at bounding box center [896, 405] width 15 height 12
radio input "true"
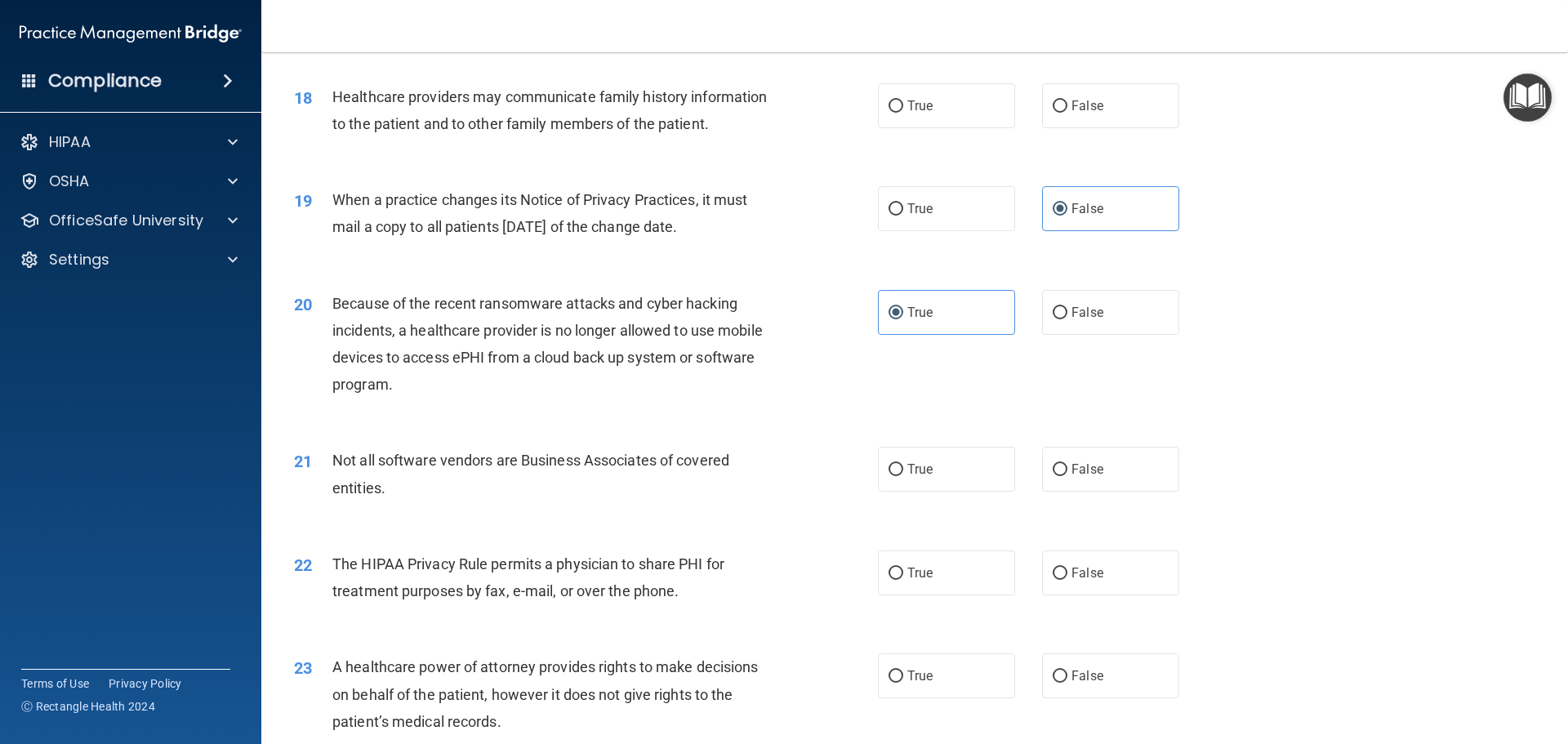
scroll to position [2286, 0]
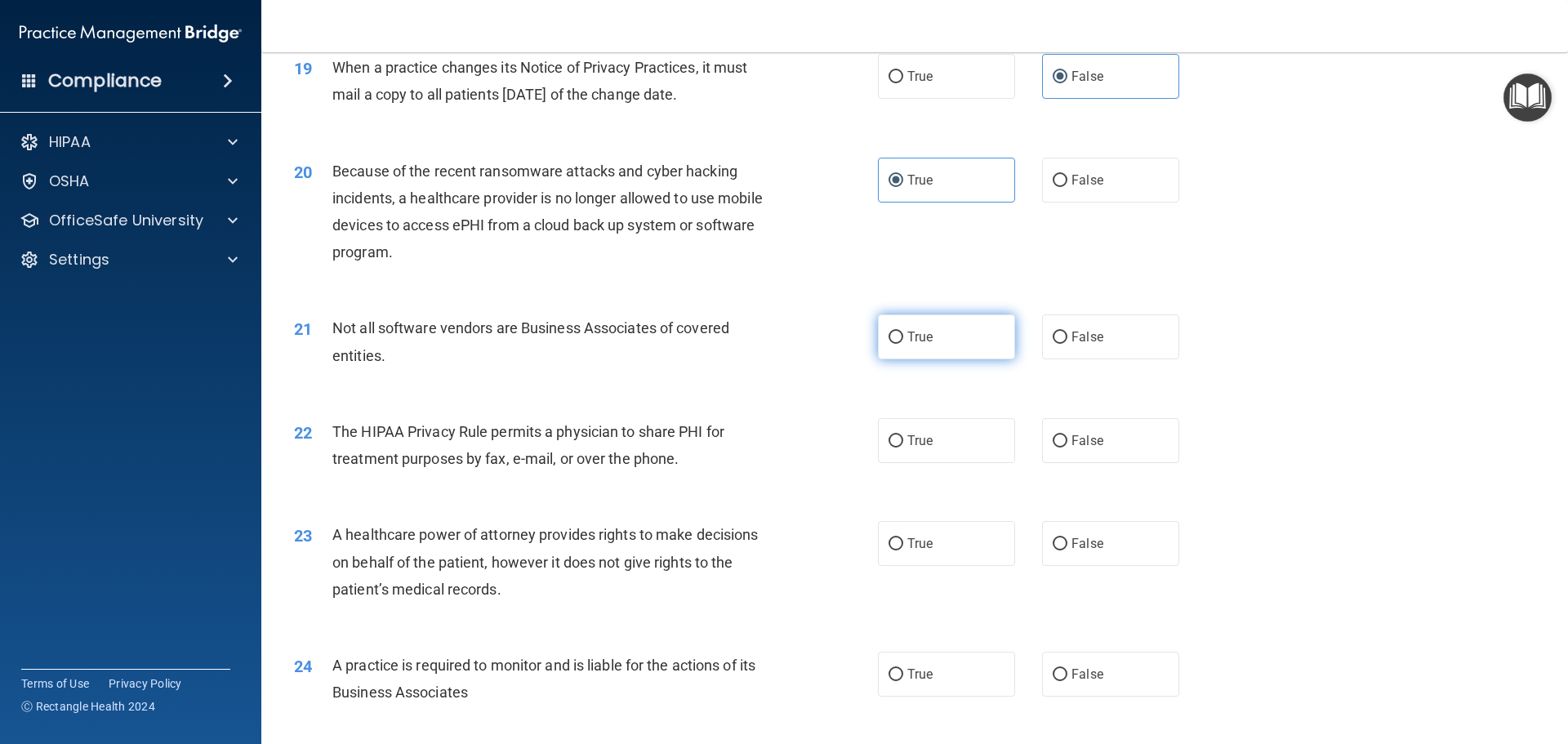
click at [983, 346] on label "True" at bounding box center [946, 336] width 137 height 45
click at [903, 344] on input "True" at bounding box center [896, 337] width 15 height 12
radio input "true"
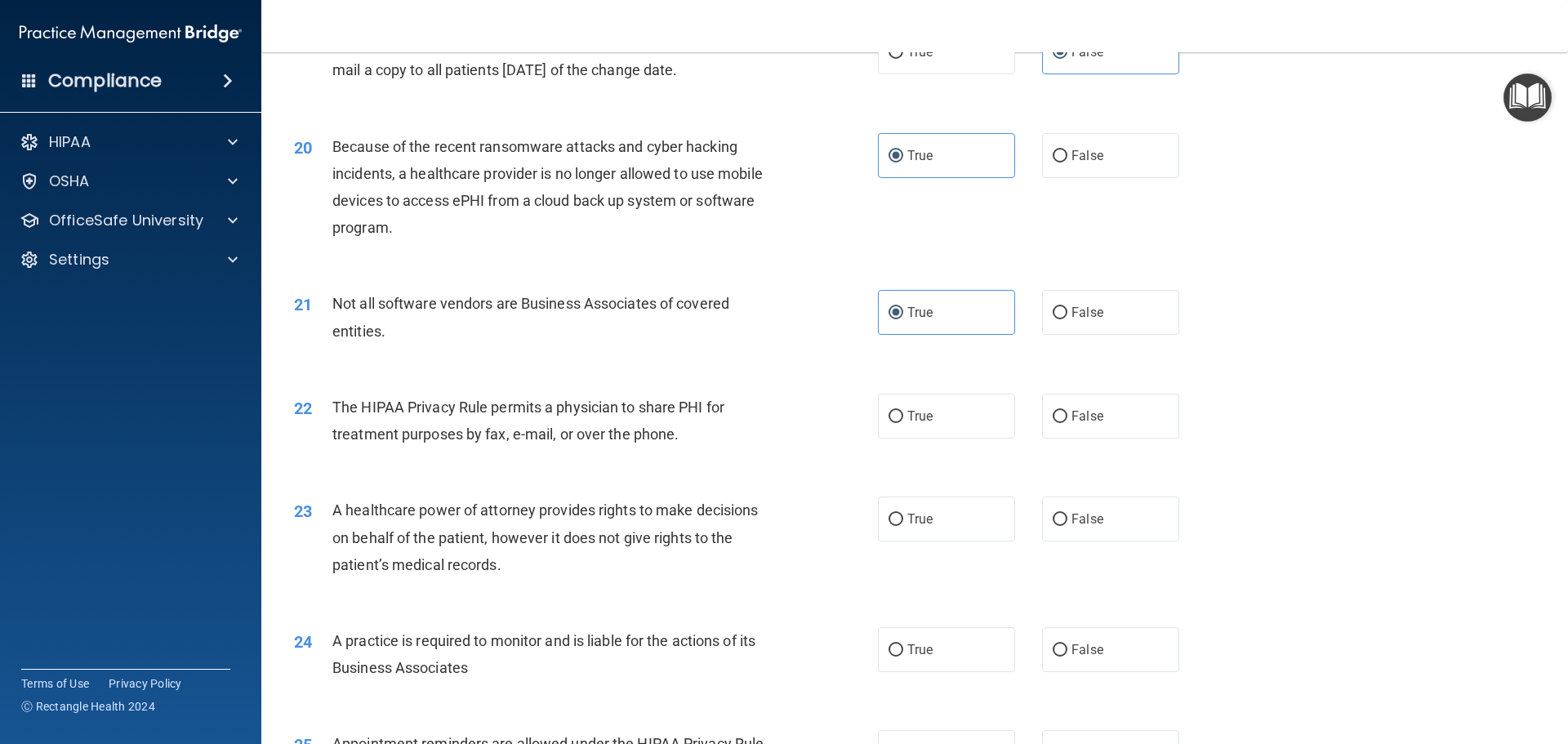
scroll to position [2327, 0]
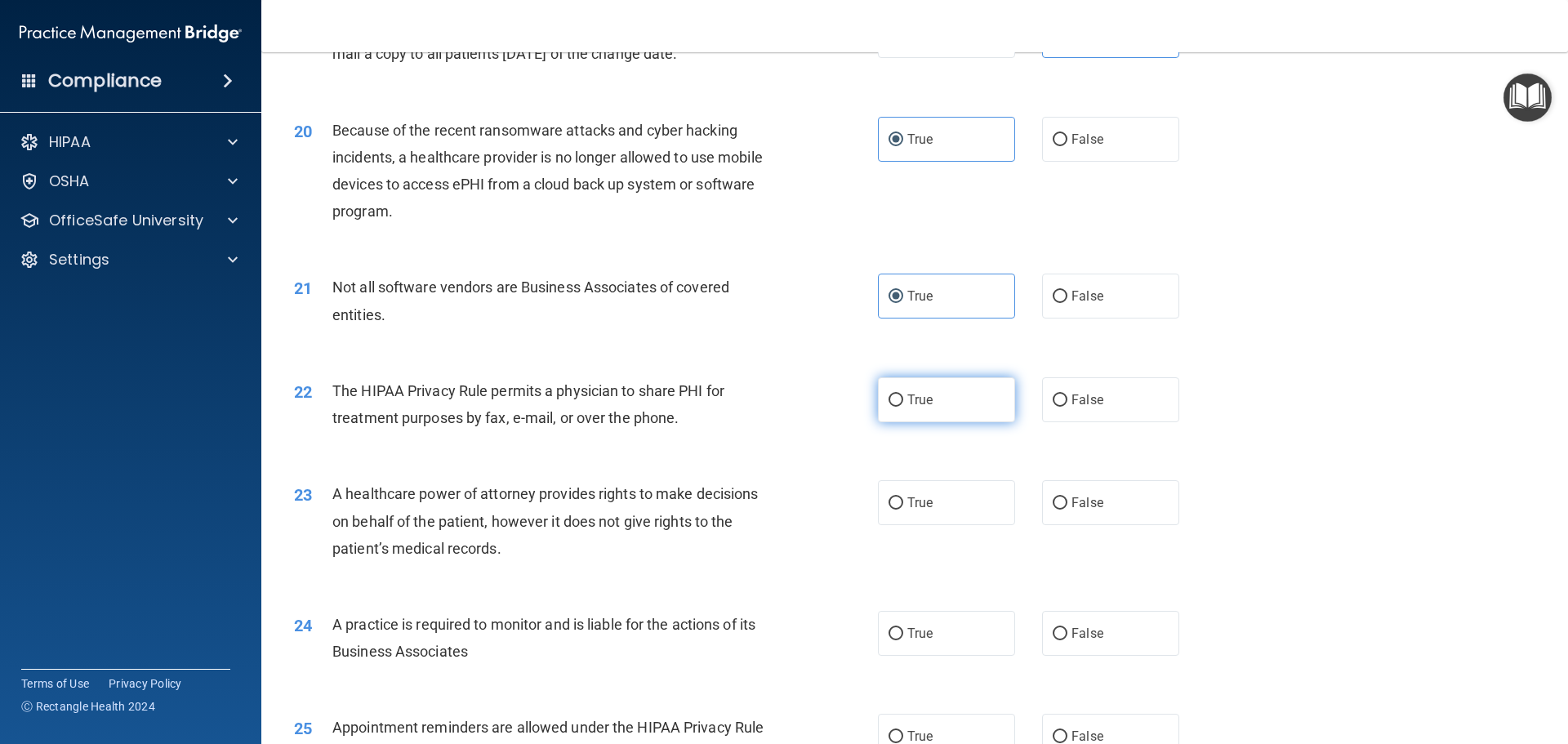
click at [943, 402] on label "True" at bounding box center [946, 399] width 137 height 45
click at [903, 402] on input "True" at bounding box center [896, 400] width 15 height 12
radio input "true"
click at [1086, 497] on span "False" at bounding box center [1087, 502] width 32 height 16
click at [1067, 497] on input "False" at bounding box center [1060, 503] width 15 height 12
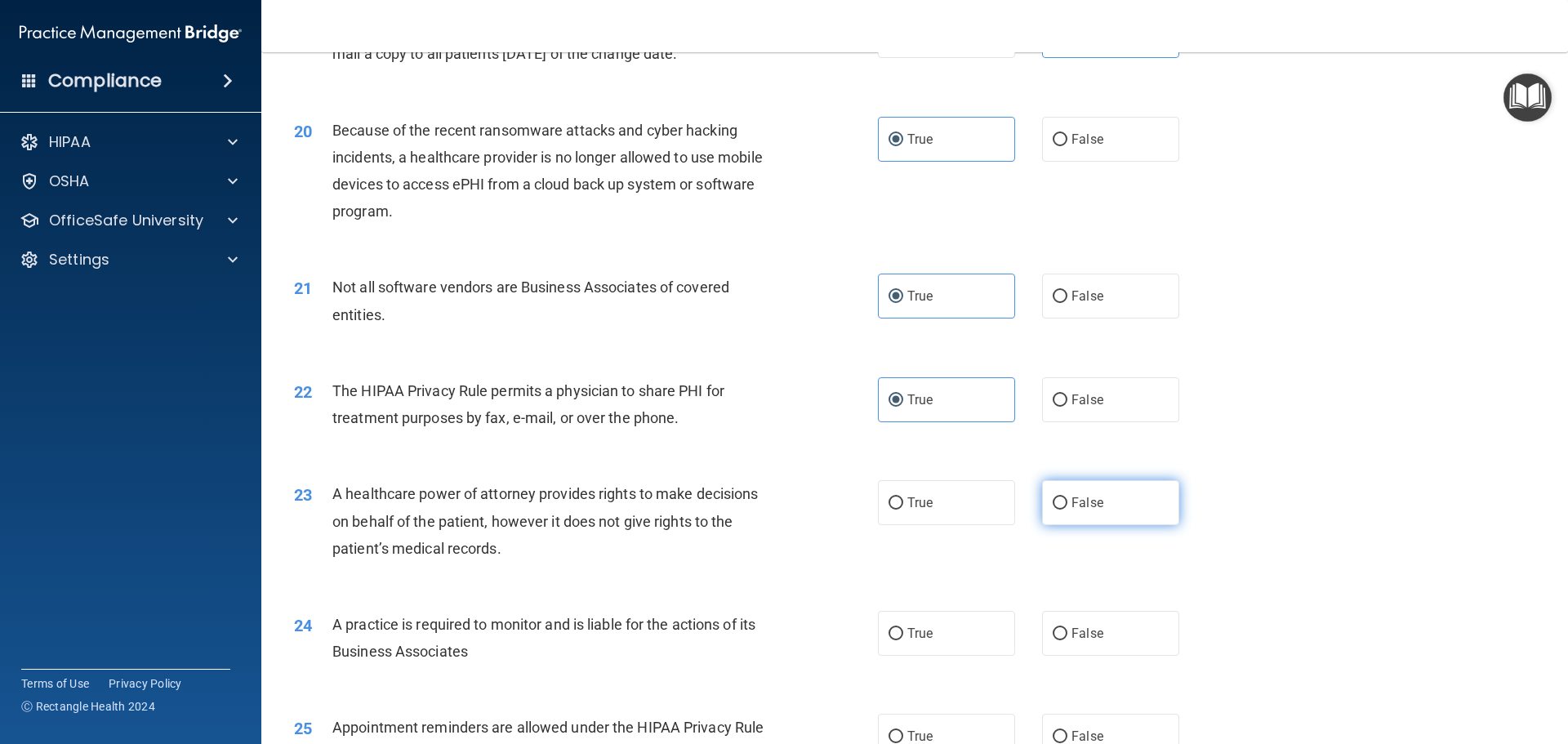
radio input "true"
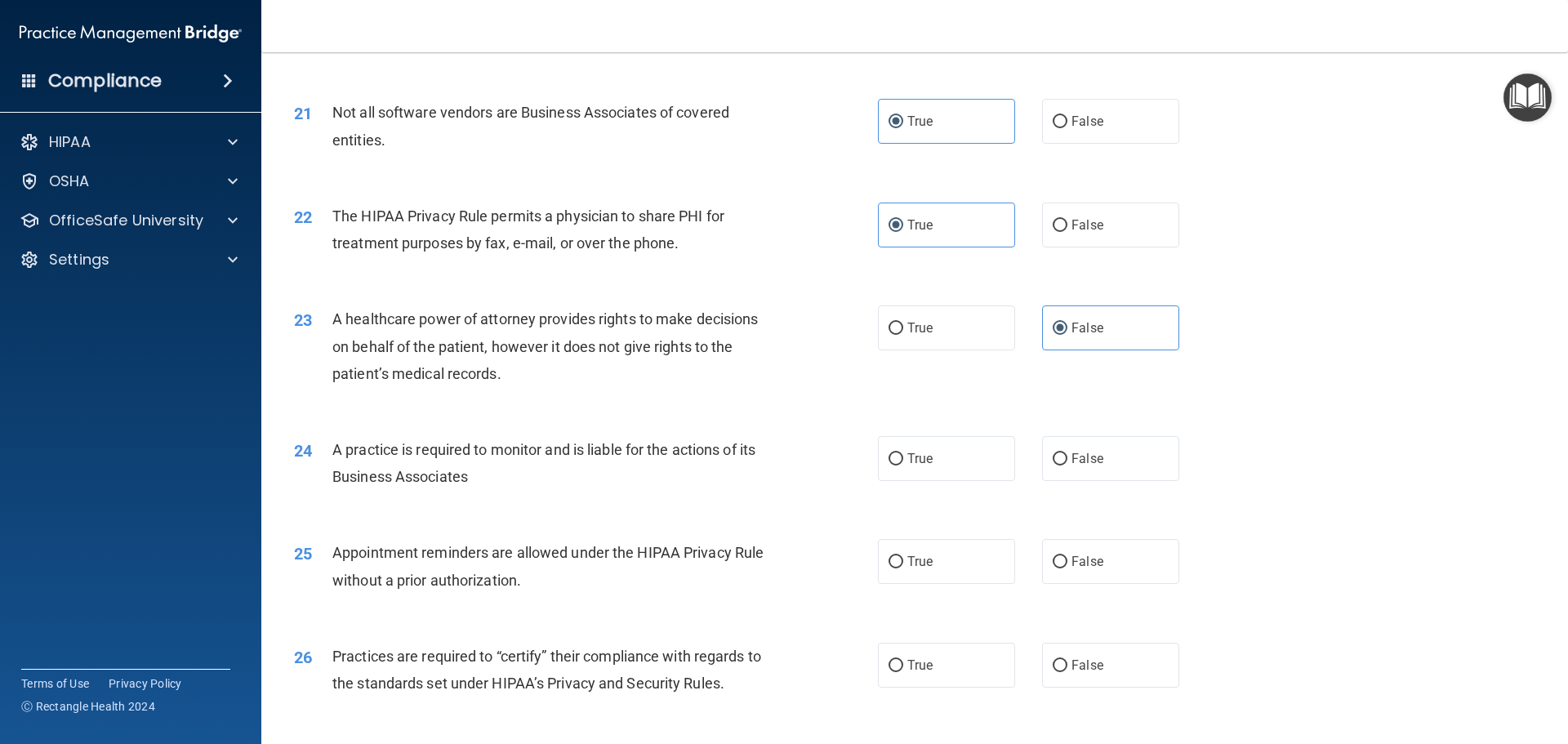
scroll to position [2593, 0]
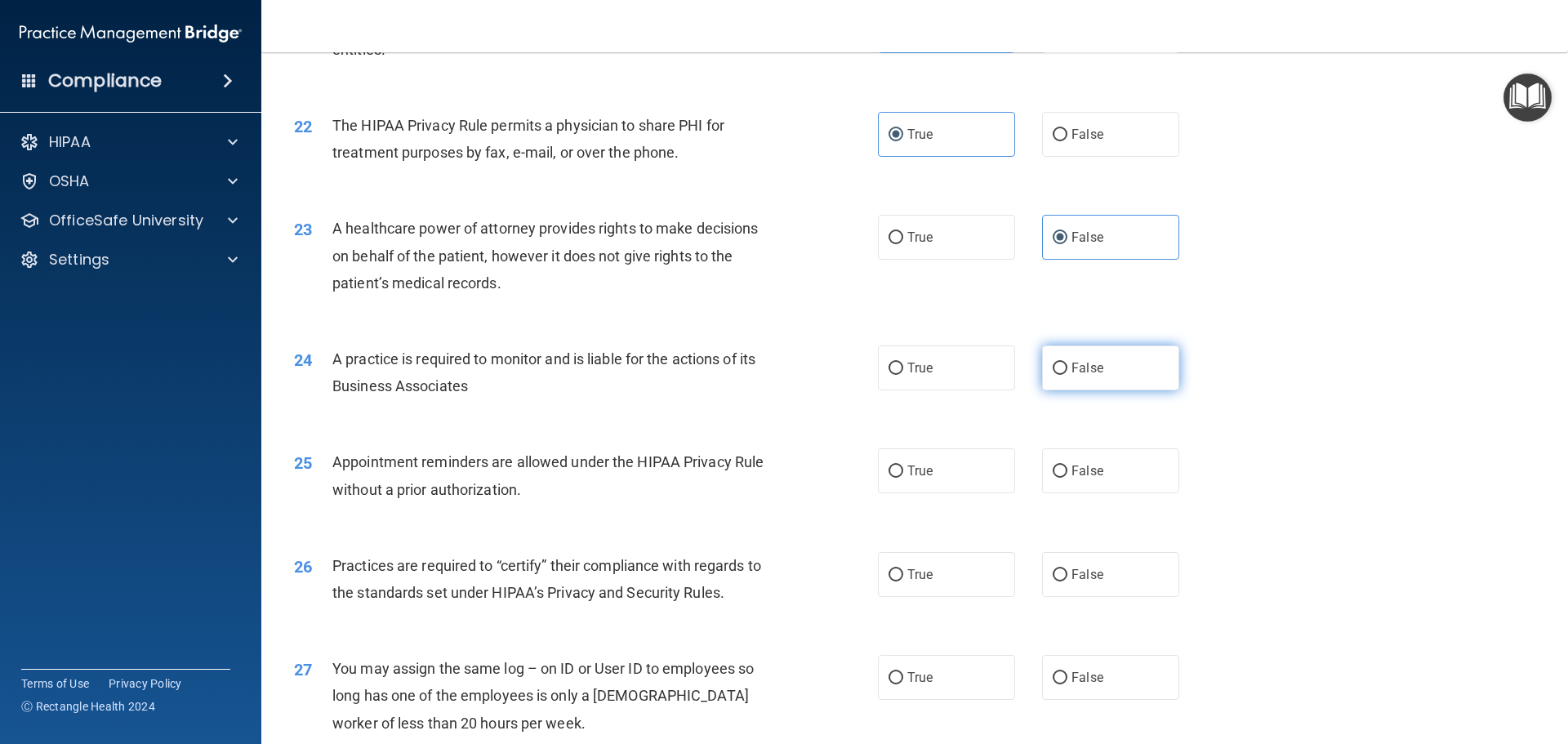
click at [1092, 369] on span "False" at bounding box center [1087, 367] width 32 height 16
click at [1067, 369] on input "False" at bounding box center [1060, 368] width 15 height 12
radio input "true"
click at [1079, 481] on label "False" at bounding box center [1110, 471] width 137 height 45
click at [1067, 477] on input "False" at bounding box center [1060, 471] width 15 height 12
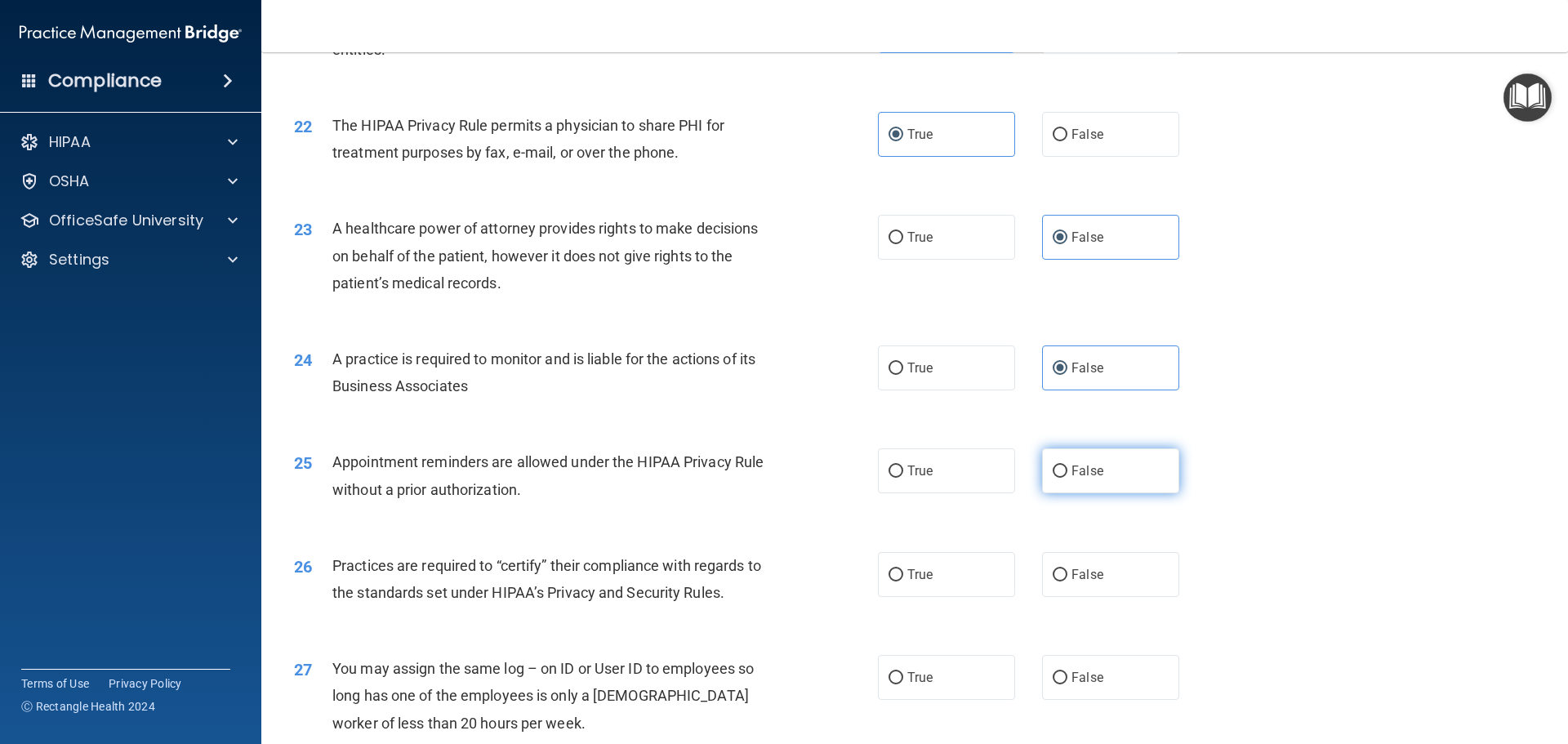
radio input "true"
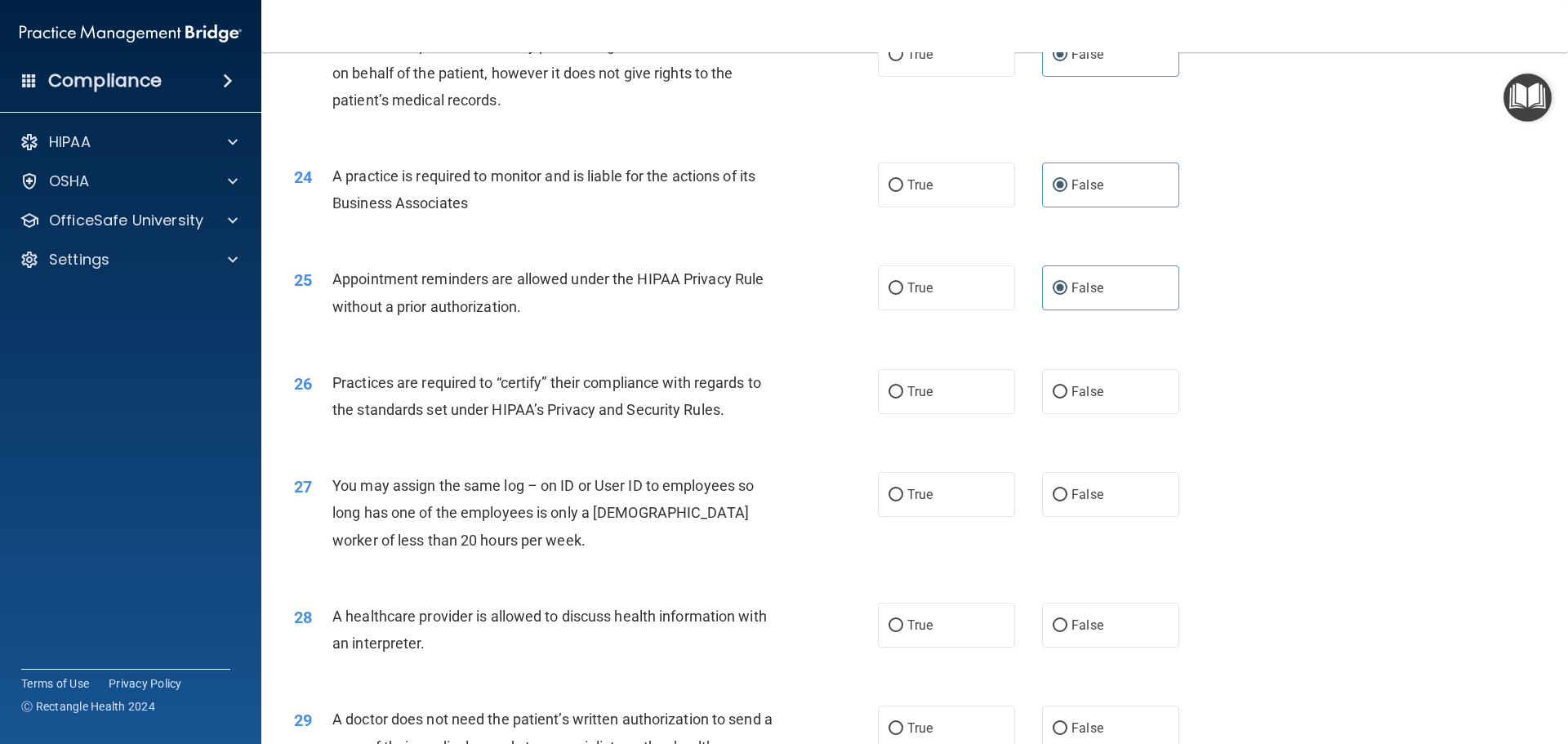
scroll to position [2777, 0]
click at [1101, 399] on label "False" at bounding box center [1110, 390] width 137 height 45
click at [1067, 398] on input "False" at bounding box center [1060, 391] width 15 height 12
radio input "true"
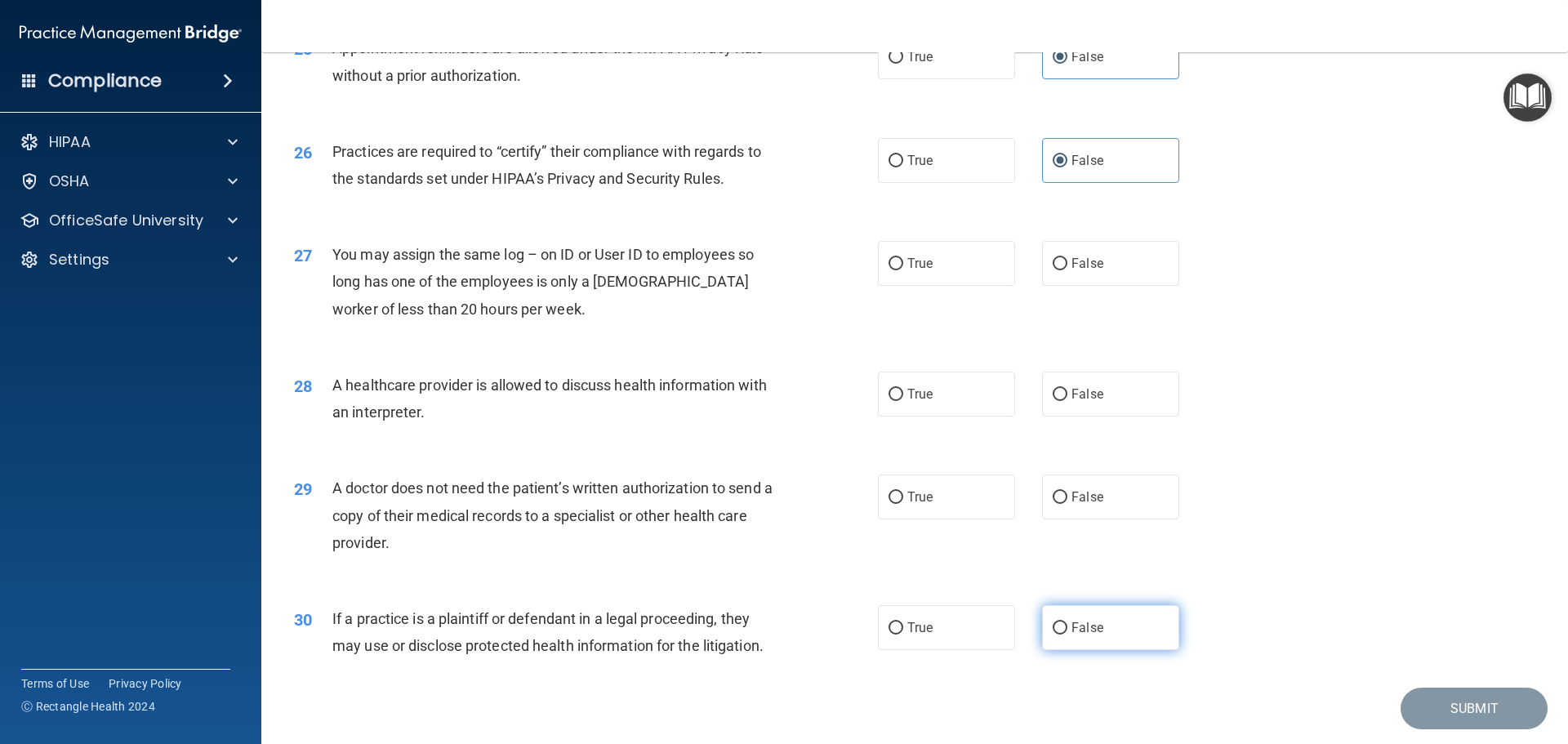
scroll to position [3057, 0]
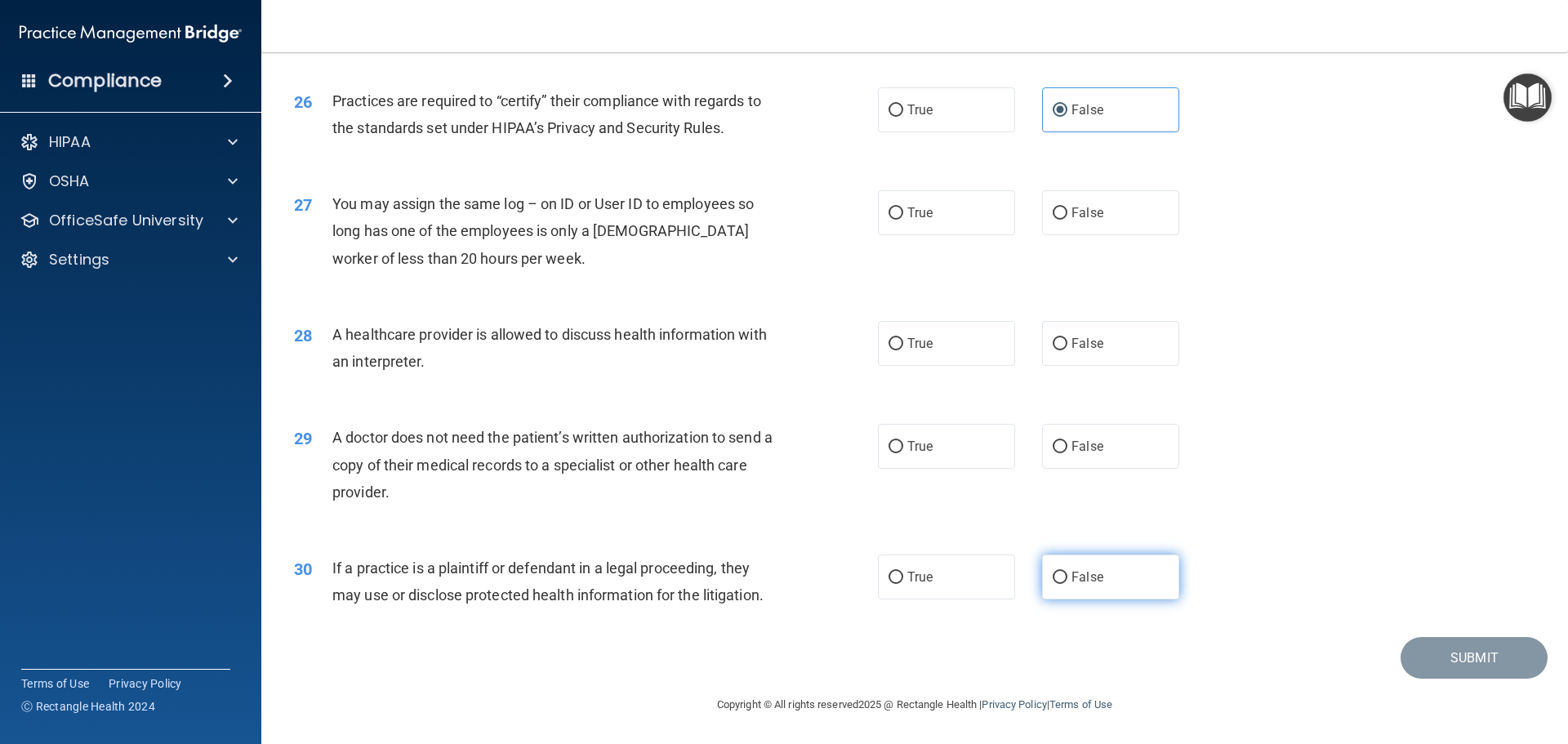
click at [1059, 569] on label "False" at bounding box center [1110, 577] width 137 height 45
click at [1059, 572] on input "False" at bounding box center [1060, 577] width 15 height 12
radio input "true"
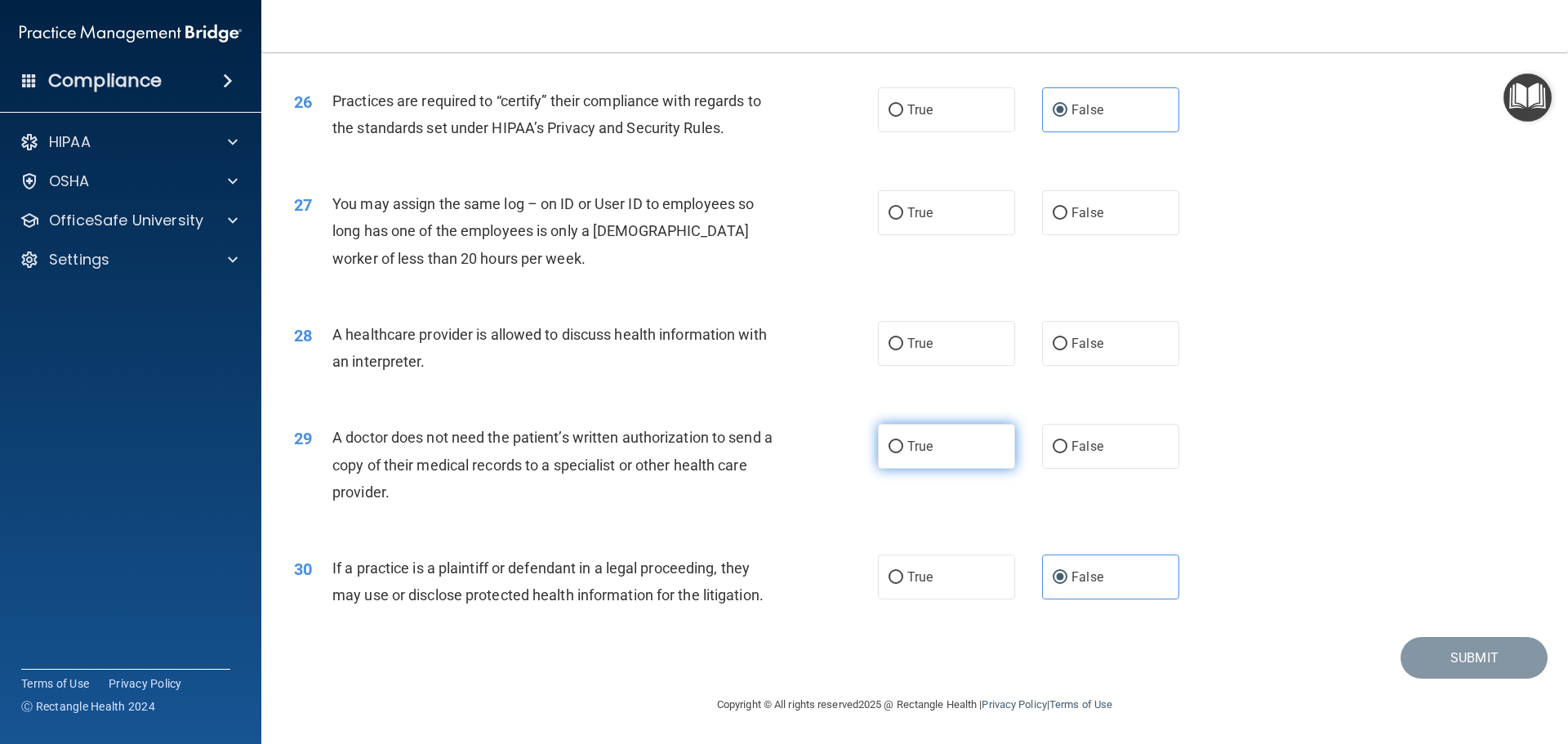
click at [881, 436] on label "True" at bounding box center [946, 446] width 137 height 45
click at [889, 441] on input "True" at bounding box center [896, 447] width 15 height 12
radio input "true"
click at [930, 343] on label "True" at bounding box center [946, 343] width 137 height 45
click at [903, 343] on input "True" at bounding box center [896, 344] width 15 height 12
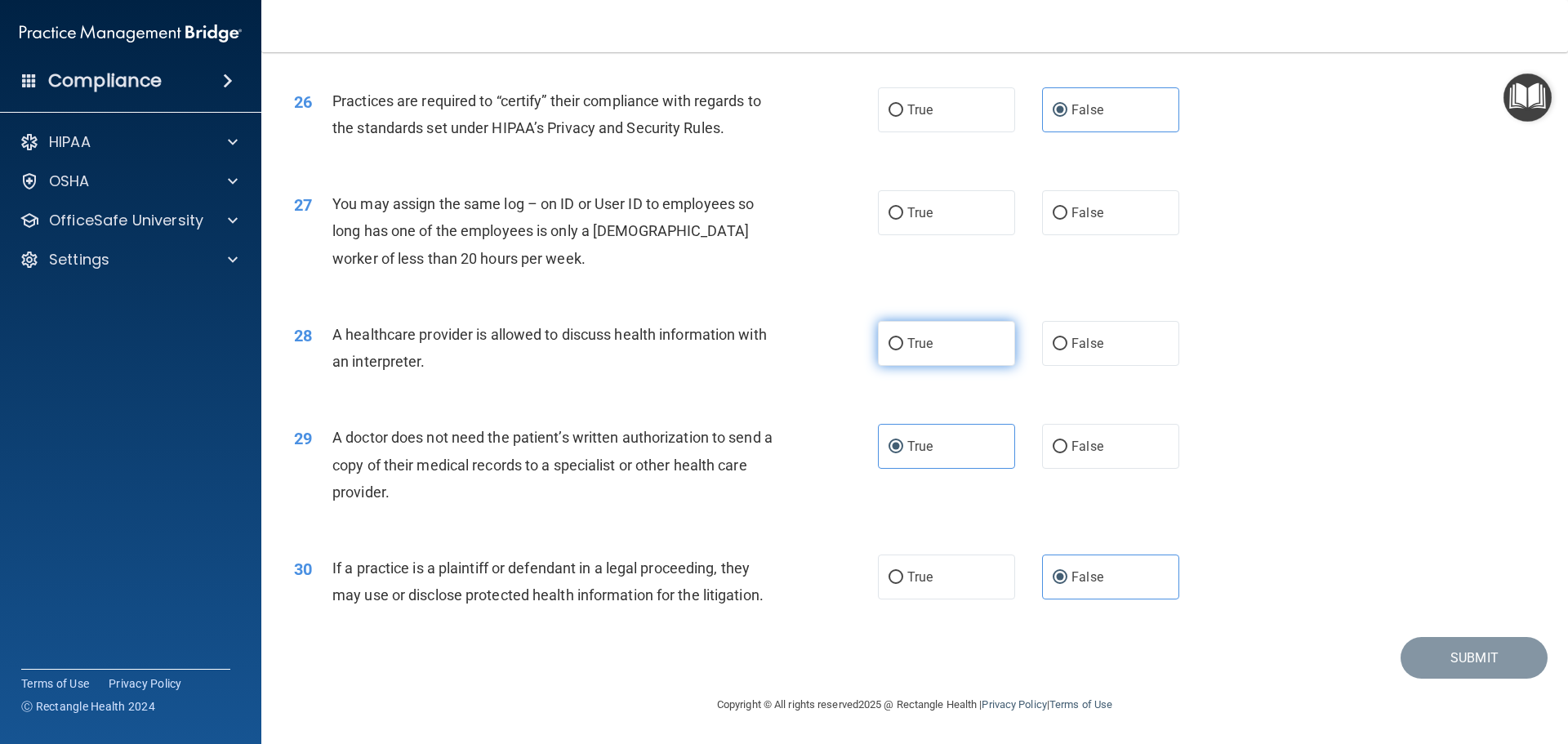
radio input "true"
click at [1089, 222] on label "False" at bounding box center [1110, 212] width 137 height 45
click at [1067, 220] on input "False" at bounding box center [1060, 213] width 15 height 12
radio input "true"
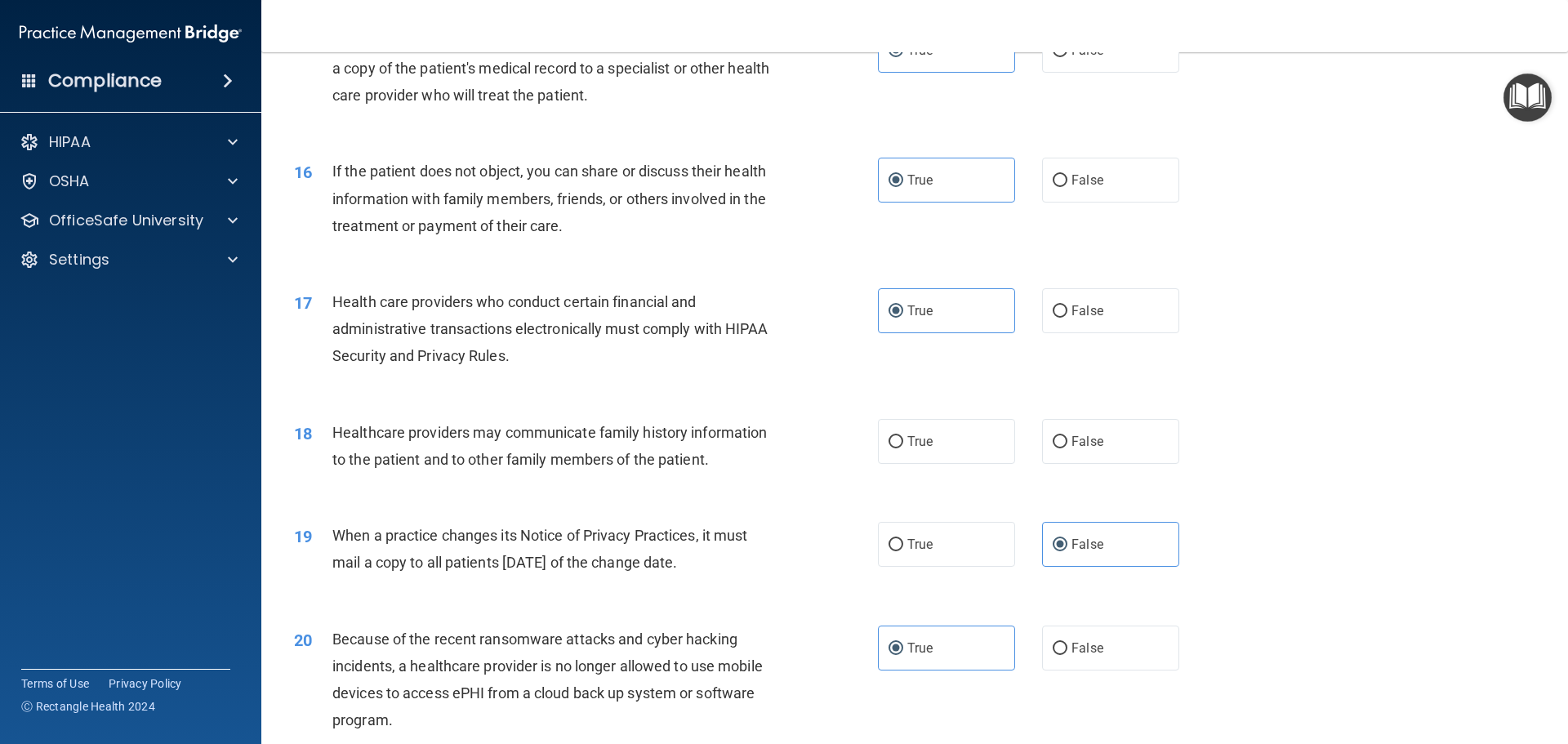
scroll to position [1792, 0]
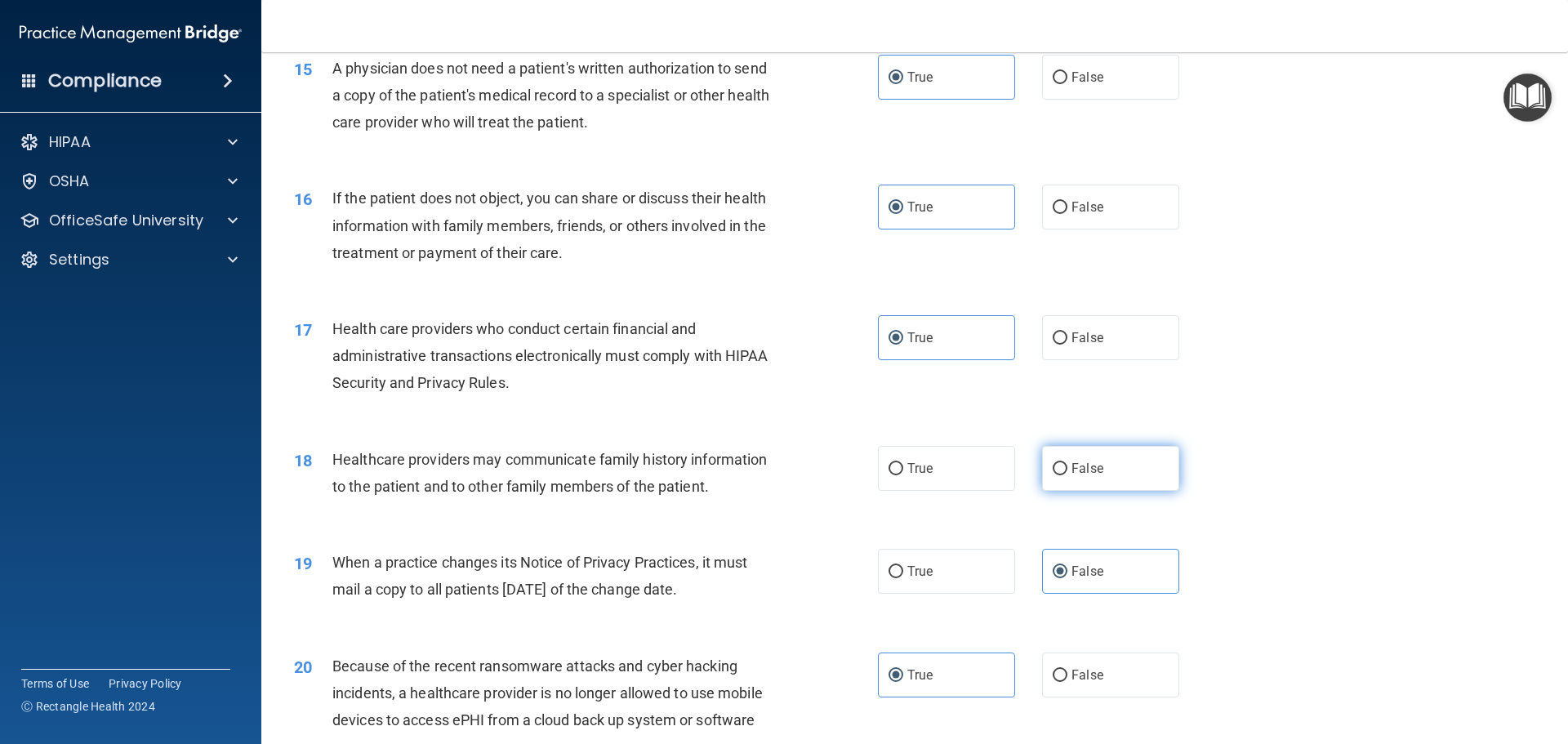
click at [1077, 467] on span "False" at bounding box center [1087, 468] width 32 height 16
click at [1067, 467] on input "False" at bounding box center [1060, 468] width 15 height 12
radio input "true"
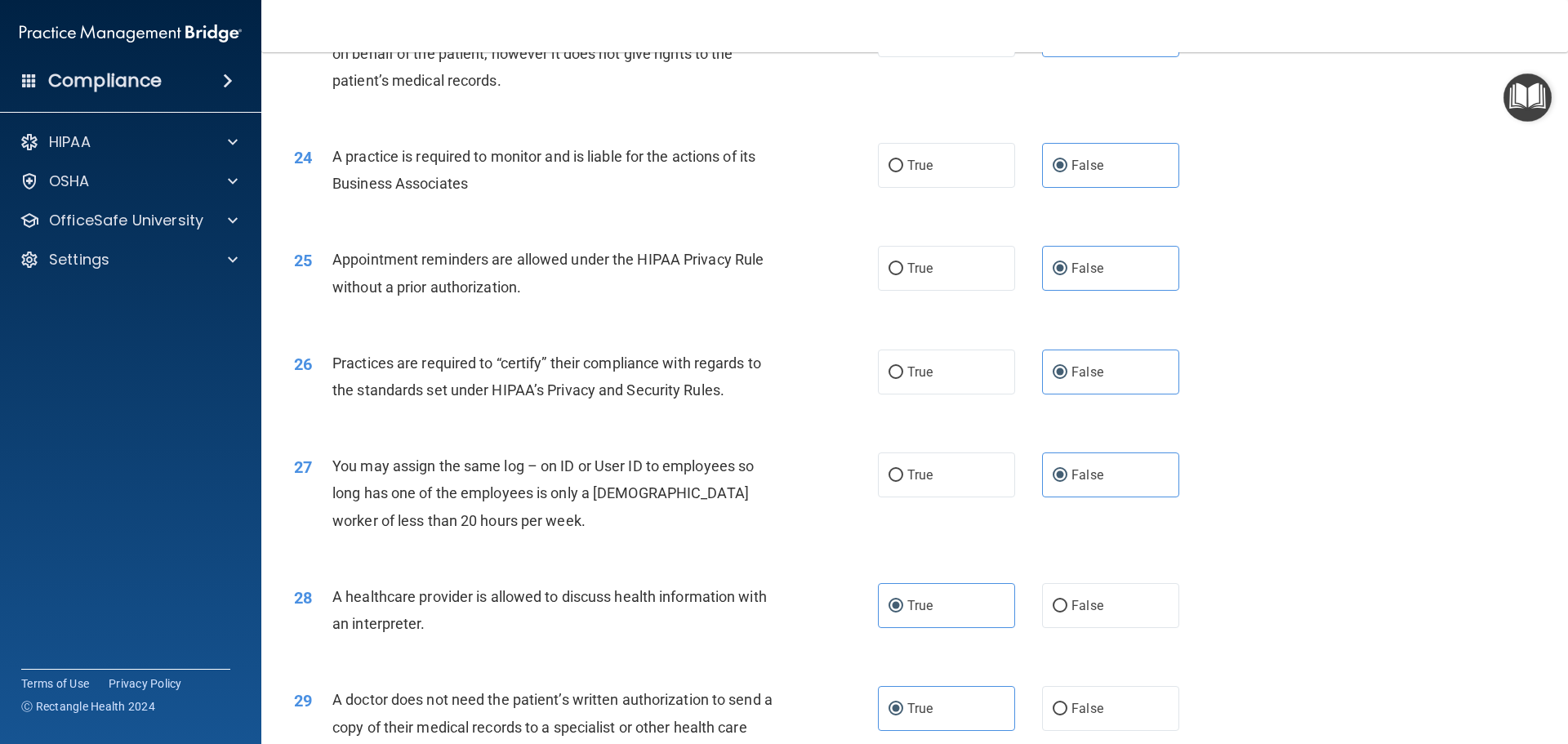
scroll to position [3057, 0]
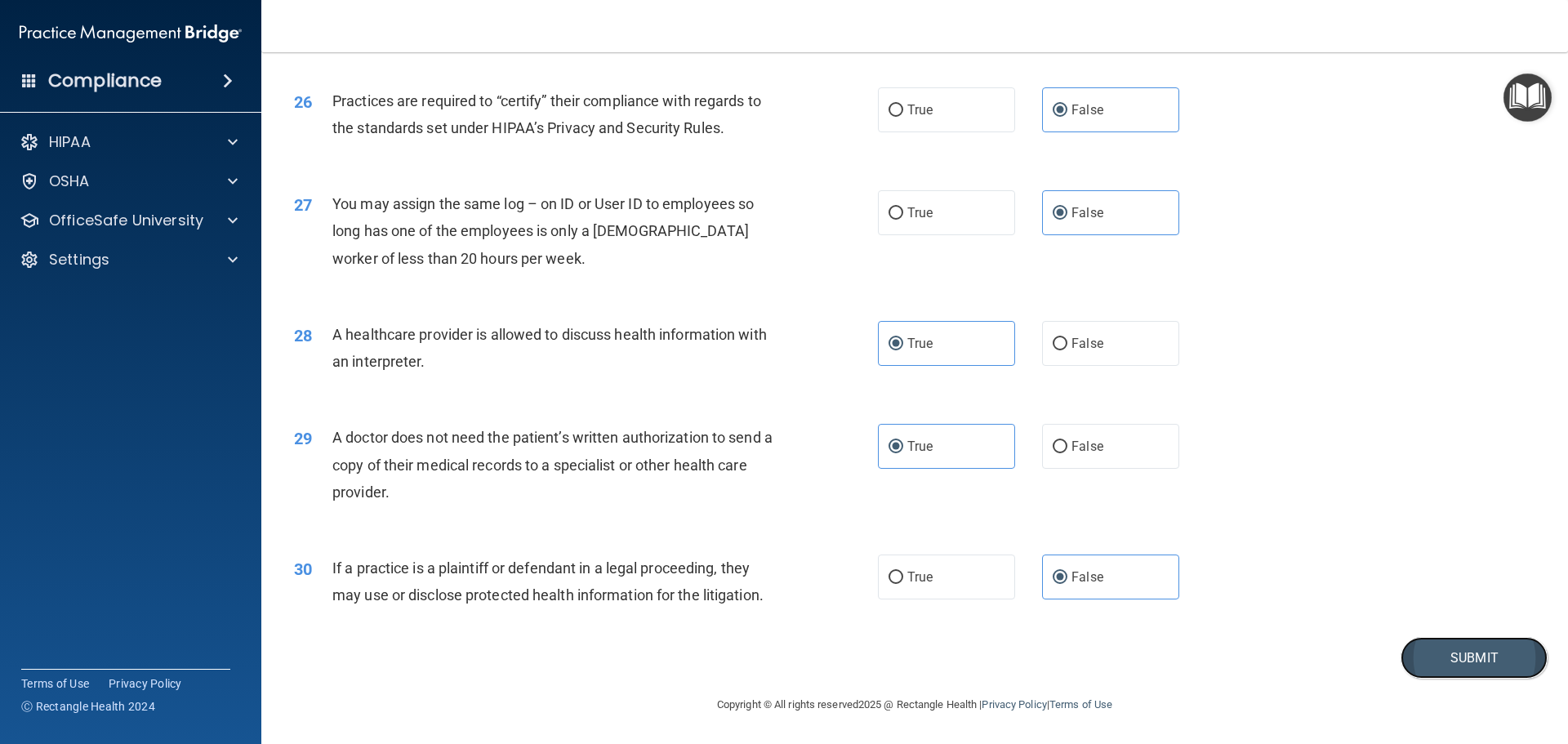
click at [1477, 646] on button "Submit" at bounding box center [1474, 657] width 147 height 42
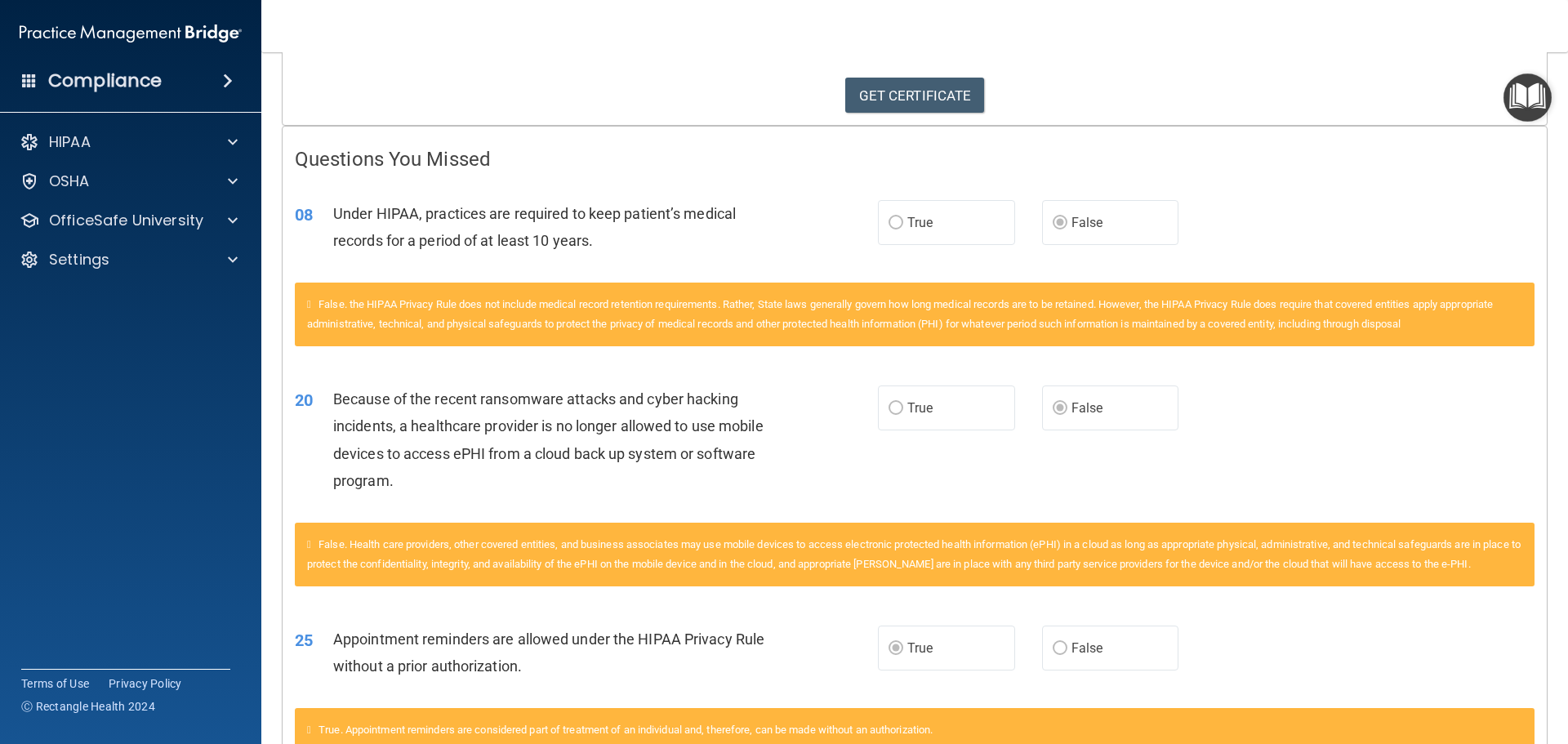
scroll to position [245, 0]
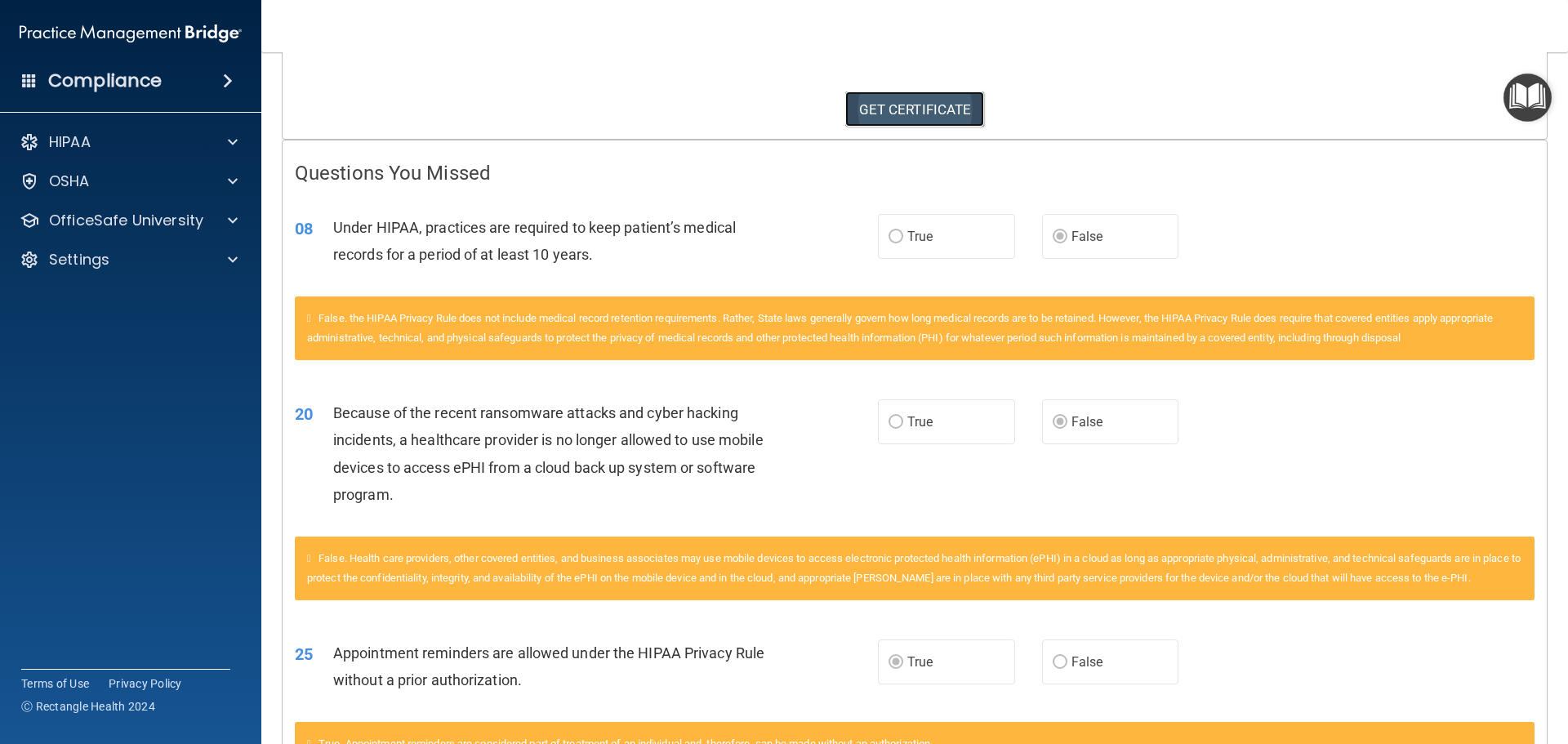
click at [876, 101] on link "GET CERTIFICATE" at bounding box center [915, 109] width 139 height 36
drag, startPoint x: 134, startPoint y: 223, endPoint x: 136, endPoint y: 233, distance: 10.2
click at [134, 223] on p "OfficeSafe University" at bounding box center [126, 221] width 154 height 20
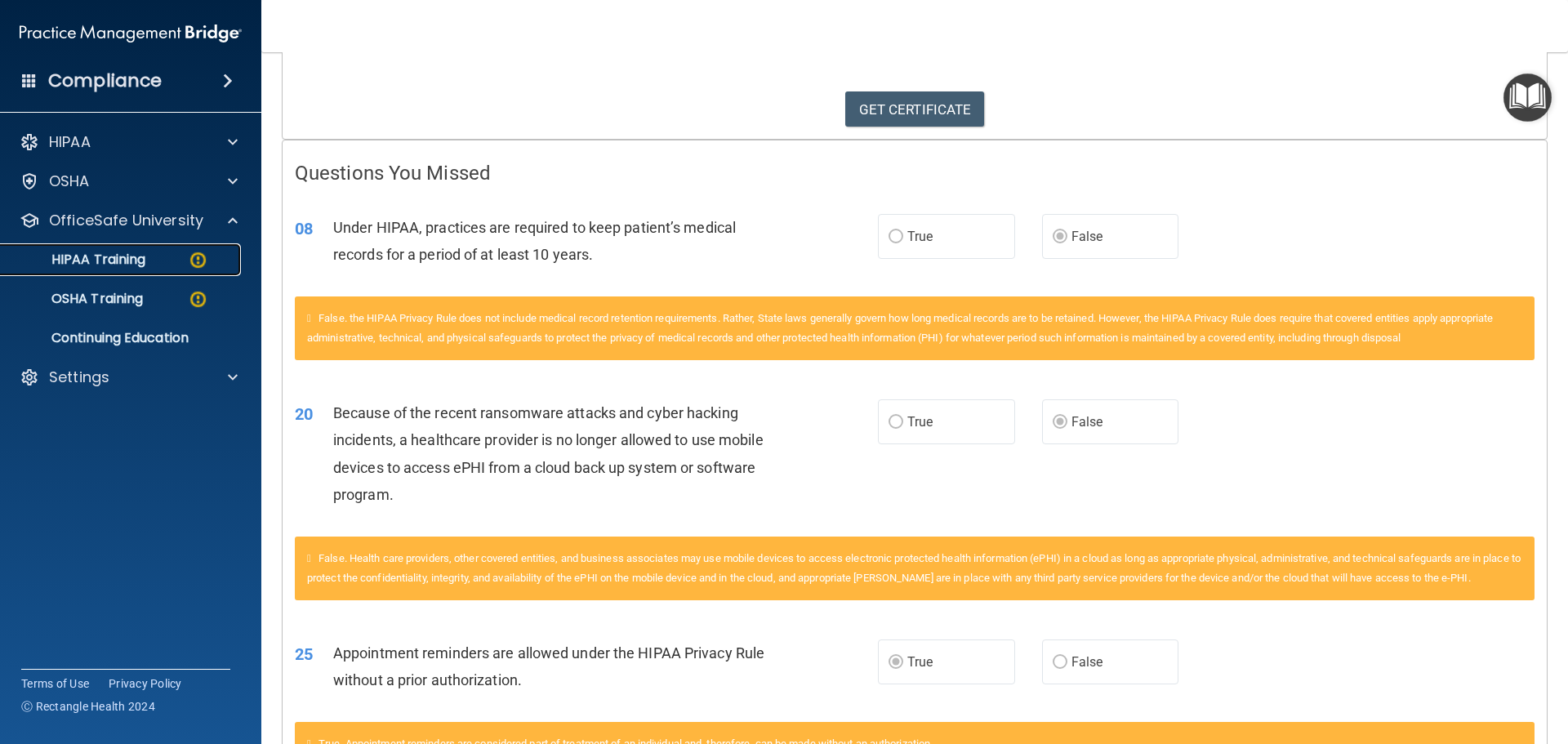
click at [121, 268] on p "HIPAA Training" at bounding box center [78, 260] width 135 height 16
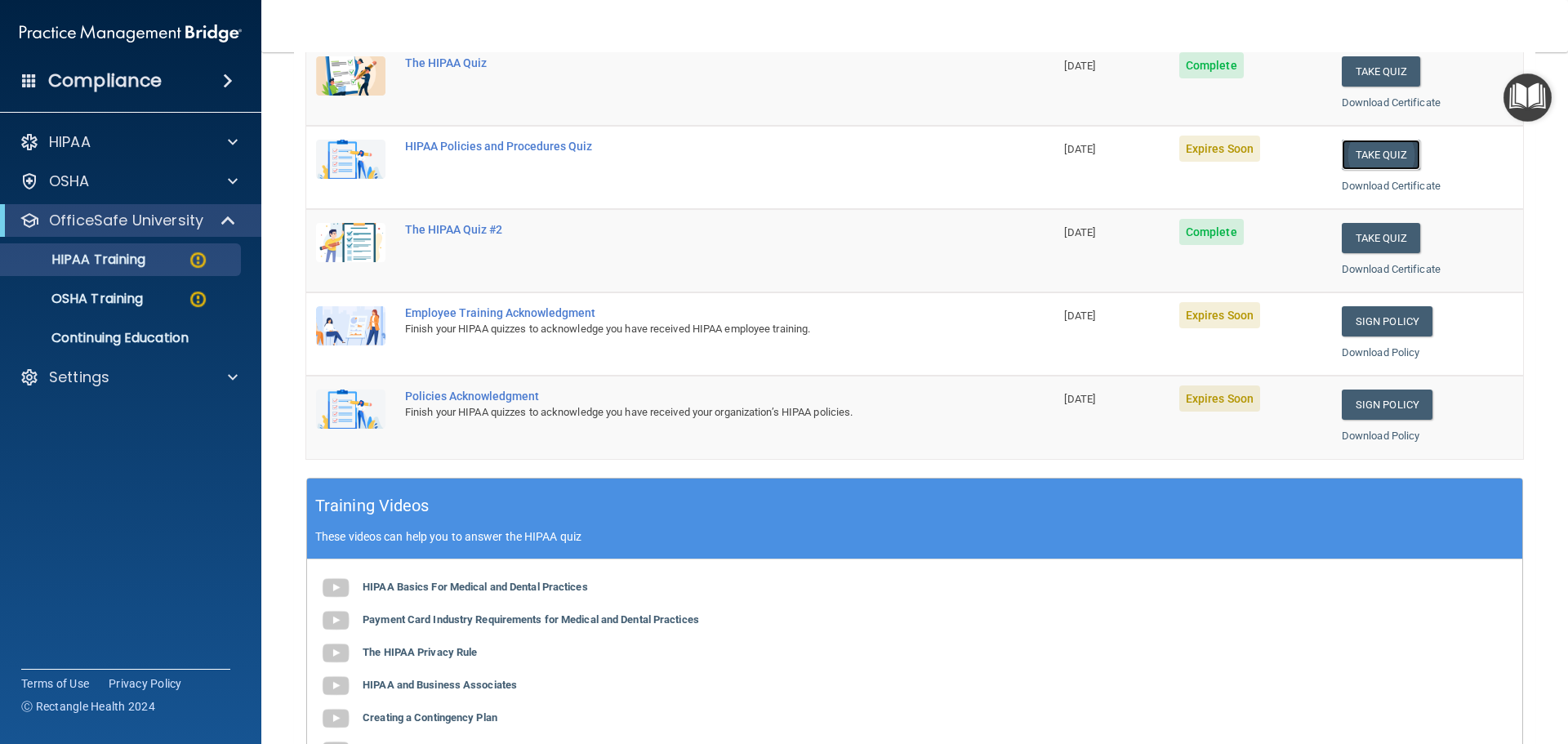
click at [1385, 150] on button "Take Quiz" at bounding box center [1382, 154] width 79 height 30
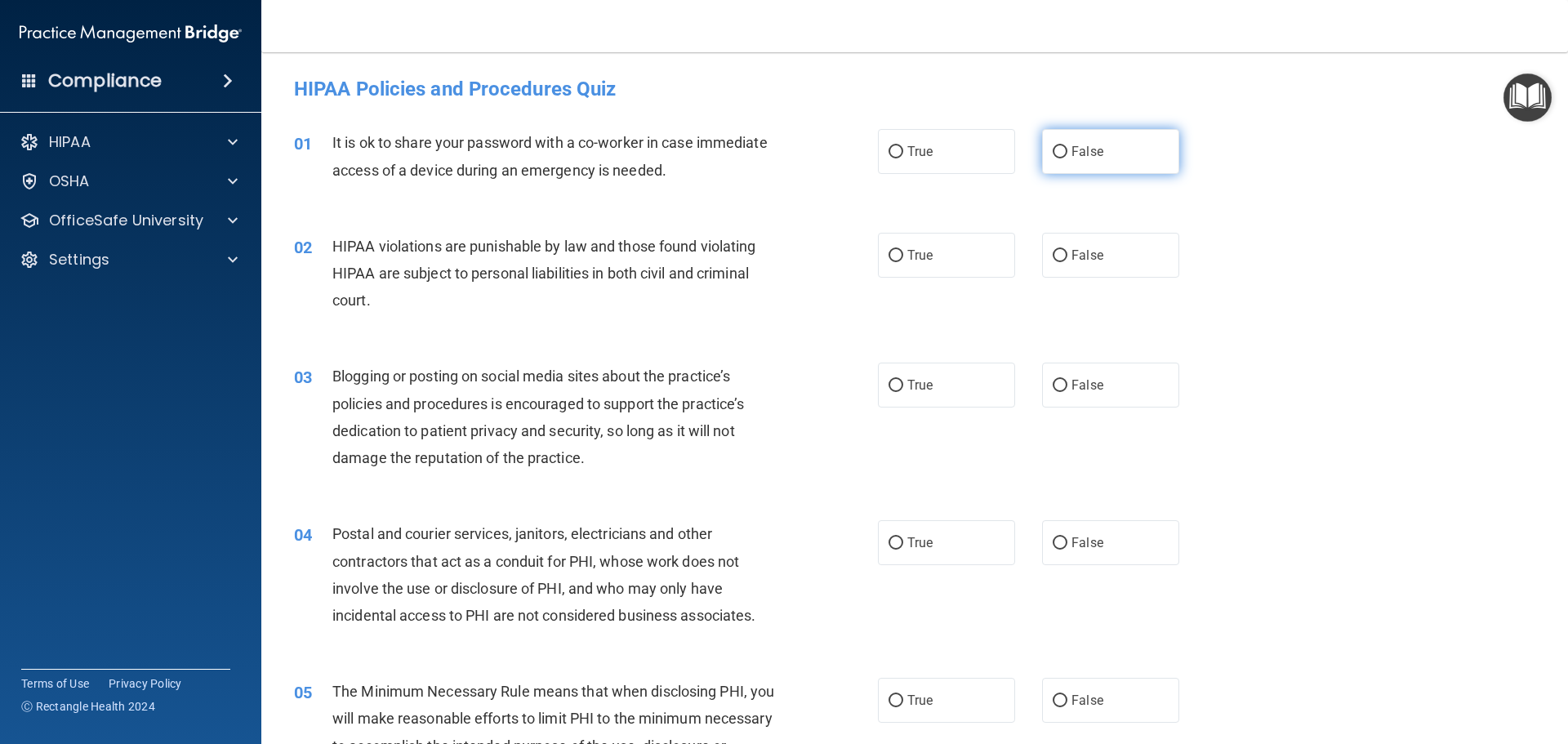
click at [1081, 148] on span "False" at bounding box center [1087, 151] width 32 height 16
click at [1067, 148] on input "False" at bounding box center [1060, 152] width 15 height 12
radio input "true"
click at [953, 249] on label "True" at bounding box center [946, 255] width 137 height 45
click at [903, 250] on input "True" at bounding box center [896, 256] width 15 height 12
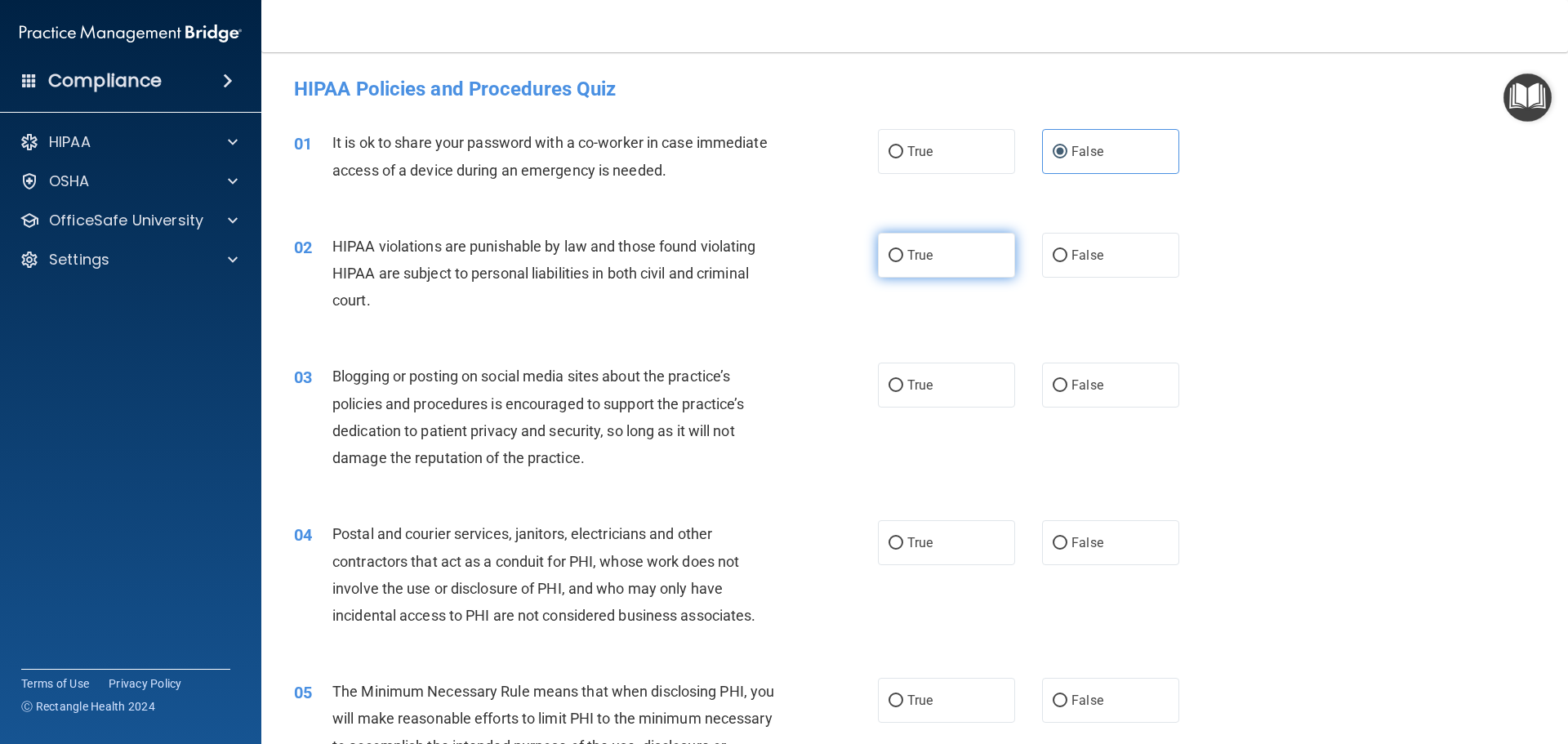
radio input "true"
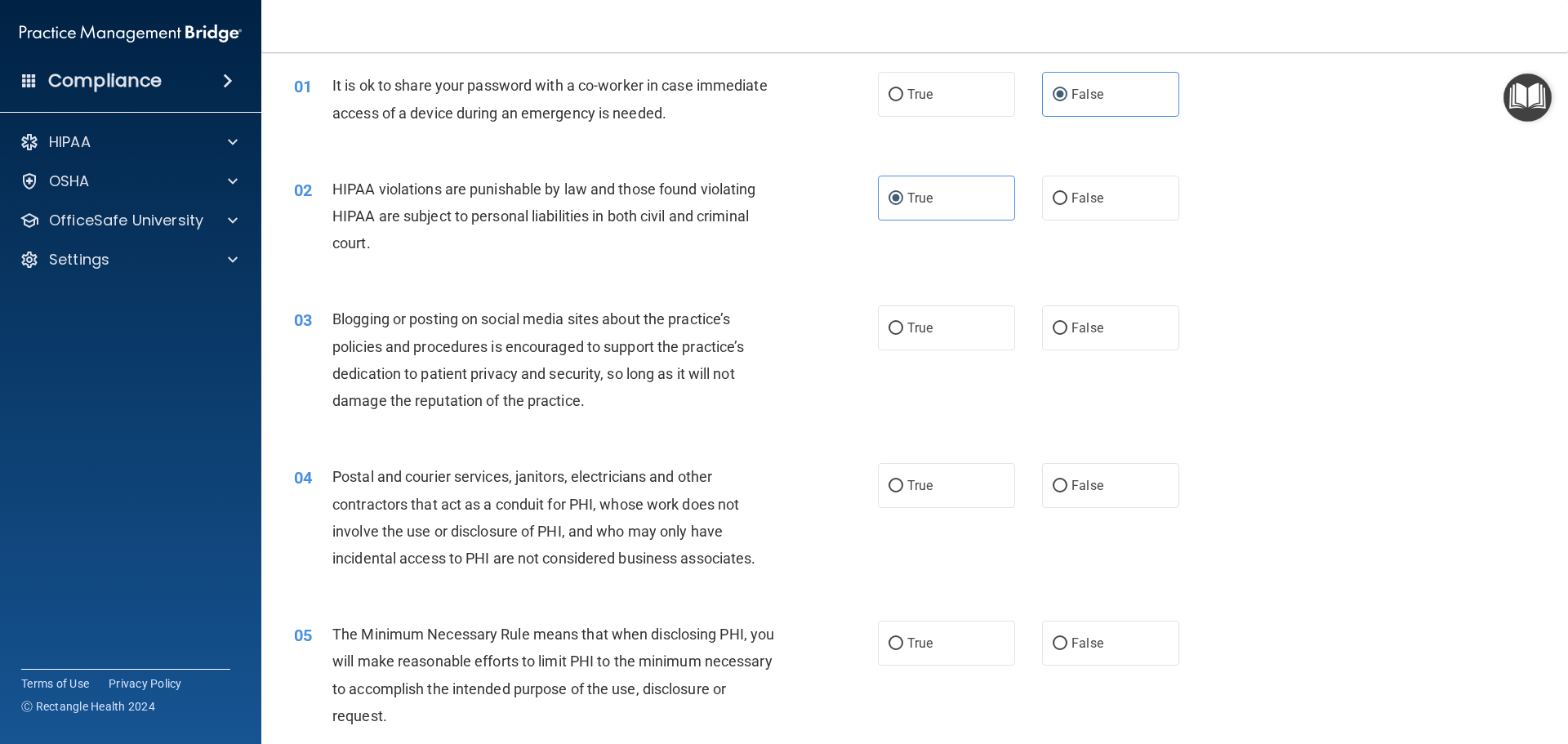
scroll to position [62, 0]
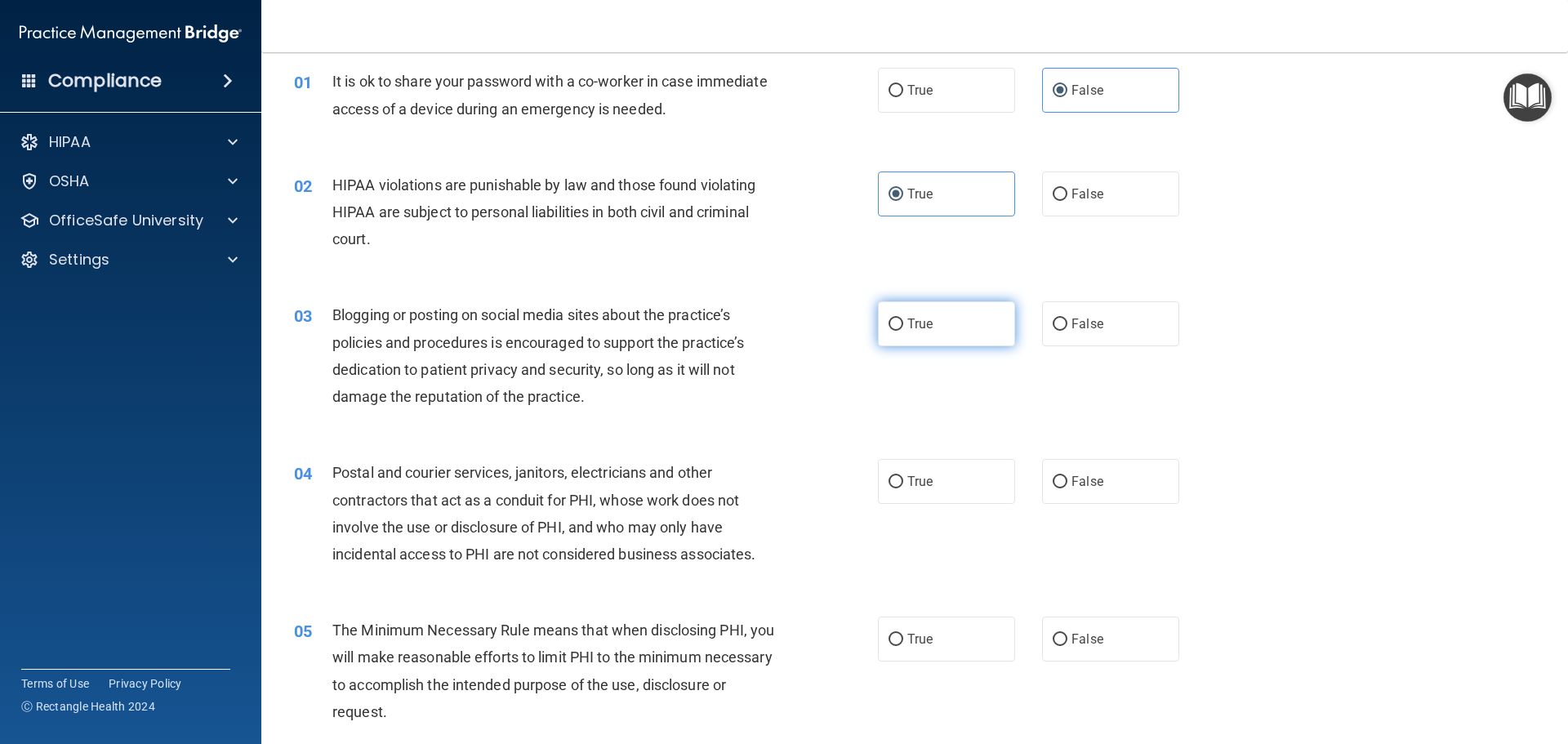
click at [917, 326] on span "True" at bounding box center [920, 323] width 25 height 16
click at [903, 326] on input "True" at bounding box center [896, 324] width 15 height 12
radio input "true"
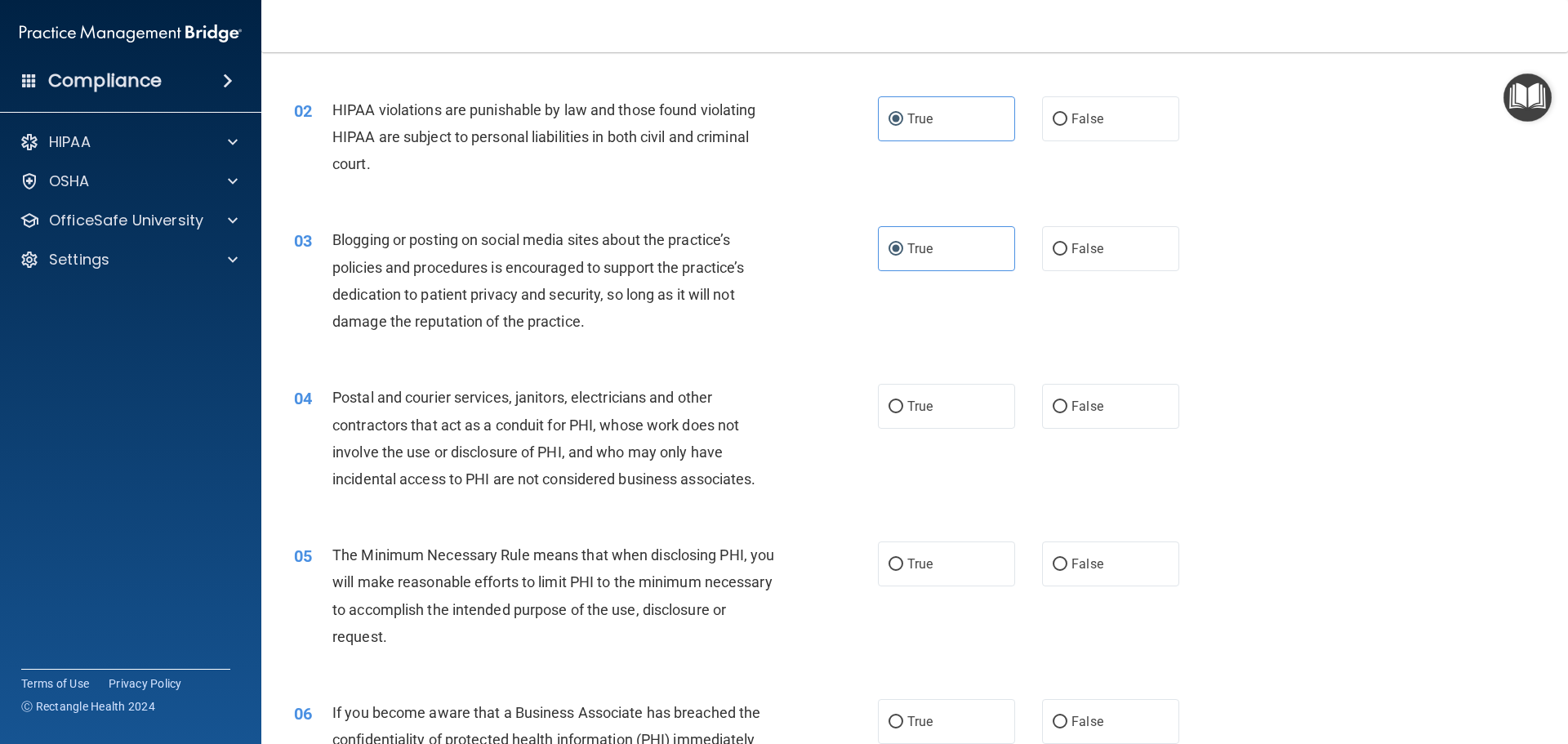
scroll to position [143, 0]
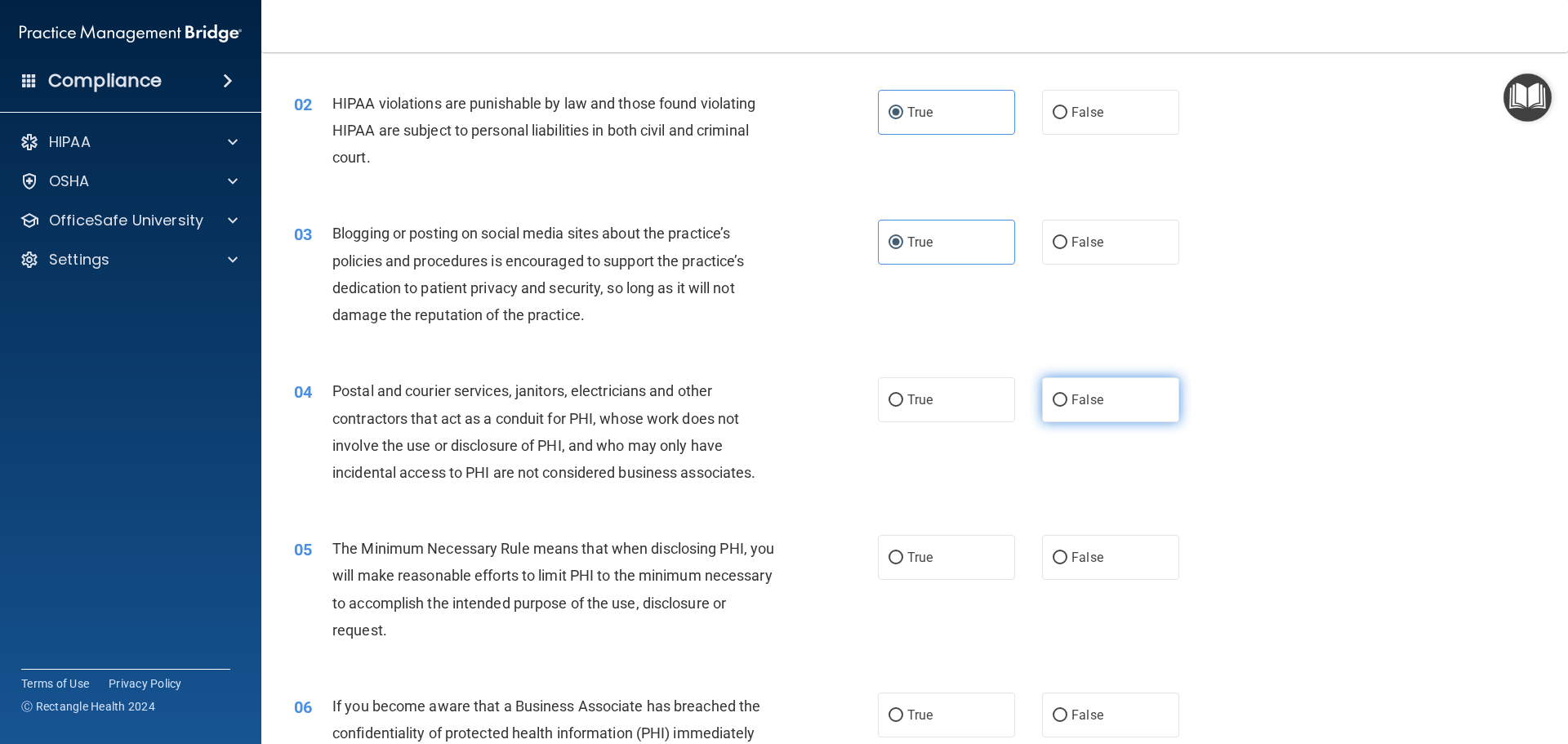
click at [1089, 398] on span "False" at bounding box center [1087, 399] width 32 height 16
click at [1067, 398] on input "False" at bounding box center [1060, 400] width 15 height 12
radio input "true"
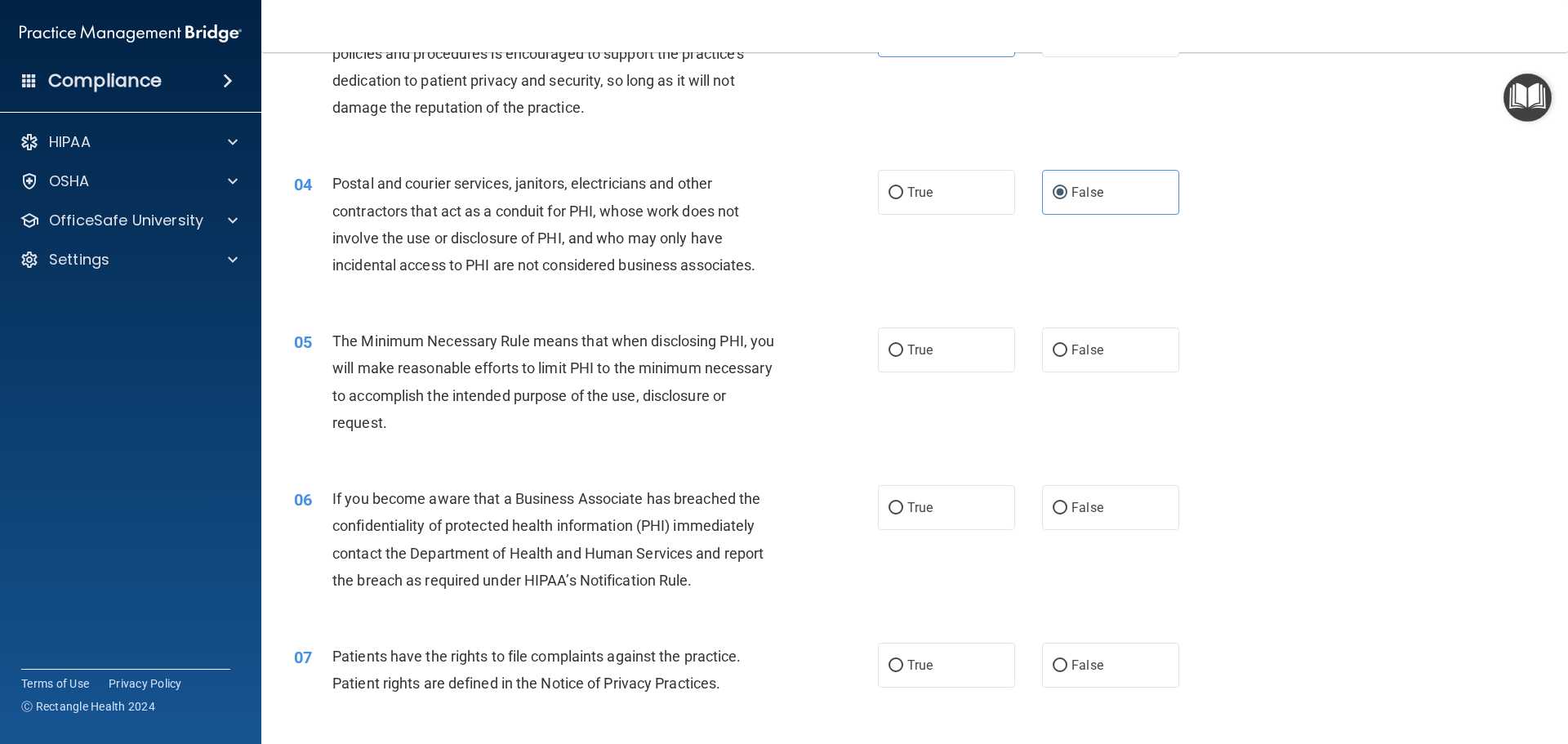
scroll to position [429, 0]
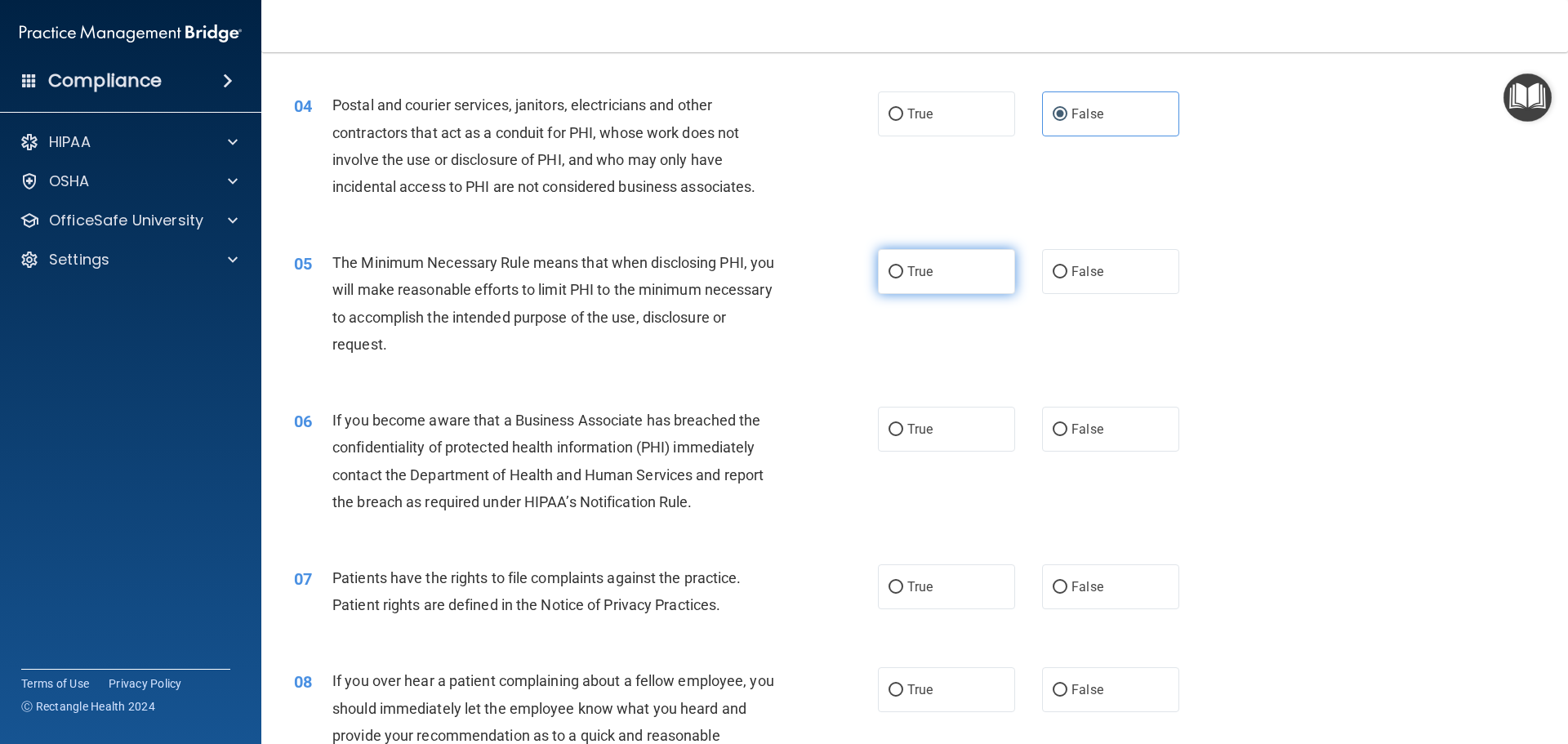
click at [941, 264] on label "True" at bounding box center [946, 272] width 137 height 45
click at [903, 267] on input "True" at bounding box center [896, 272] width 15 height 12
radio input "true"
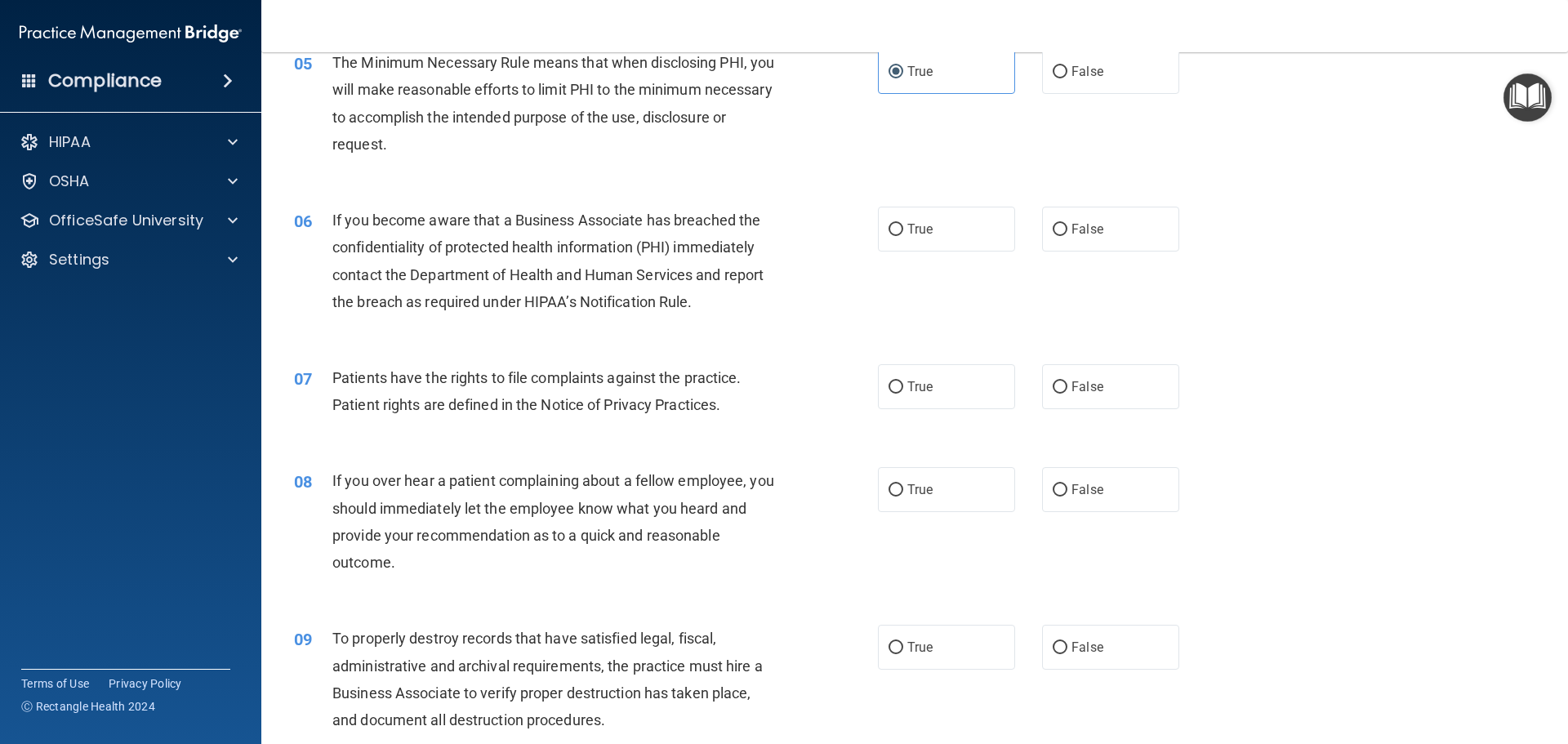
scroll to position [633, 0]
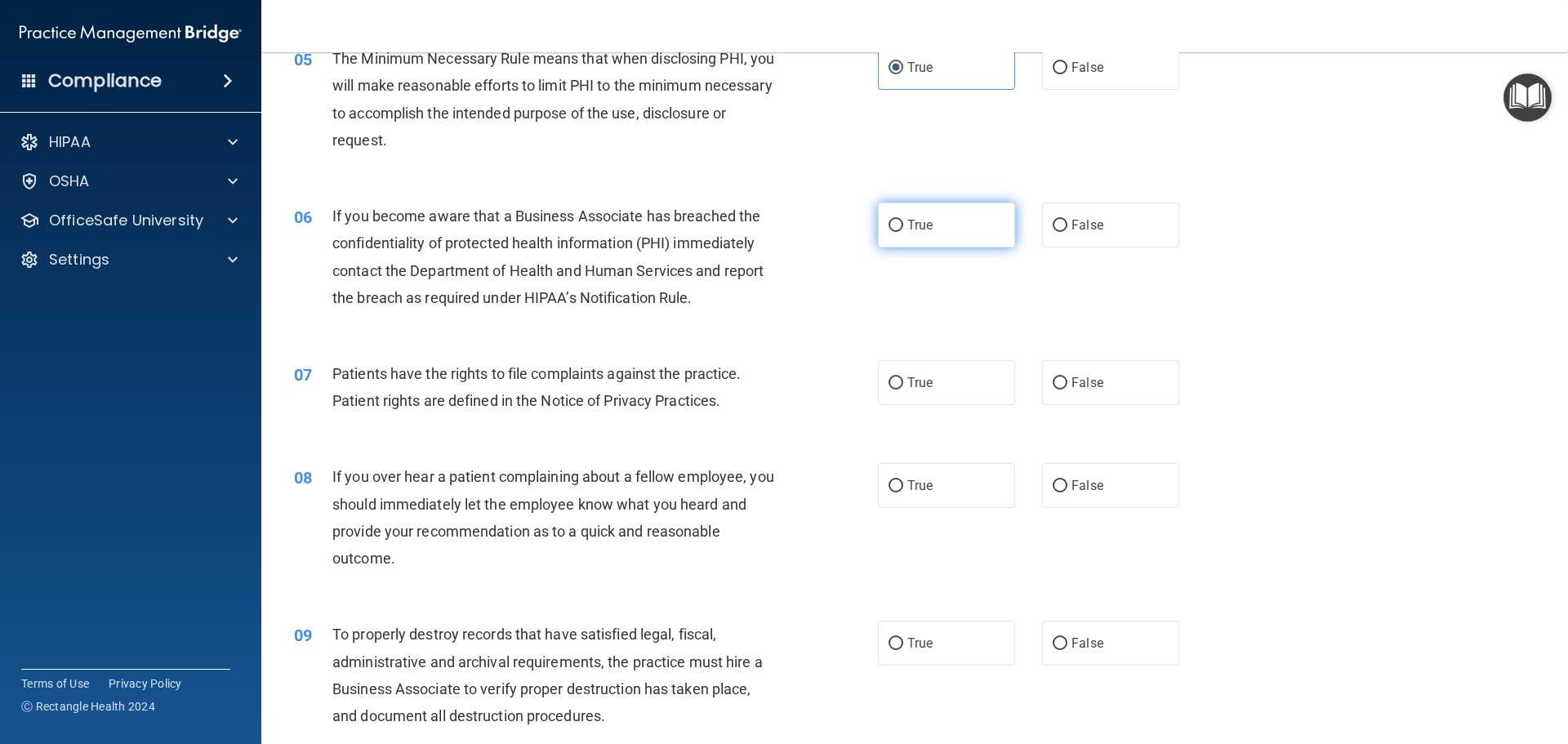
click at [891, 204] on label "True" at bounding box center [946, 225] width 137 height 45
click at [891, 220] on input "True" at bounding box center [896, 226] width 15 height 12
radio input "true"
click at [917, 386] on span "True" at bounding box center [920, 382] width 25 height 16
click at [903, 386] on input "True" at bounding box center [896, 383] width 15 height 12
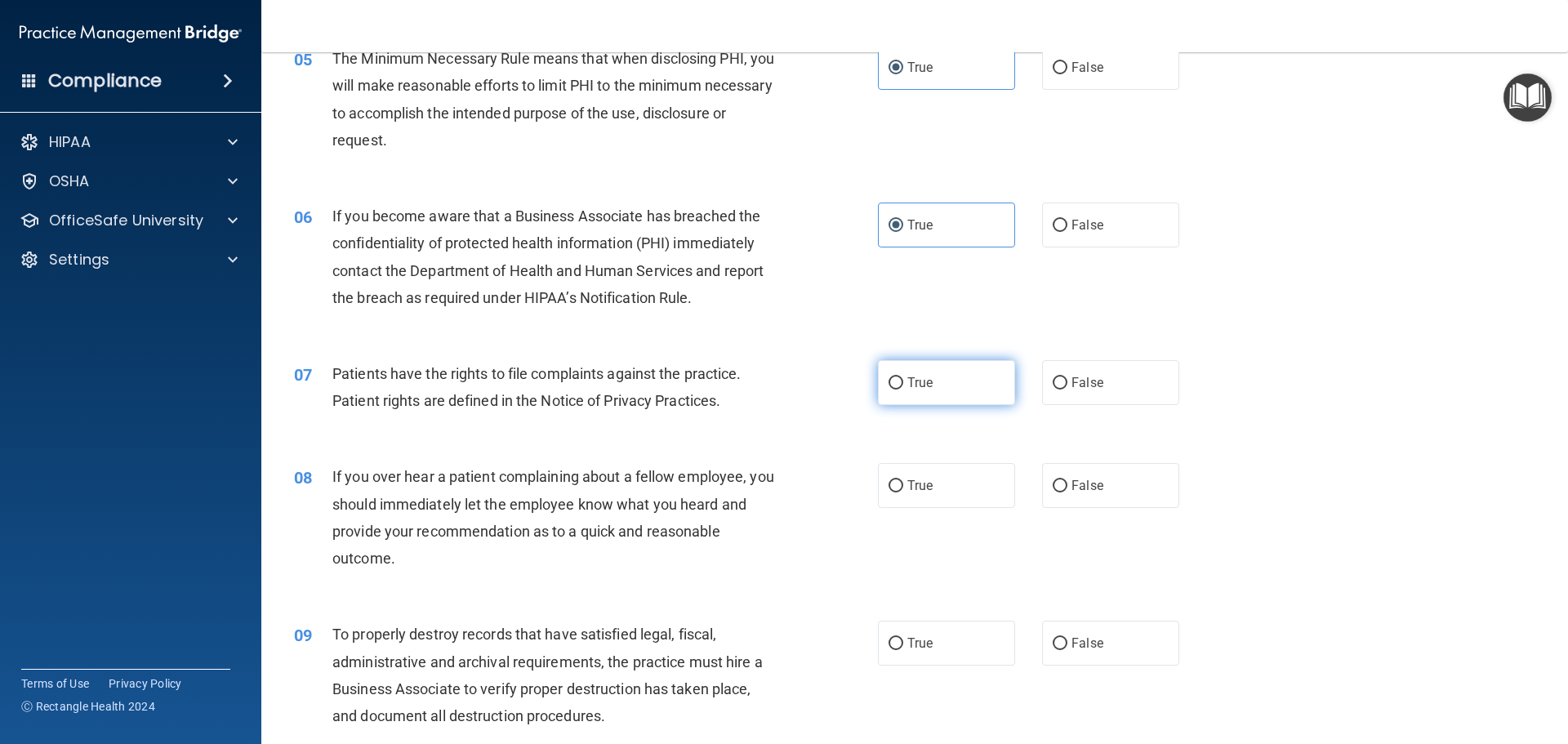
radio input "true"
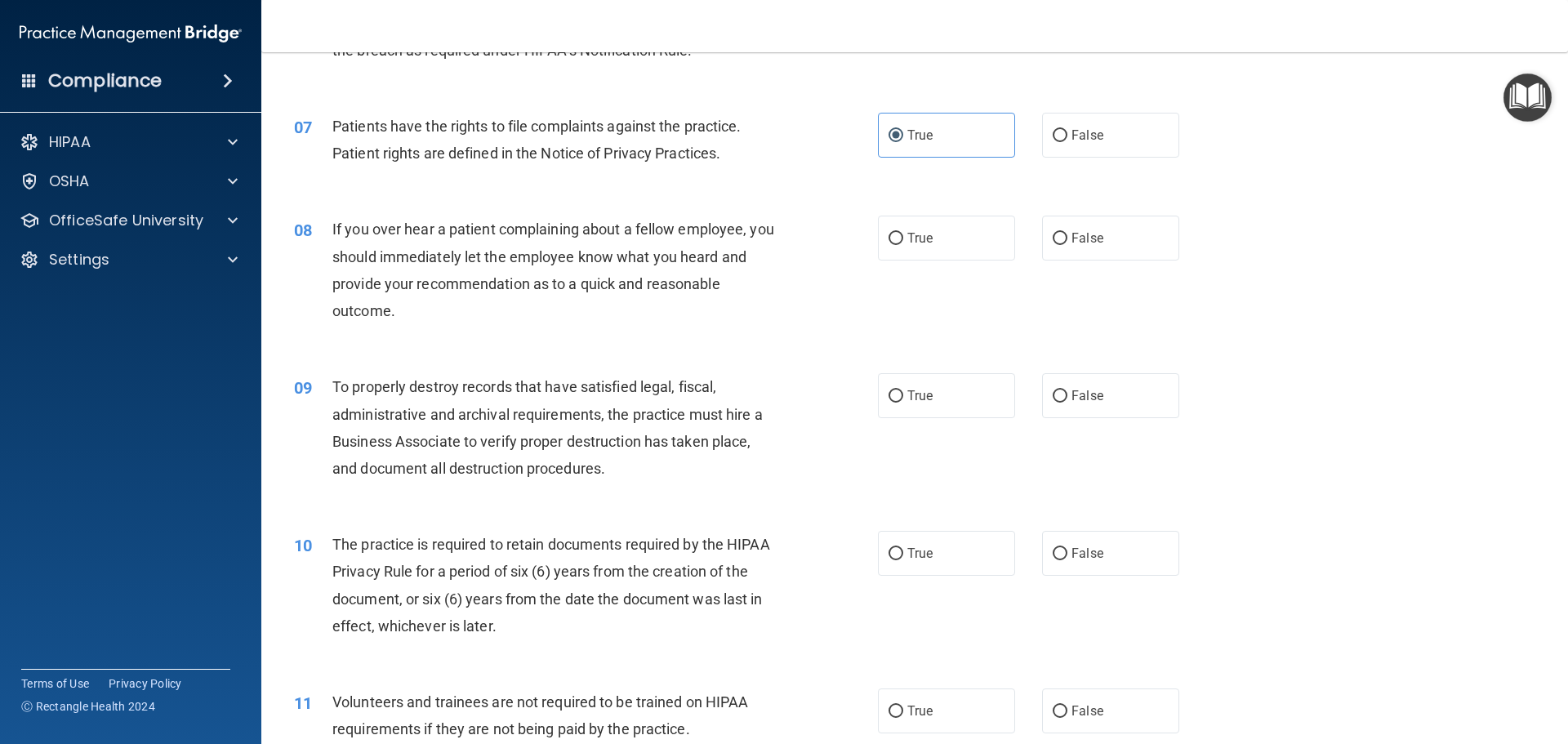
scroll to position [898, 0]
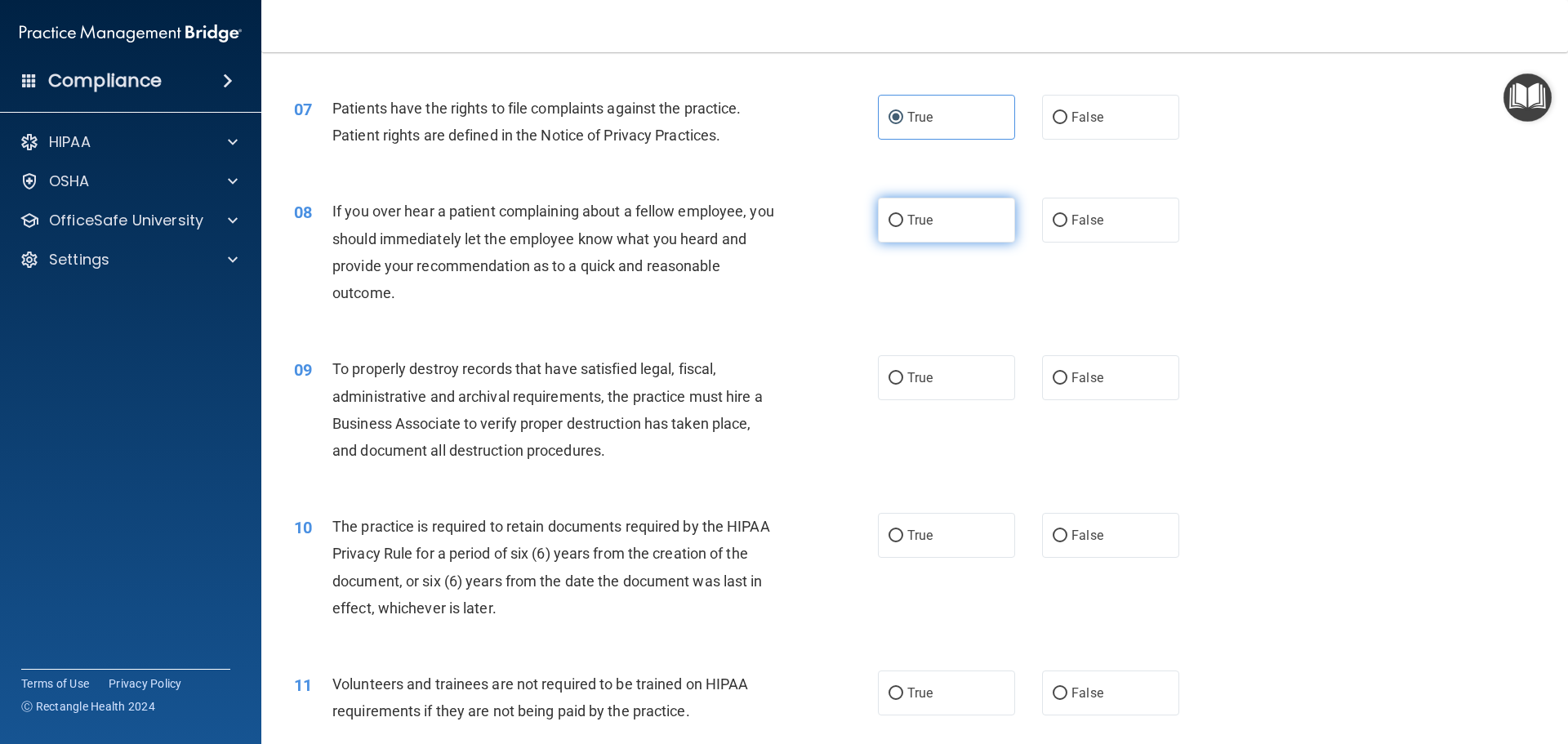
click at [907, 226] on span "True" at bounding box center [920, 220] width 25 height 16
click at [903, 226] on input "True" at bounding box center [896, 221] width 15 height 12
radio input "true"
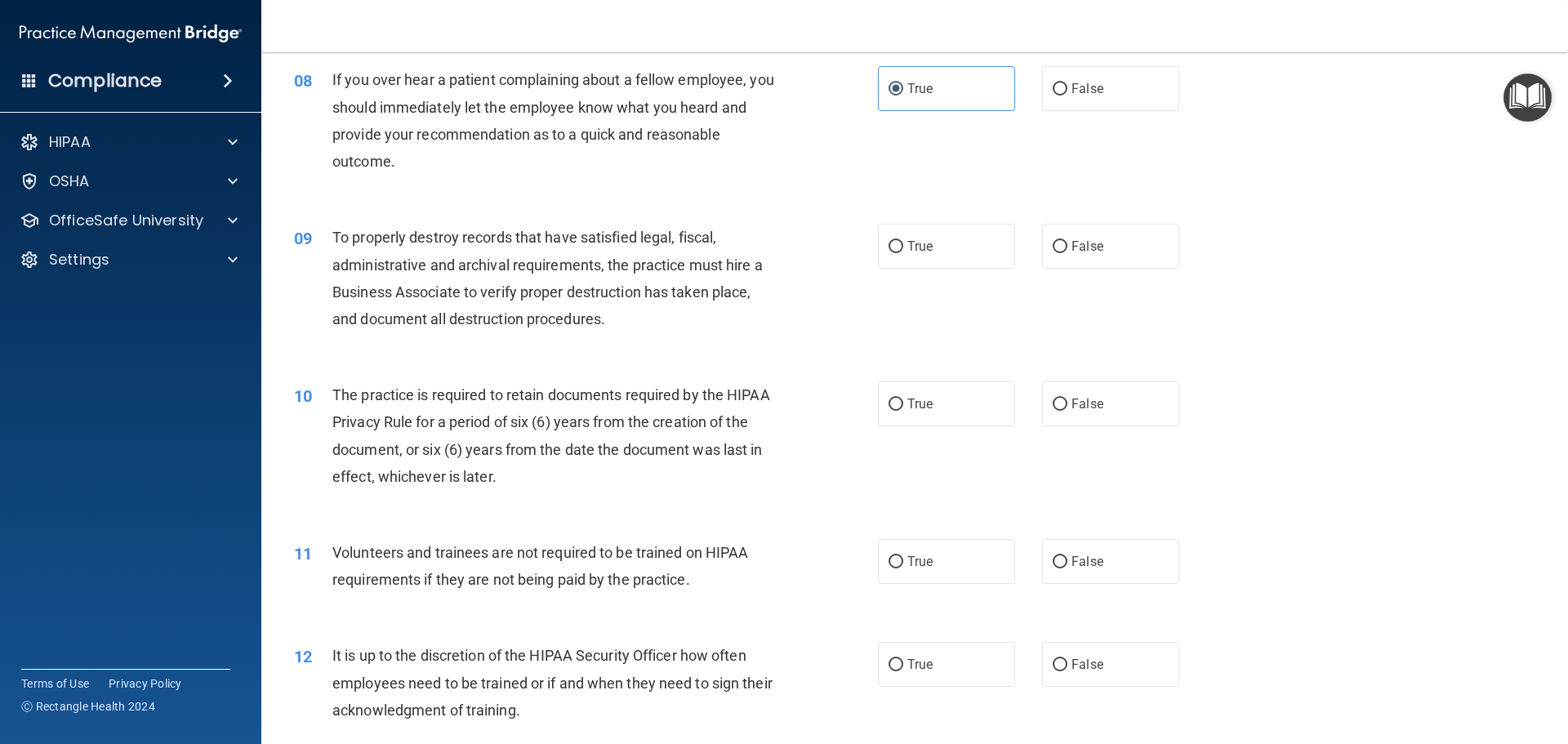
scroll to position [1020, 0]
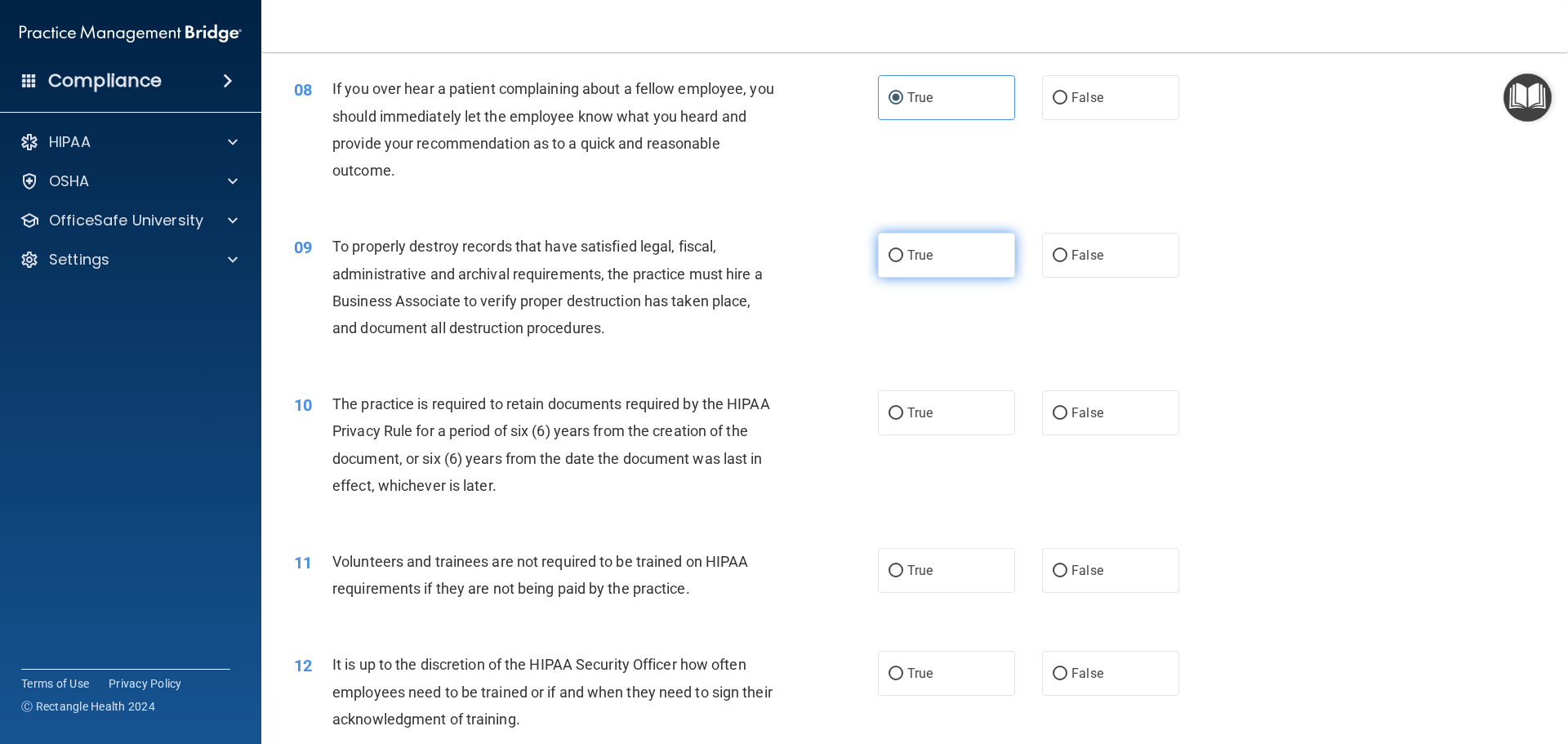
click at [921, 257] on span "True" at bounding box center [920, 255] width 25 height 16
click at [903, 257] on input "True" at bounding box center [896, 256] width 15 height 12
radio input "true"
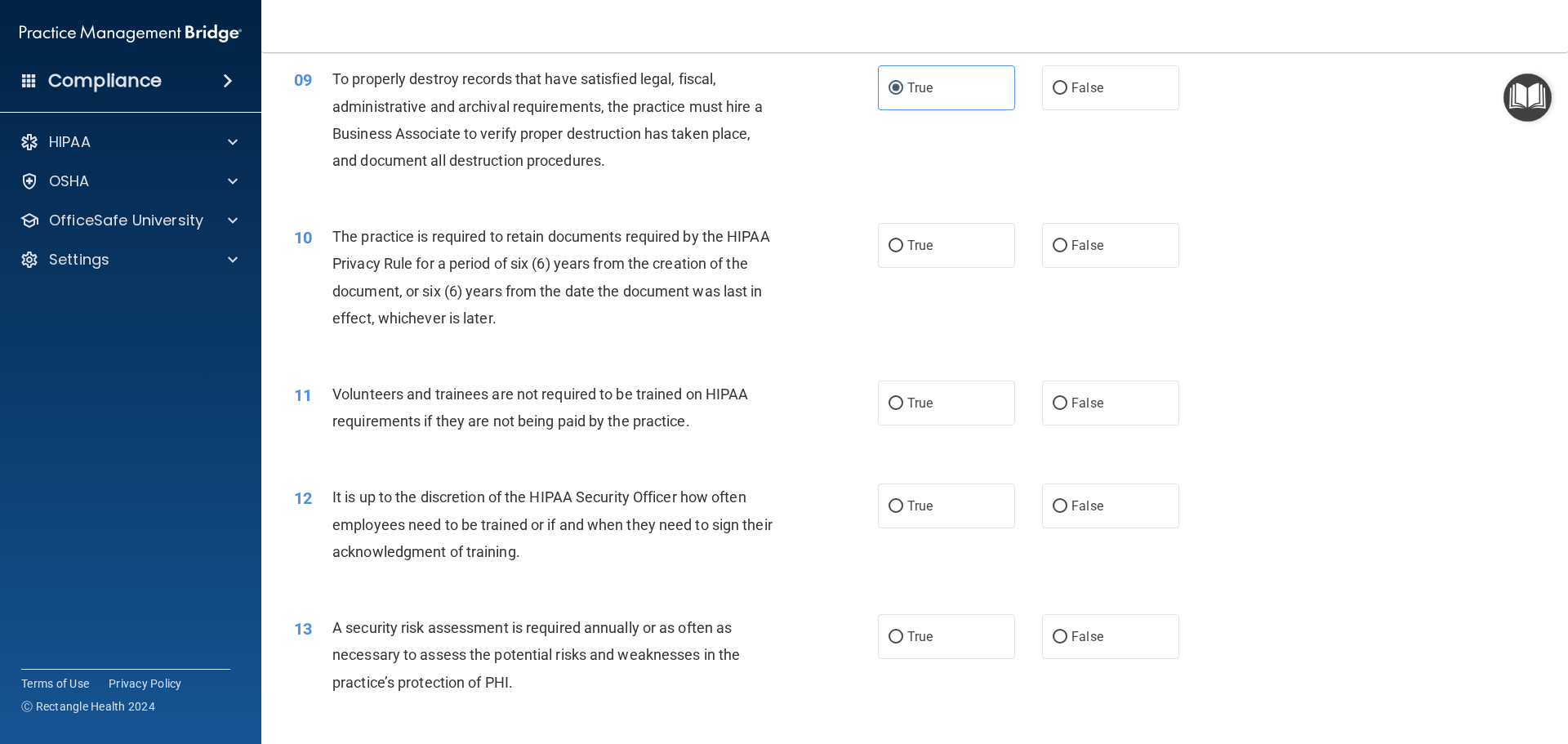
scroll to position [1286, 0]
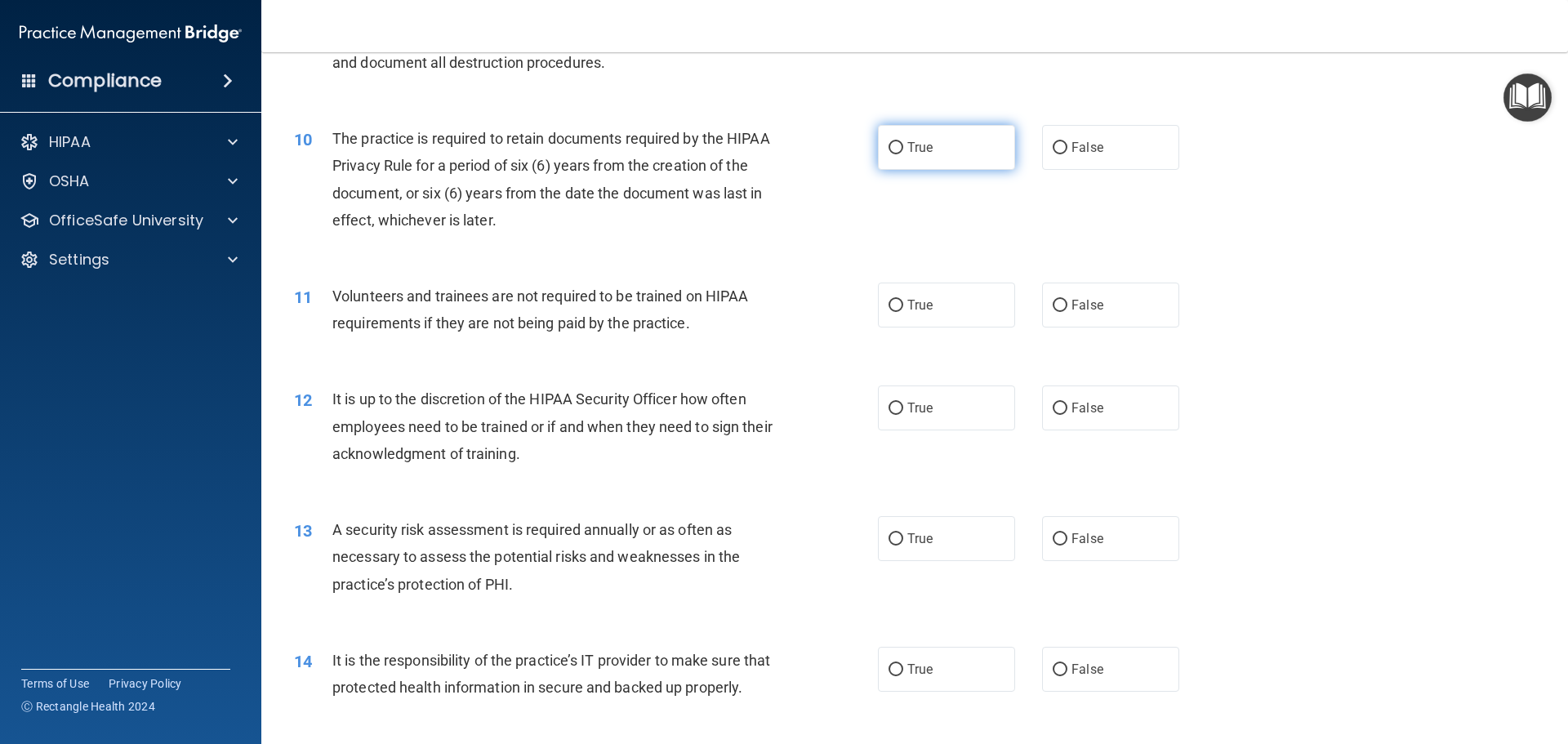
click at [907, 150] on span "True" at bounding box center [920, 147] width 25 height 16
click at [903, 150] on input "True" at bounding box center [896, 148] width 15 height 12
radio input "true"
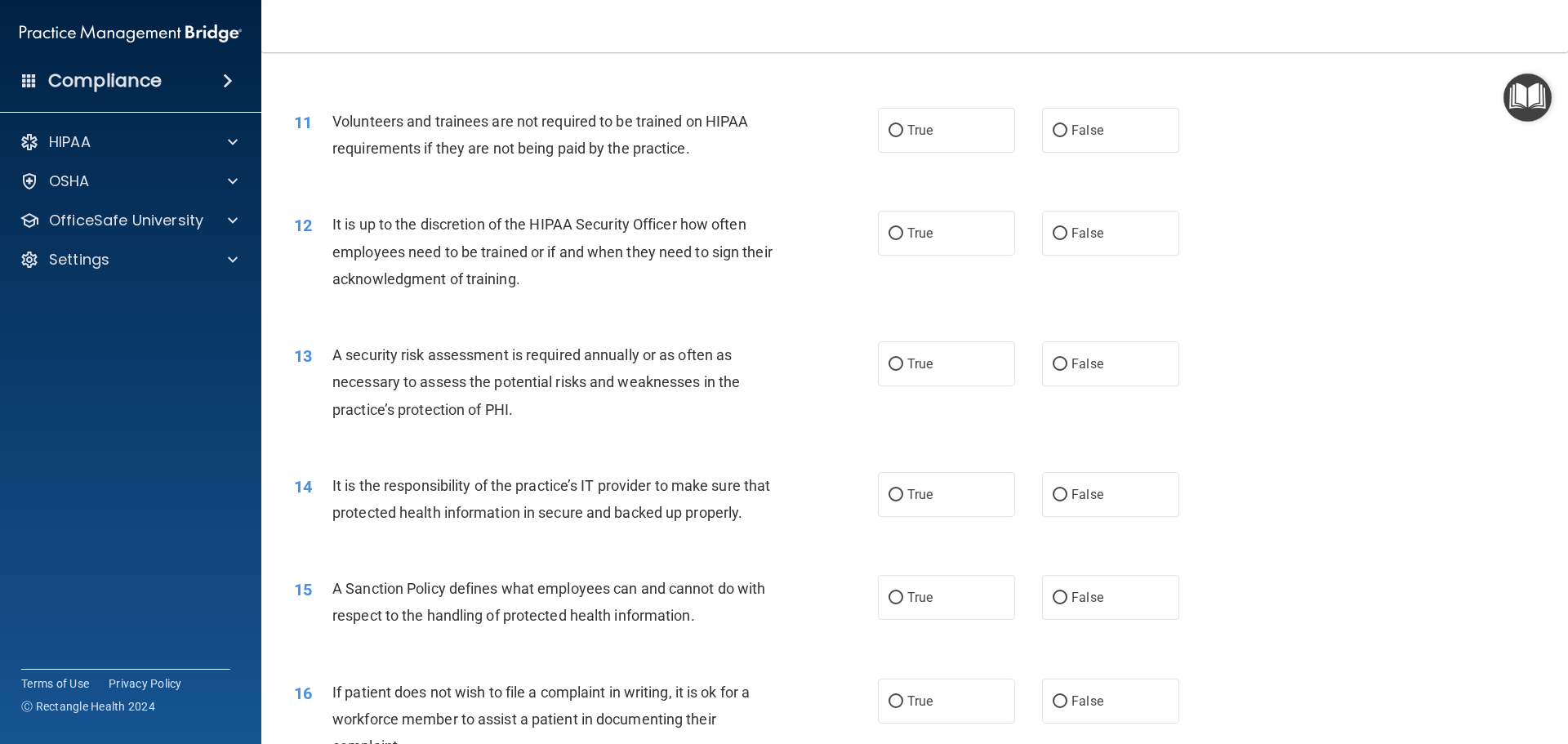
scroll to position [1470, 0]
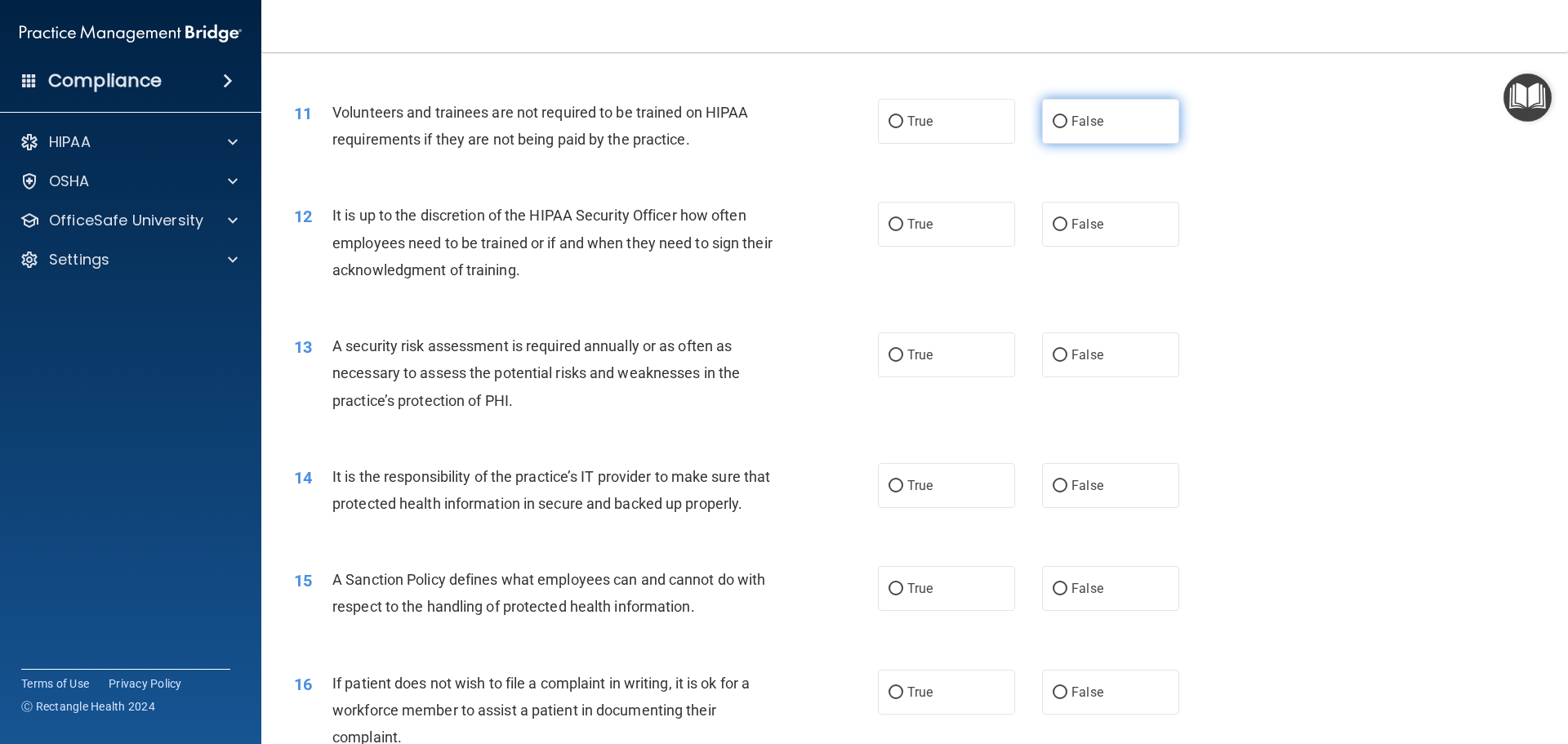
click at [1077, 131] on label "False" at bounding box center [1110, 121] width 137 height 45
click at [1067, 128] on input "False" at bounding box center [1060, 121] width 15 height 12
radio input "true"
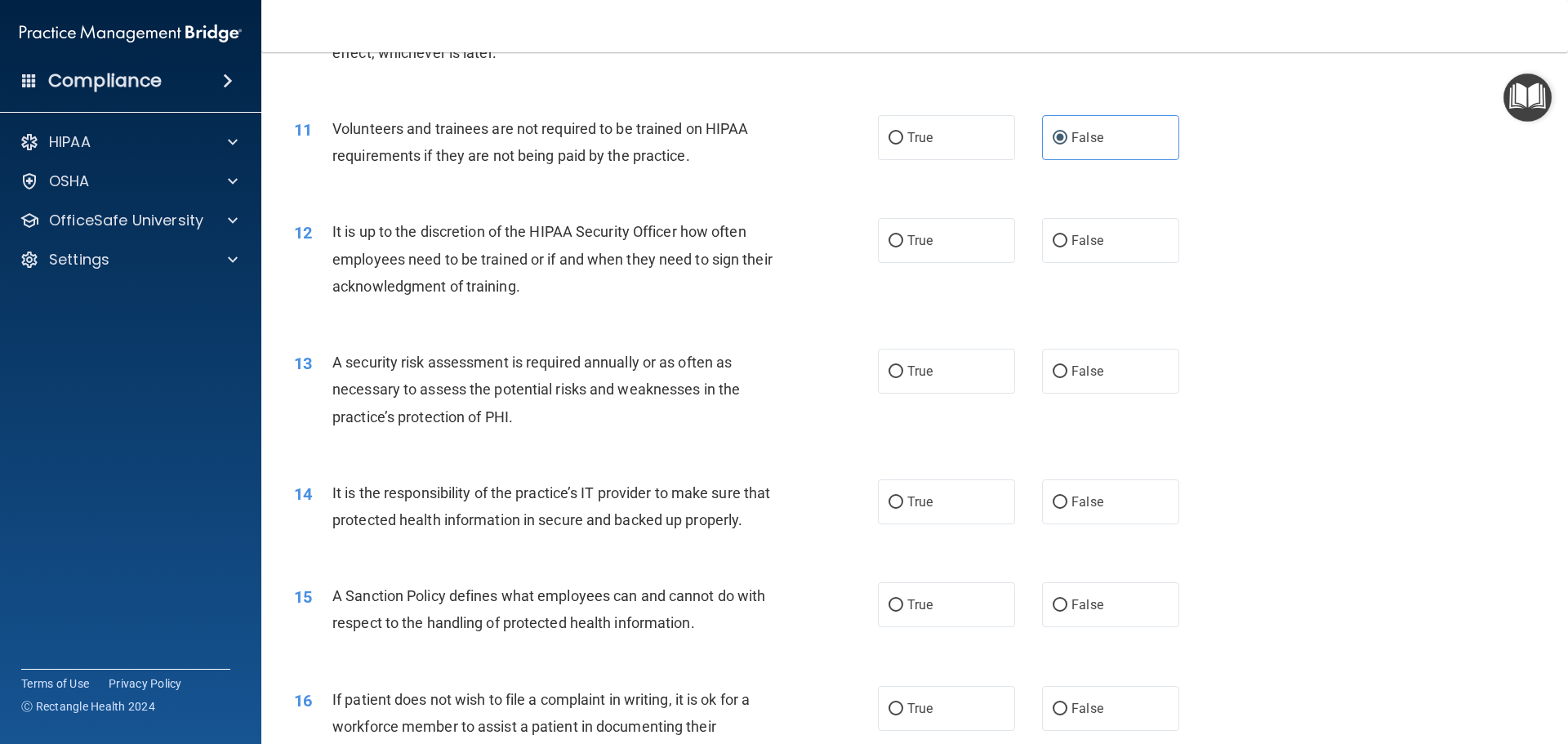
scroll to position [1449, 0]
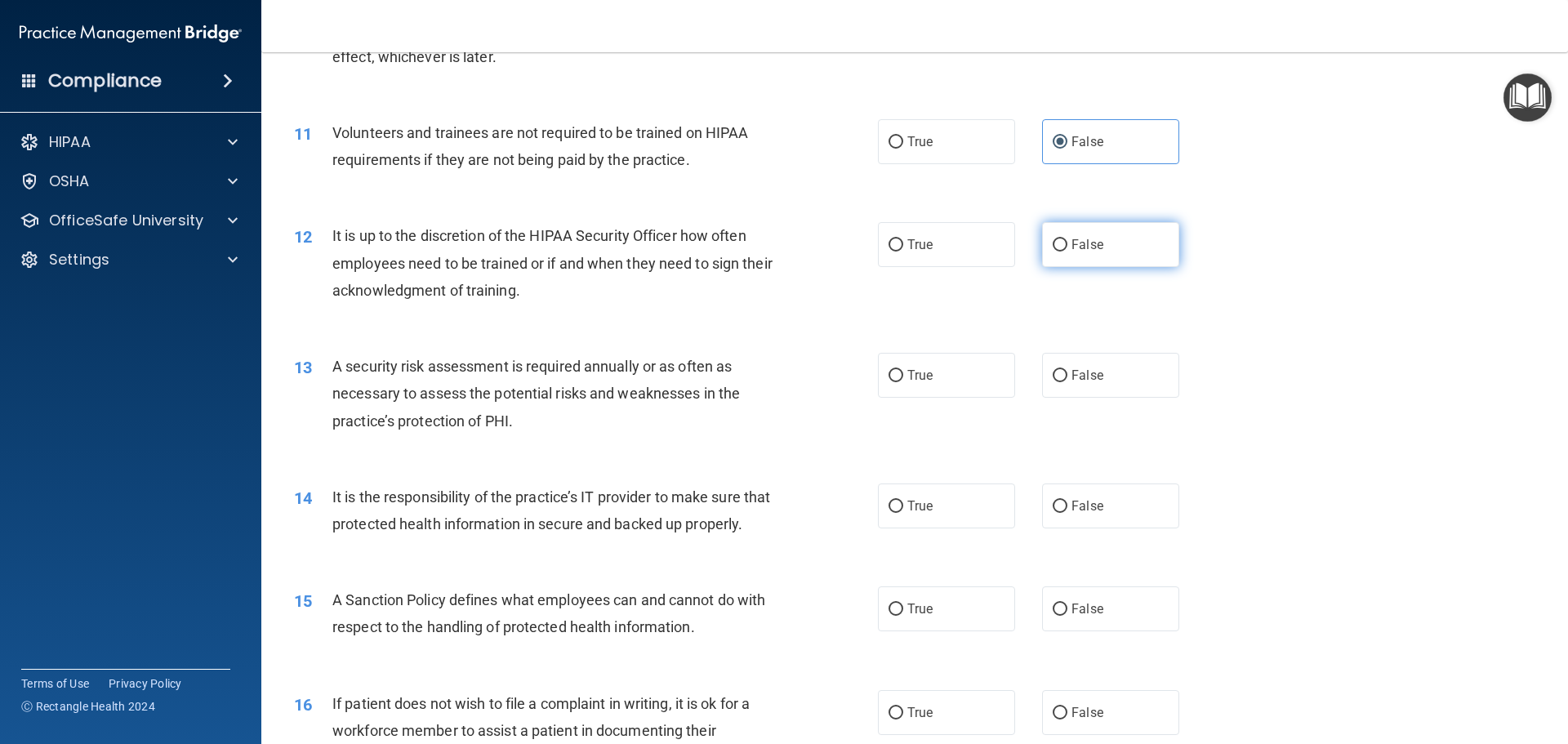
click at [1063, 250] on label "False" at bounding box center [1110, 244] width 137 height 45
click at [1063, 250] on input "False" at bounding box center [1060, 245] width 15 height 12
radio input "true"
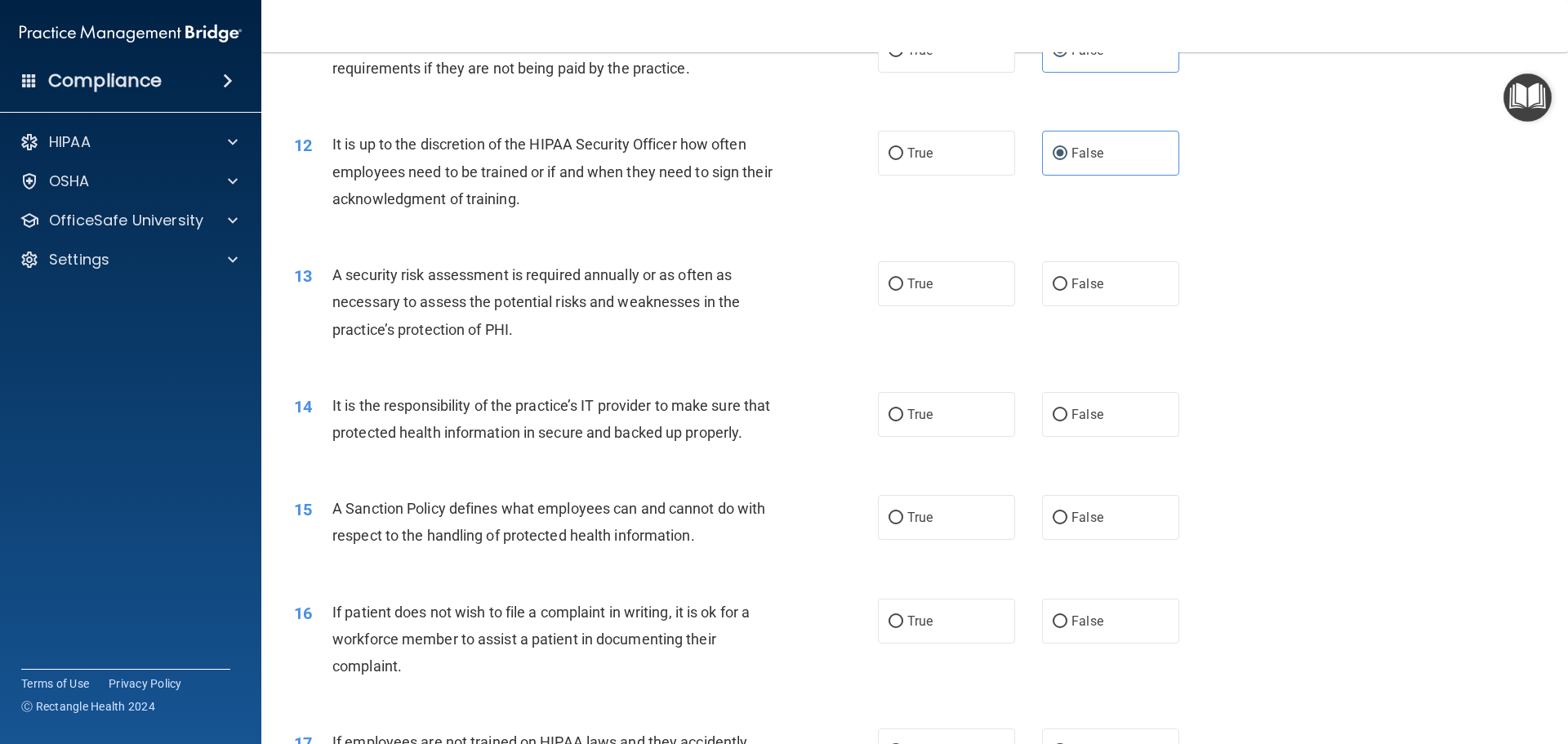
scroll to position [1551, 0]
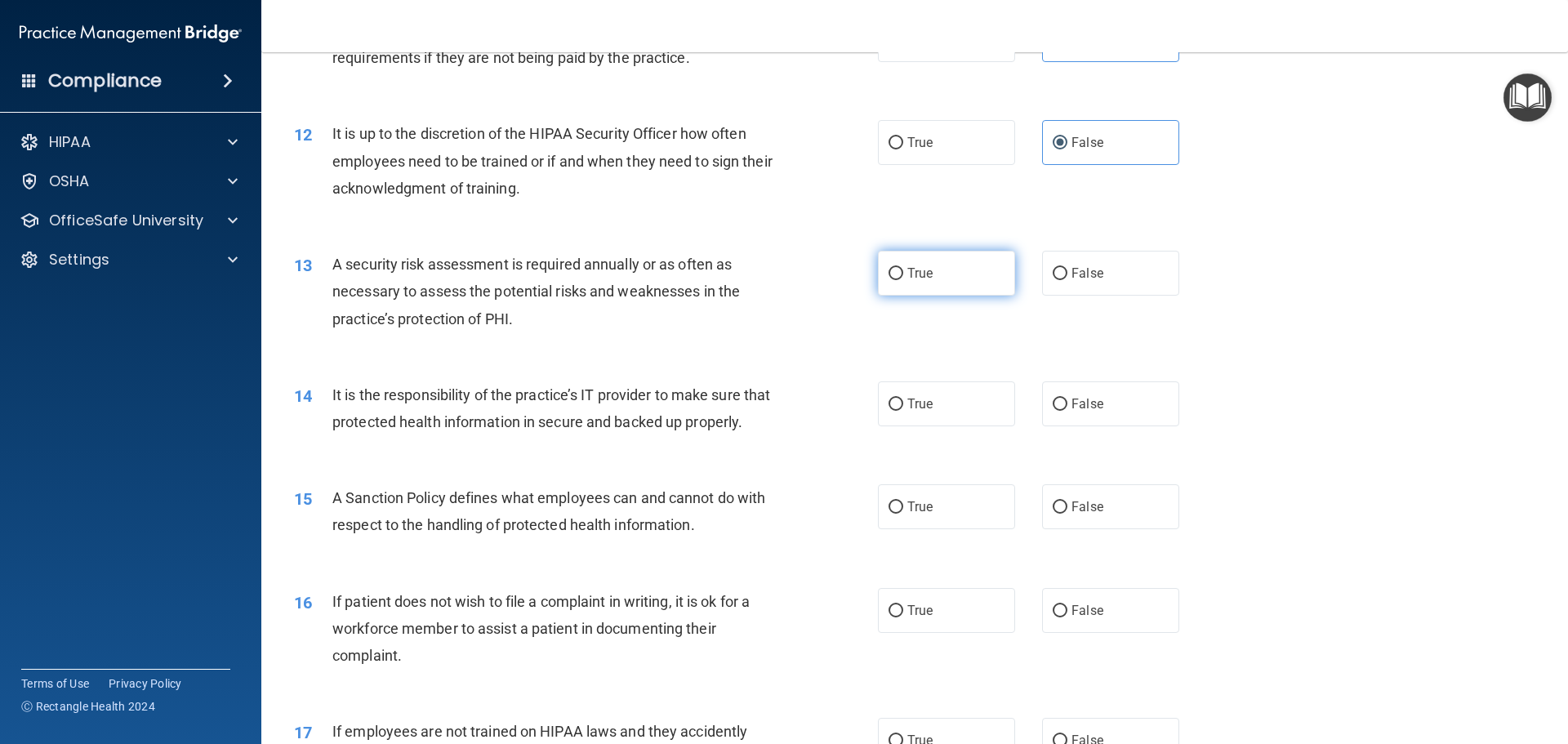
click at [939, 272] on label "True" at bounding box center [946, 273] width 137 height 45
click at [903, 272] on input "True" at bounding box center [896, 274] width 15 height 12
radio input "true"
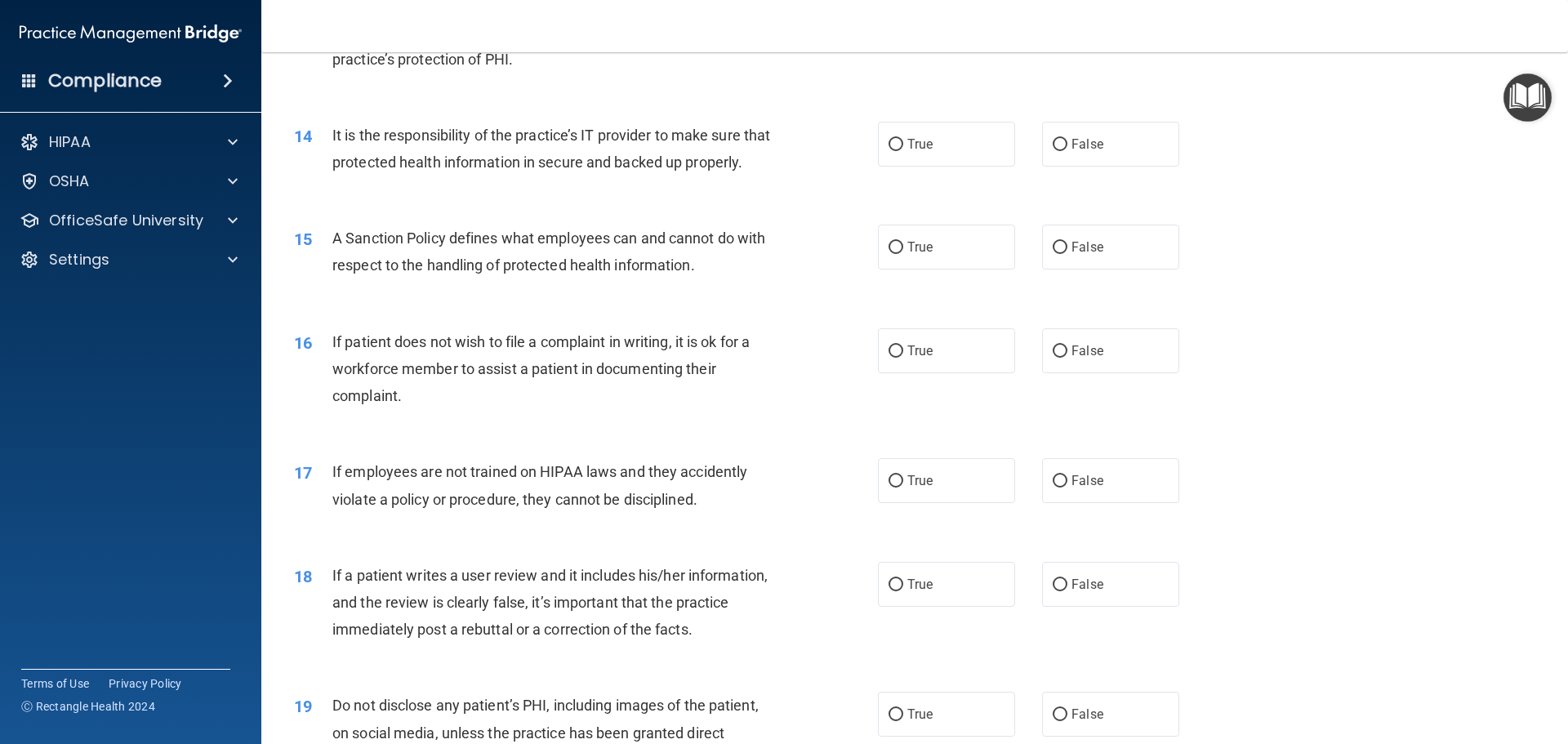
scroll to position [1817, 0]
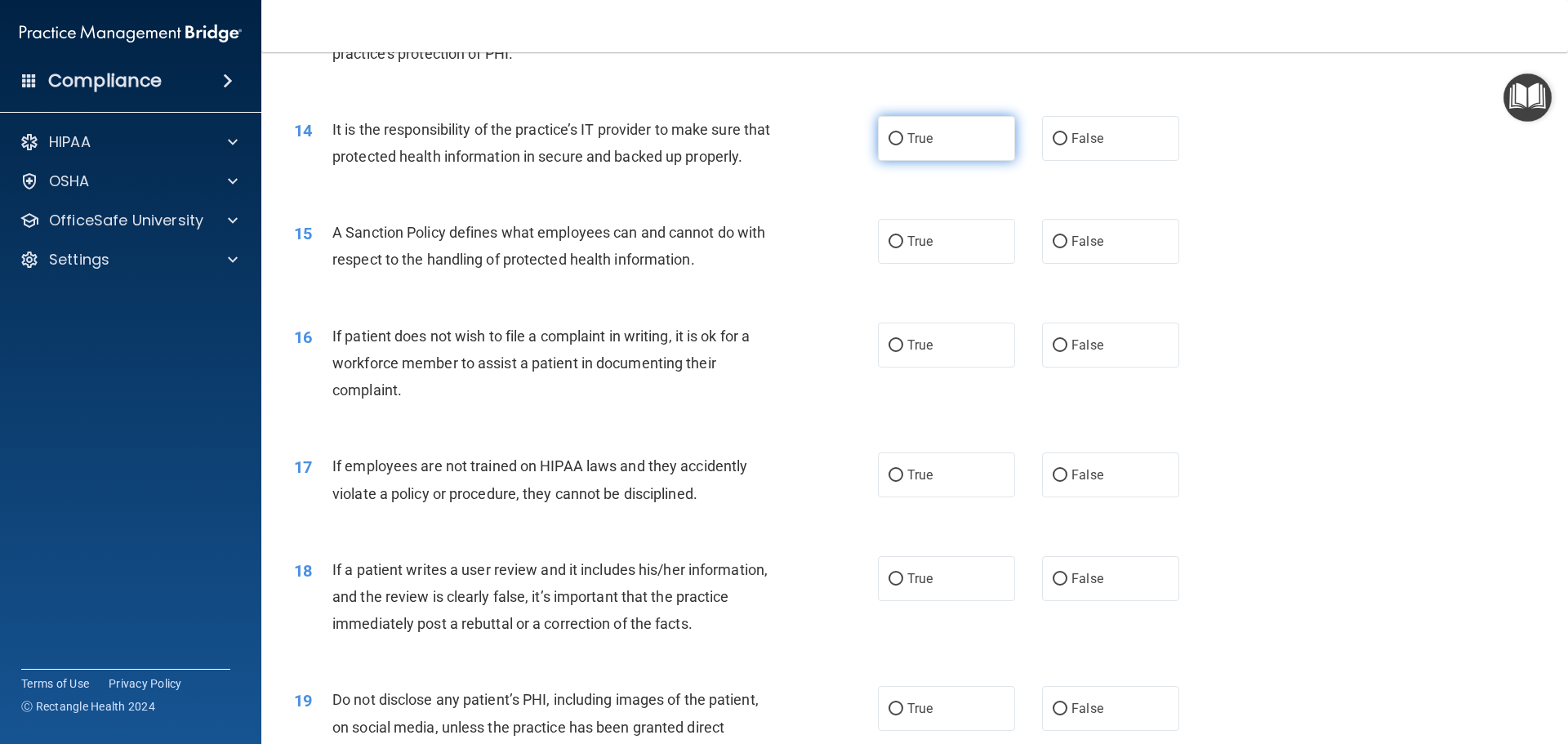
click at [949, 149] on label "True" at bounding box center [946, 138] width 137 height 45
click at [903, 145] on input "True" at bounding box center [896, 139] width 15 height 12
radio input "true"
click at [899, 264] on label "True" at bounding box center [946, 241] width 137 height 45
click at [899, 249] on input "True" at bounding box center [896, 242] width 15 height 12
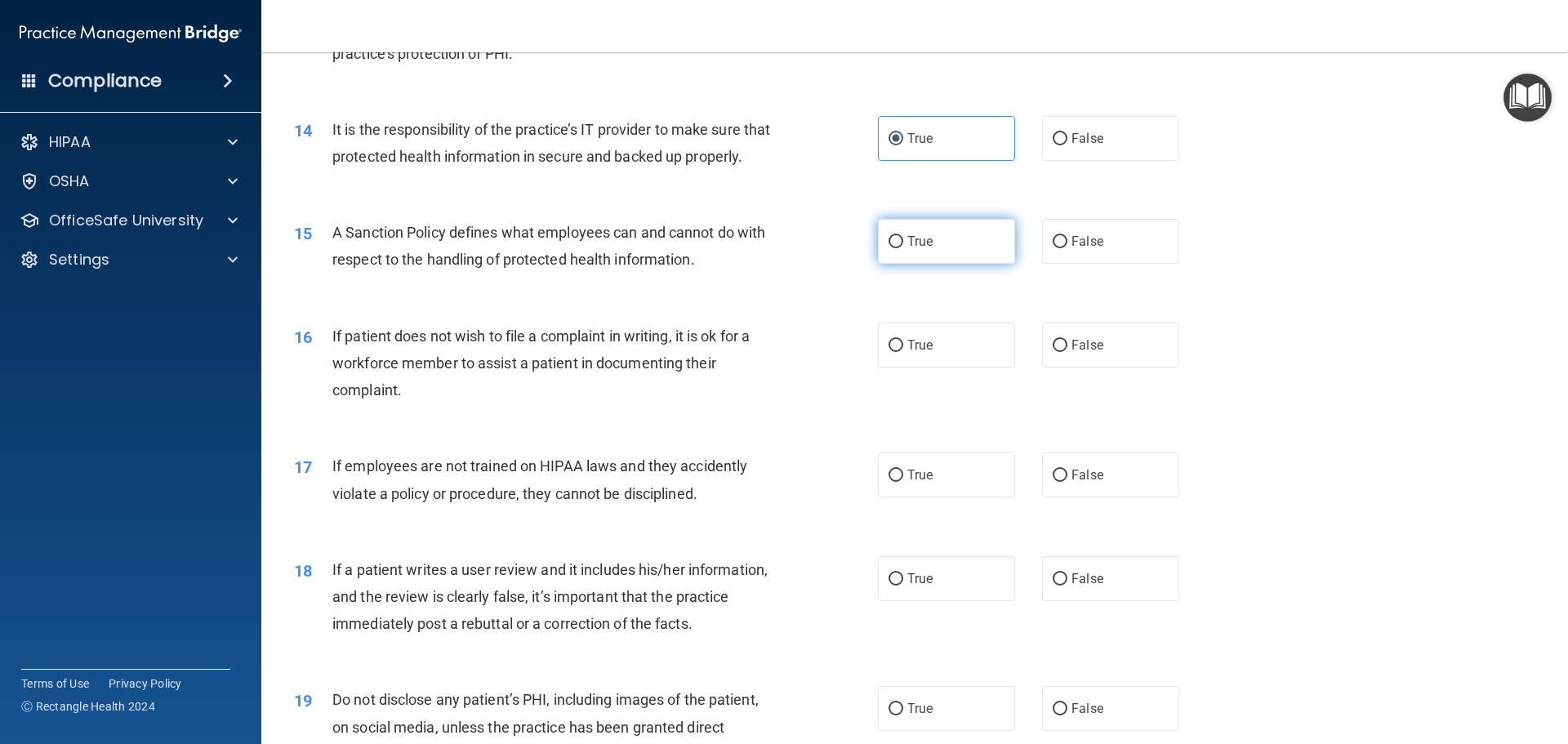
radio input "true"
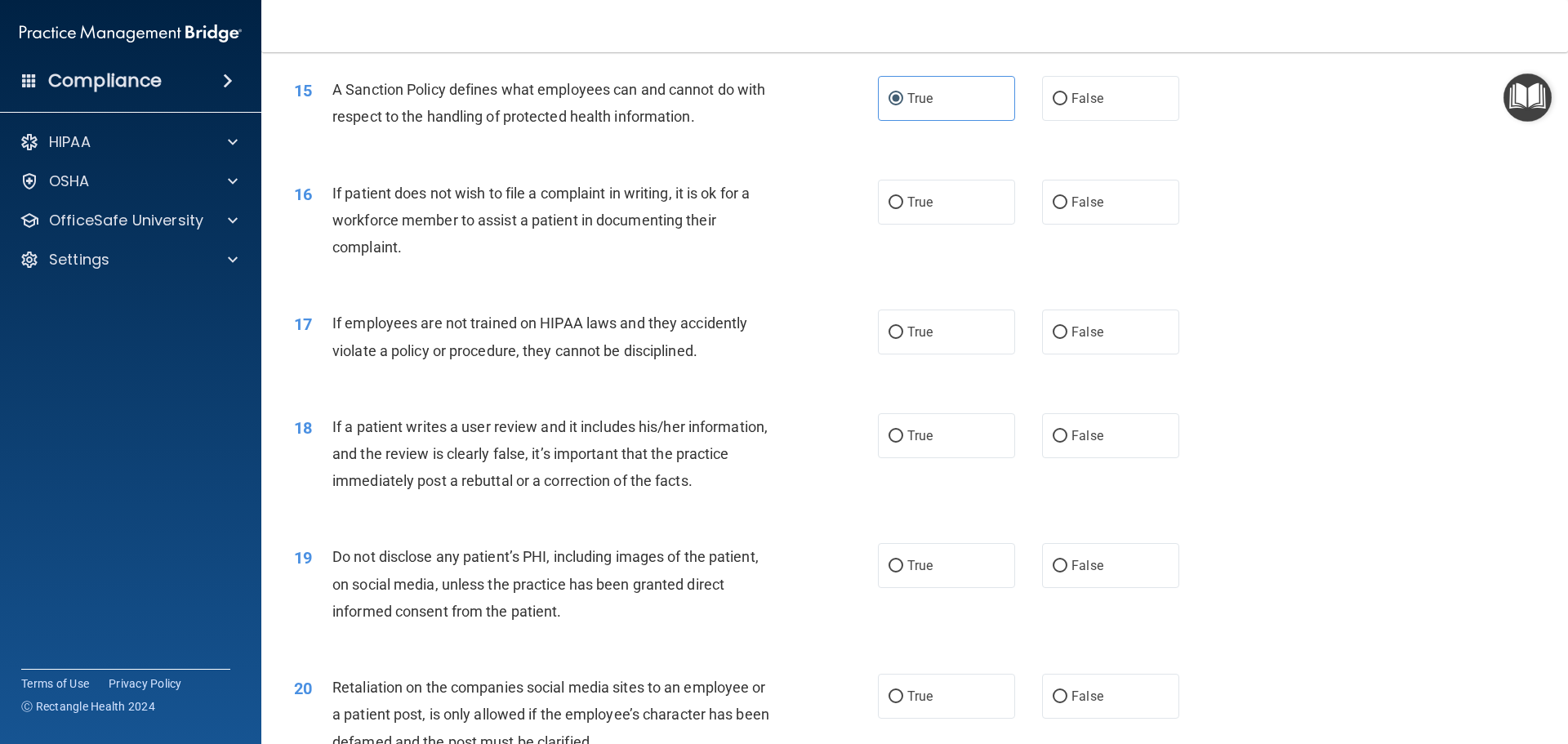
scroll to position [2001, 0]
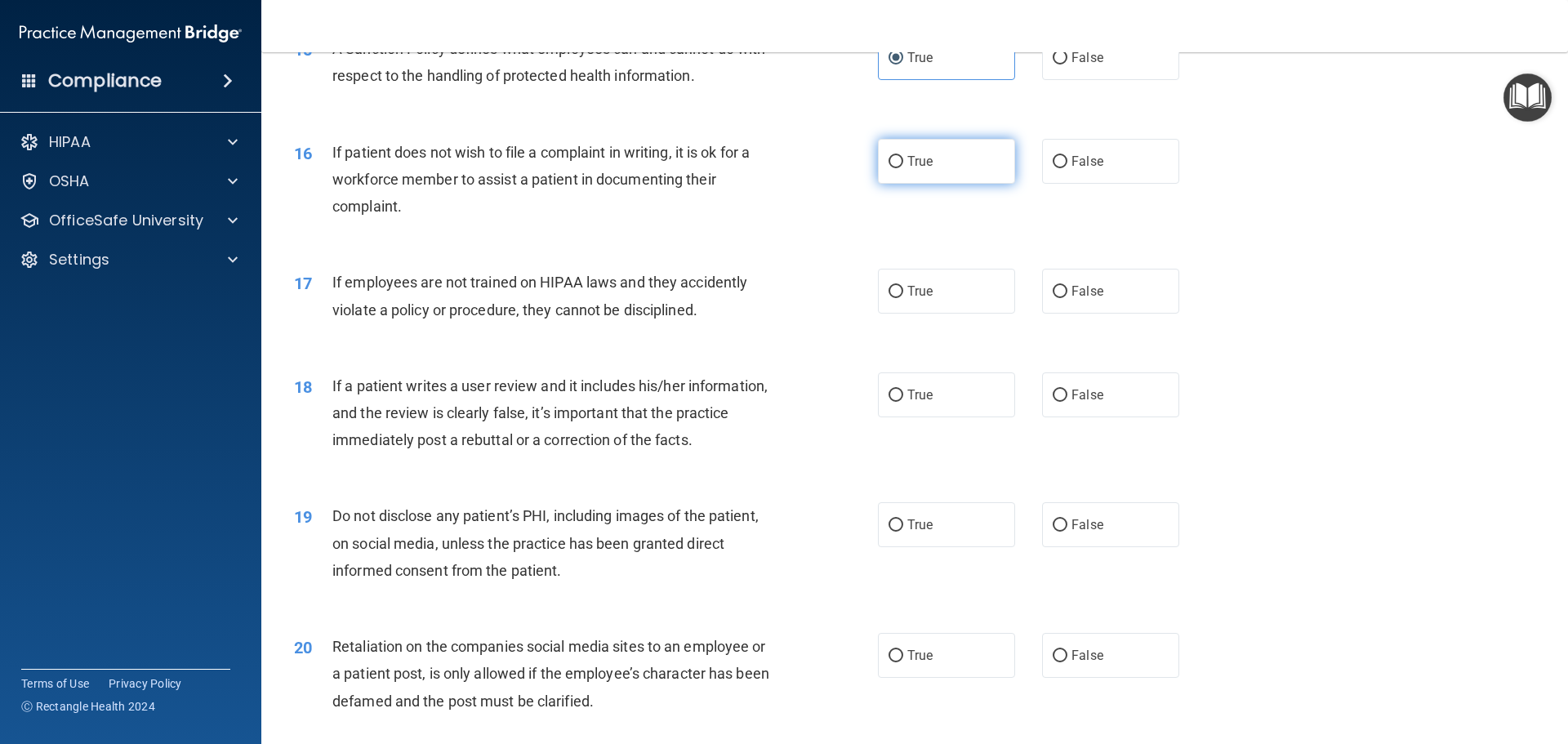
click at [970, 184] on label "True" at bounding box center [946, 161] width 137 height 45
click at [903, 168] on input "True" at bounding box center [896, 162] width 15 height 12
radio input "true"
click at [1045, 313] on label "False" at bounding box center [1110, 291] width 137 height 45
click at [1053, 298] on input "False" at bounding box center [1060, 291] width 15 height 12
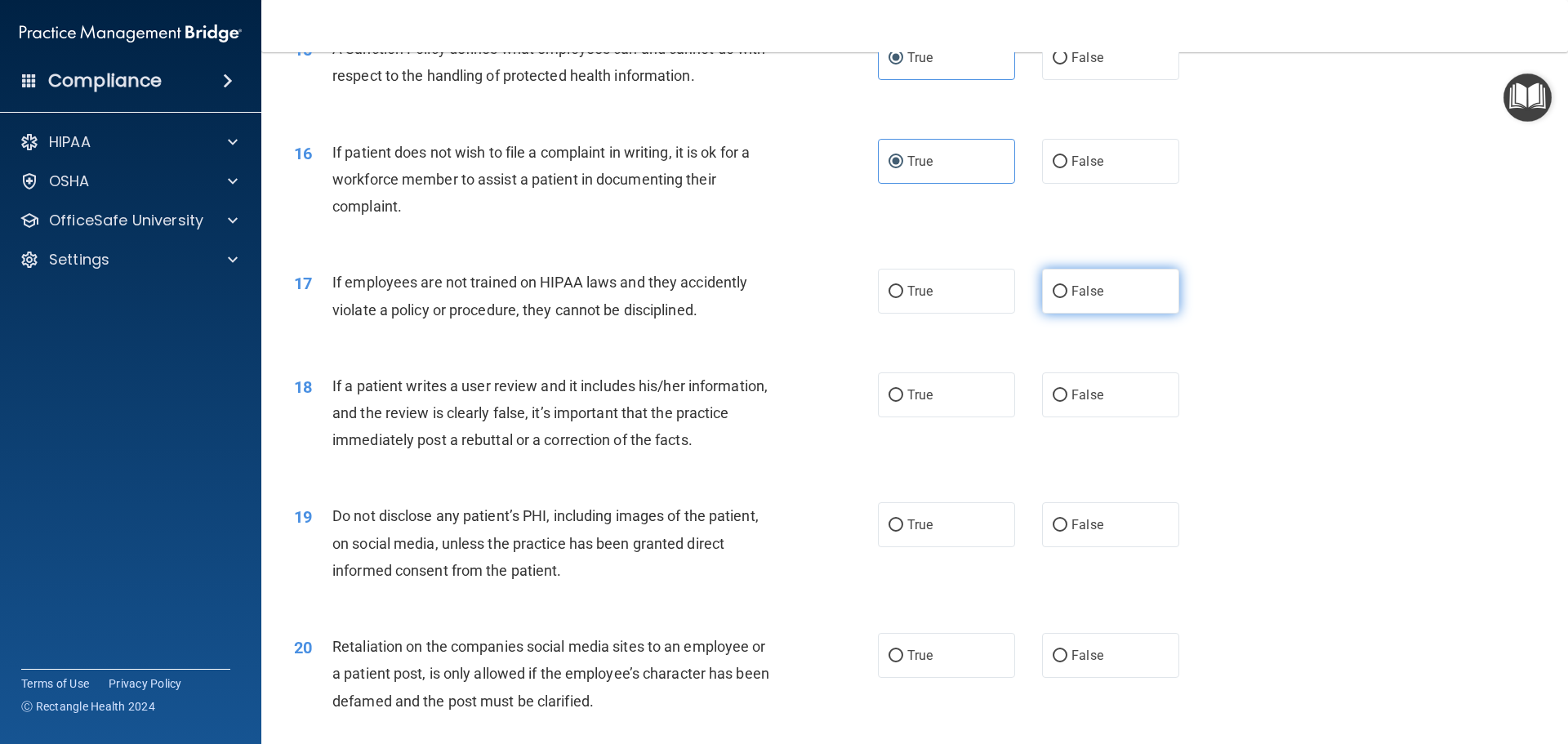
radio input "true"
click at [948, 313] on label "True" at bounding box center [946, 291] width 137 height 45
click at [903, 298] on input "True" at bounding box center [896, 291] width 15 height 12
radio input "true"
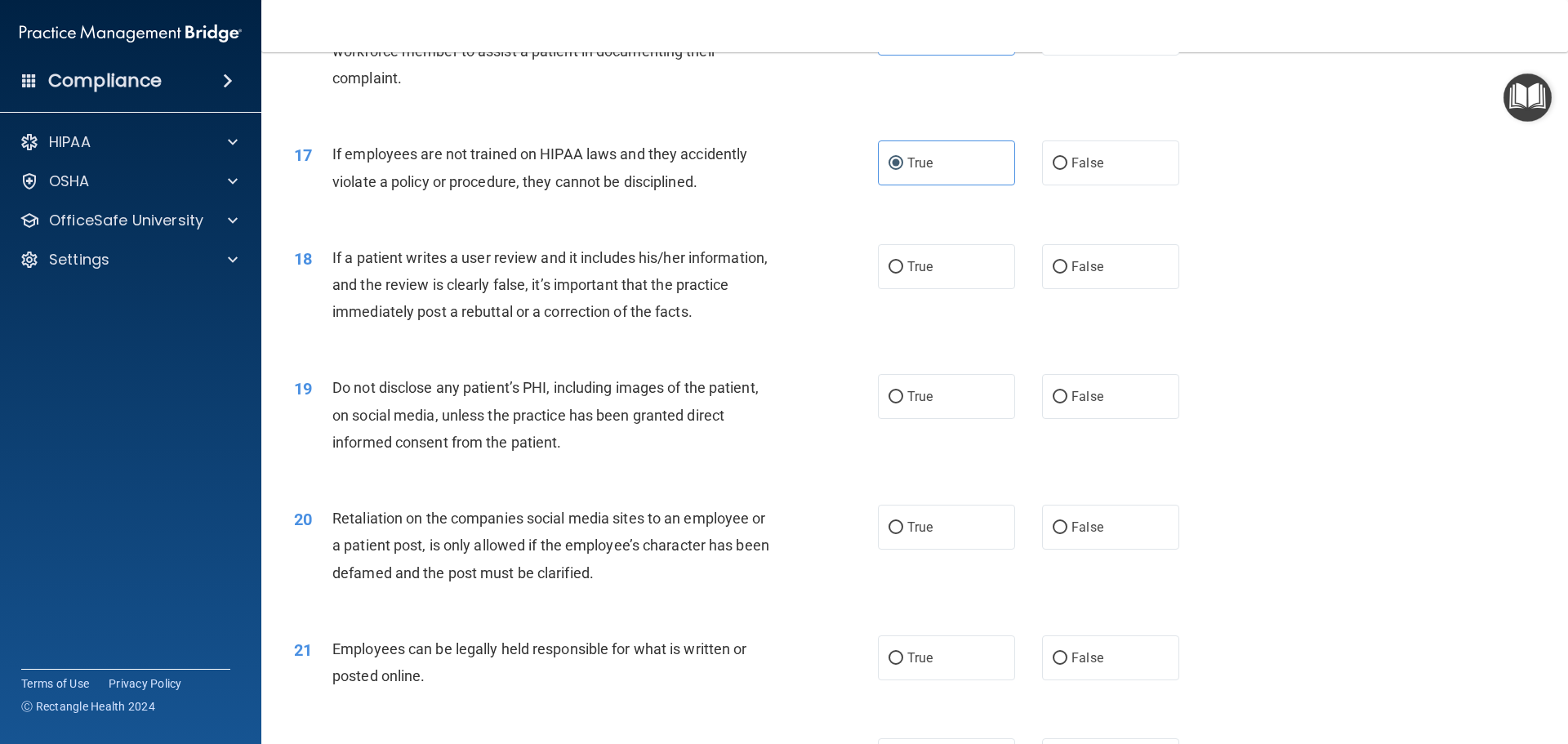
scroll to position [2184, 0]
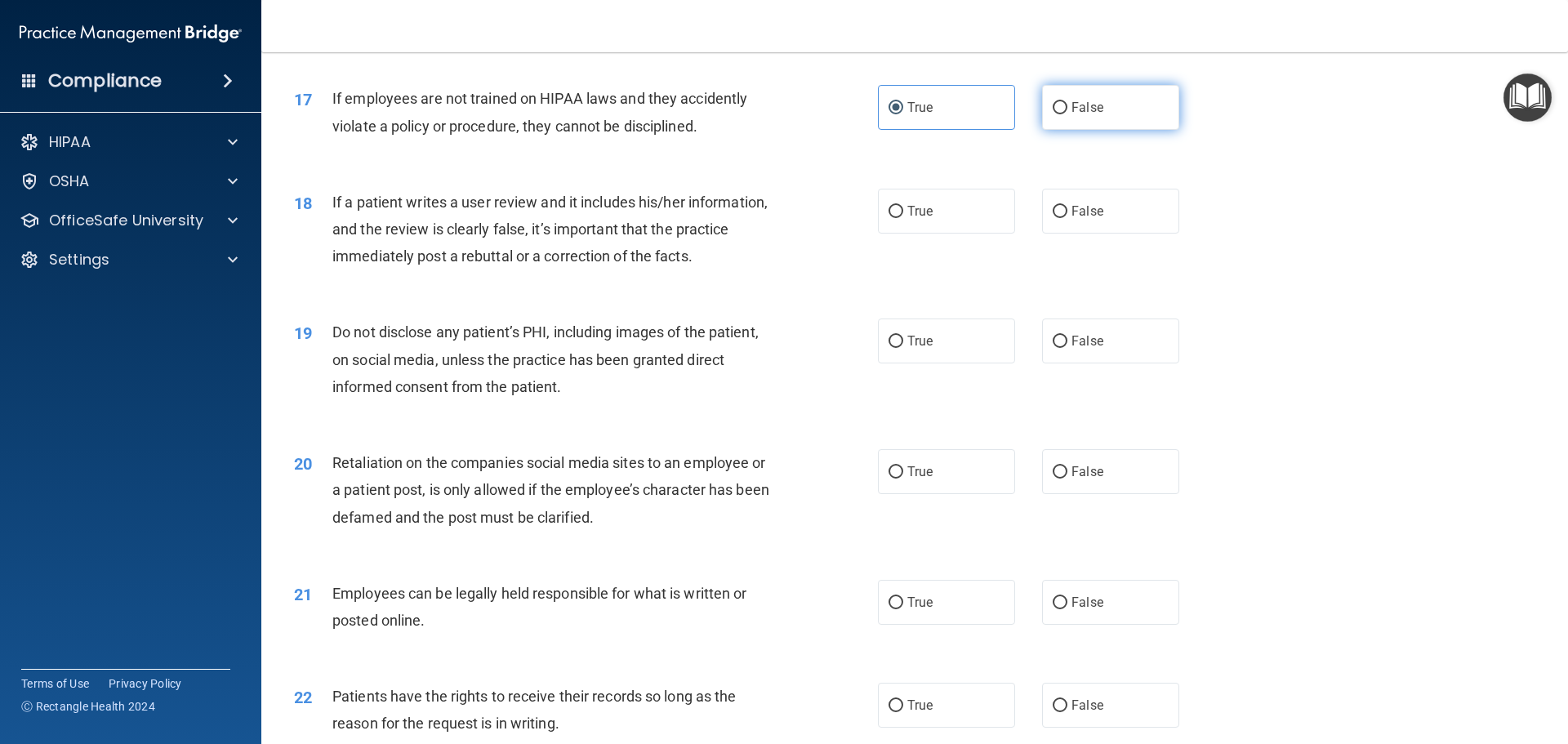
click at [1072, 115] on span "False" at bounding box center [1087, 107] width 32 height 16
click at [1067, 114] on input "False" at bounding box center [1060, 107] width 15 height 12
radio input "true"
radio input "false"
click at [1042, 234] on label "False" at bounding box center [1110, 211] width 137 height 45
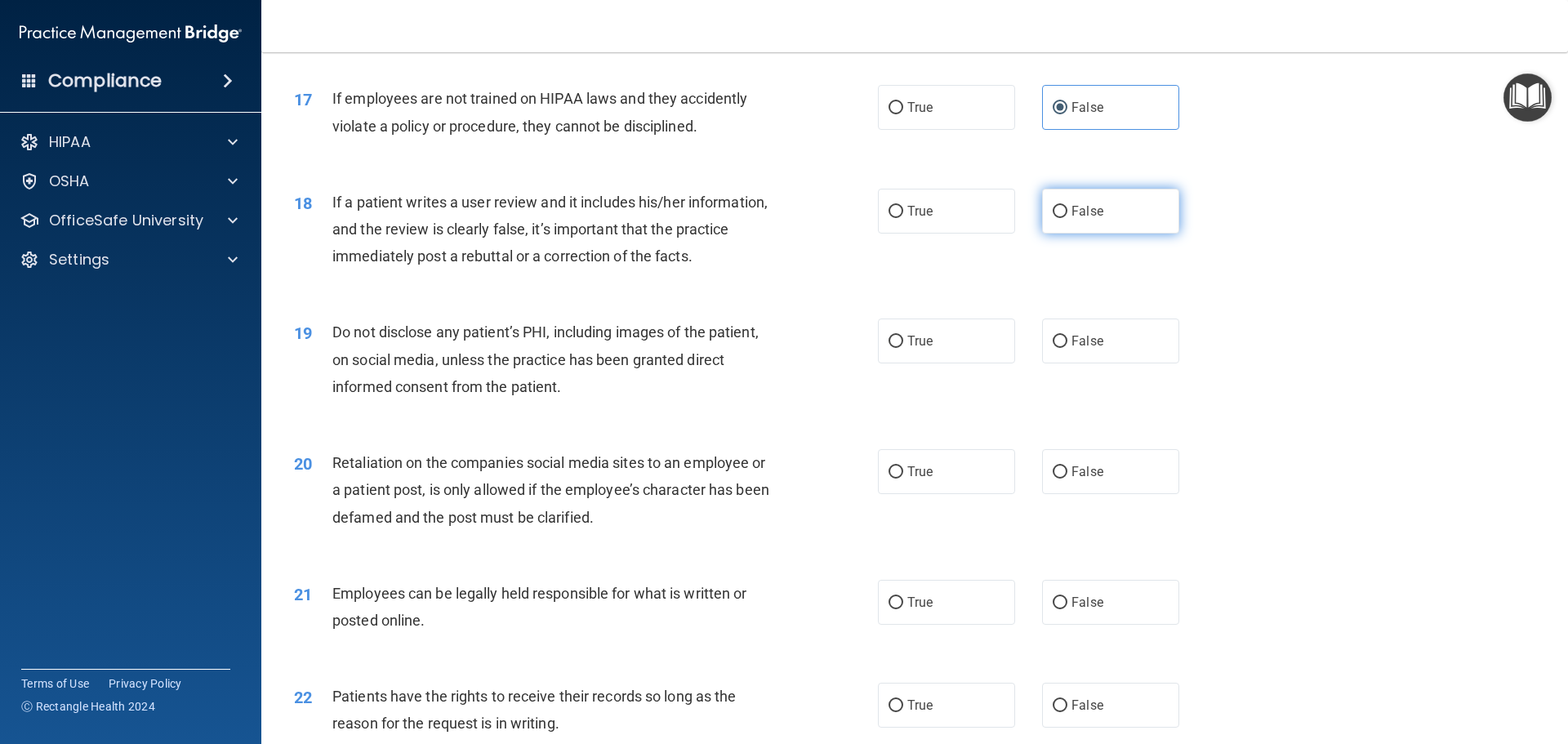
click at [1053, 218] on input "False" at bounding box center [1060, 212] width 15 height 12
radio input "true"
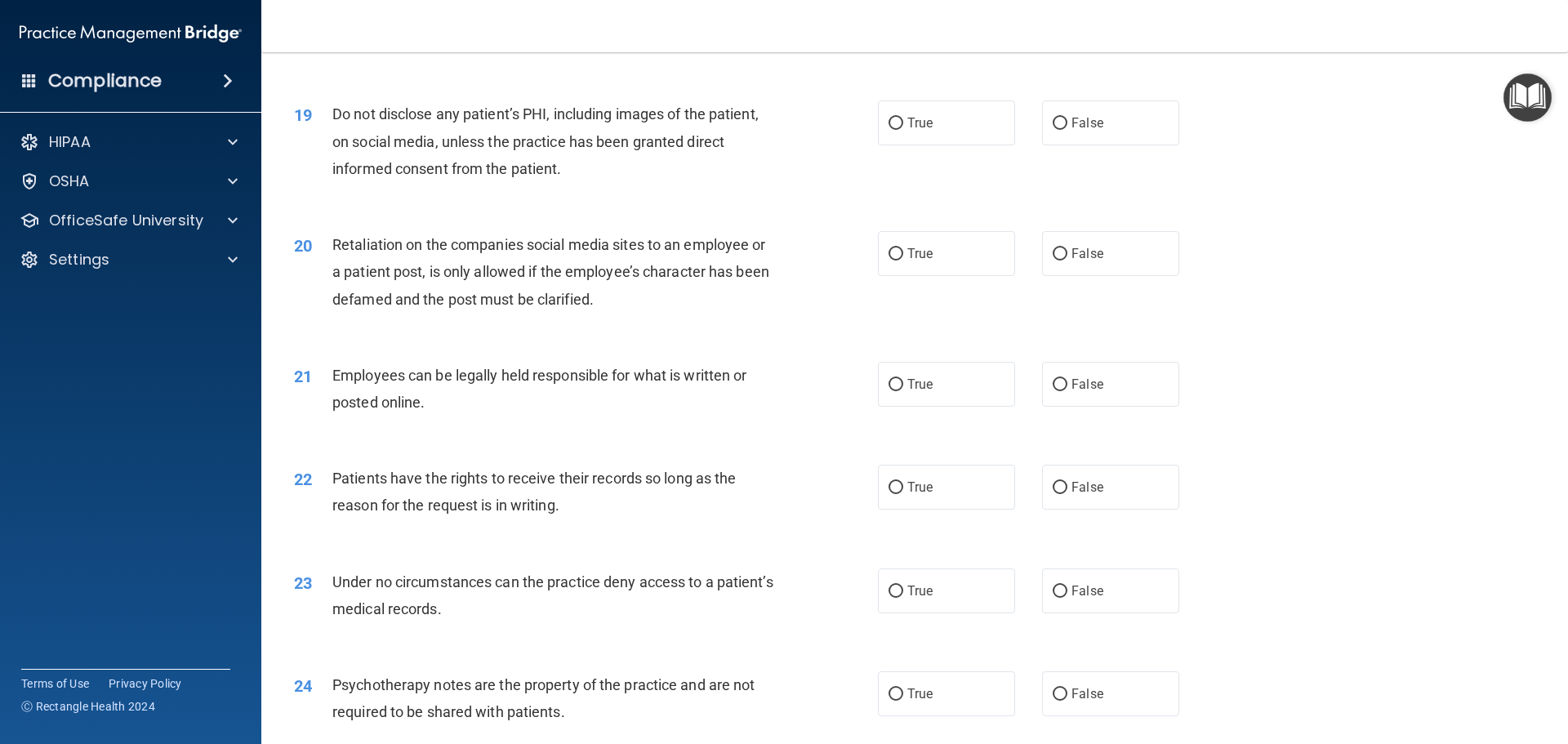
scroll to position [2430, 0]
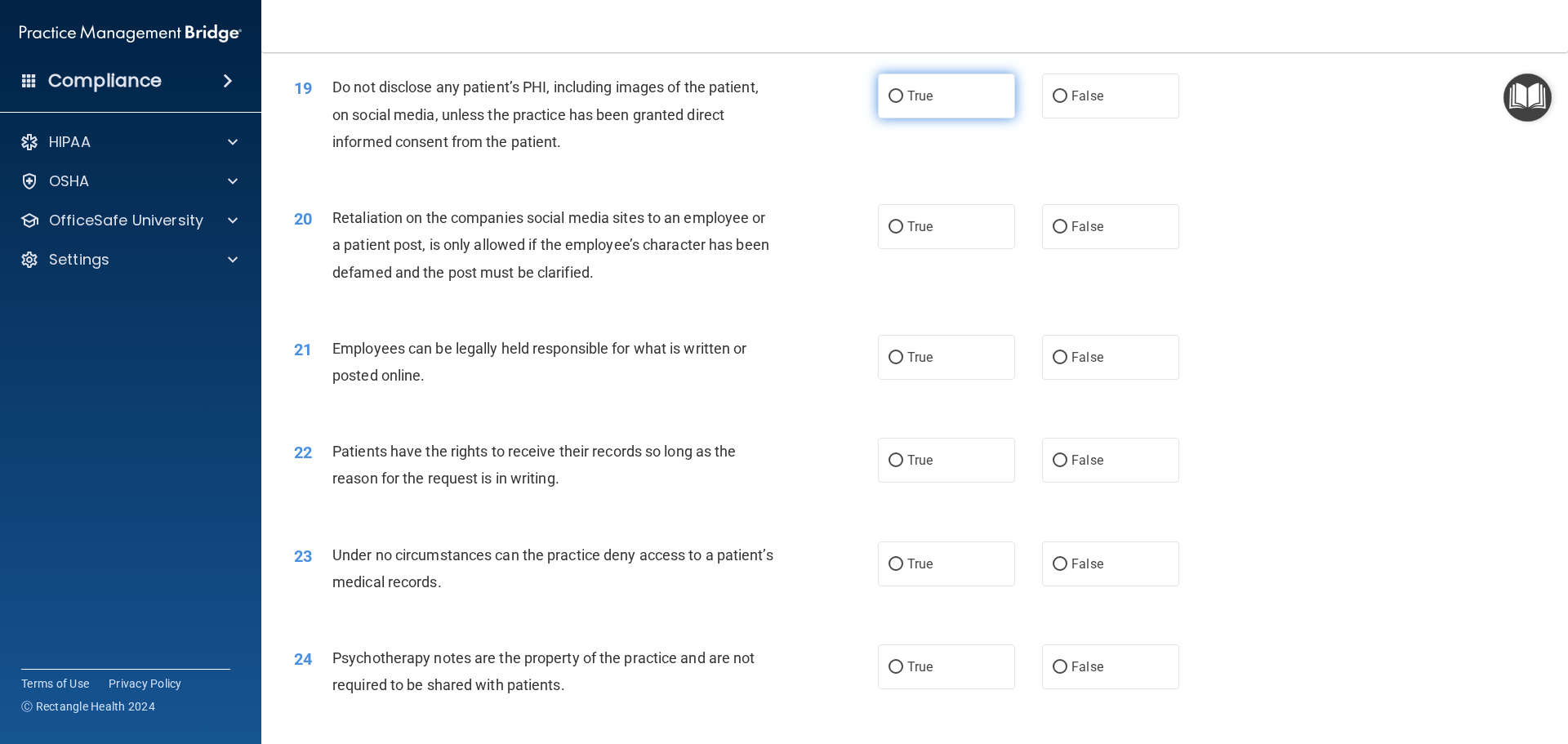
click at [930, 118] on label "True" at bounding box center [946, 96] width 137 height 45
click at [903, 103] on input "True" at bounding box center [896, 97] width 15 height 12
radio input "true"
click at [960, 249] on label "True" at bounding box center [946, 226] width 137 height 45
click at [903, 234] on input "True" at bounding box center [896, 227] width 15 height 12
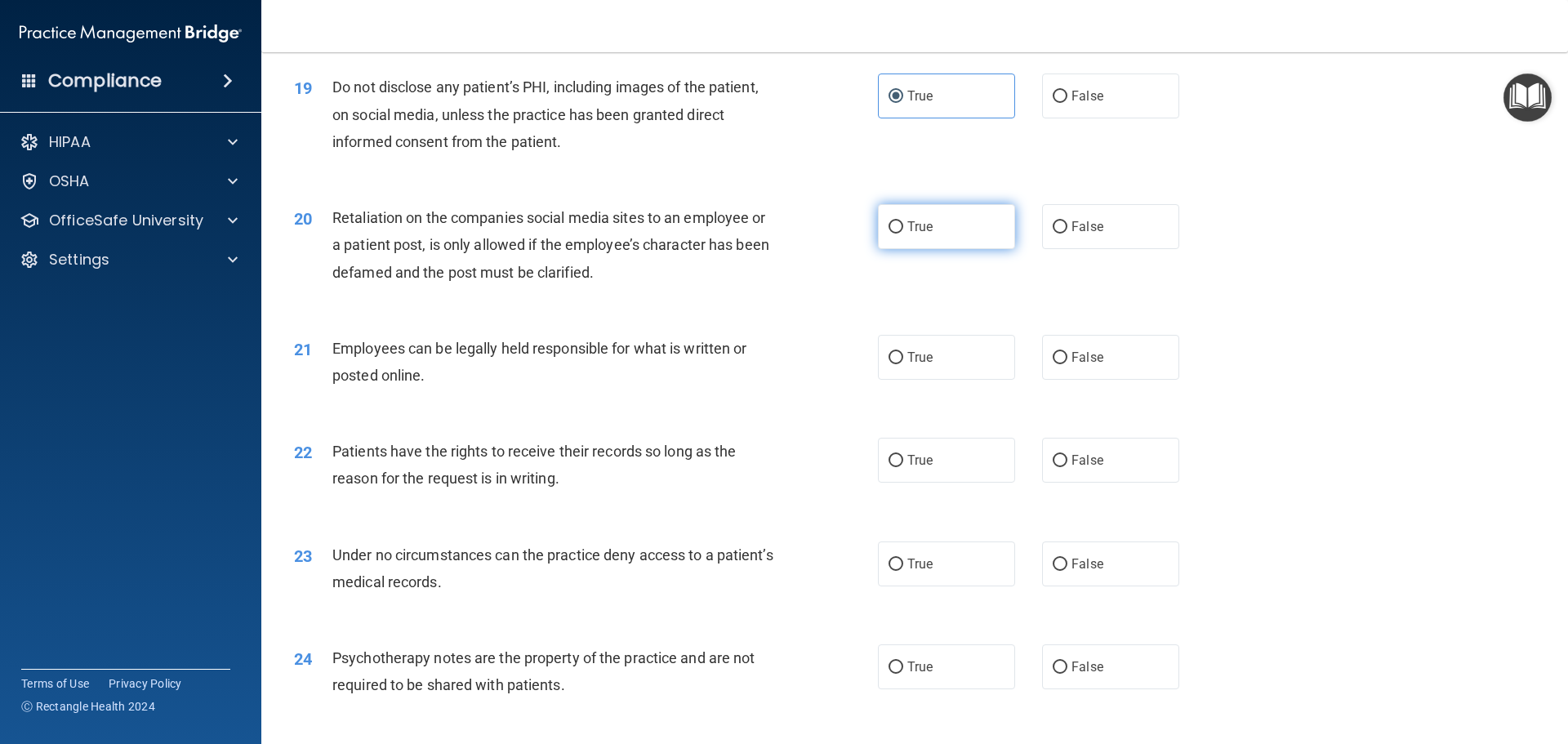
radio input "true"
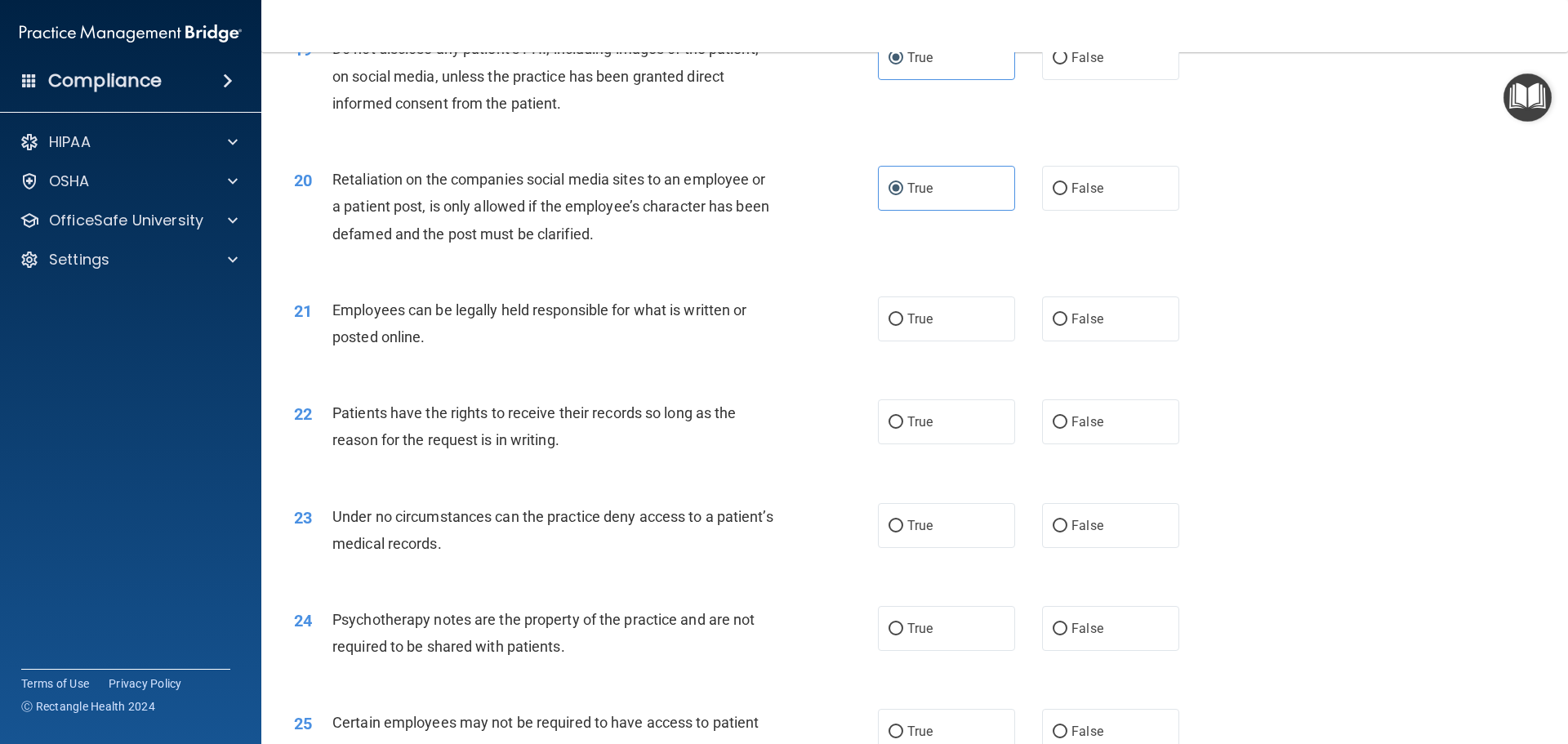
scroll to position [2490, 0]
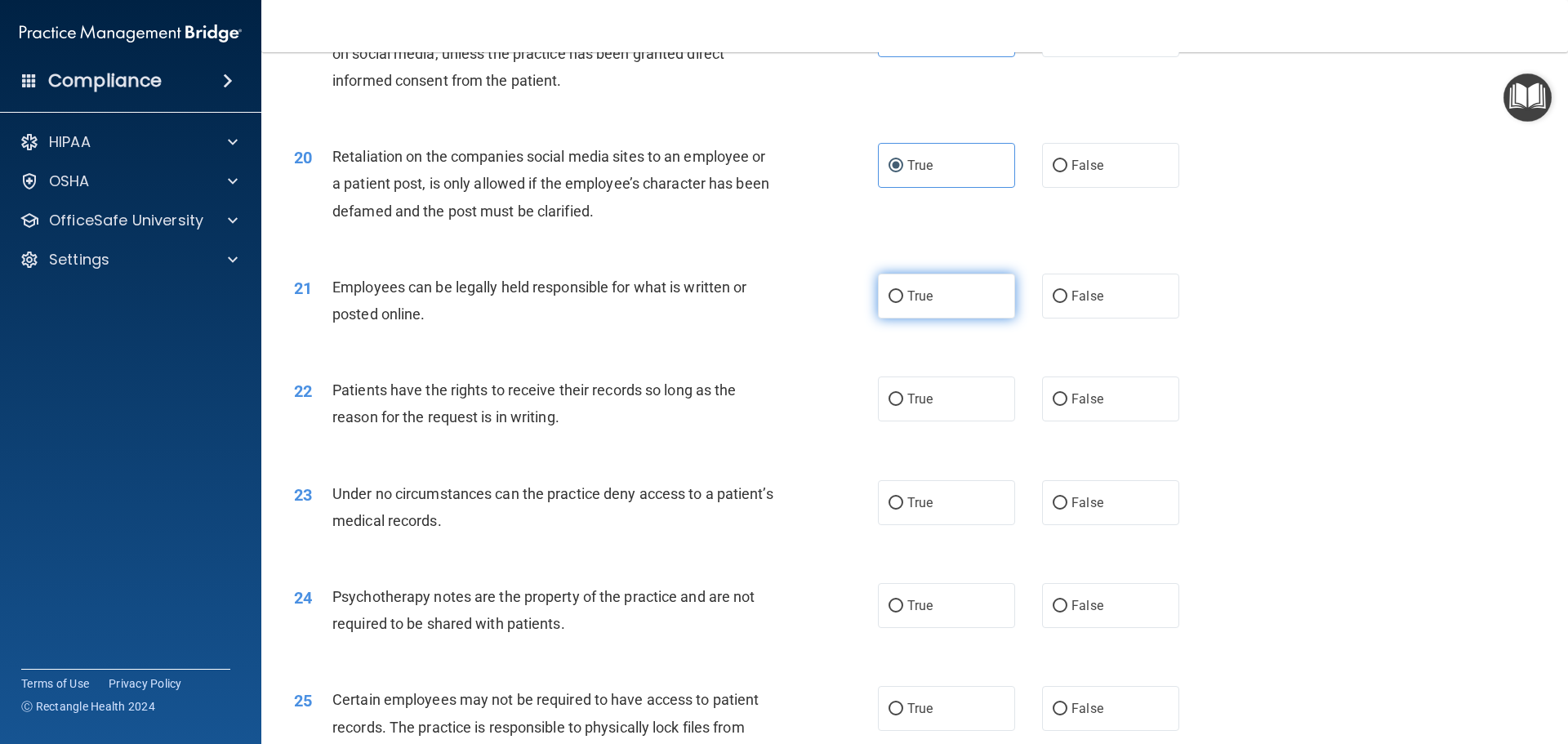
click at [945, 318] on label "True" at bounding box center [946, 295] width 137 height 45
click at [903, 303] on input "True" at bounding box center [896, 296] width 15 height 12
radio input "true"
click at [887, 422] on label "True" at bounding box center [946, 399] width 137 height 45
click at [889, 406] on input "True" at bounding box center [896, 399] width 15 height 12
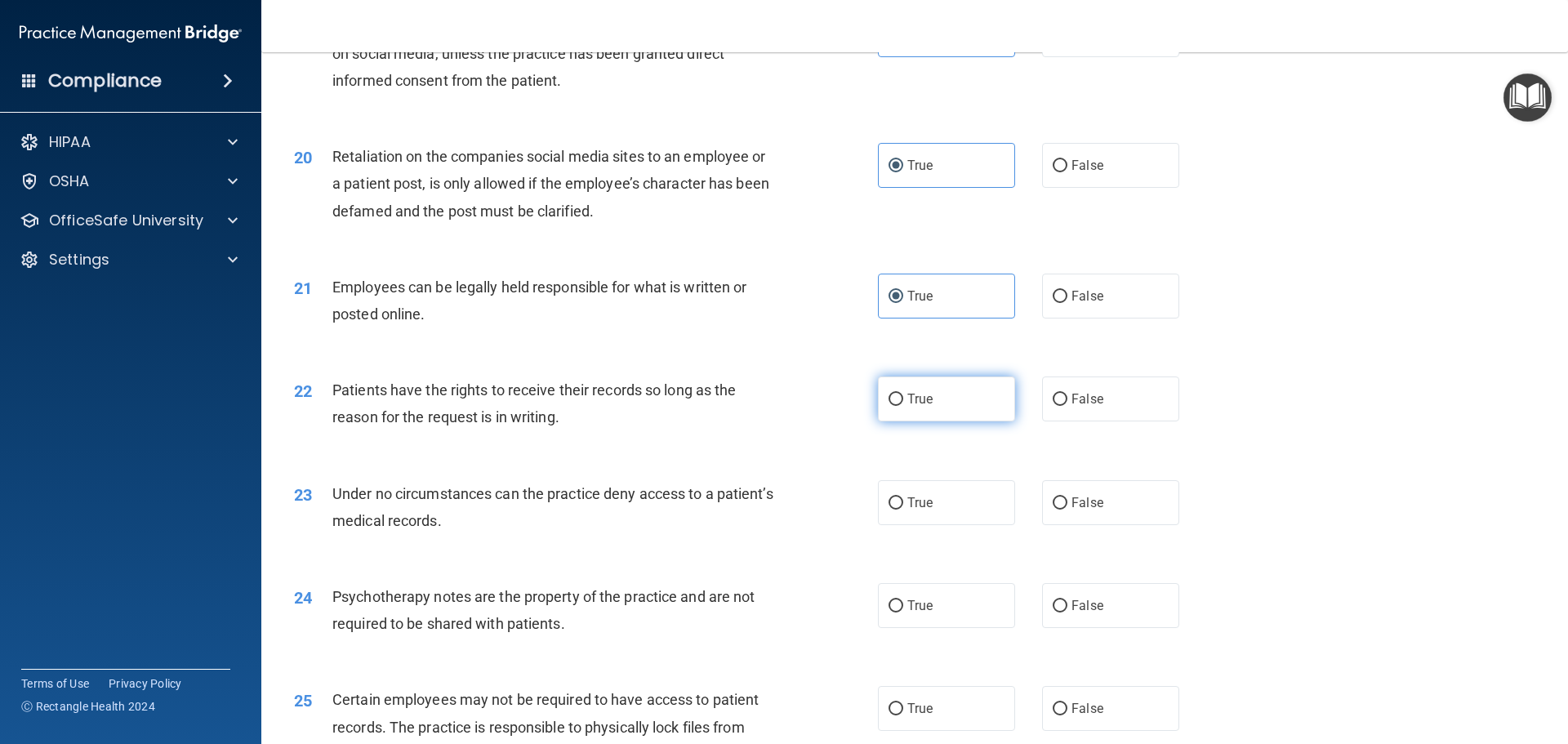
radio input "true"
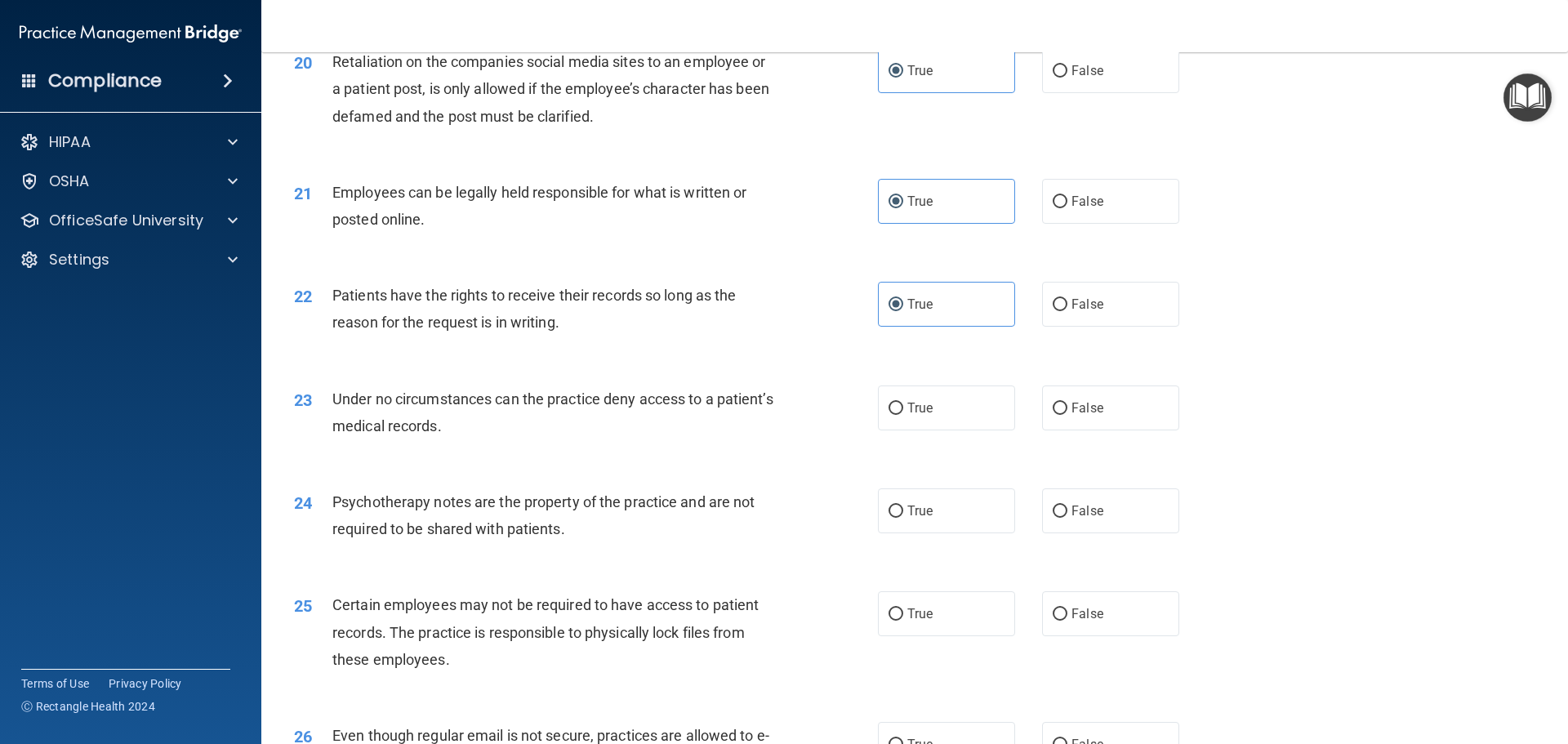
scroll to position [2634, 0]
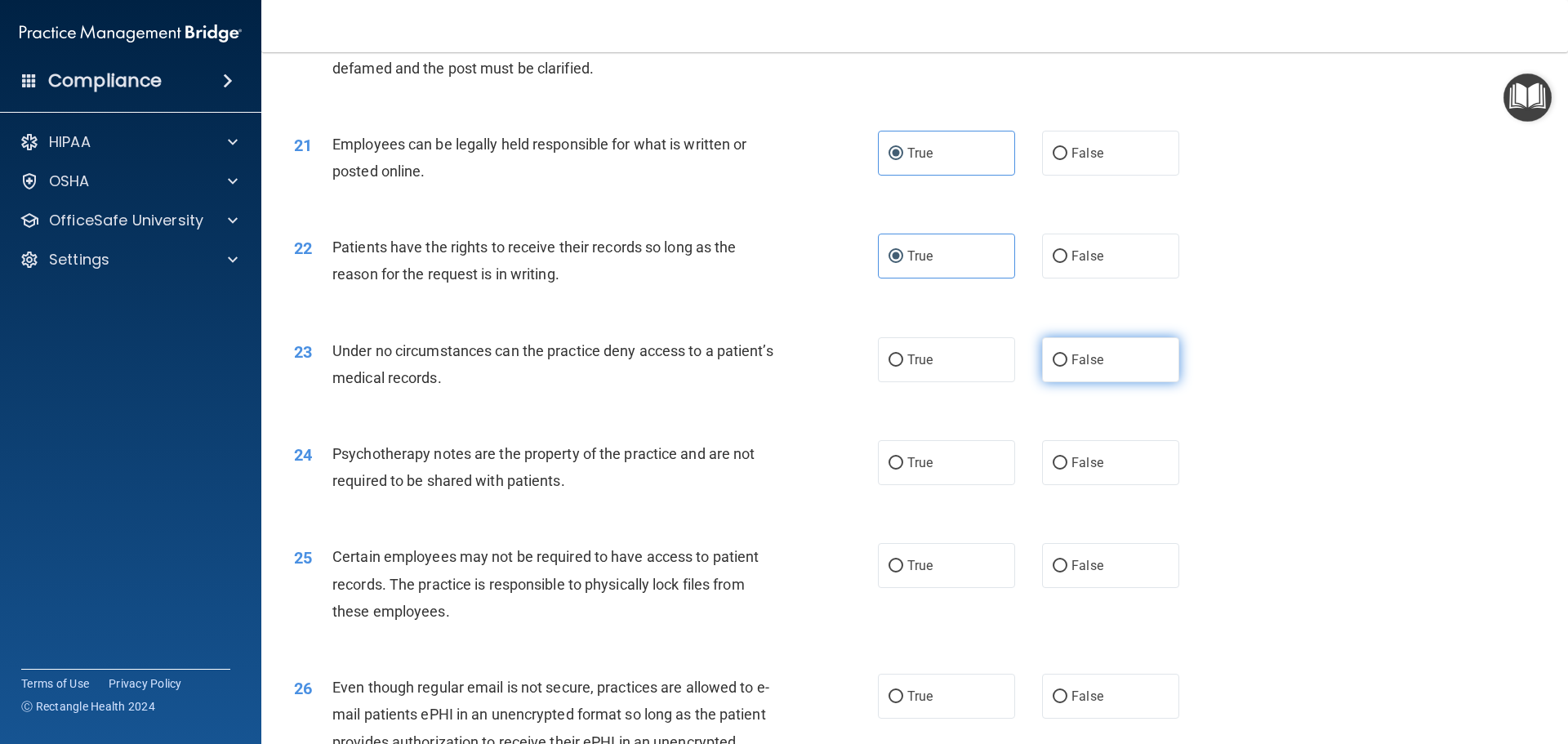
click at [1105, 382] on label "False" at bounding box center [1110, 359] width 137 height 45
click at [1067, 367] on input "False" at bounding box center [1060, 360] width 15 height 12
radio input "true"
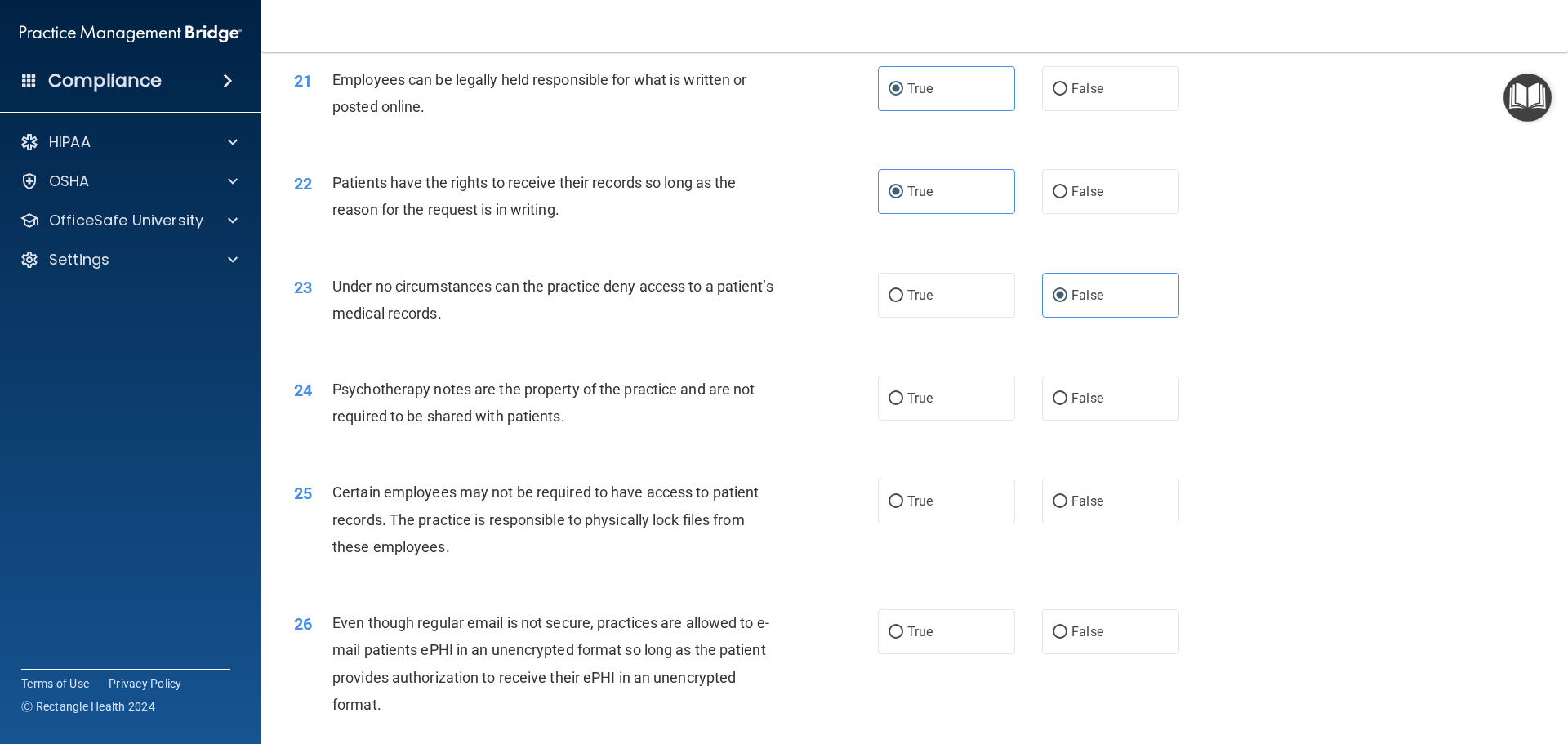
scroll to position [2736, 0]
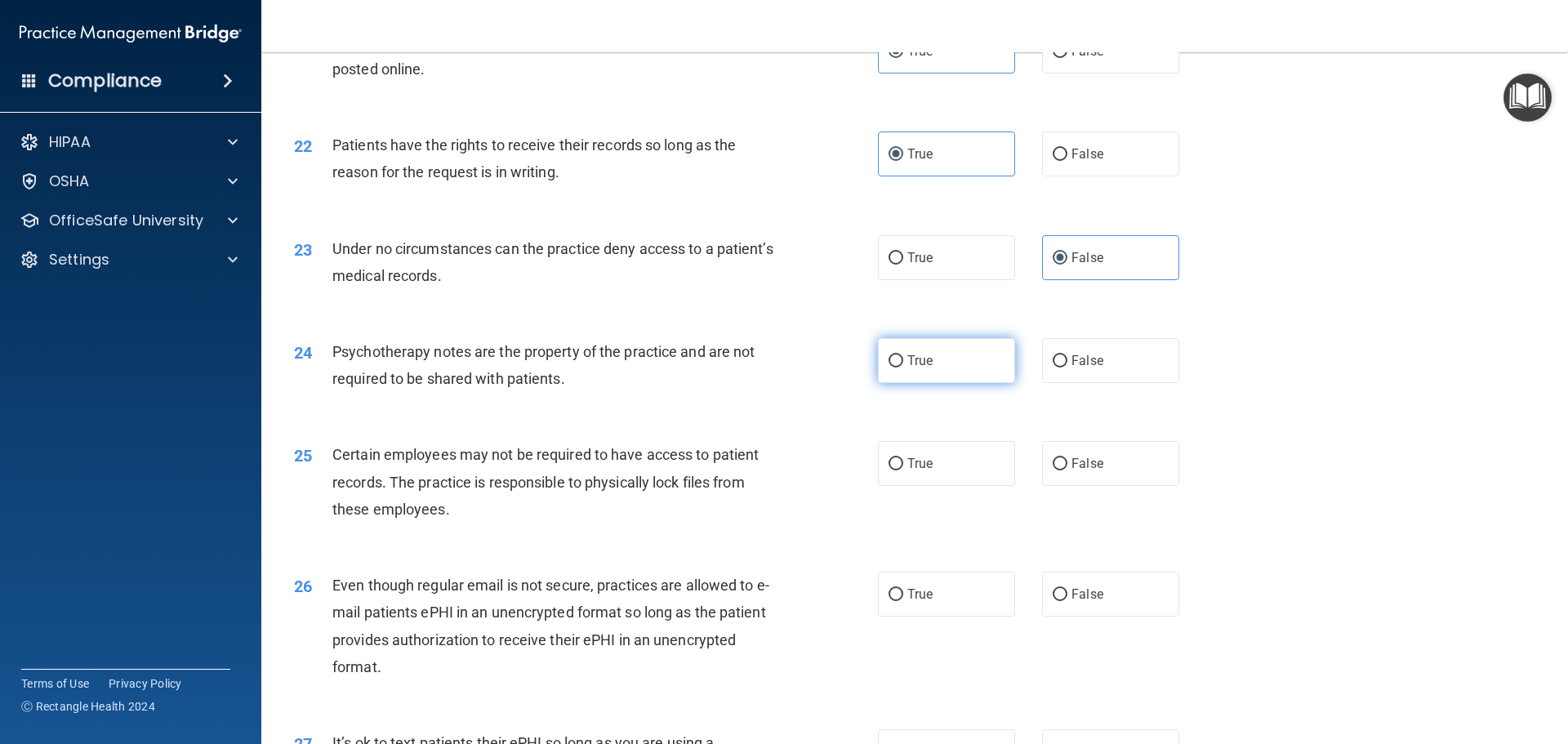
click at [948, 383] on label "True" at bounding box center [946, 360] width 137 height 45
click at [903, 367] on input "True" at bounding box center [896, 361] width 15 height 12
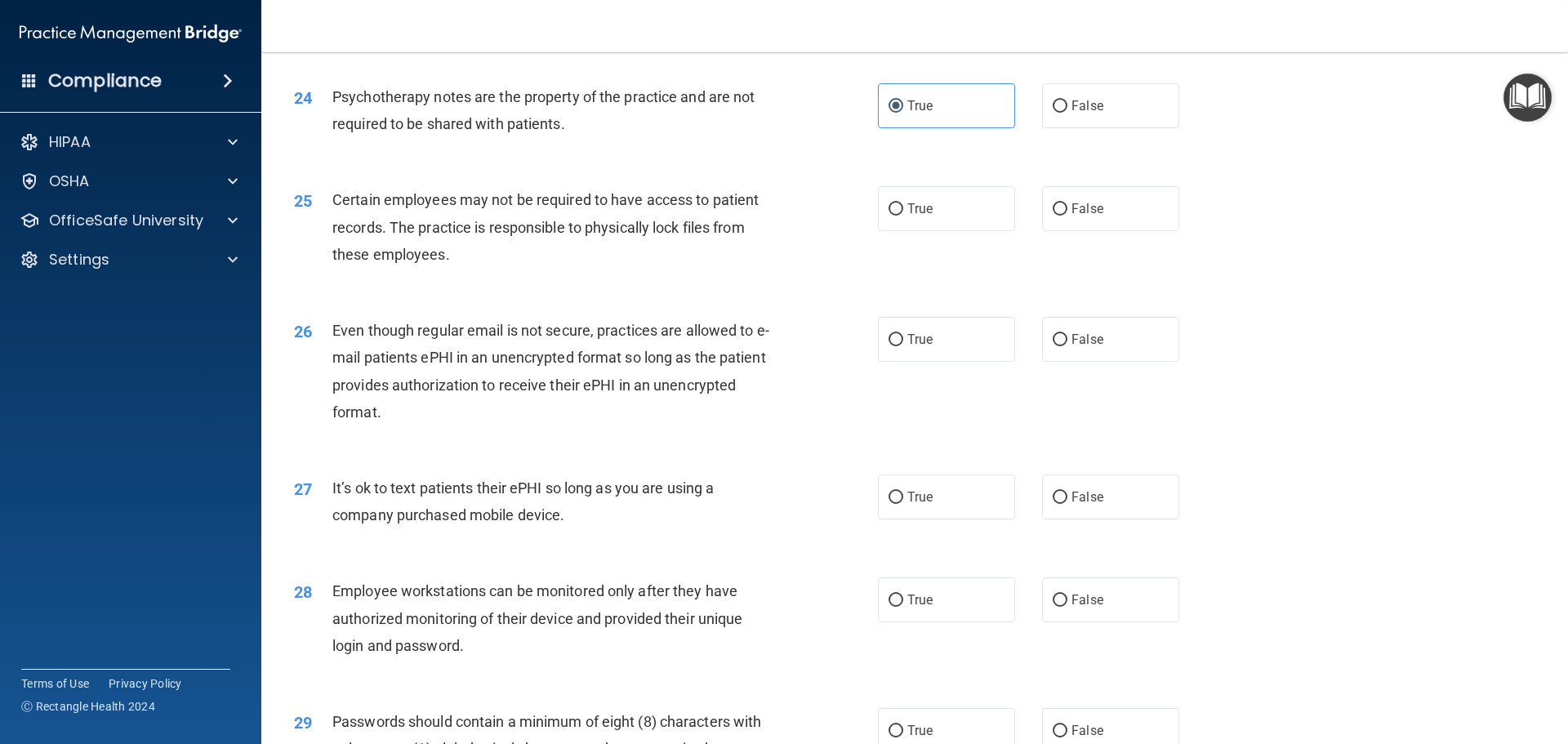
scroll to position [3062, 0]
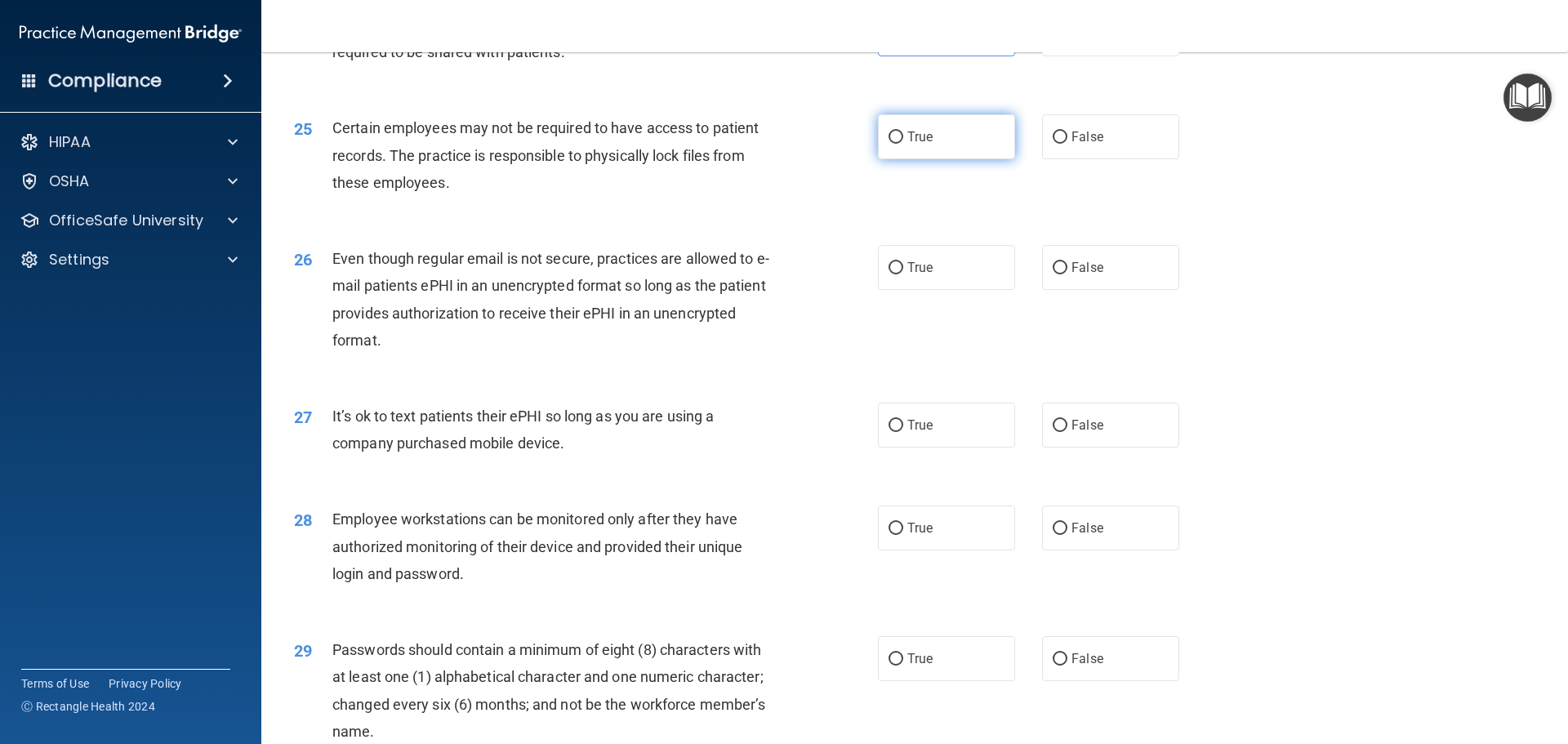
click at [933, 159] on label "True" at bounding box center [946, 136] width 137 height 45
click at [903, 144] on input "True" at bounding box center [896, 137] width 15 height 12
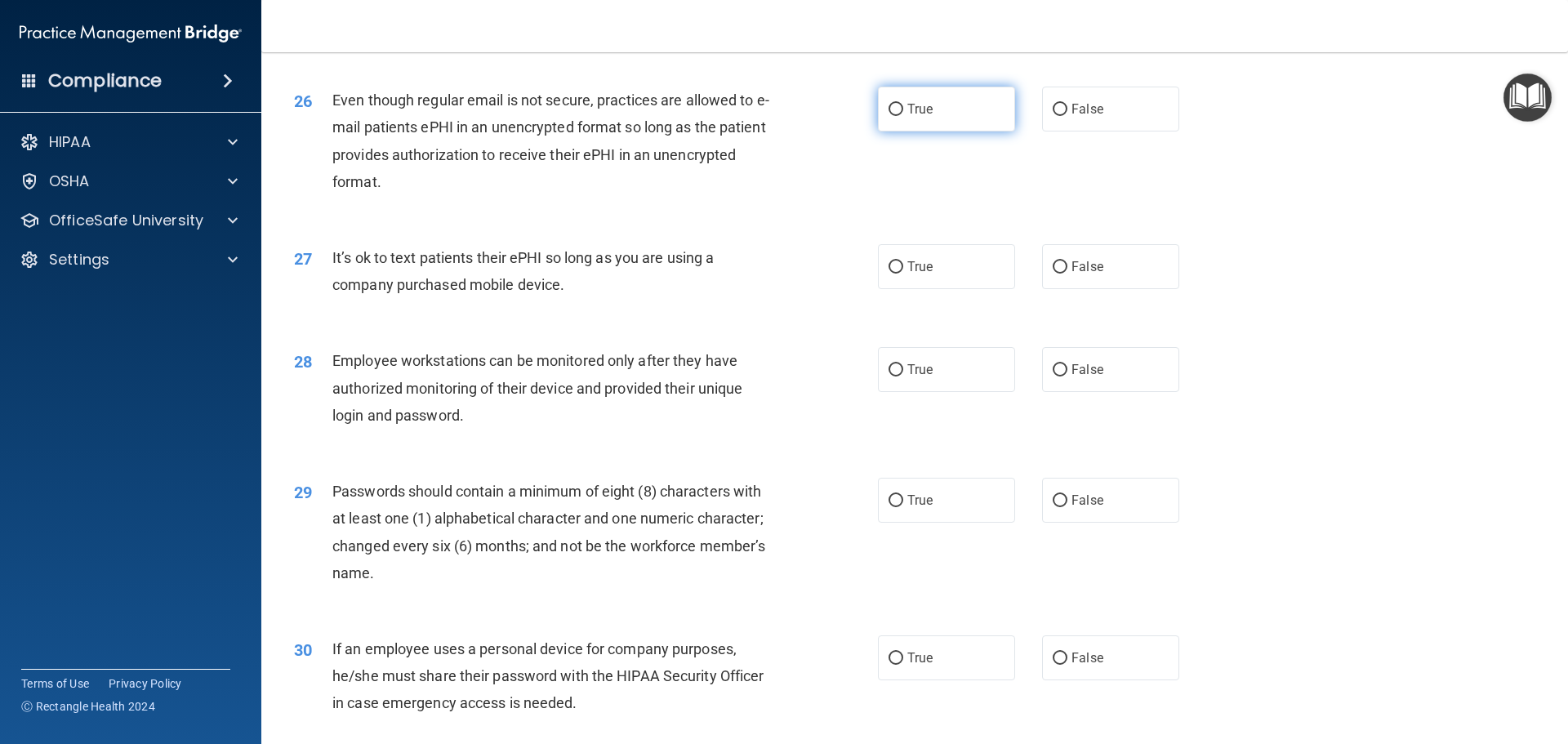
scroll to position [3225, 0]
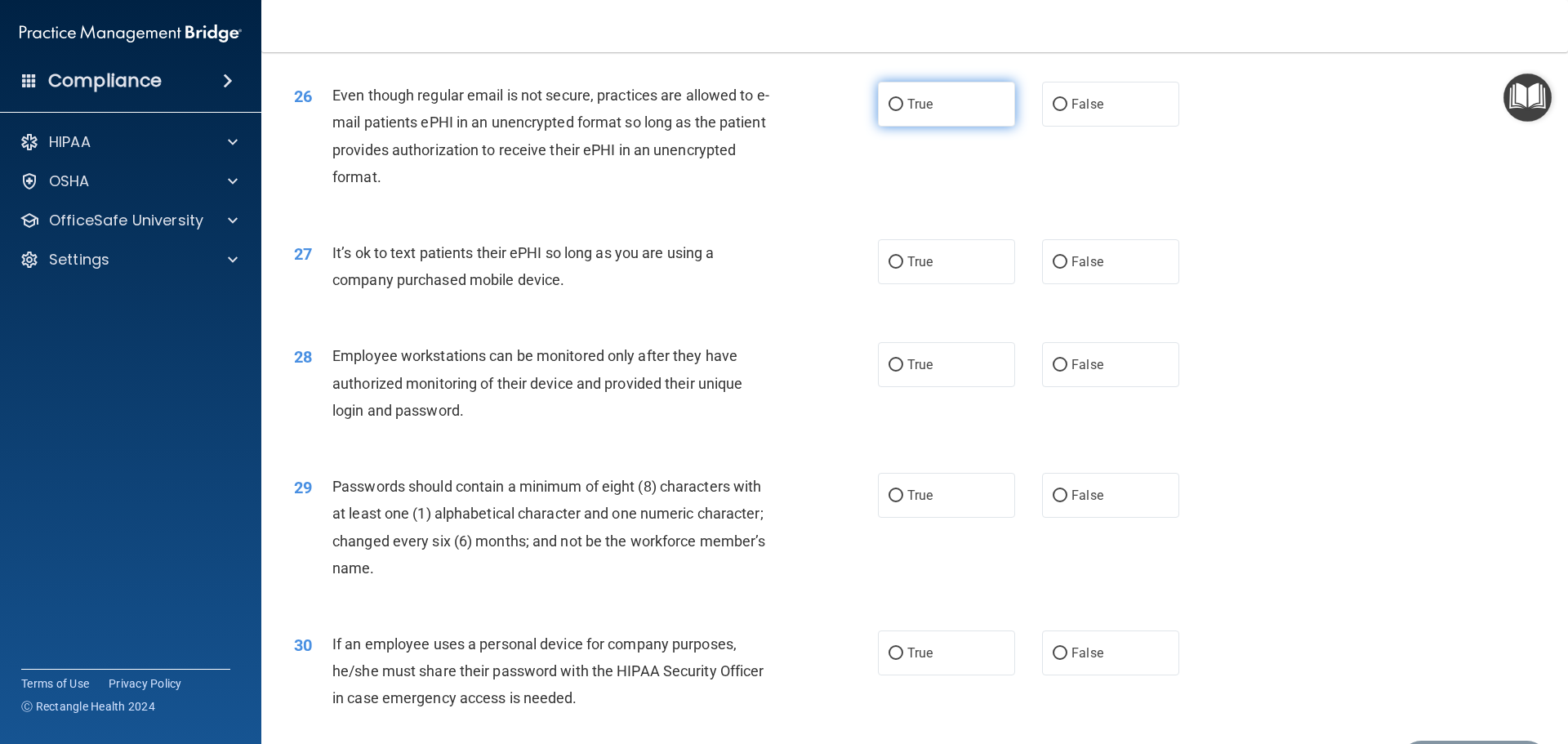
click at [918, 126] on label "True" at bounding box center [946, 104] width 137 height 45
click at [903, 111] on input "True" at bounding box center [896, 104] width 15 height 12
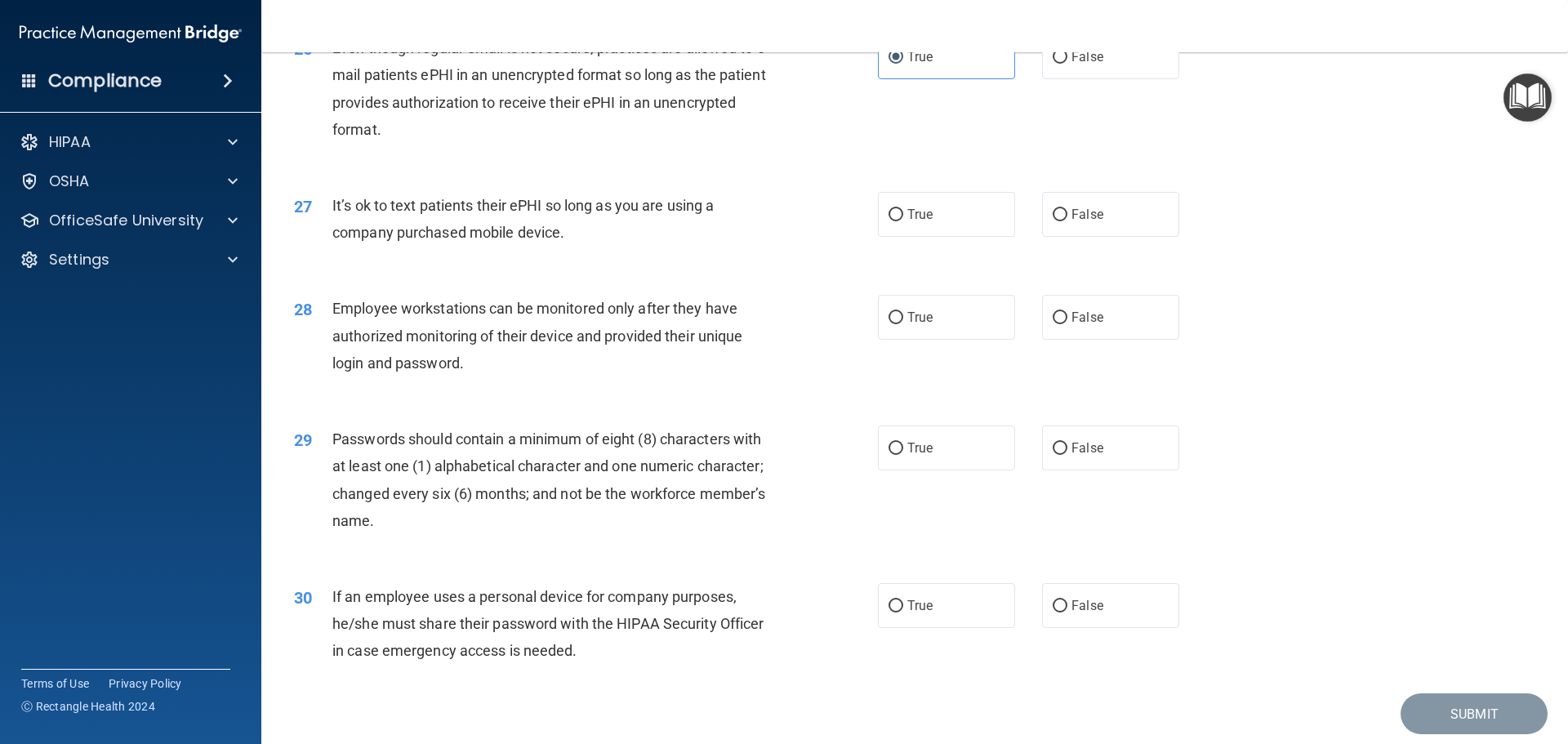
scroll to position [3287, 0]
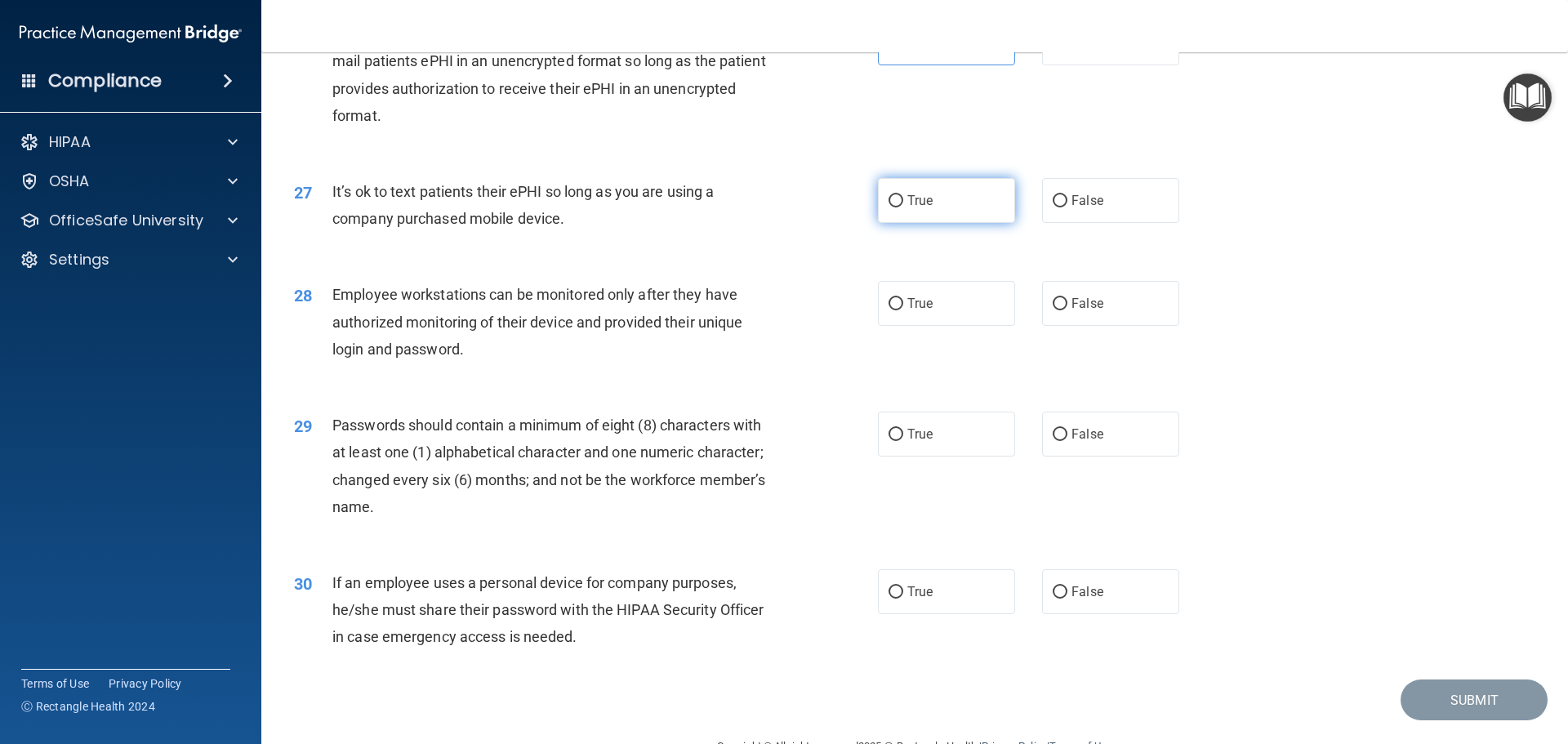
click at [947, 223] on label "True" at bounding box center [946, 200] width 137 height 45
click at [903, 208] on input "True" at bounding box center [896, 201] width 15 height 12
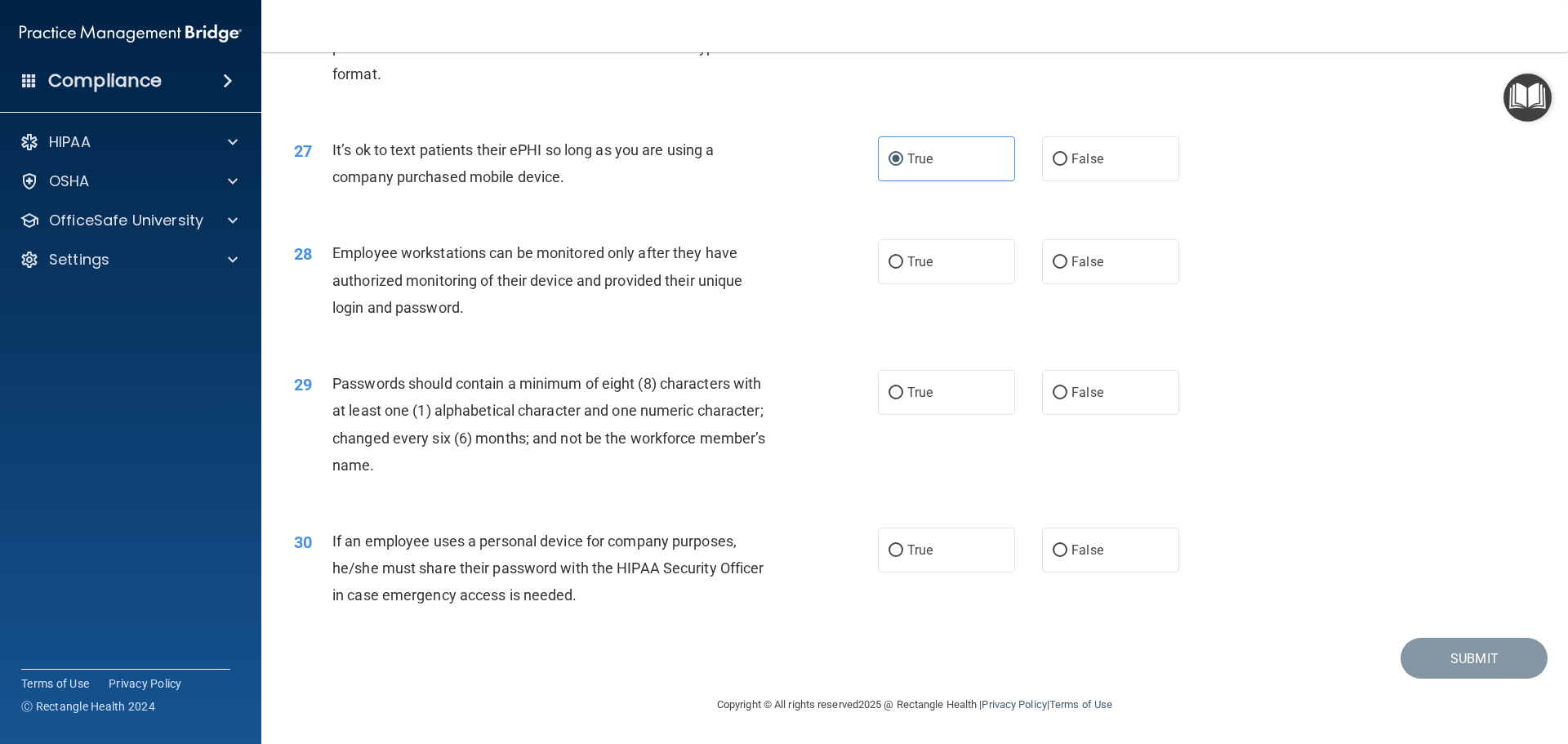
scroll to position [3356, 0]
click at [944, 267] on label "True" at bounding box center [946, 262] width 137 height 45
click at [903, 267] on input "True" at bounding box center [896, 262] width 15 height 12
click at [915, 395] on span "True" at bounding box center [920, 392] width 25 height 16
click at [903, 395] on input "True" at bounding box center [896, 393] width 15 height 12
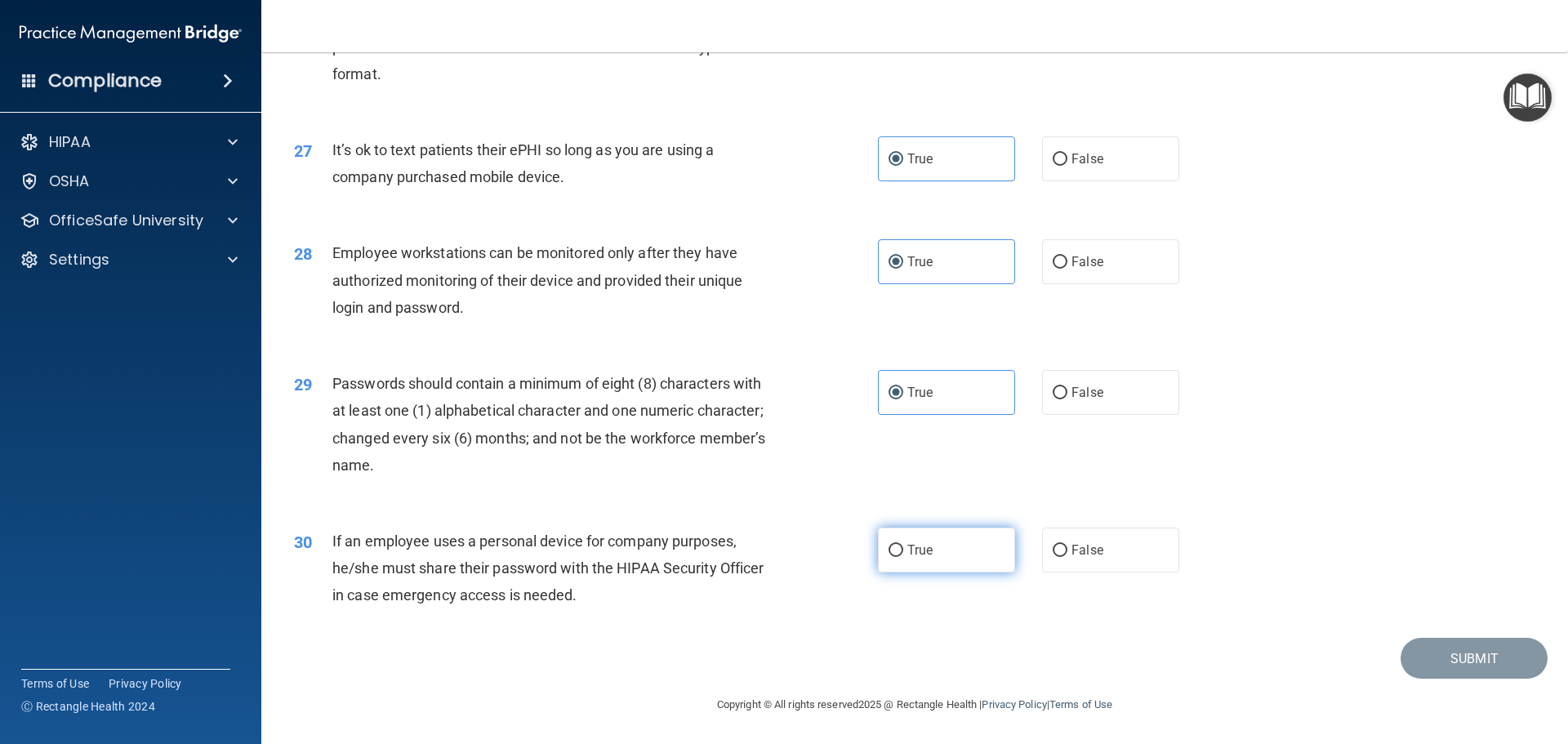
click at [891, 552] on input "True" at bounding box center [896, 550] width 15 height 12
click at [1430, 669] on button "Submit" at bounding box center [1474, 658] width 147 height 42
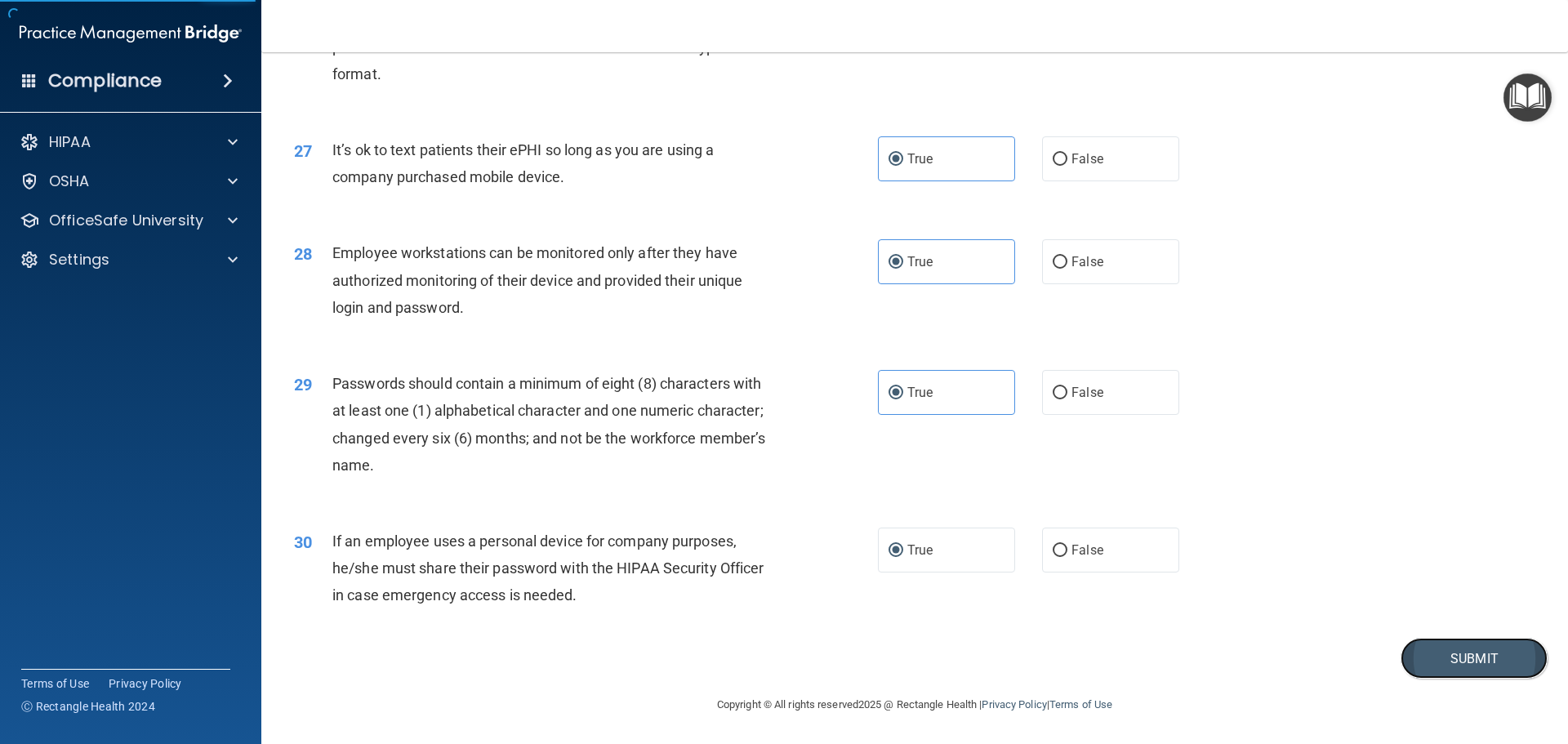
click at [1475, 667] on button "Submit" at bounding box center [1474, 658] width 147 height 42
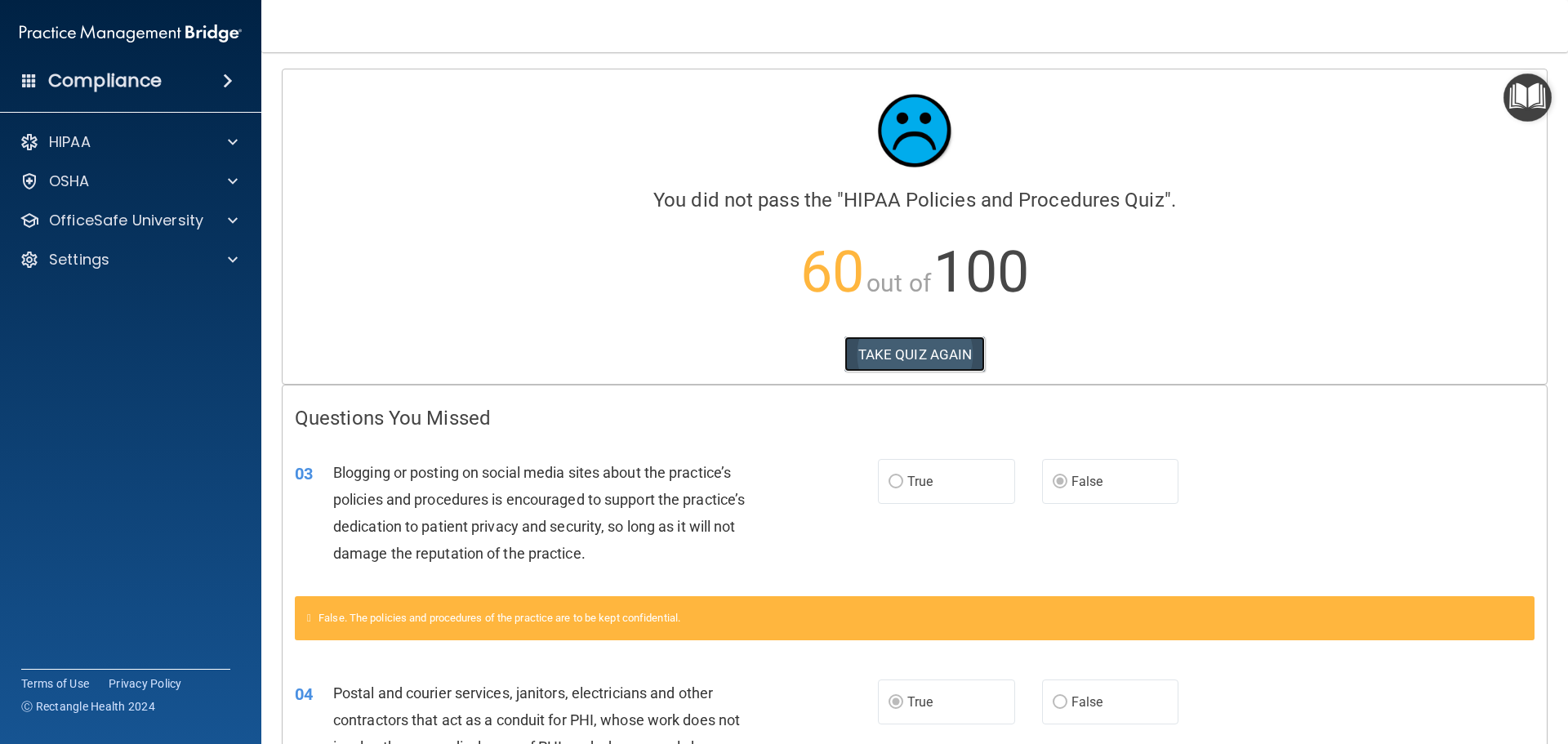
click at [918, 354] on button "TAKE QUIZ AGAIN" at bounding box center [915, 354] width 141 height 36
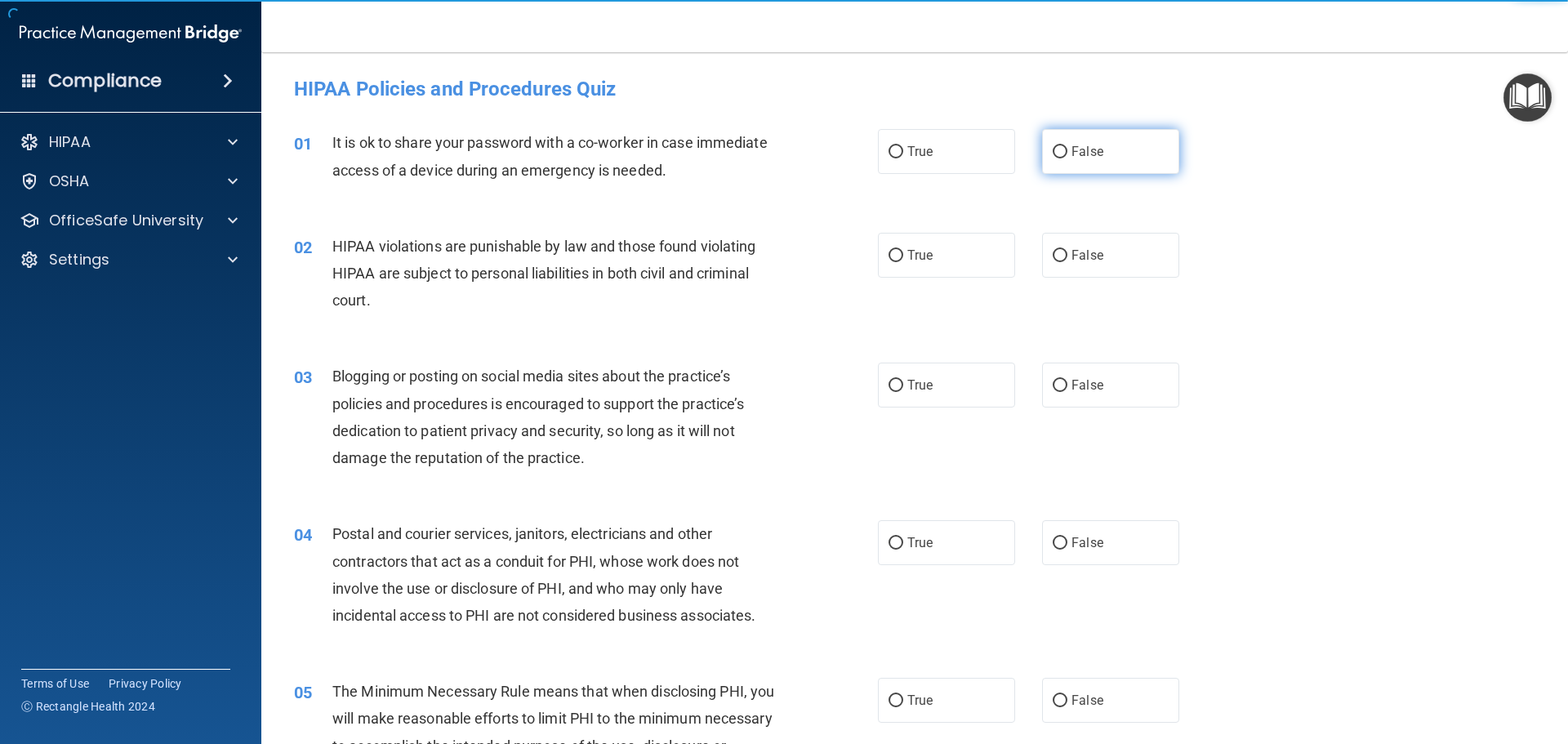
click at [1077, 156] on span "False" at bounding box center [1087, 151] width 32 height 16
click at [1067, 156] on input "False" at bounding box center [1060, 152] width 15 height 12
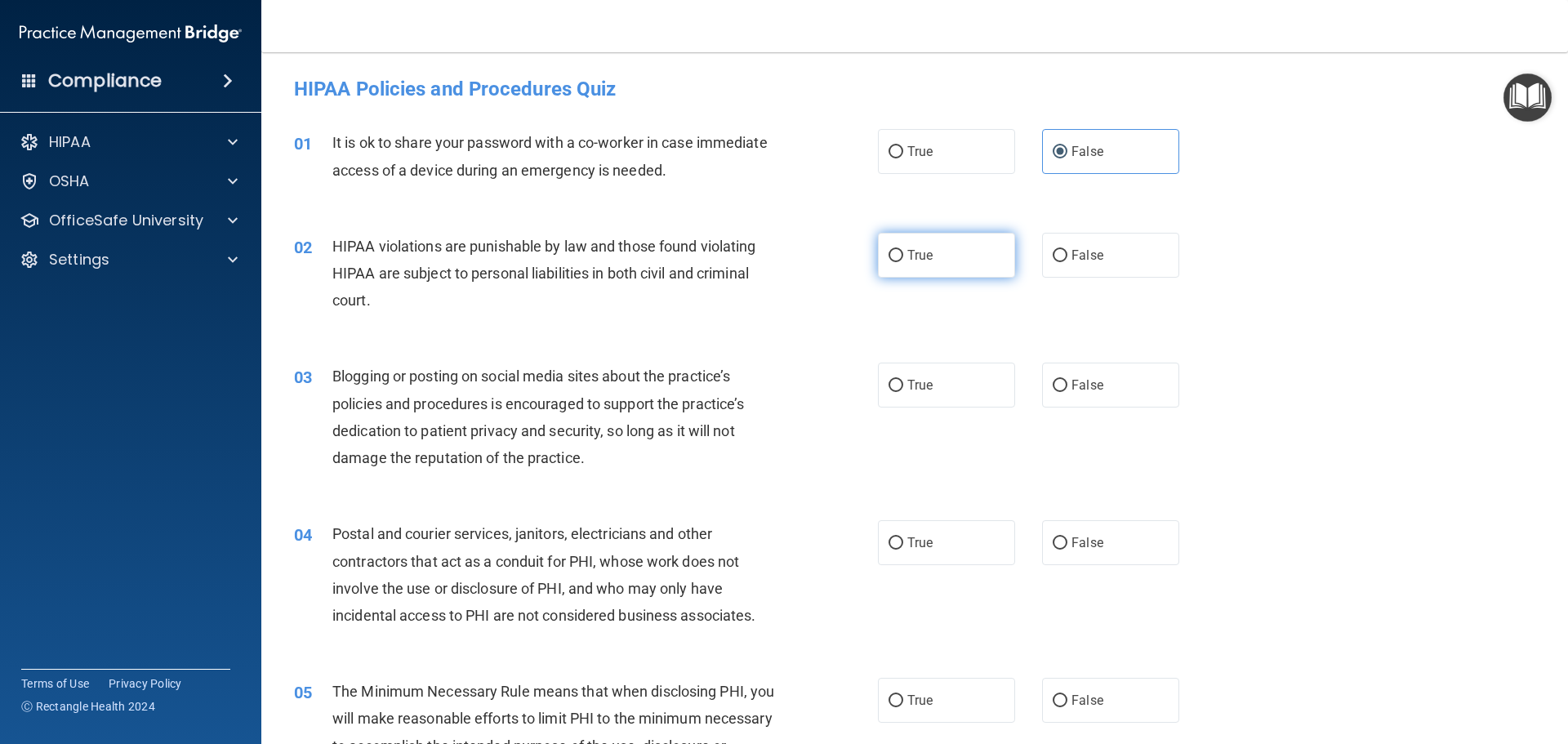
click at [937, 262] on label "True" at bounding box center [946, 255] width 137 height 45
click at [903, 262] on input "True" at bounding box center [896, 256] width 15 height 12
click at [1072, 381] on span "False" at bounding box center [1087, 385] width 32 height 16
click at [1065, 381] on input "False" at bounding box center [1060, 386] width 15 height 12
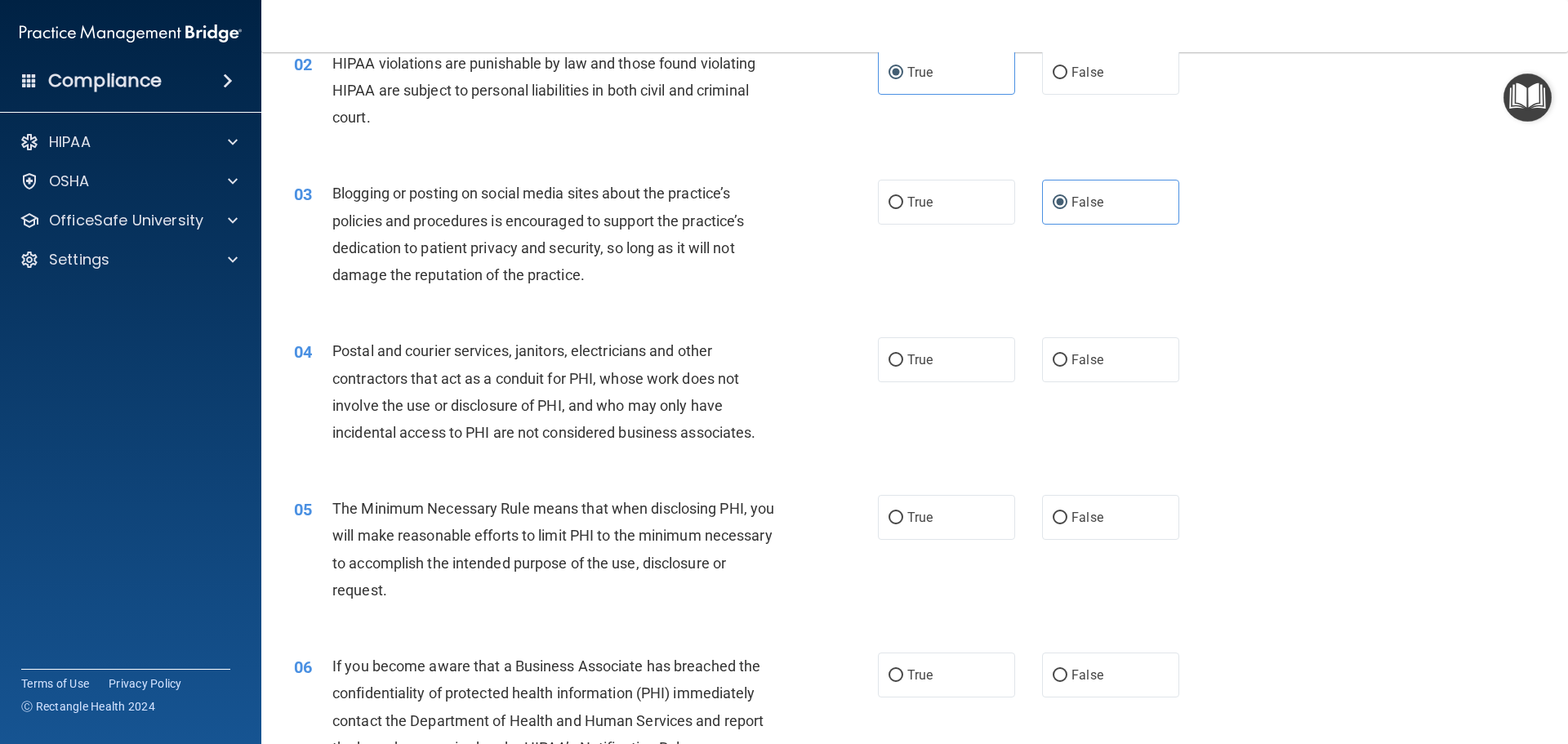
scroll to position [184, 0]
click at [935, 355] on label "True" at bounding box center [946, 358] width 137 height 45
click at [903, 355] on input "True" at bounding box center [896, 359] width 15 height 12
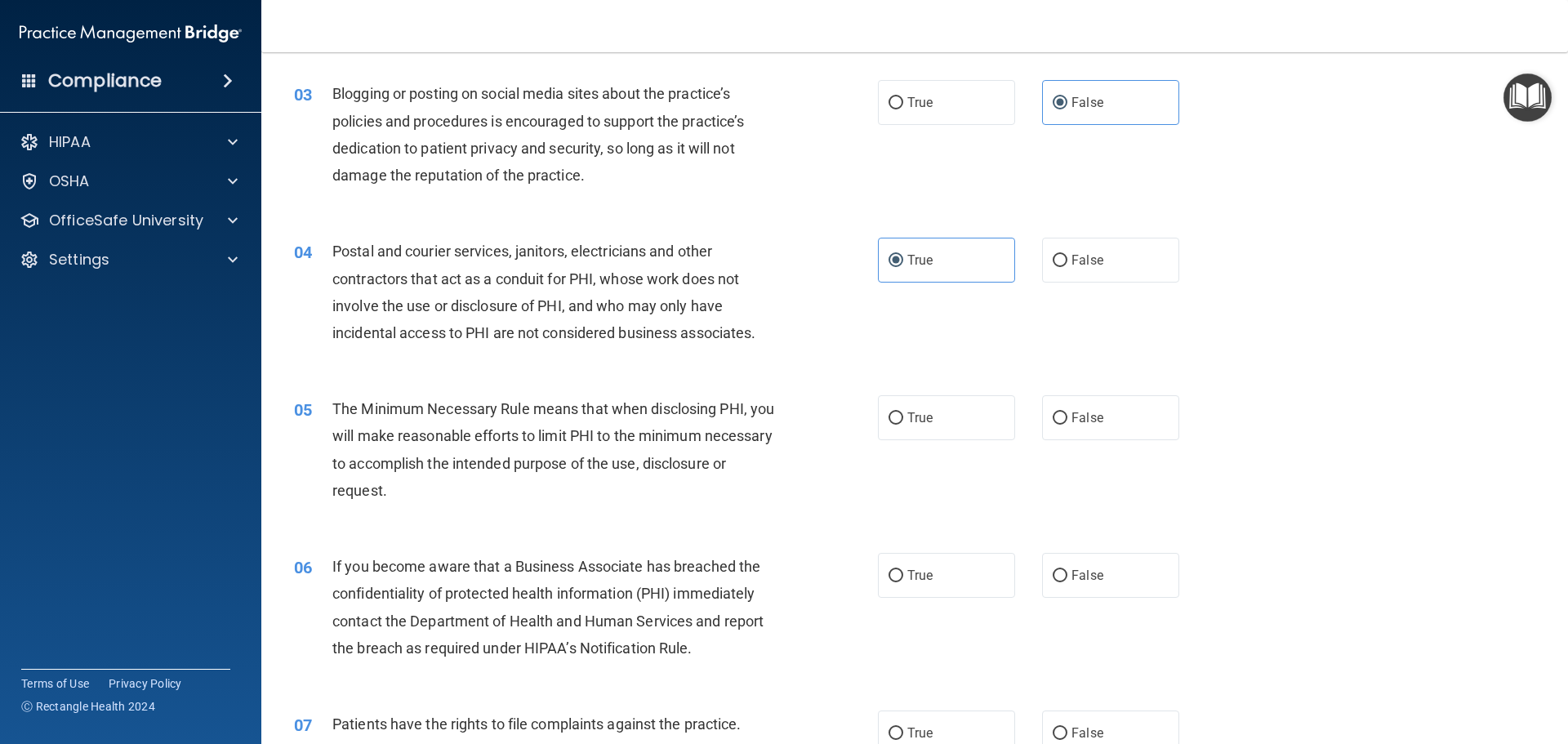
scroll to position [306, 0]
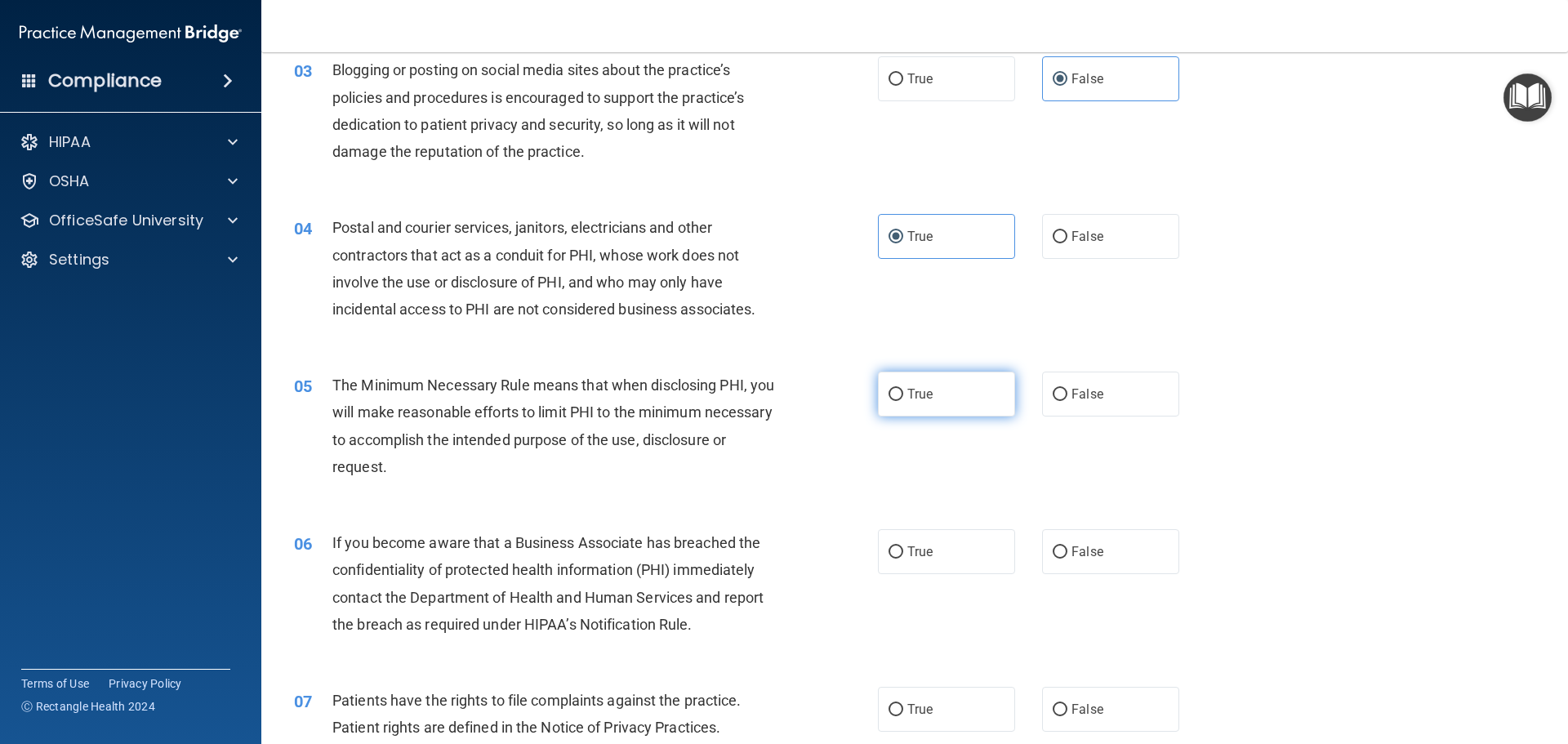
click at [944, 402] on label "True" at bounding box center [946, 394] width 137 height 45
click at [903, 401] on input "True" at bounding box center [896, 395] width 15 height 12
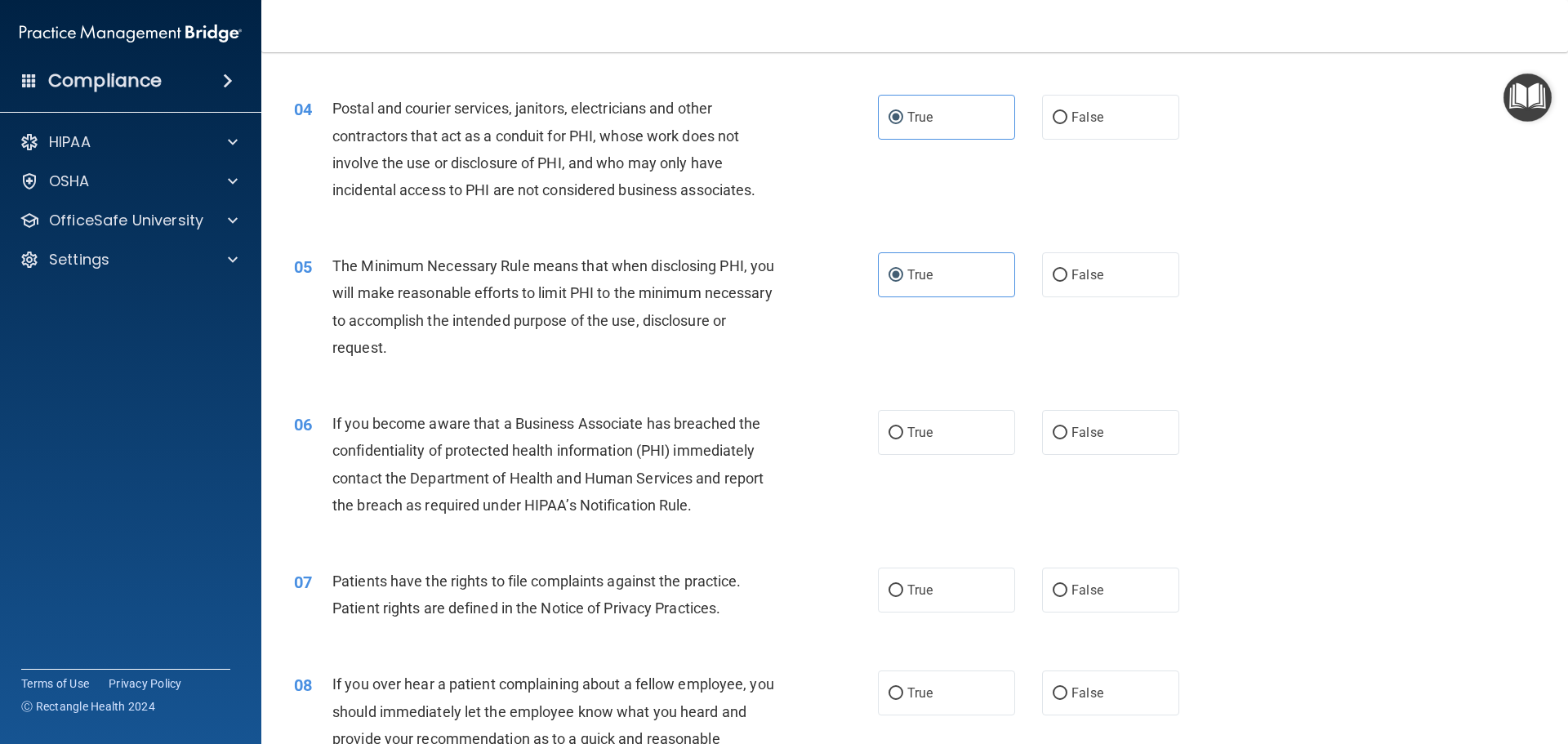
scroll to position [572, 0]
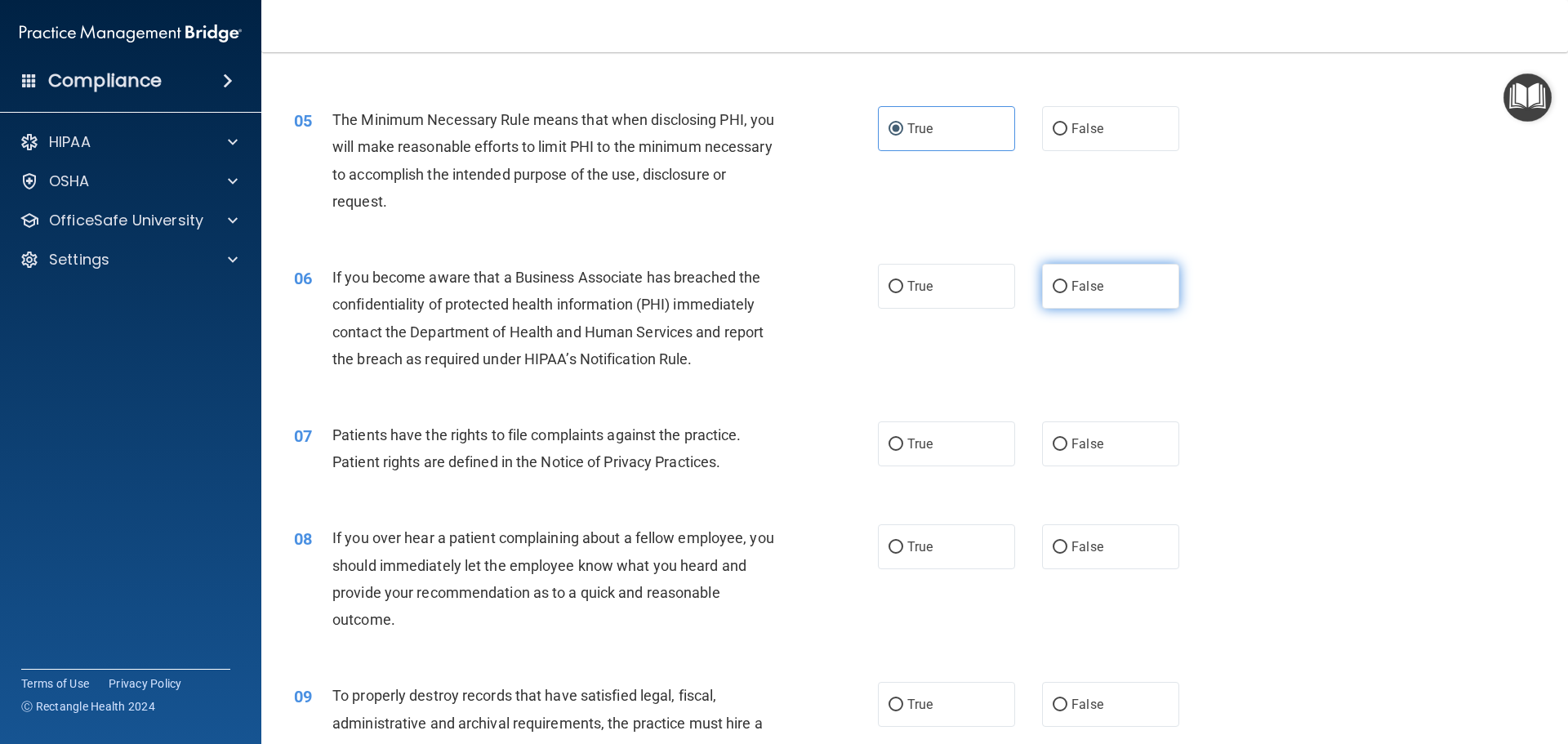
click at [1073, 286] on span "False" at bounding box center [1087, 285] width 32 height 16
click at [1067, 286] on input "False" at bounding box center [1060, 286] width 15 height 12
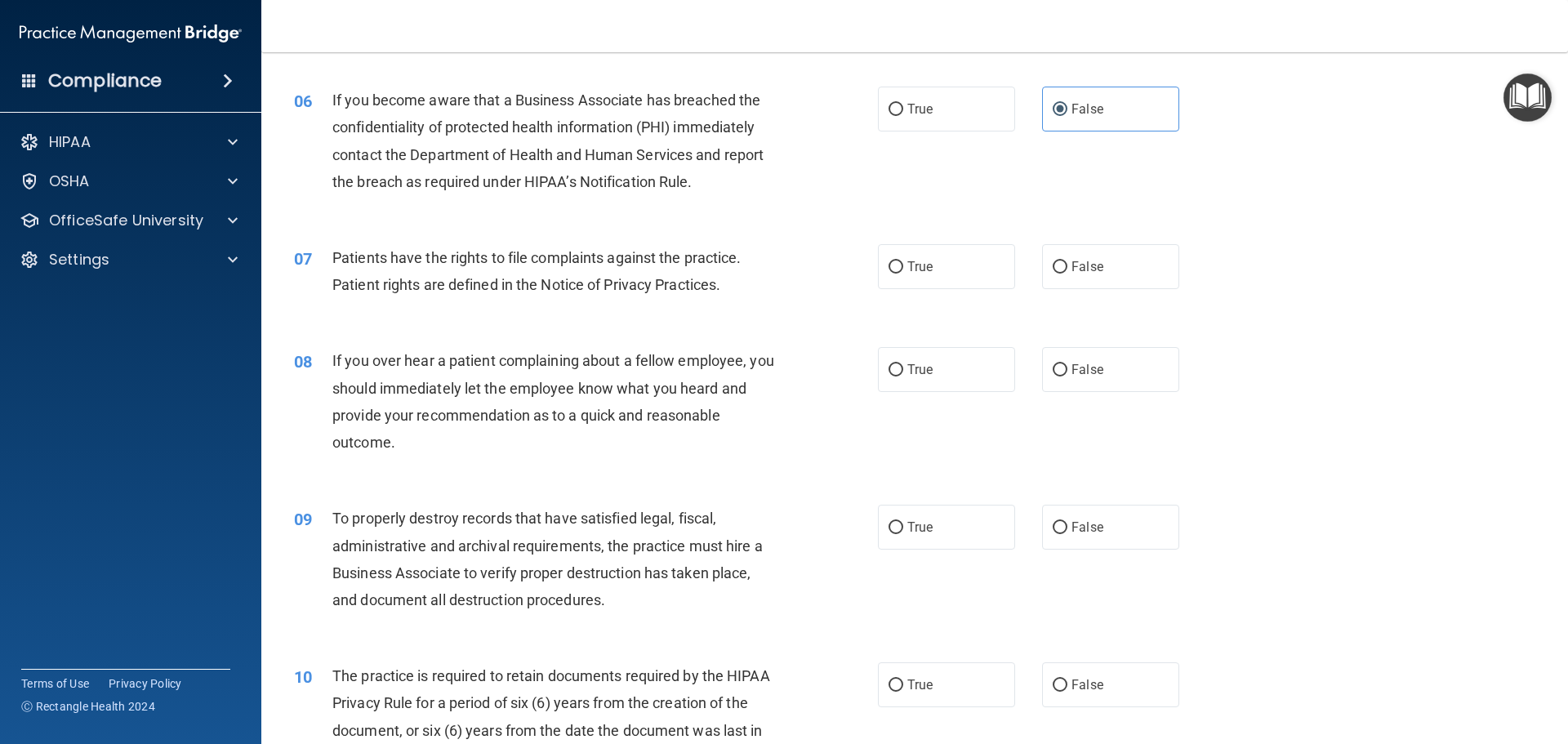
scroll to position [755, 0]
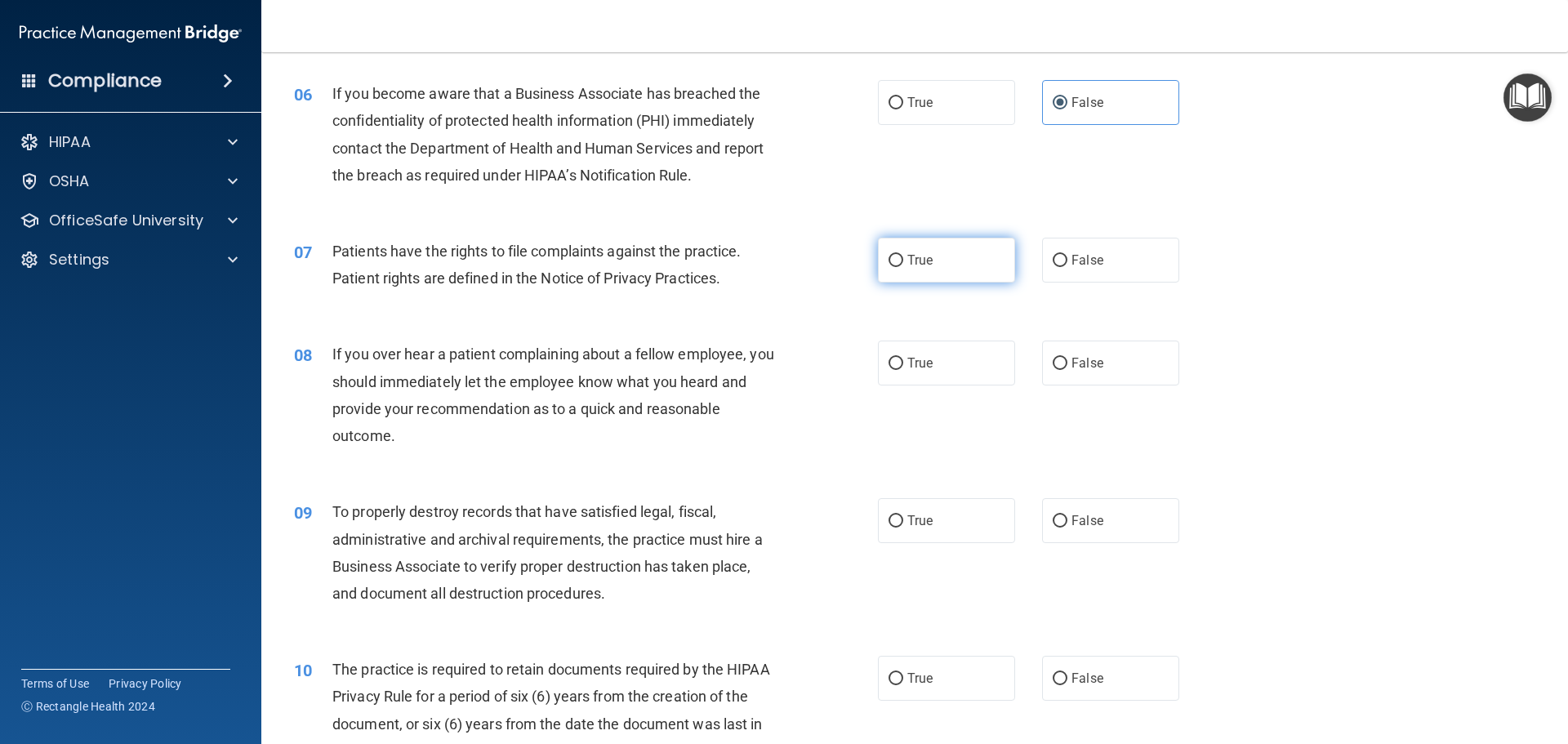
click at [952, 254] on label "True" at bounding box center [946, 260] width 137 height 45
click at [903, 255] on input "True" at bounding box center [896, 261] width 15 height 12
click at [1073, 358] on span "False" at bounding box center [1087, 363] width 32 height 16
click at [1067, 358] on input "False" at bounding box center [1060, 363] width 15 height 12
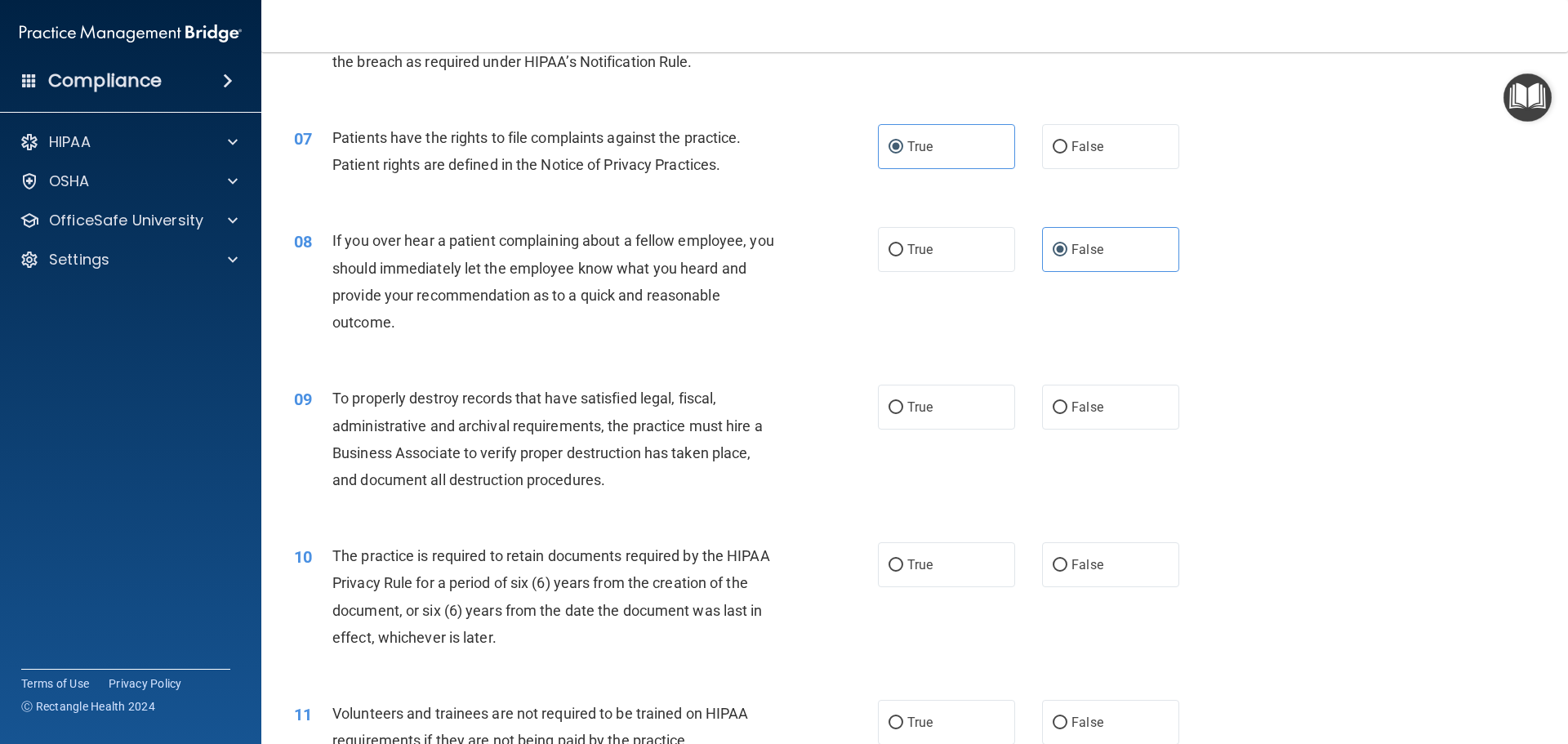
scroll to position [878, 0]
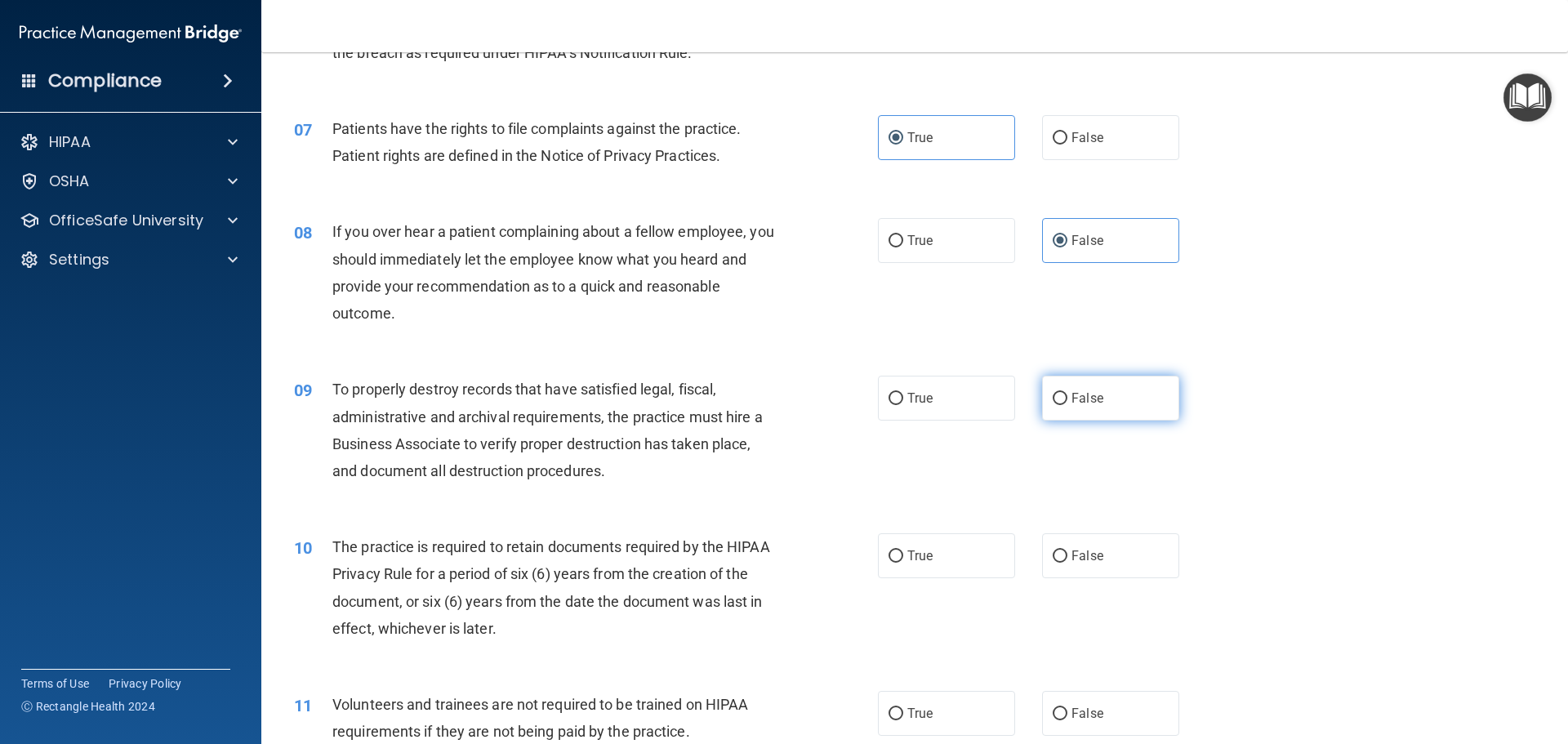
click at [1079, 391] on span "False" at bounding box center [1087, 398] width 32 height 16
click at [1067, 393] on input "False" at bounding box center [1060, 399] width 15 height 12
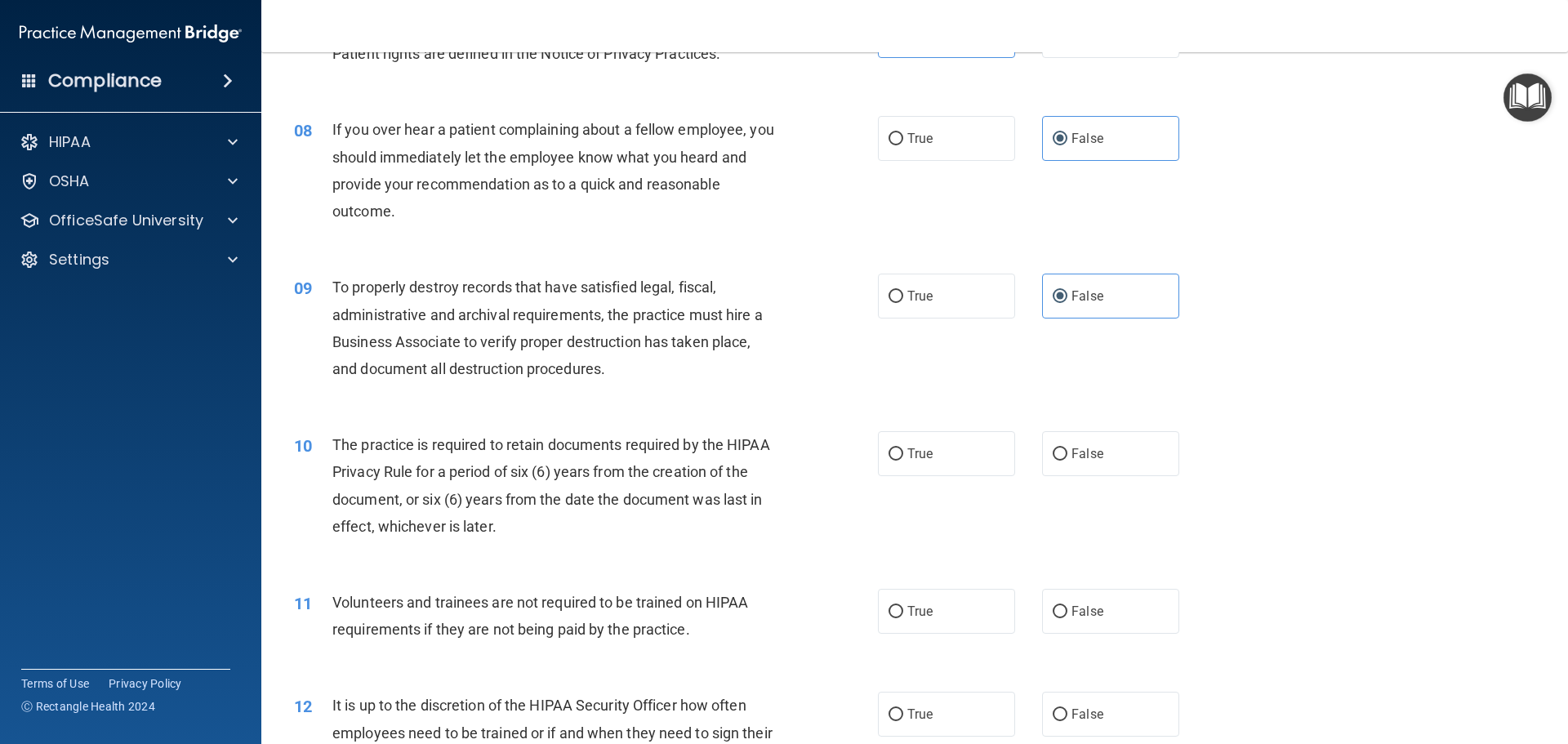
scroll to position [1020, 0]
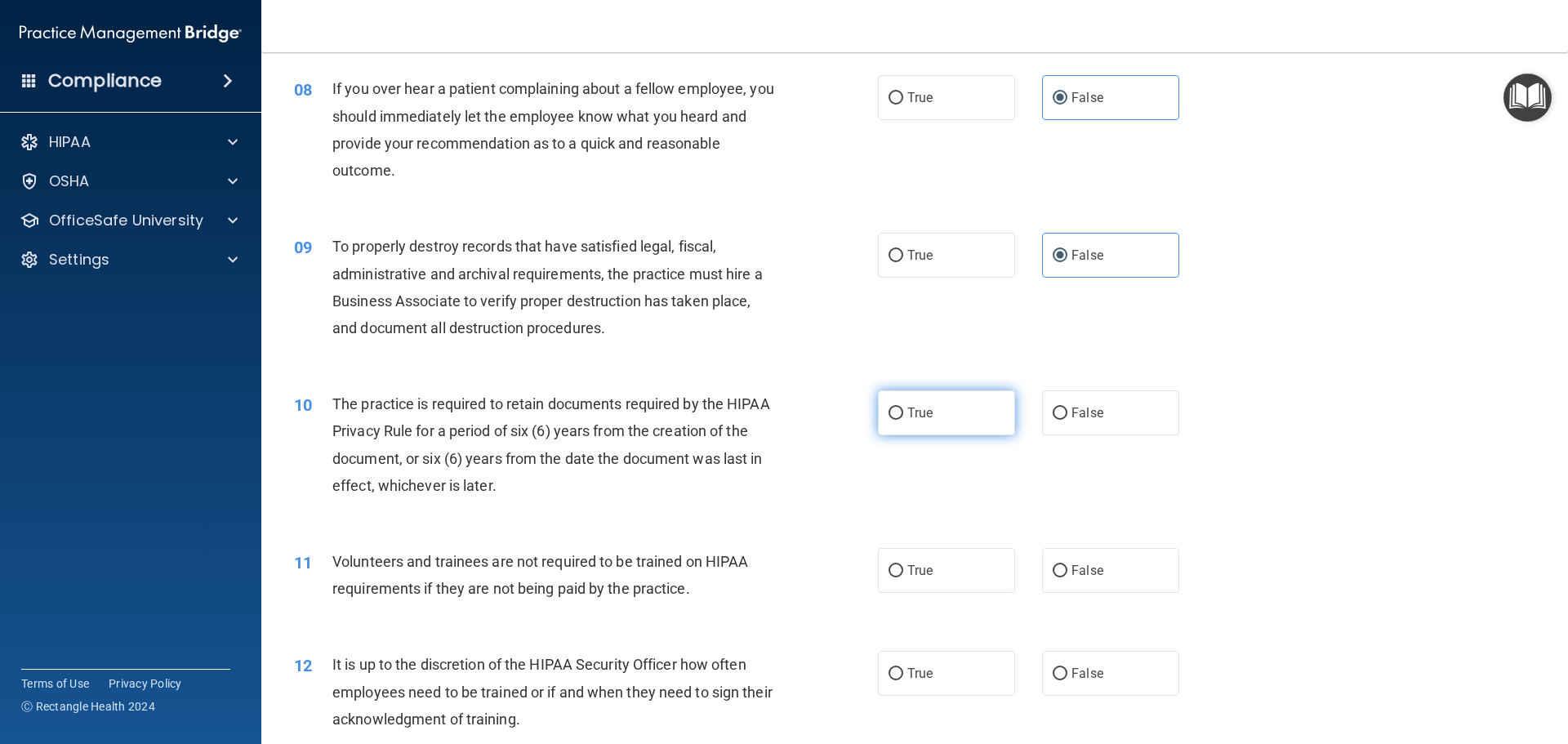
click at [889, 418] on input "True" at bounding box center [896, 413] width 15 height 12
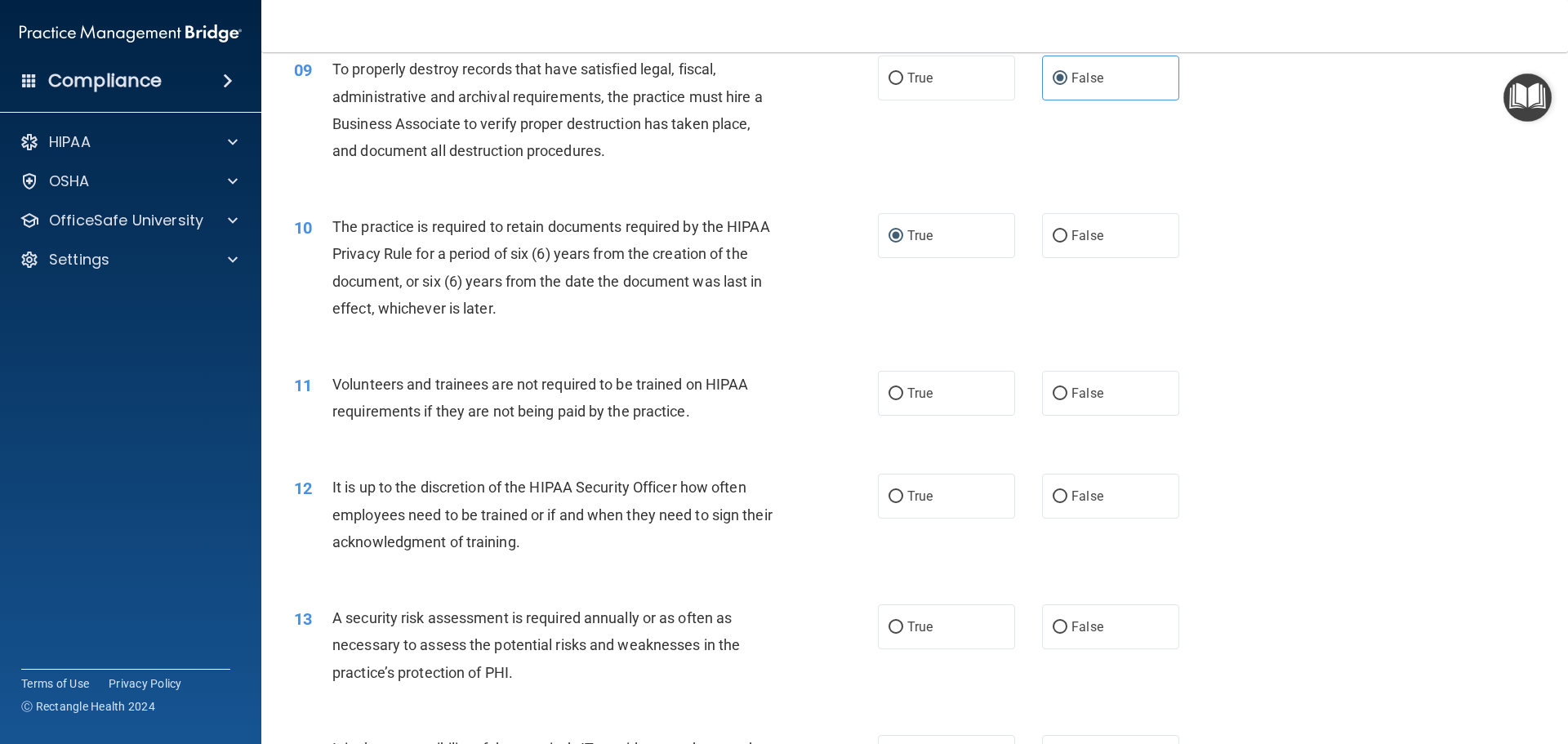
scroll to position [1327, 0]
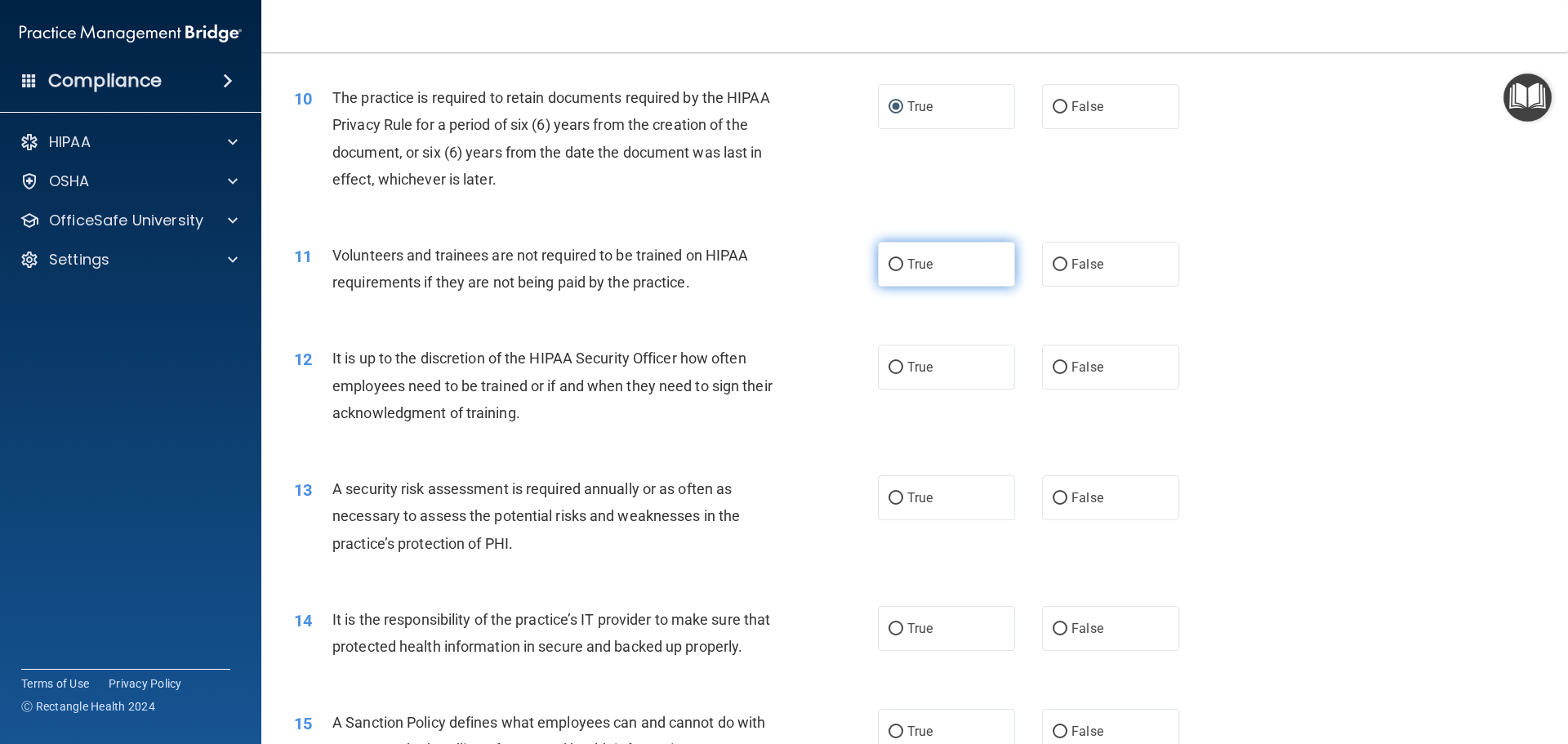
click at [917, 280] on label "True" at bounding box center [946, 264] width 137 height 45
click at [903, 272] on input "True" at bounding box center [896, 265] width 15 height 12
click at [1090, 258] on span "False" at bounding box center [1087, 264] width 32 height 16
click at [1067, 259] on input "False" at bounding box center [1060, 265] width 15 height 12
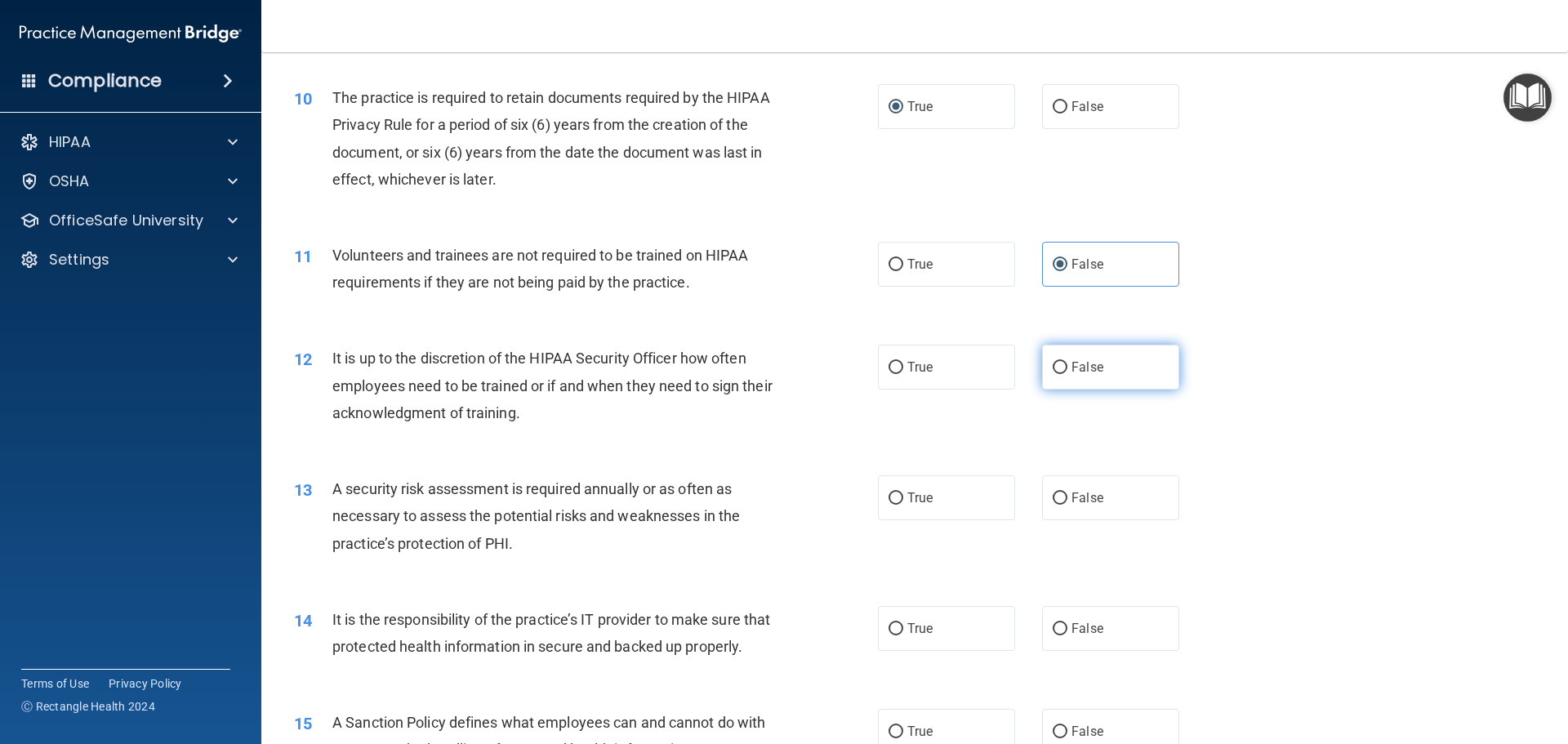
click at [1114, 374] on label "False" at bounding box center [1110, 367] width 137 height 45
click at [1067, 374] on input "False" at bounding box center [1060, 367] width 15 height 12
click at [990, 505] on label "True" at bounding box center [946, 497] width 137 height 45
click at [903, 504] on input "True" at bounding box center [896, 498] width 15 height 12
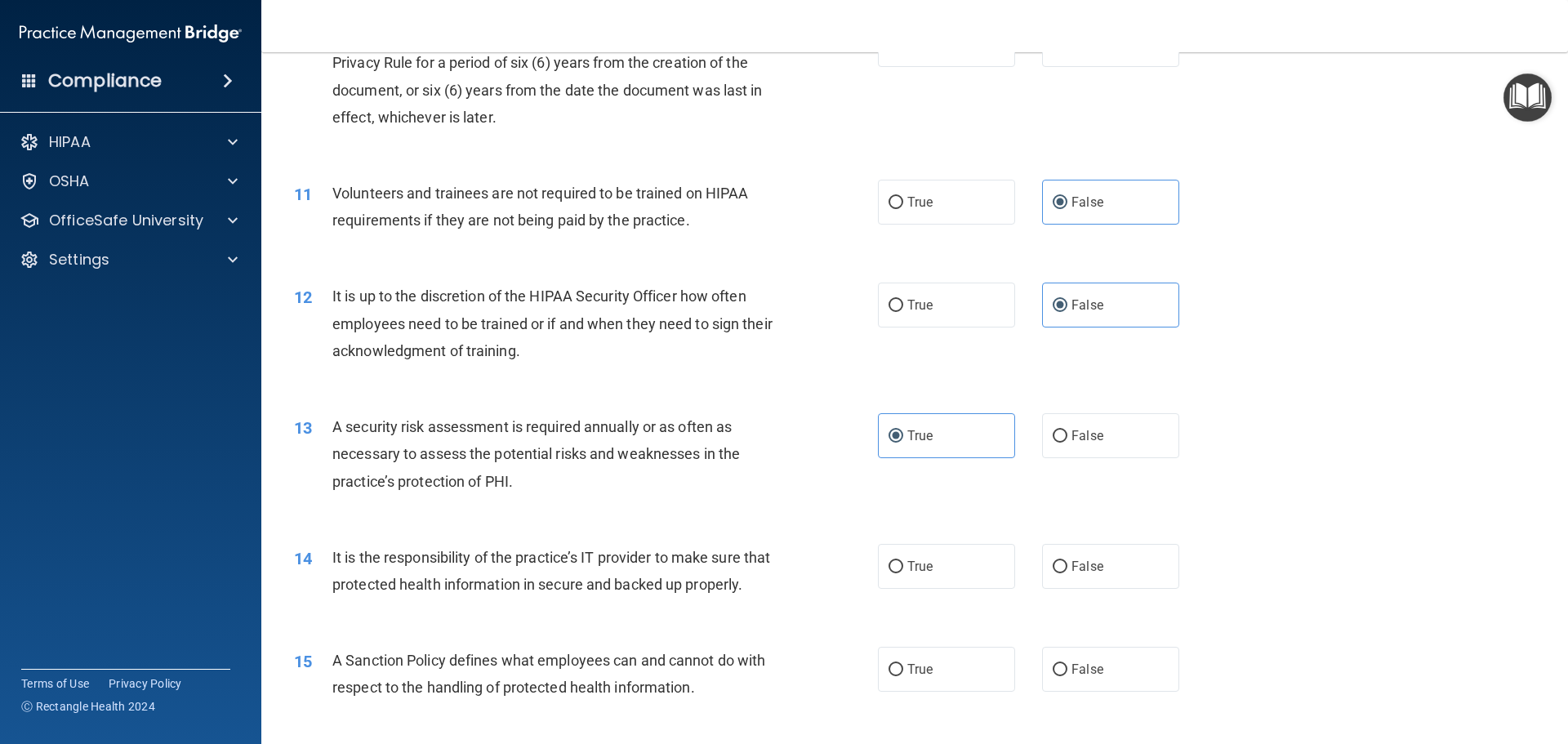
scroll to position [1429, 0]
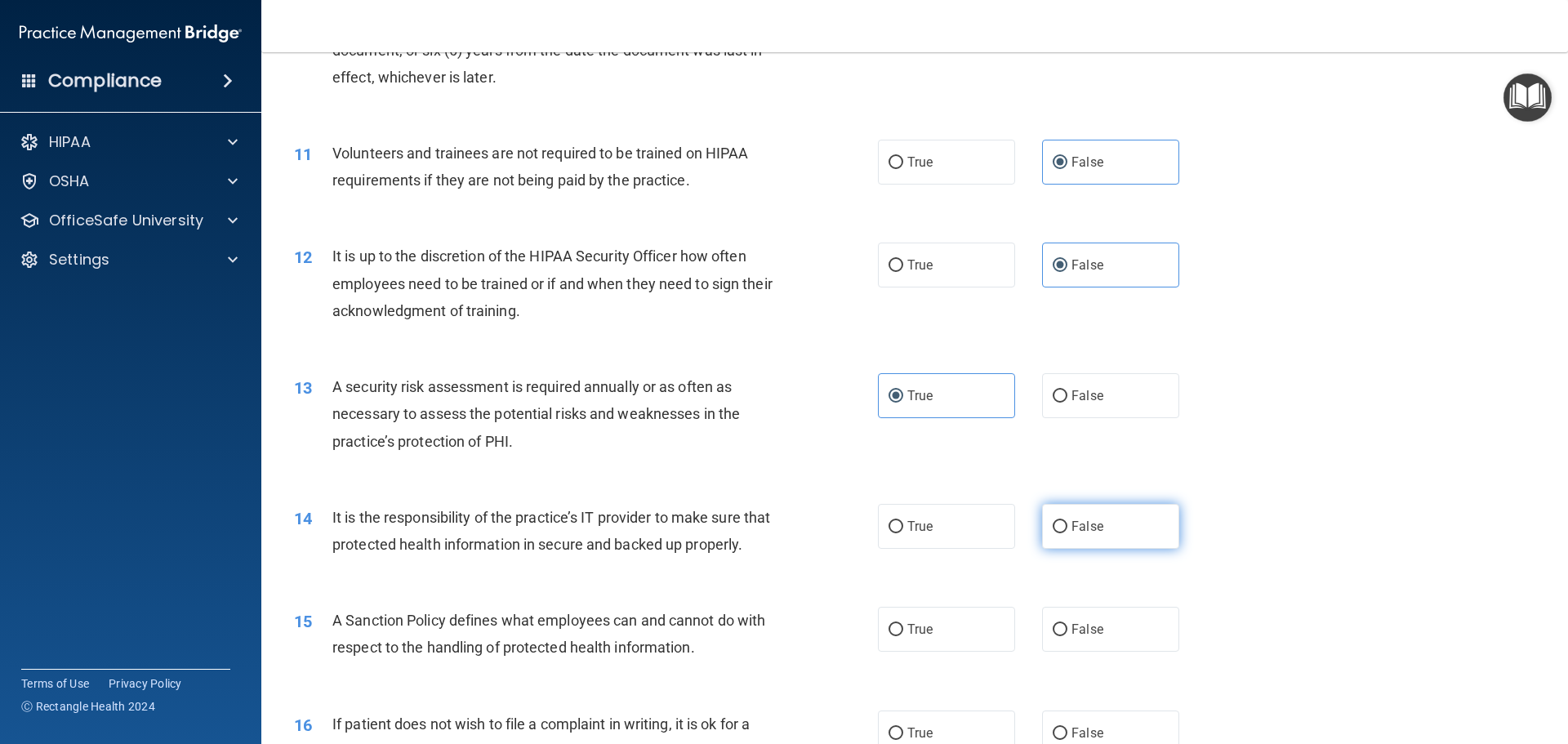
click at [1072, 530] on span "False" at bounding box center [1087, 526] width 32 height 16
click at [1067, 530] on input "False" at bounding box center [1060, 527] width 15 height 12
click at [1096, 651] on label "False" at bounding box center [1110, 629] width 137 height 45
click at [1067, 636] on input "False" at bounding box center [1060, 630] width 15 height 12
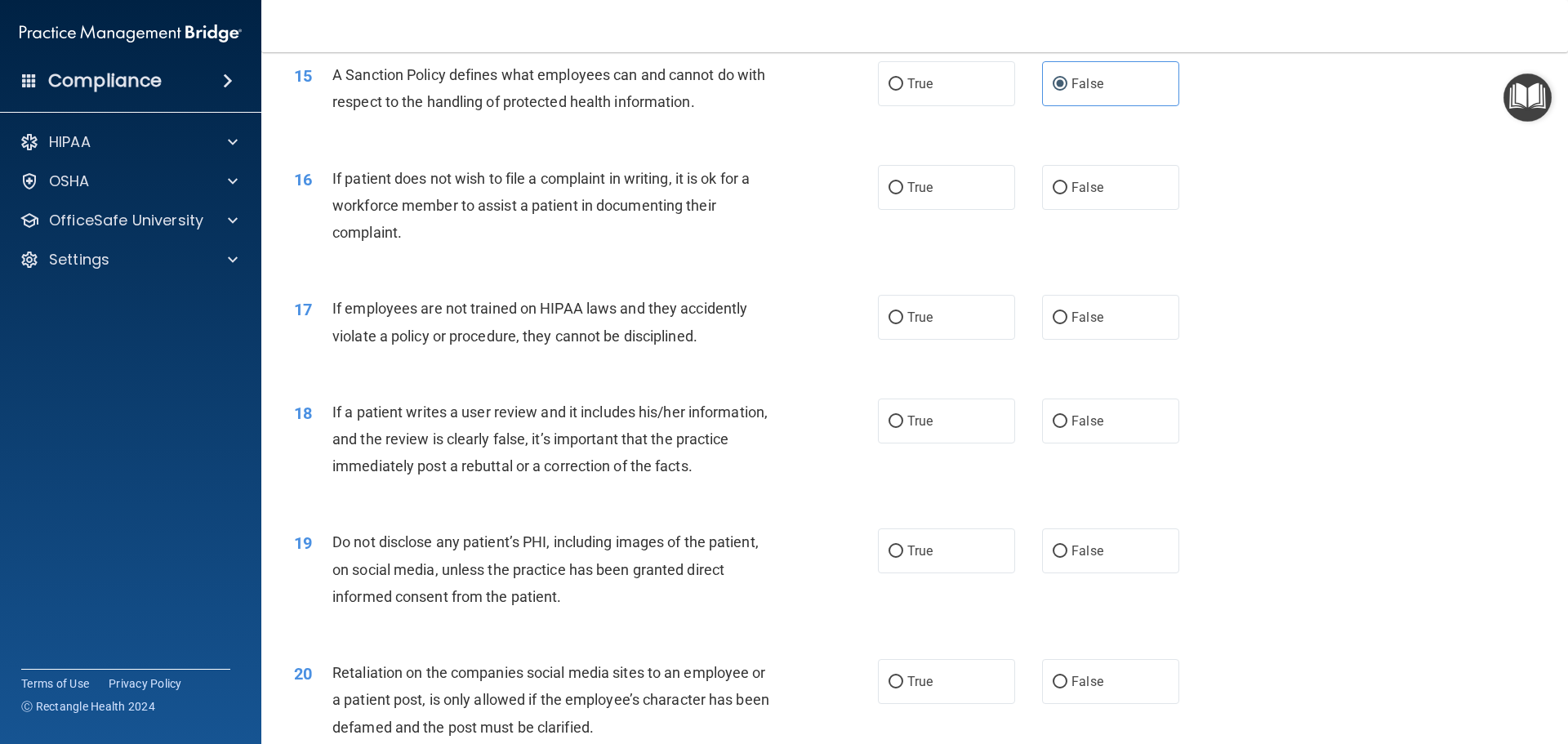
scroll to position [1980, 0]
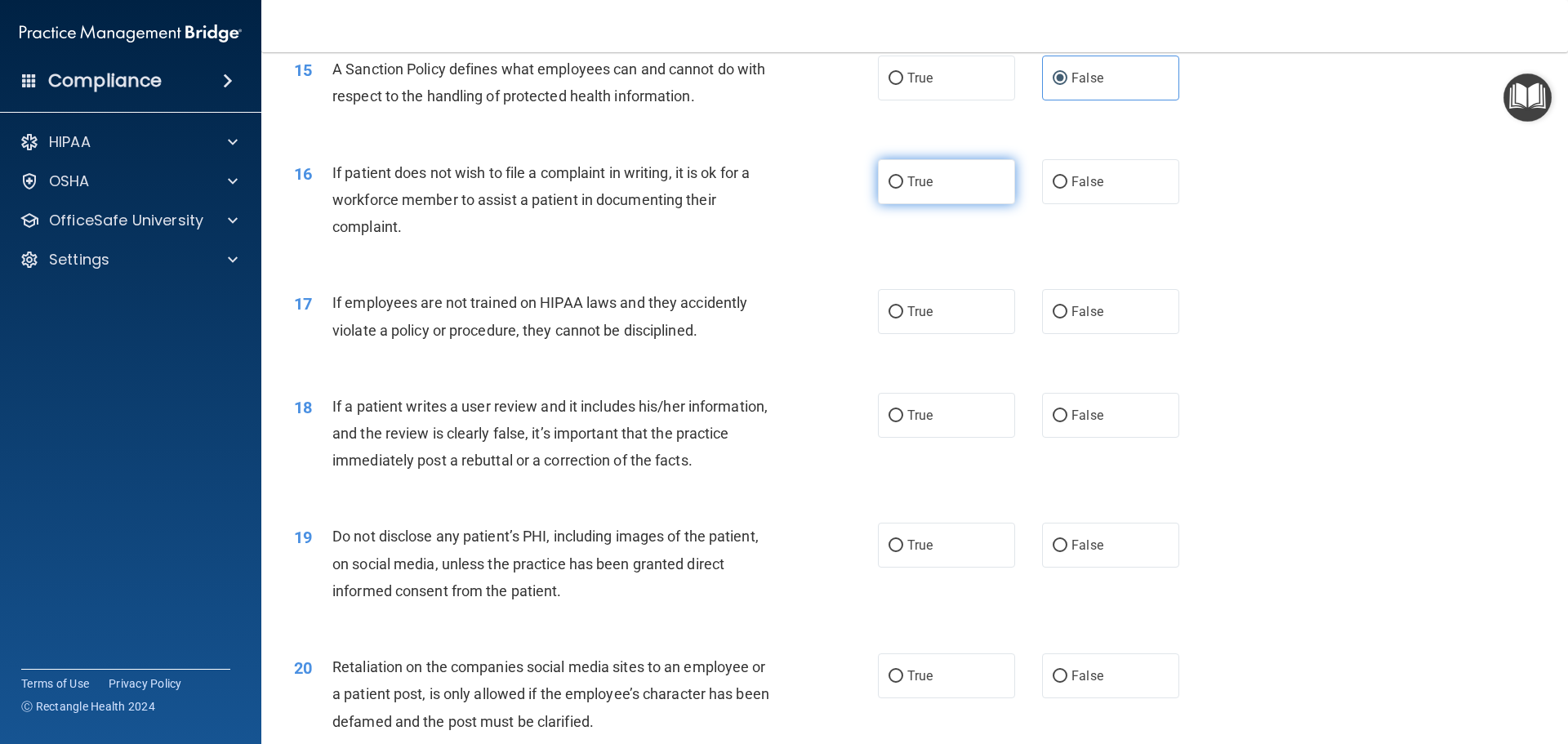
click at [920, 204] on label "True" at bounding box center [946, 181] width 137 height 45
click at [903, 189] on input "True" at bounding box center [896, 182] width 15 height 12
click at [1061, 334] on label "False" at bounding box center [1110, 311] width 137 height 45
click at [1061, 318] on input "False" at bounding box center [1060, 312] width 15 height 12
click at [1091, 423] on span "False" at bounding box center [1087, 415] width 32 height 16
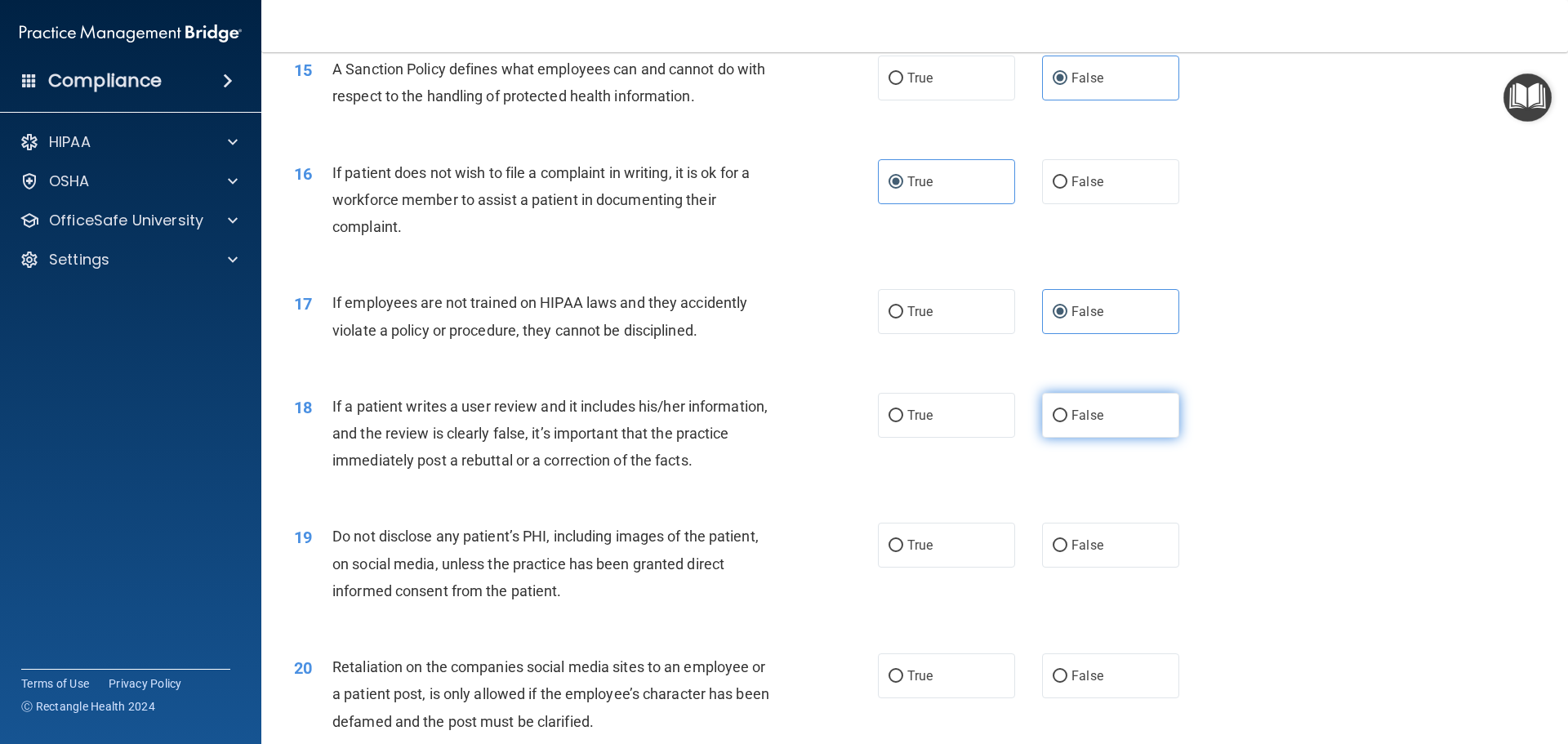
click at [1067, 422] on input "False" at bounding box center [1060, 416] width 15 height 12
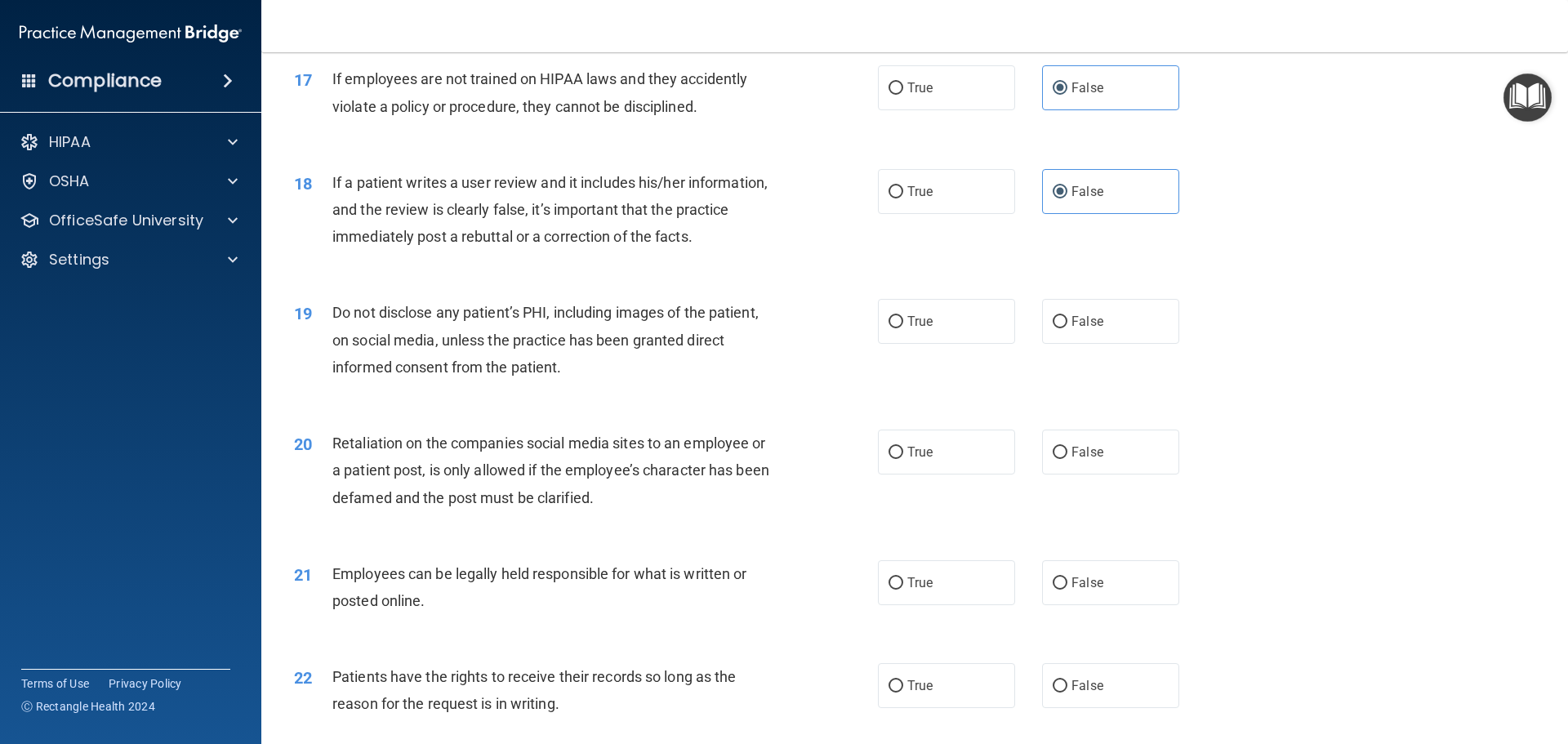
scroll to position [2205, 0]
click at [907, 328] on span "True" at bounding box center [920, 320] width 25 height 16
click at [903, 327] on input "True" at bounding box center [896, 321] width 15 height 12
click at [1053, 458] on input "False" at bounding box center [1060, 452] width 15 height 12
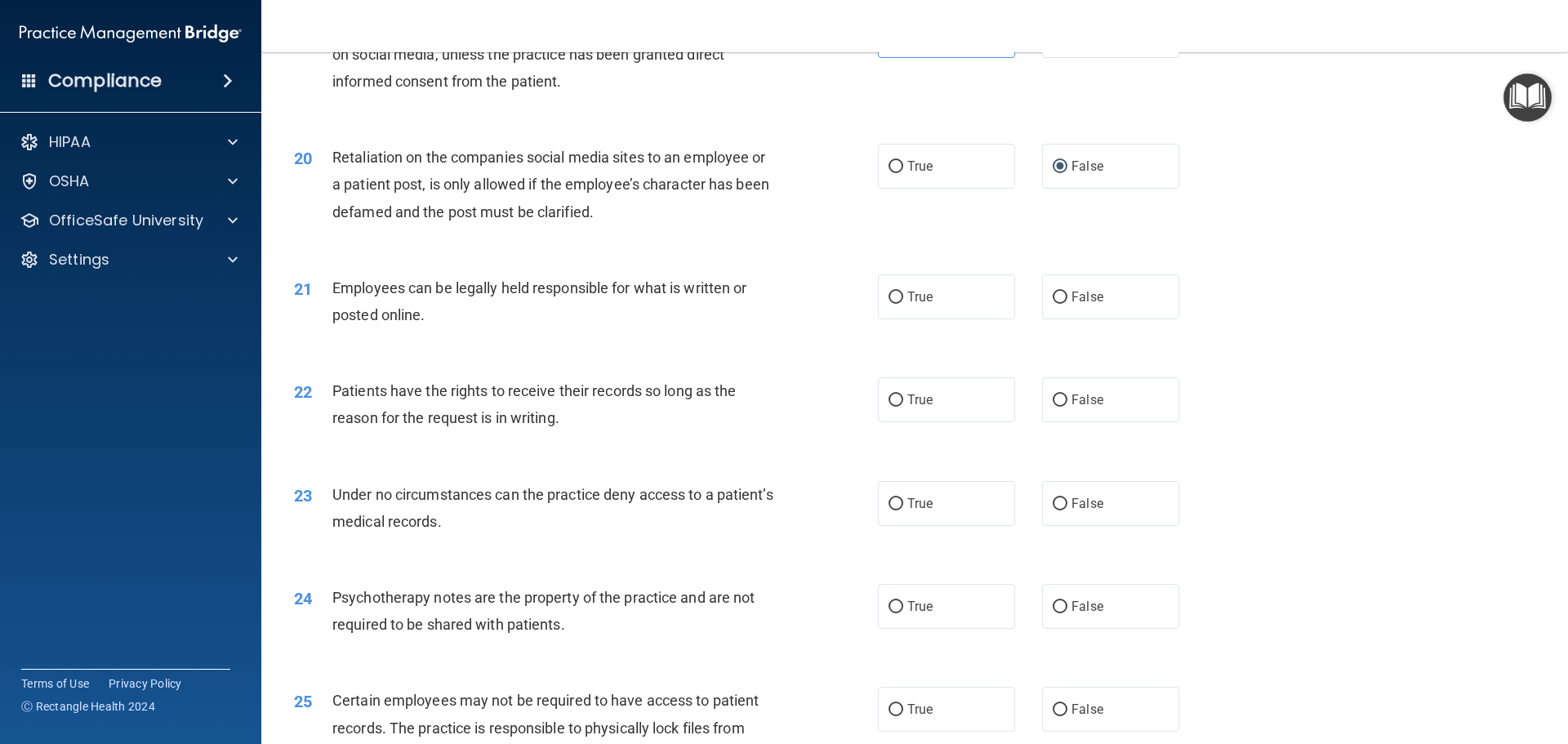
scroll to position [2490, 0]
click at [921, 304] on span "True" at bounding box center [920, 295] width 25 height 16
click at [903, 303] on input "True" at bounding box center [896, 296] width 15 height 12
click at [1106, 422] on label "False" at bounding box center [1110, 399] width 137 height 45
click at [1067, 406] on input "False" at bounding box center [1060, 399] width 15 height 12
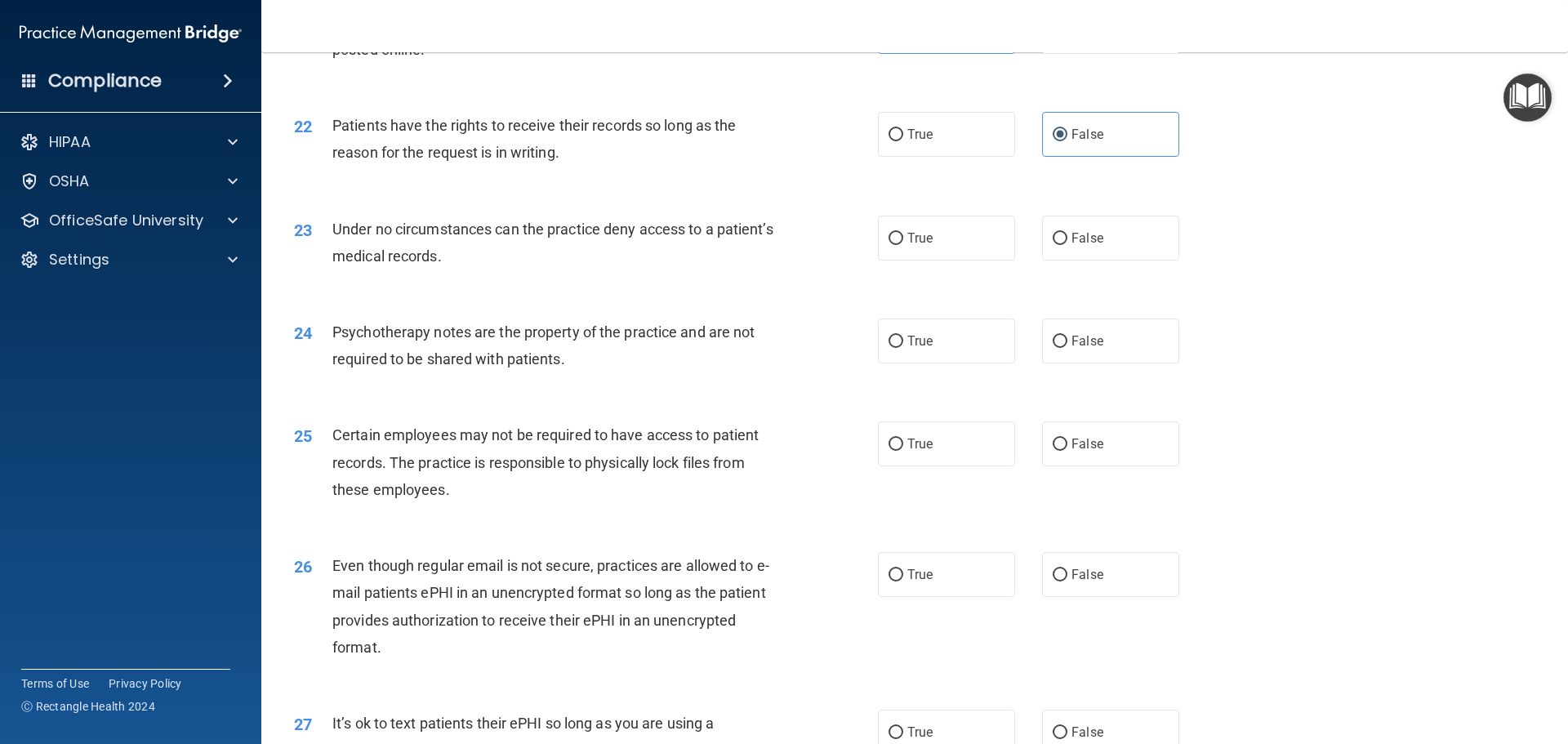
scroll to position [2756, 0]
click at [1076, 245] on span "False" at bounding box center [1087, 237] width 32 height 16
click at [1067, 244] on input "False" at bounding box center [1060, 238] width 15 height 12
click at [915, 348] on span "True" at bounding box center [920, 340] width 25 height 16
click at [903, 347] on input "True" at bounding box center [896, 340] width 15 height 12
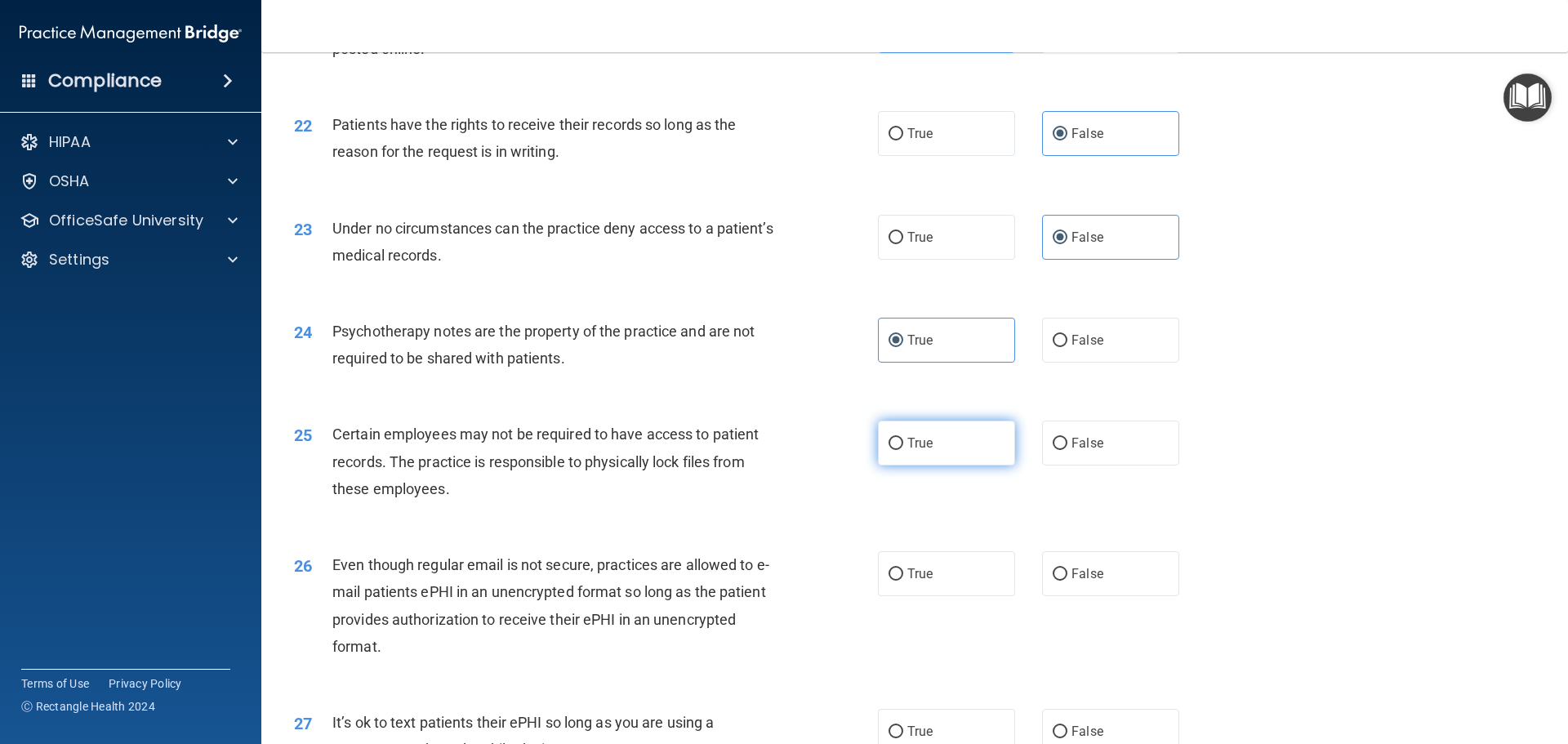
click at [922, 465] on label "True" at bounding box center [946, 443] width 137 height 45
click at [903, 450] on input "True" at bounding box center [896, 444] width 15 height 12
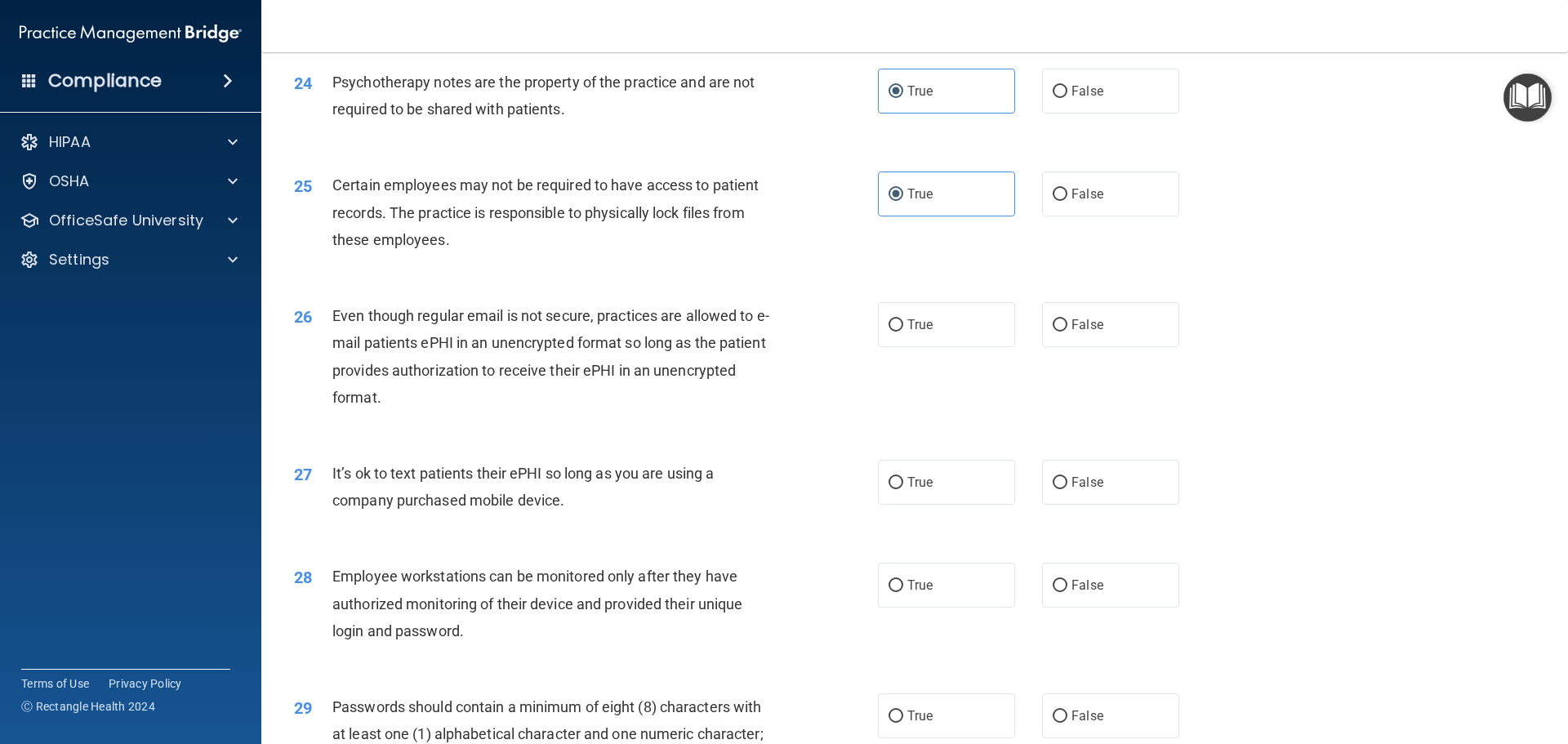
scroll to position [3021, 0]
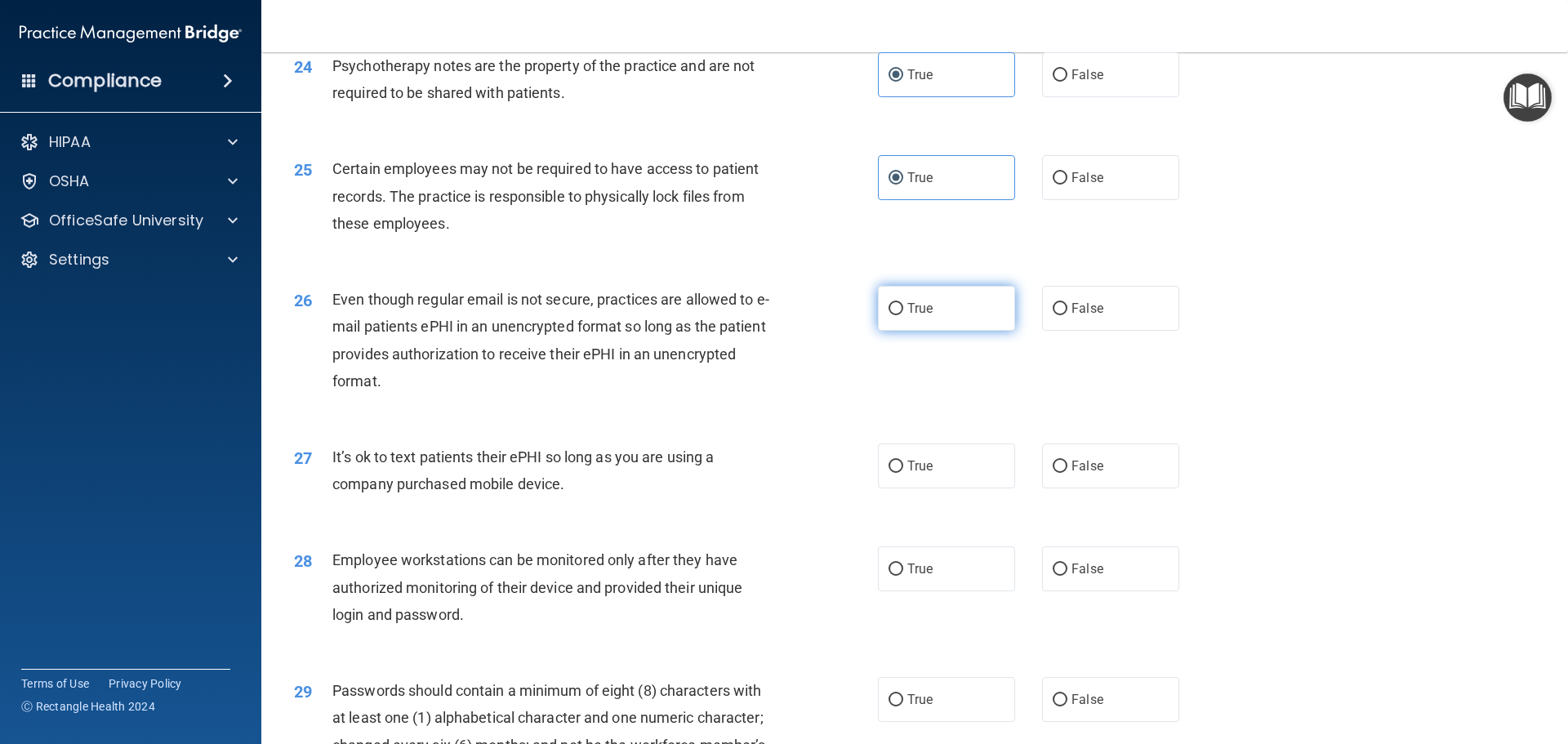
click at [917, 331] on label "True" at bounding box center [946, 308] width 137 height 45
click at [903, 315] on input "True" at bounding box center [896, 308] width 15 height 12
click at [1061, 488] on label "False" at bounding box center [1110, 466] width 137 height 45
click at [1061, 472] on input "False" at bounding box center [1060, 466] width 15 height 12
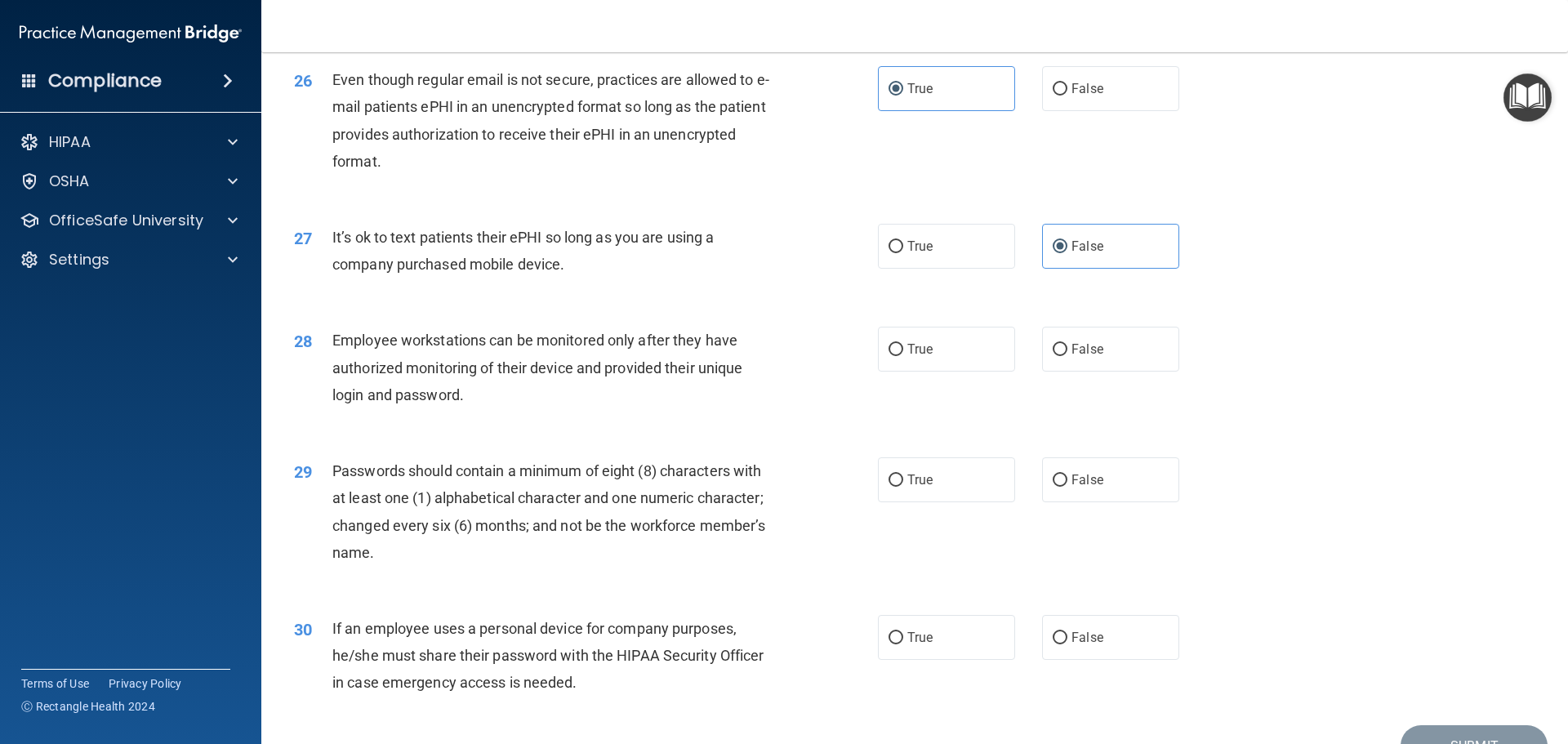
scroll to position [3287, 0]
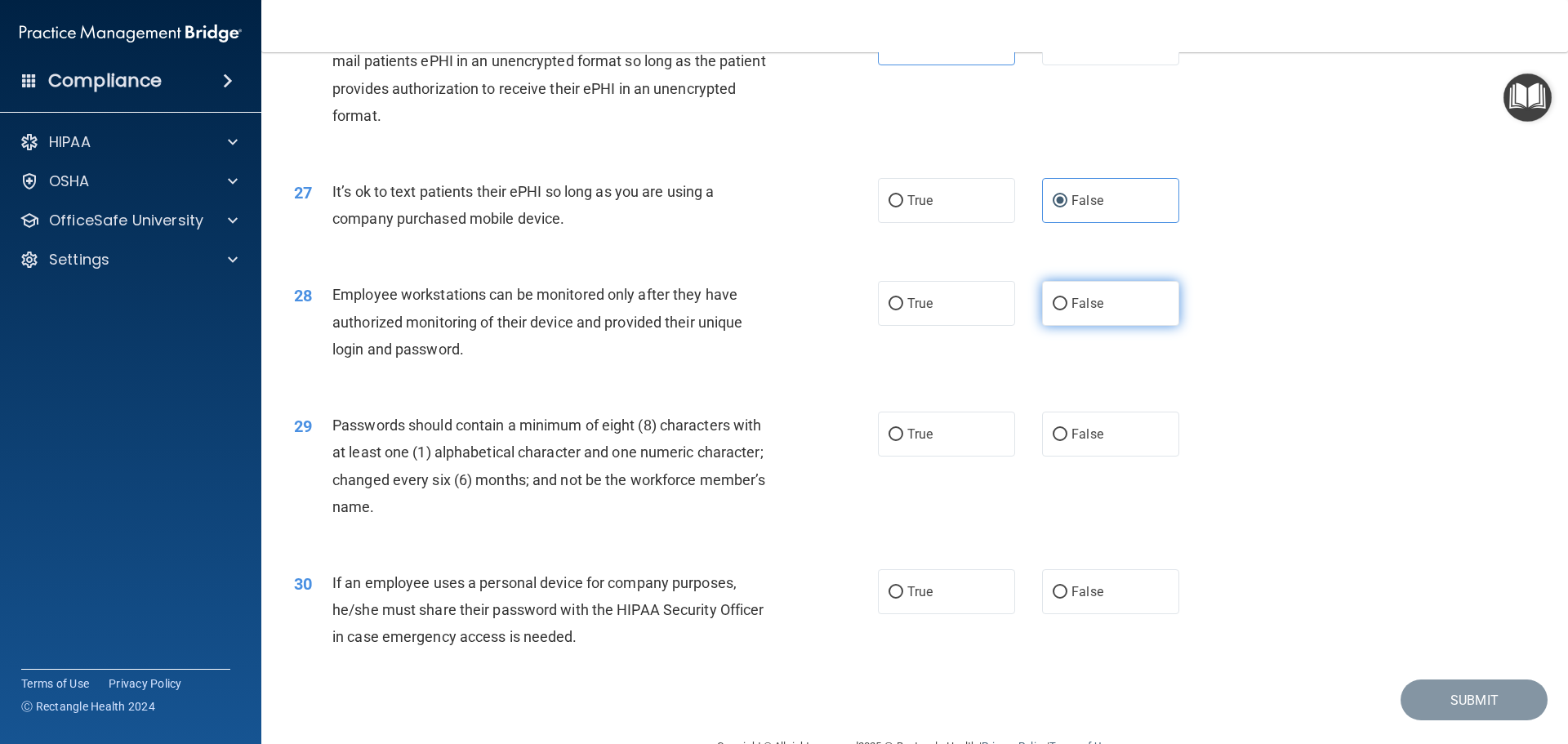
click at [1072, 311] on span "False" at bounding box center [1087, 303] width 32 height 16
click at [1067, 310] on input "False" at bounding box center [1060, 304] width 15 height 12
click at [900, 456] on label "True" at bounding box center [946, 434] width 137 height 45
click at [900, 441] on input "True" at bounding box center [896, 435] width 15 height 12
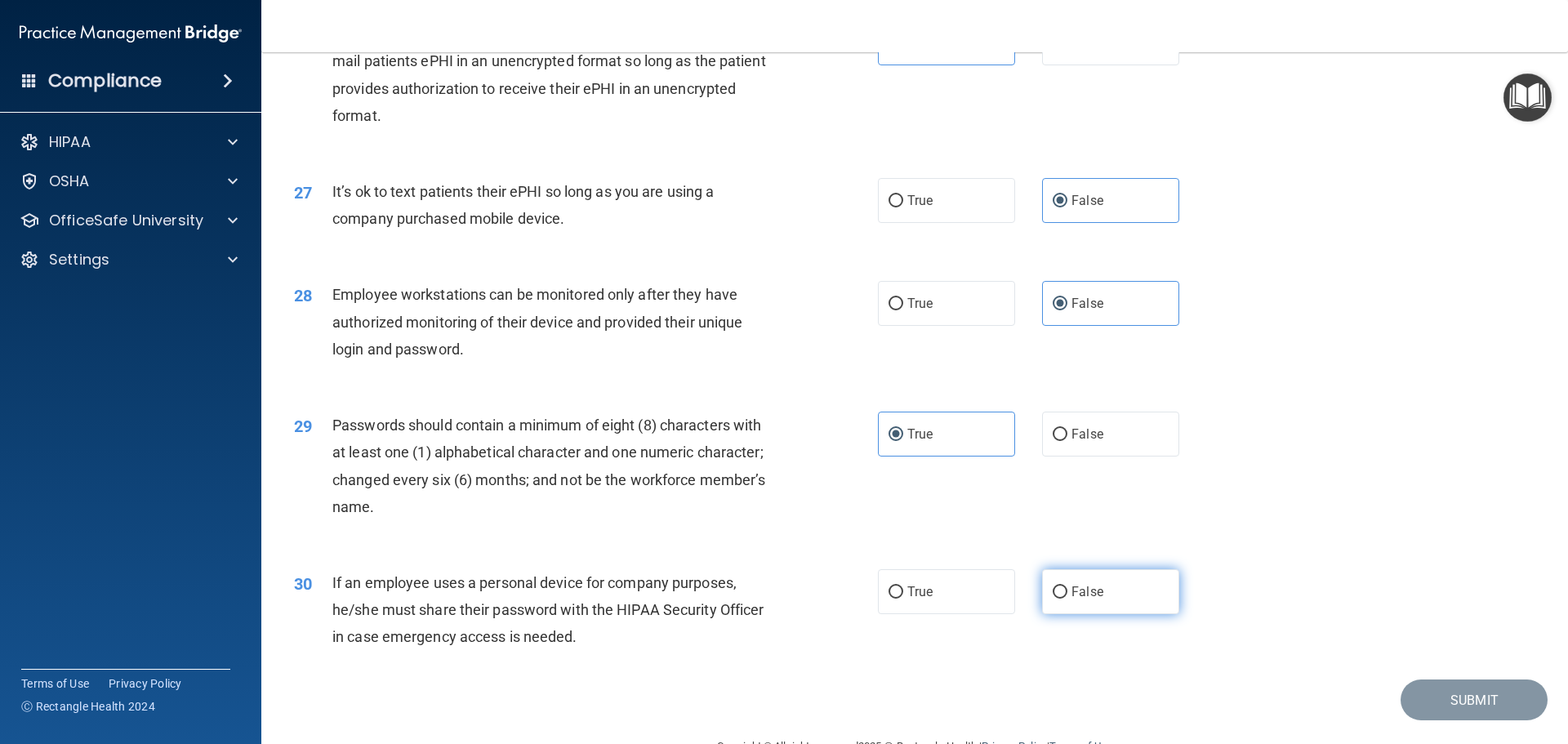
click at [1081, 600] on span "False" at bounding box center [1087, 591] width 32 height 16
click at [1067, 599] on input "False" at bounding box center [1060, 592] width 15 height 12
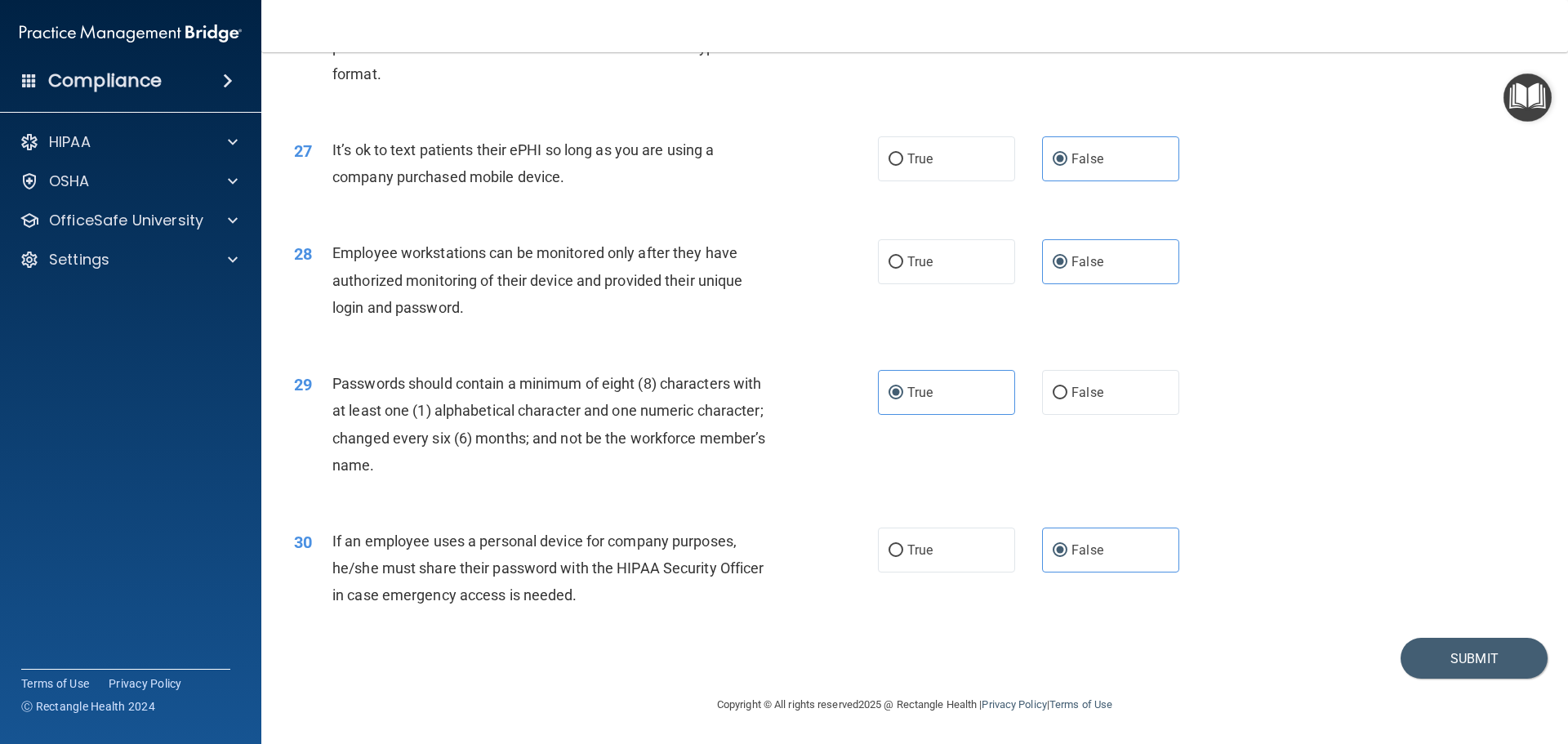
scroll to position [3356, 0]
click at [1438, 658] on button "Submit" at bounding box center [1474, 658] width 147 height 42
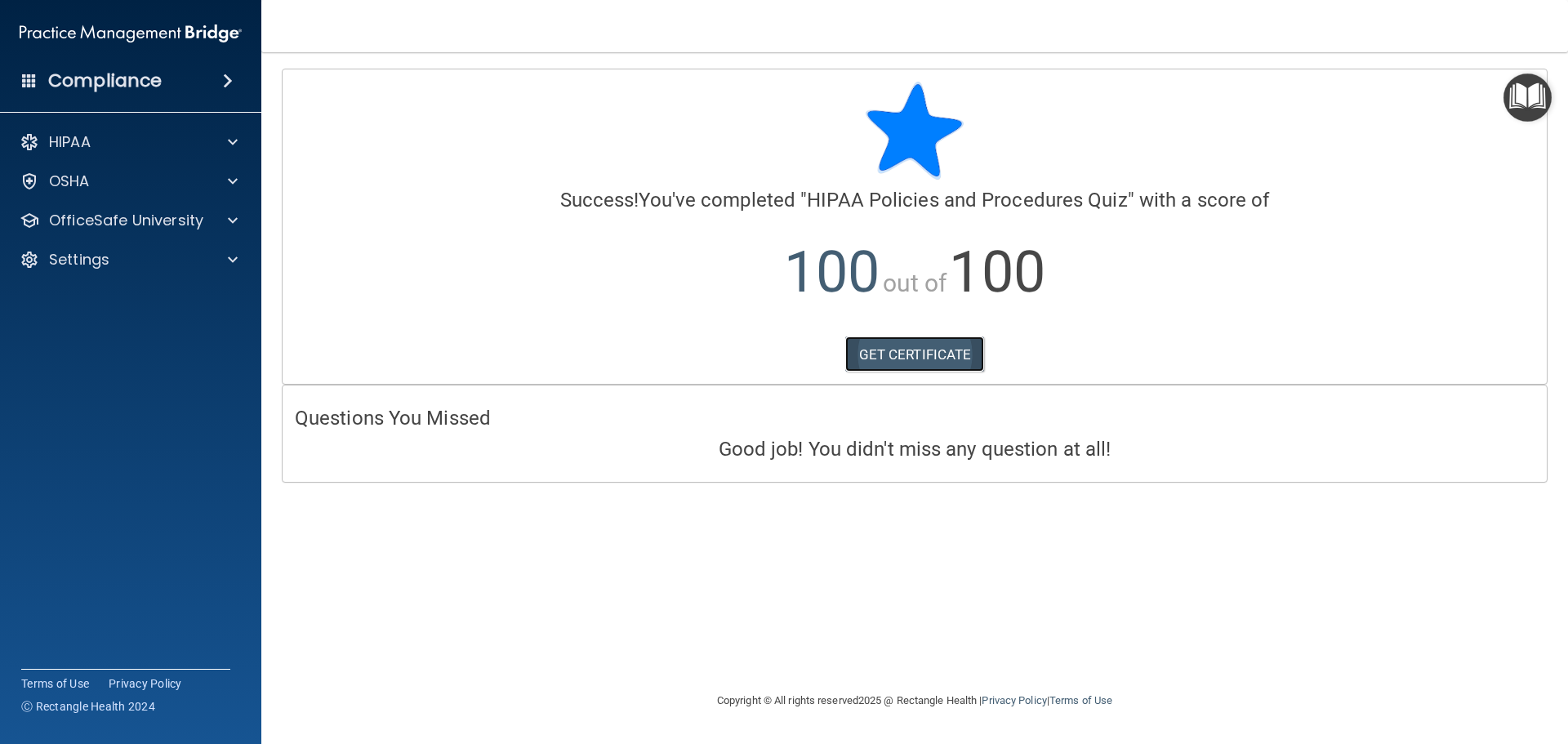
click at [917, 343] on link "GET CERTIFICATE" at bounding box center [915, 354] width 139 height 36
click at [139, 220] on p "OfficeSafe University" at bounding box center [126, 221] width 154 height 20
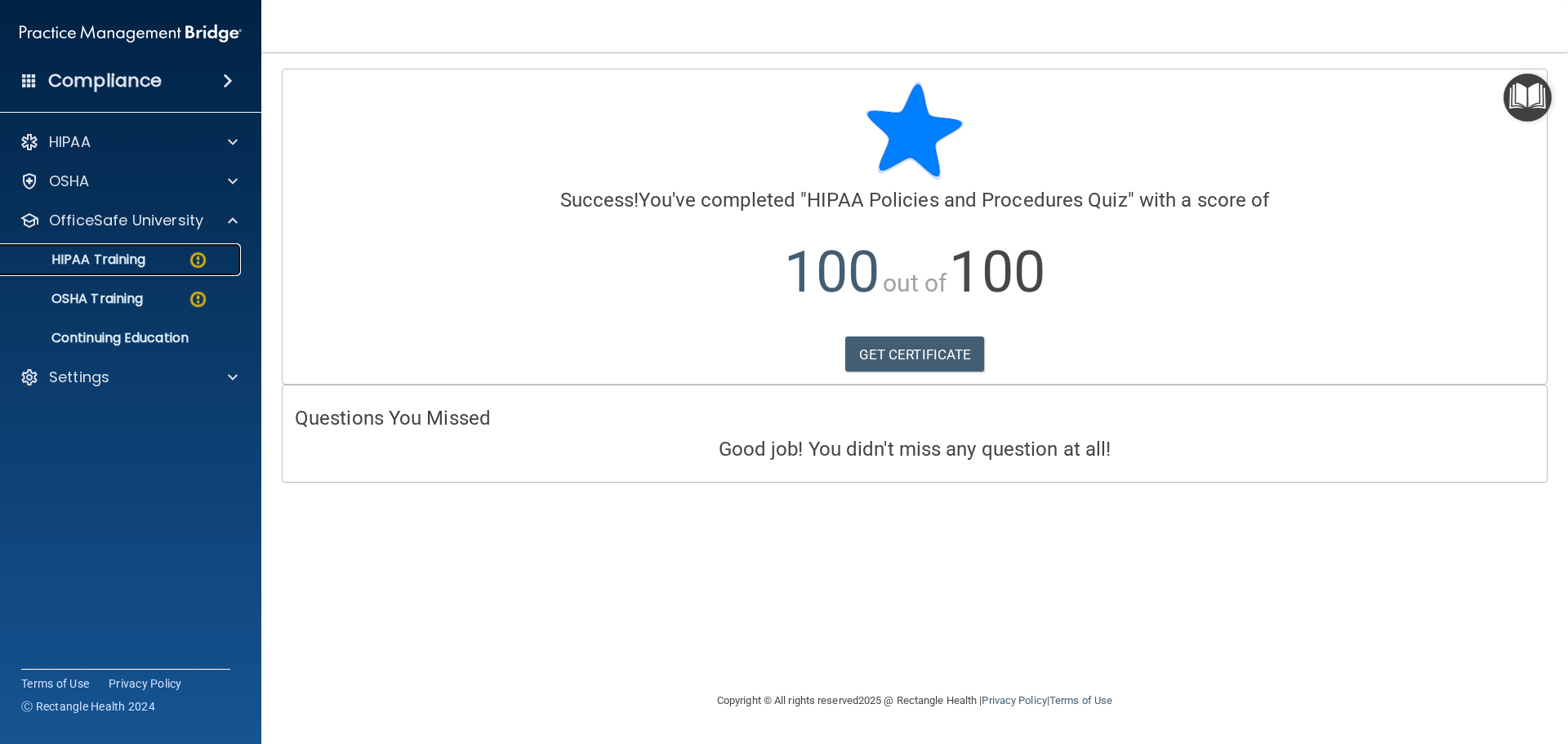
click at [121, 267] on p "HIPAA Training" at bounding box center [78, 260] width 135 height 16
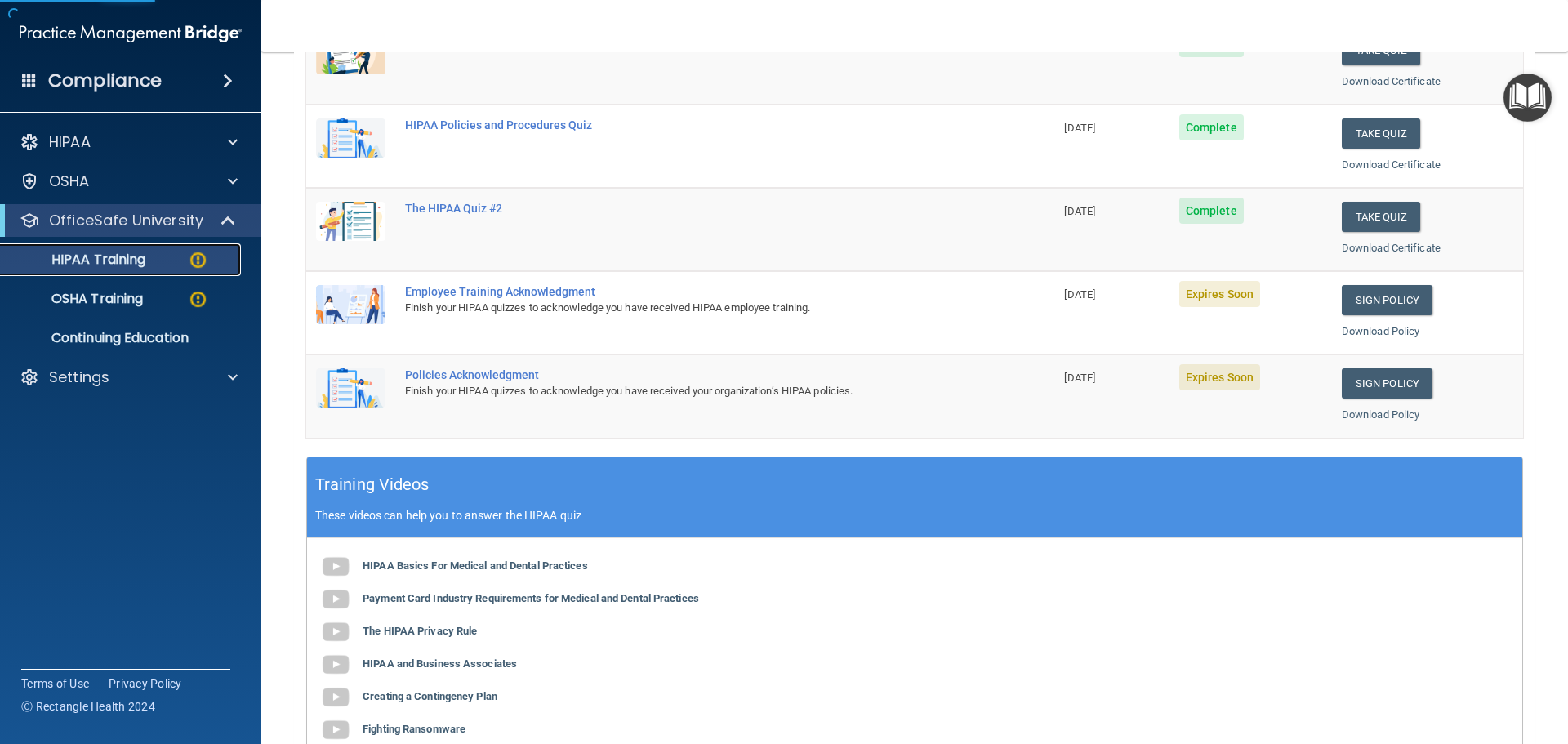
scroll to position [347, 0]
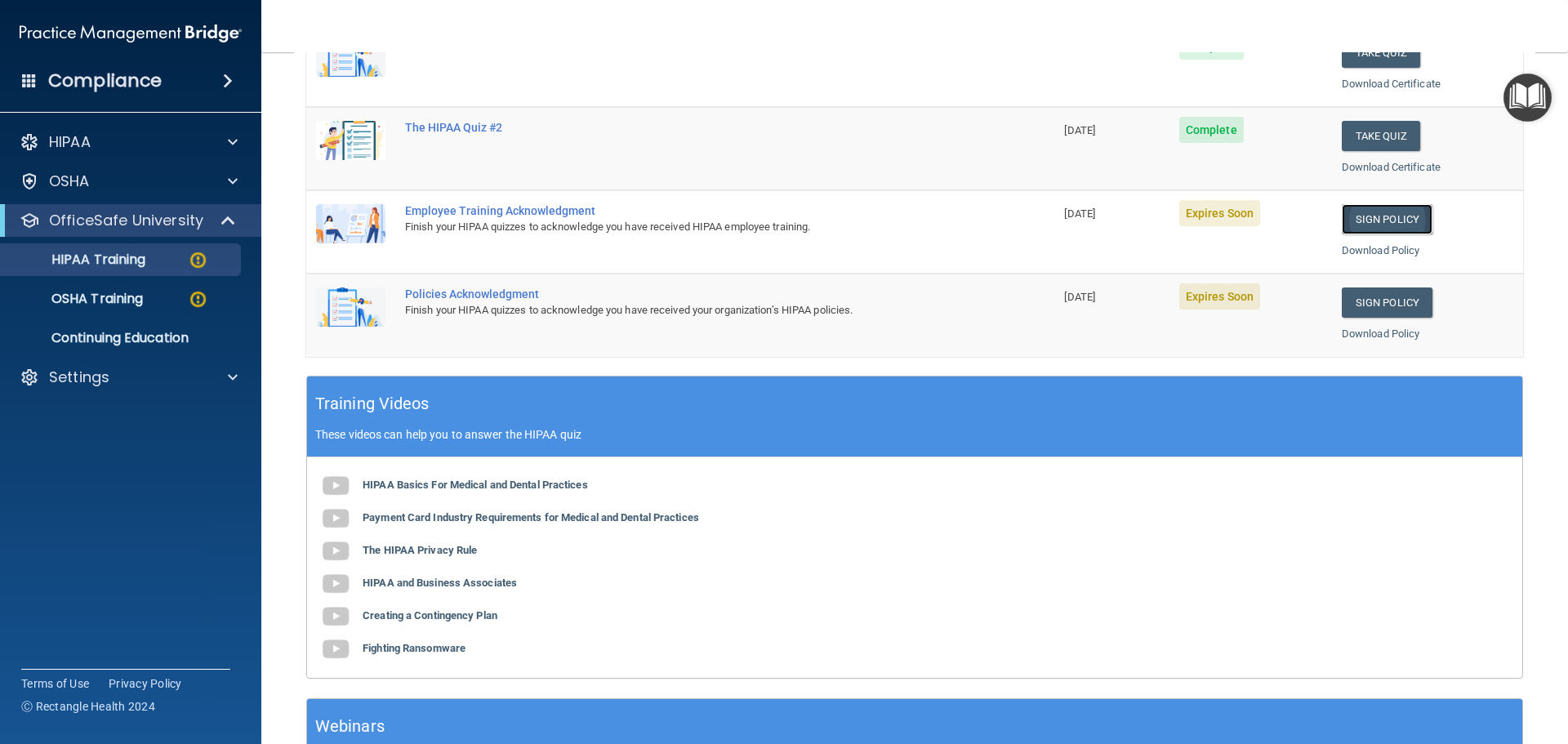
click at [1366, 219] on link "Sign Policy" at bounding box center [1387, 219] width 91 height 30
click at [1366, 294] on link "Sign Policy" at bounding box center [1387, 302] width 91 height 30
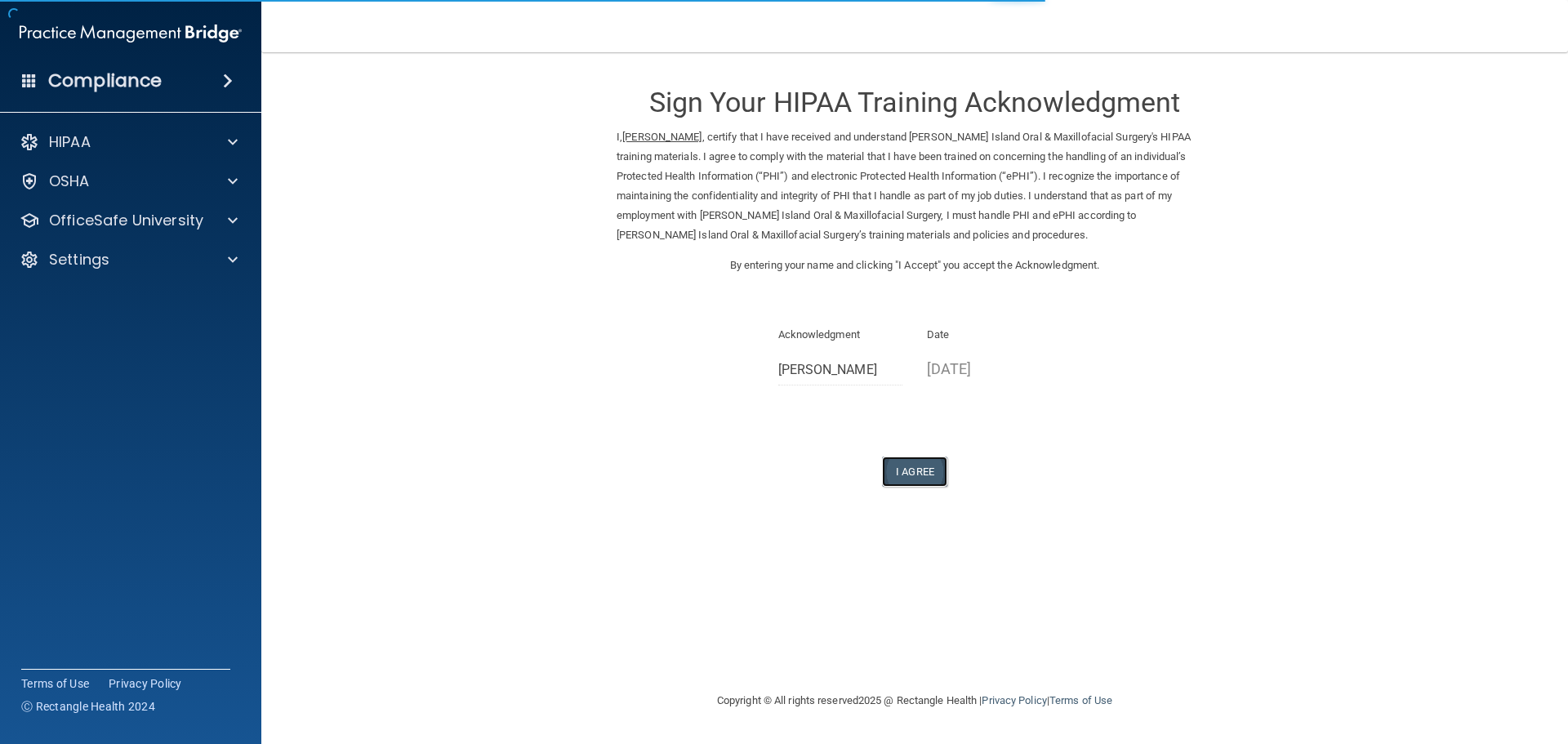
click at [920, 486] on button "I Agree" at bounding box center [915, 471] width 66 height 30
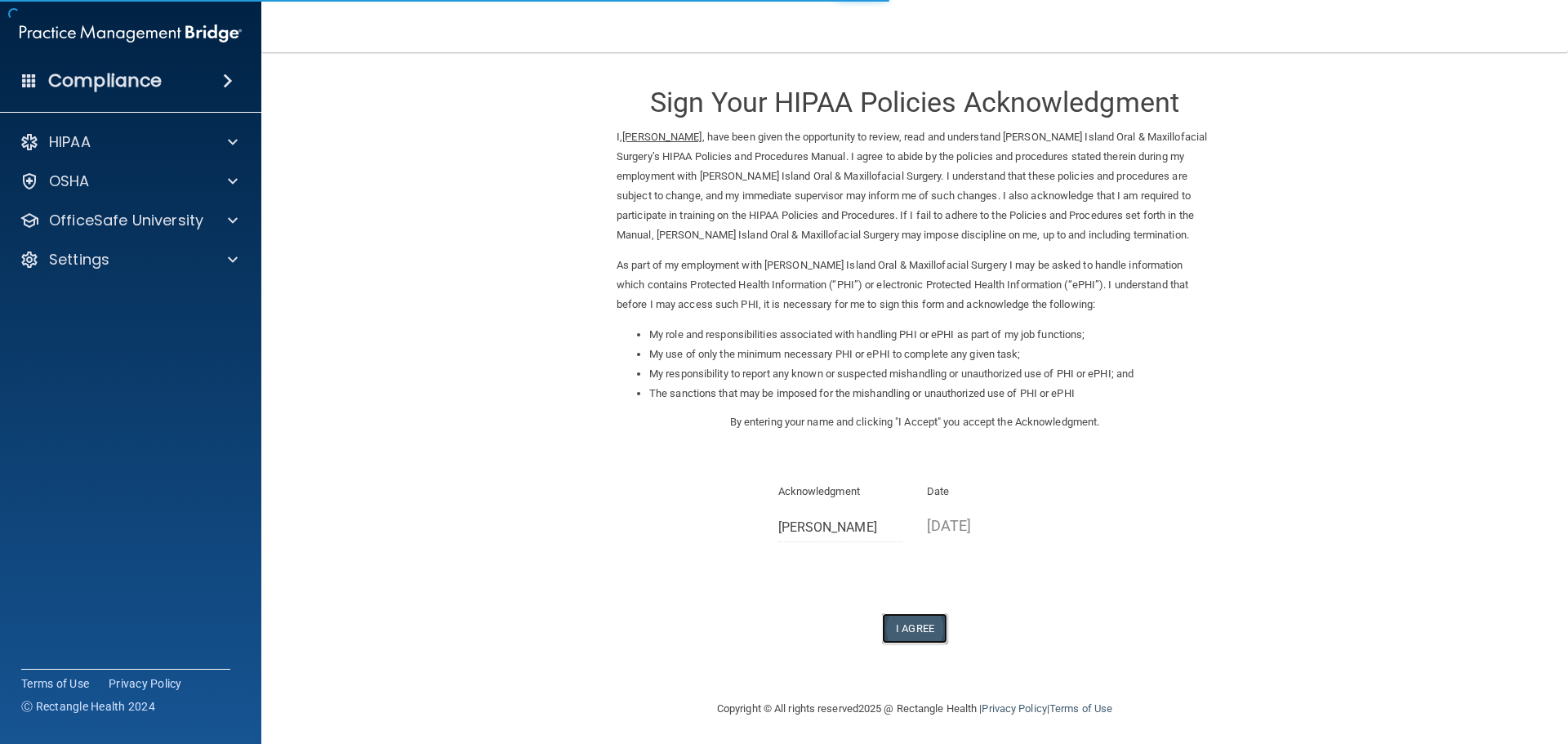
click at [907, 625] on button "I Agree" at bounding box center [915, 628] width 66 height 30
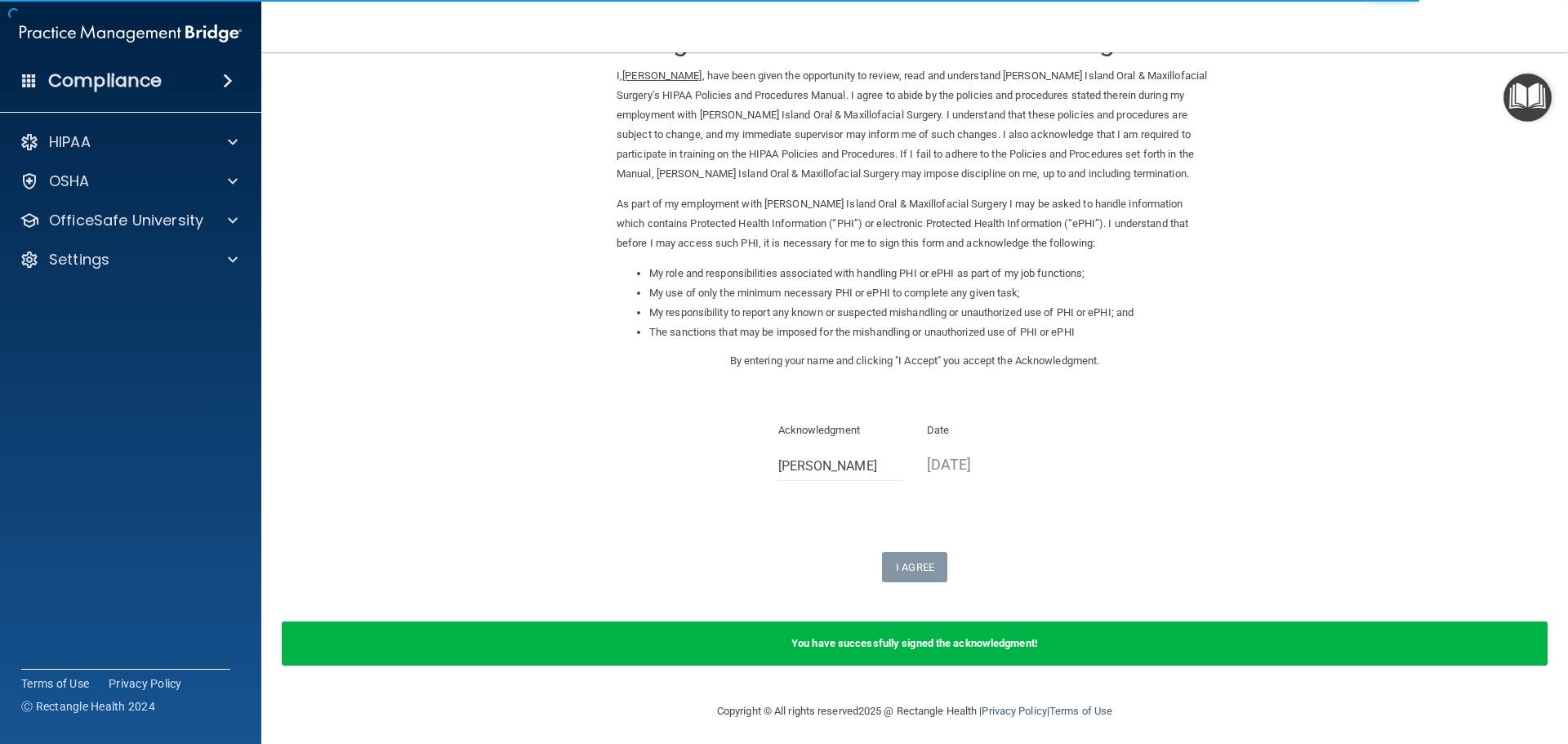
scroll to position [68, 0]
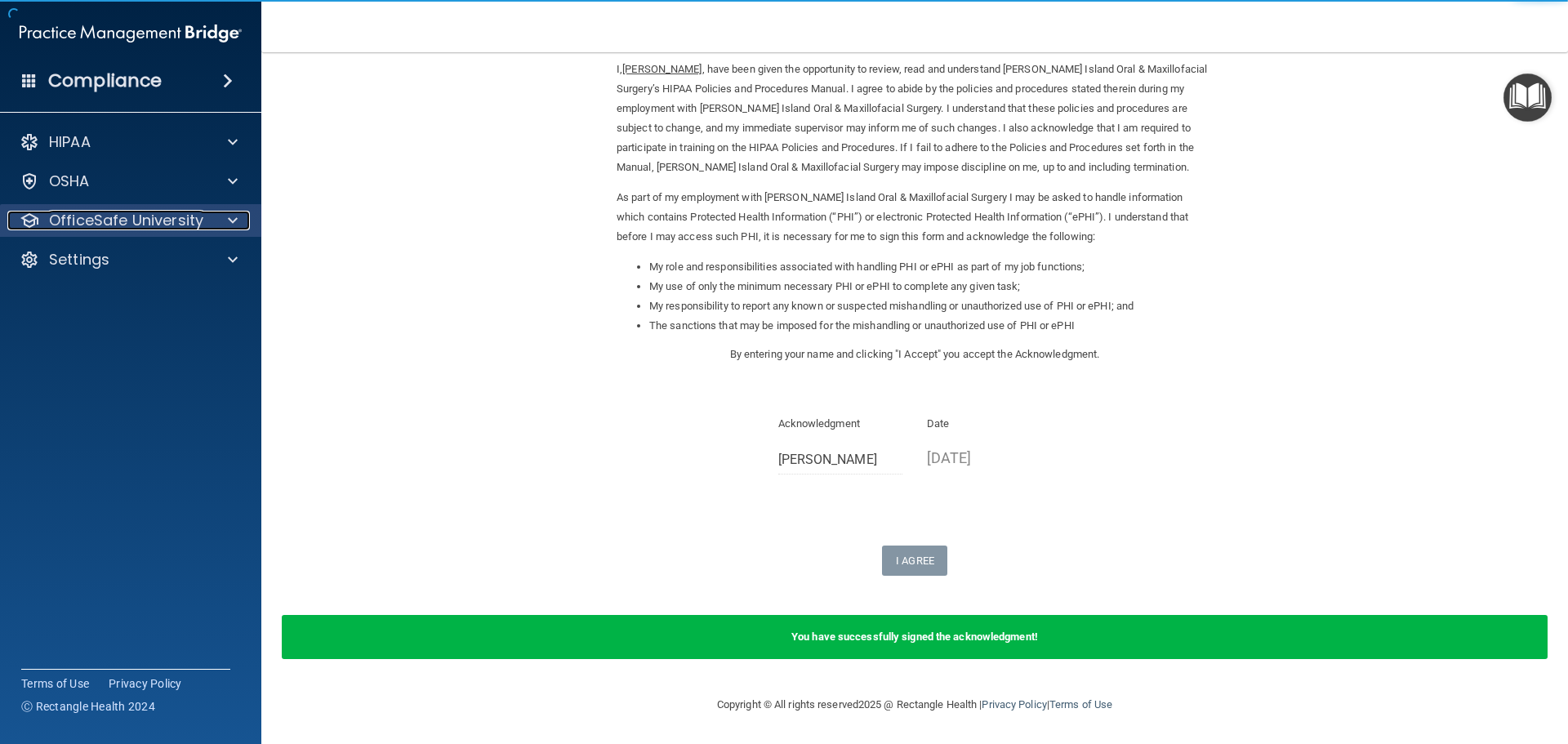
click at [104, 213] on p "OfficeSafe University" at bounding box center [126, 221] width 154 height 20
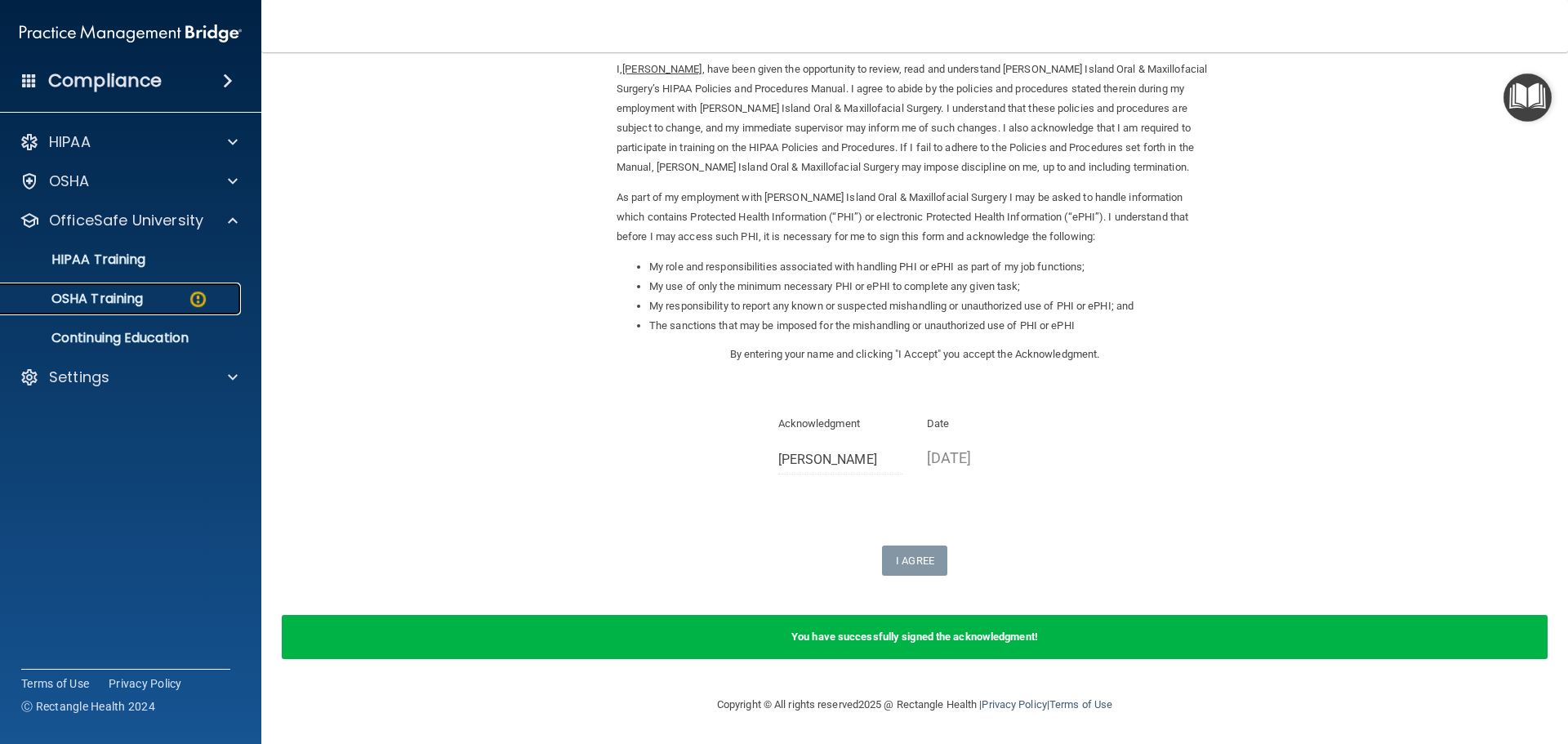
click at [83, 294] on p "OSHA Training" at bounding box center [76, 299] width 132 height 16
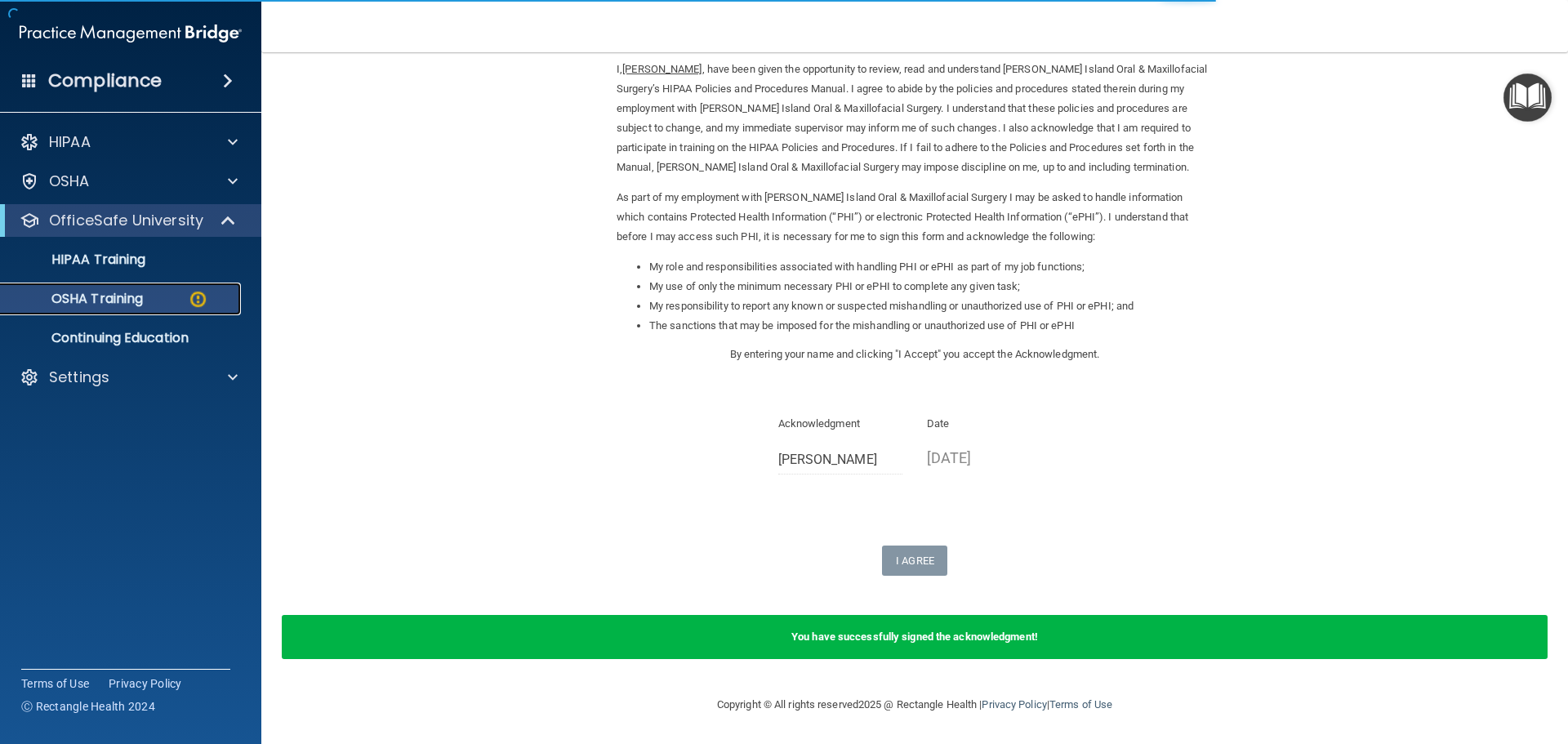
scroll to position [27, 0]
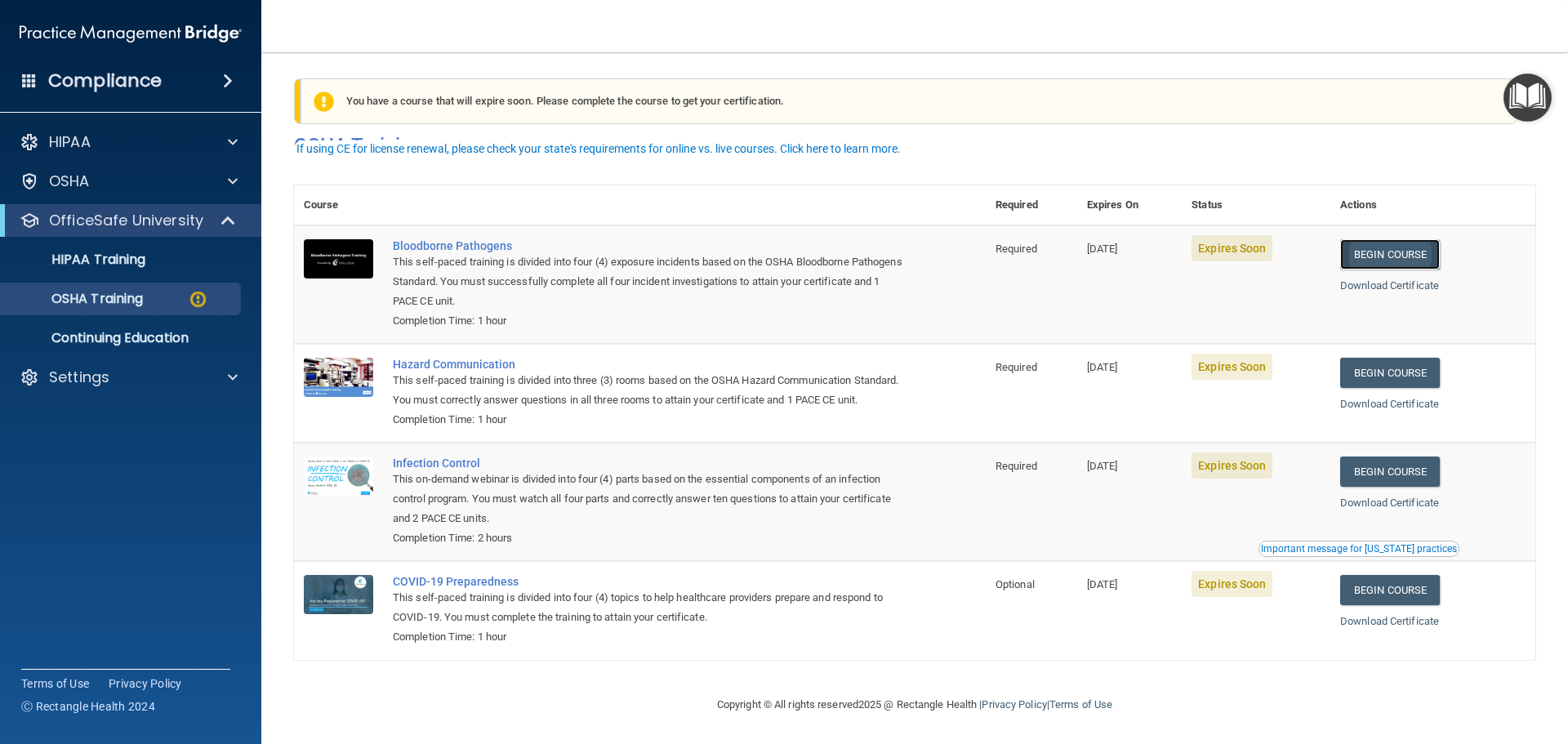
click at [1395, 240] on link "Begin Course" at bounding box center [1390, 254] width 99 height 30
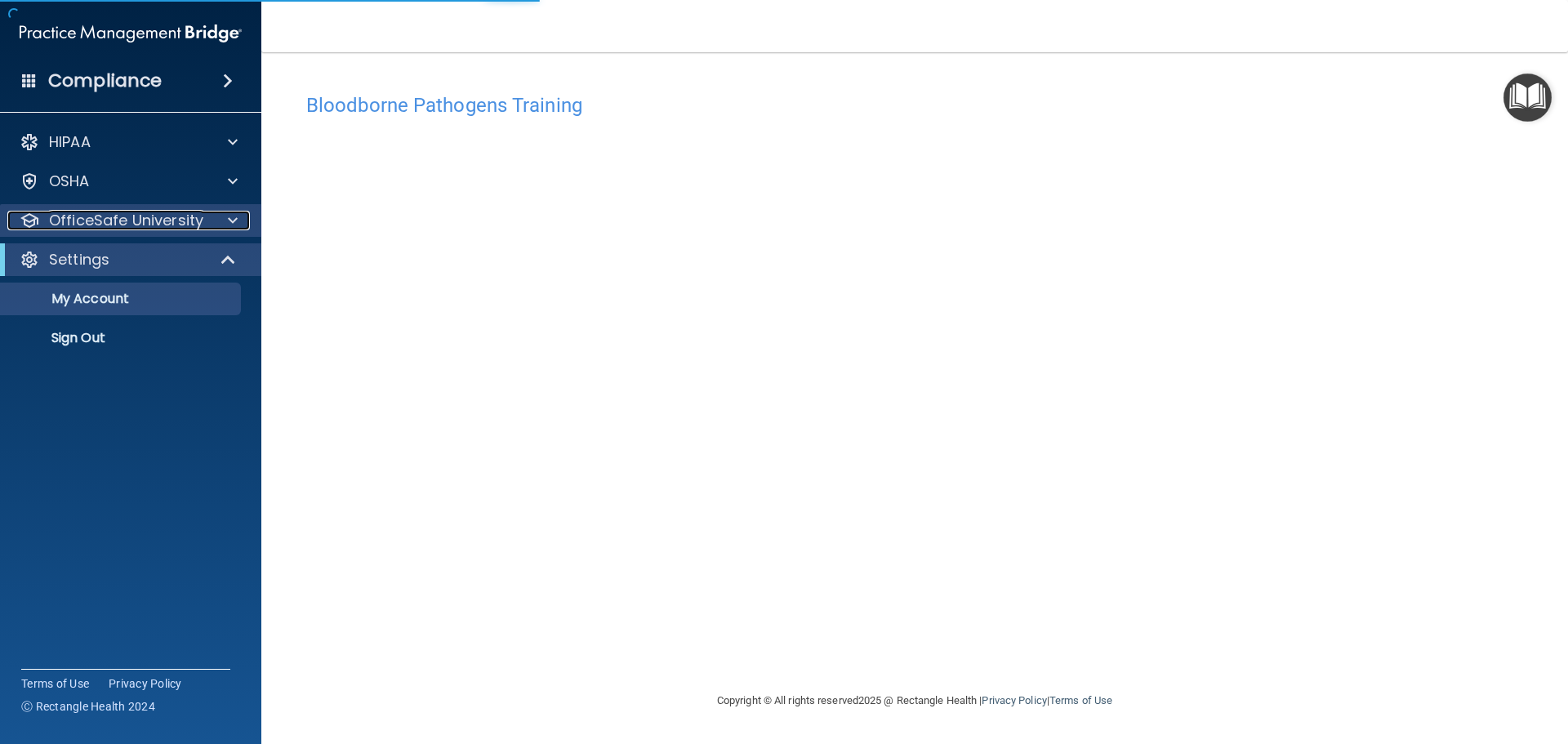
click at [108, 219] on p "OfficeSafe University" at bounding box center [126, 221] width 154 height 20
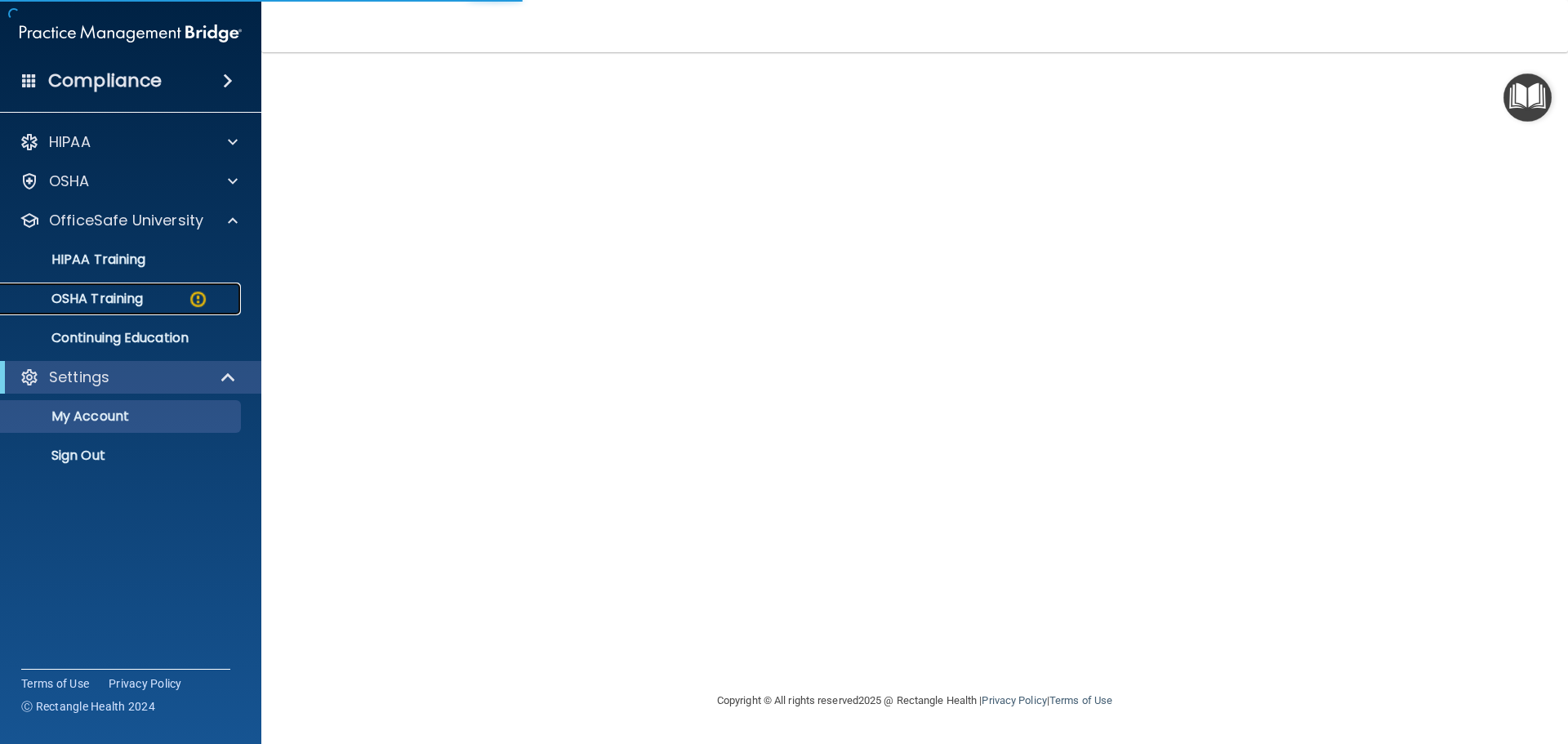
click at [89, 292] on p "OSHA Training" at bounding box center [76, 299] width 132 height 16
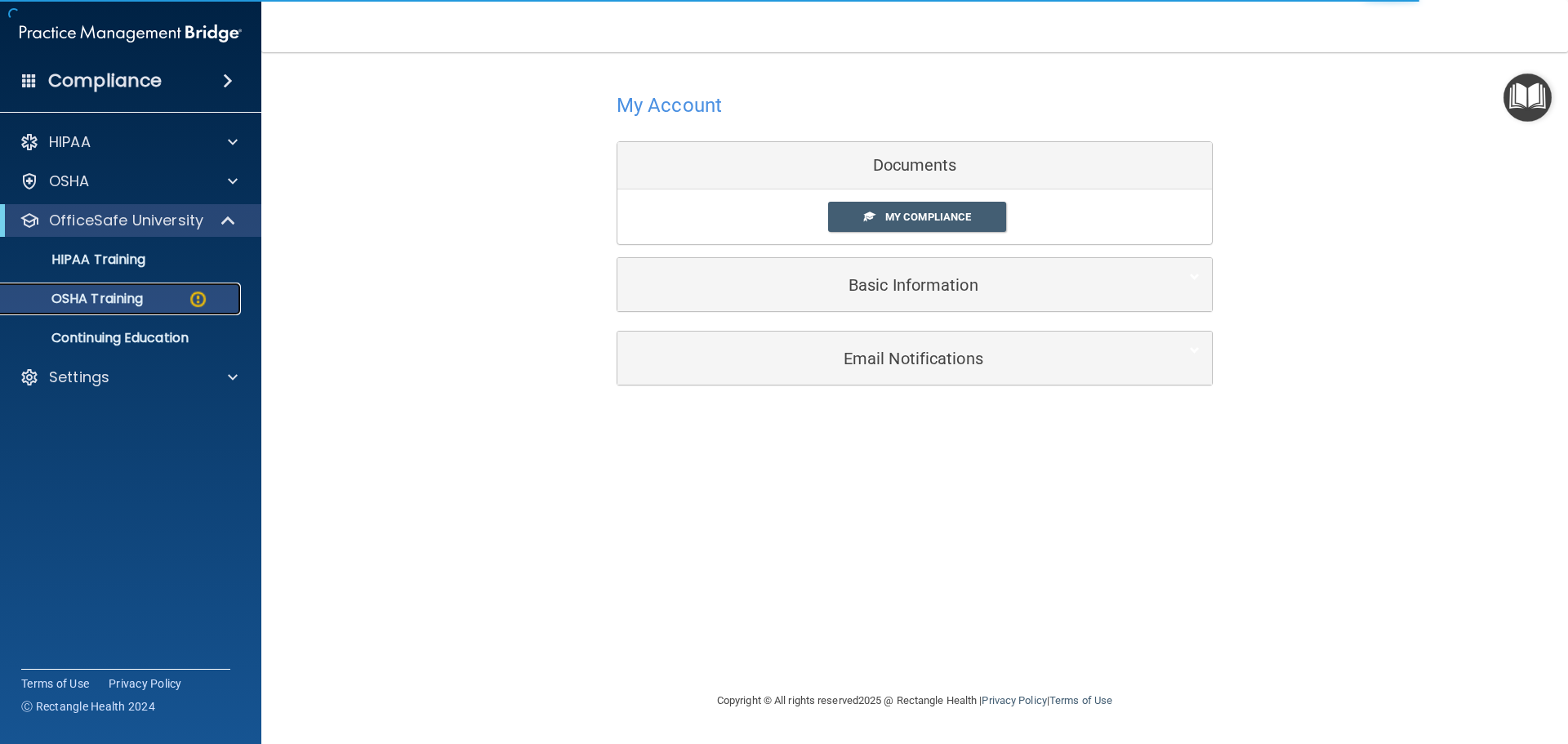
click at [91, 296] on p "OSHA Training" at bounding box center [76, 299] width 132 height 16
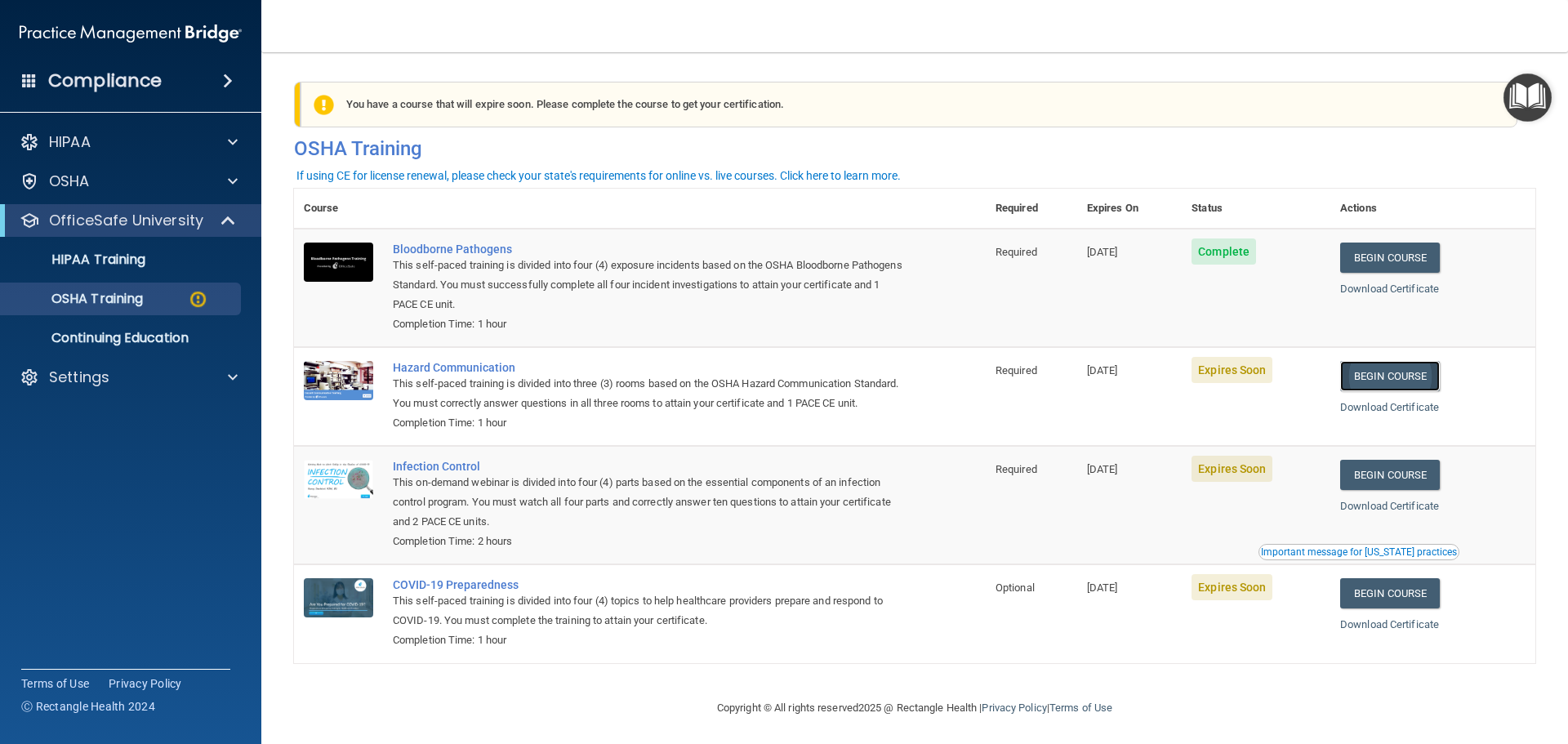
click at [1397, 375] on link "Begin Course" at bounding box center [1390, 376] width 99 height 30
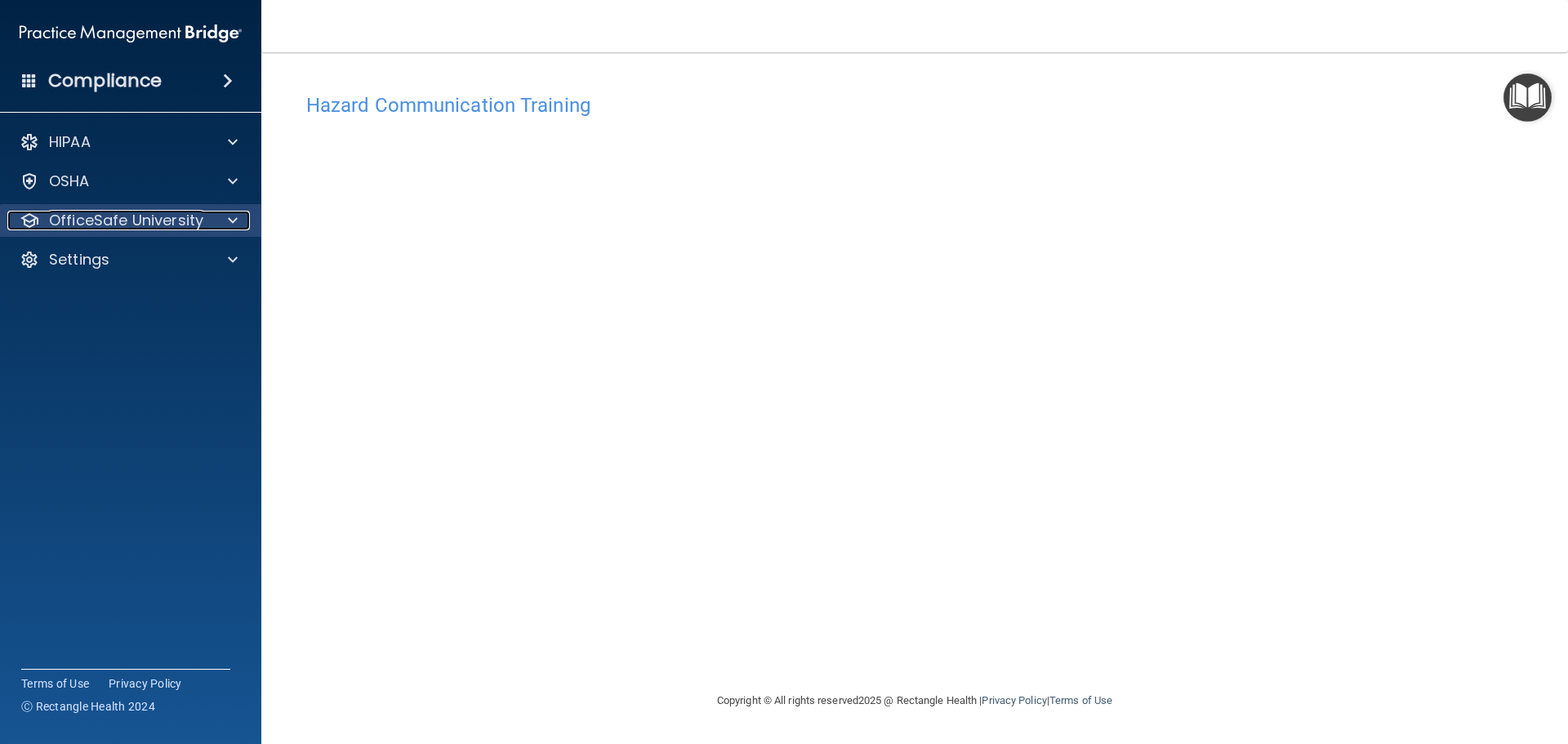
click at [122, 224] on p "OfficeSafe University" at bounding box center [126, 221] width 154 height 20
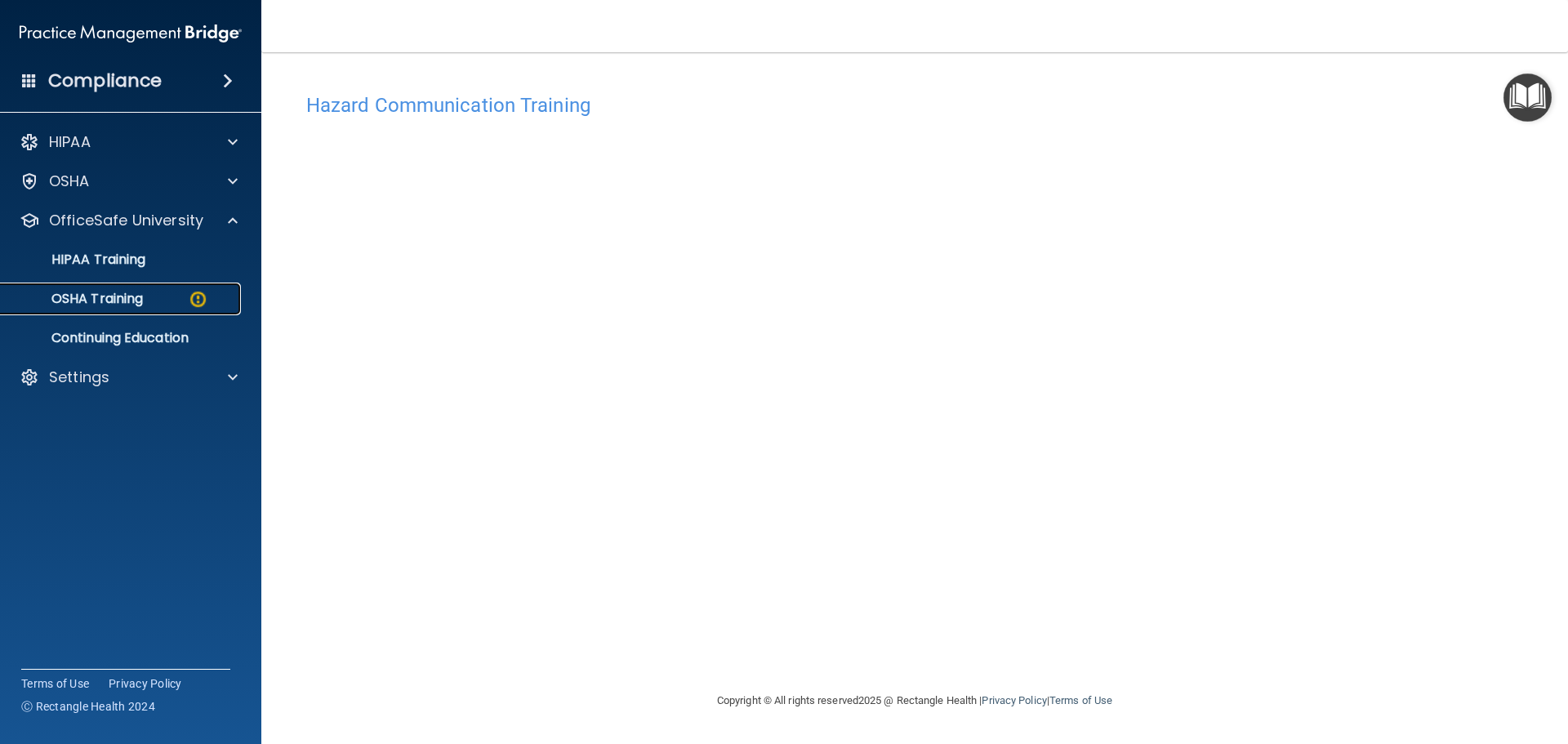
click at [121, 303] on p "OSHA Training" at bounding box center [76, 299] width 132 height 16
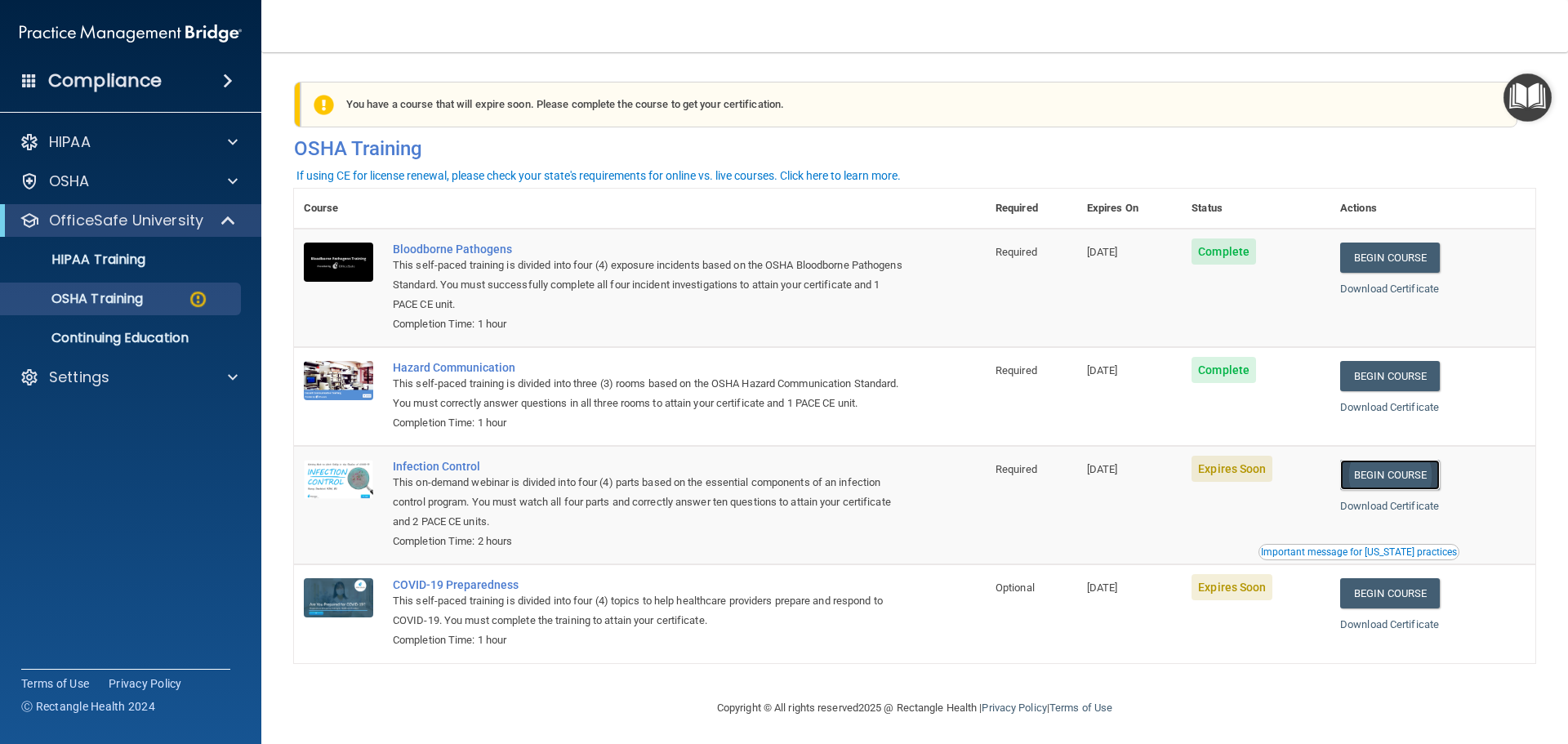
click at [1401, 490] on link "Begin Course" at bounding box center [1390, 474] width 99 height 30
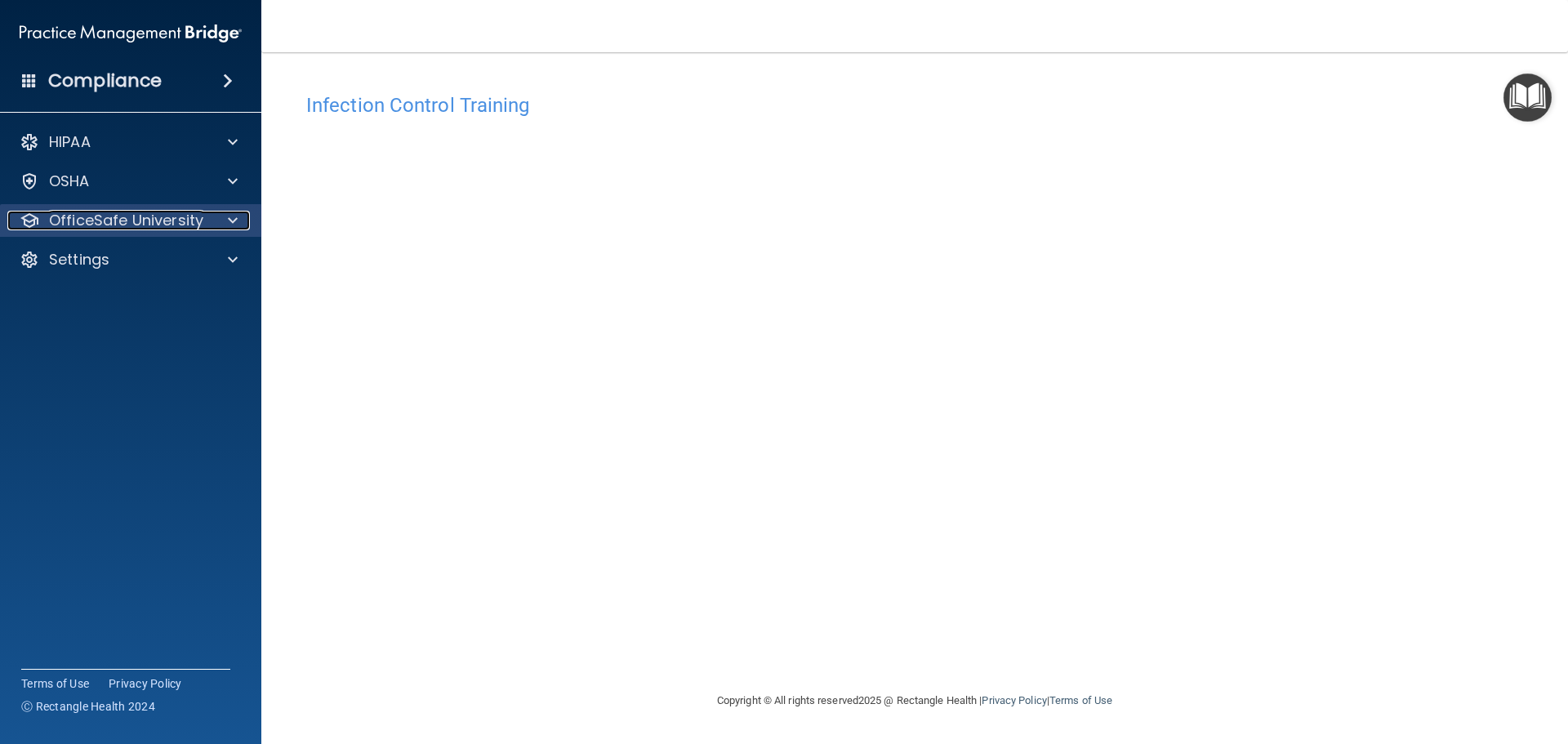
click at [176, 224] on p "OfficeSafe University" at bounding box center [126, 221] width 154 height 20
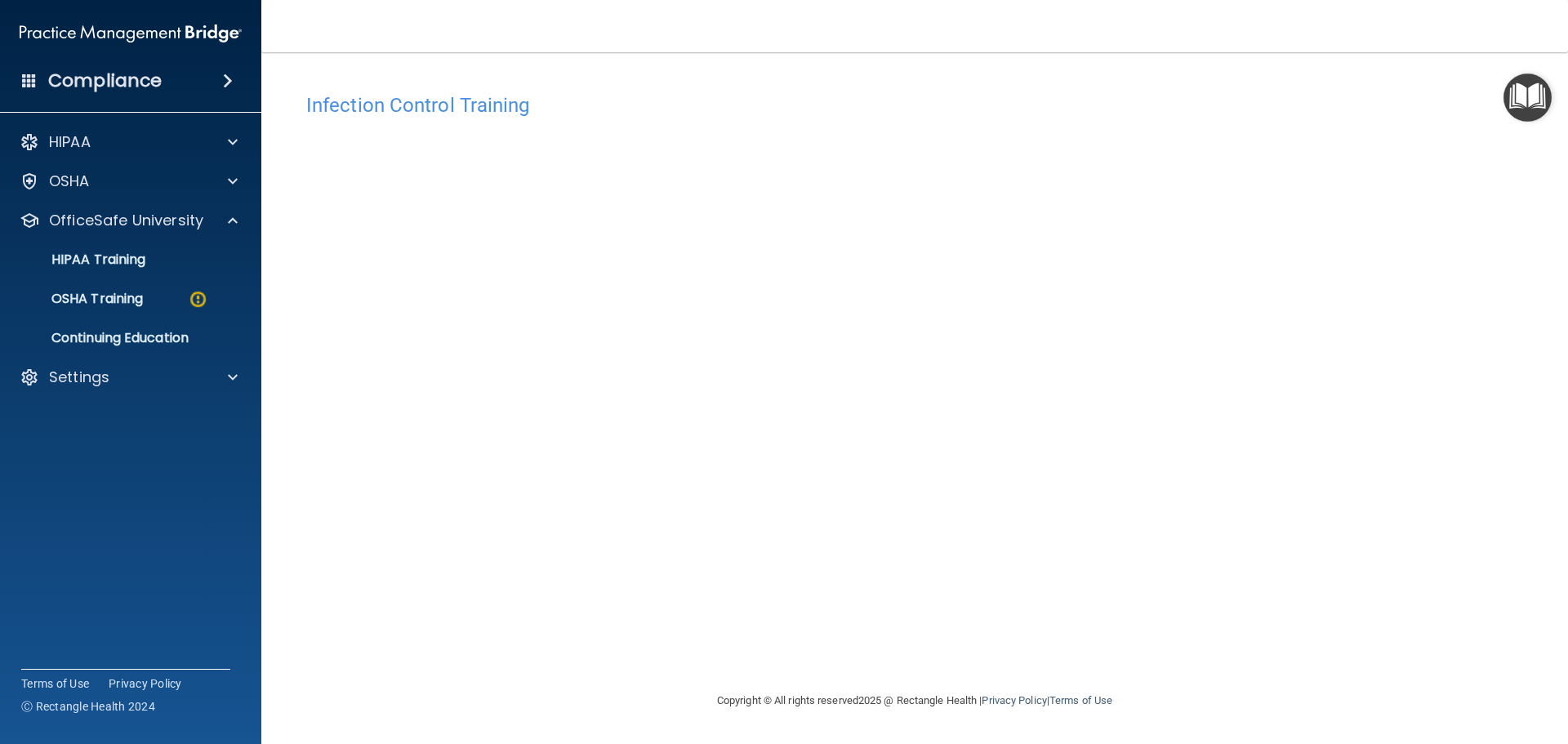
click at [126, 315] on ul "HIPAA Training OSHA Training Continuing Education" at bounding box center [131, 295] width 295 height 117
click at [127, 301] on p "OSHA Training" at bounding box center [76, 299] width 132 height 16
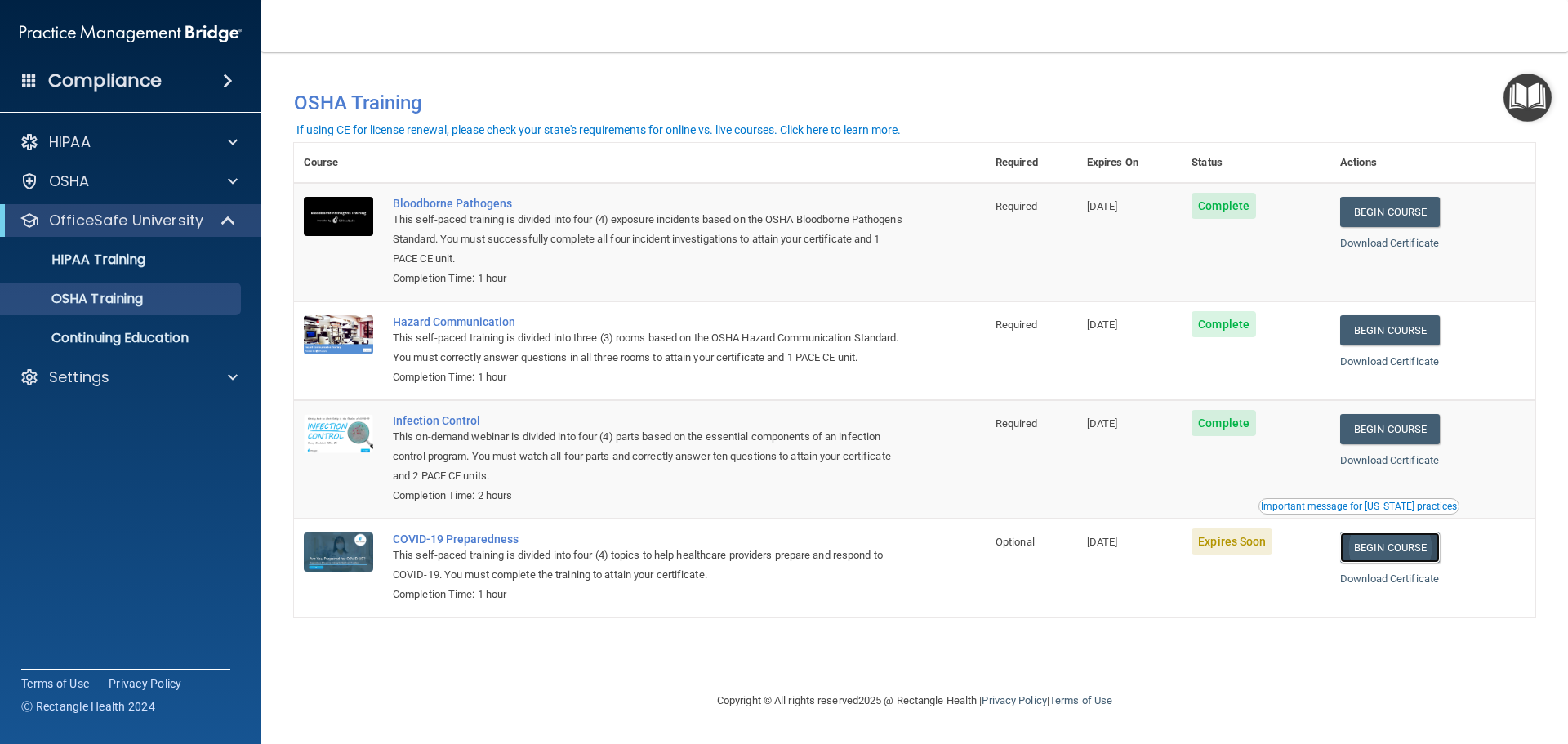
click at [1396, 560] on link "Begin Course" at bounding box center [1390, 547] width 99 height 30
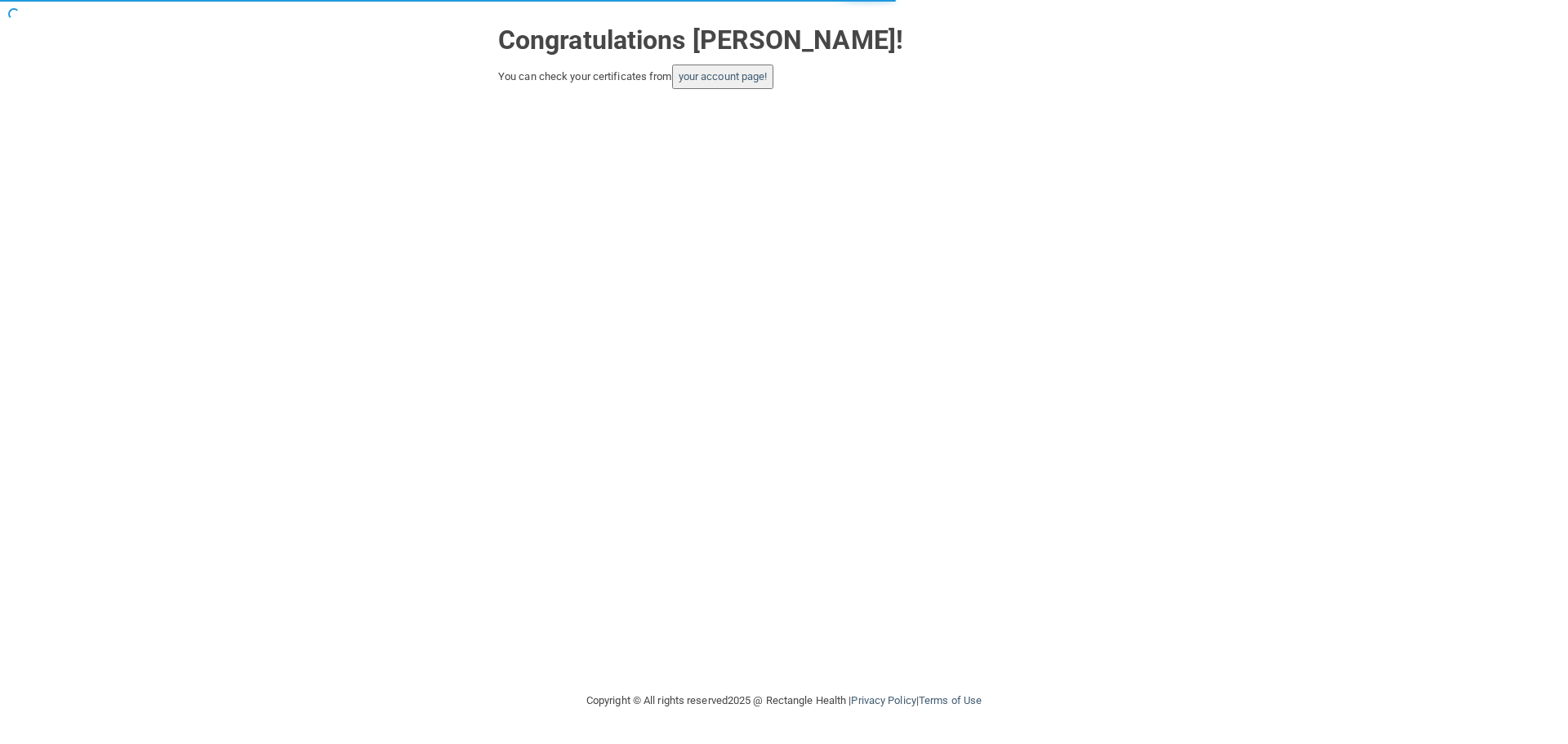
click at [726, 84] on button "your account page!" at bounding box center [723, 77] width 102 height 25
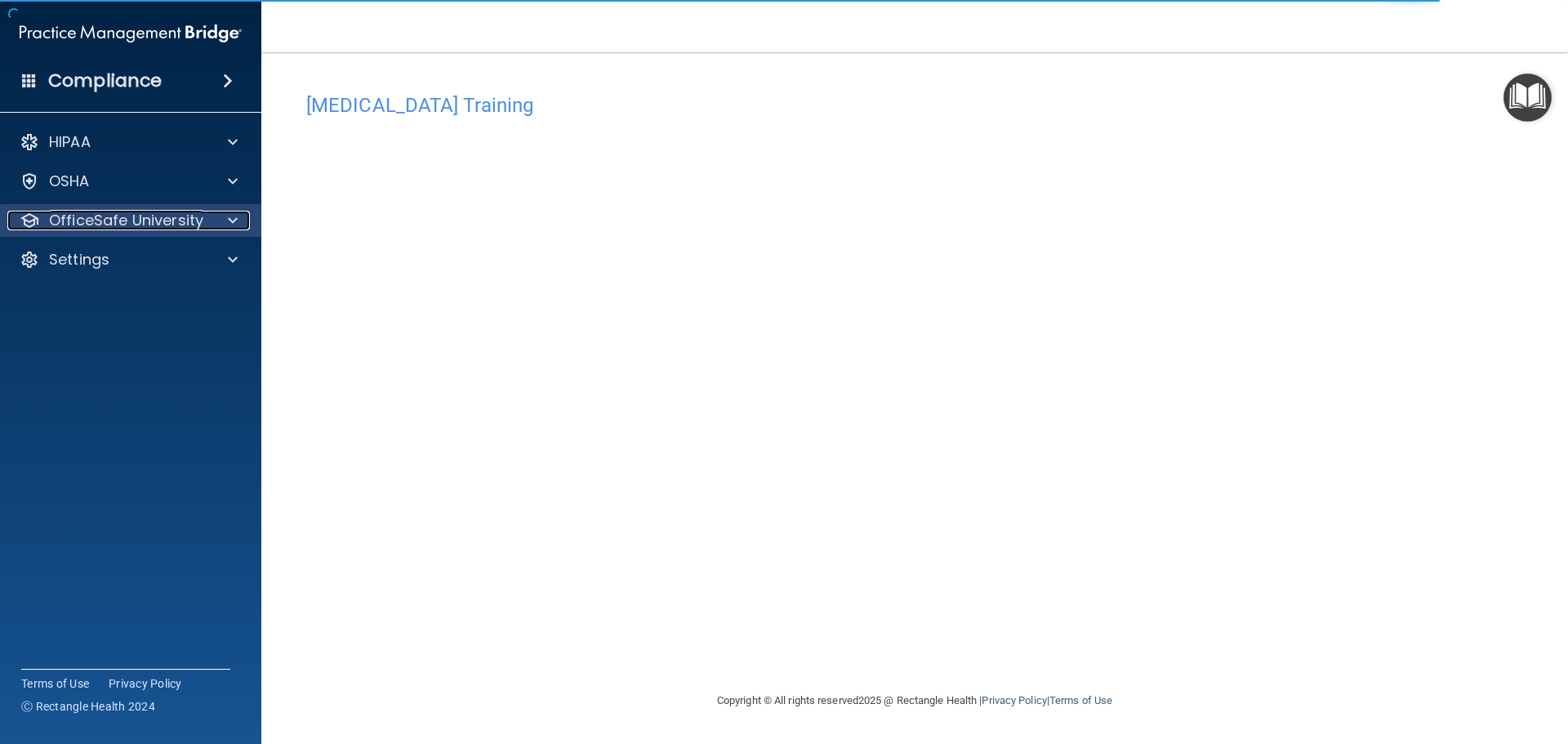
click at [117, 214] on p "OfficeSafe University" at bounding box center [126, 221] width 154 height 20
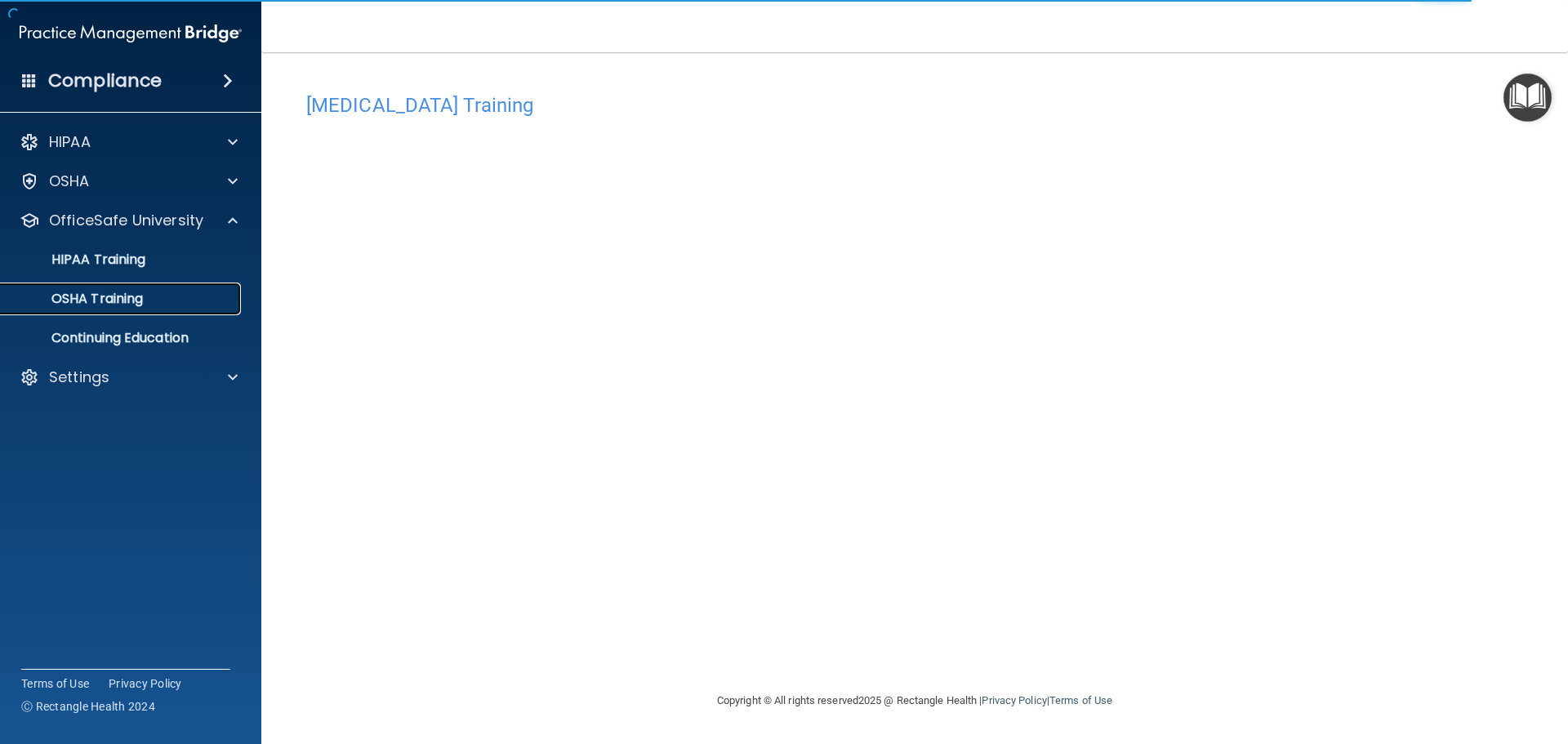
click at [97, 305] on p "OSHA Training" at bounding box center [76, 299] width 132 height 16
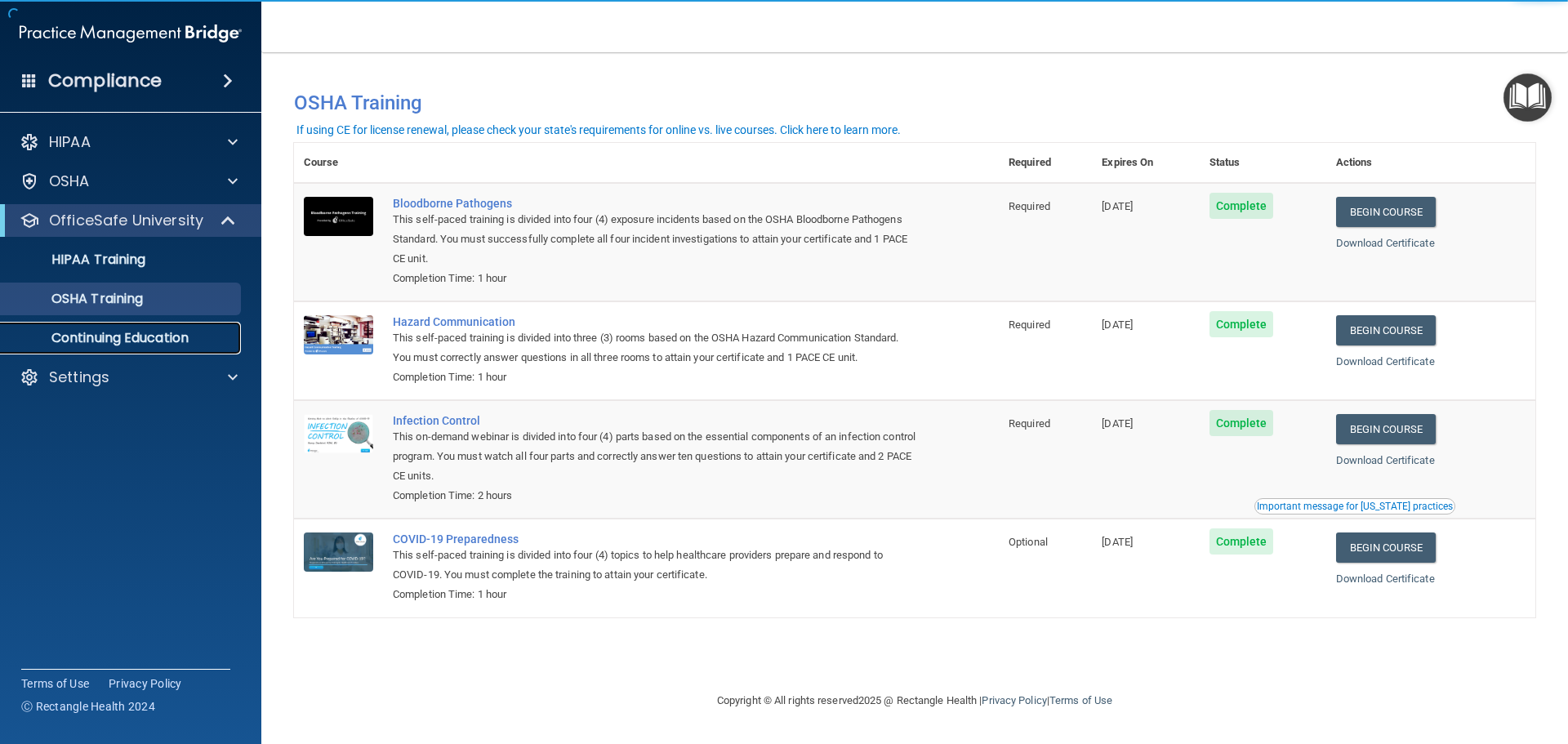
click at [132, 335] on p "Continuing Education" at bounding box center [122, 338] width 223 height 16
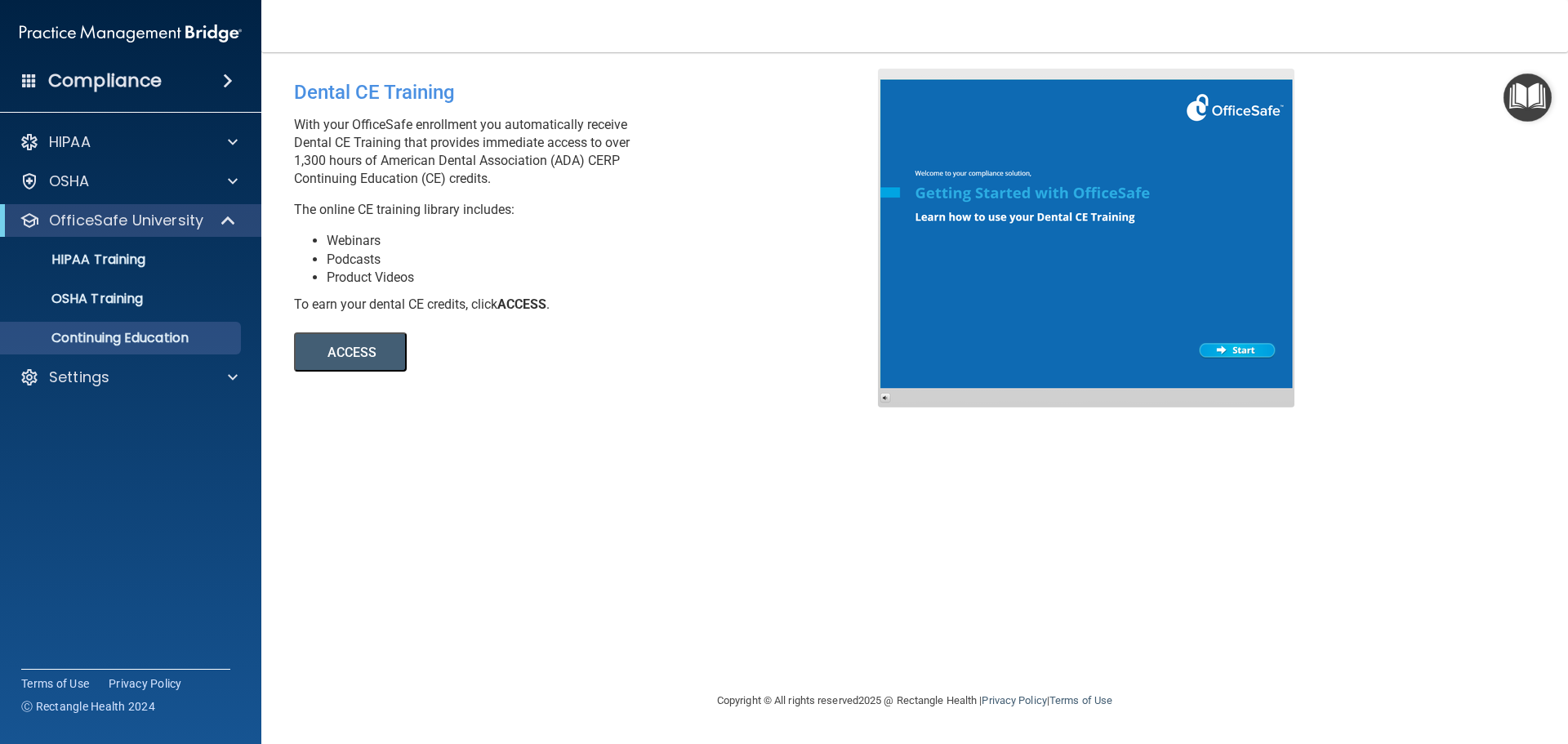
click at [354, 345] on button "ACCESS" at bounding box center [350, 352] width 112 height 39
